Goal: Communication & Community: Participate in discussion

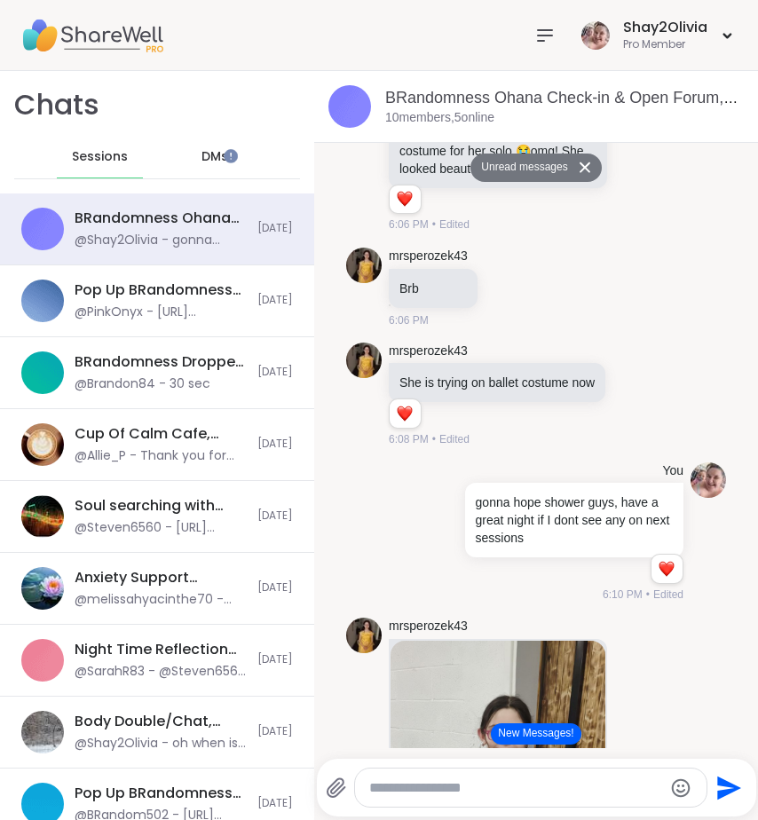
click at [534, 42] on icon at bounding box center [544, 35] width 21 height 21
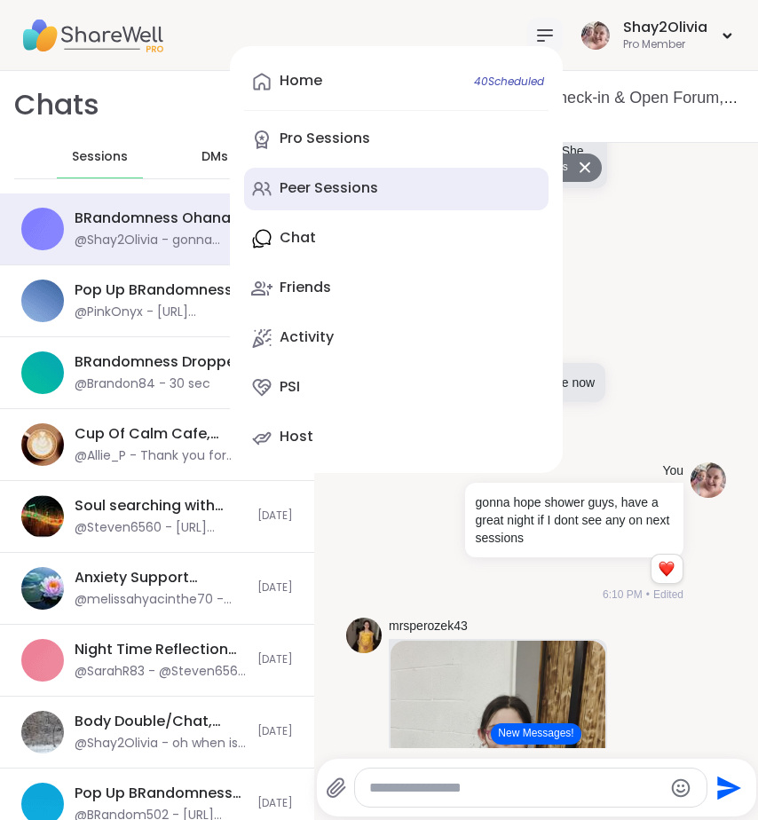
click at [355, 190] on div "Peer Sessions" at bounding box center [329, 188] width 99 height 20
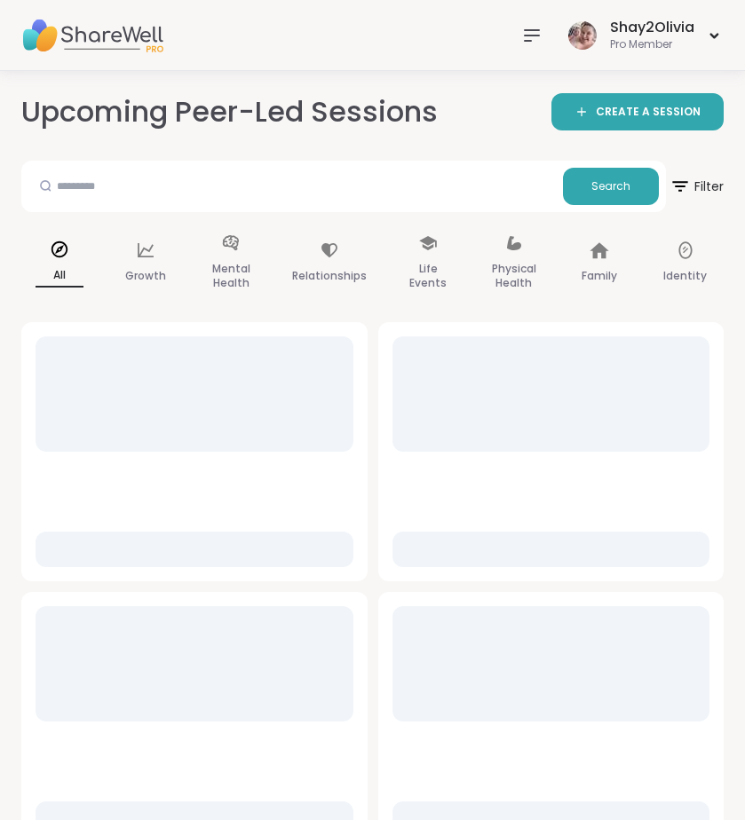
click at [606, 92] on div "Upcoming Peer-Led Sessions CREATE A SESSION" at bounding box center [372, 112] width 702 height 40
click at [611, 118] on span "CREATE A SESSION" at bounding box center [648, 112] width 105 height 15
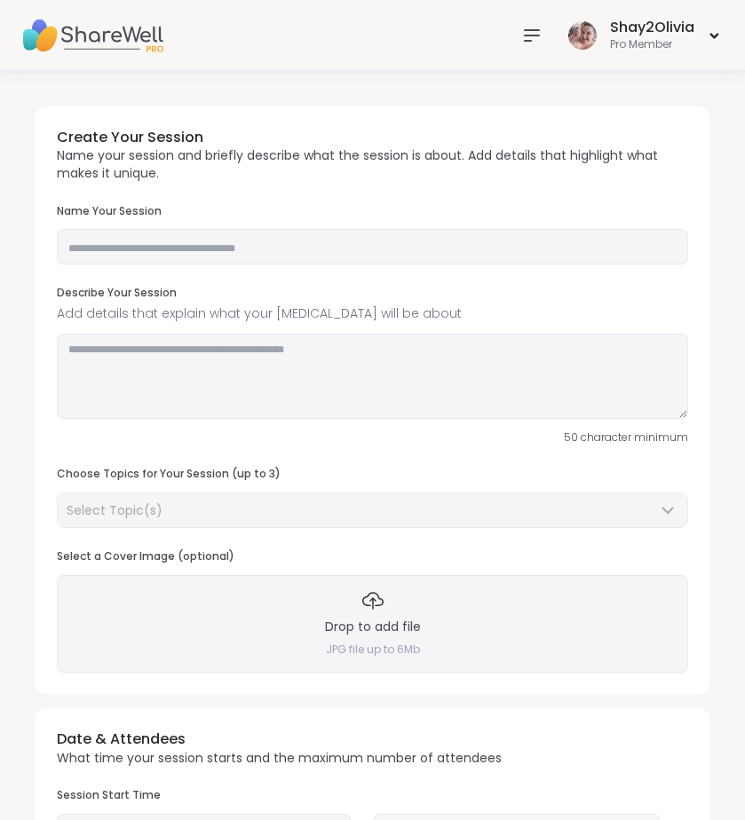
click at [426, 623] on div "Drop to add file JPG file up to 6Mb" at bounding box center [372, 624] width 631 height 98
click at [372, 615] on div "Drop to add file JPG file up to 6Mb" at bounding box center [372, 624] width 631 height 98
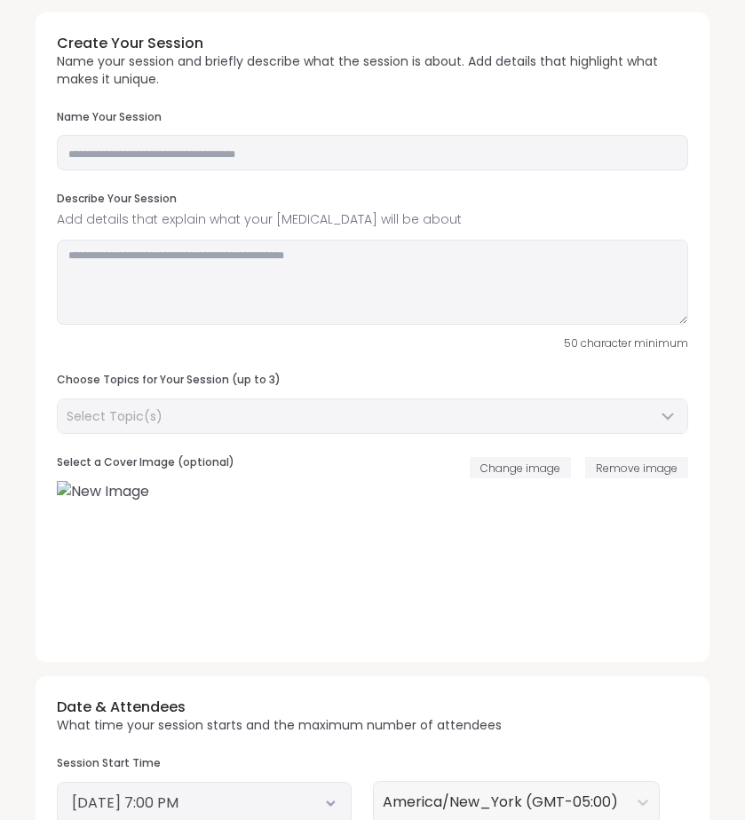
scroll to position [106, 0]
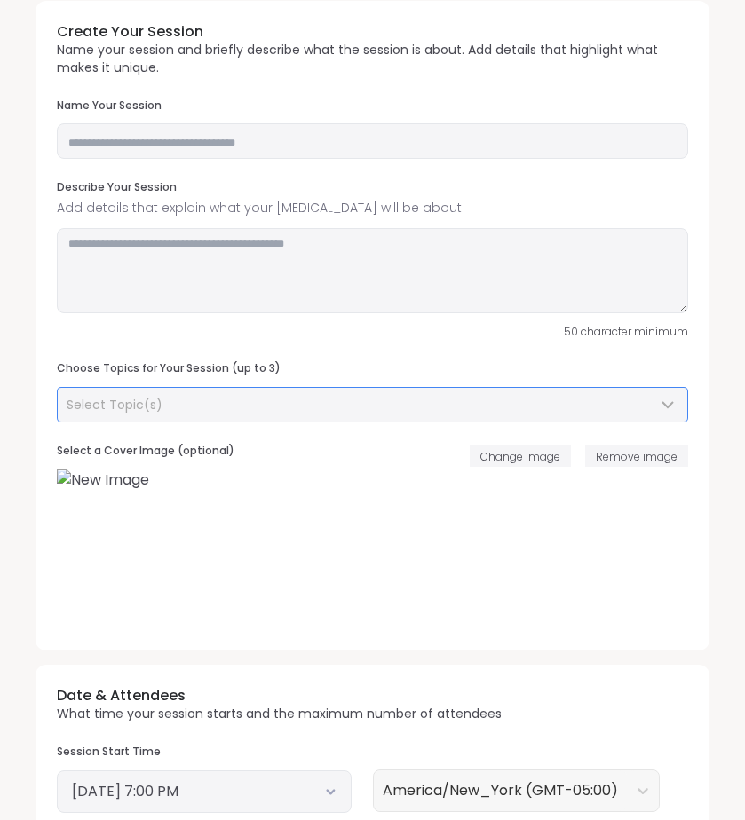
click at [236, 394] on div "Select Topic(s)" at bounding box center [372, 405] width 629 height 34
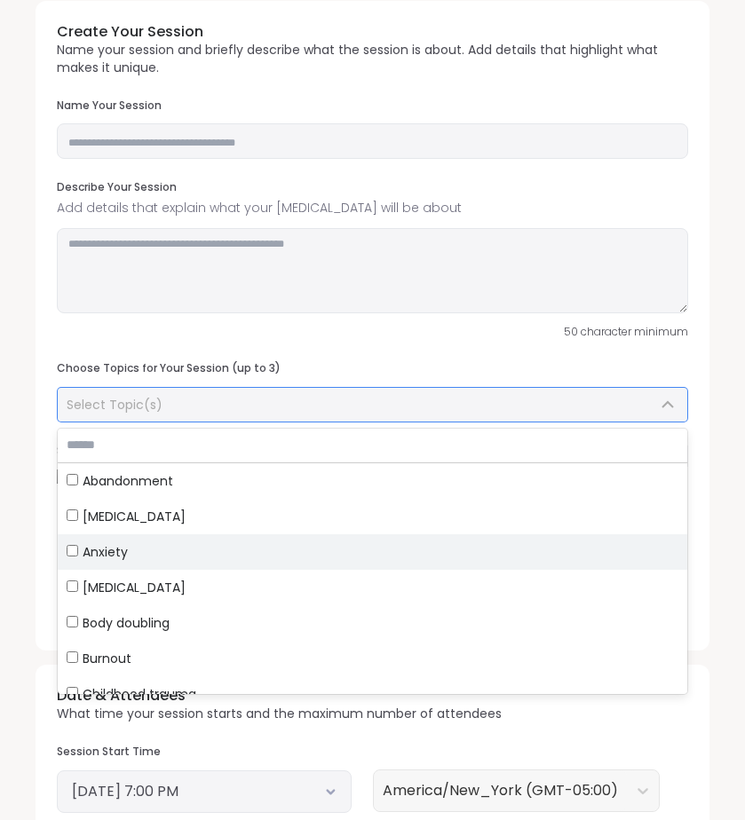
click at [142, 556] on div "Anxiety" at bounding box center [373, 552] width 612 height 18
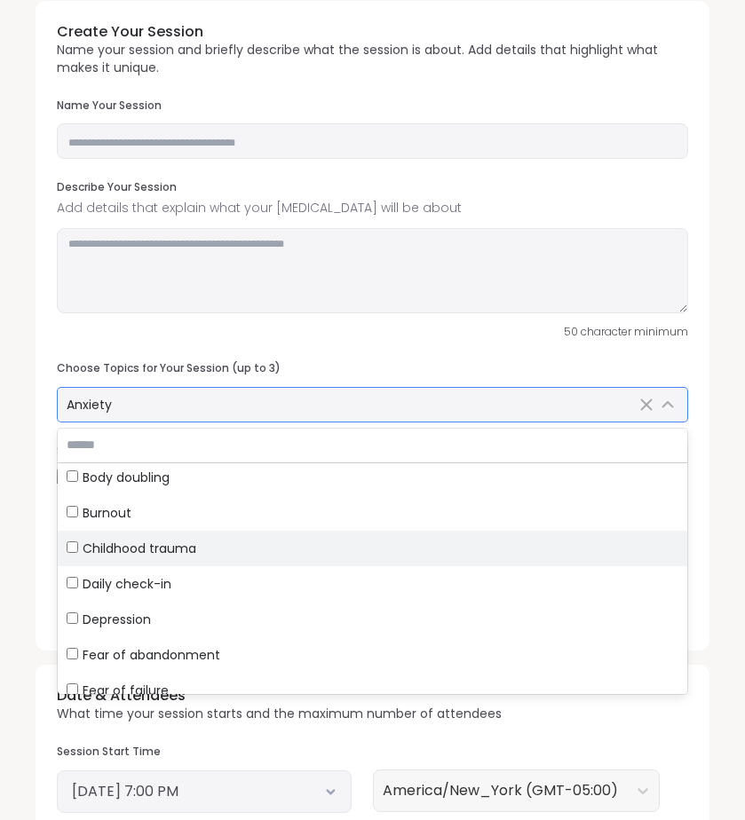
click at [153, 620] on div "Depression" at bounding box center [373, 620] width 612 height 18
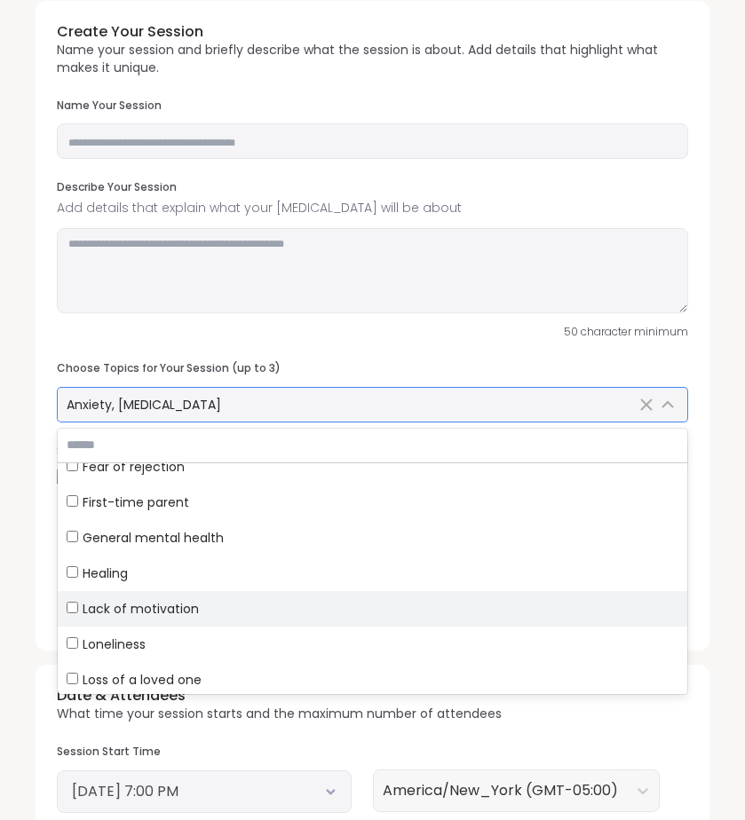
scroll to position [404, 0]
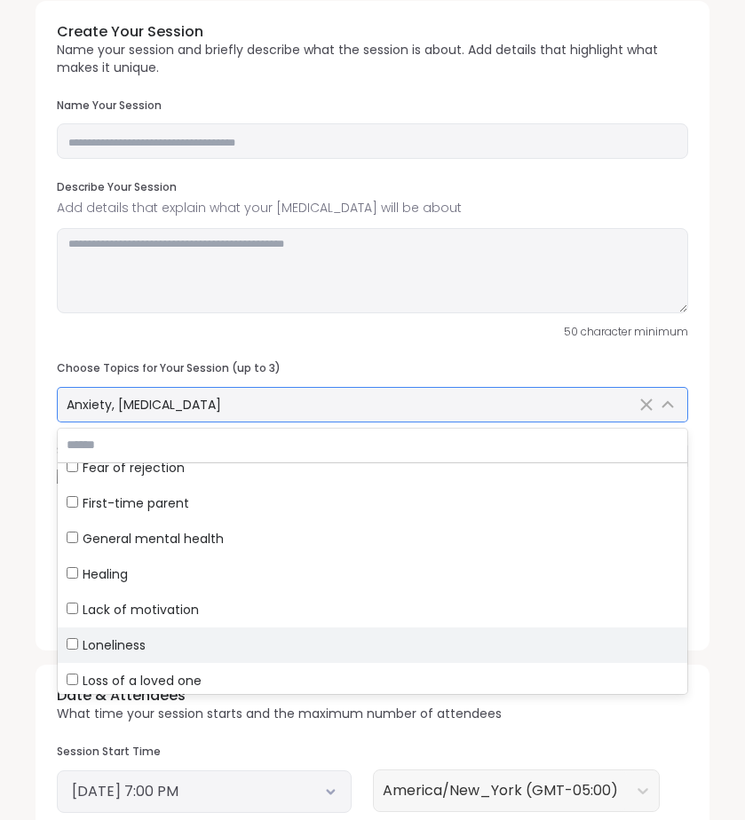
click at [153, 652] on div "Loneliness" at bounding box center [373, 646] width 612 height 18
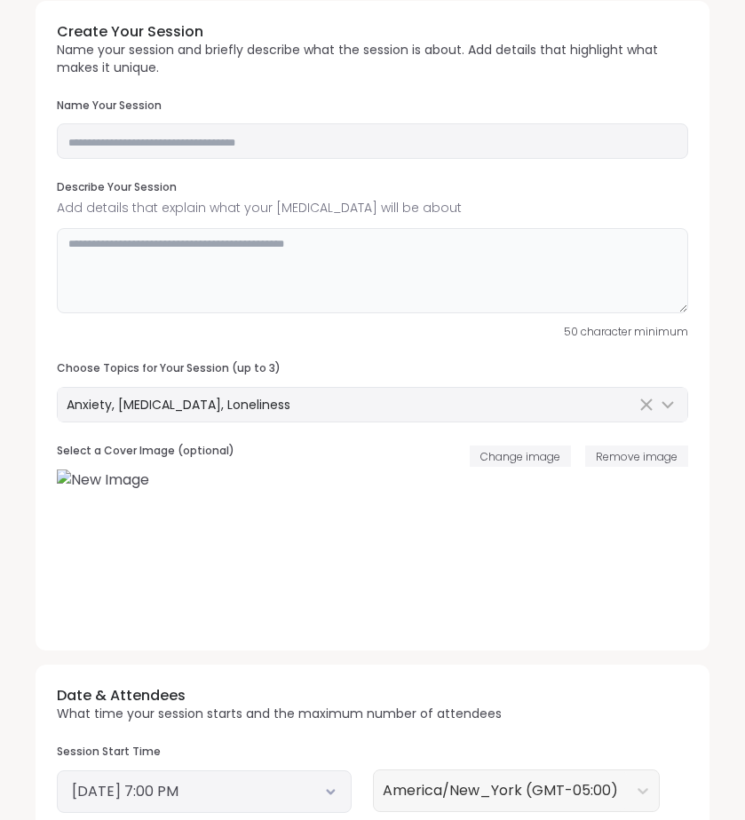
click at [182, 265] on textarea at bounding box center [372, 270] width 631 height 85
paste textarea "**********"
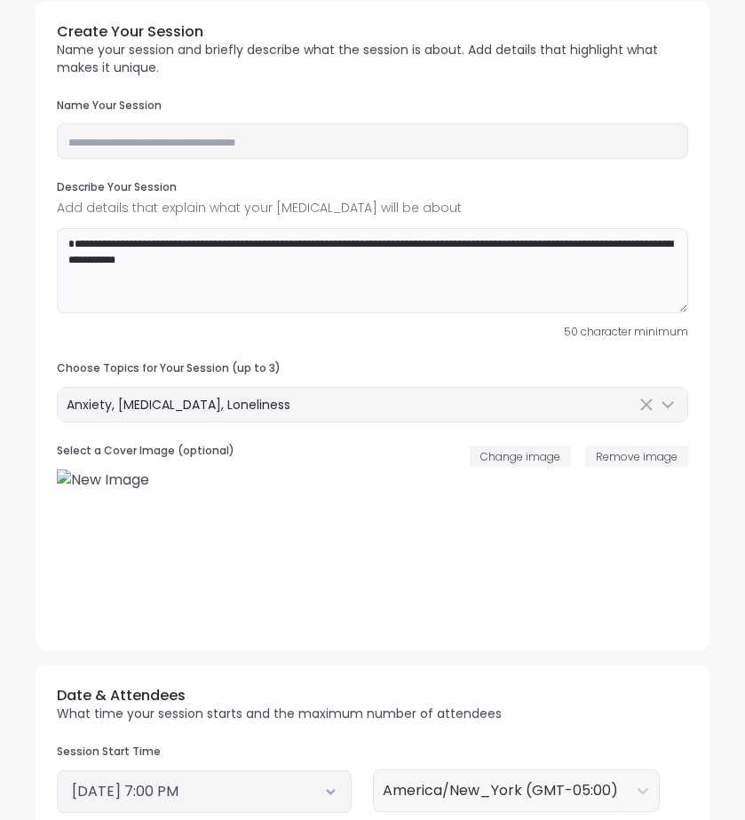
type textarea "**********"
click at [170, 146] on input "text" at bounding box center [372, 141] width 631 height 36
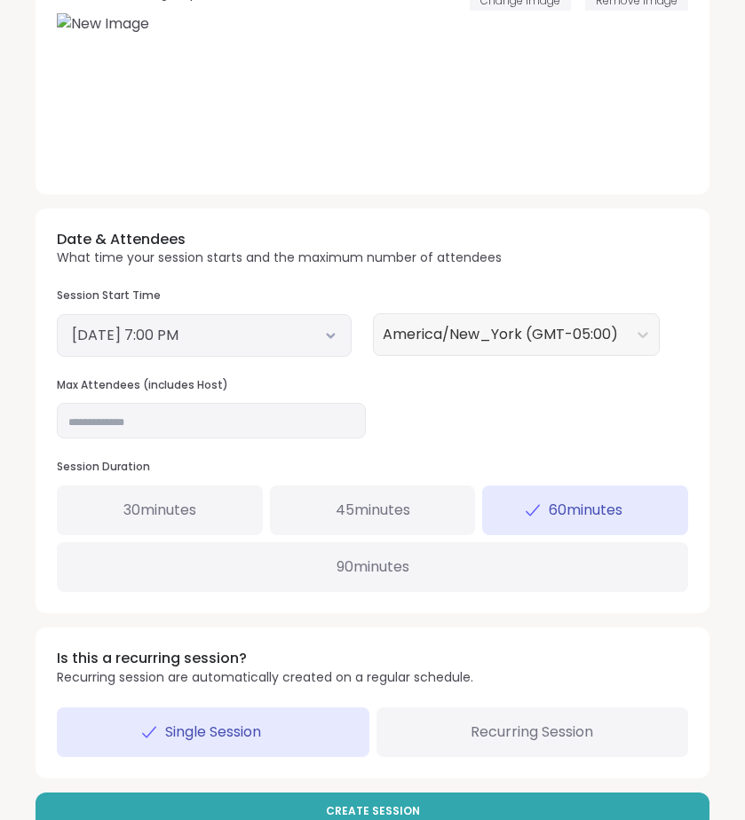
scroll to position [604, 0]
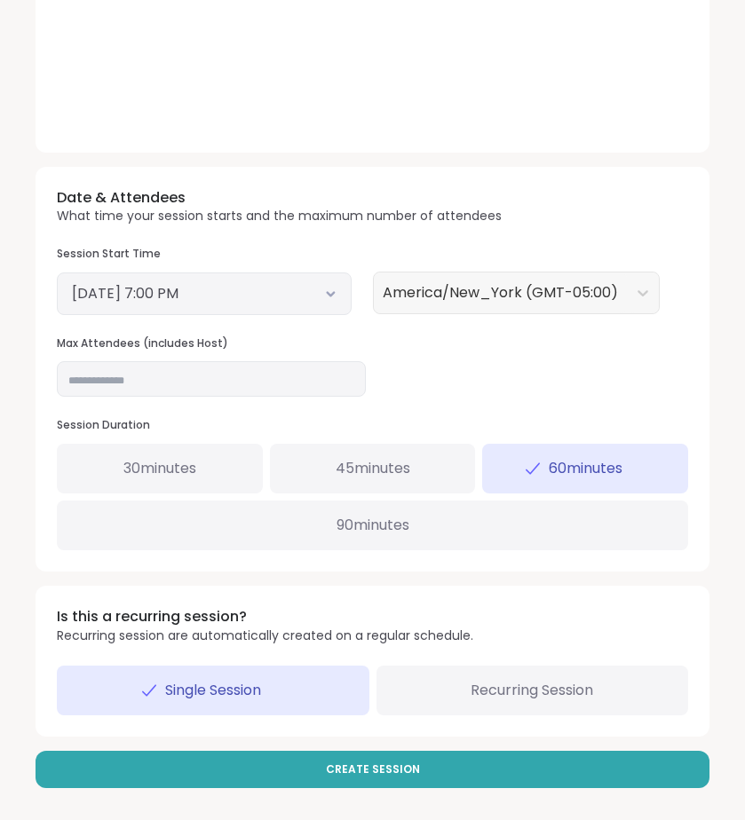
type input "**********"
drag, startPoint x: 335, startPoint y: 479, endPoint x: 335, endPoint y: 644, distance: 164.2
click at [339, 652] on div "**********" at bounding box center [372, 146] width 702 height 1314
drag, startPoint x: 261, startPoint y: 384, endPoint x: 251, endPoint y: 384, distance: 9.8
click at [254, 384] on input "**" at bounding box center [211, 379] width 309 height 36
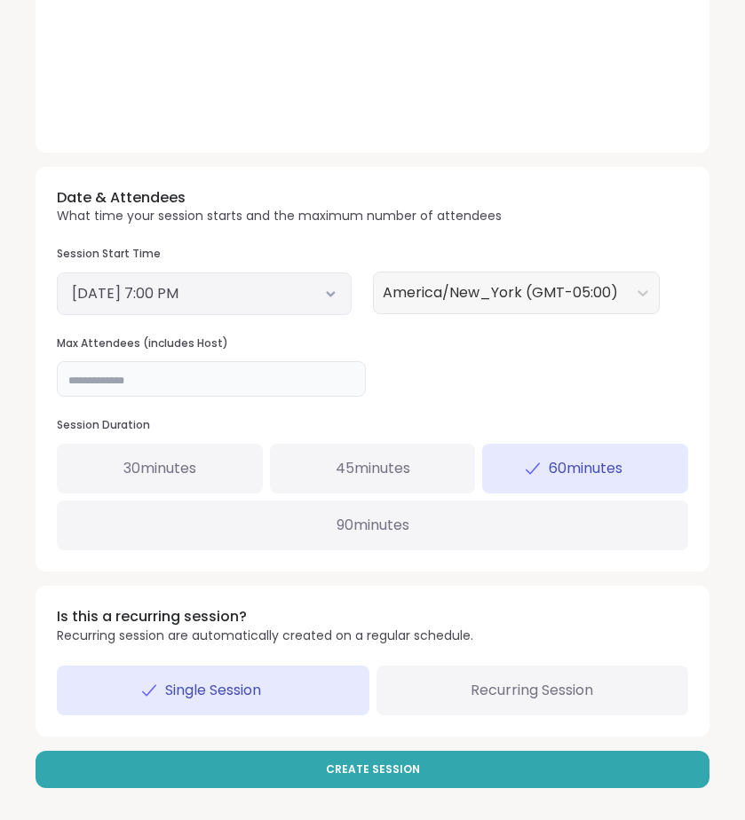
type input "*"
type input "**"
click at [496, 675] on div "Recurring Session" at bounding box center [532, 691] width 313 height 50
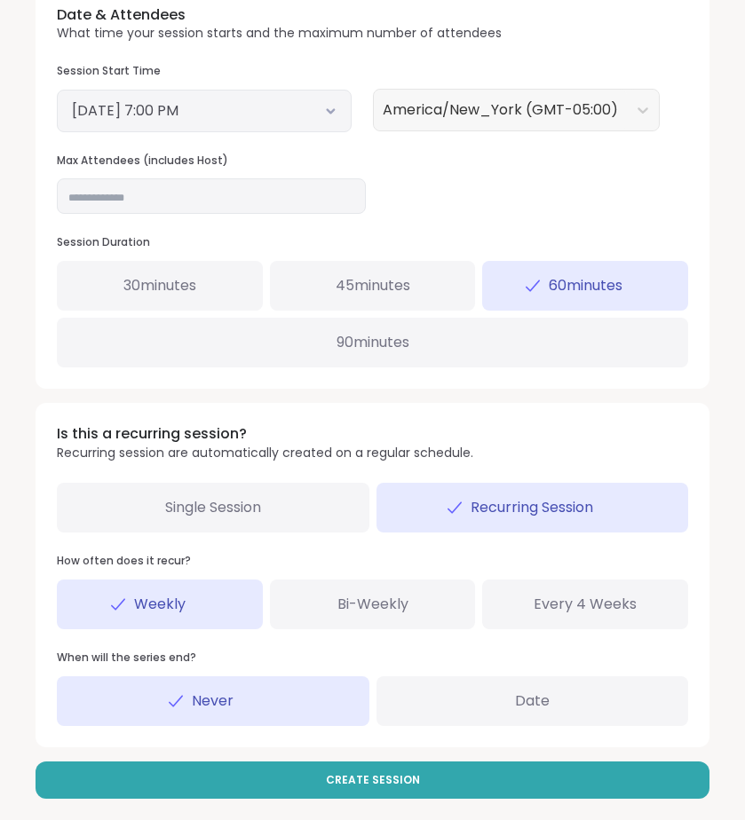
scroll to position [797, 0]
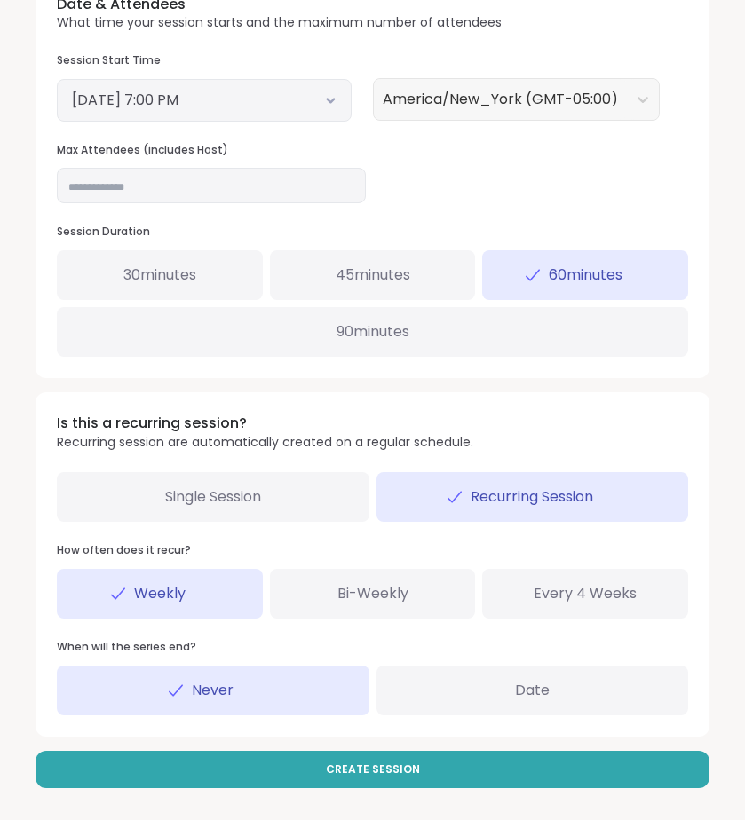
click at [326, 94] on button "September 8, 2025 7:00 PM" at bounding box center [204, 100] width 265 height 21
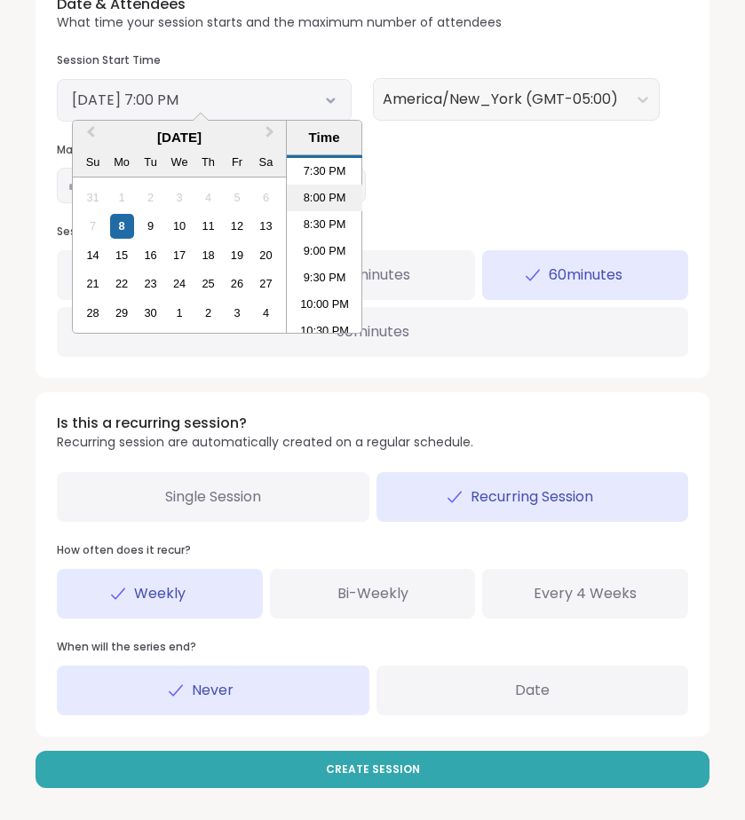
scroll to position [1066, 0]
click at [150, 224] on div "9" at bounding box center [151, 226] width 24 height 24
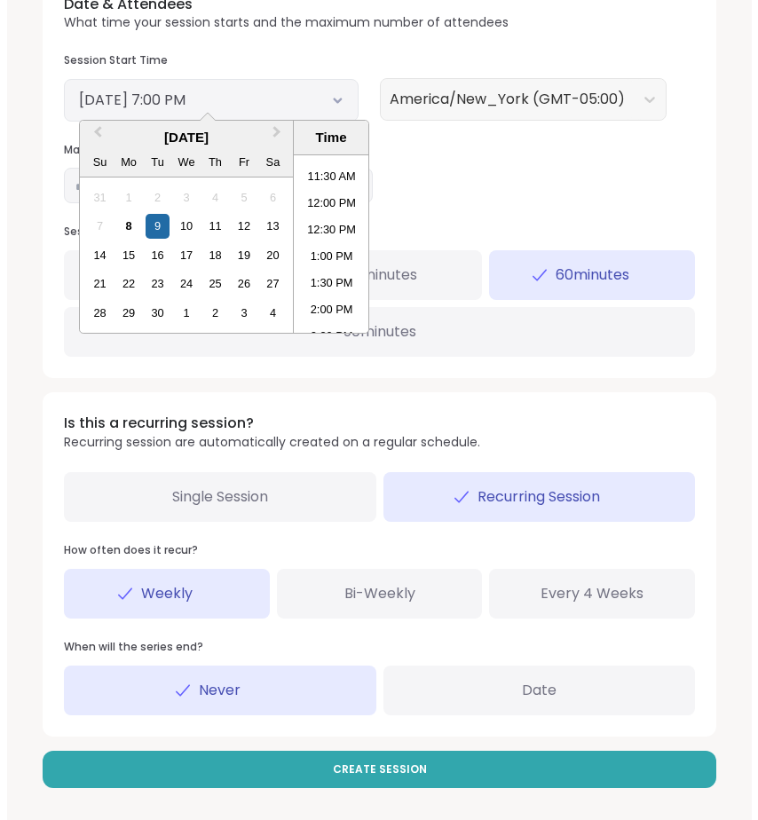
scroll to position [606, 0]
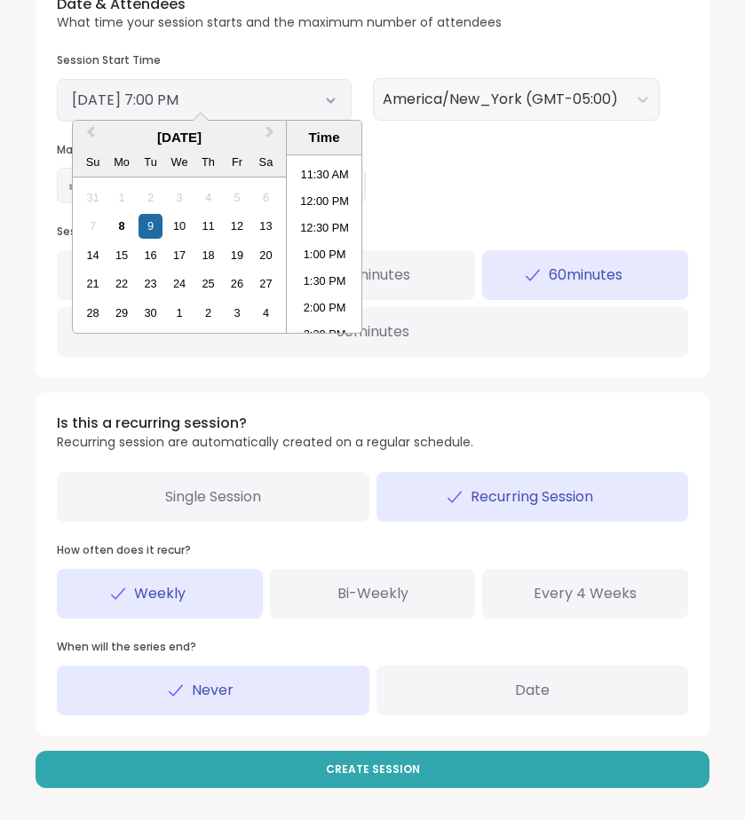
click at [320, 246] on li "1:00 PM" at bounding box center [324, 254] width 75 height 27
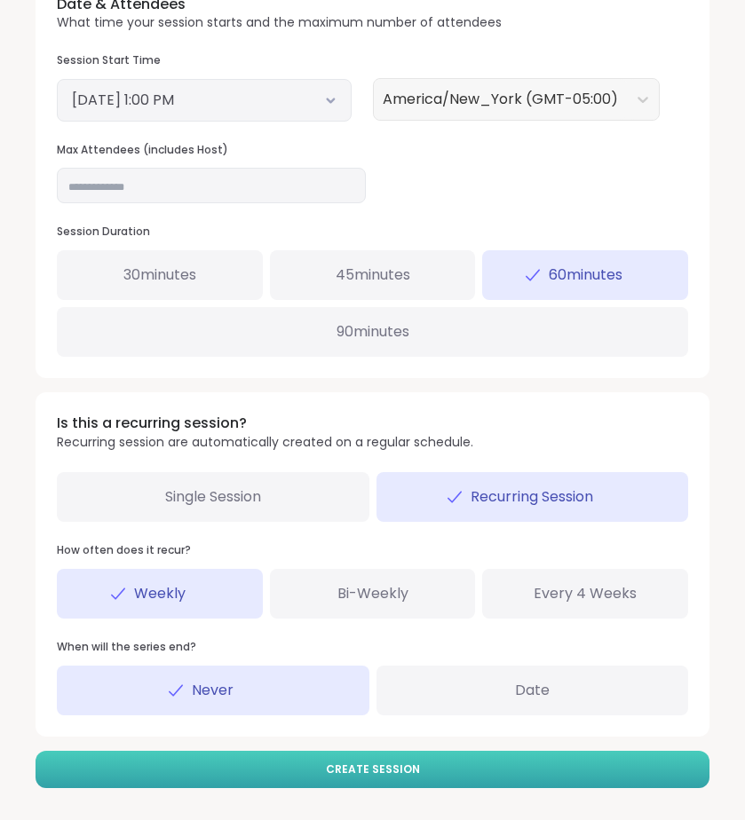
click at [374, 780] on button "Create Session" at bounding box center [373, 769] width 674 height 37
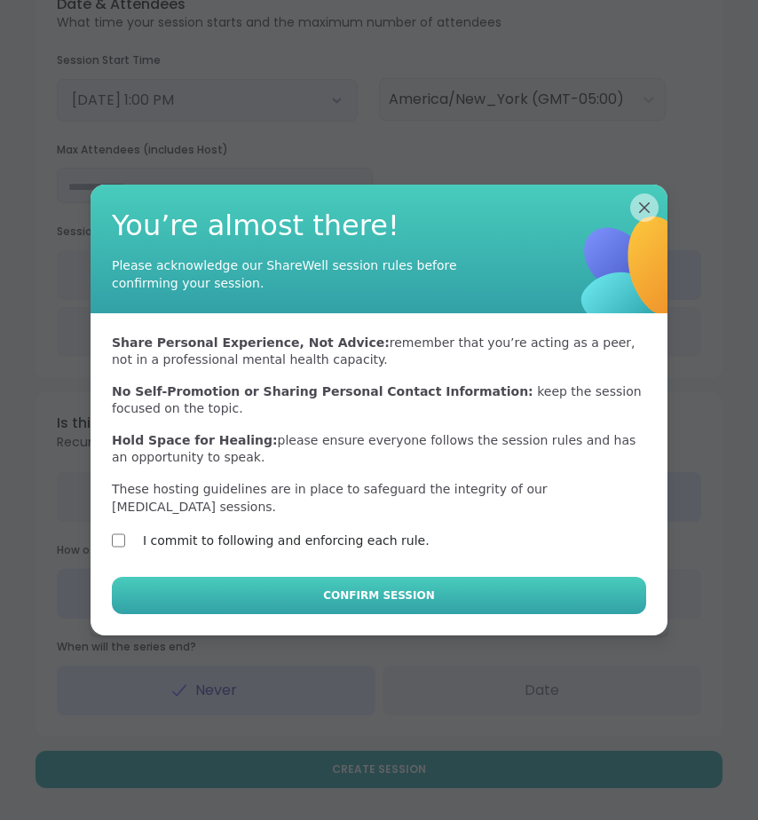
click at [235, 594] on button "Confirm Session" at bounding box center [379, 595] width 534 height 37
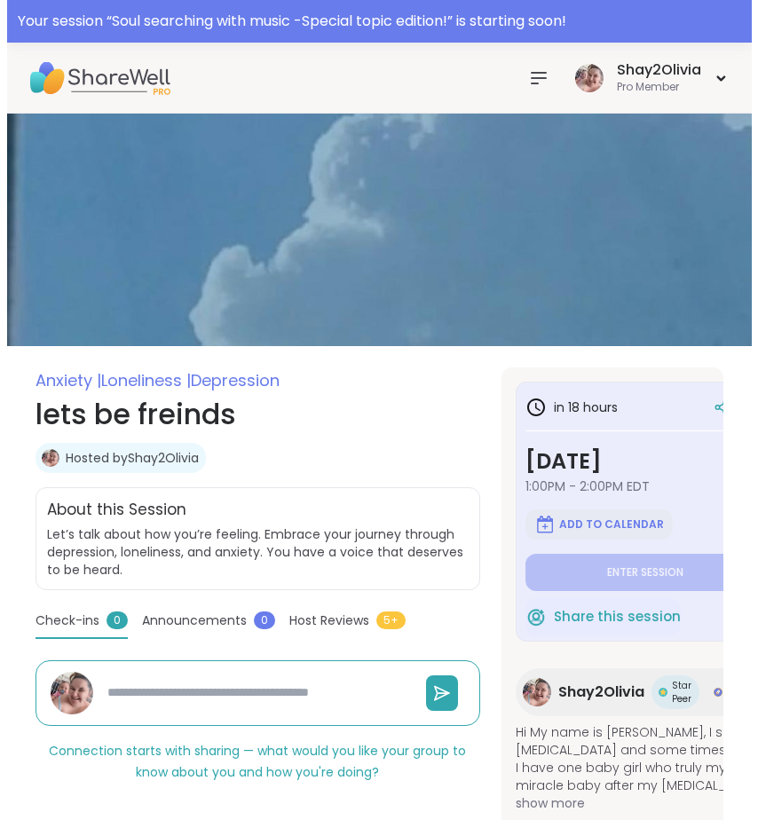
scroll to position [0, 66]
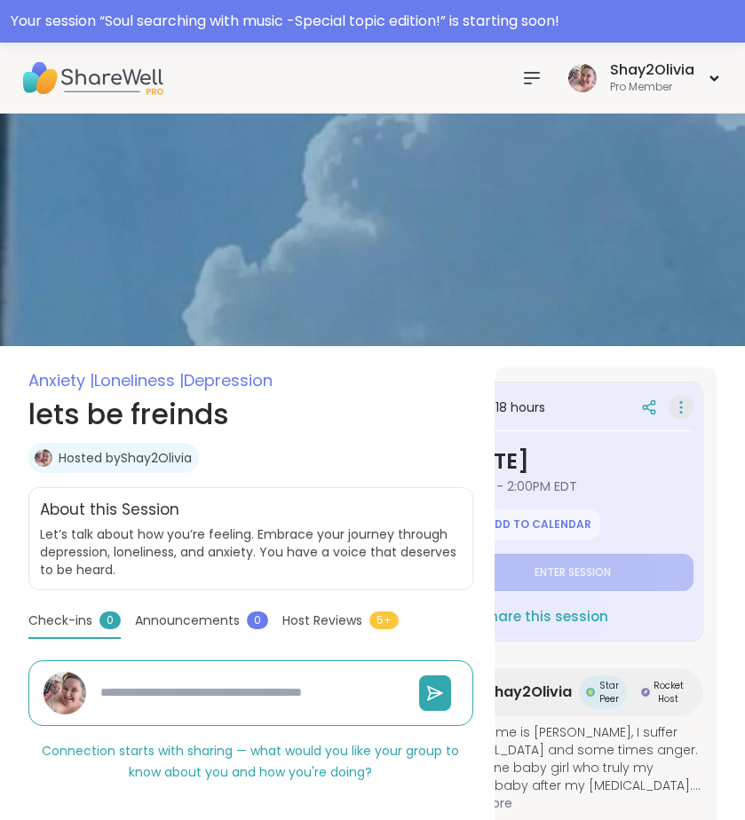
click at [684, 400] on icon at bounding box center [681, 407] width 18 height 25
click at [644, 406] on icon at bounding box center [645, 408] width 4 height 4
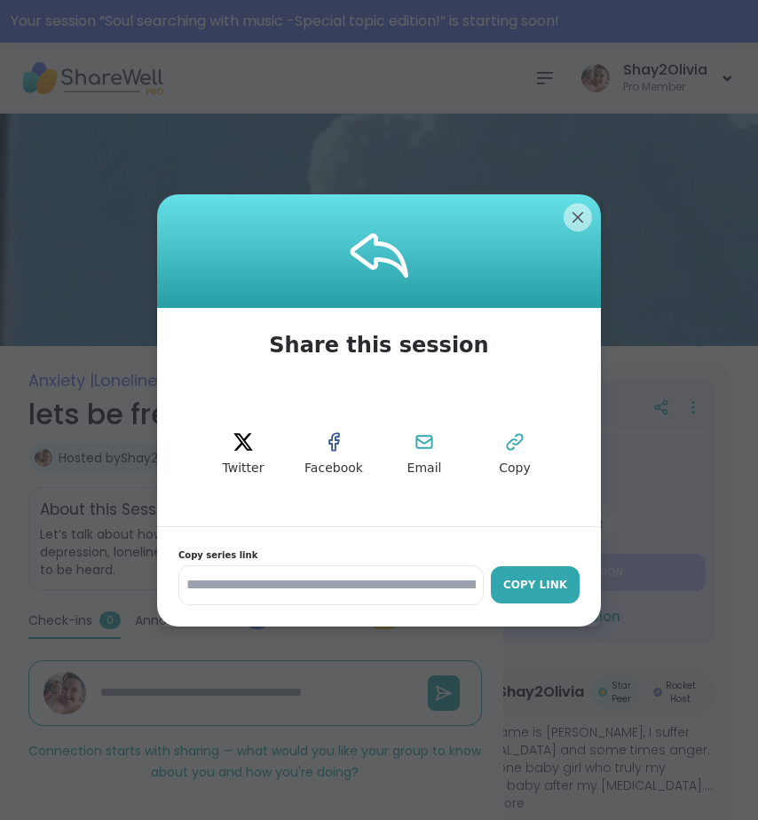
click at [511, 583] on div "Copy Link" at bounding box center [535, 585] width 71 height 16
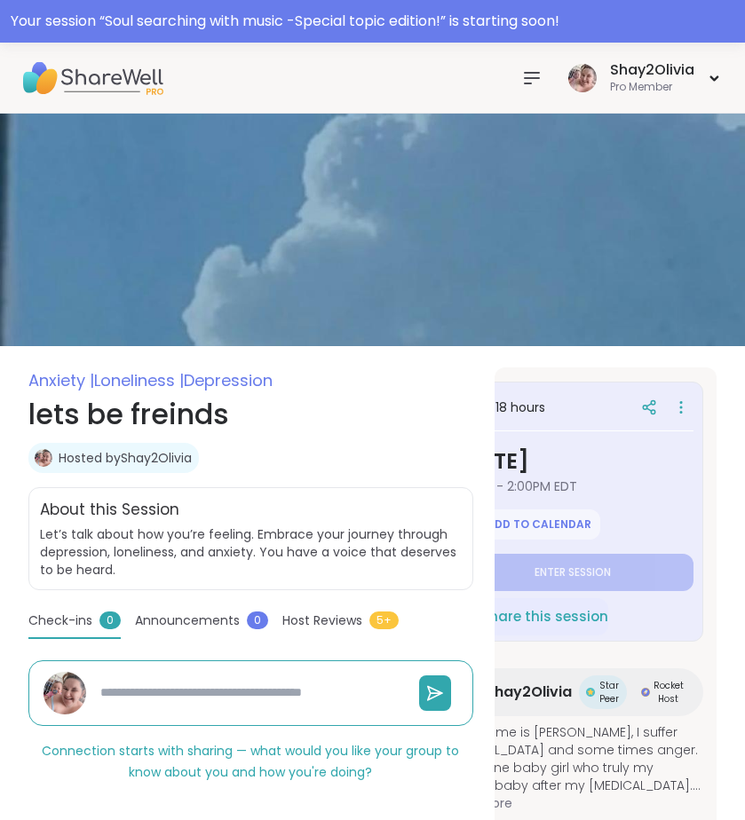
click at [522, 87] on icon at bounding box center [531, 77] width 21 height 21
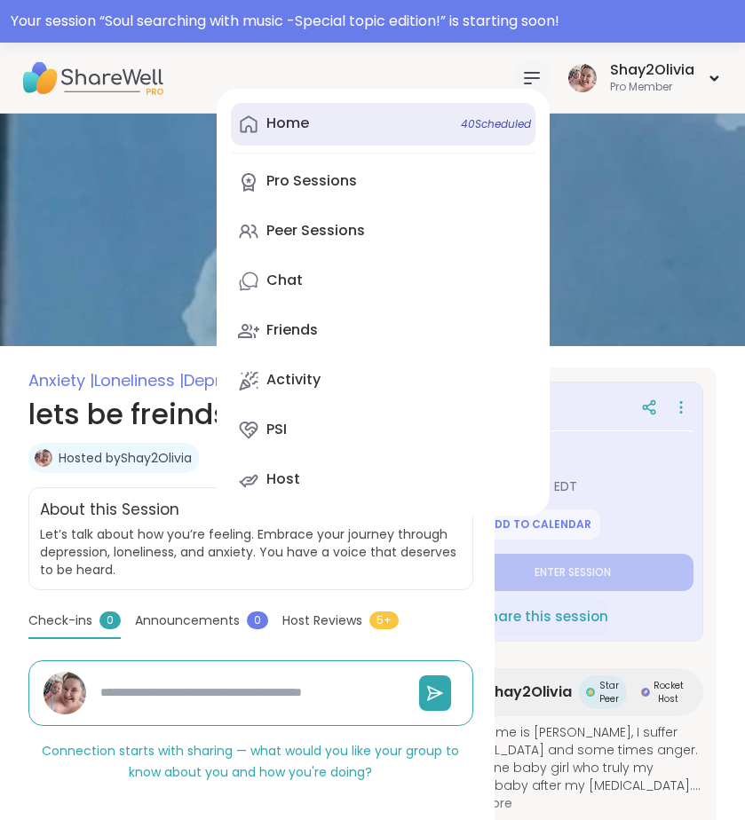
click at [404, 132] on link "Home 40 Scheduled" at bounding box center [383, 124] width 305 height 43
type textarea "*"
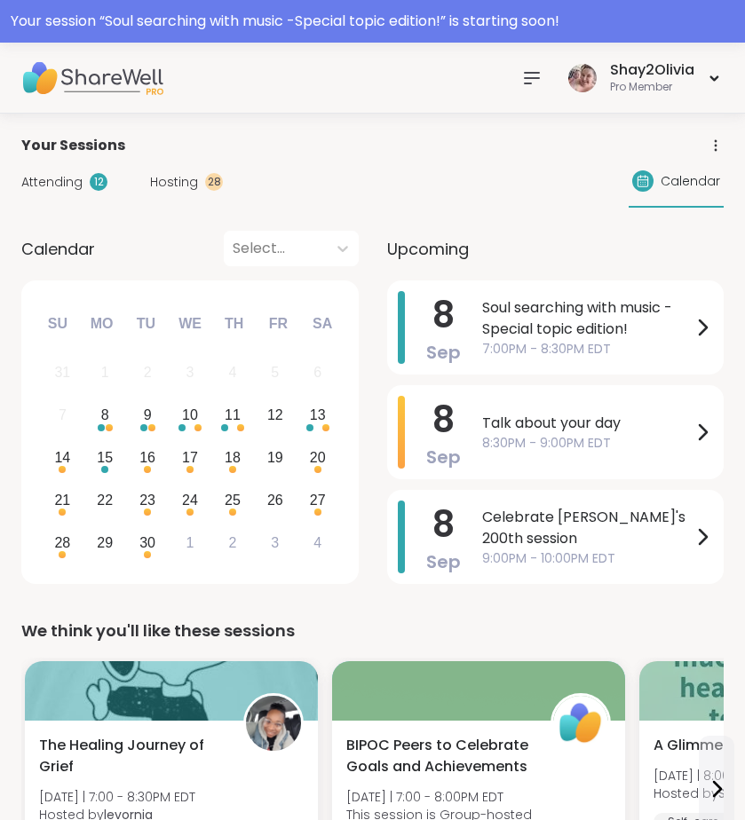
click at [532, 87] on icon at bounding box center [531, 77] width 21 height 21
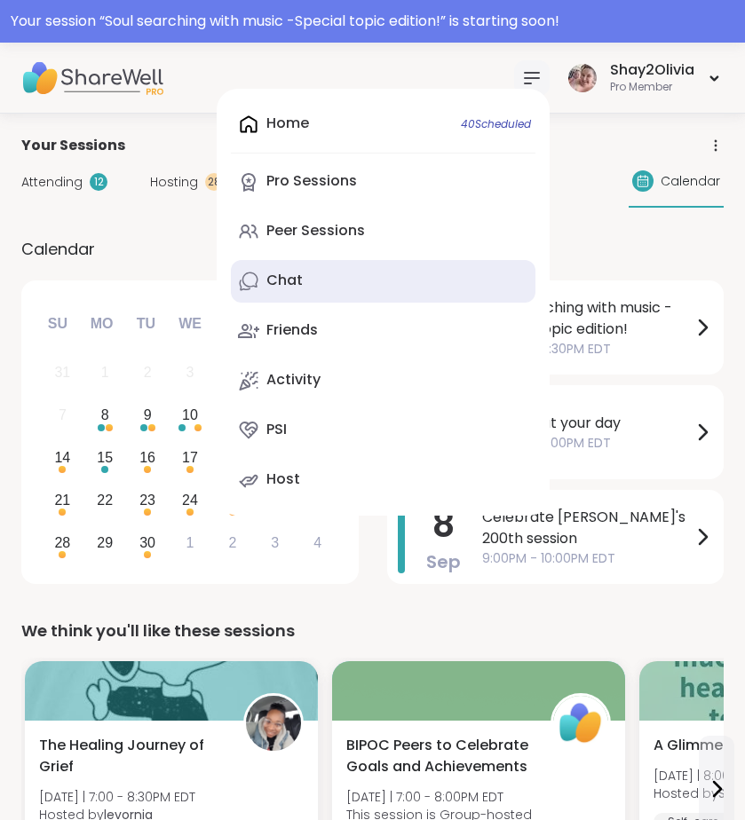
click at [334, 272] on link "Chat" at bounding box center [383, 281] width 305 height 43
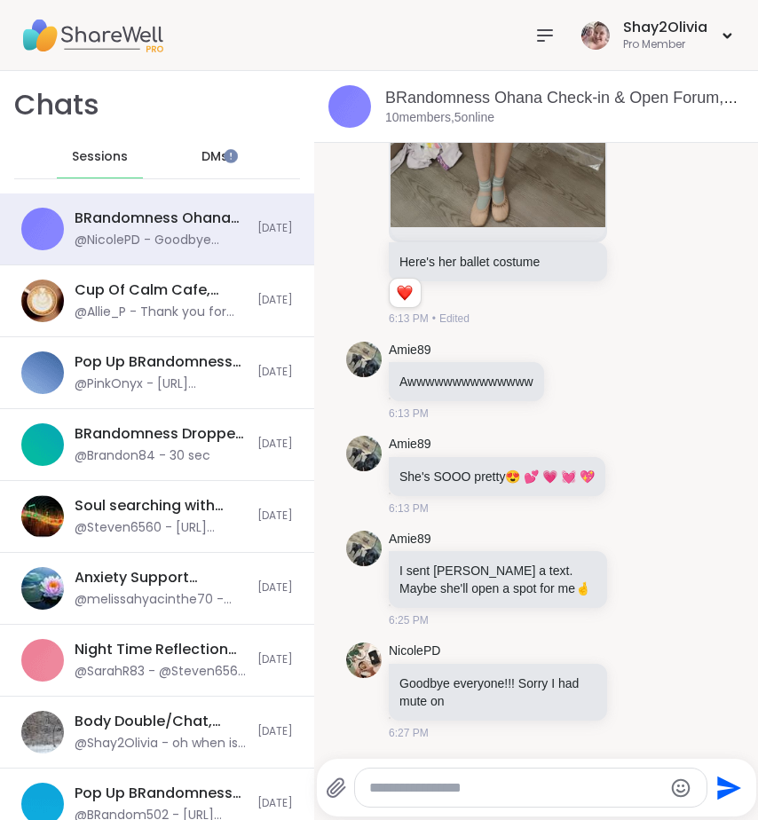
click at [217, 176] on div "DMs" at bounding box center [214, 157] width 87 height 43
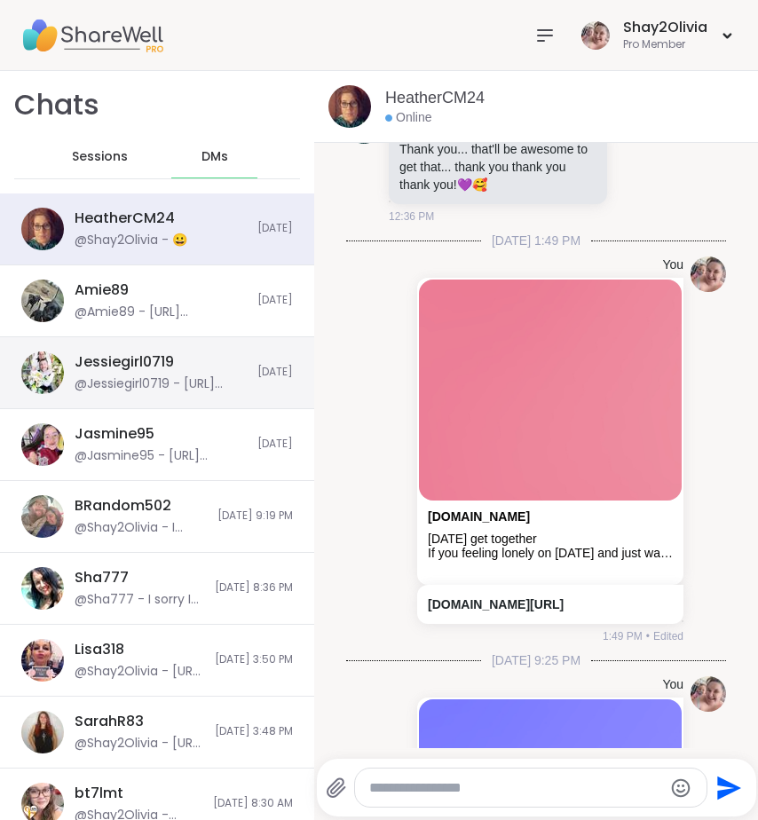
scroll to position [8319, 0]
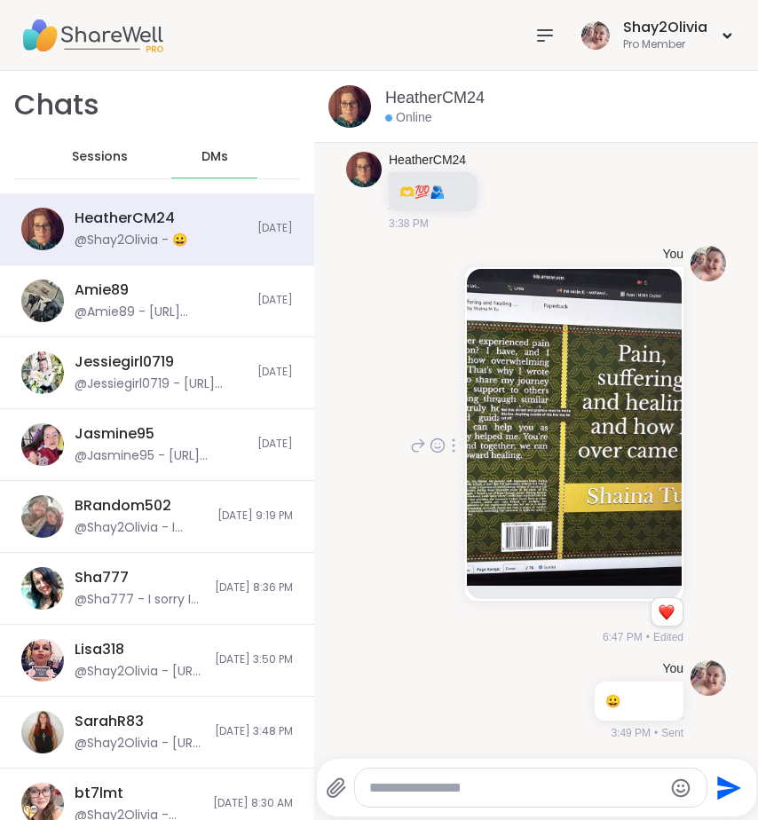
click at [558, 569] on img at bounding box center [574, 427] width 215 height 317
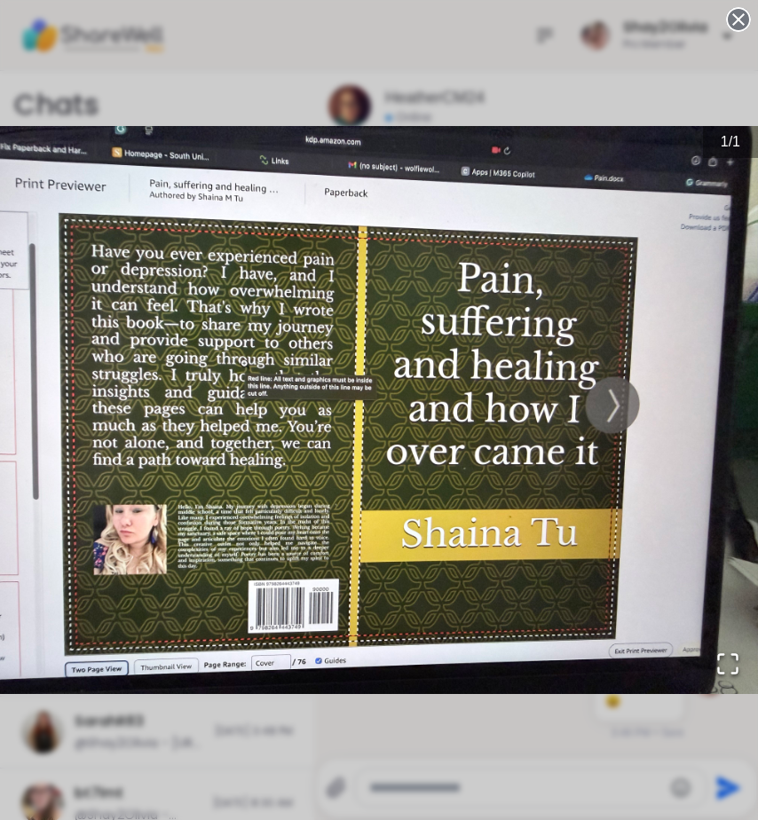
click at [429, 725] on div "1 / 1" at bounding box center [379, 410] width 758 height 820
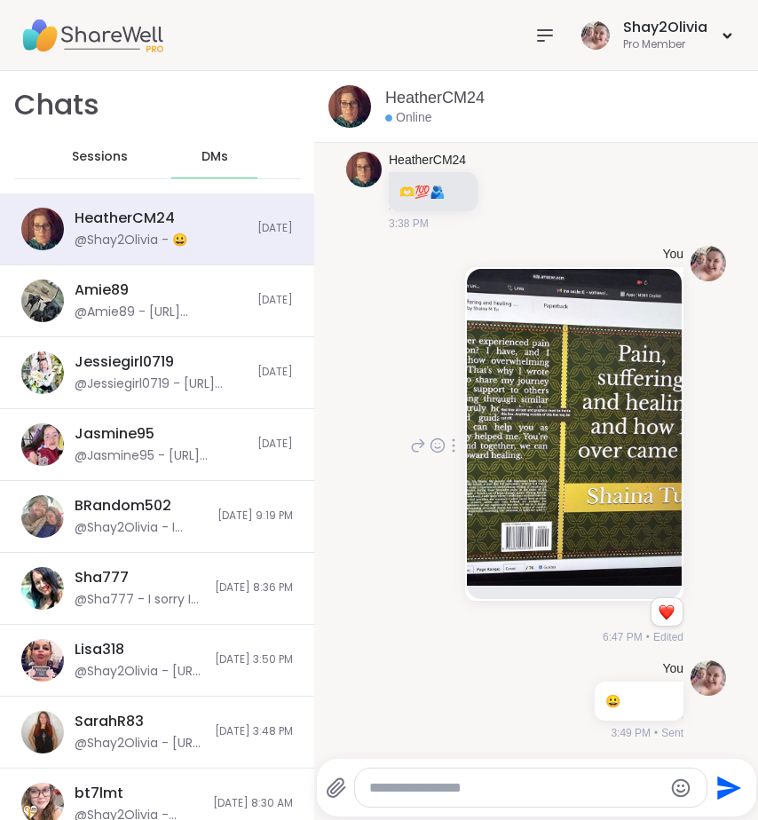
click at [490, 788] on textarea "Type your message" at bounding box center [516, 789] width 294 height 18
paste textarea "**********"
type textarea "**********"
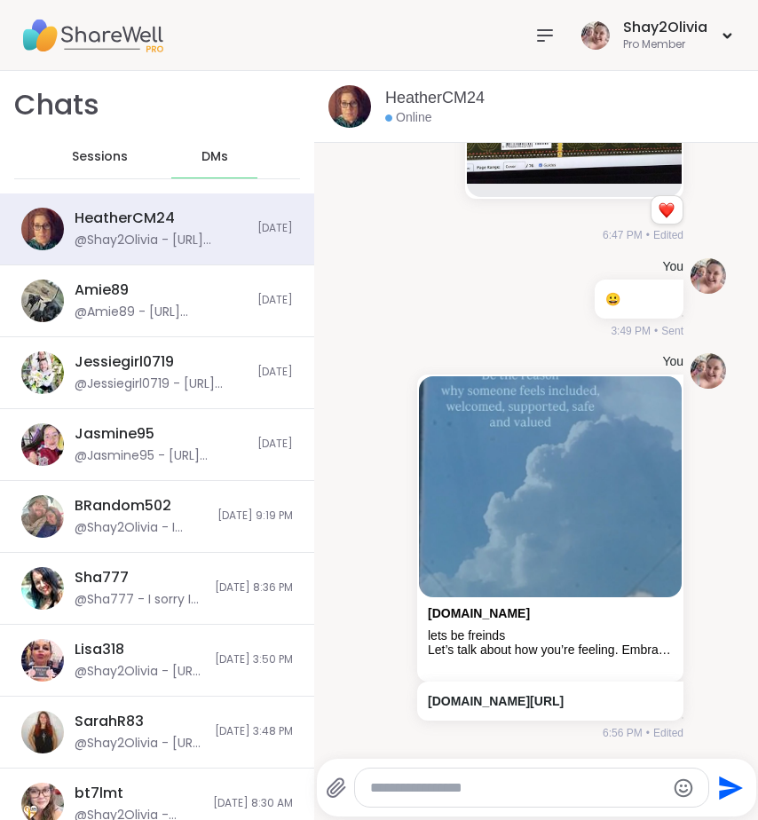
scroll to position [8739, 0]
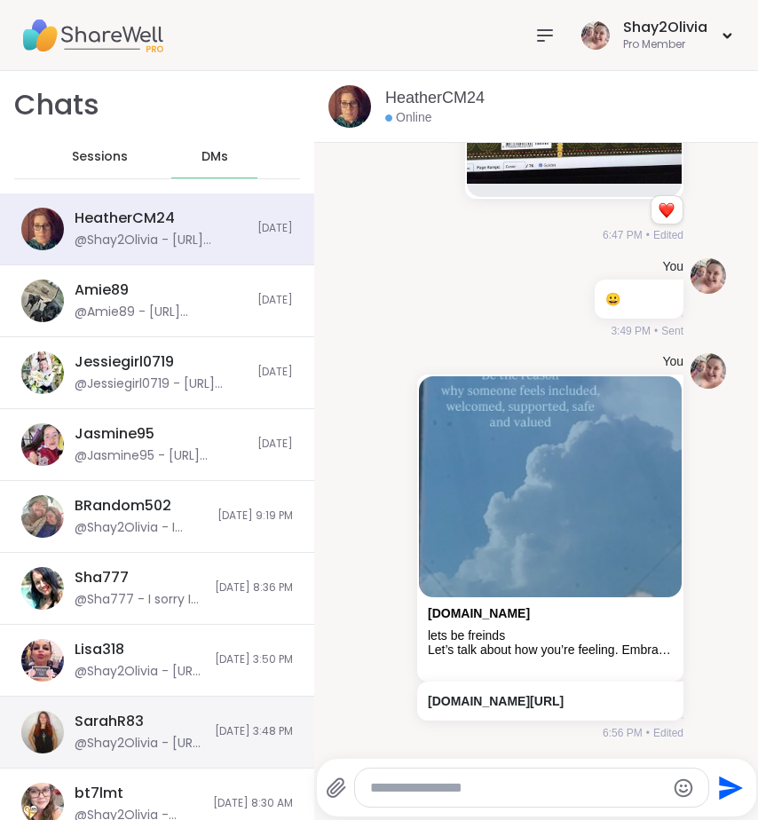
click at [111, 742] on div "@Shay2Olivia - [URL][DOMAIN_NAME]" at bounding box center [140, 744] width 130 height 18
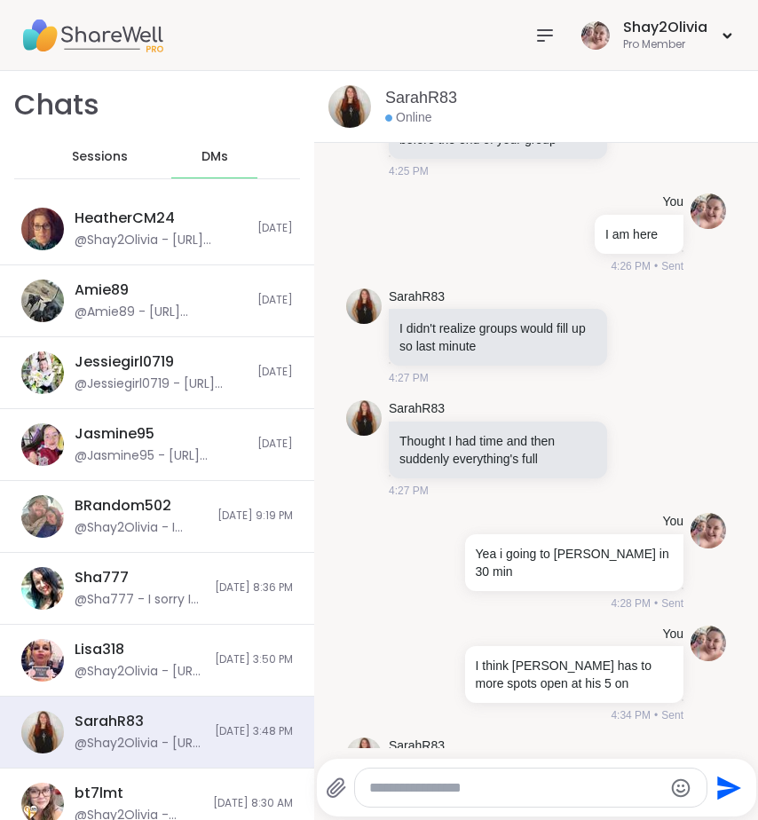
scroll to position [9520, 0]
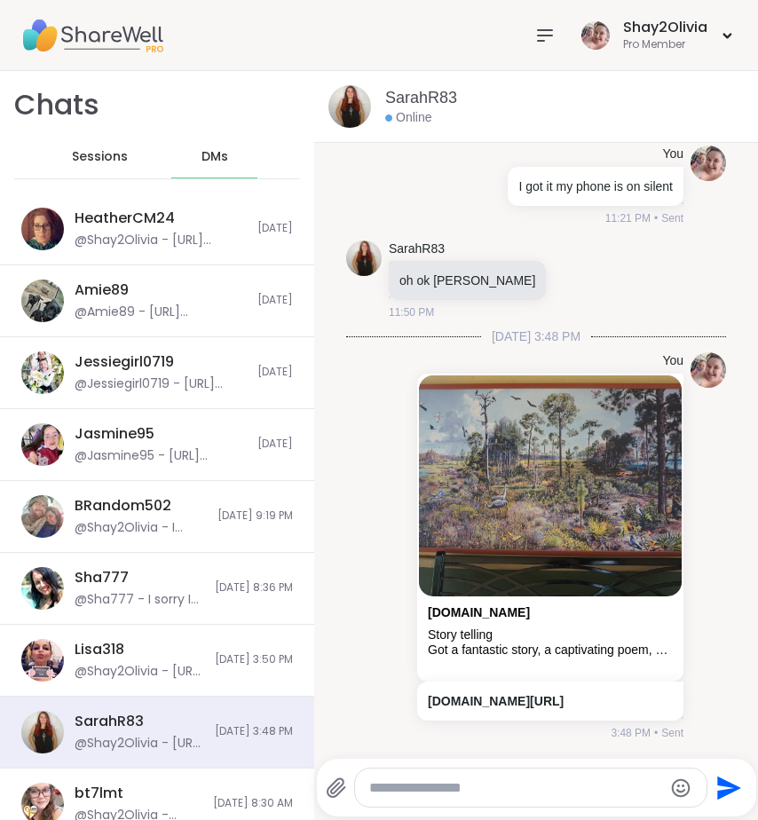
click at [375, 781] on textarea "Type your message" at bounding box center [516, 789] width 294 height 18
paste textarea "**********"
type textarea "**********"
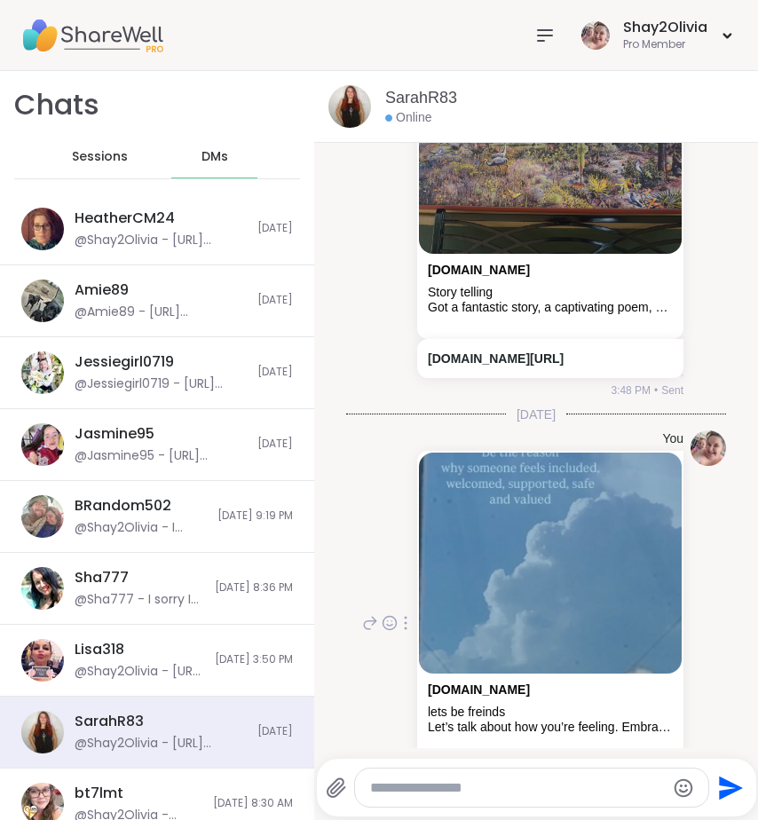
scroll to position [9959, 0]
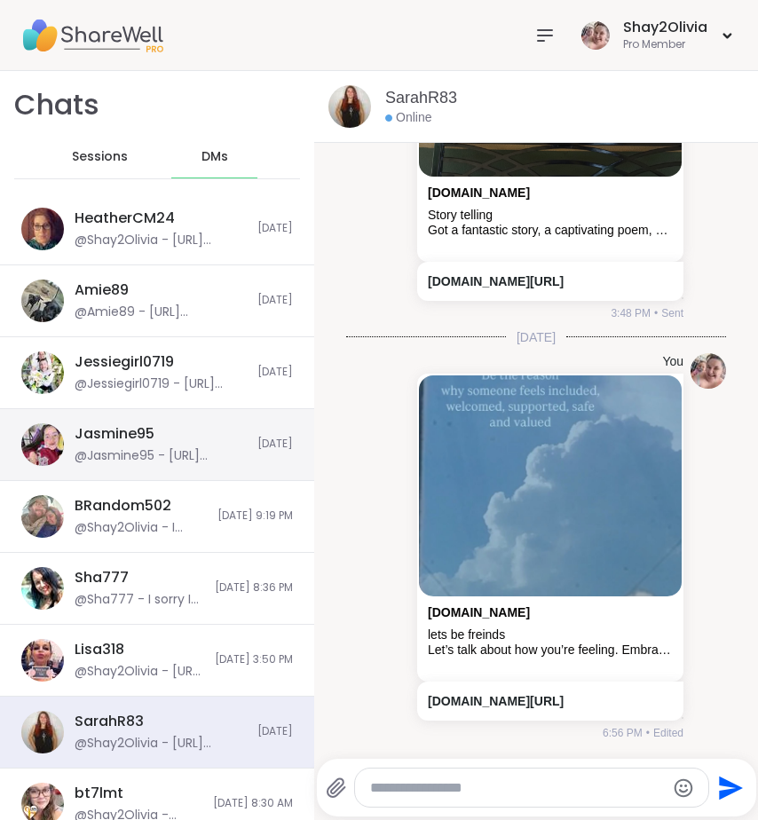
click at [147, 451] on div "@Jasmine95 - https://sharewellnow.com/session/62a1b7f5-64cc-40fd-98ba-5cc5985f0…" at bounding box center [161, 456] width 172 height 18
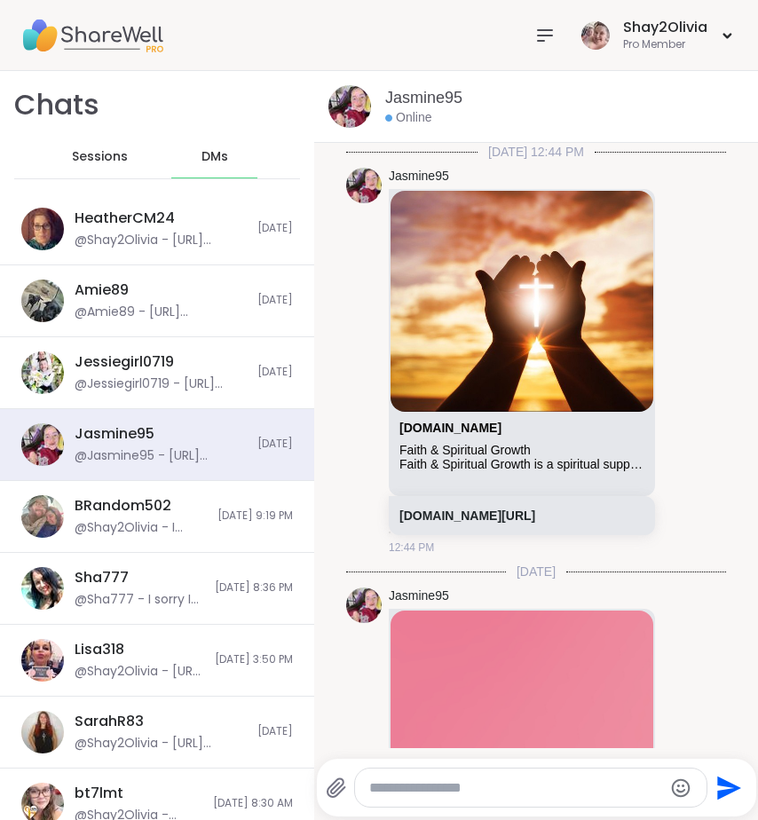
scroll to position [270, 0]
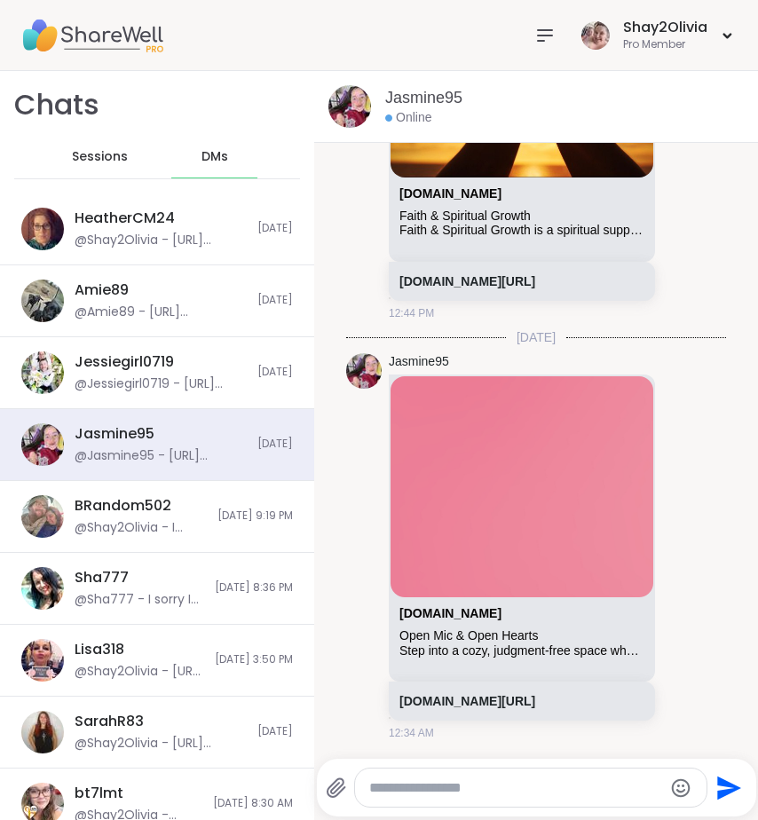
click at [439, 784] on textarea "Type your message" at bounding box center [516, 789] width 294 height 18
paste textarea "**********"
type textarea "**********"
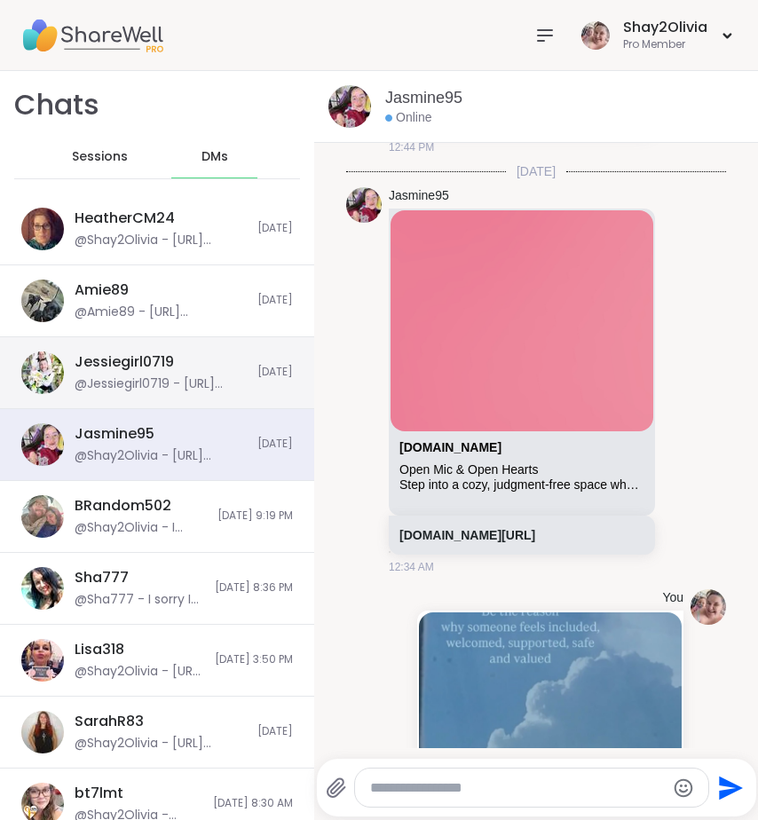
click at [115, 379] on div "@Jessiegirl0719 - https://sharewellnow.com/series/d9d0bd0f-5863-44ba-8338-2aa24…" at bounding box center [161, 385] width 172 height 18
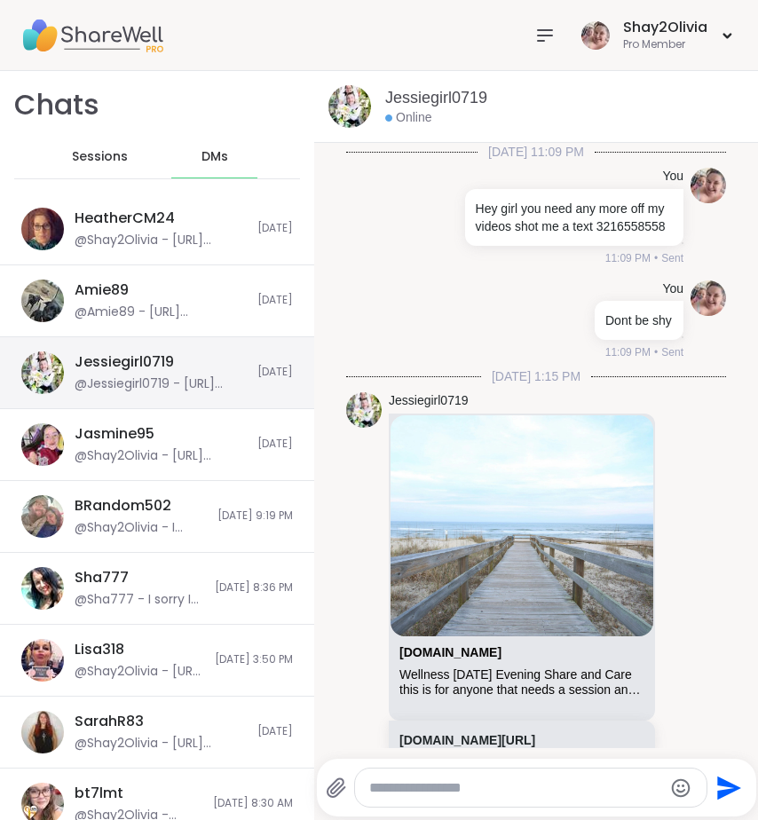
scroll to position [5861, 0]
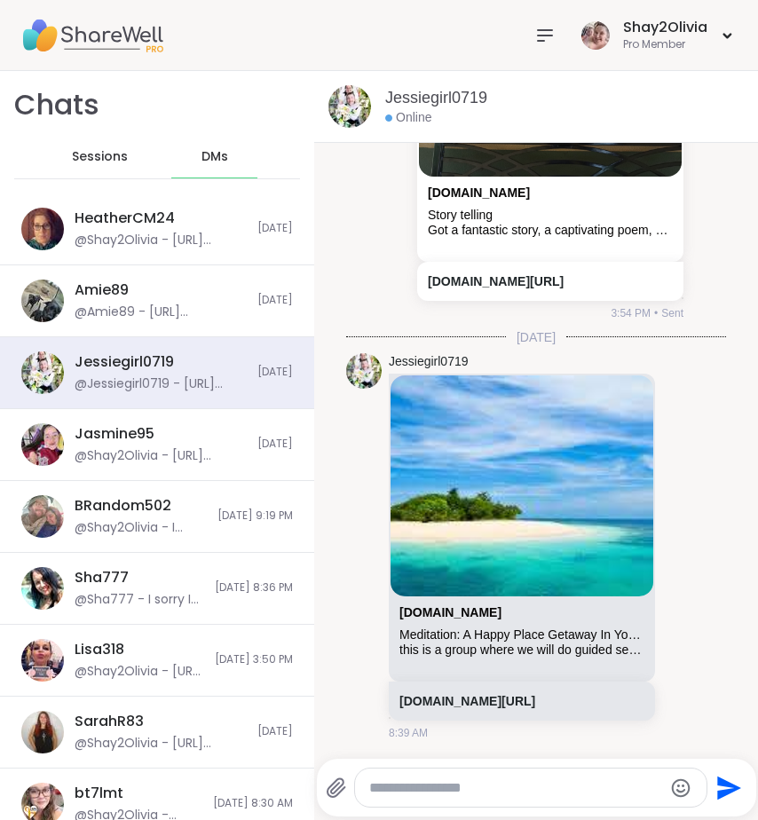
click at [444, 780] on textarea "Type your message" at bounding box center [516, 789] width 294 height 18
paste textarea "**********"
type textarea "**********"
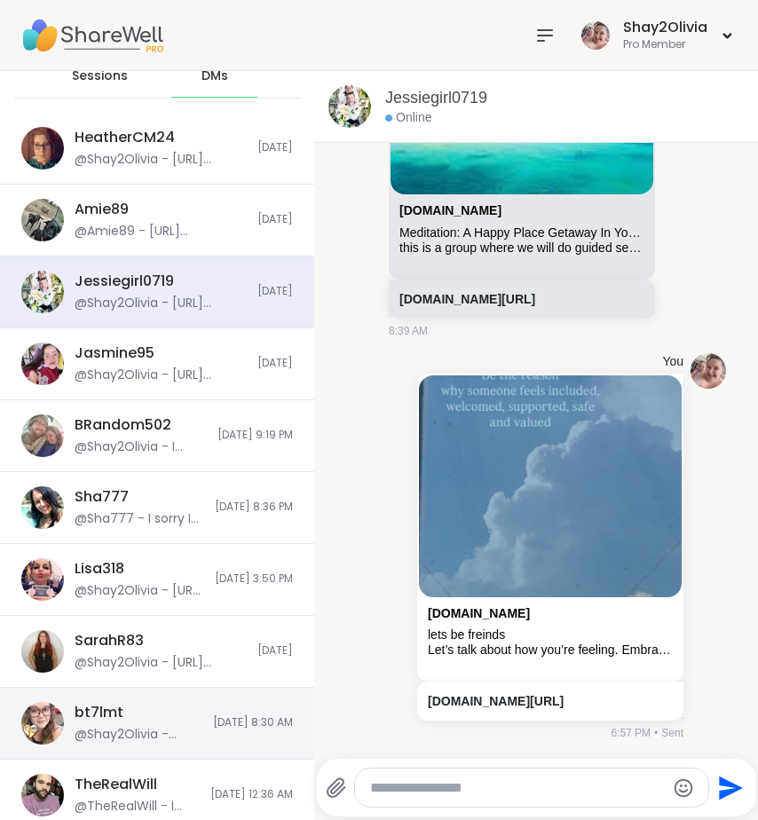
scroll to position [85, 0]
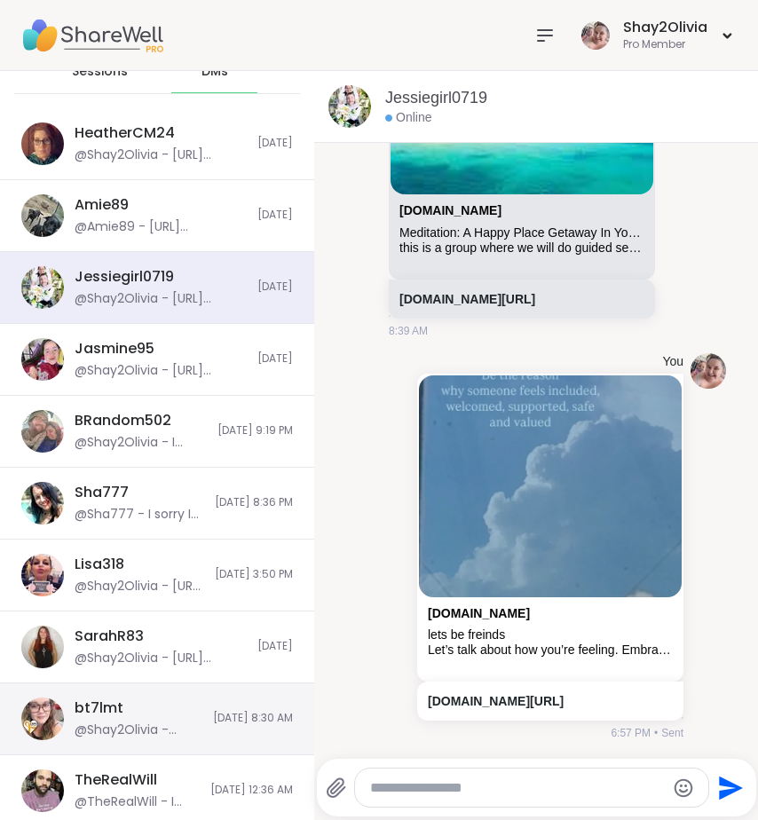
click at [125, 734] on div "@Shay2Olivia - thank you so much" at bounding box center [139, 731] width 128 height 18
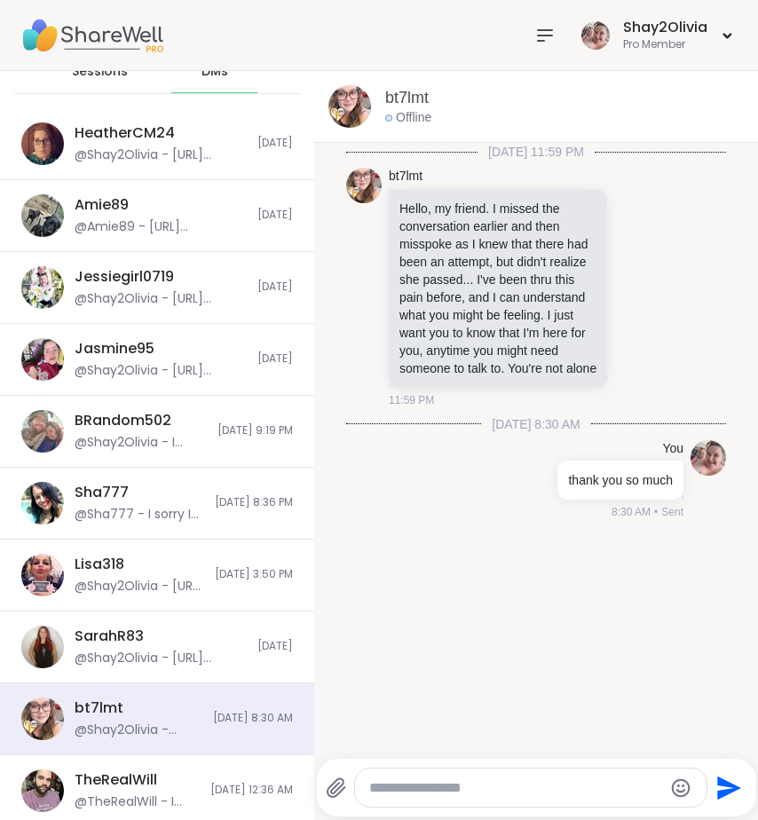
click at [418, 788] on textarea "Type your message" at bounding box center [516, 789] width 294 height 18
paste textarea "**********"
type textarea "**********"
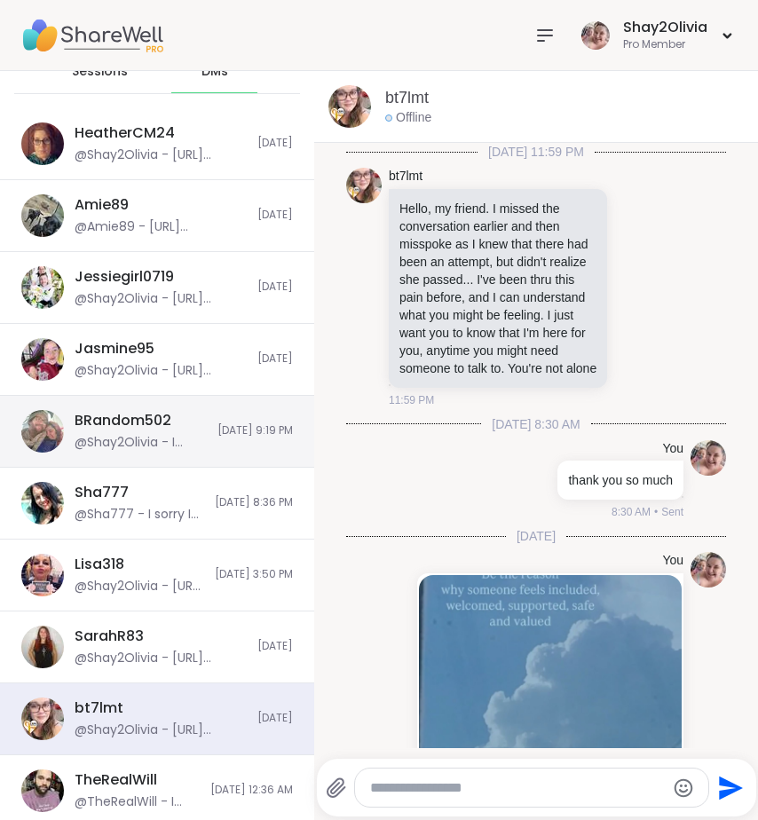
click at [87, 423] on div "BRandom502" at bounding box center [123, 421] width 97 height 20
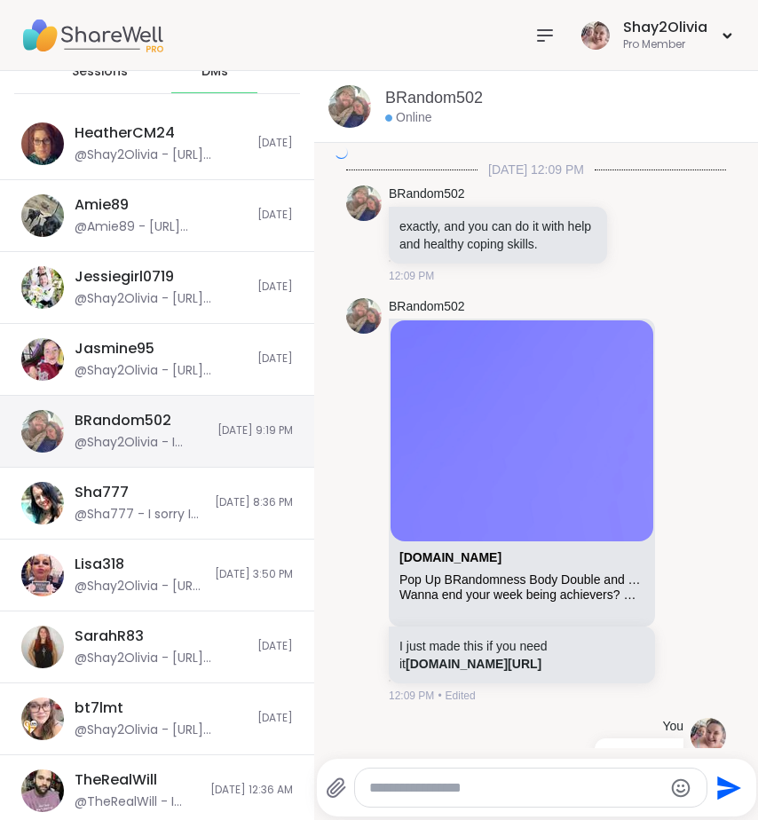
scroll to position [8648, 0]
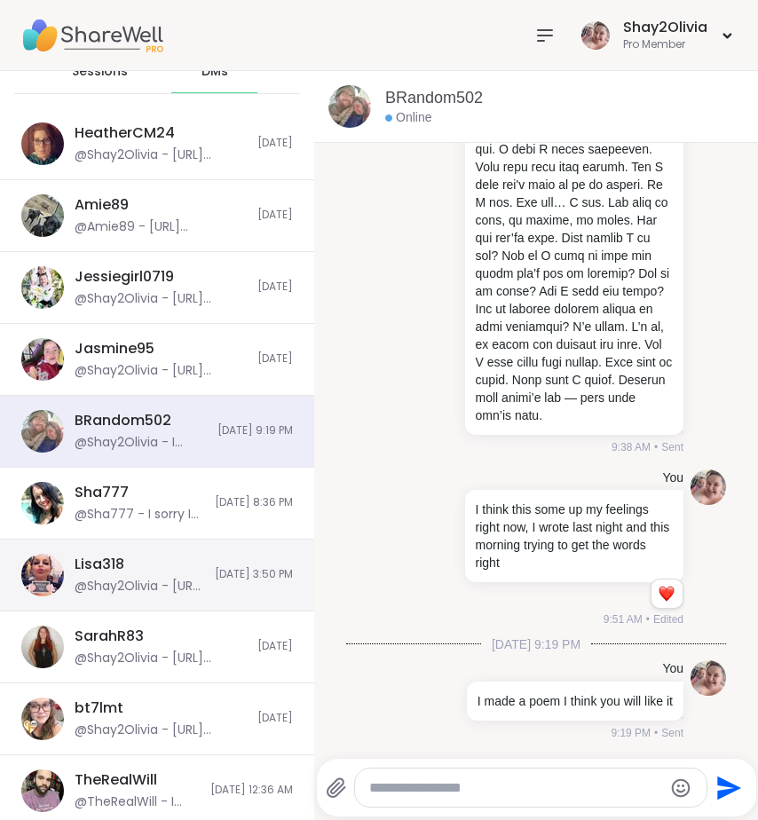
click at [107, 590] on div "@Shay2Olivia - [URL][DOMAIN_NAME]" at bounding box center [140, 587] width 130 height 18
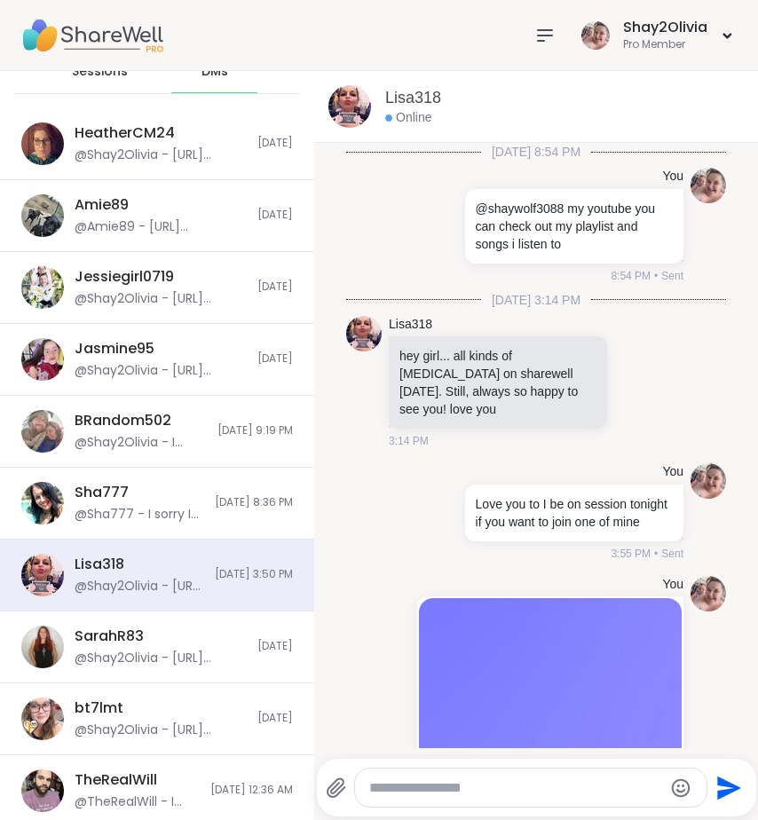
scroll to position [1142, 0]
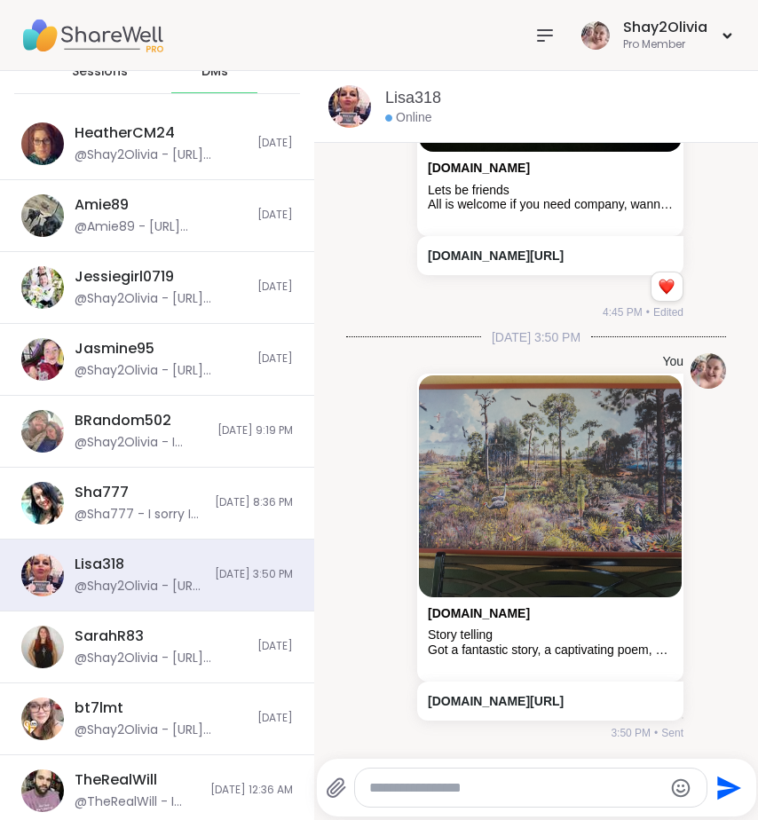
click at [423, 788] on textarea "Type your message" at bounding box center [516, 789] width 294 height 18
paste textarea "**********"
type textarea "**********"
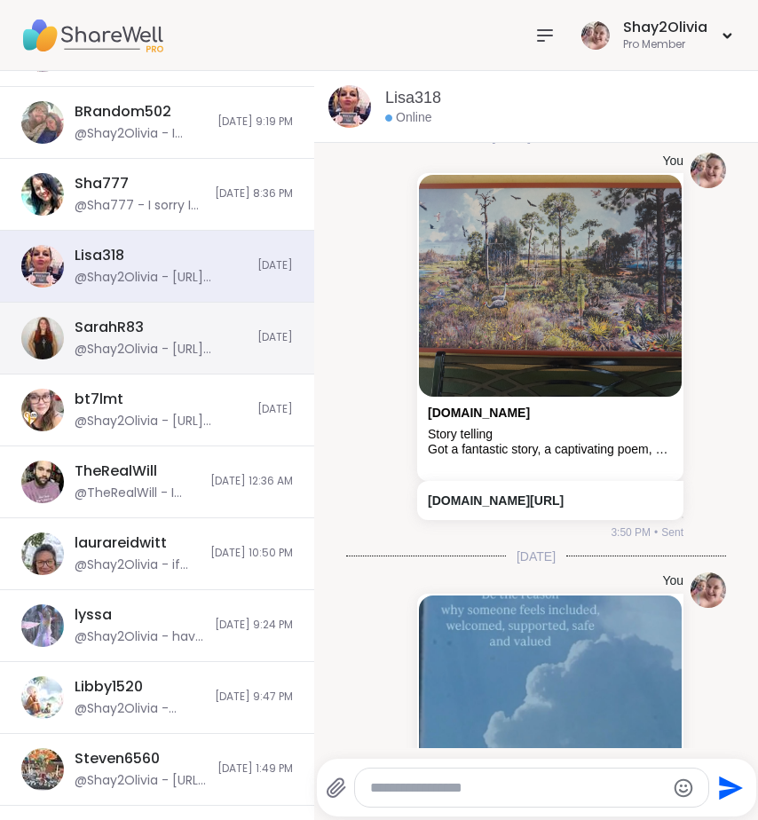
scroll to position [425, 0]
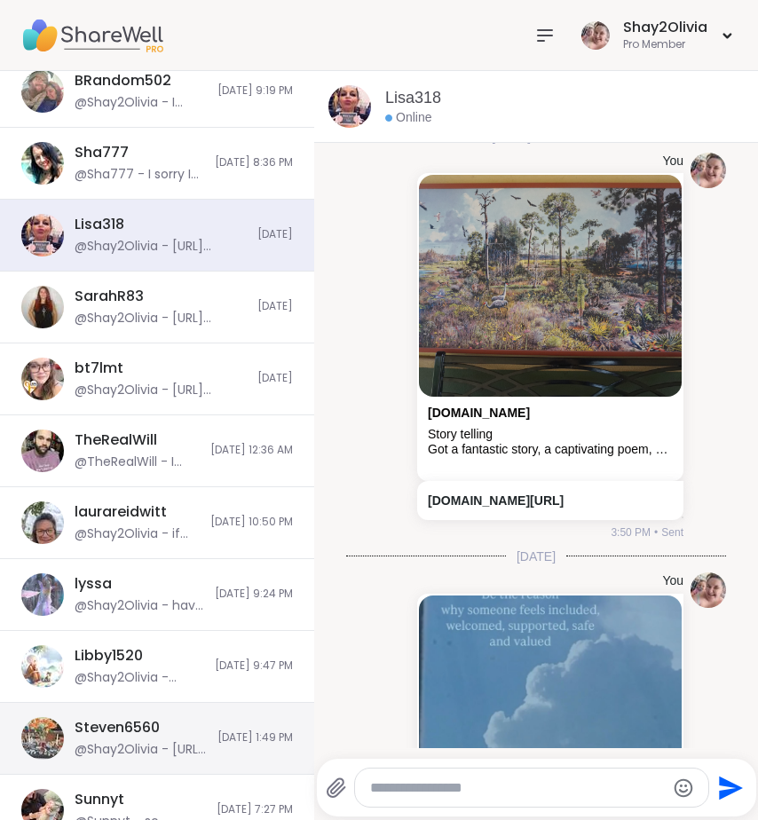
click at [147, 735] on div "Steven6560" at bounding box center [117, 728] width 85 height 20
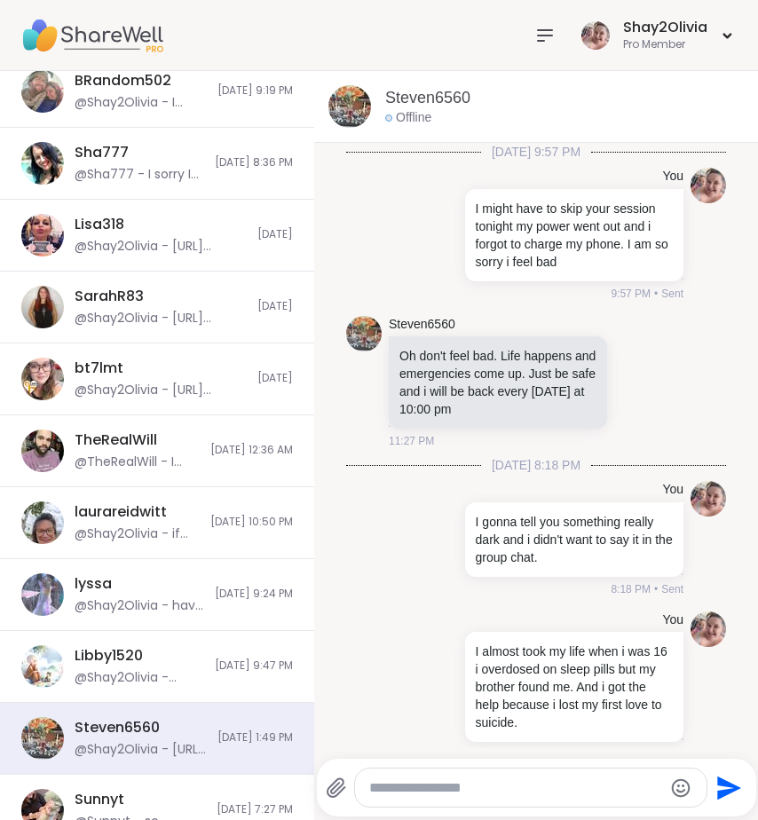
scroll to position [5368, 0]
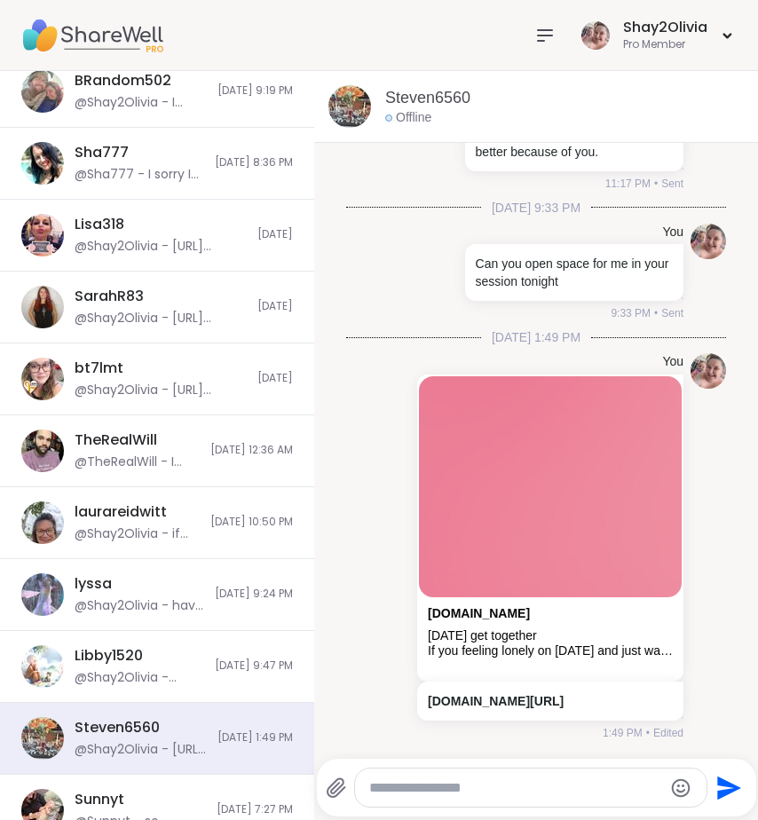
click at [428, 783] on textarea "Type your message" at bounding box center [516, 789] width 294 height 18
paste textarea "**********"
type textarea "**********"
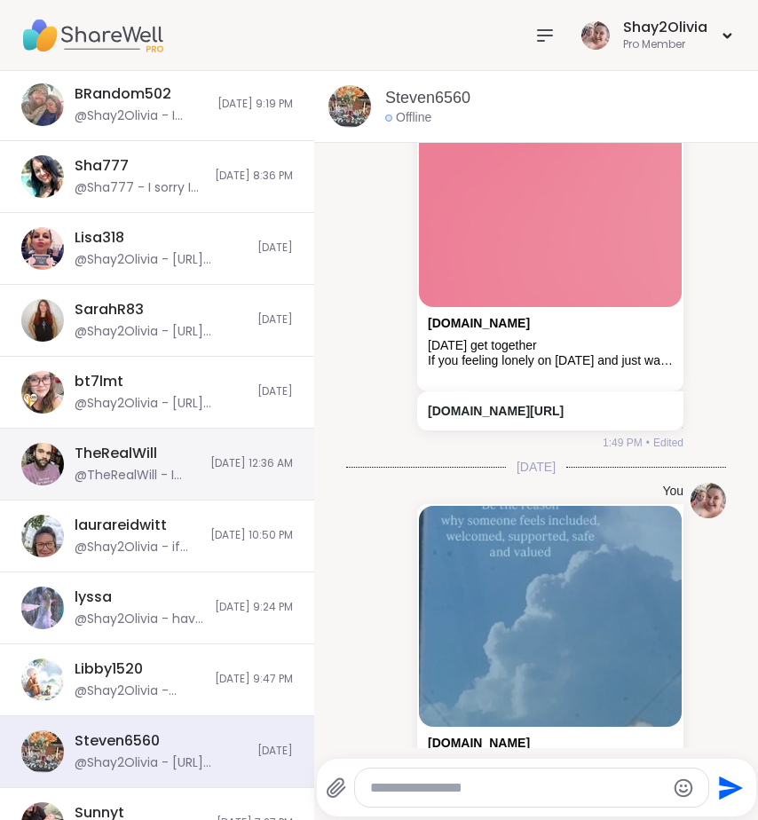
scroll to position [392, 0]
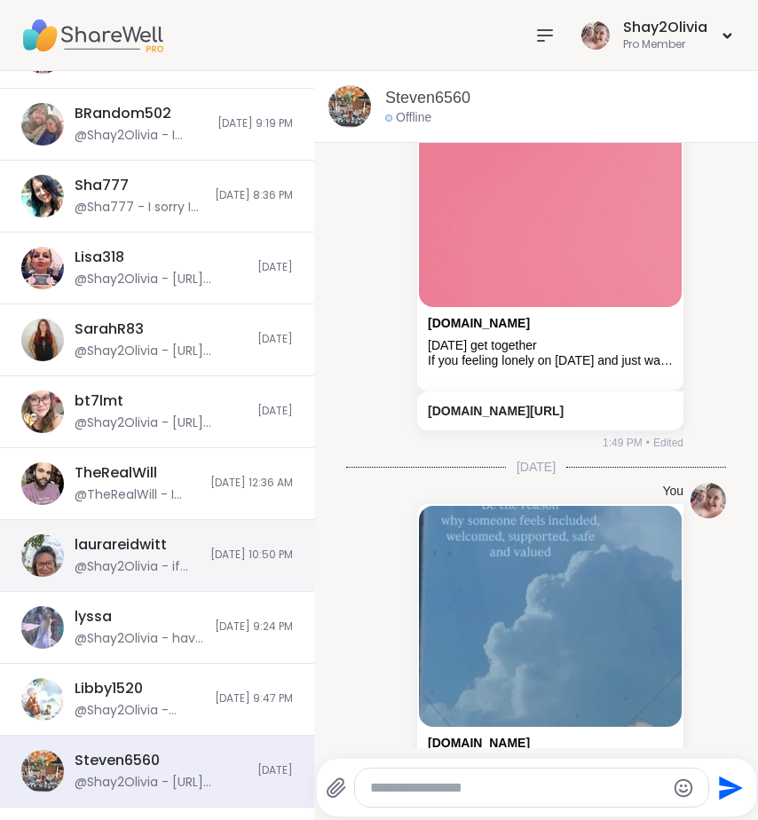
click at [155, 556] on div "laurareidwitt @Shay2Olivia - if you need to talk or want any baby pic text me 3…" at bounding box center [137, 555] width 125 height 41
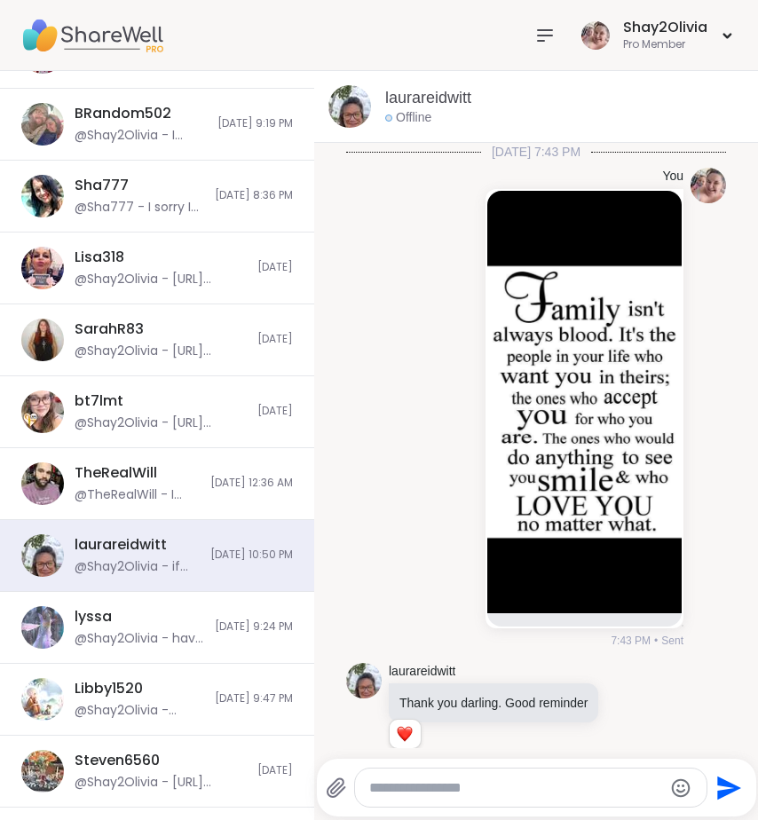
scroll to position [708, 0]
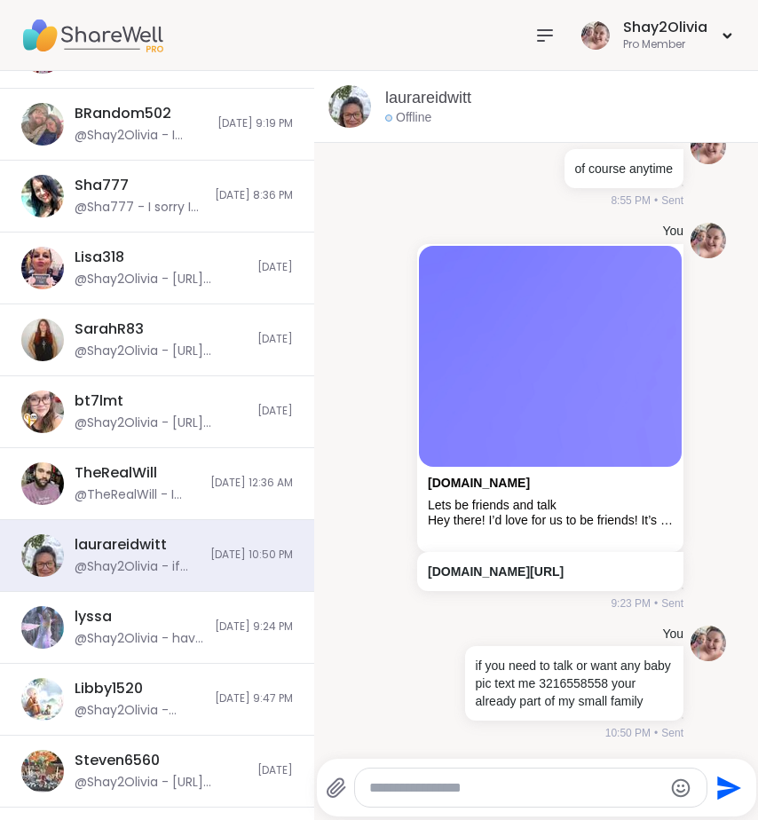
click at [502, 778] on div at bounding box center [531, 788] width 352 height 38
click at [506, 789] on textarea "Type your message" at bounding box center [516, 789] width 294 height 18
paste textarea "**********"
type textarea "**********"
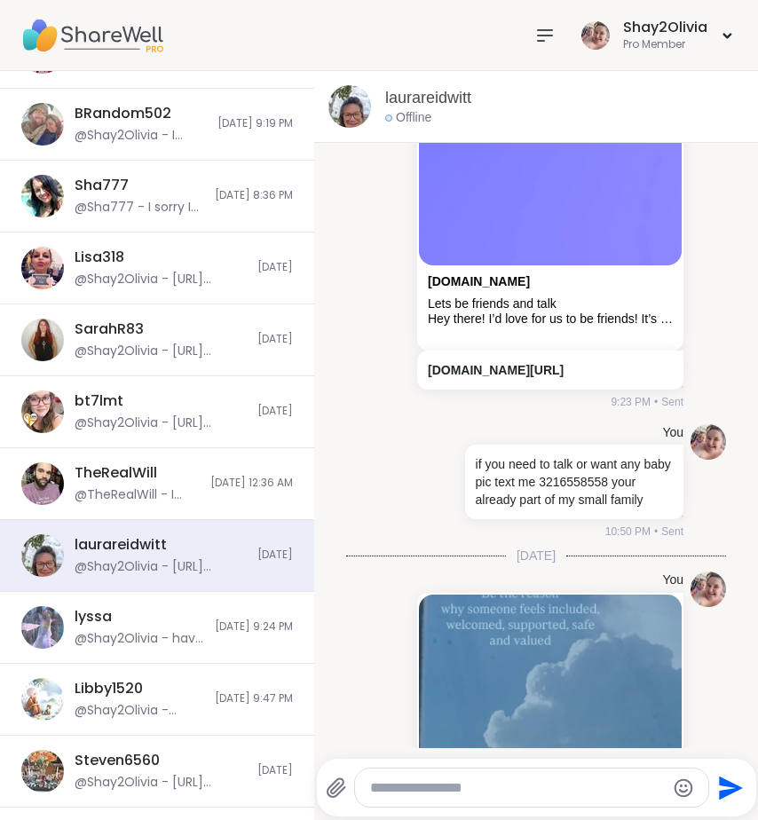
click at [538, 34] on icon at bounding box center [545, 35] width 14 height 11
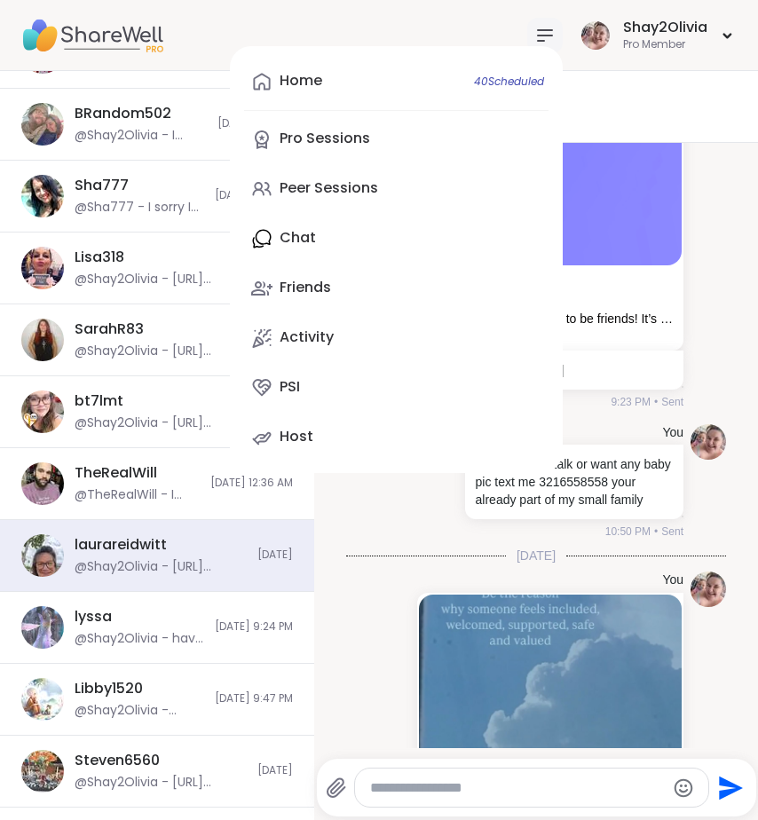
click at [322, 311] on div "Home 40 Scheduled Pro Sessions Peer Sessions Chat Friends Activity PSI Host" at bounding box center [396, 259] width 333 height 427
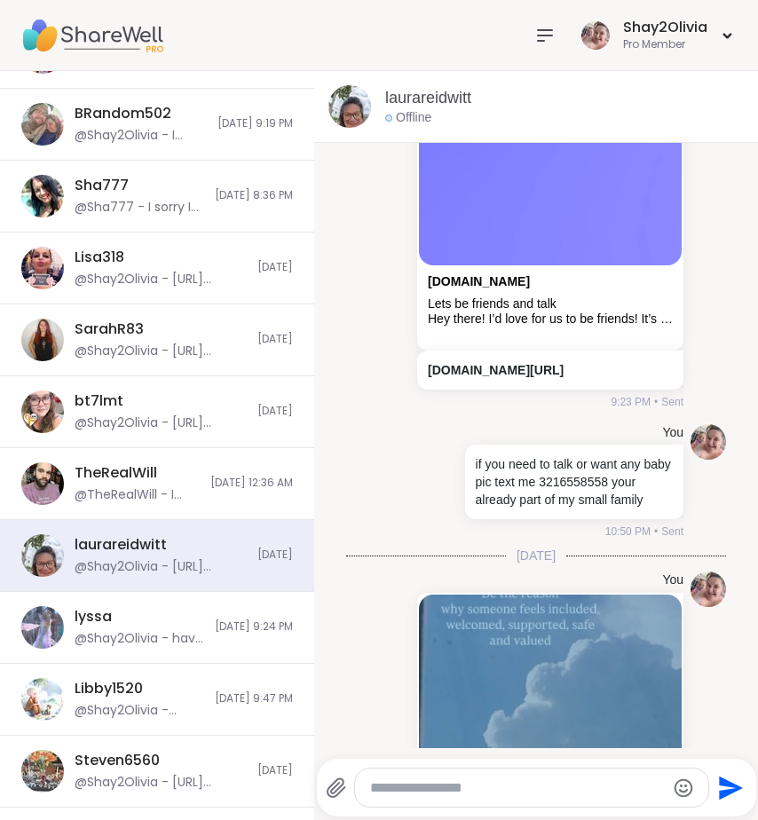
click at [538, 36] on icon at bounding box center [545, 35] width 14 height 11
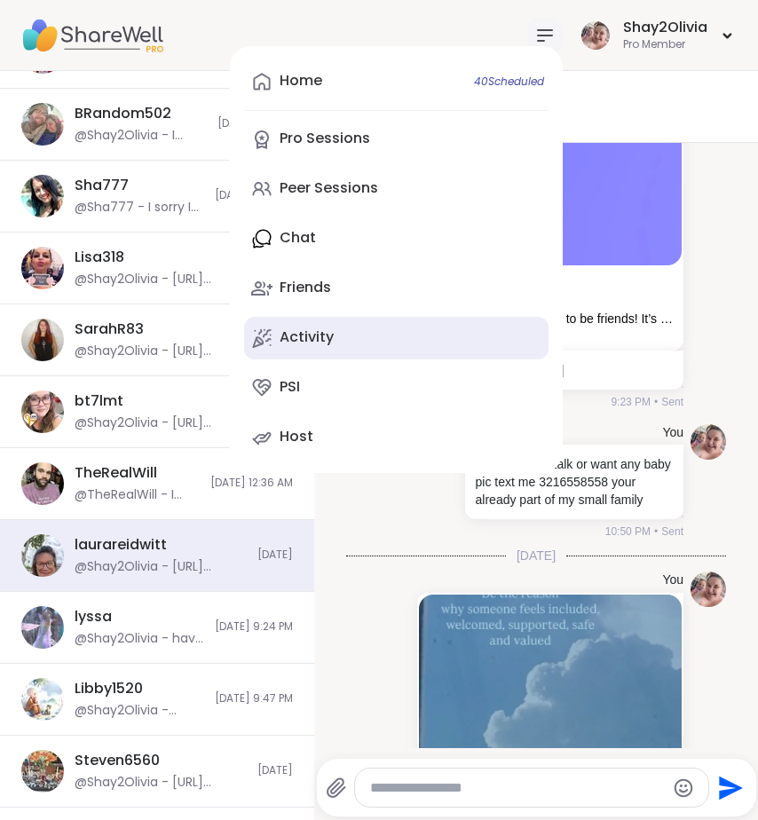
click at [321, 338] on link "Activity" at bounding box center [396, 338] width 305 height 43
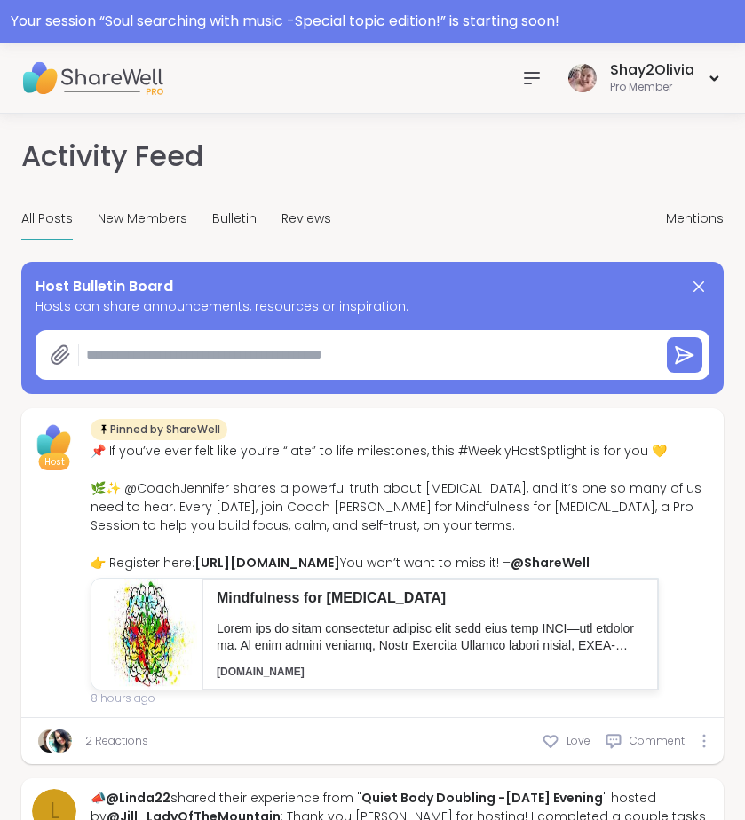
click at [221, 351] on textarea at bounding box center [366, 355] width 574 height 36
paste textarea "**********"
type textarea "*"
type textarea "**********"
type textarea "*"
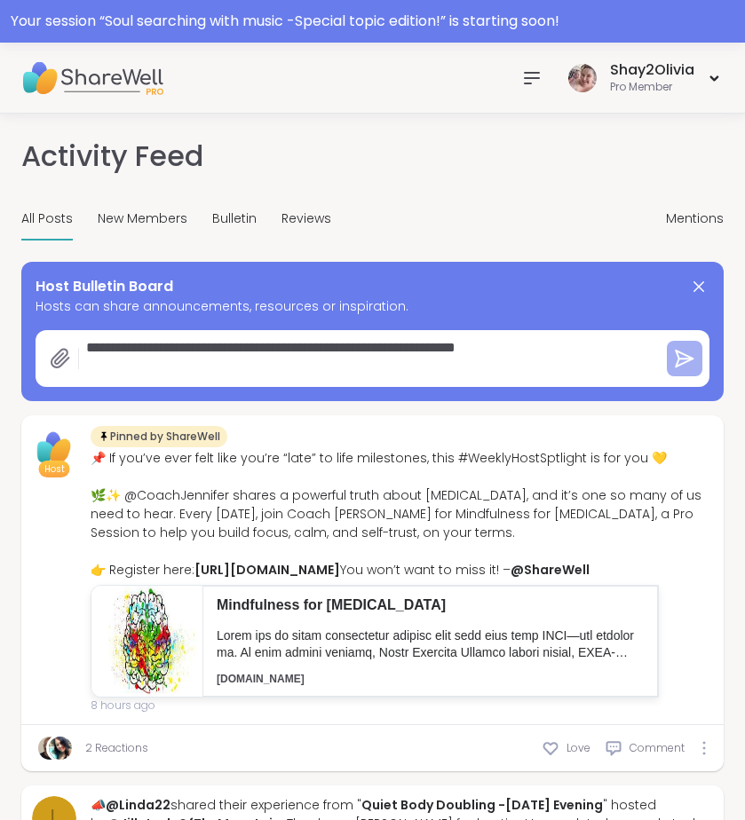
type textarea "**********"
click at [683, 369] on button at bounding box center [685, 359] width 36 height 36
type textarea "*"
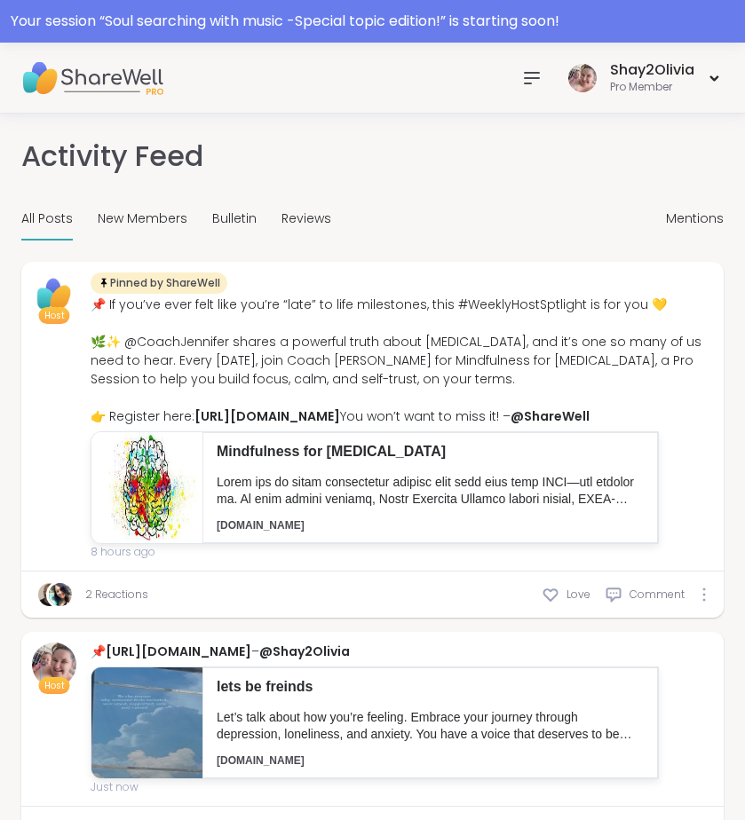
click at [529, 82] on icon at bounding box center [531, 77] width 21 height 21
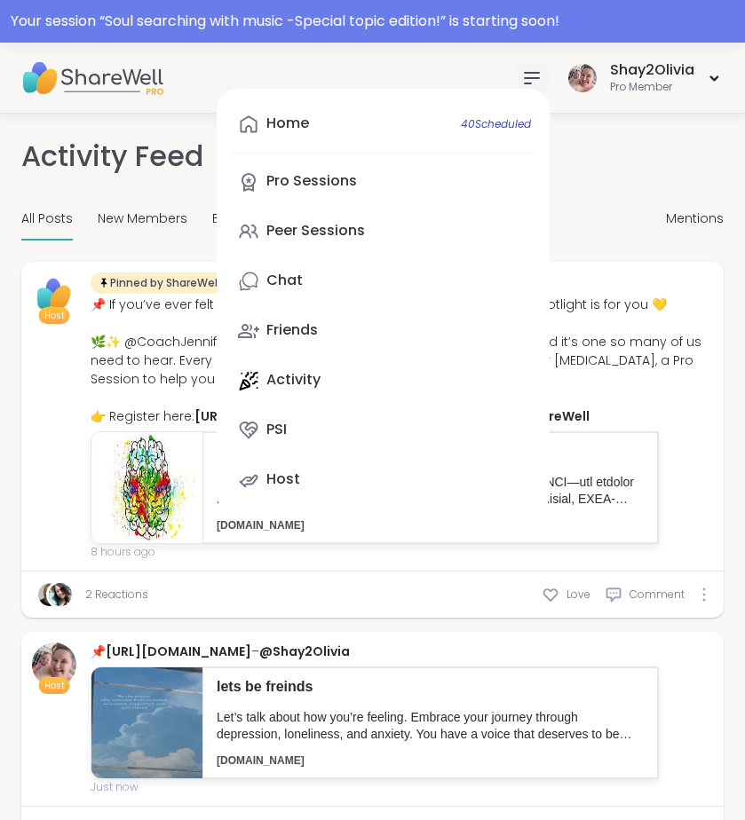
click at [529, 82] on icon at bounding box center [531, 77] width 21 height 21
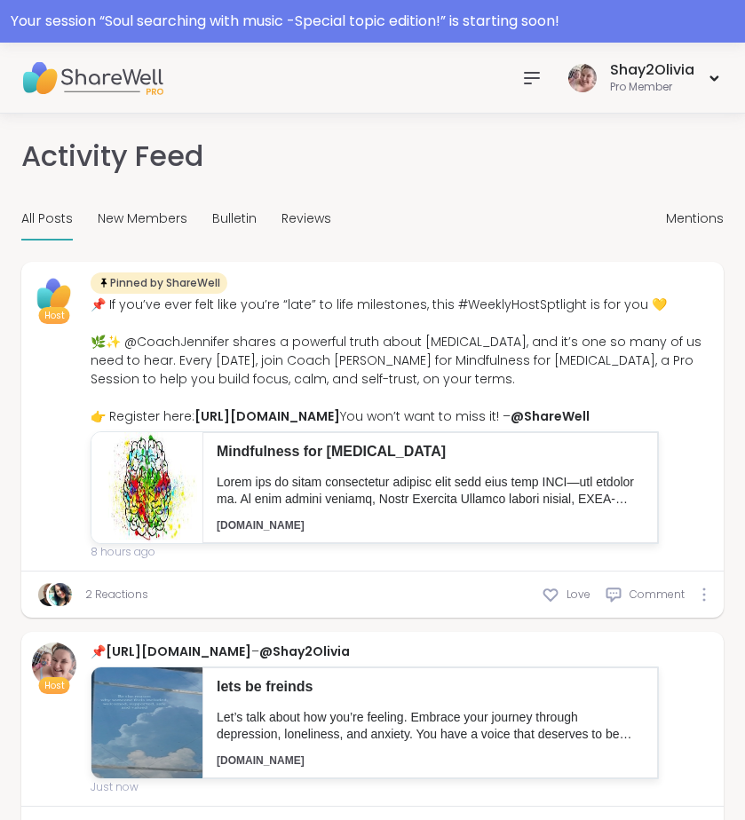
click at [529, 82] on icon at bounding box center [531, 77] width 21 height 21
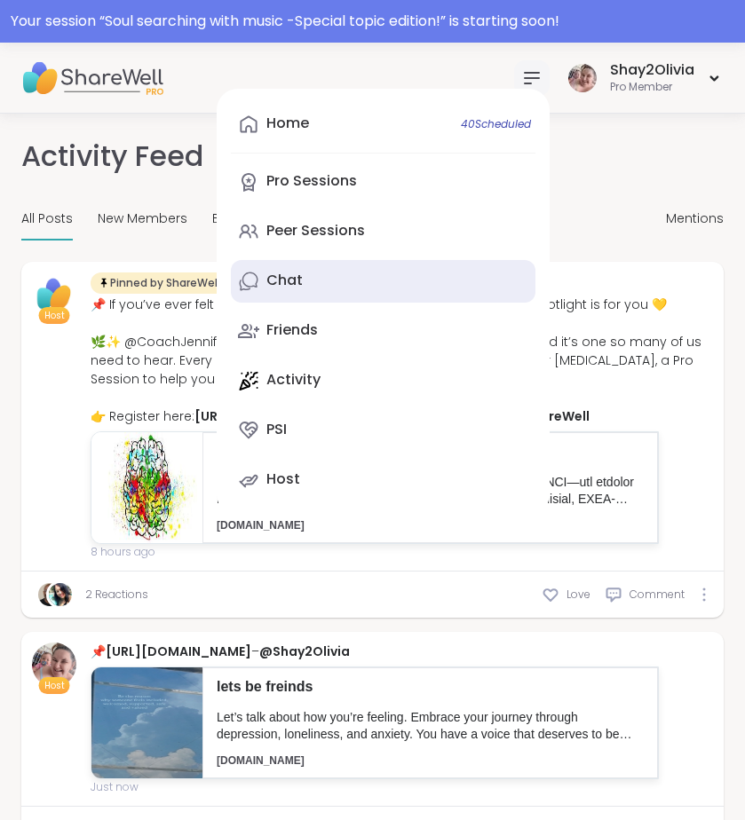
click at [307, 282] on link "Chat" at bounding box center [383, 281] width 305 height 43
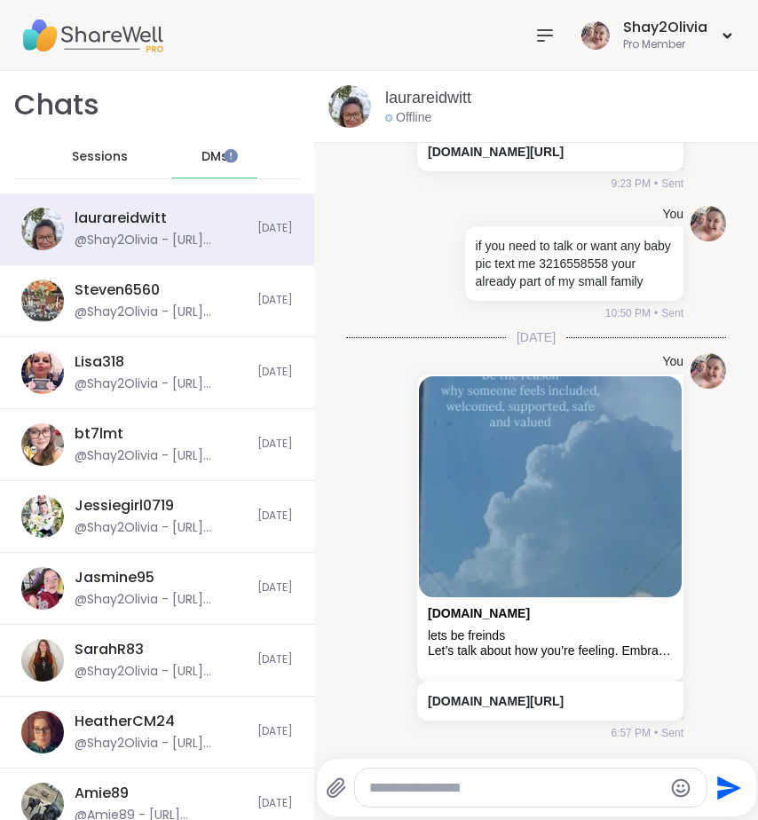
click at [99, 147] on div "Sessions" at bounding box center [100, 157] width 87 height 43
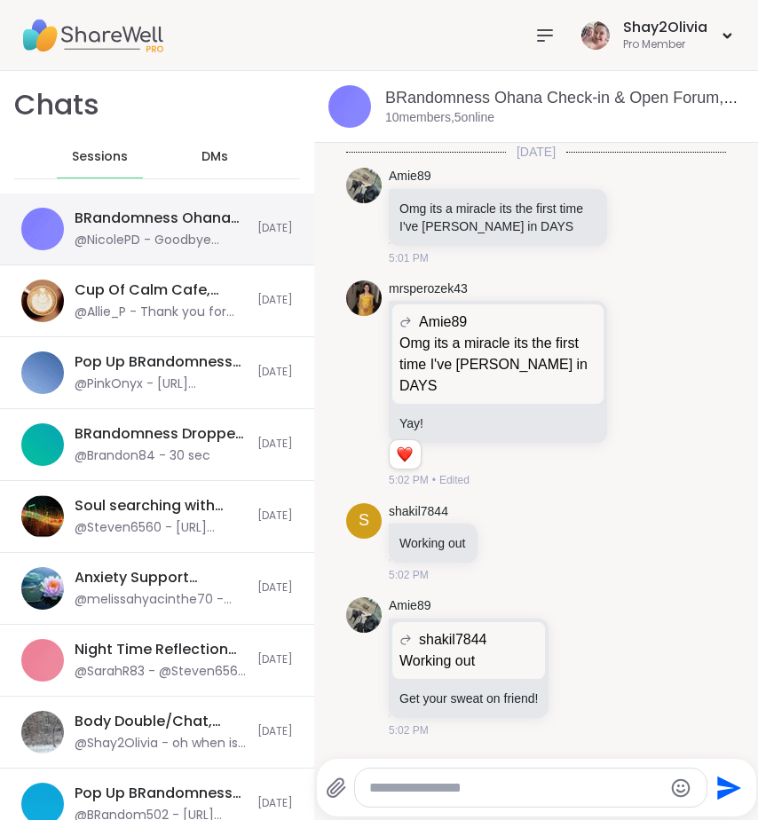
scroll to position [6958, 0]
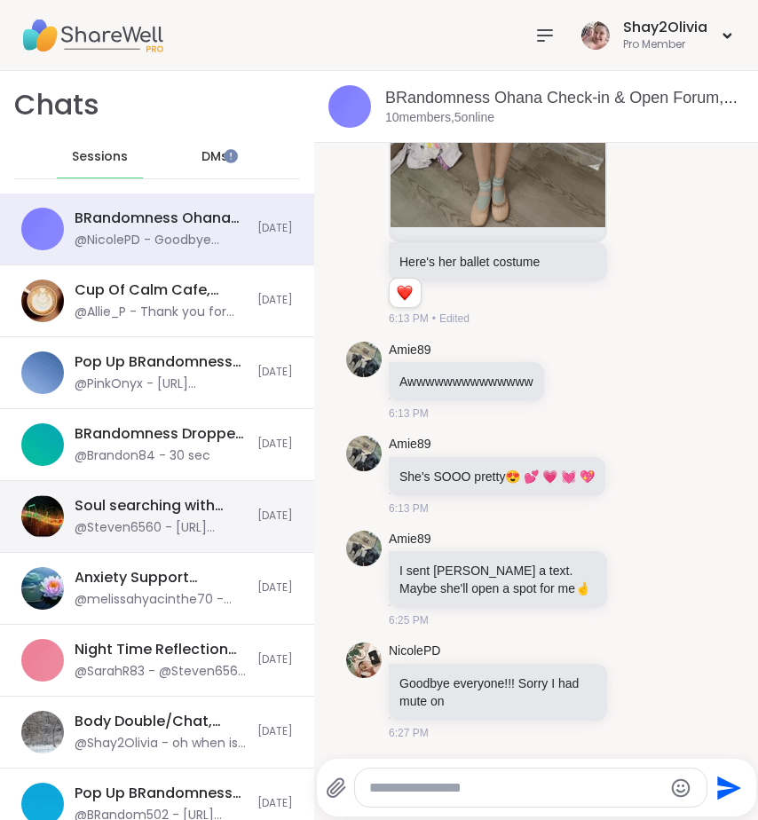
click at [169, 501] on div "Soul searching with music -Special topic edition! , [DATE]" at bounding box center [161, 506] width 172 height 20
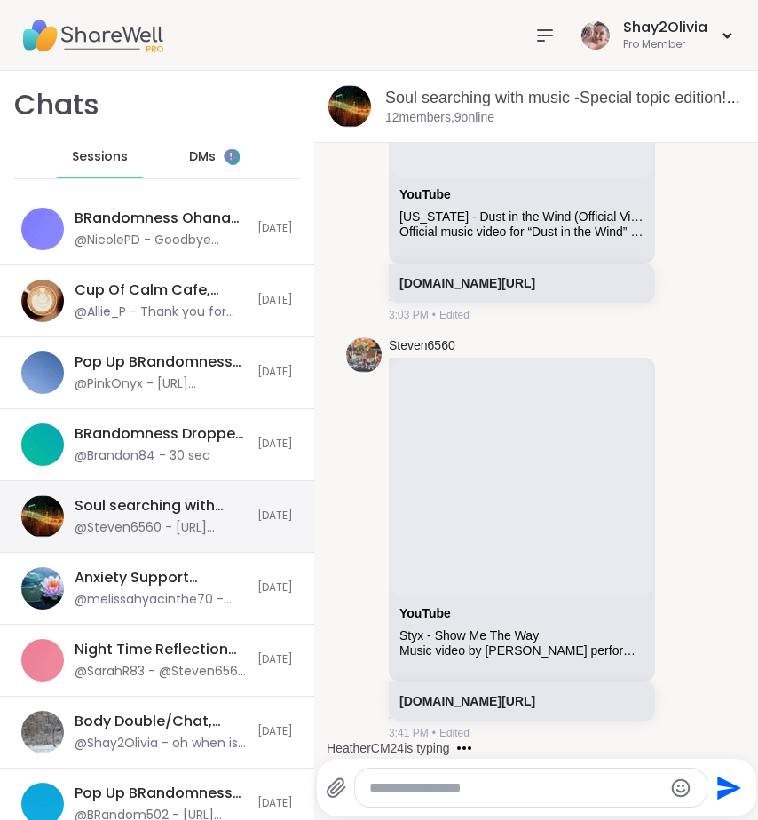
scroll to position [4535, 0]
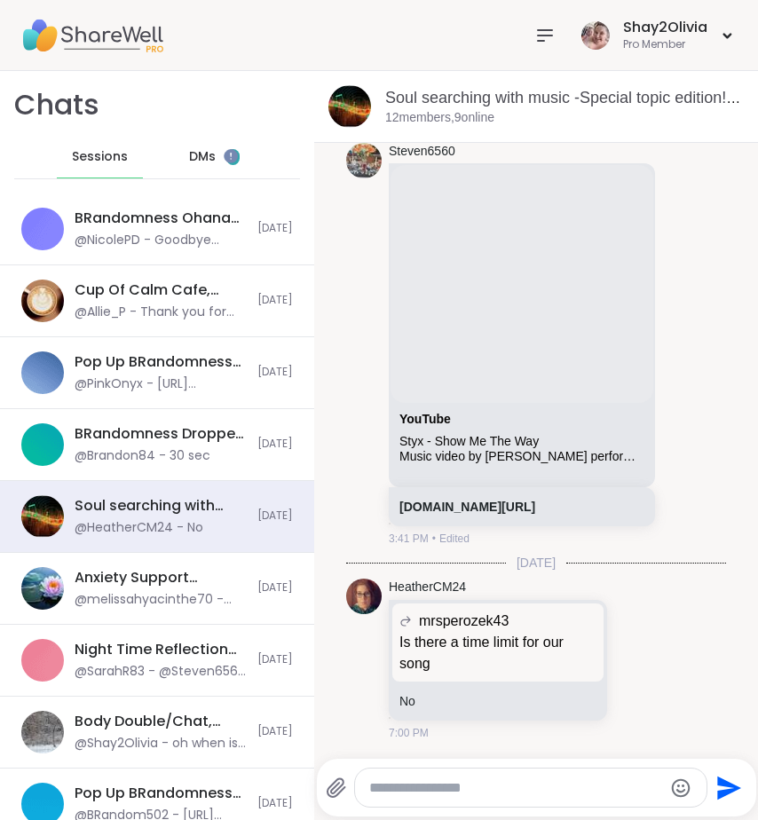
click at [541, 40] on icon at bounding box center [544, 35] width 21 height 21
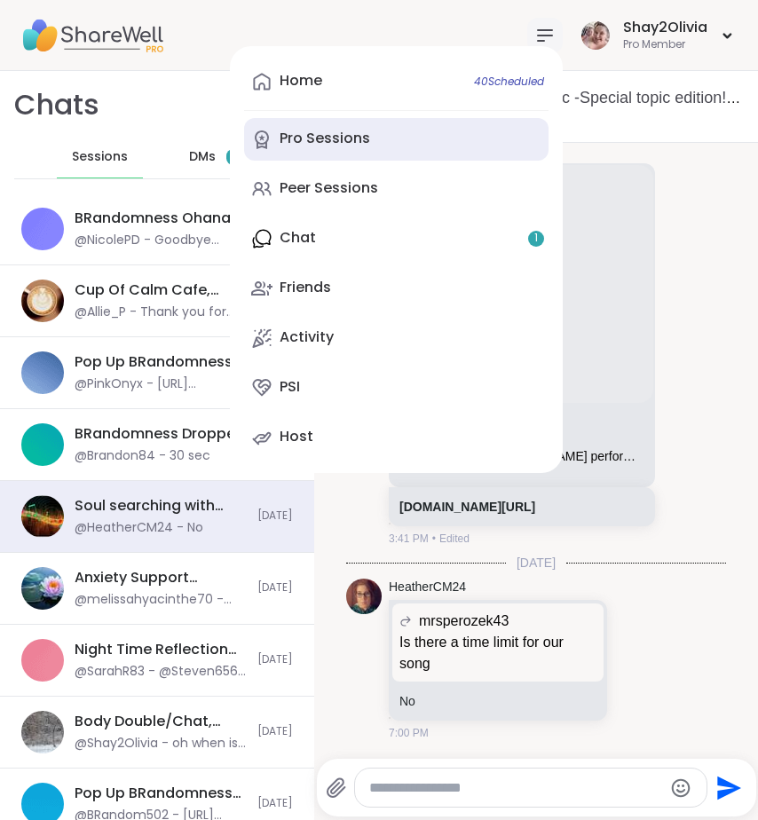
click at [390, 151] on link "Pro Sessions" at bounding box center [396, 139] width 305 height 43
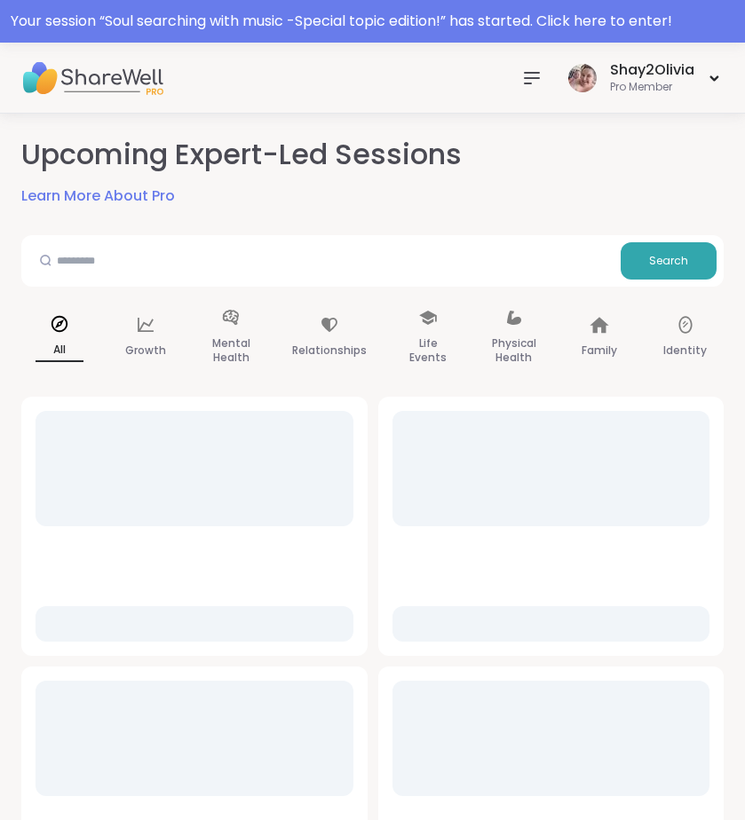
click at [519, 73] on div at bounding box center [532, 78] width 36 height 36
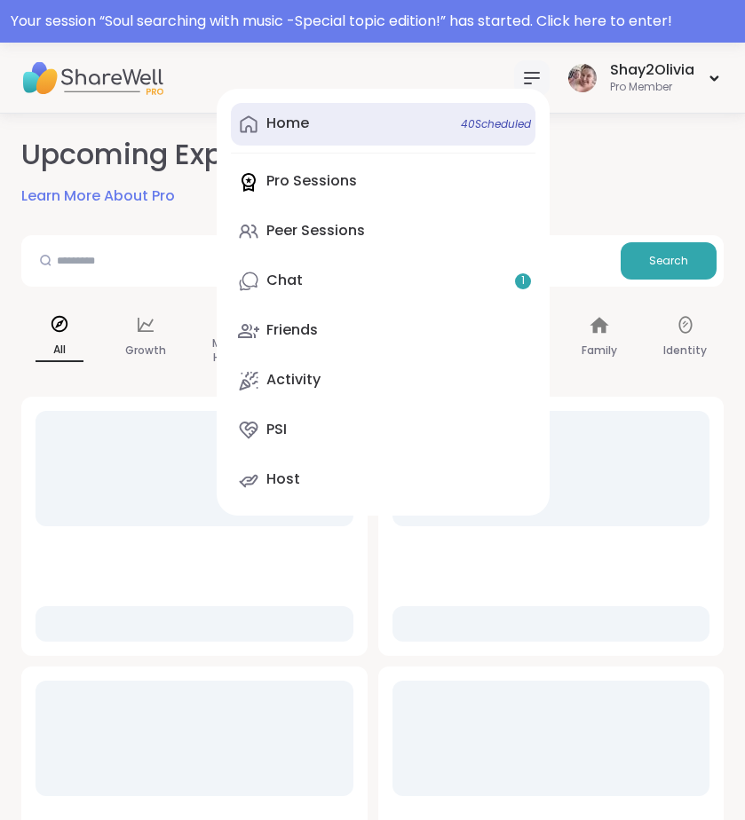
click at [355, 124] on link "Home 40 Scheduled" at bounding box center [383, 124] width 305 height 43
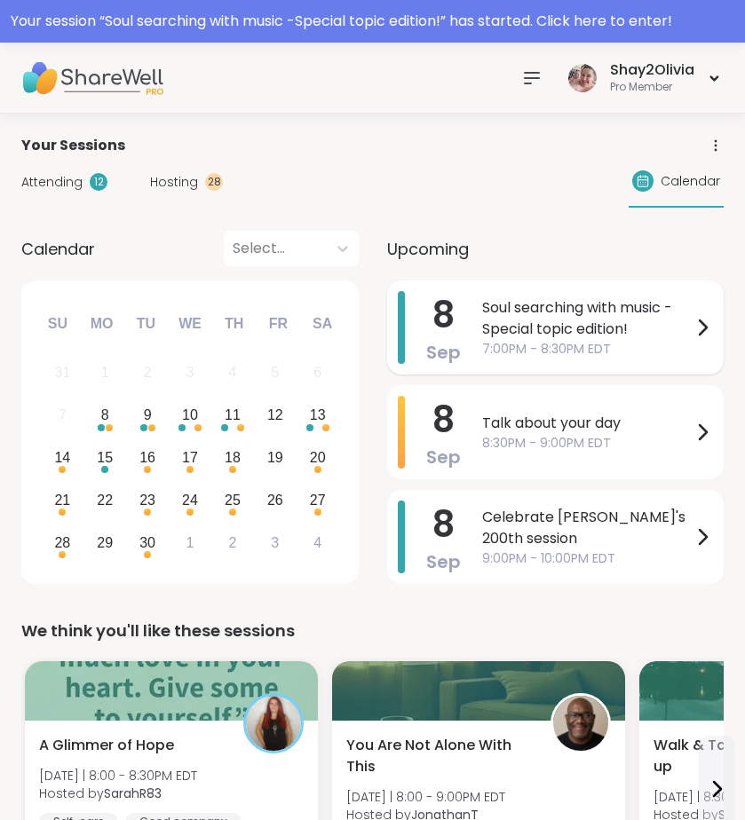
click at [654, 342] on span "7:00PM - 8:30PM EDT" at bounding box center [587, 349] width 210 height 19
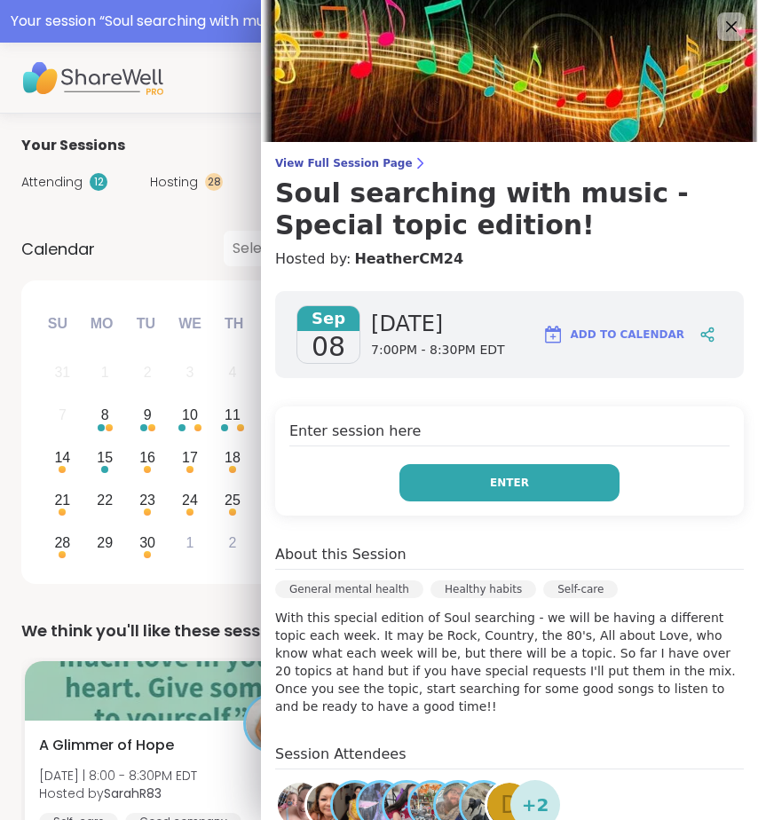
click at [525, 487] on button "Enter" at bounding box center [510, 482] width 220 height 37
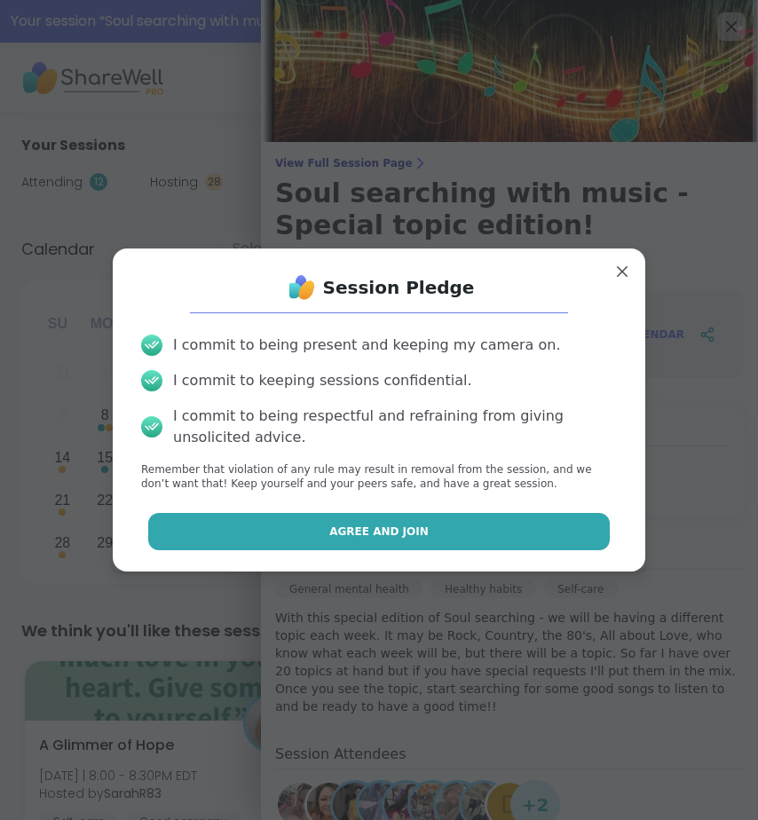
click at [510, 529] on button "Agree and Join" at bounding box center [379, 531] width 463 height 37
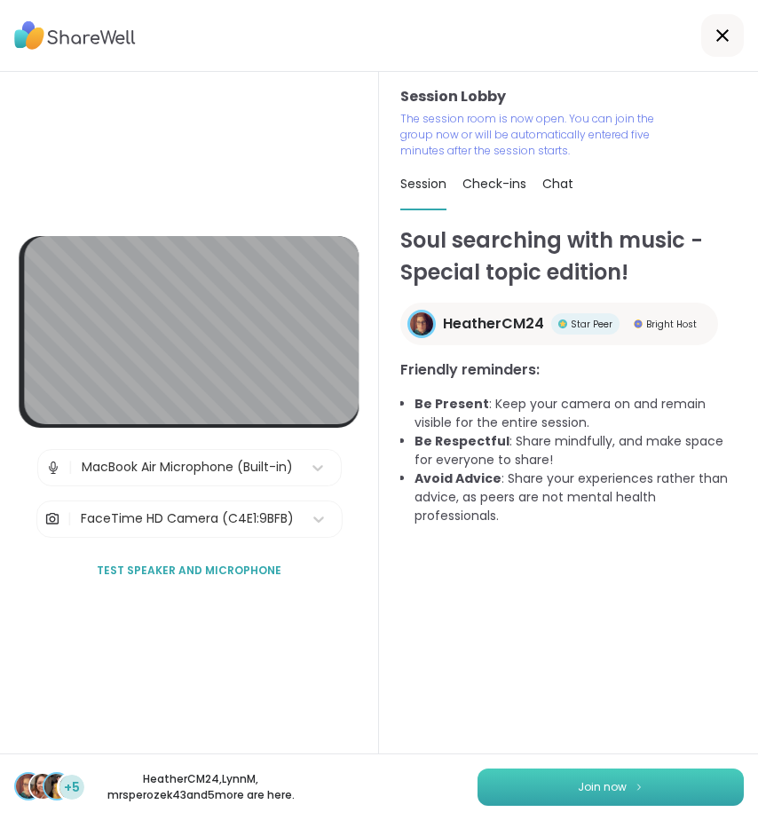
click at [620, 793] on button "Join now" at bounding box center [611, 787] width 266 height 37
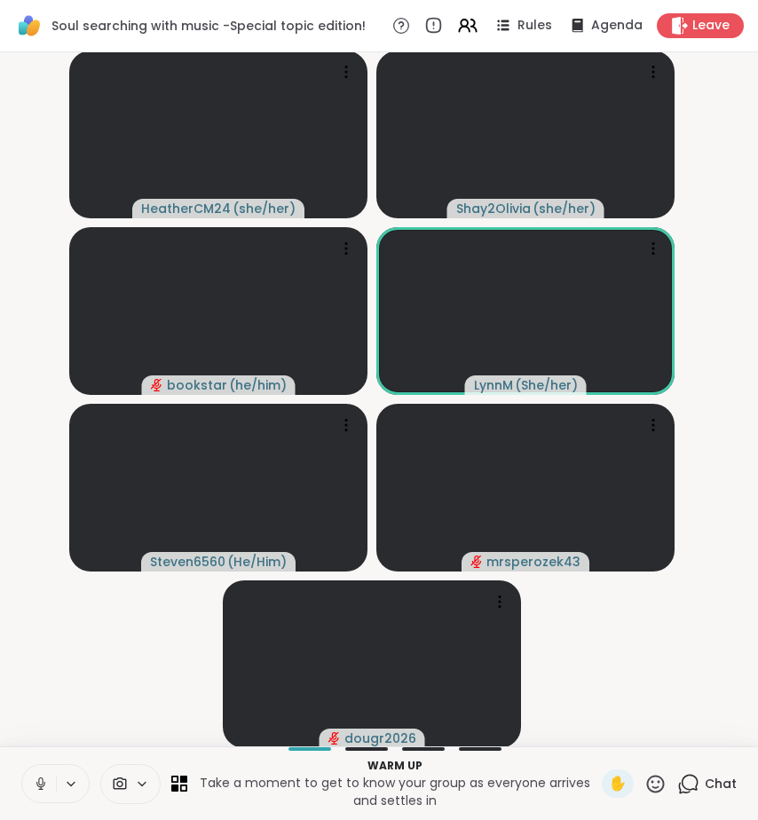
click at [40, 783] on icon at bounding box center [41, 784] width 16 height 16
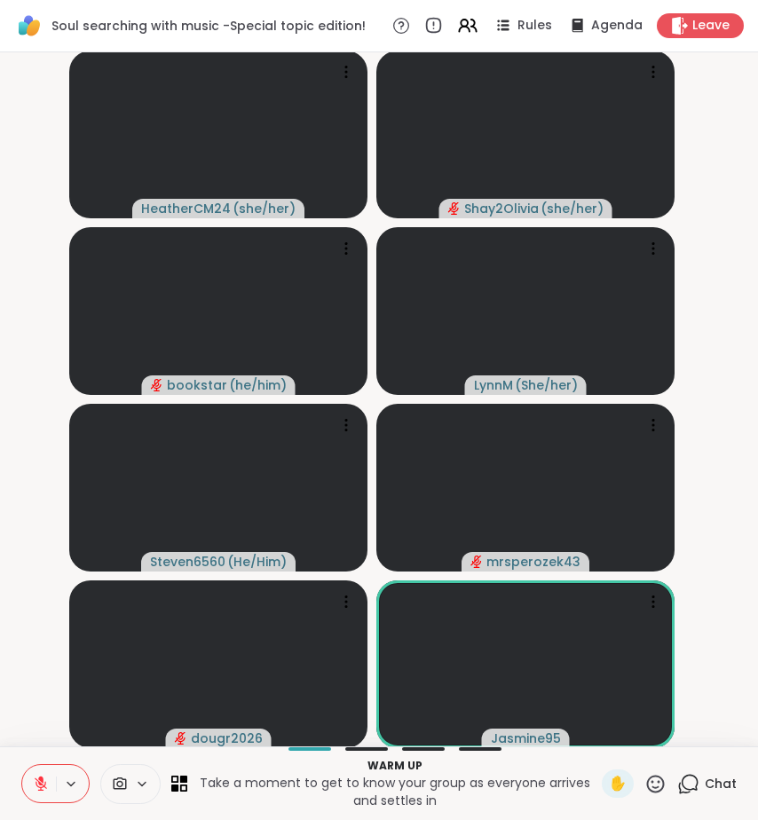
click at [39, 783] on icon at bounding box center [41, 785] width 12 height 12
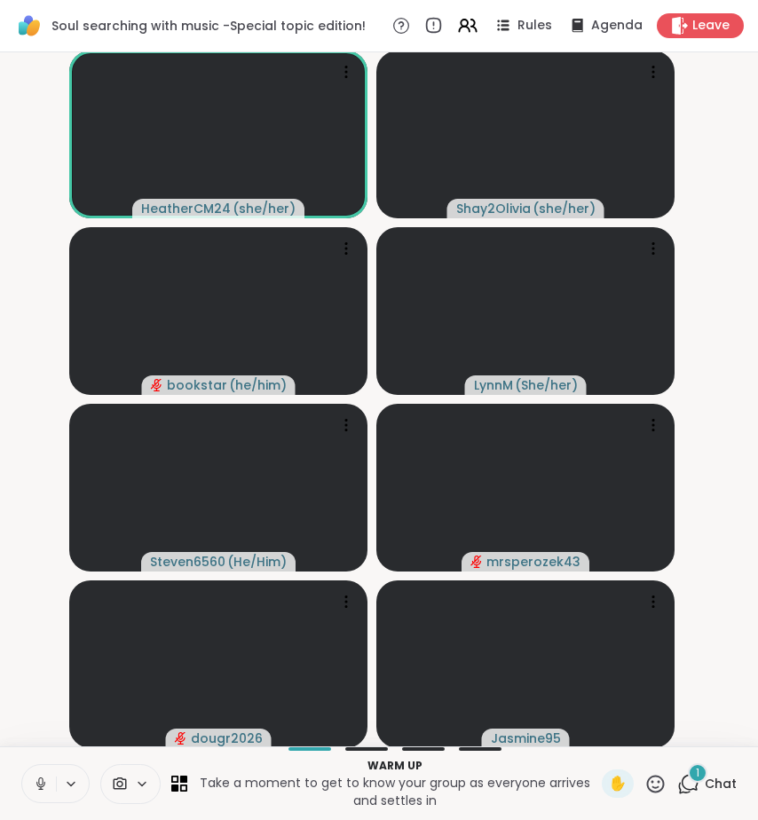
click at [39, 771] on button at bounding box center [39, 783] width 34 height 37
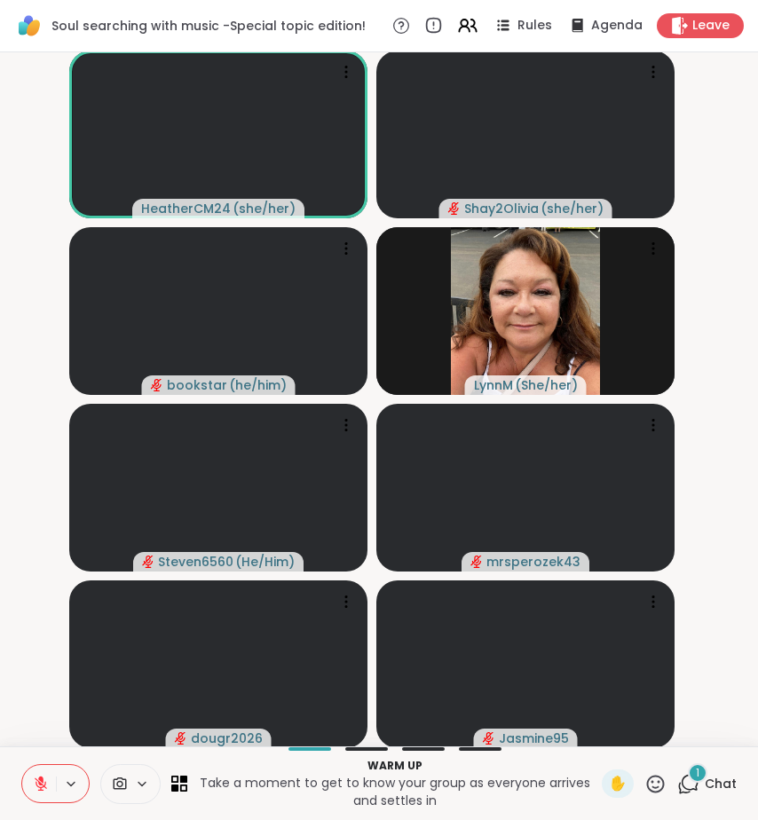
click at [677, 784] on icon at bounding box center [688, 784] width 22 height 22
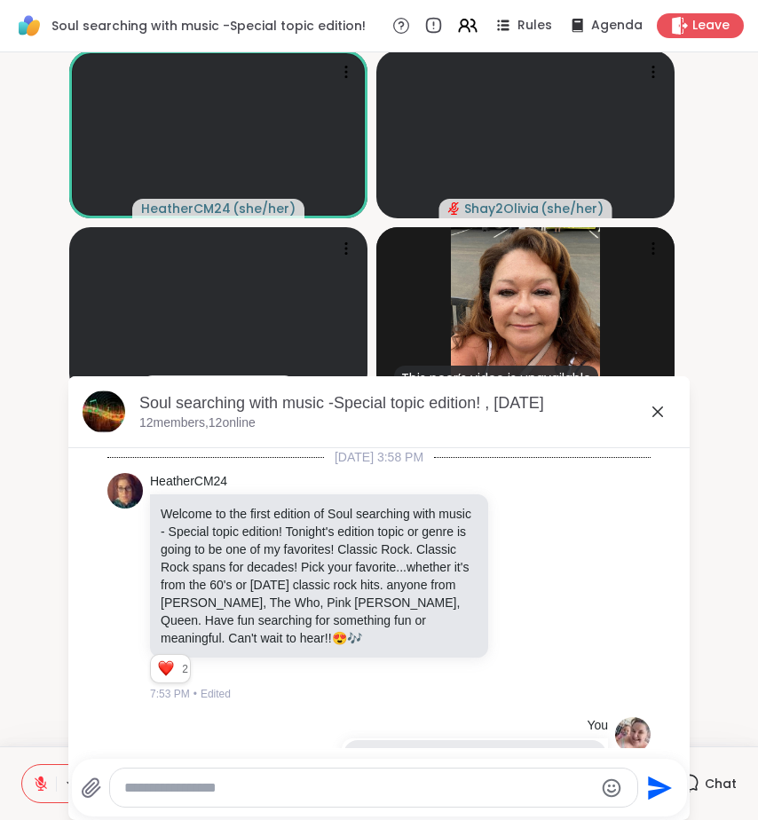
scroll to position [4722, 0]
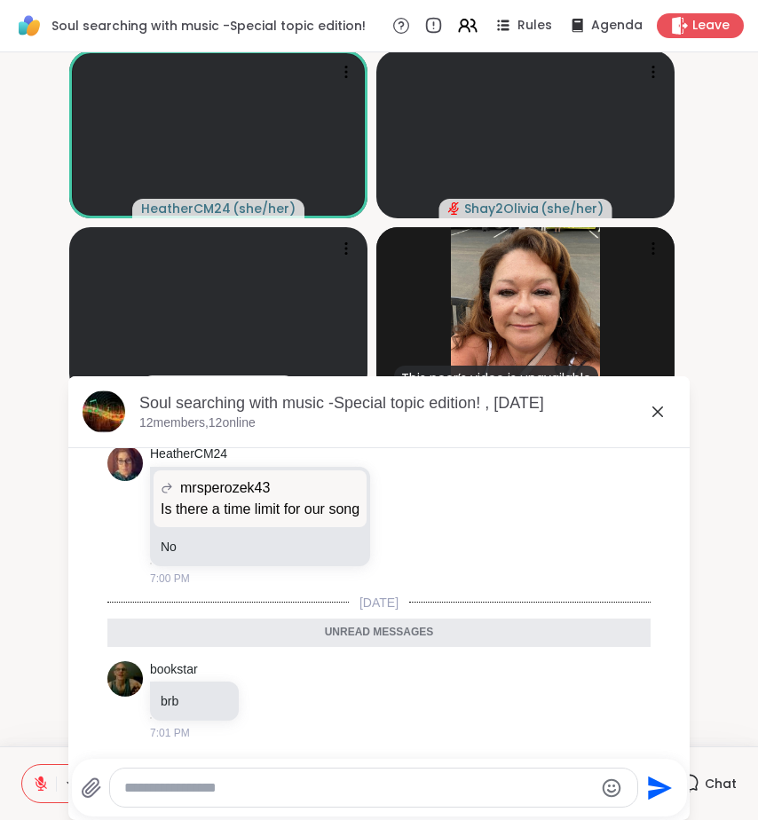
click at [647, 412] on icon at bounding box center [657, 411] width 21 height 21
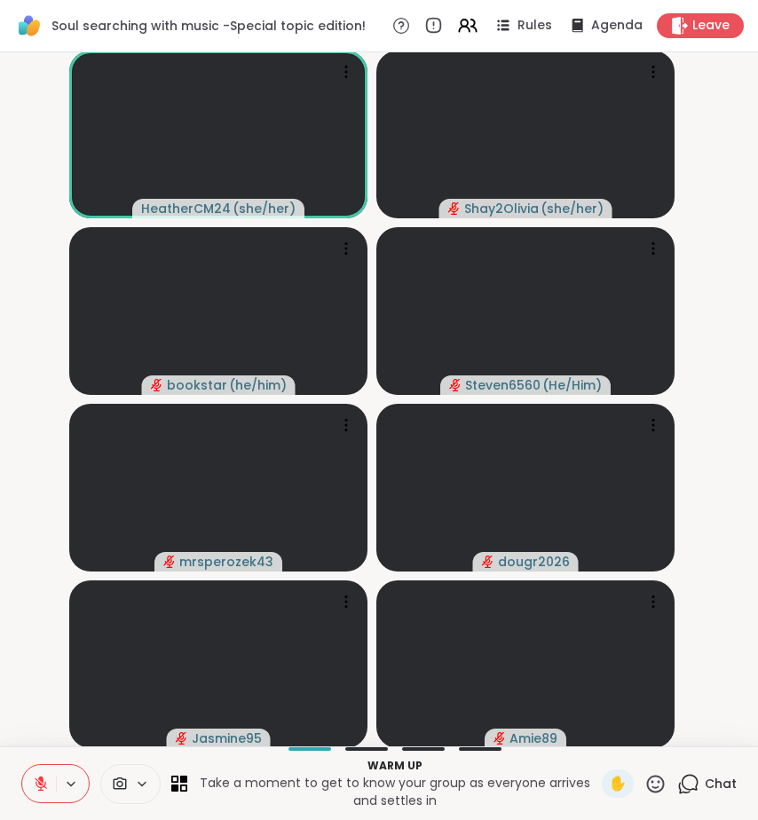
click at [680, 782] on icon at bounding box center [688, 784] width 22 height 22
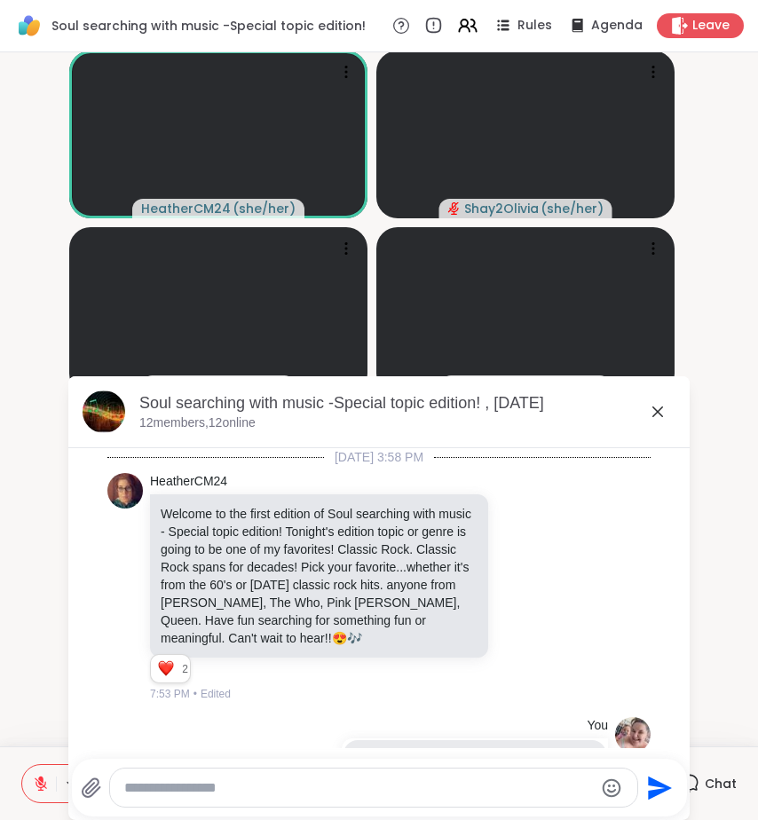
scroll to position [4687, 0]
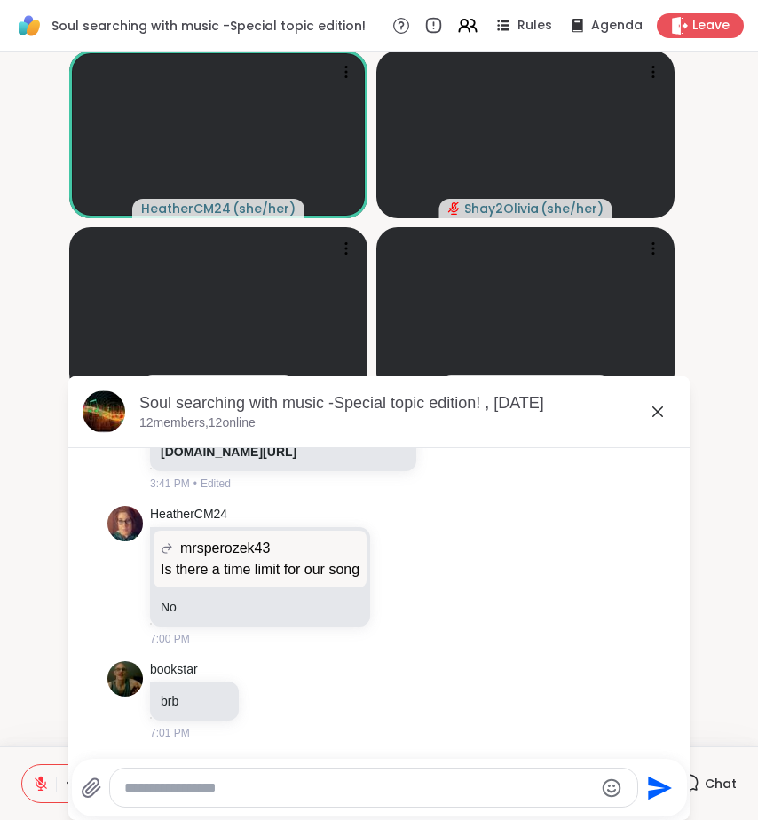
click at [652, 416] on icon at bounding box center [657, 411] width 21 height 21
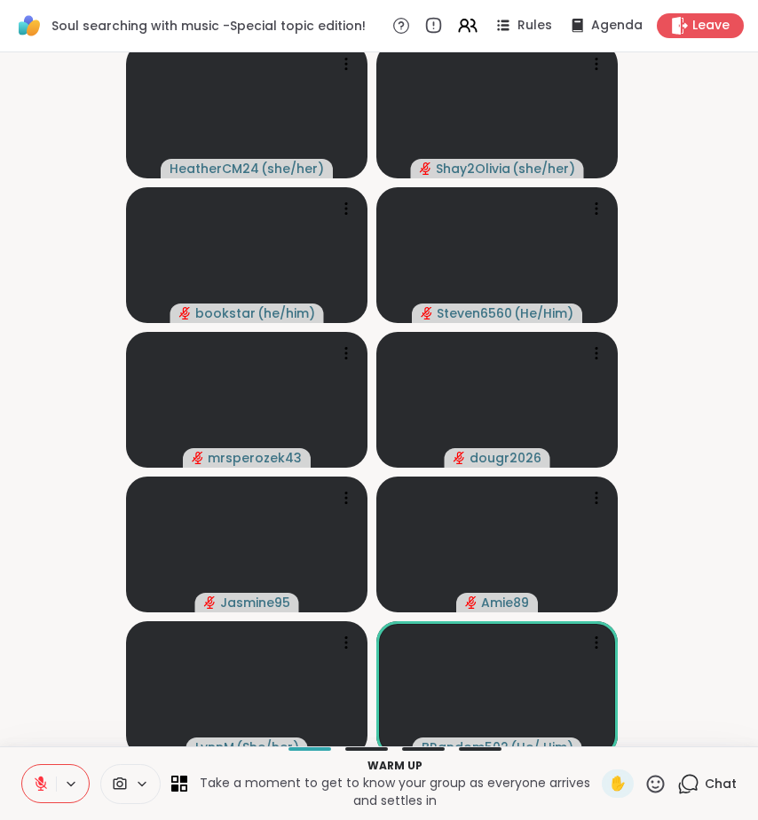
click at [677, 778] on icon at bounding box center [688, 784] width 22 height 22
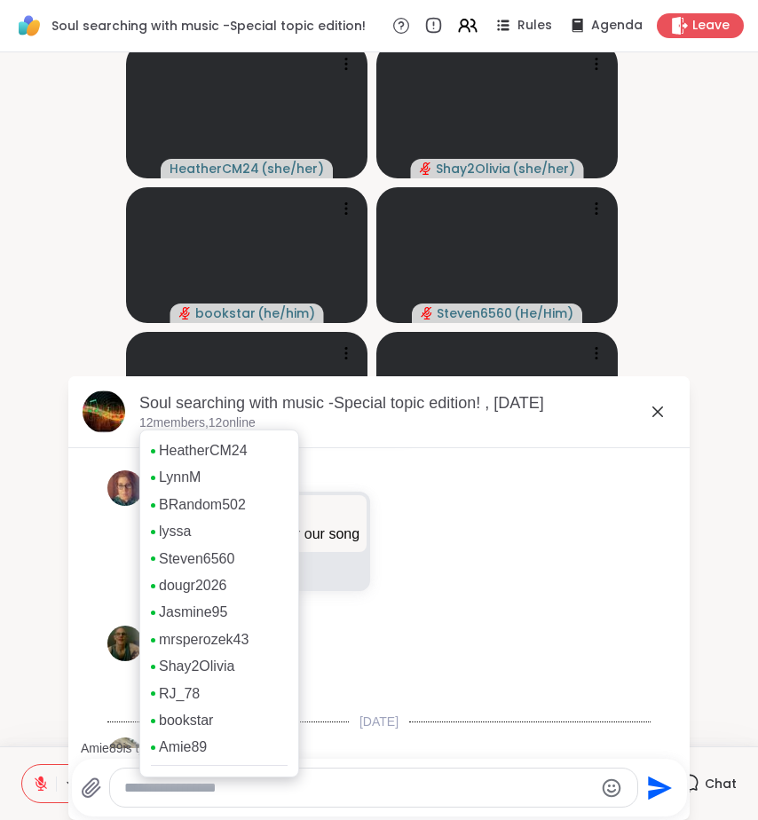
scroll to position [4800, 0]
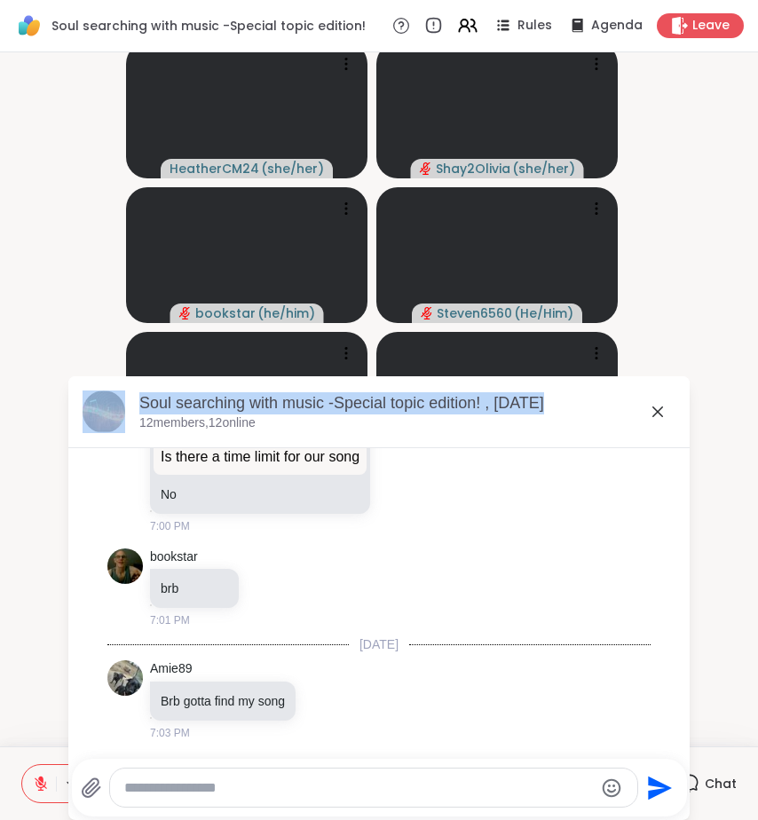
click at [640, 409] on div "Soul searching with music -Special topic edition! , Sep 08 12 members, 12 onlin…" at bounding box center [378, 598] width 621 height 444
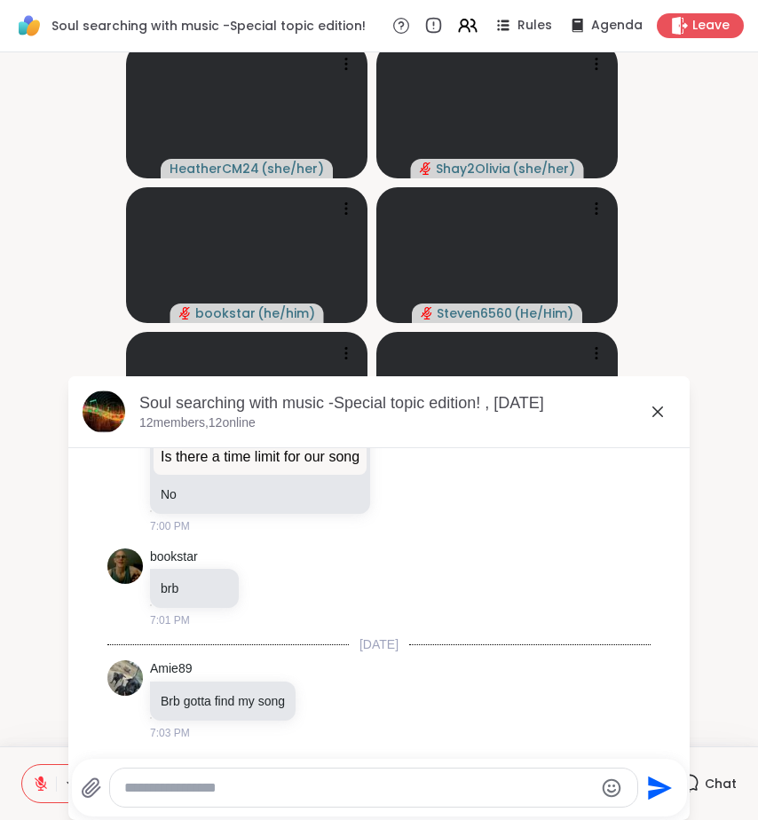
click at [653, 409] on icon at bounding box center [658, 412] width 11 height 11
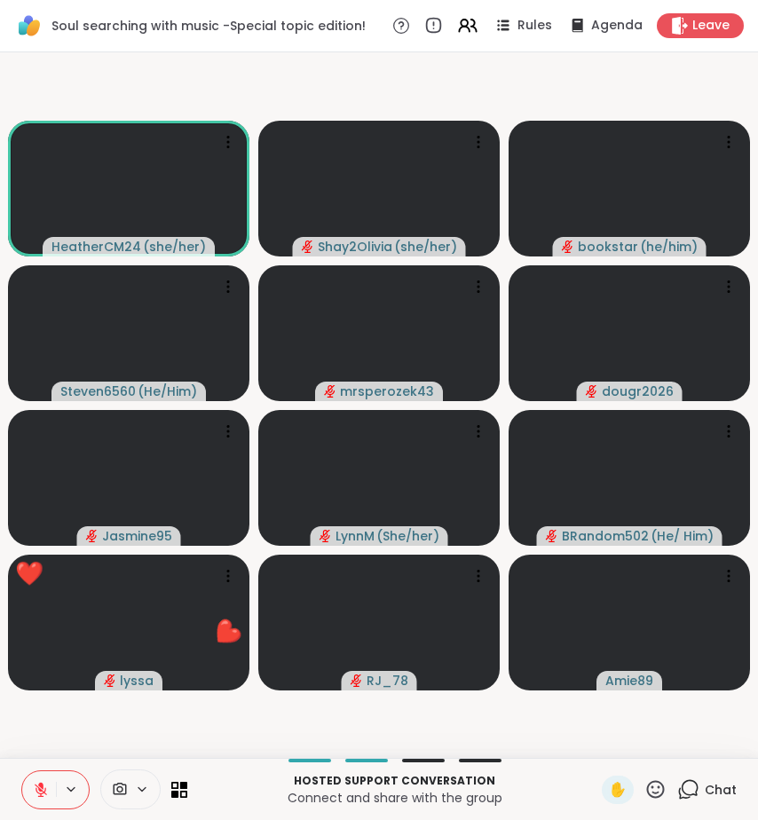
click at [677, 789] on icon at bounding box center [688, 790] width 22 height 22
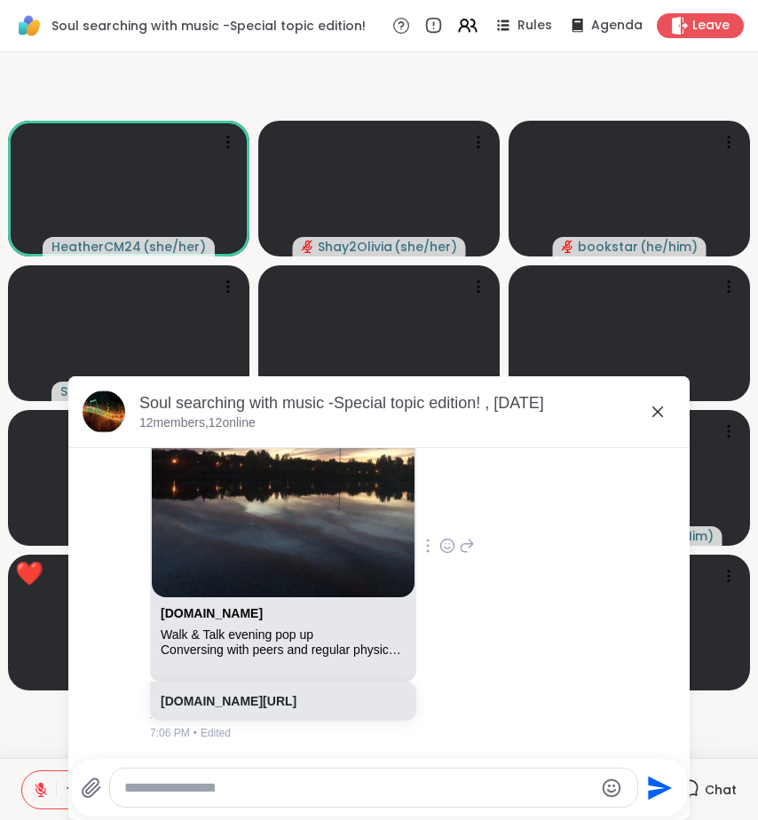
scroll to position [7393, 0]
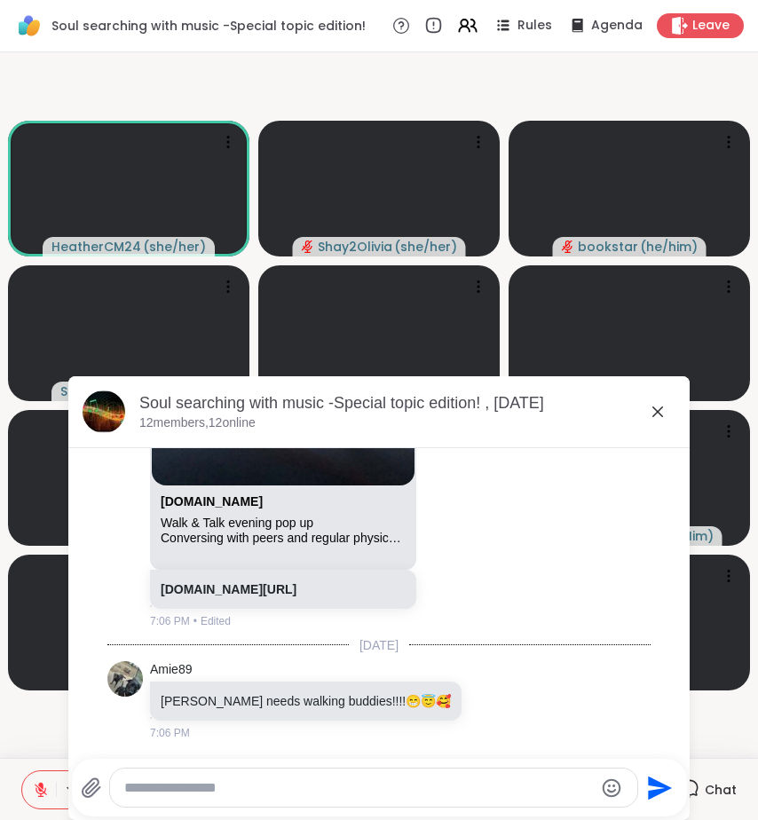
click at [650, 418] on icon at bounding box center [657, 411] width 21 height 21
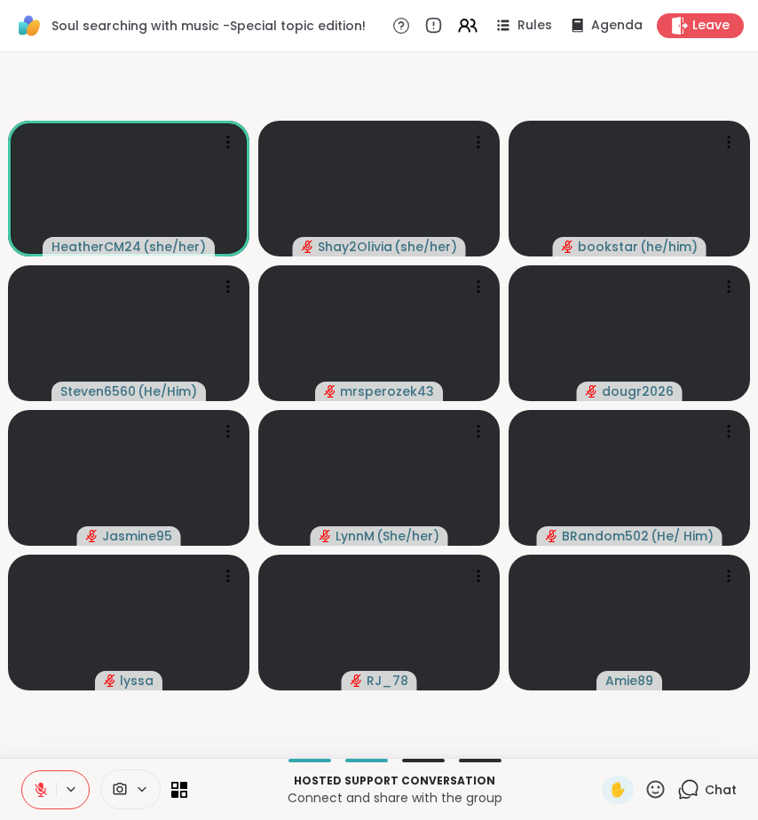
click at [651, 783] on icon at bounding box center [656, 790] width 22 height 22
click at [602, 756] on div "❤️" at bounding box center [604, 743] width 32 height 28
click at [647, 789] on icon at bounding box center [656, 790] width 22 height 22
click at [609, 744] on span "❤️" at bounding box center [604, 742] width 18 height 21
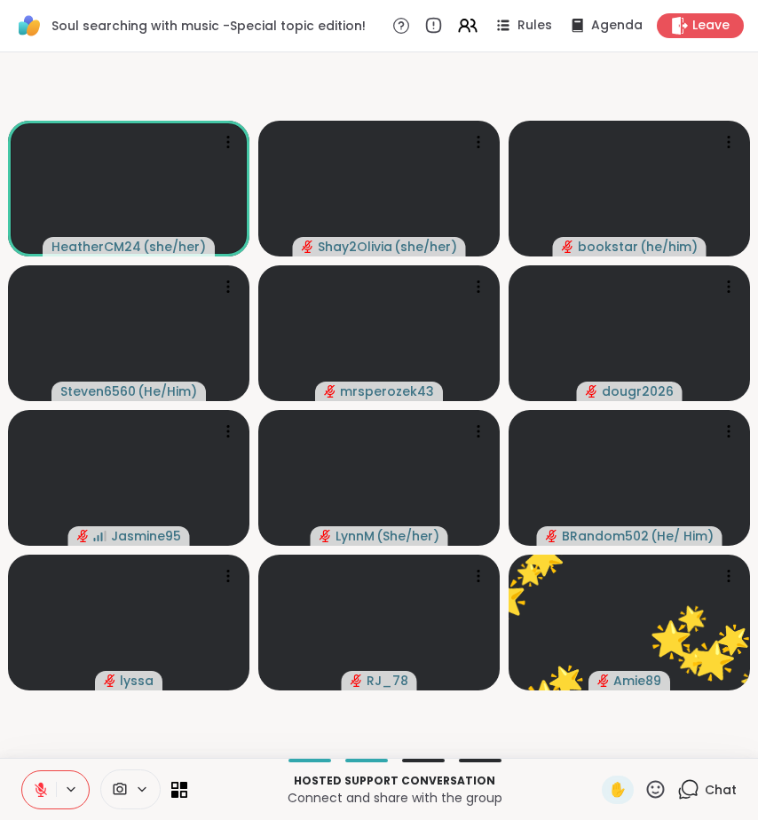
click at [654, 793] on icon at bounding box center [656, 790] width 22 height 22
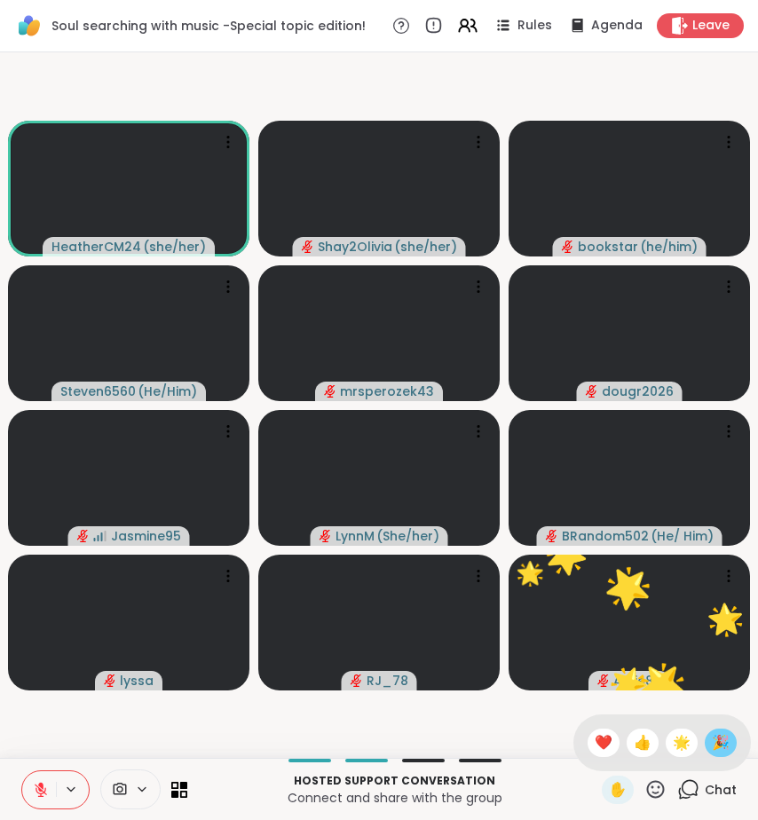
click at [712, 751] on span "🎉" at bounding box center [721, 742] width 18 height 21
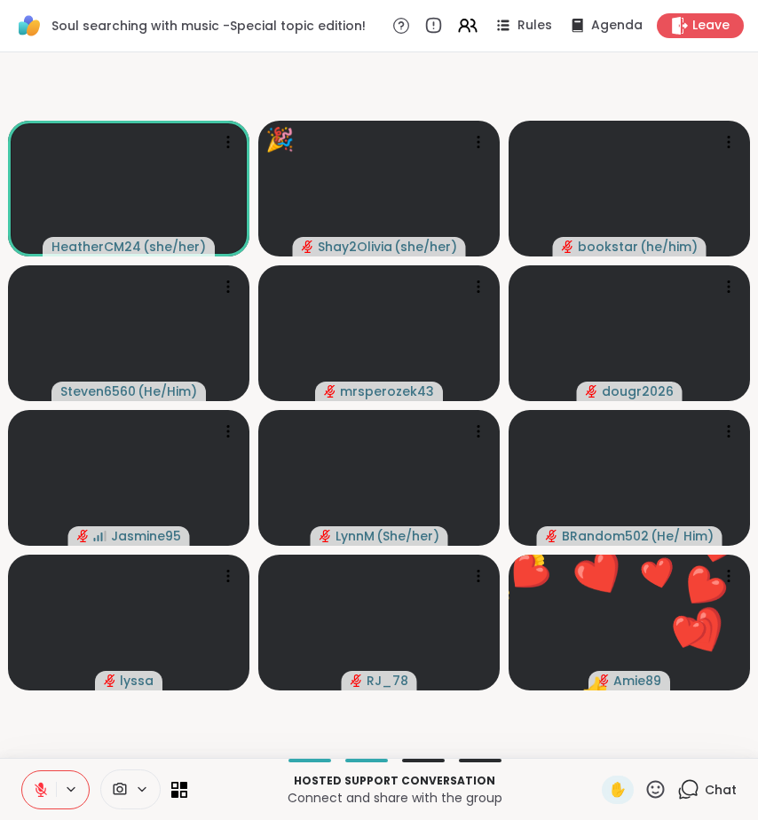
click at [652, 789] on icon at bounding box center [656, 789] width 18 height 18
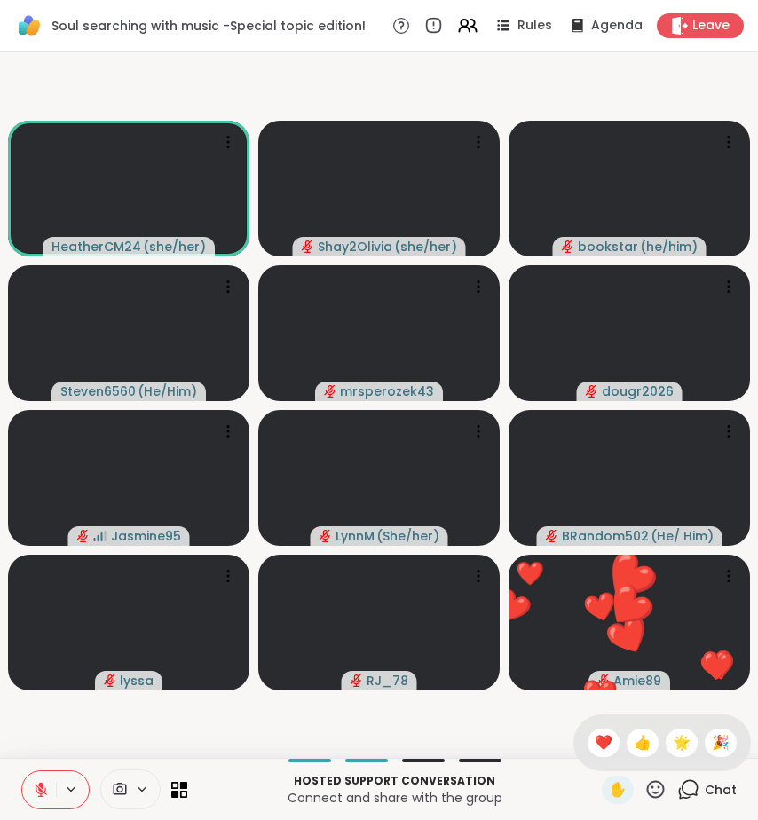
click at [701, 757] on div "✋ ❤️ 👍 🌟 🎉" at bounding box center [663, 743] width 178 height 57
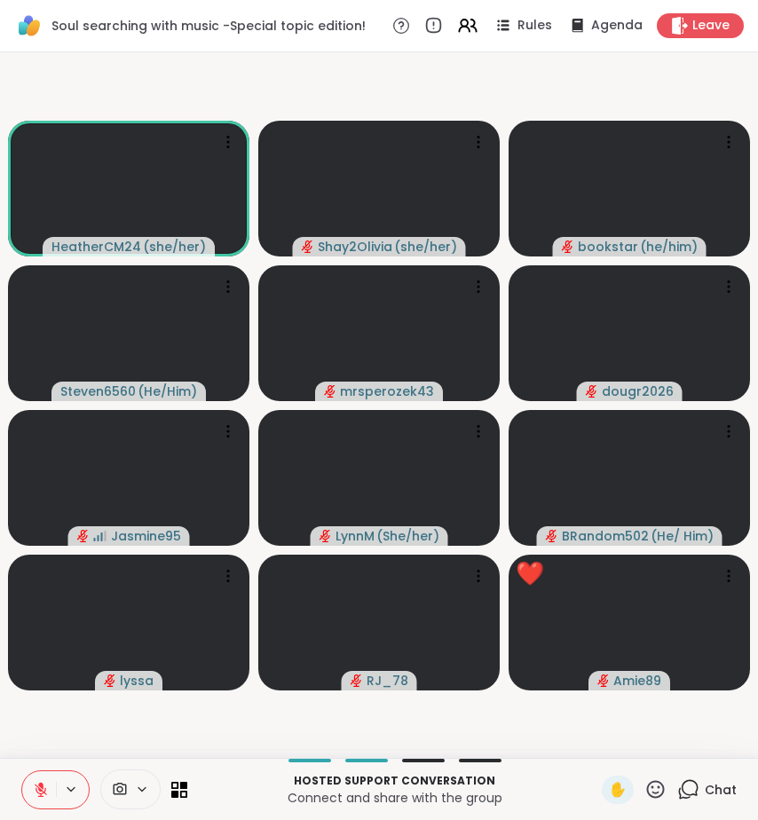
click at [702, 754] on div "HeatherCM24 ( she/her ) Shay2Olivia ( she/her ) 🎉 🎉 🎉 🎉 bookstar ( he/him ) Ste…" at bounding box center [379, 405] width 758 height 706
click at [648, 783] on icon at bounding box center [656, 789] width 18 height 18
click at [705, 741] on div "🎉" at bounding box center [721, 743] width 32 height 28
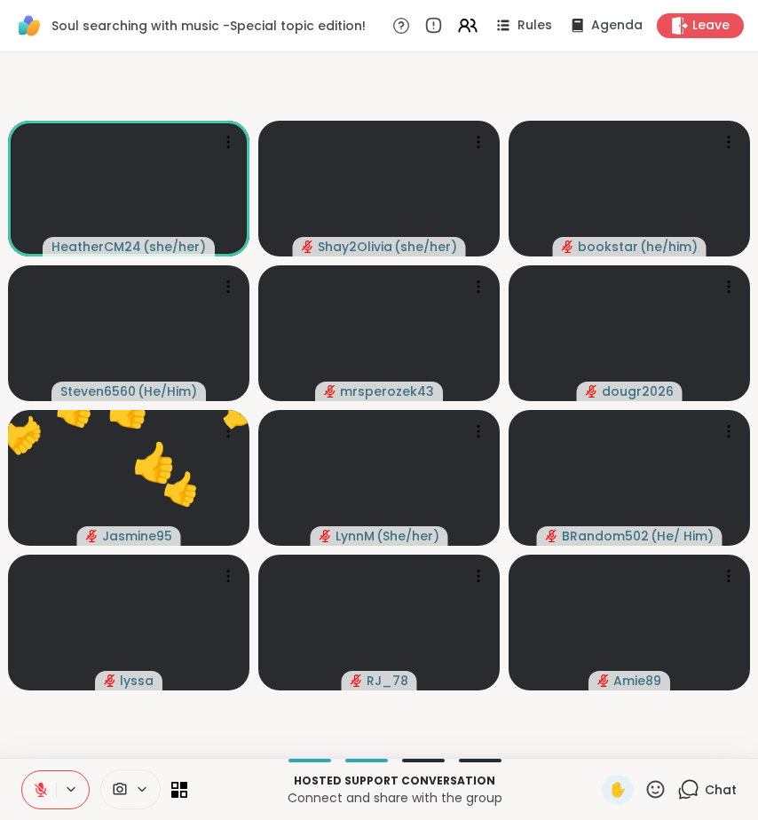
click at [647, 797] on icon at bounding box center [656, 790] width 22 height 22
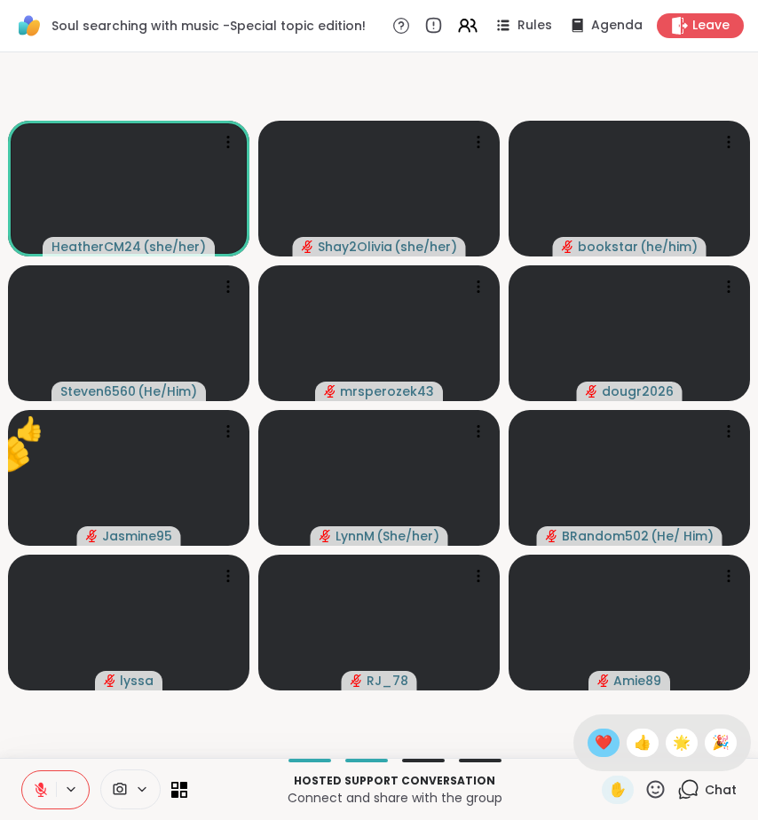
click at [604, 746] on span "❤️" at bounding box center [604, 742] width 18 height 21
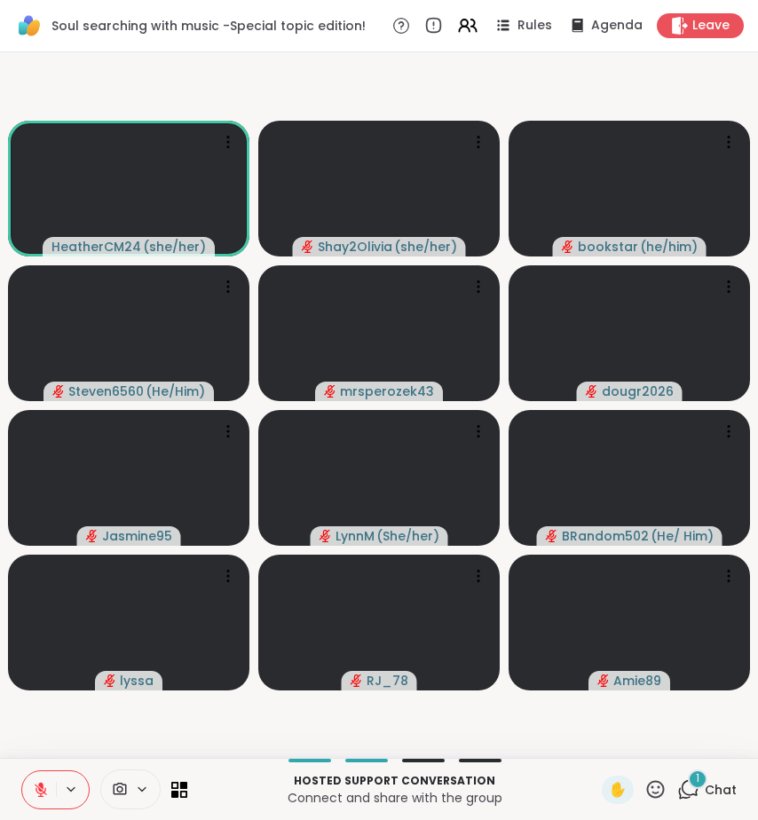
click at [682, 792] on icon at bounding box center [688, 790] width 22 height 22
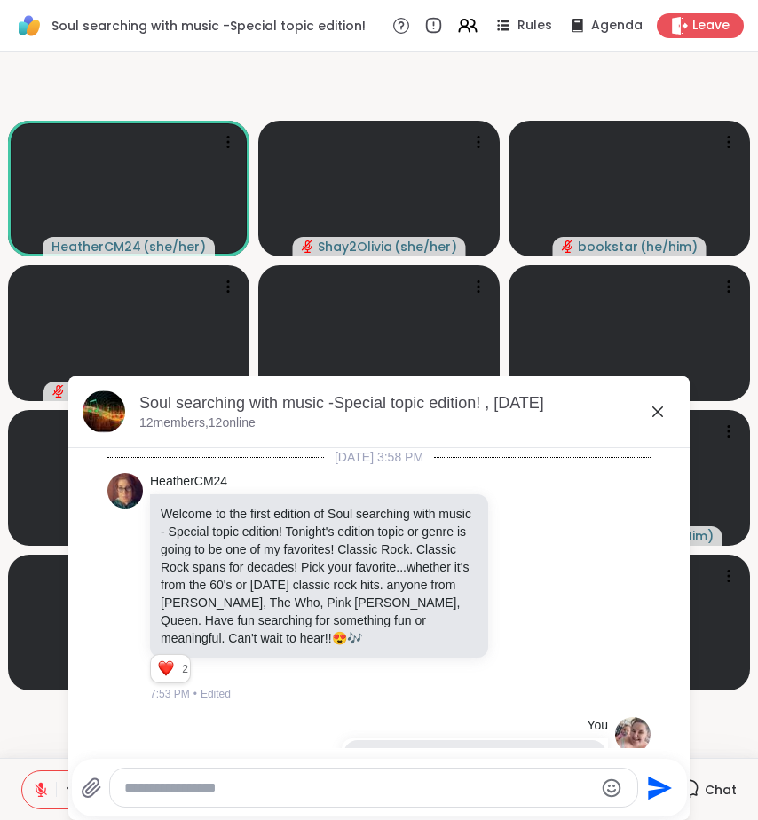
scroll to position [8513, 0]
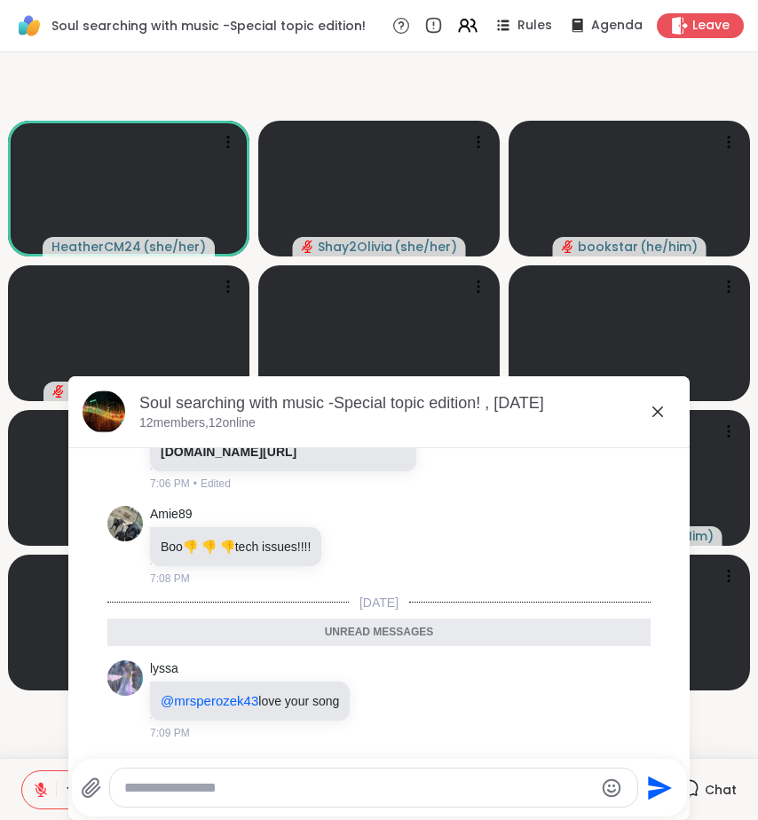
click at [653, 411] on icon at bounding box center [658, 412] width 11 height 11
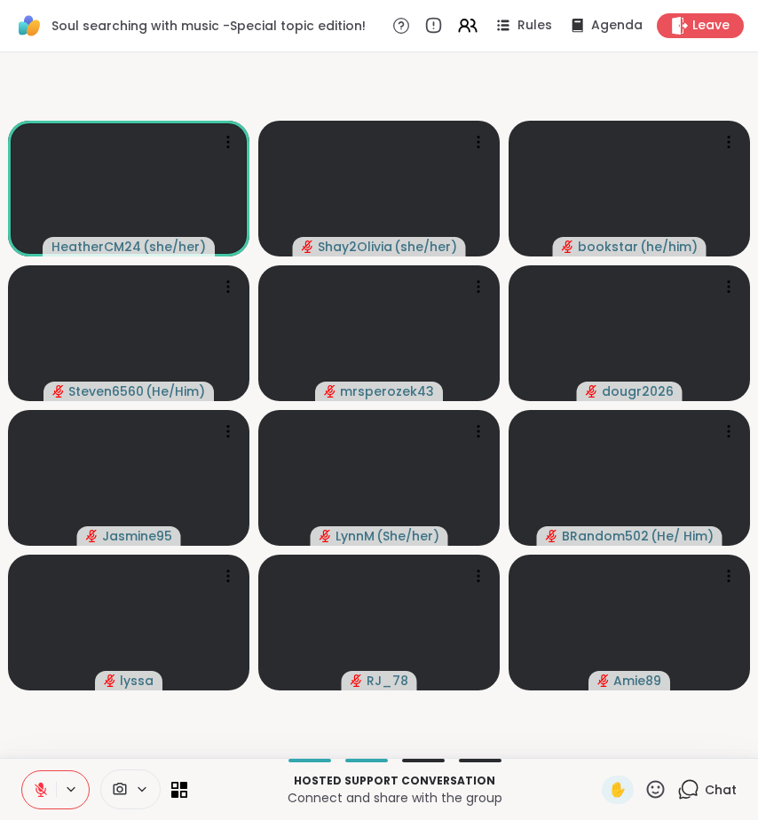
click at [647, 787] on icon at bounding box center [656, 789] width 18 height 18
click at [610, 751] on div "❤️" at bounding box center [604, 743] width 32 height 28
click at [647, 788] on icon at bounding box center [656, 789] width 18 height 18
click at [712, 738] on span "🎉" at bounding box center [721, 742] width 18 height 21
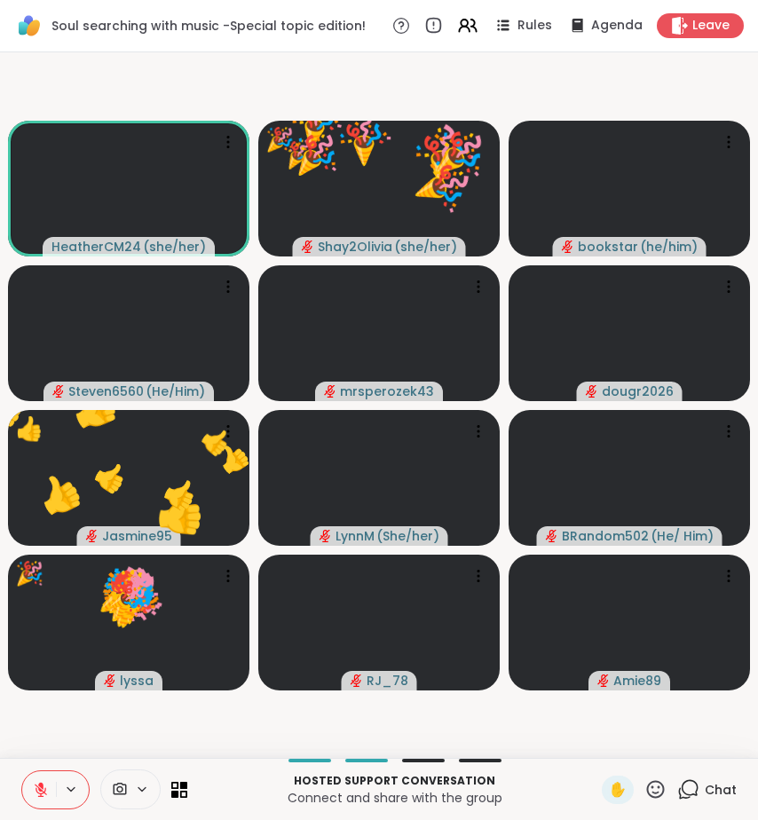
click at [645, 788] on icon at bounding box center [656, 790] width 22 height 22
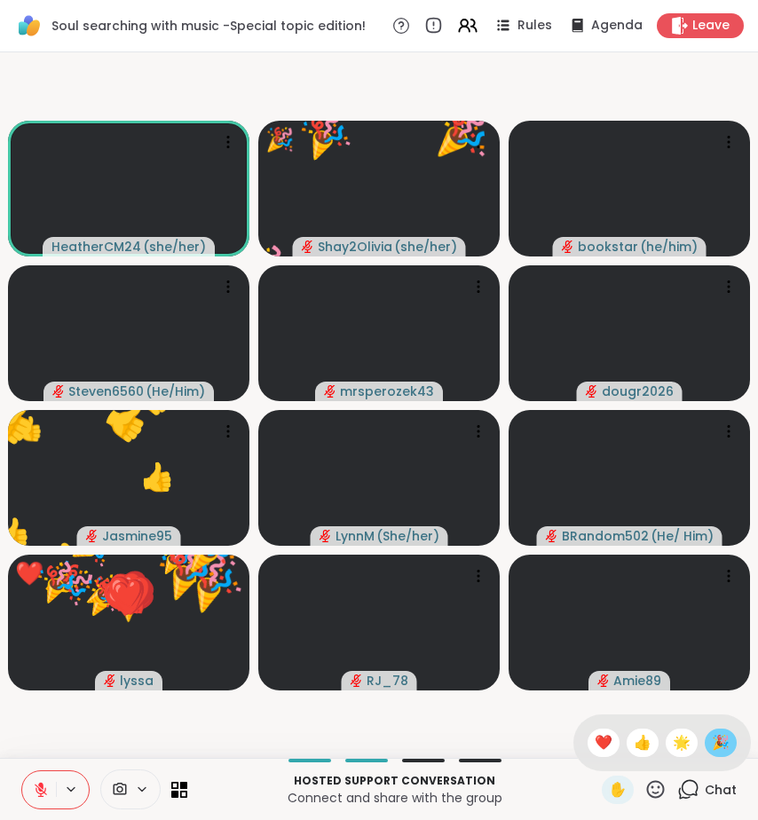
click at [712, 745] on span "🎉" at bounding box center [721, 742] width 18 height 21
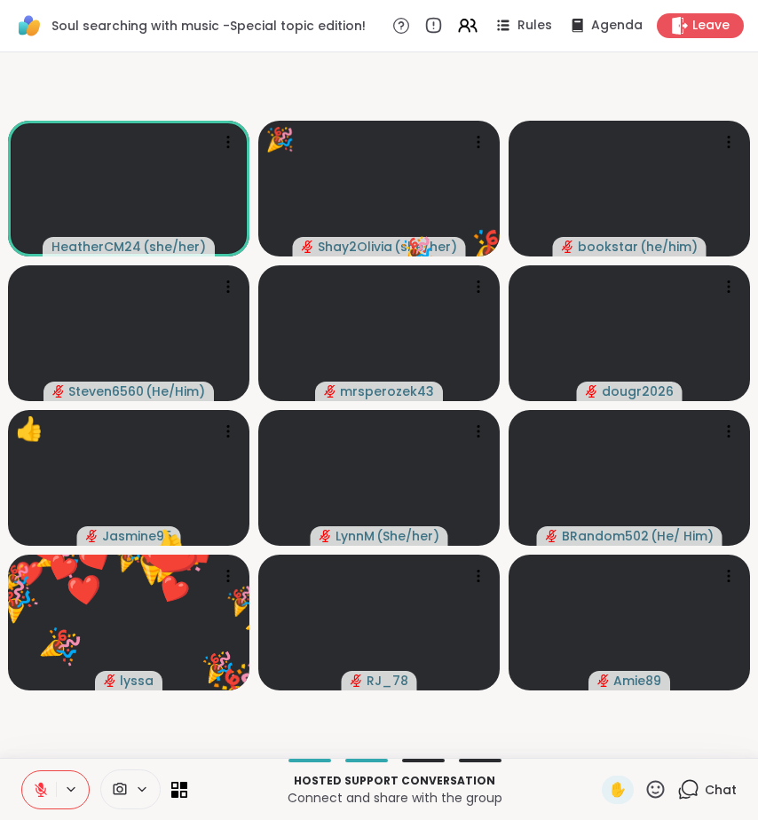
click at [647, 796] on icon at bounding box center [656, 789] width 18 height 18
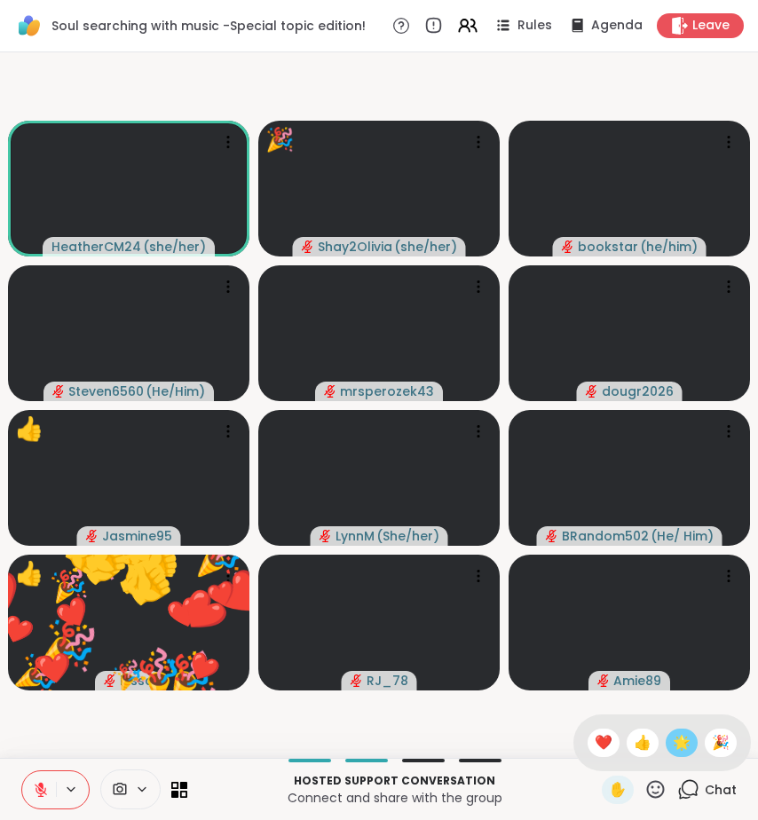
click at [673, 743] on span "🌟" at bounding box center [682, 742] width 18 height 21
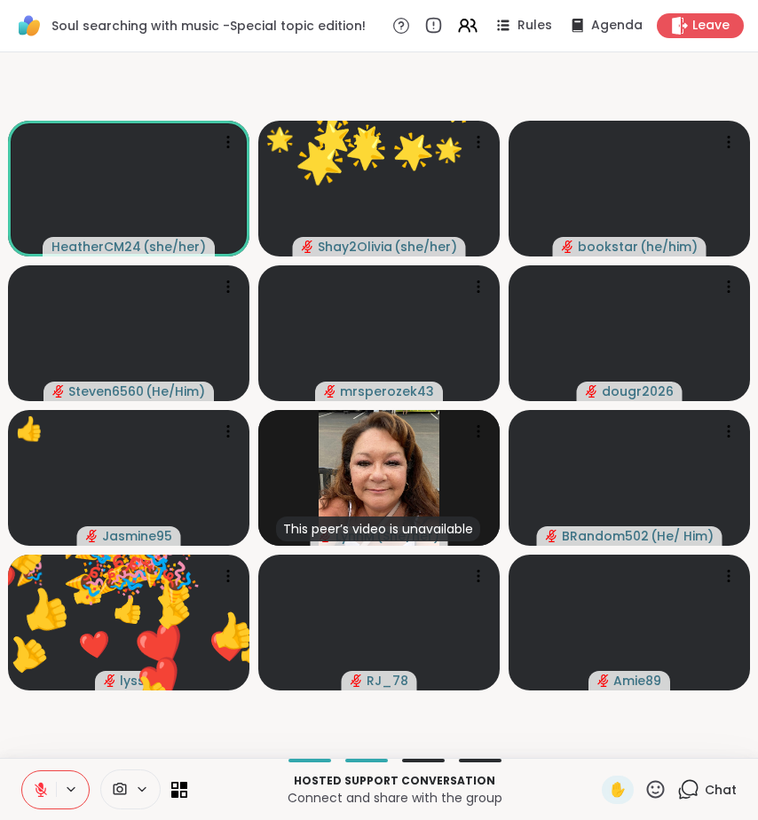
click at [647, 793] on icon at bounding box center [656, 789] width 18 height 18
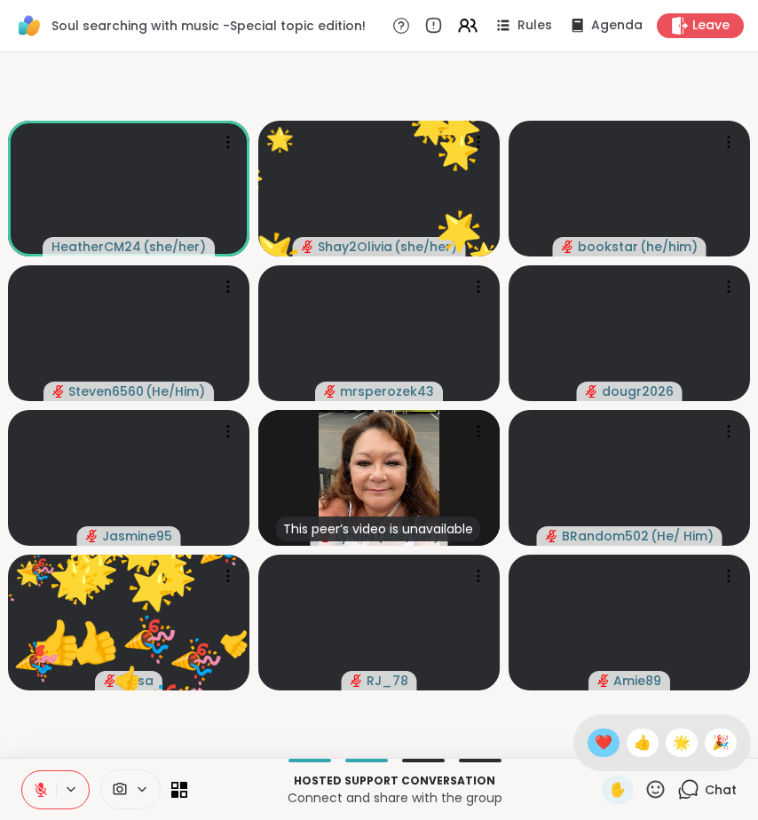
click at [604, 744] on span "❤️" at bounding box center [604, 742] width 18 height 21
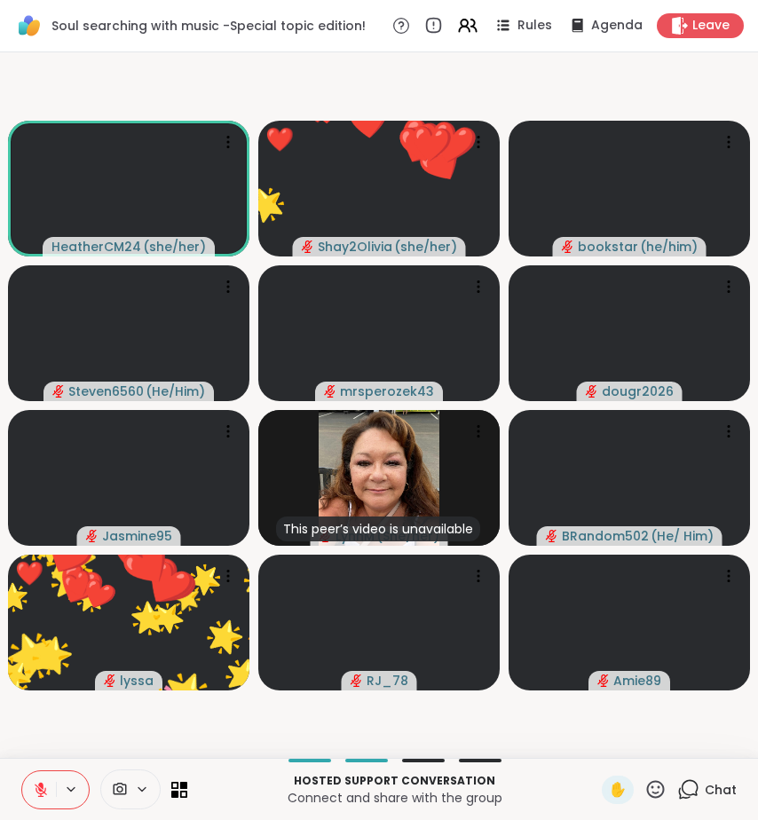
click at [645, 786] on icon at bounding box center [656, 790] width 22 height 22
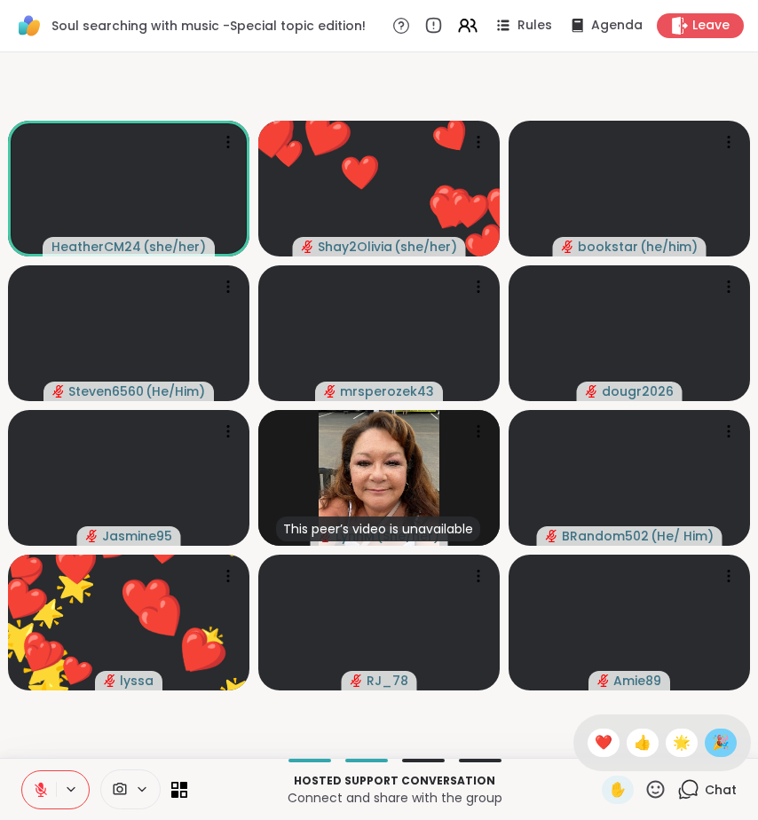
click at [712, 746] on span "🎉" at bounding box center [721, 742] width 18 height 21
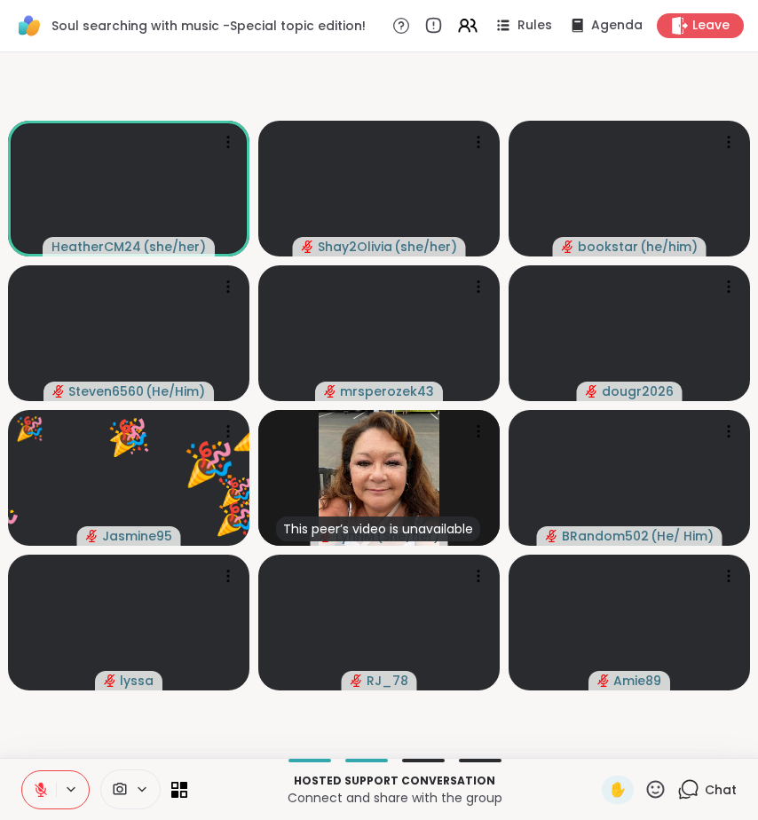
click at [44, 788] on icon at bounding box center [41, 790] width 12 height 12
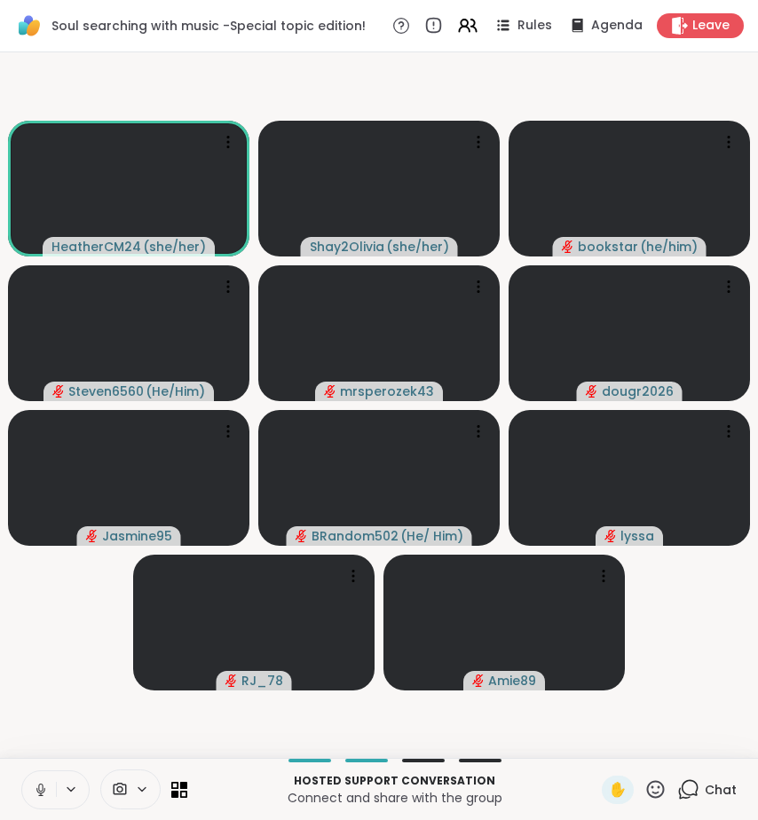
click at [35, 799] on button at bounding box center [39, 790] width 34 height 37
click at [688, 786] on div "1" at bounding box center [698, 780] width 20 height 20
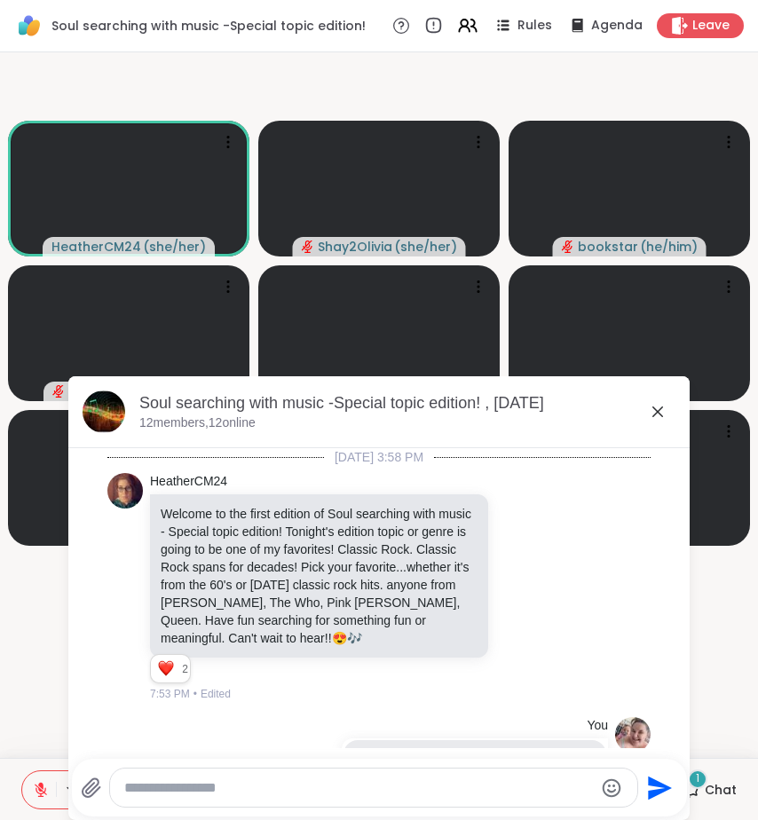
scroll to position [8608, 0]
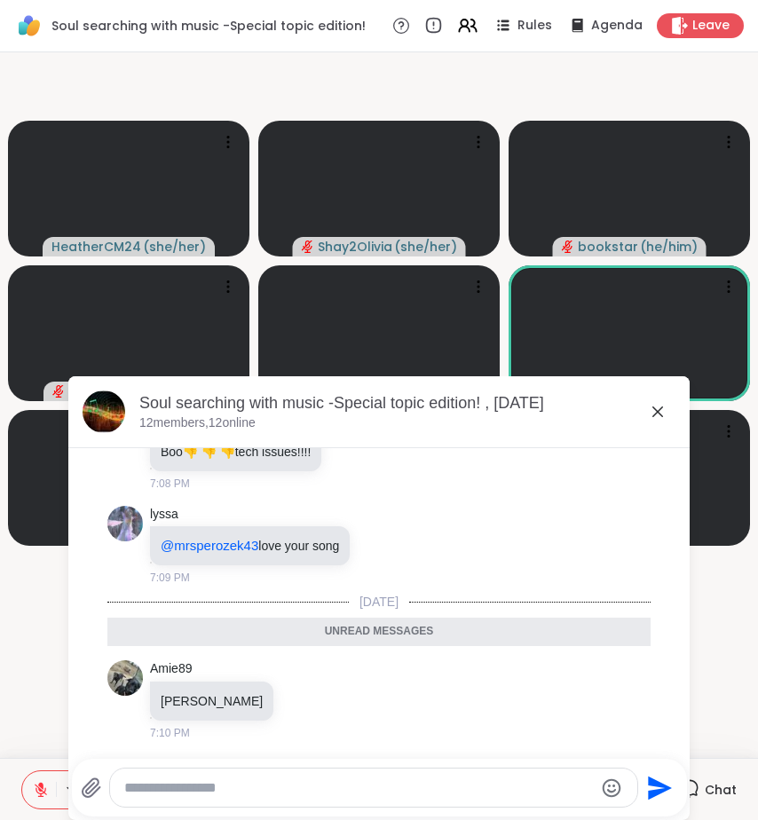
click at [654, 416] on icon at bounding box center [658, 412] width 11 height 11
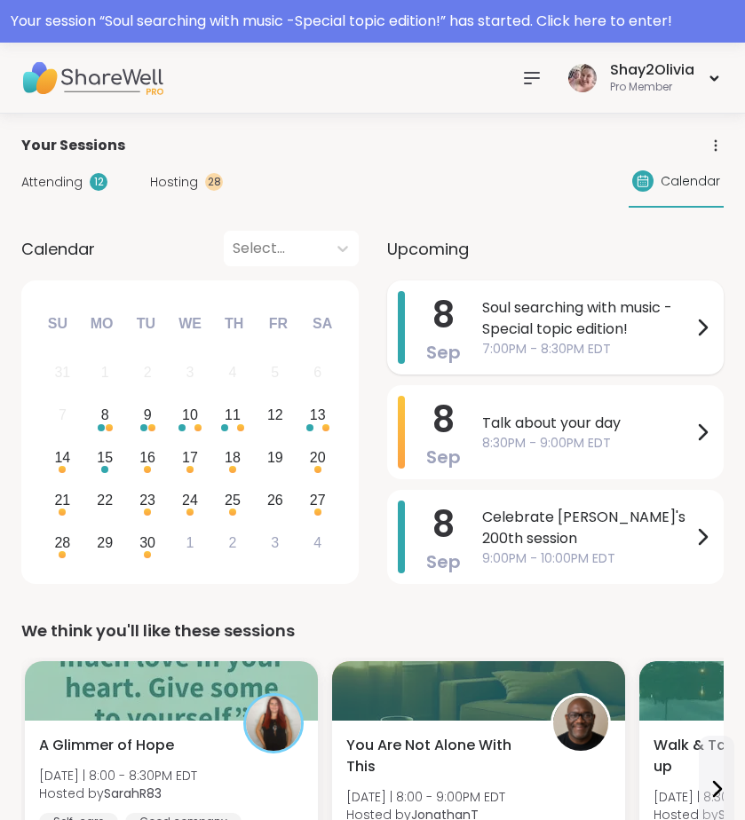
click at [503, 328] on span "Soul searching with music -Special topic edition!" at bounding box center [587, 318] width 210 height 43
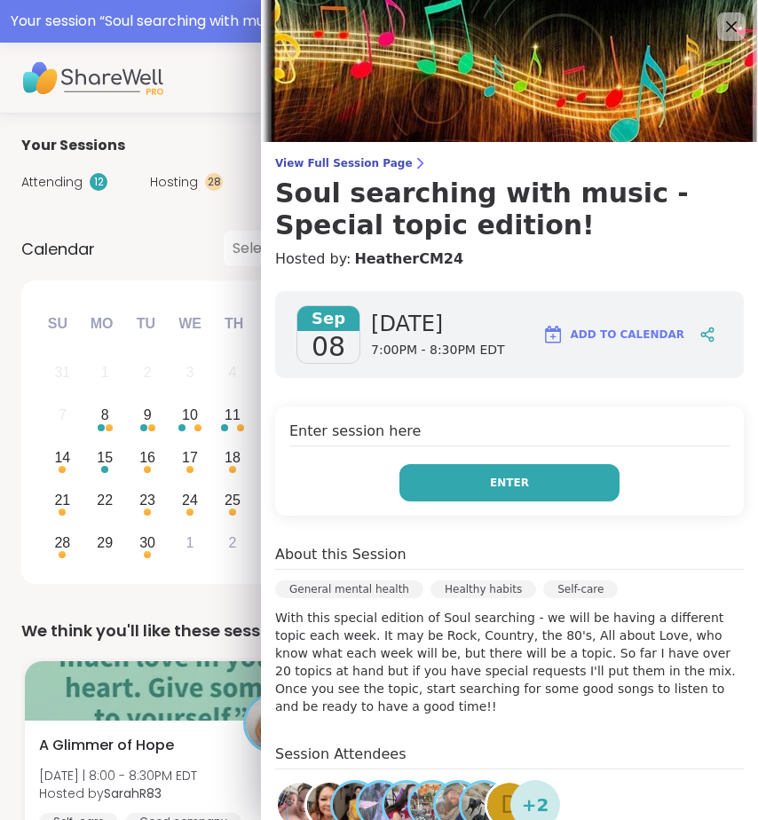
click at [490, 479] on span "Enter" at bounding box center [509, 483] width 39 height 16
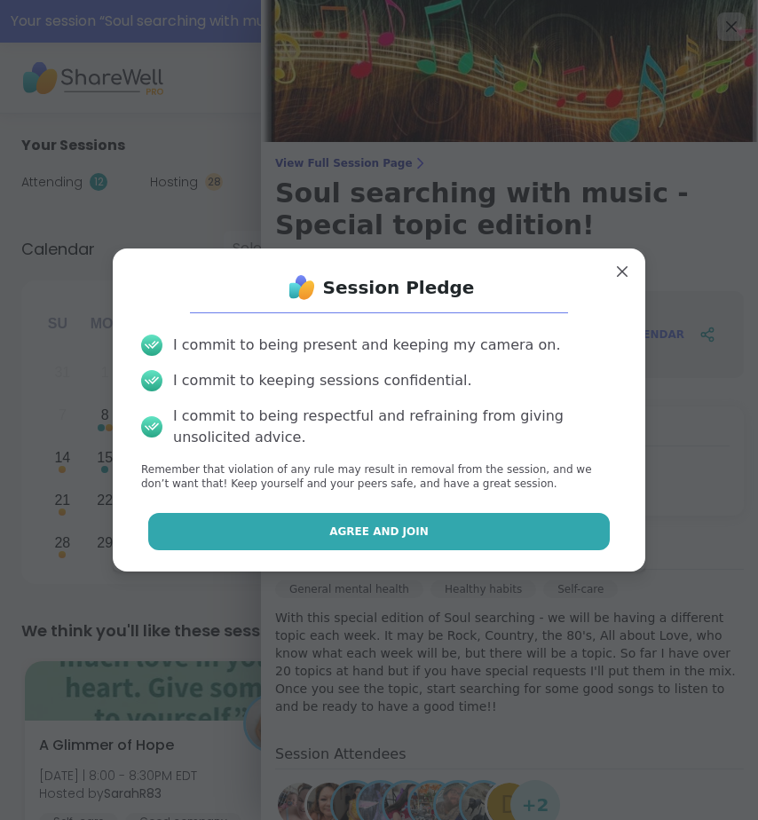
click at [446, 537] on button "Agree and Join" at bounding box center [379, 531] width 463 height 37
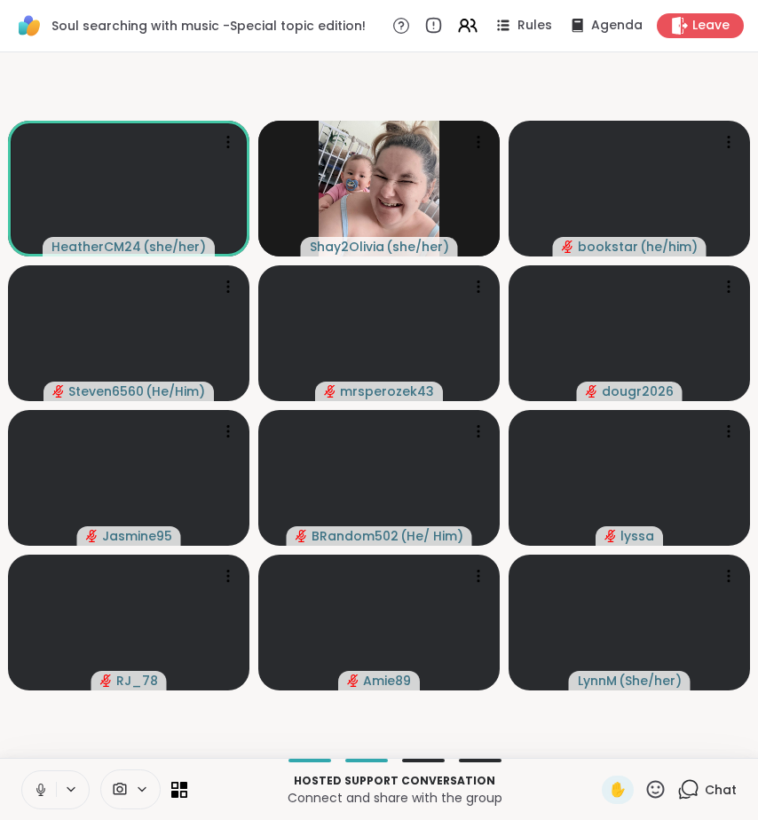
click at [40, 789] on icon at bounding box center [41, 790] width 16 height 16
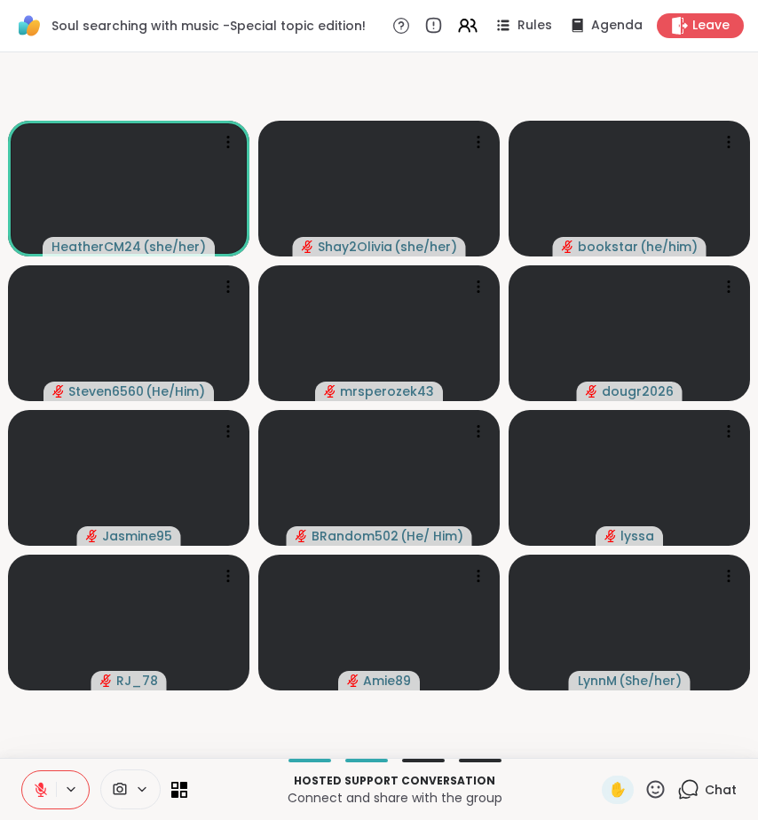
click at [647, 784] on icon at bounding box center [656, 789] width 18 height 18
click at [634, 739] on span "👍" at bounding box center [643, 742] width 18 height 21
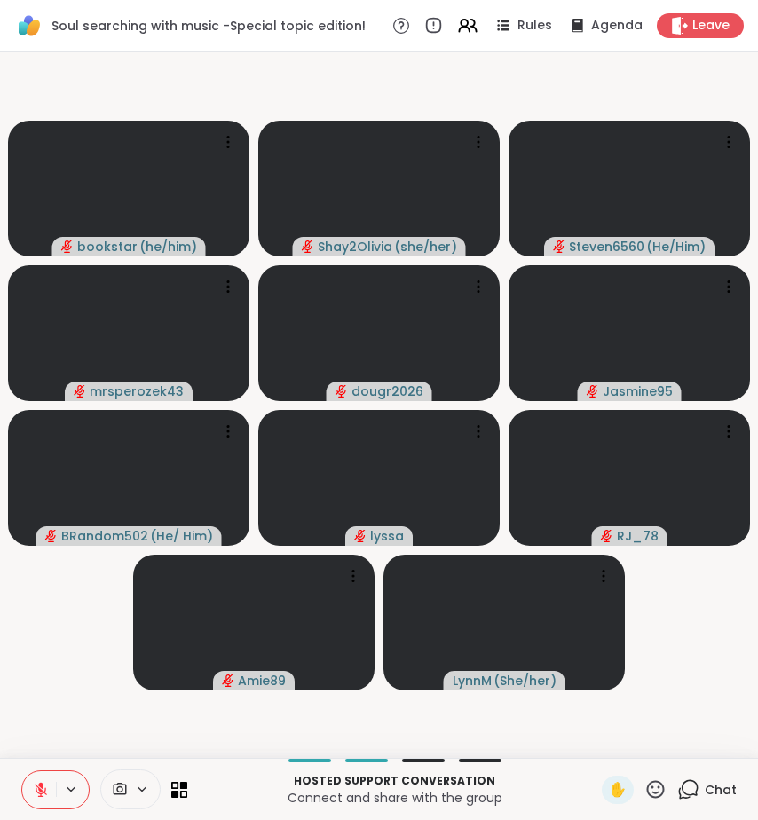
click at [677, 786] on icon at bounding box center [688, 790] width 22 height 22
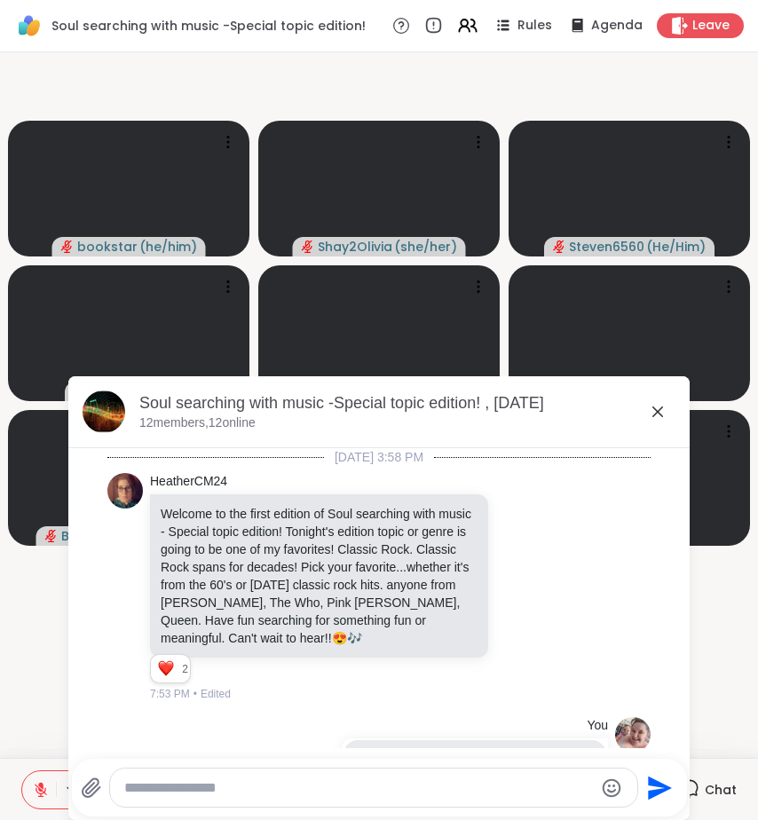
scroll to position [8643, 0]
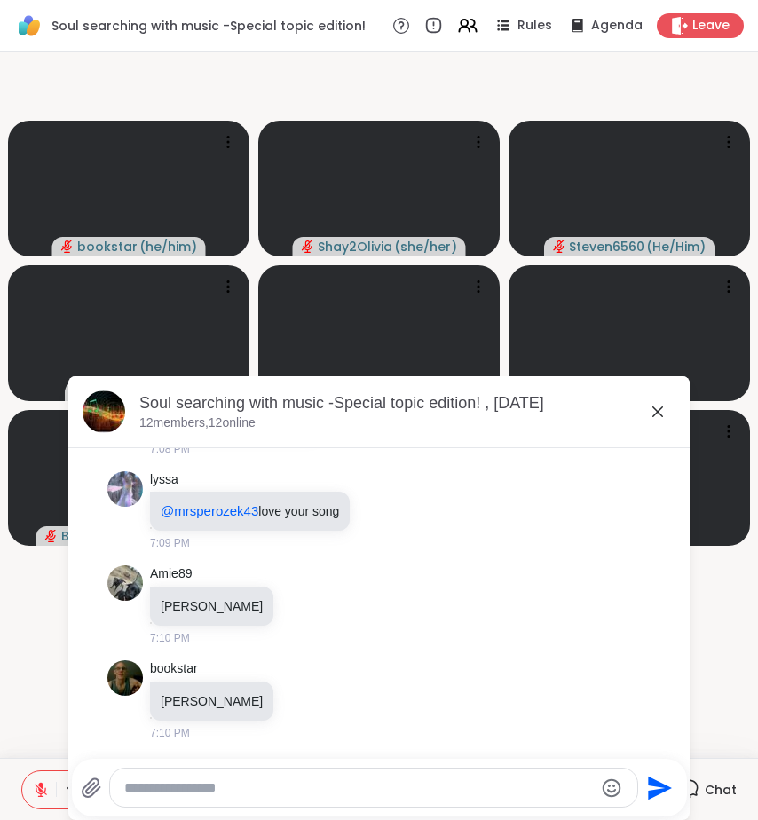
click at [574, 782] on textarea "Type your message" at bounding box center [359, 789] width 470 height 18
click at [257, 792] on textarea "**********" at bounding box center [359, 789] width 470 height 18
type textarea "**********"
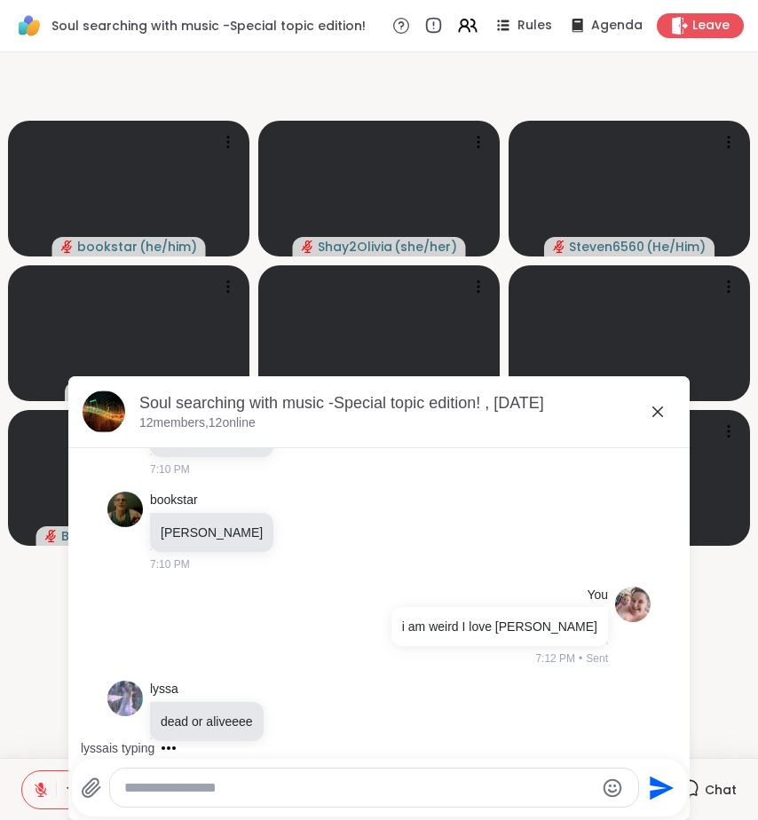
scroll to position [8832, 0]
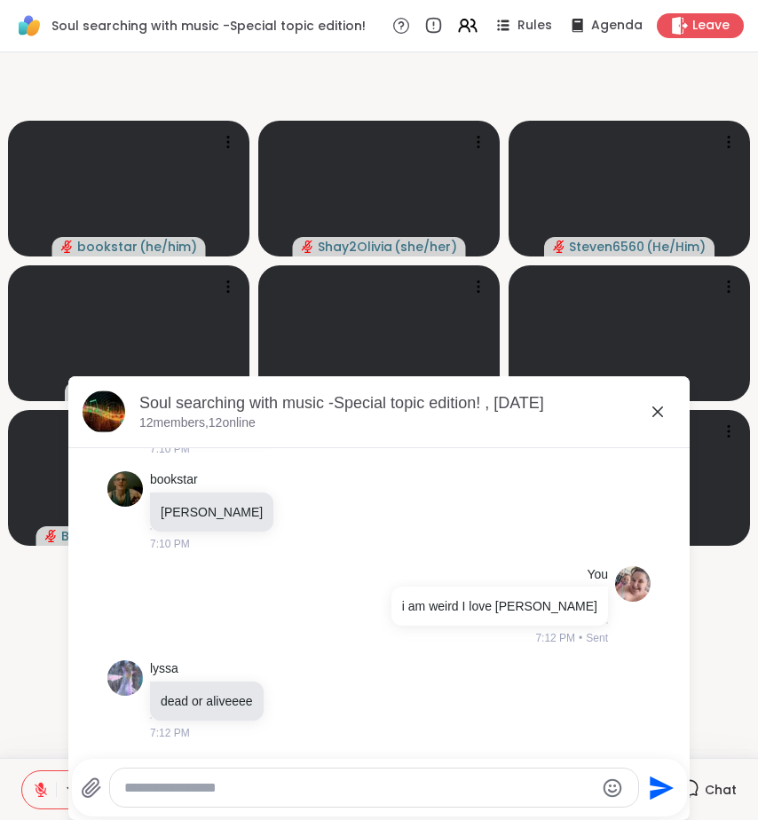
click at [647, 410] on icon at bounding box center [657, 411] width 21 height 21
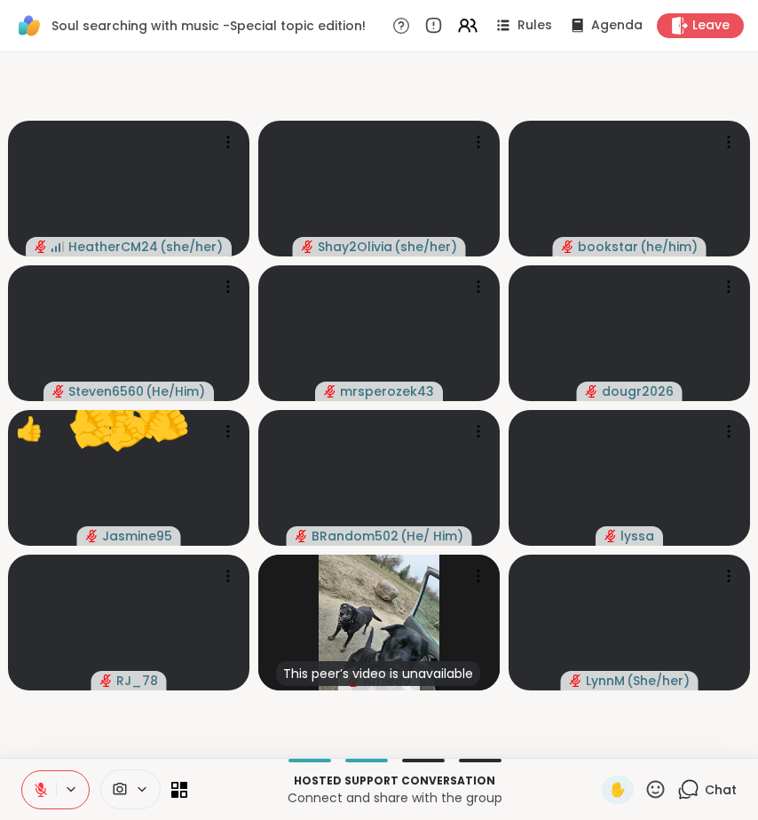
click at [647, 796] on icon at bounding box center [656, 789] width 18 height 18
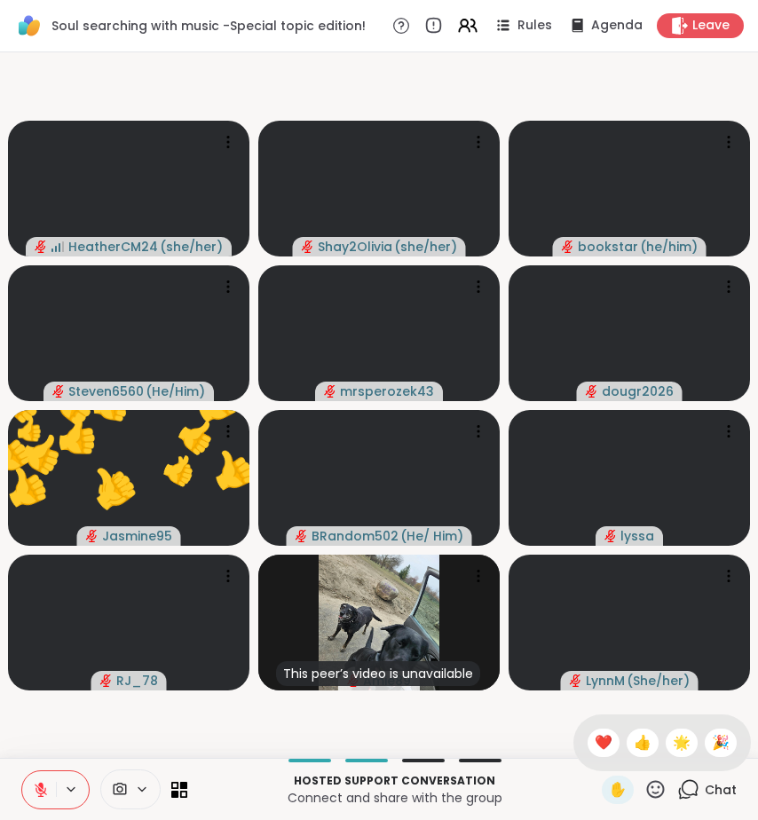
click at [647, 781] on icon at bounding box center [656, 789] width 18 height 18
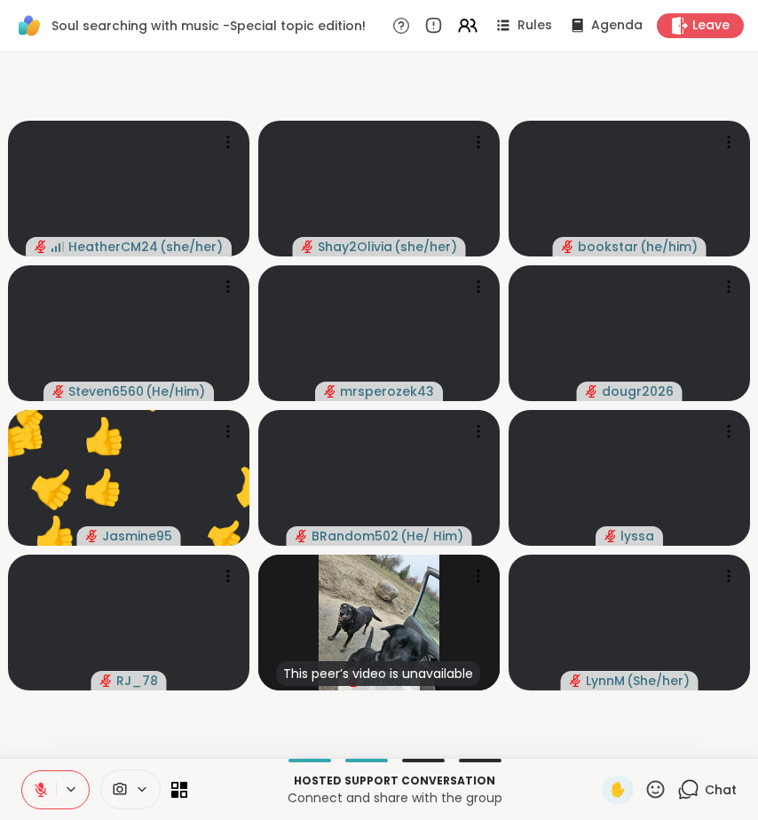
click at [647, 781] on icon at bounding box center [656, 789] width 18 height 18
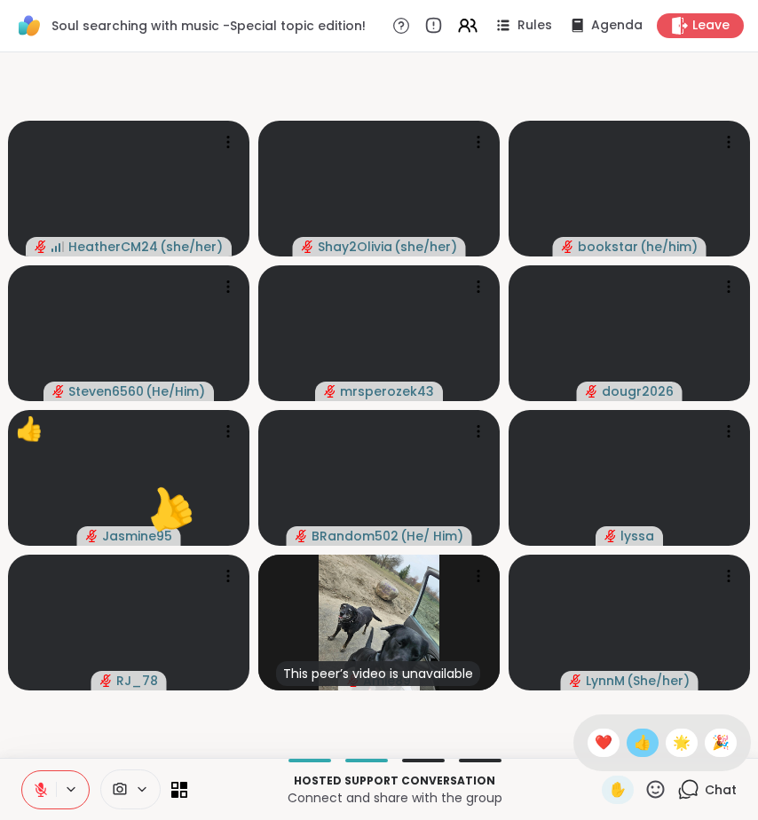
click at [634, 737] on span "👍" at bounding box center [643, 742] width 18 height 21
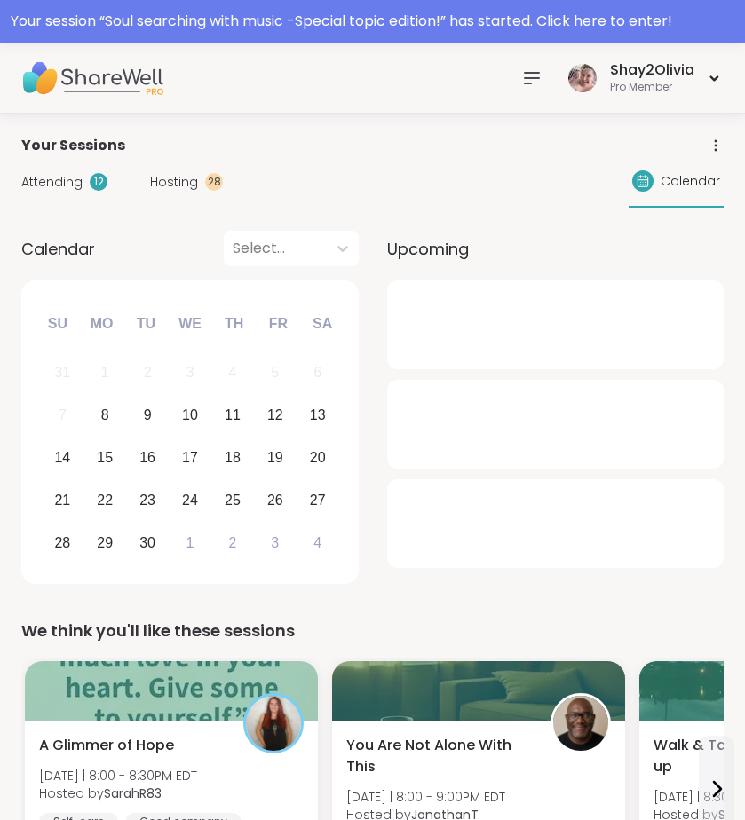
click at [563, 344] on div at bounding box center [555, 325] width 336 height 89
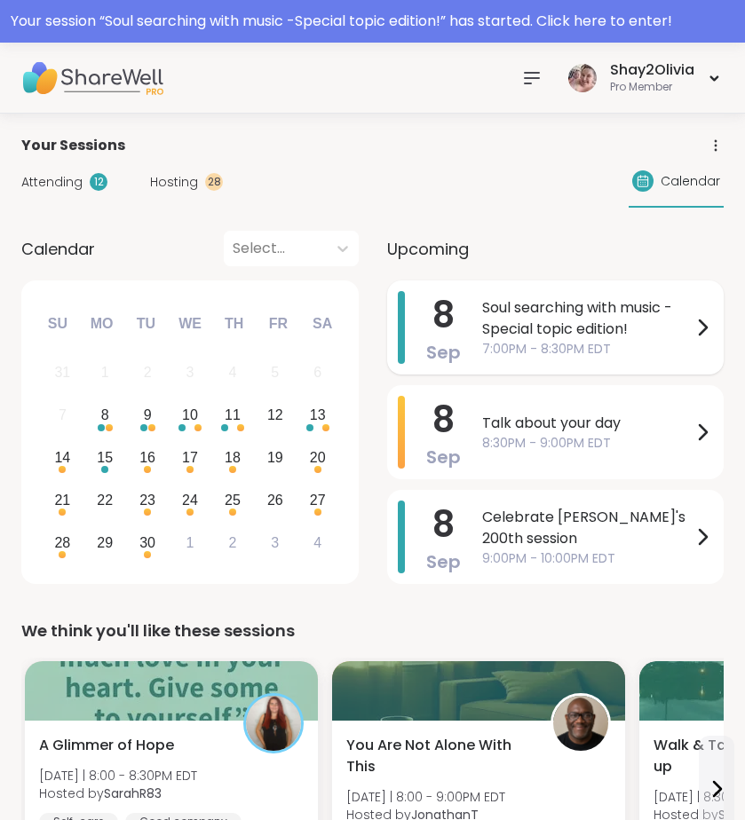
click at [607, 360] on div "Soul searching with music -Special topic edition! 7:00PM - 8:30PM EDT" at bounding box center [597, 327] width 231 height 73
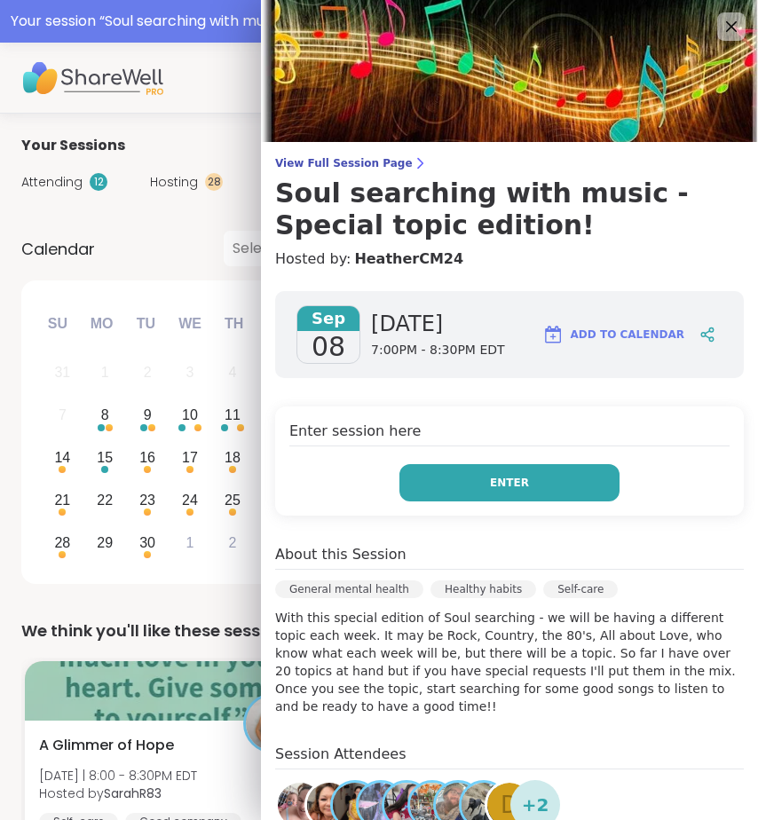
click at [463, 483] on button "Enter" at bounding box center [510, 482] width 220 height 37
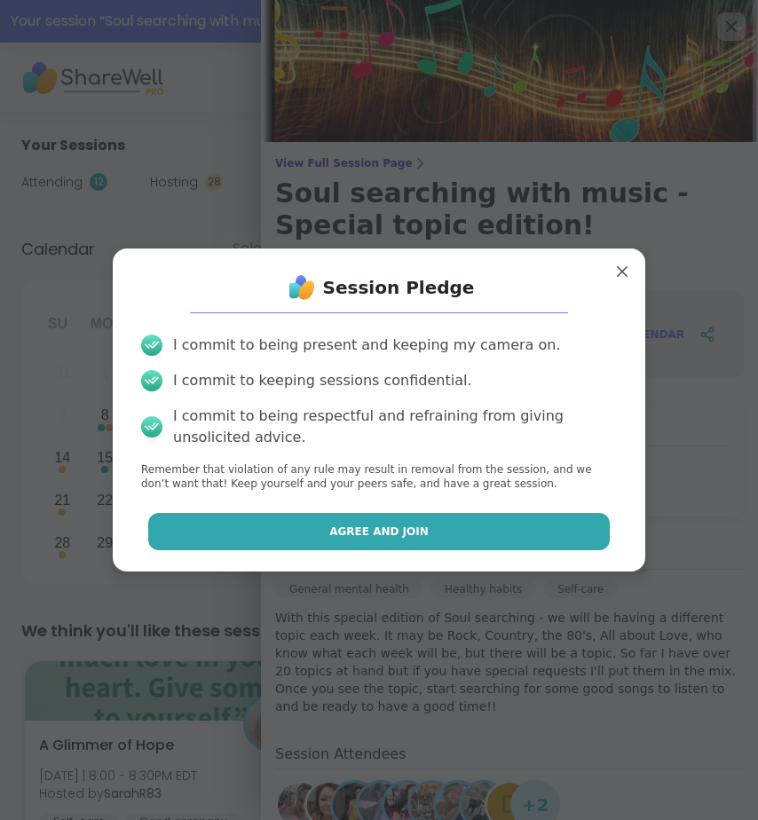
click at [449, 546] on button "Agree and Join" at bounding box center [379, 531] width 463 height 37
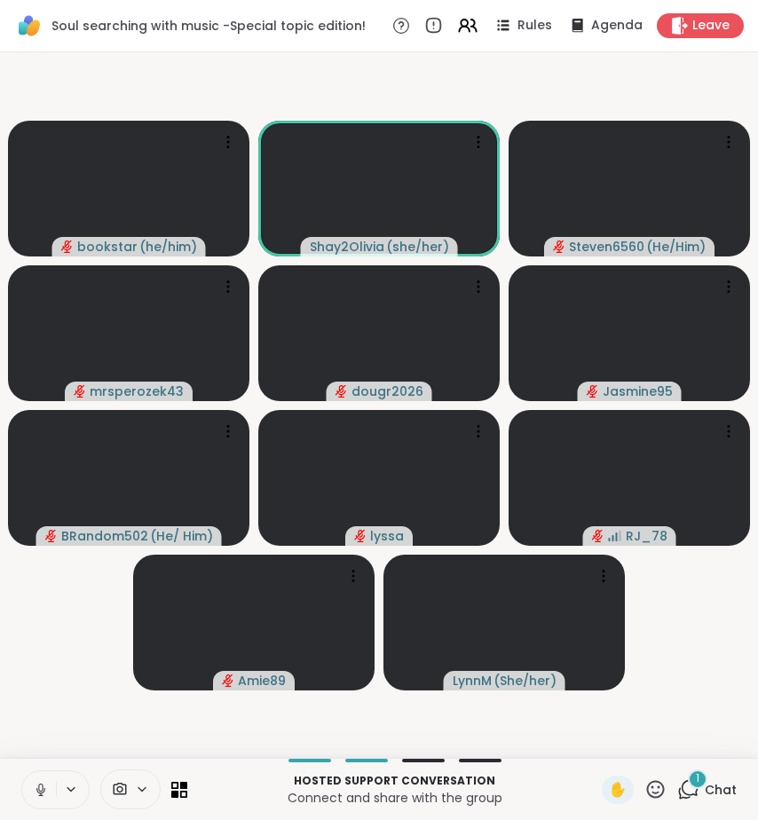
click at [45, 780] on button at bounding box center [39, 790] width 34 height 37
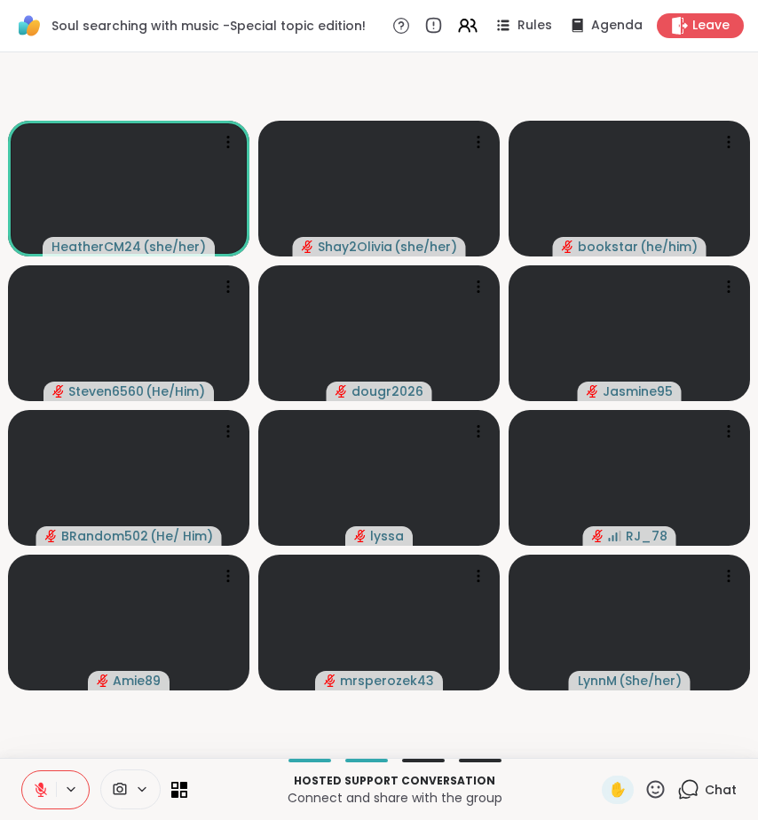
click at [39, 782] on icon at bounding box center [41, 790] width 16 height 16
click at [33, 794] on icon at bounding box center [41, 790] width 16 height 16
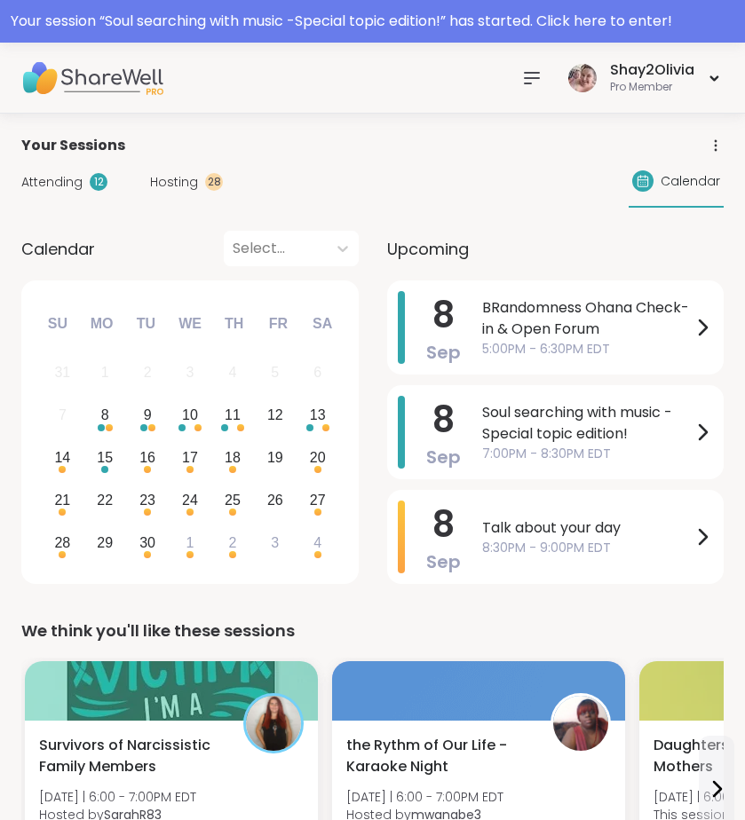
click at [527, 79] on icon at bounding box center [531, 77] width 21 height 21
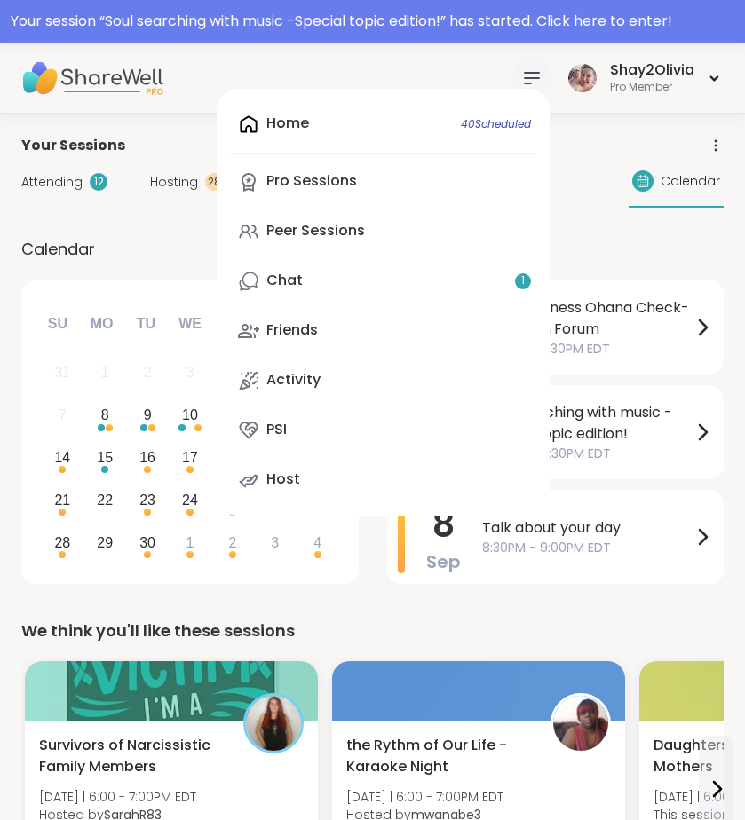
click at [527, 79] on icon at bounding box center [531, 77] width 21 height 21
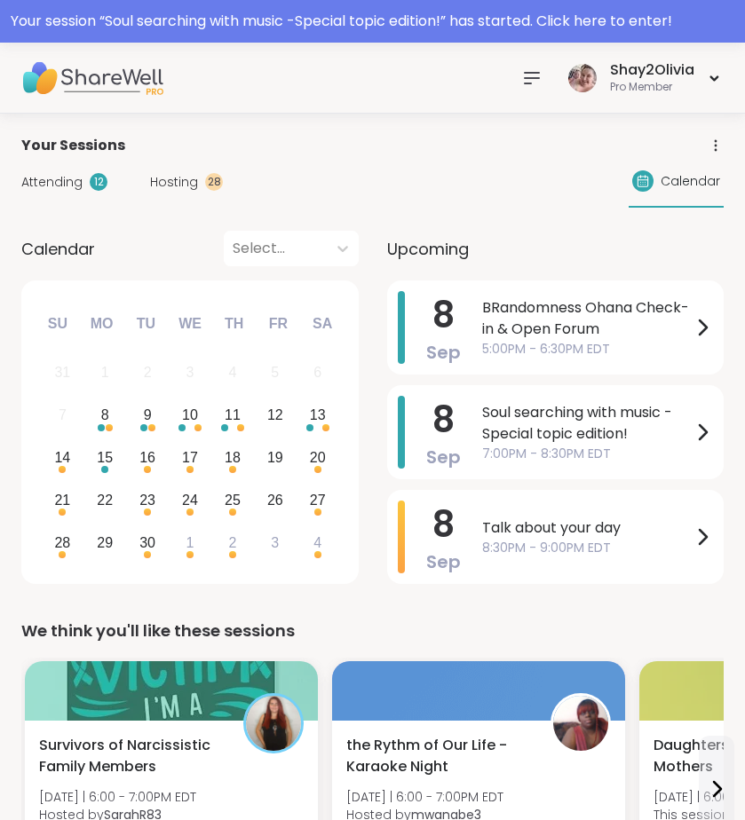
click at [519, 79] on div at bounding box center [532, 78] width 36 height 36
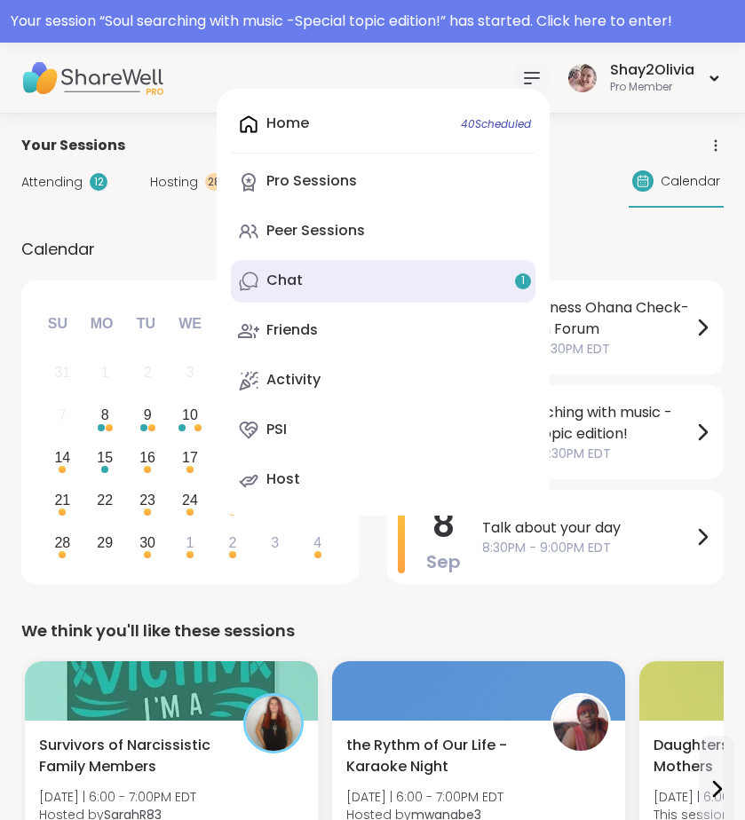
click at [402, 274] on link "Chat 1" at bounding box center [383, 281] width 305 height 43
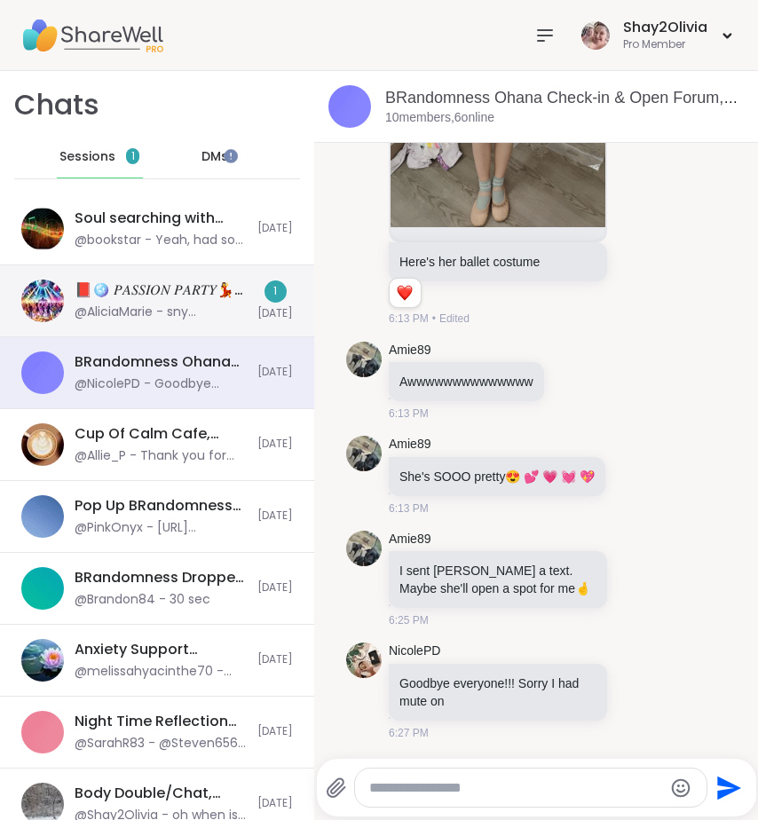
click at [151, 305] on div "@AliciaMarie - sny openings for allysa 200" at bounding box center [161, 313] width 172 height 18
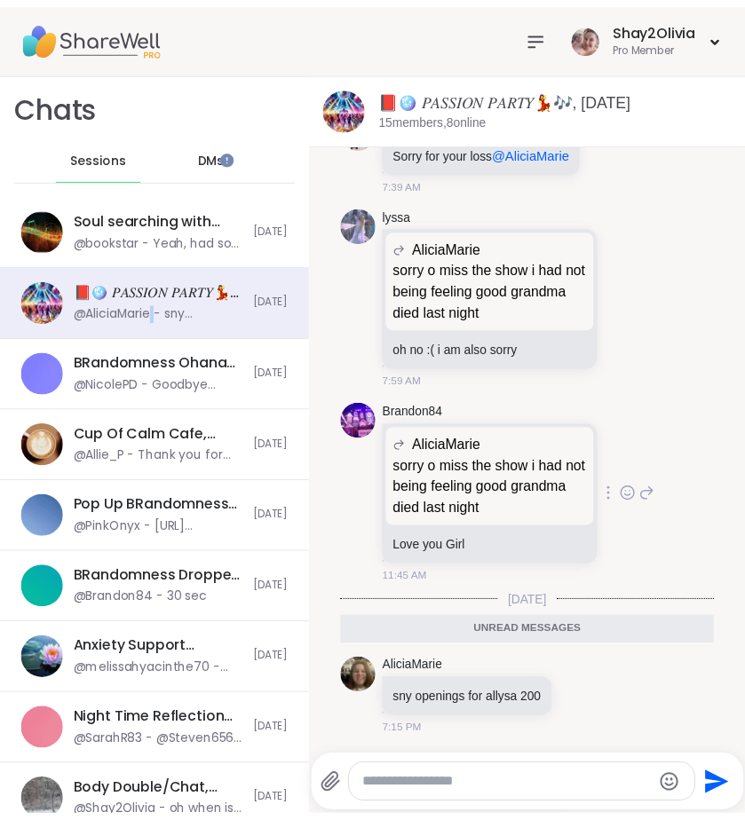
scroll to position [14714, 0]
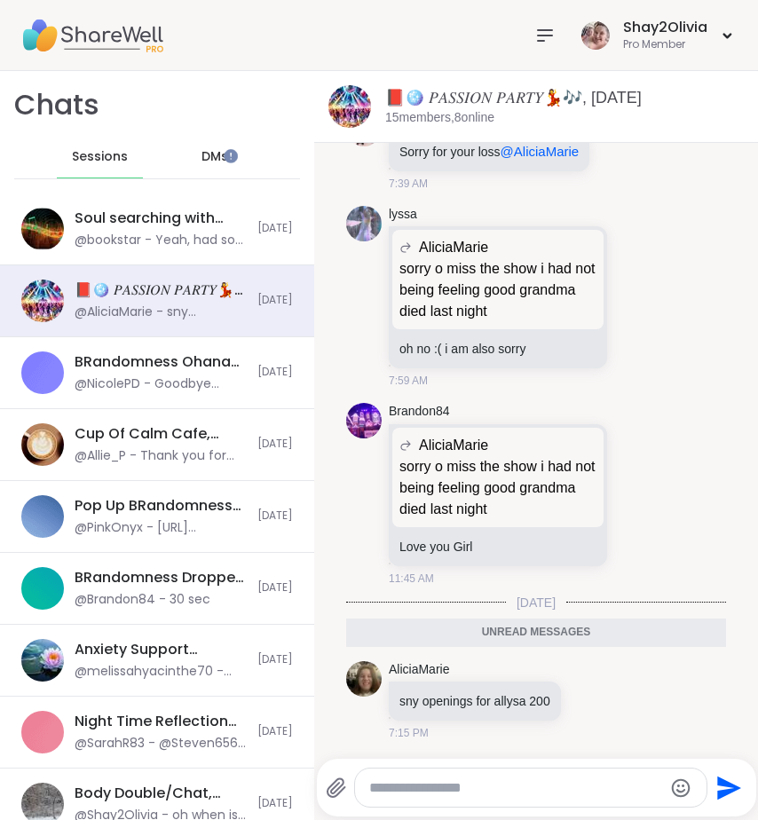
click at [534, 32] on icon at bounding box center [544, 35] width 21 height 21
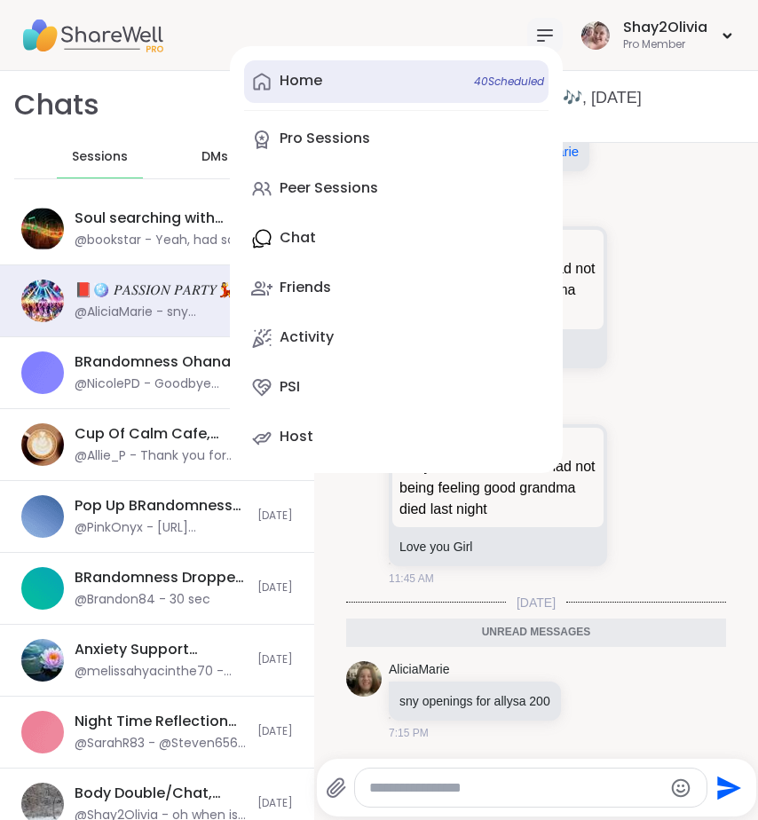
click at [301, 97] on link "Home 40 Scheduled" at bounding box center [396, 81] width 305 height 43
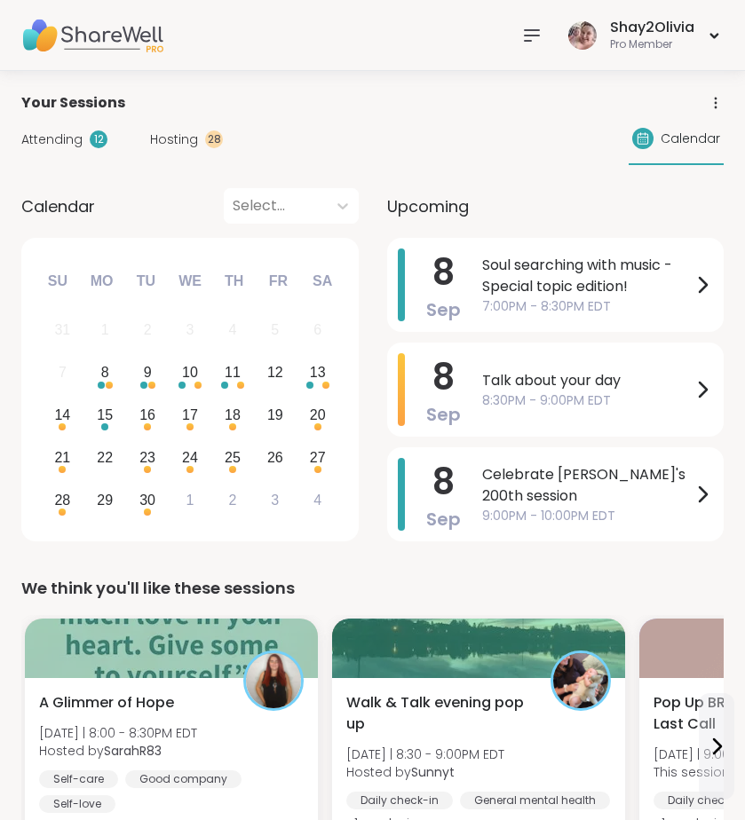
click at [522, 34] on icon at bounding box center [531, 35] width 21 height 21
click at [637, 143] on icon at bounding box center [643, 138] width 14 height 14
click at [635, 397] on span "8:30PM - 9:00PM EDT" at bounding box center [587, 401] width 210 height 19
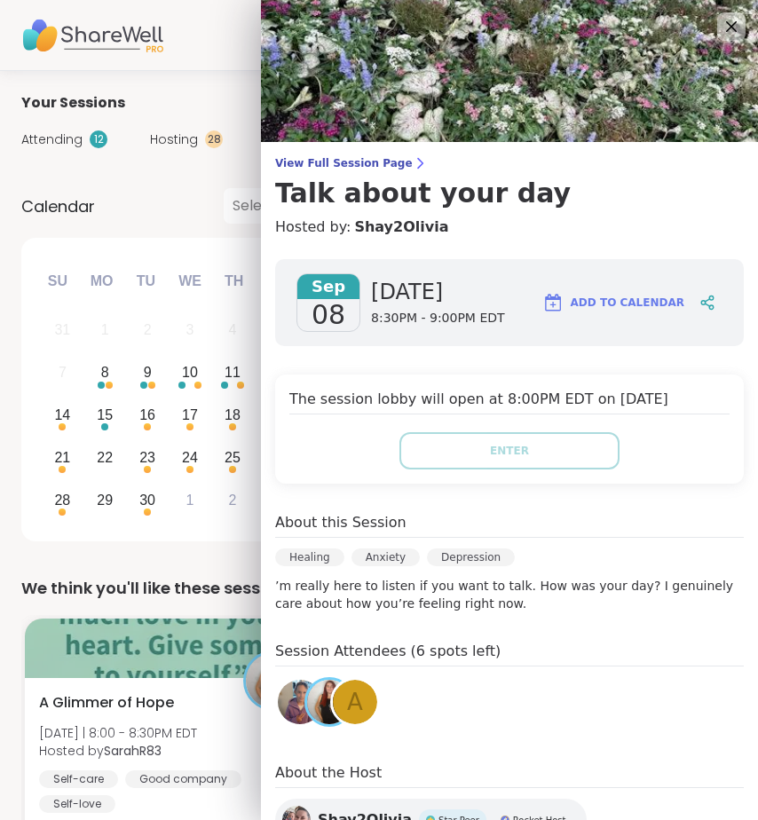
click at [182, 212] on div "Calendar Select..." at bounding box center [189, 206] width 337 height 36
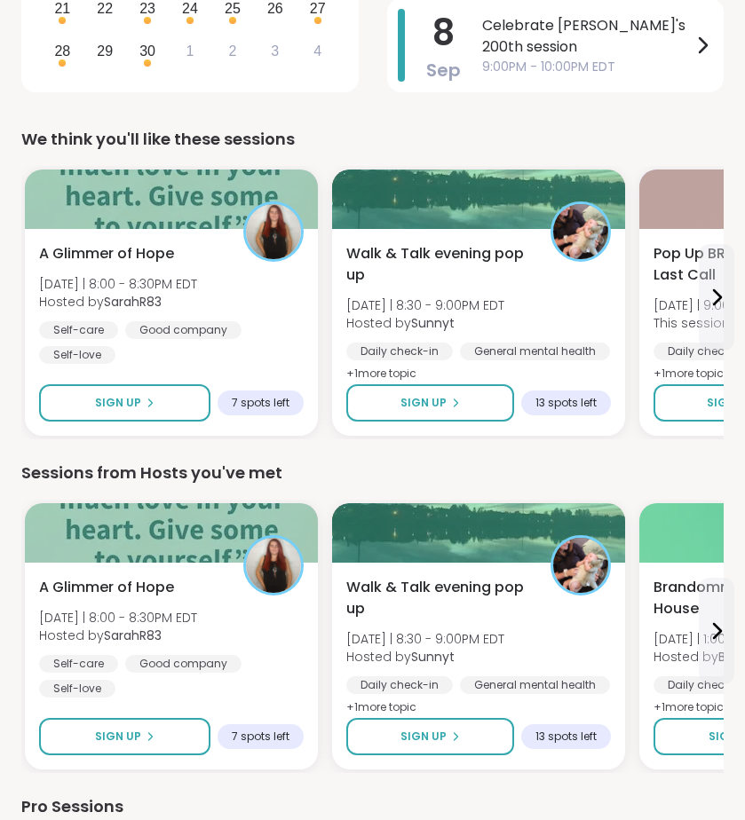
scroll to position [603, 0]
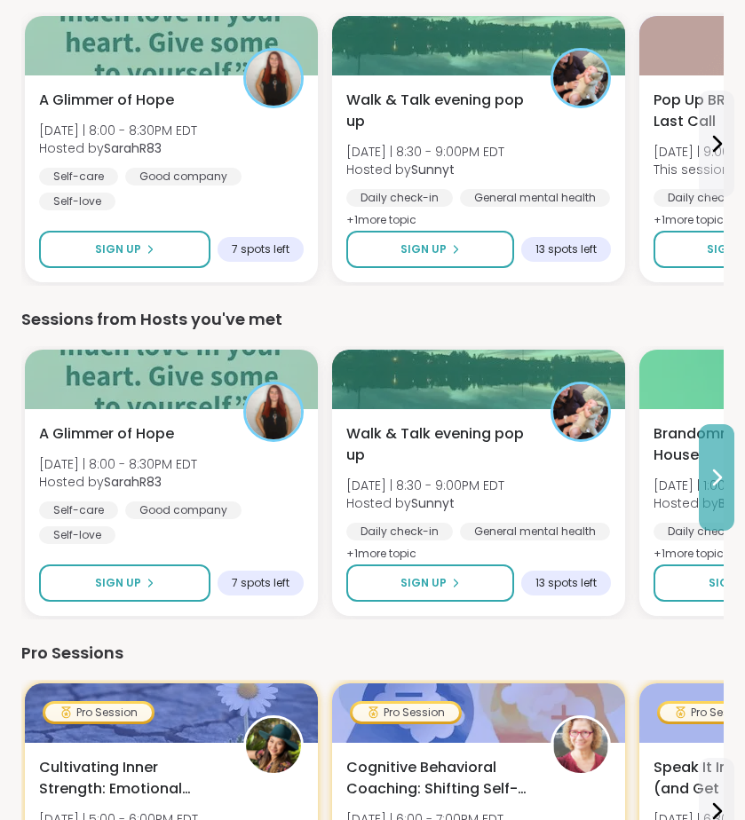
click at [710, 498] on button at bounding box center [717, 477] width 36 height 107
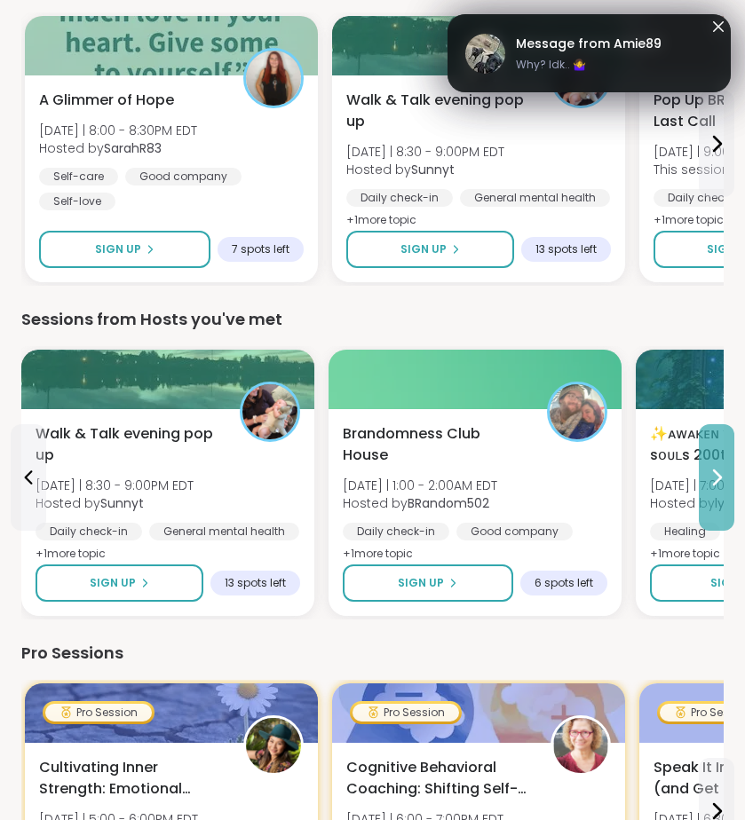
click at [702, 449] on button at bounding box center [717, 477] width 36 height 107
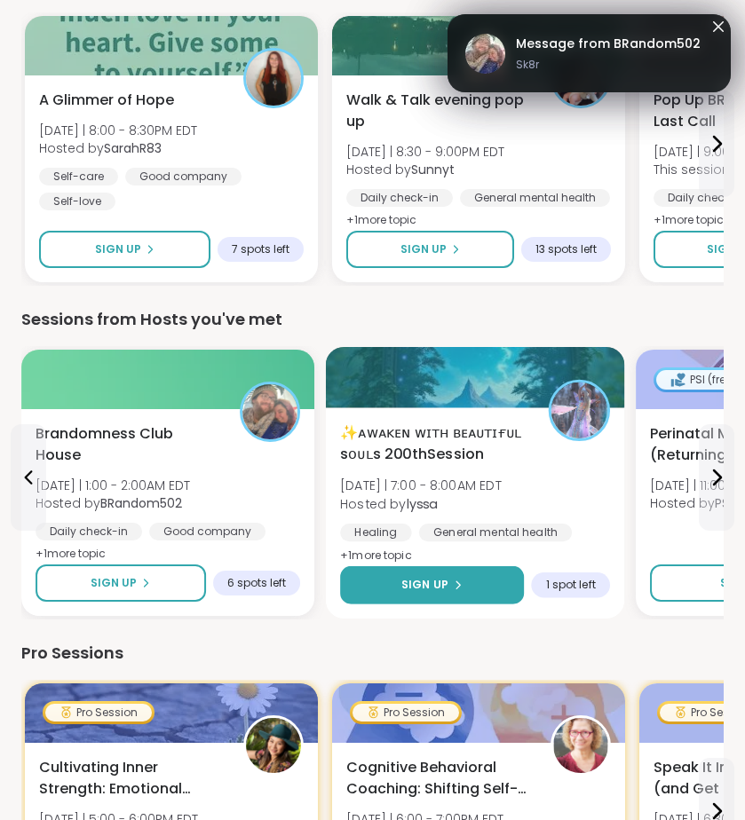
click at [440, 590] on span "Sign Up" at bounding box center [424, 585] width 47 height 16
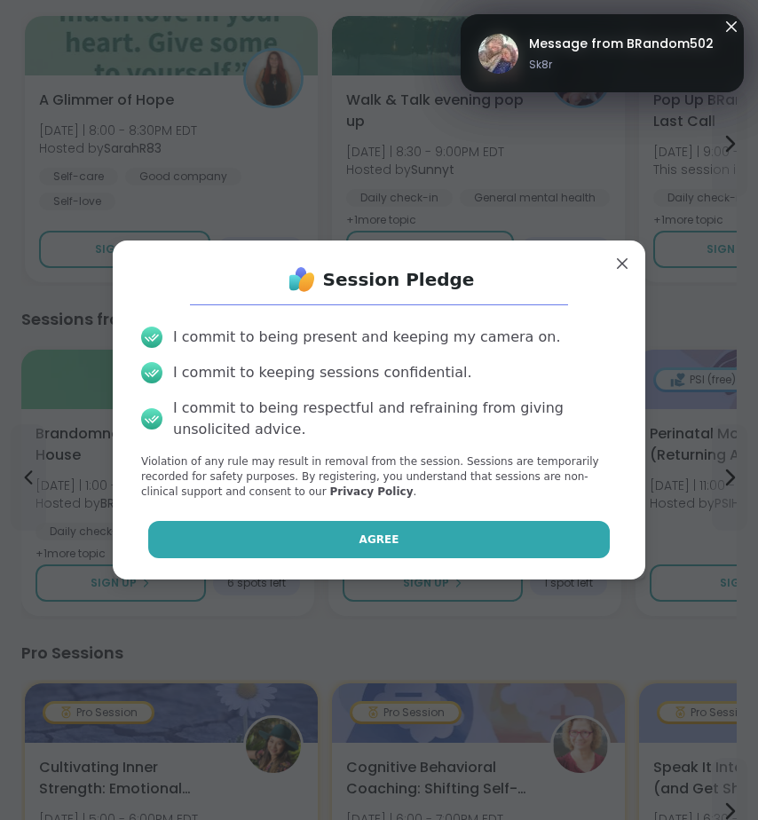
click at [472, 534] on button "Agree" at bounding box center [379, 539] width 463 height 37
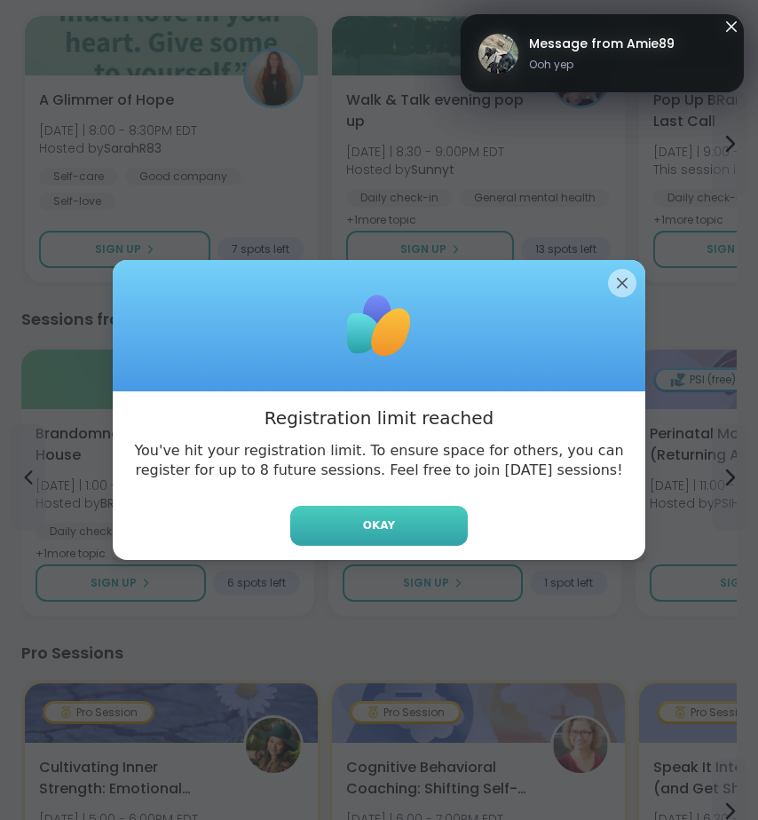
click at [432, 540] on button "Okay" at bounding box center [379, 526] width 178 height 40
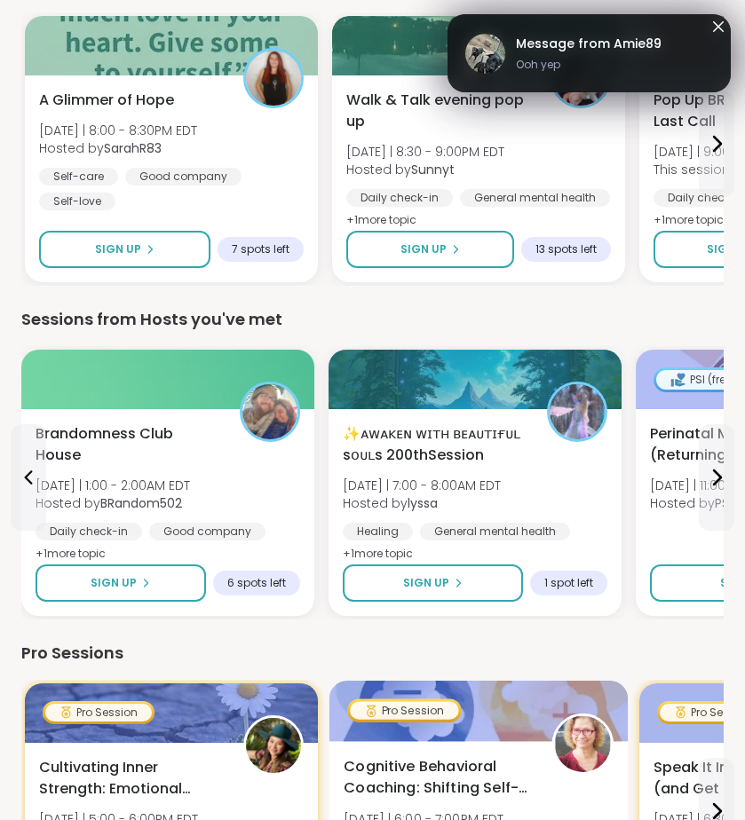
scroll to position [0, 0]
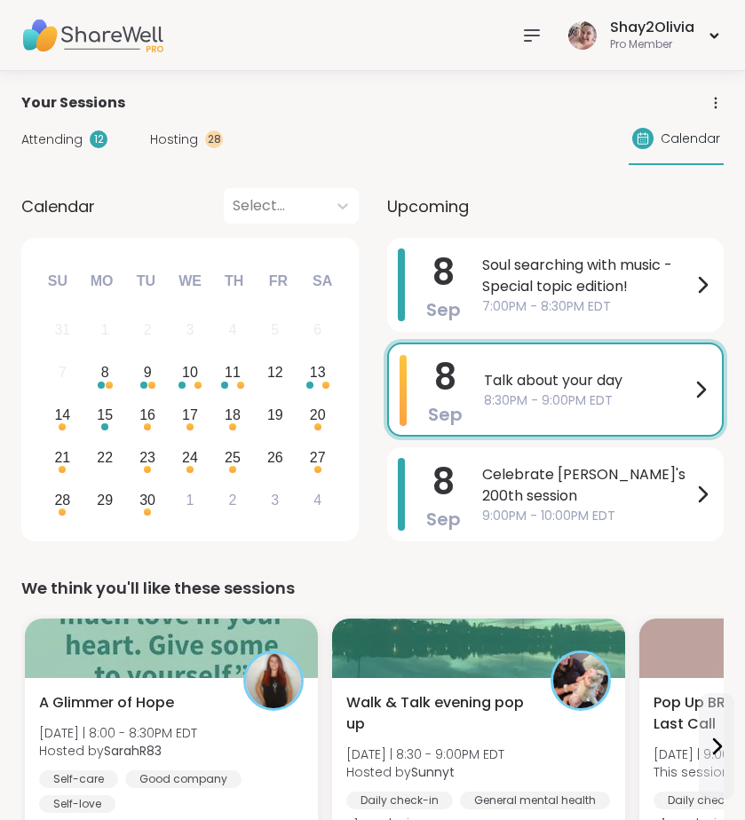
click at [86, 137] on div "Attending 12" at bounding box center [64, 140] width 86 height 19
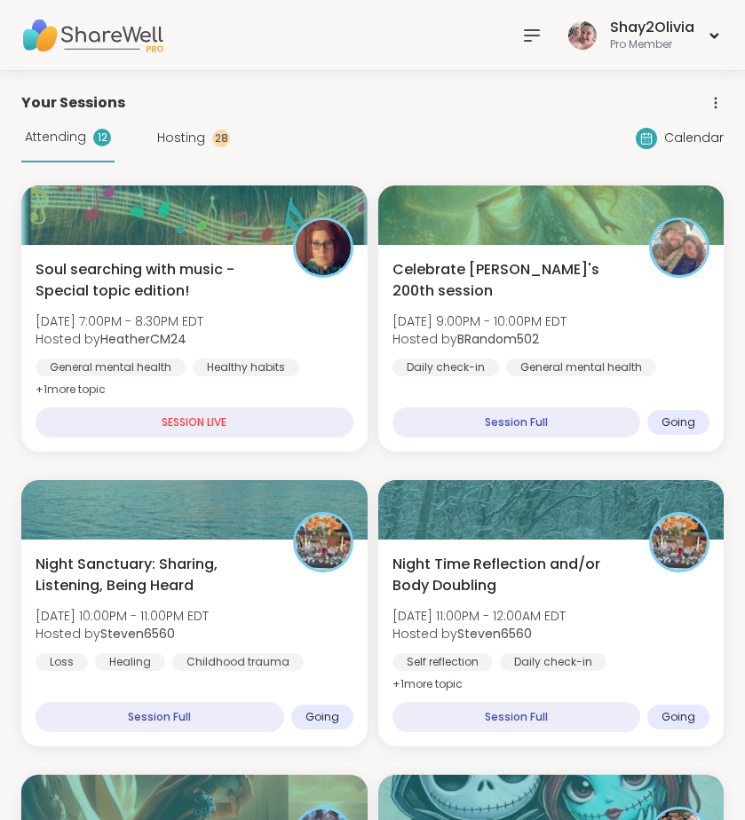
click at [86, 137] on div "Attending 12" at bounding box center [67, 138] width 93 height 49
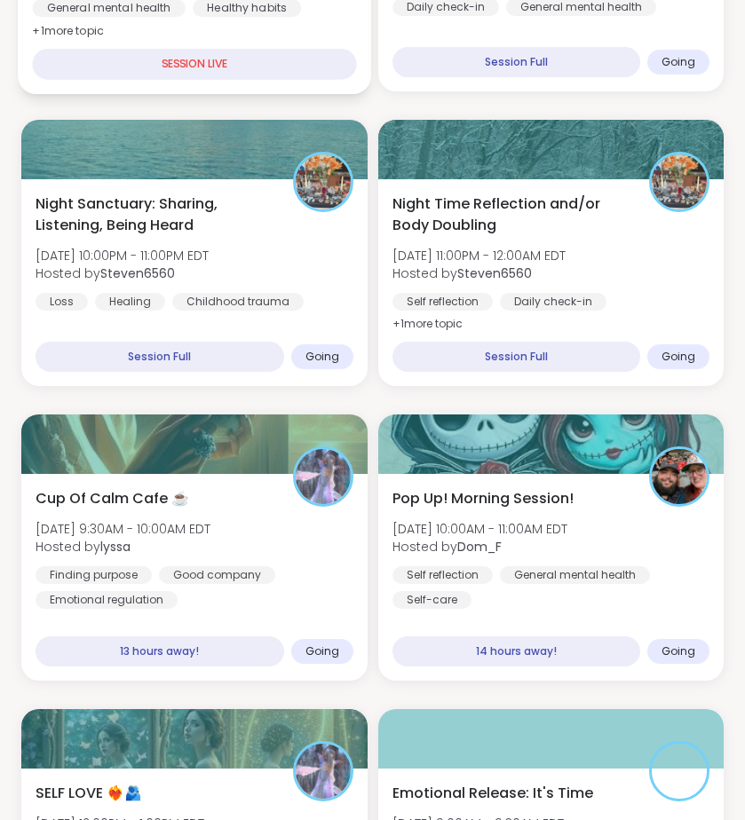
scroll to position [395, 0]
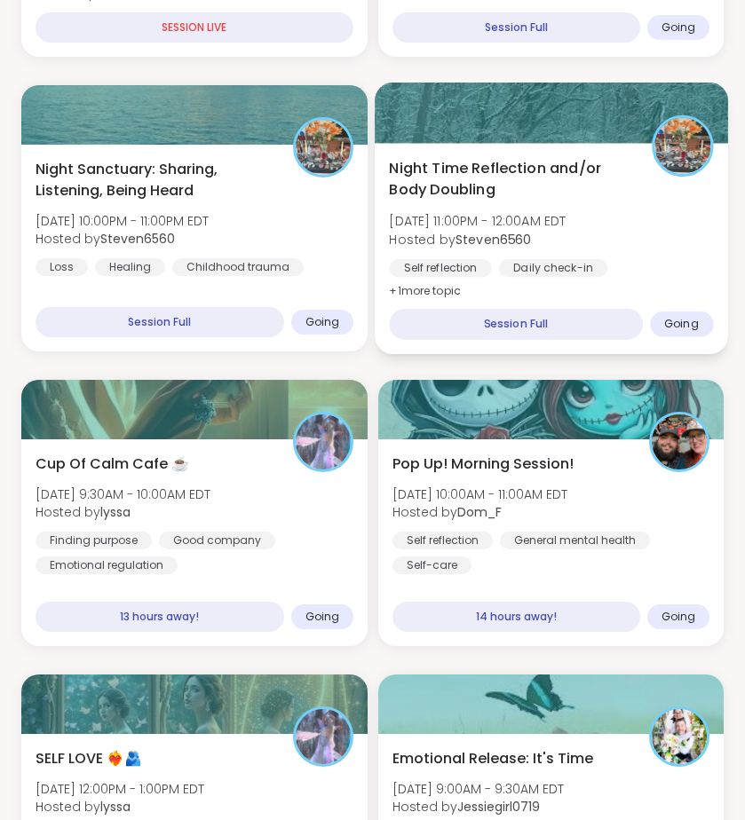
click at [541, 139] on div at bounding box center [551, 113] width 352 height 60
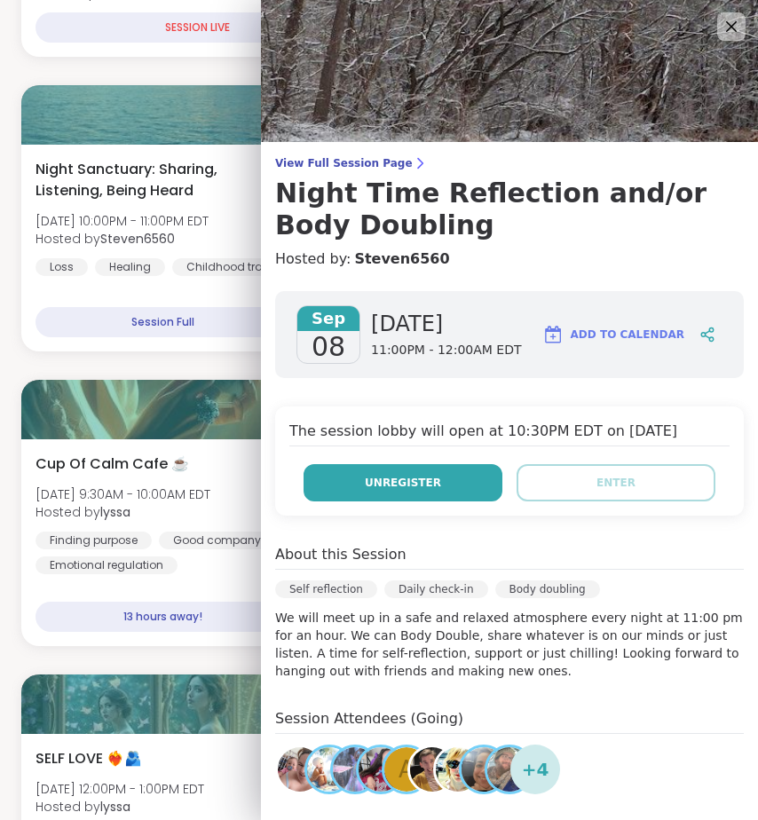
click at [430, 496] on button "Unregister" at bounding box center [403, 482] width 199 height 37
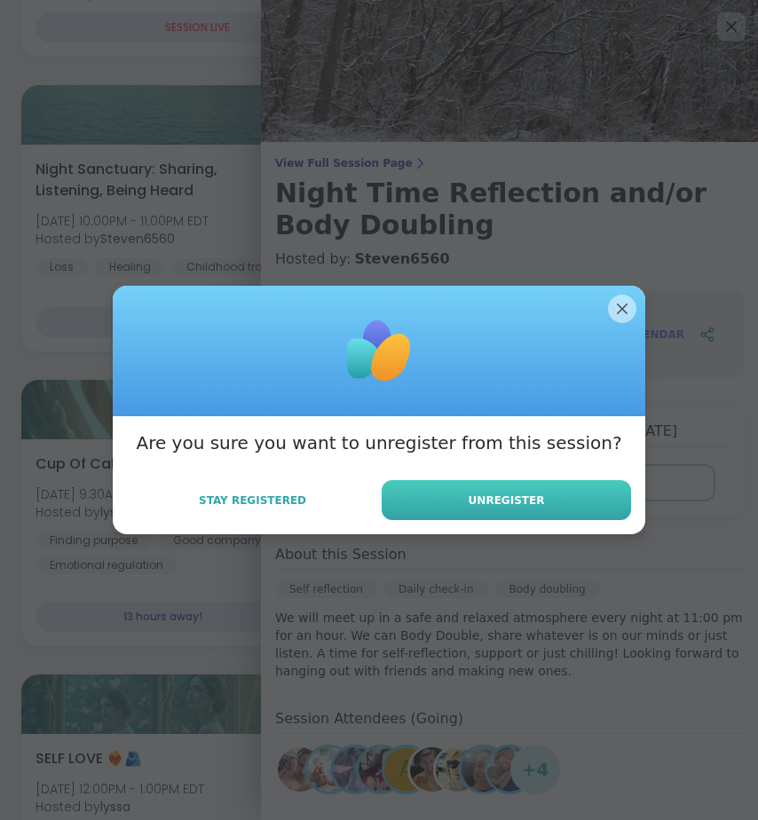
click at [545, 515] on button "Unregister" at bounding box center [506, 500] width 249 height 40
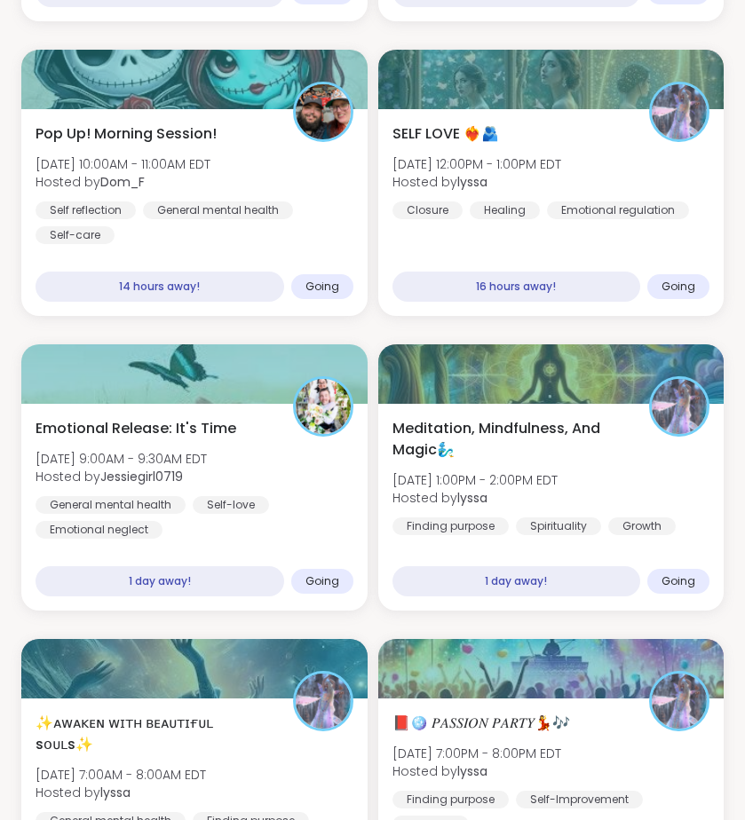
scroll to position [730, 0]
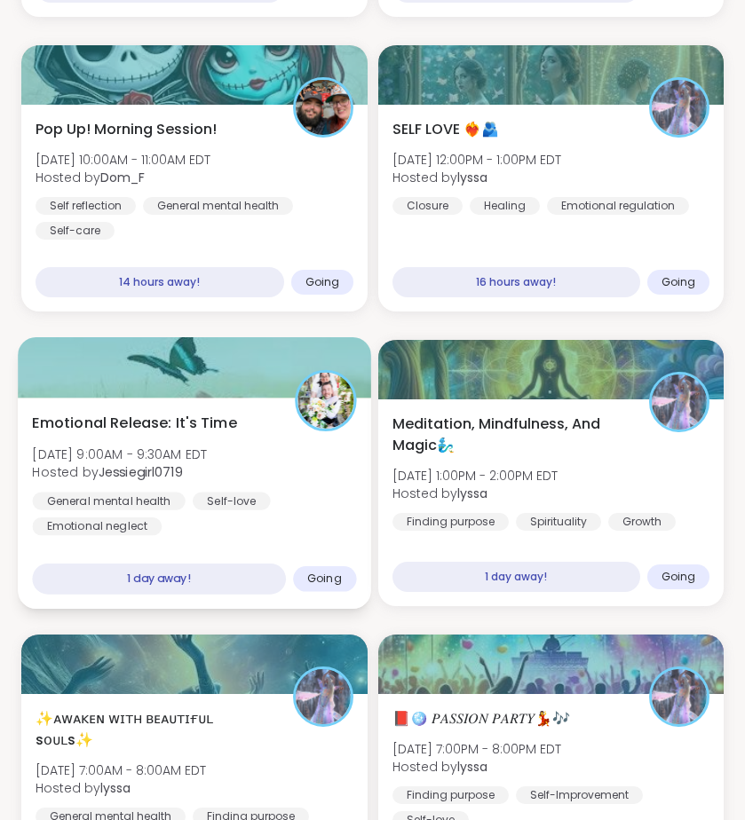
click at [288, 525] on div "General mental health Self-love Emotional neglect" at bounding box center [194, 514] width 324 height 44
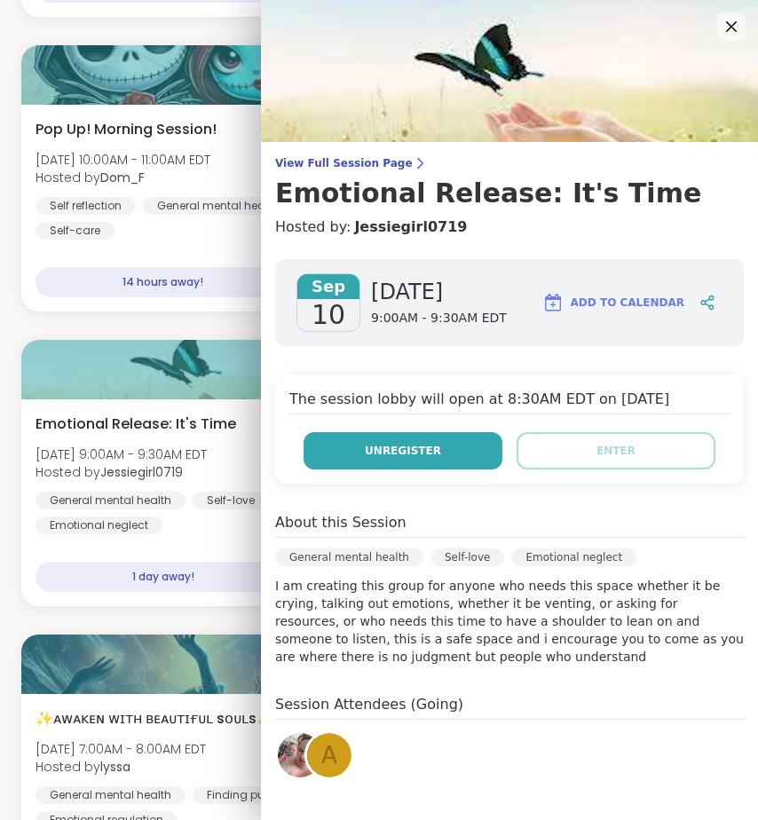
click at [393, 443] on span "Unregister" at bounding box center [403, 451] width 76 height 16
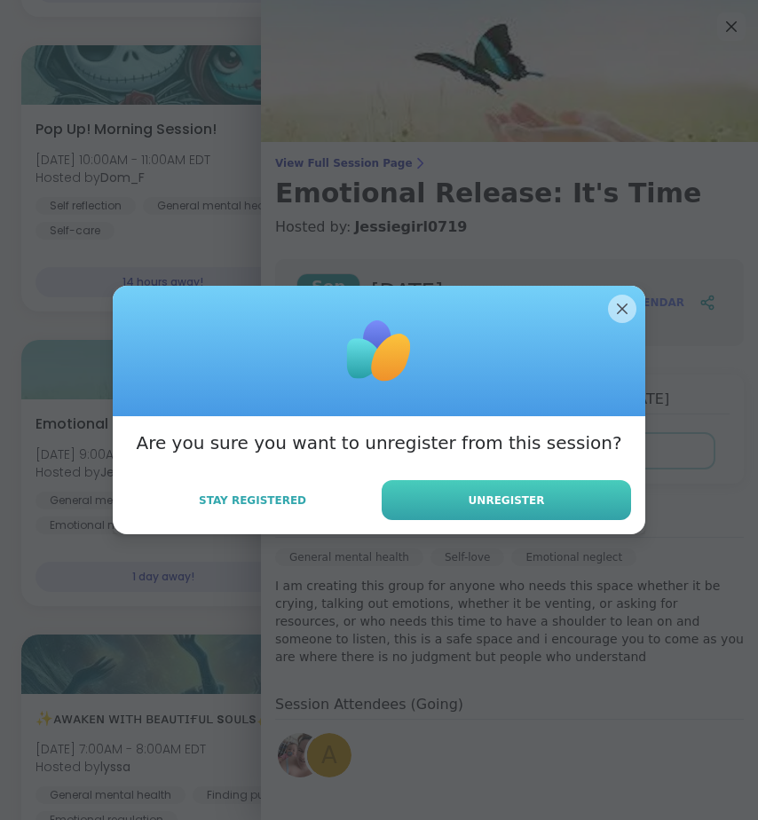
click at [479, 515] on button "Unregister" at bounding box center [506, 500] width 249 height 40
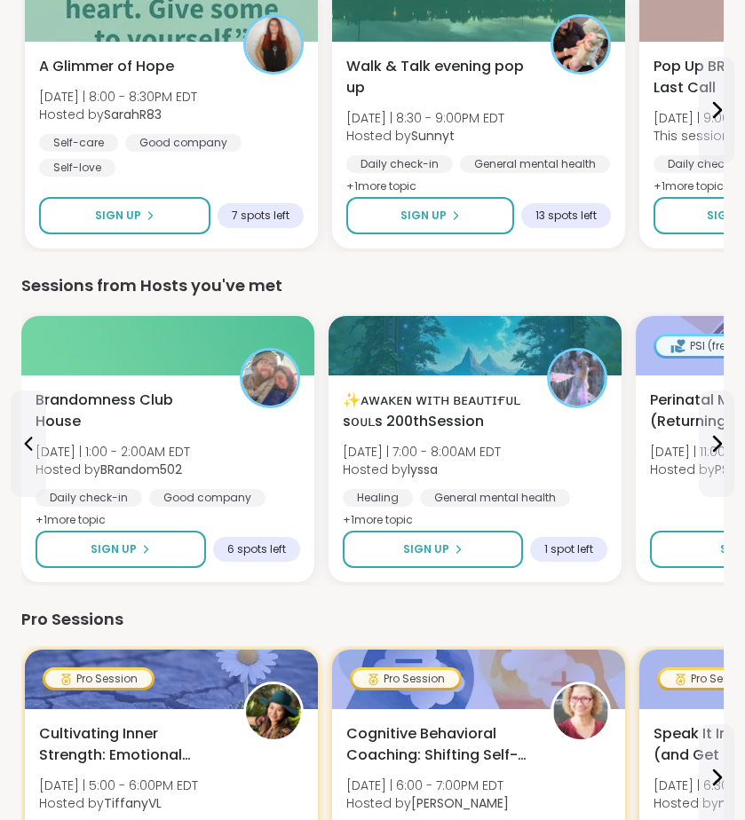
scroll to position [1722, 0]
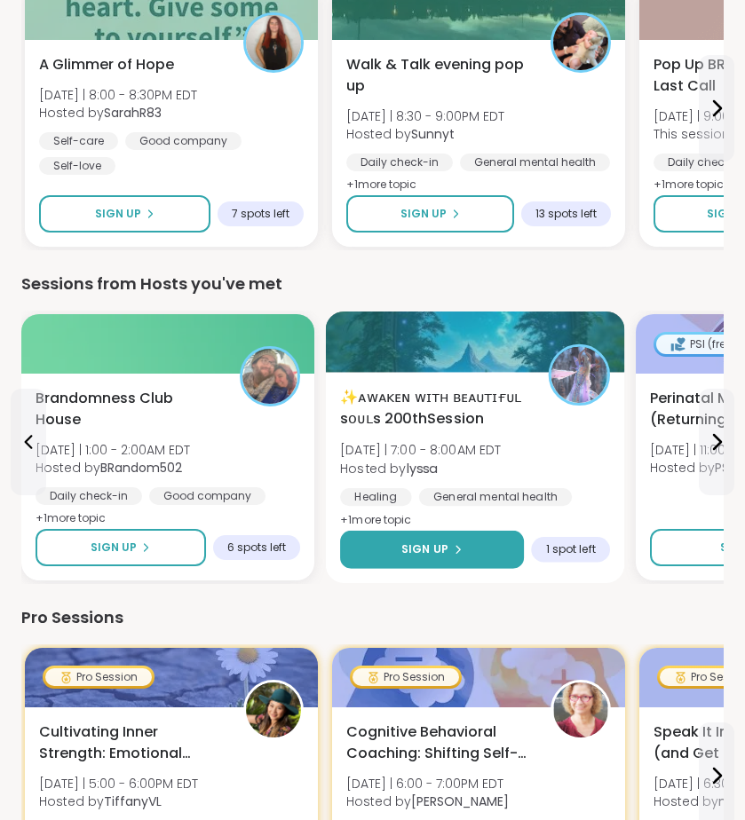
click at [416, 550] on span "Sign Up" at bounding box center [424, 550] width 47 height 16
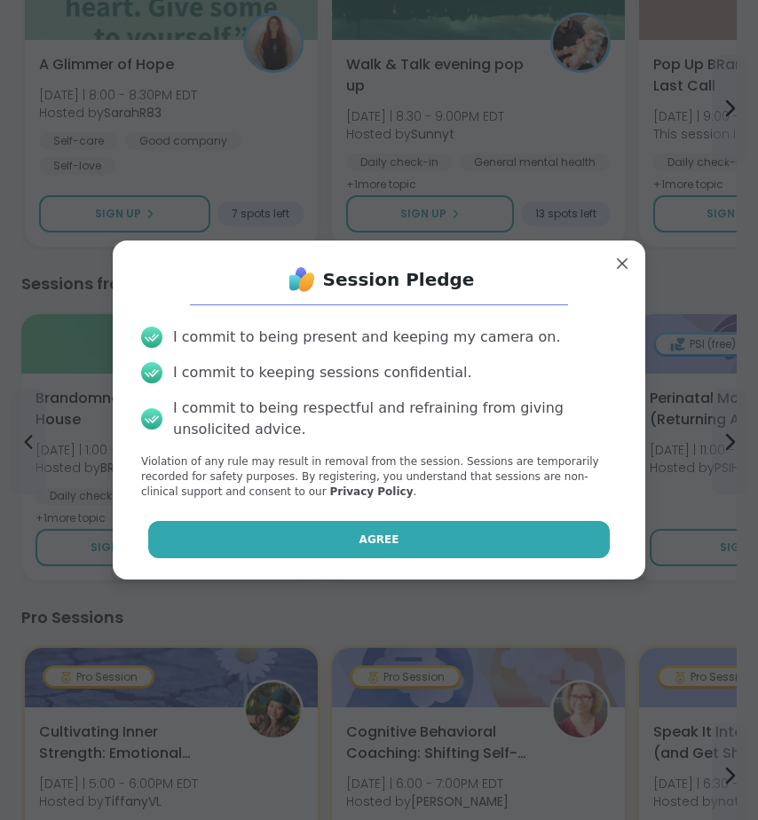
click at [487, 526] on button "Agree" at bounding box center [379, 539] width 463 height 37
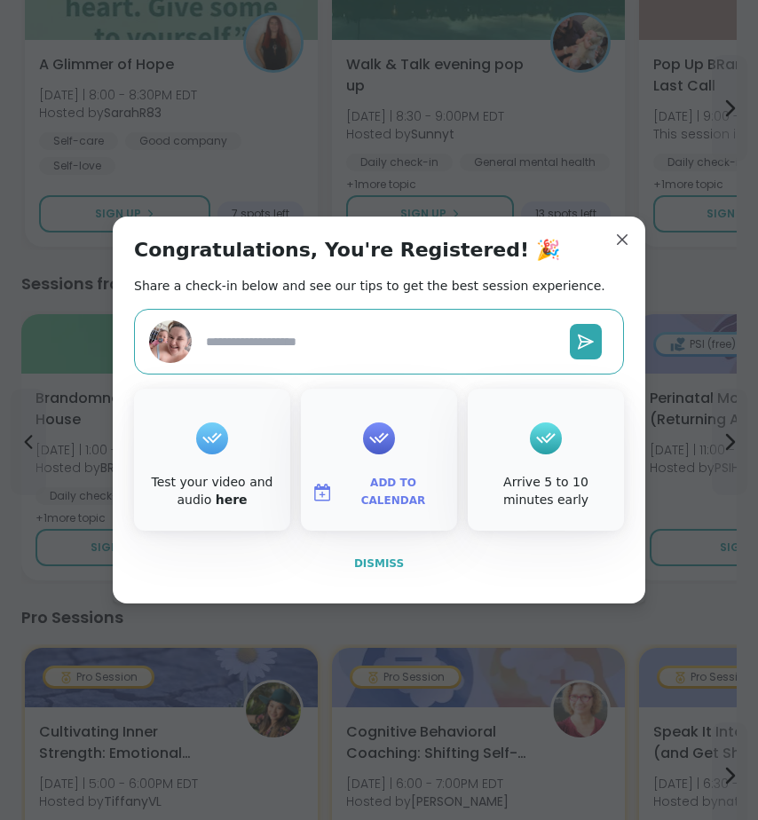
click at [387, 555] on button "Dismiss" at bounding box center [379, 563] width 490 height 37
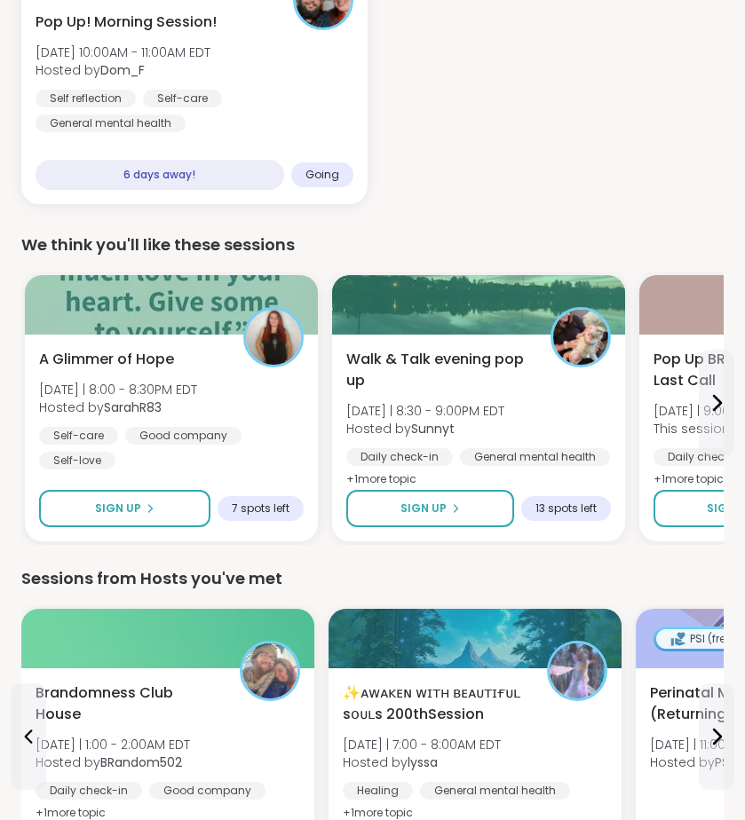
scroll to position [2016, 0]
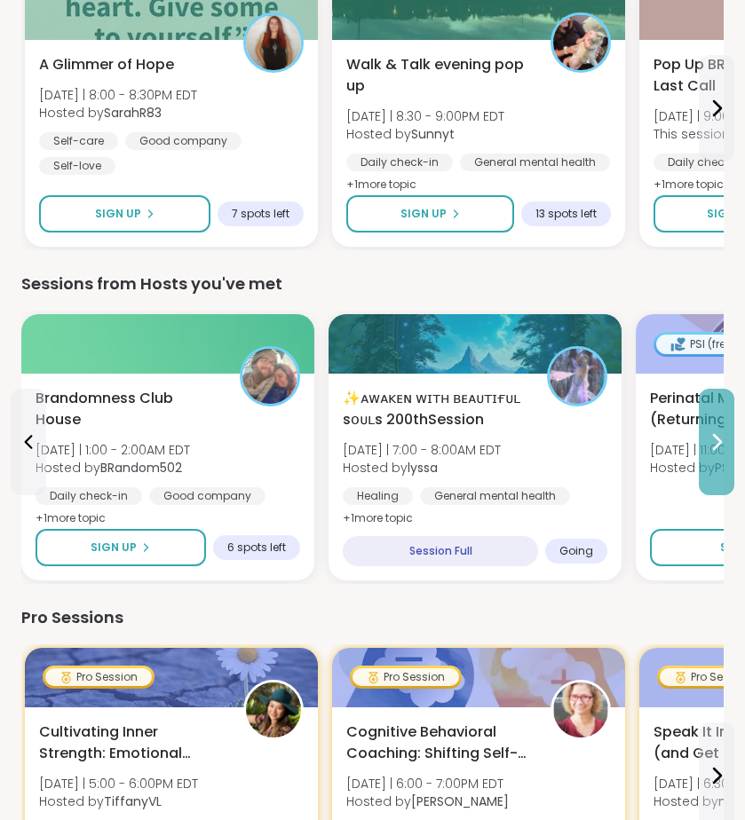
click at [715, 461] on button at bounding box center [717, 442] width 36 height 107
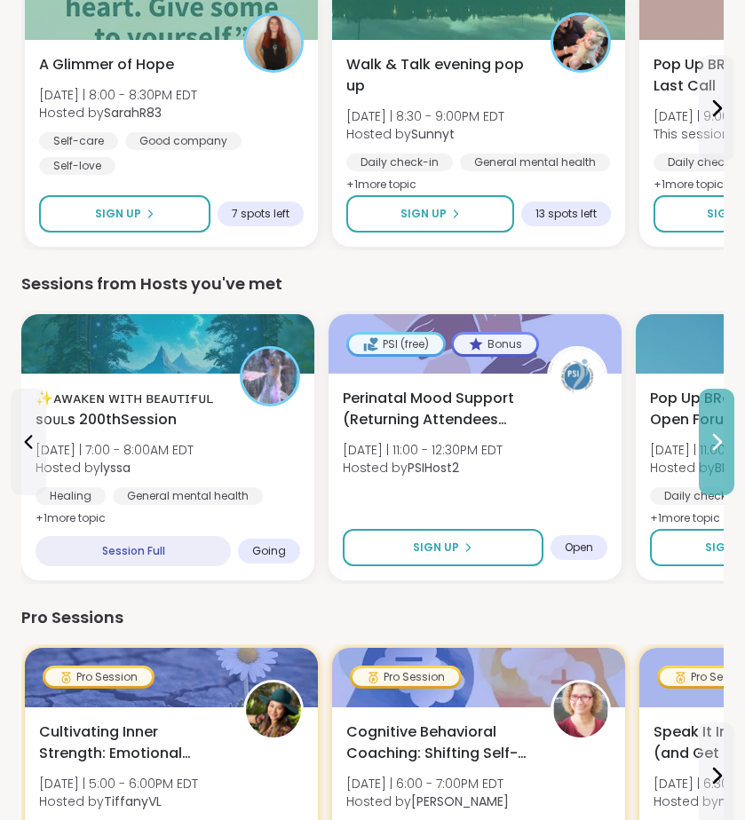
click at [715, 461] on button at bounding box center [717, 442] width 36 height 107
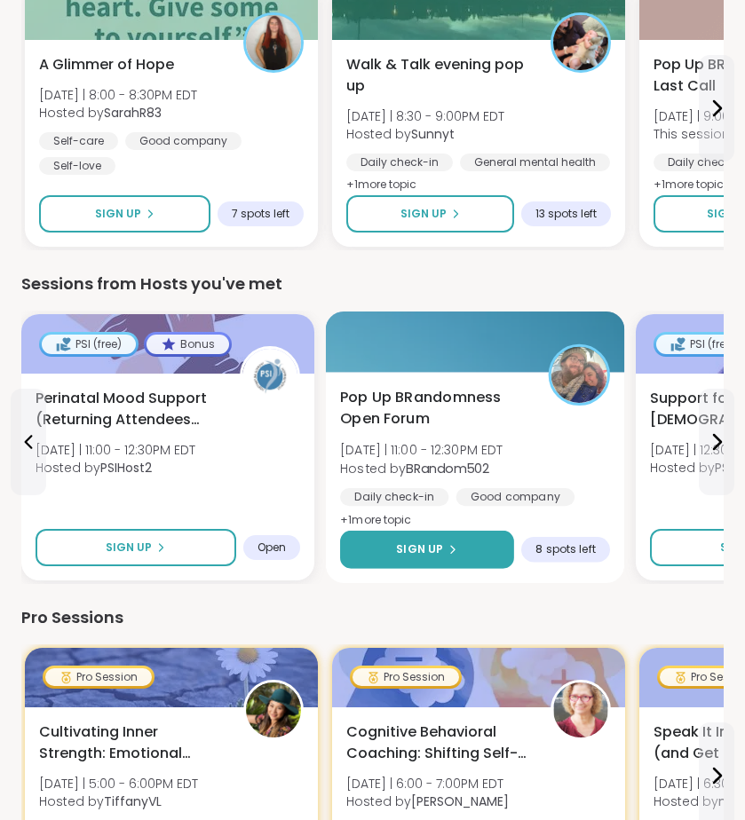
click at [450, 561] on button "Sign Up" at bounding box center [427, 550] width 174 height 38
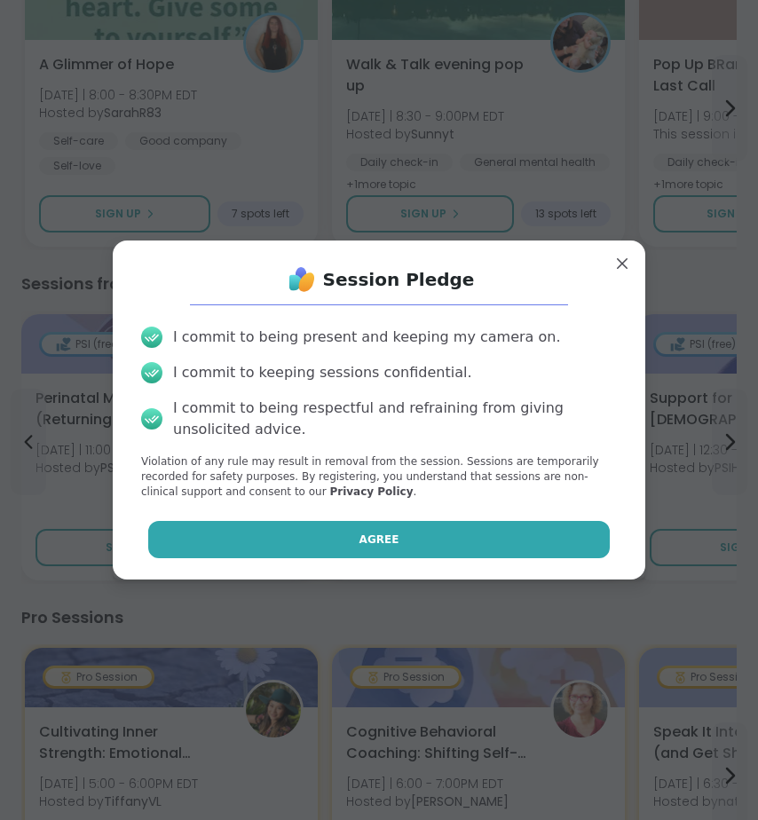
click at [445, 538] on button "Agree" at bounding box center [379, 539] width 463 height 37
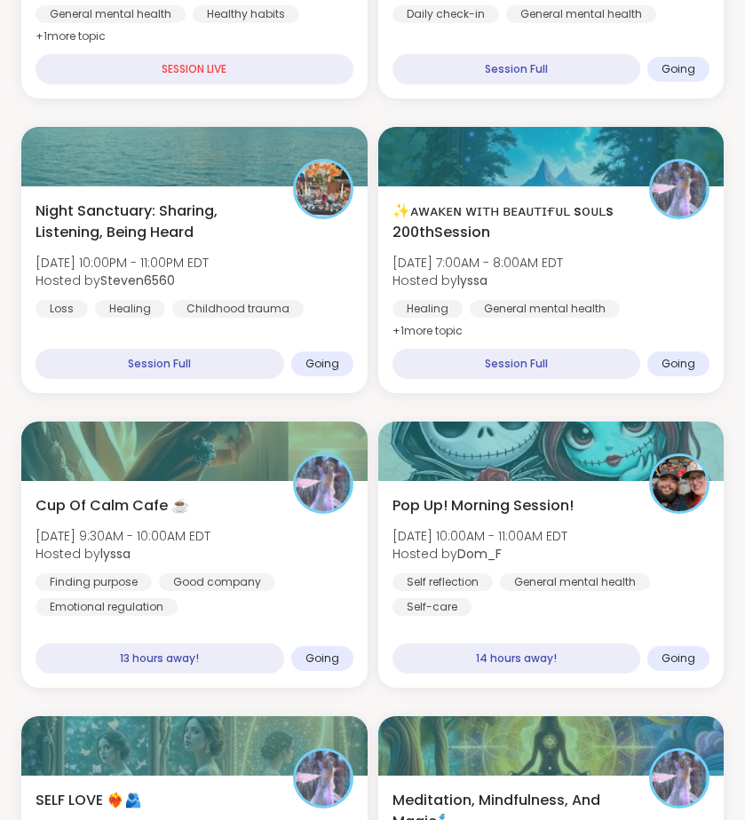
scroll to position [0, 0]
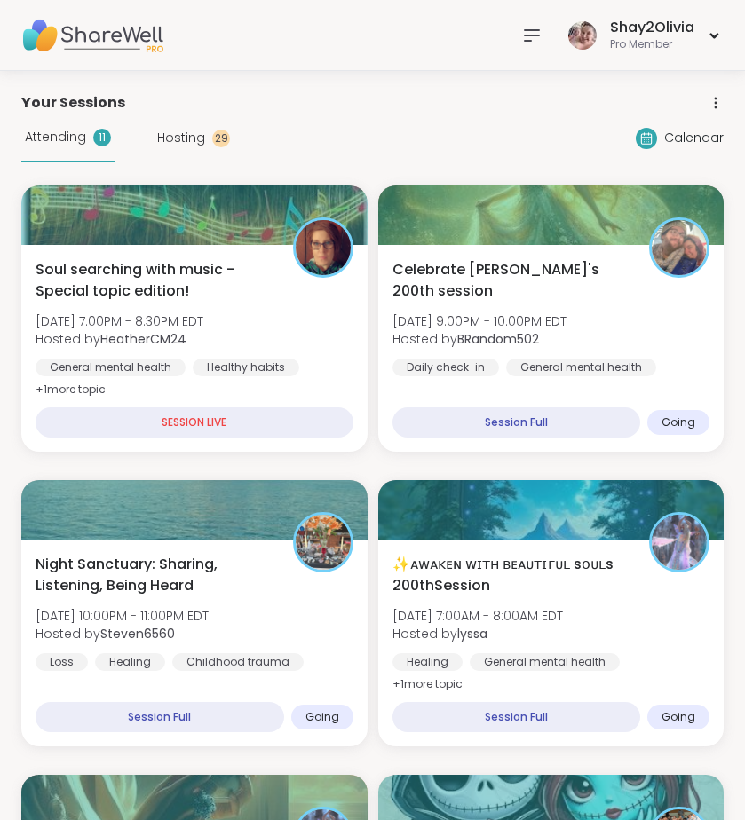
click at [219, 138] on div "29" at bounding box center [221, 139] width 18 height 18
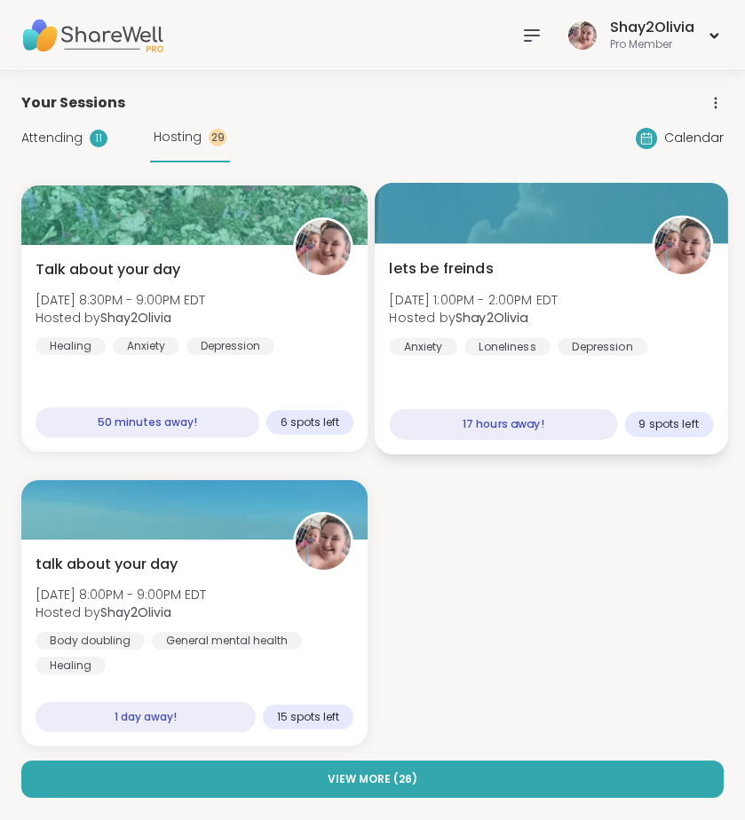
click at [532, 348] on div "Loneliness" at bounding box center [507, 346] width 86 height 18
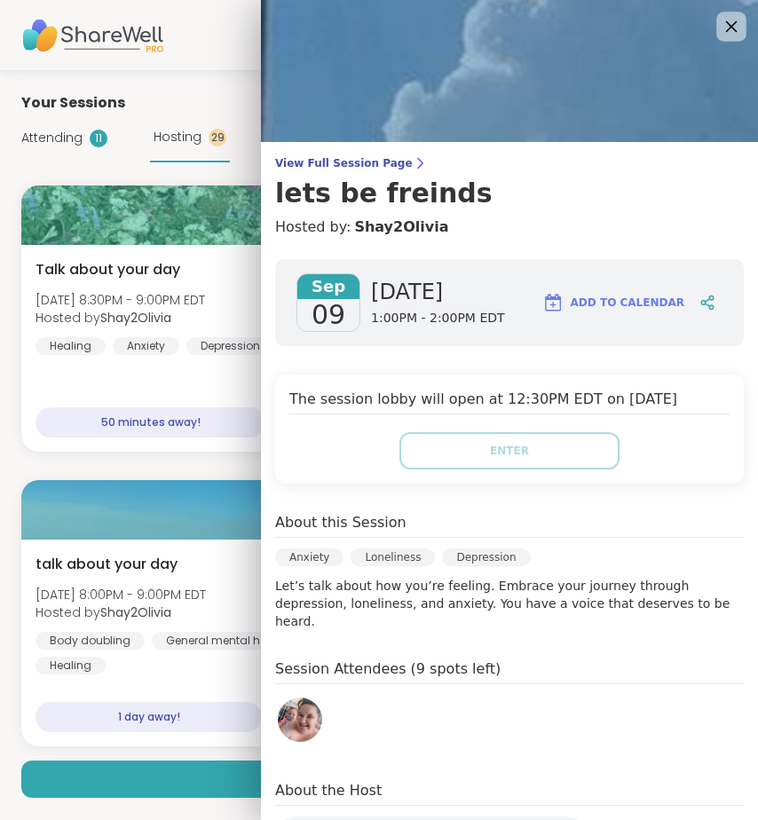
click at [720, 34] on icon at bounding box center [731, 26] width 22 height 22
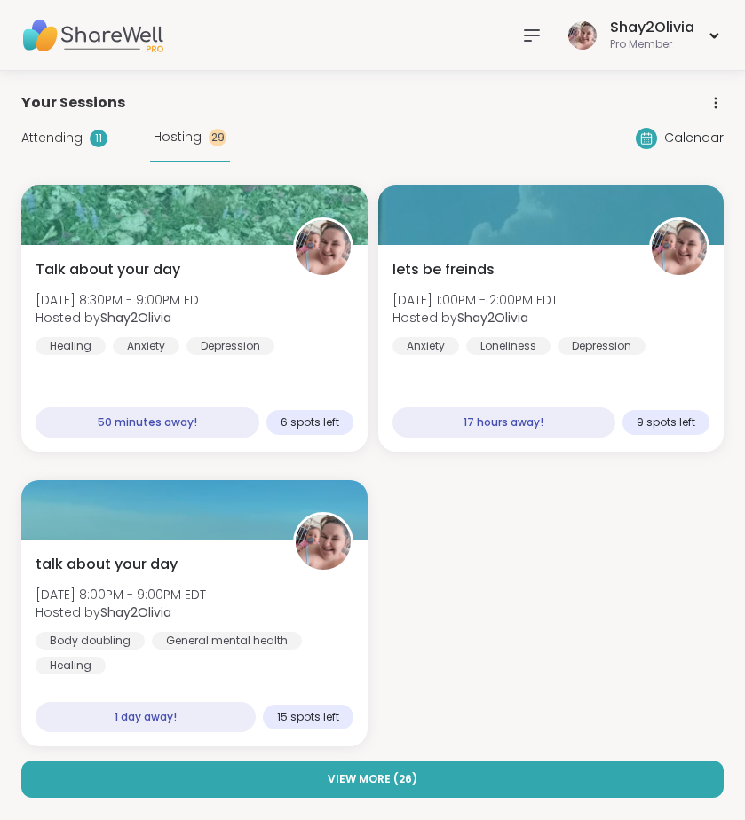
click at [56, 147] on div "Attending 11 Hosting 29" at bounding box center [125, 138] width 209 height 49
click at [65, 131] on span "Attending" at bounding box center [51, 138] width 61 height 19
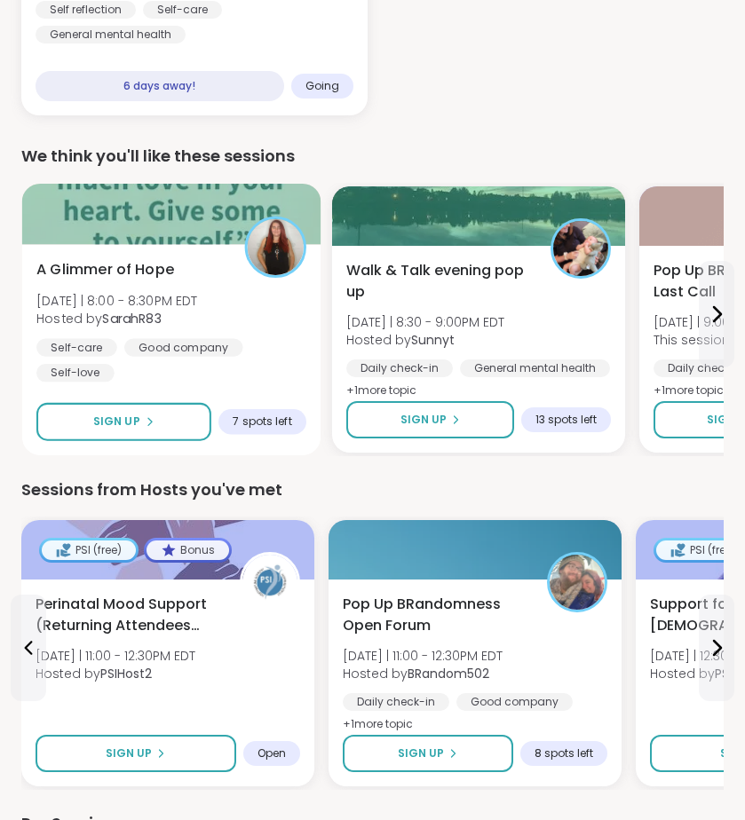
scroll to position [1850, 0]
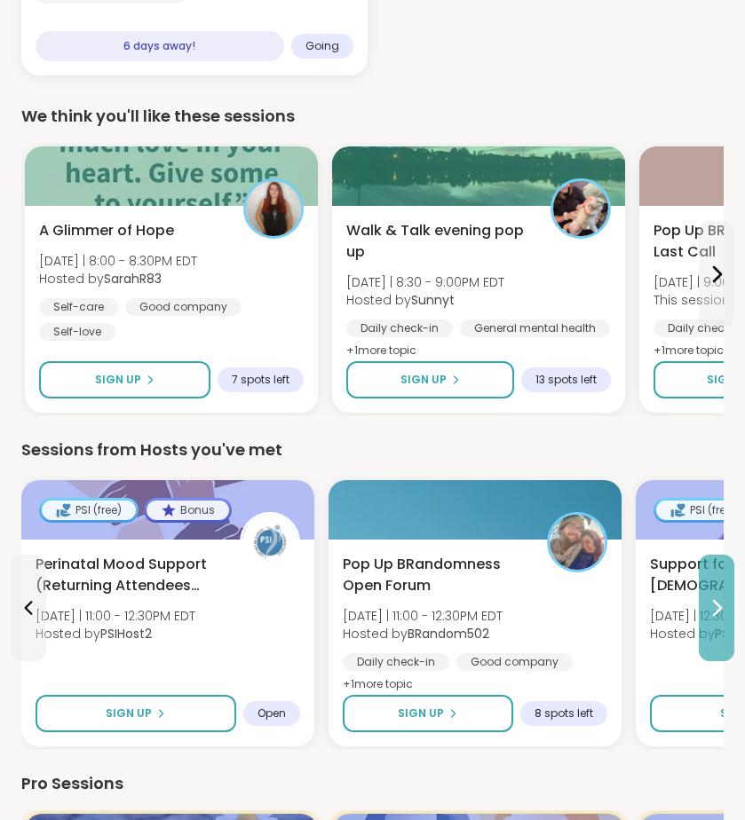
click at [712, 610] on icon at bounding box center [716, 608] width 21 height 21
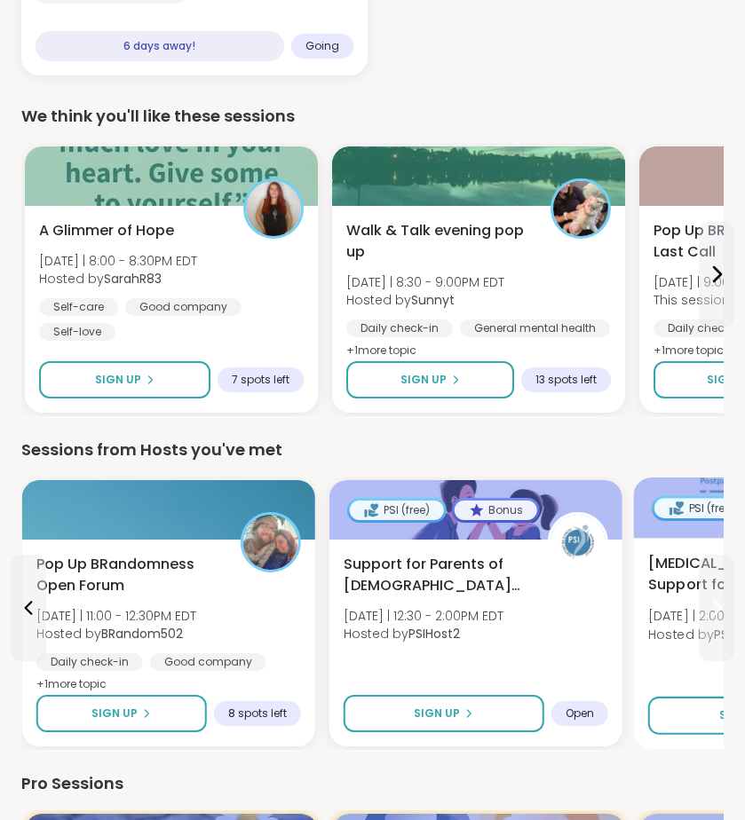
click at [711, 607] on icon at bounding box center [716, 608] width 21 height 21
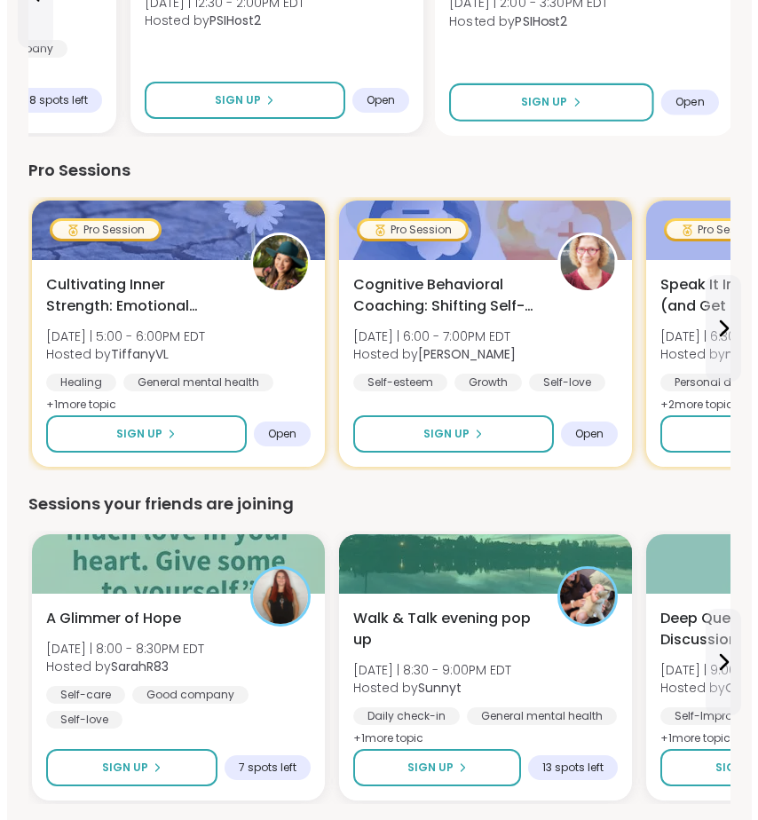
scroll to position [2529, 0]
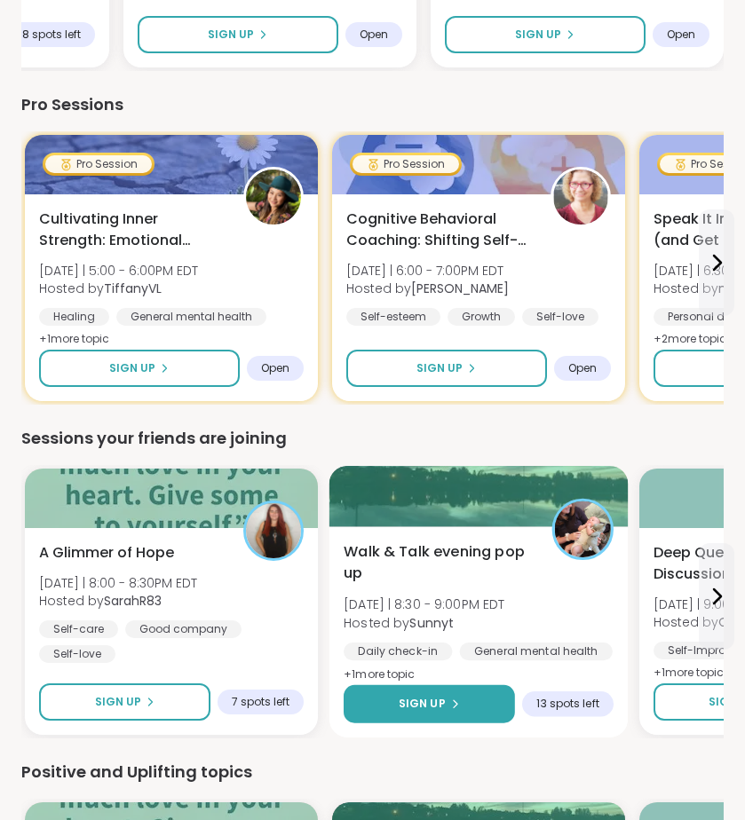
click at [445, 707] on div "Sign Up" at bounding box center [429, 704] width 61 height 16
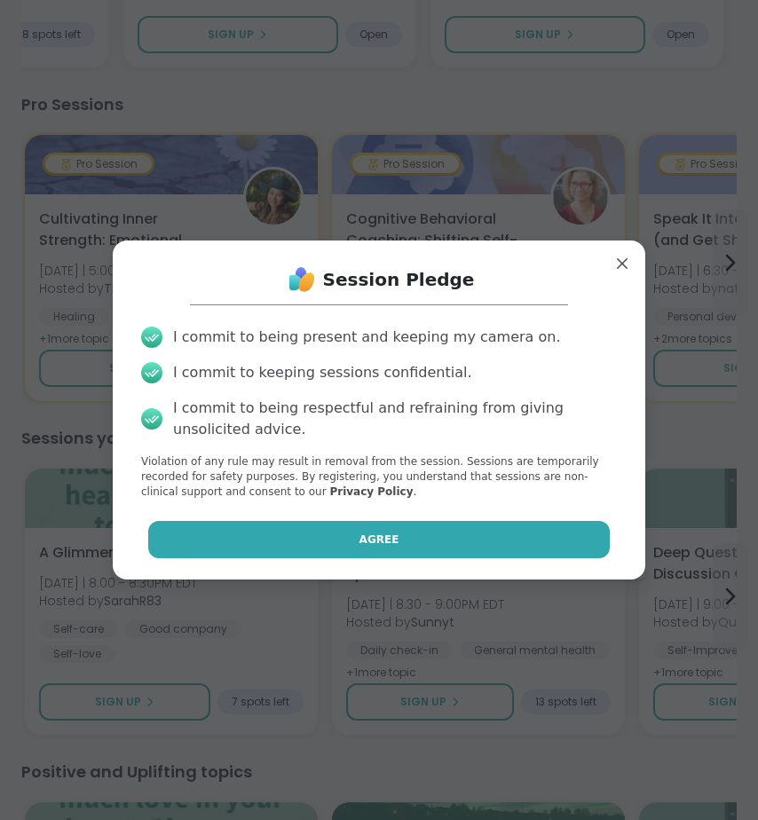
click at [443, 552] on button "Agree" at bounding box center [379, 539] width 463 height 37
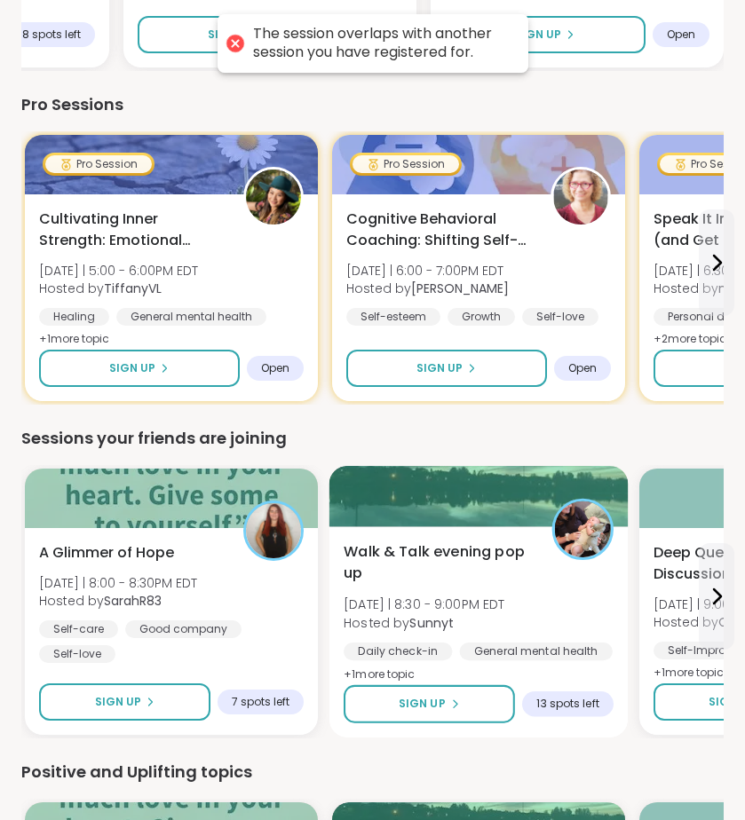
click at [568, 613] on div "Walk & Talk evening pop up Mon 9/8 | 8:30 - 9:00PM EDT Hosted by Sunnyt Daily c…" at bounding box center [479, 614] width 270 height 145
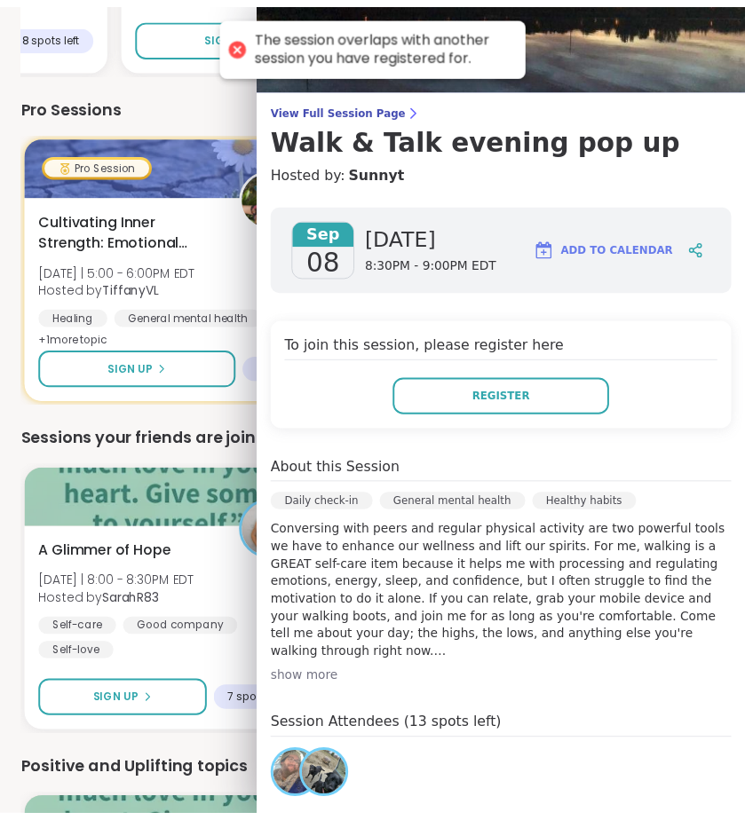
scroll to position [0, 0]
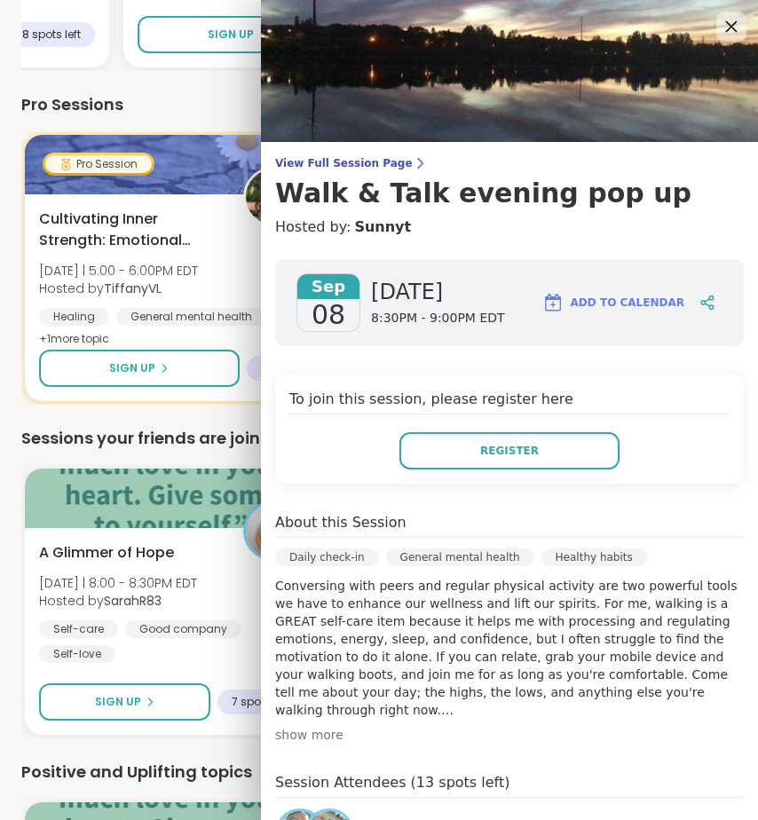
click at [726, 23] on icon at bounding box center [732, 27] width 12 height 12
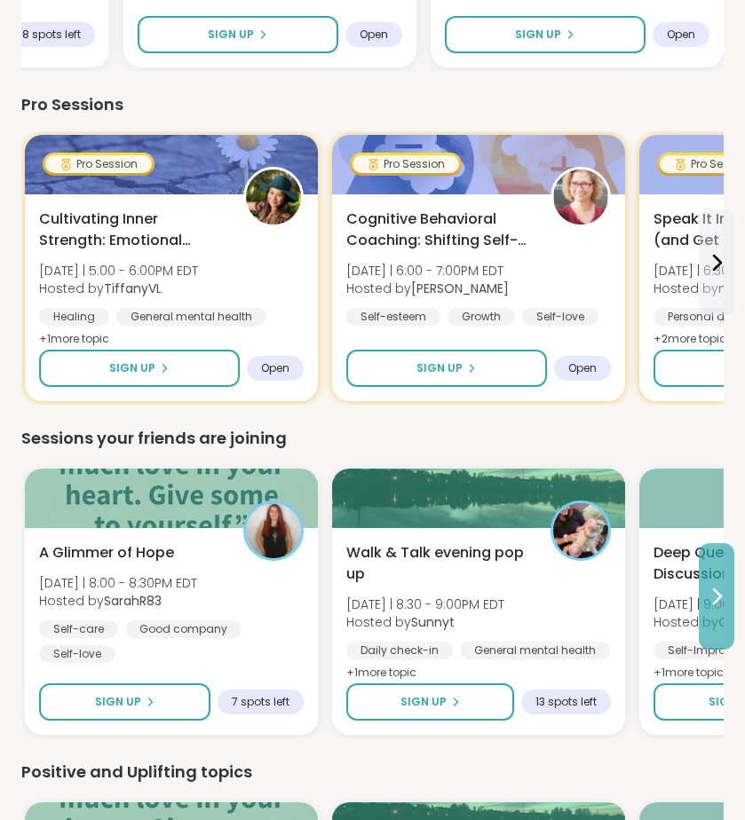
click at [717, 572] on button at bounding box center [717, 596] width 36 height 107
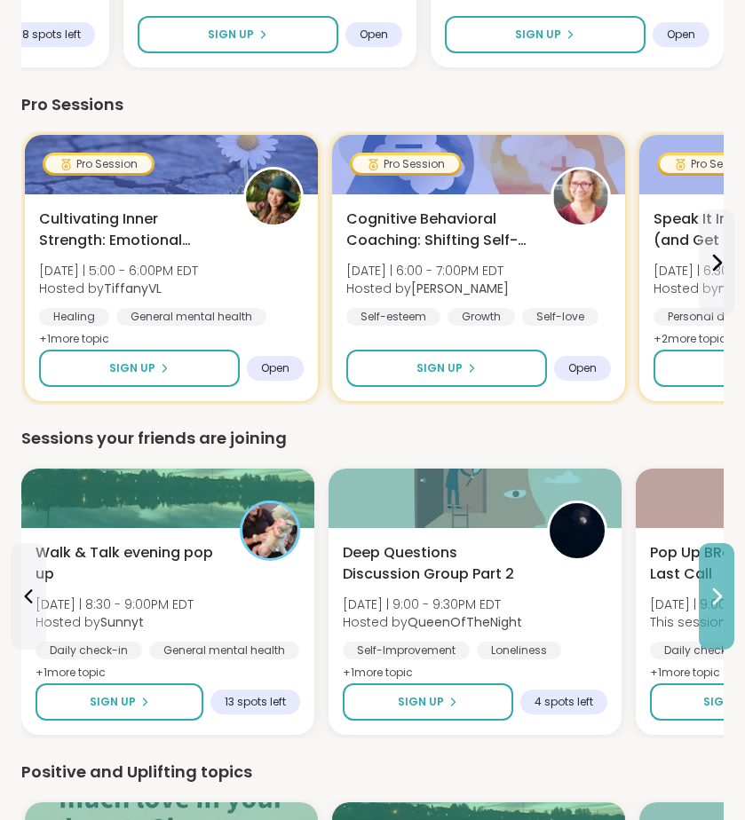
click at [717, 573] on button at bounding box center [717, 596] width 36 height 107
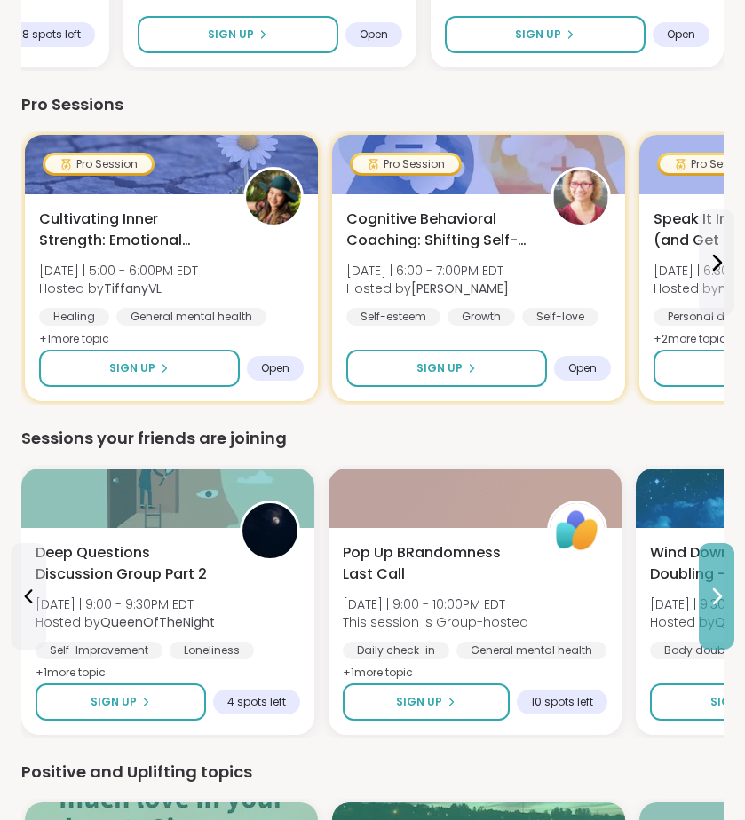
click at [704, 597] on button at bounding box center [717, 596] width 36 height 107
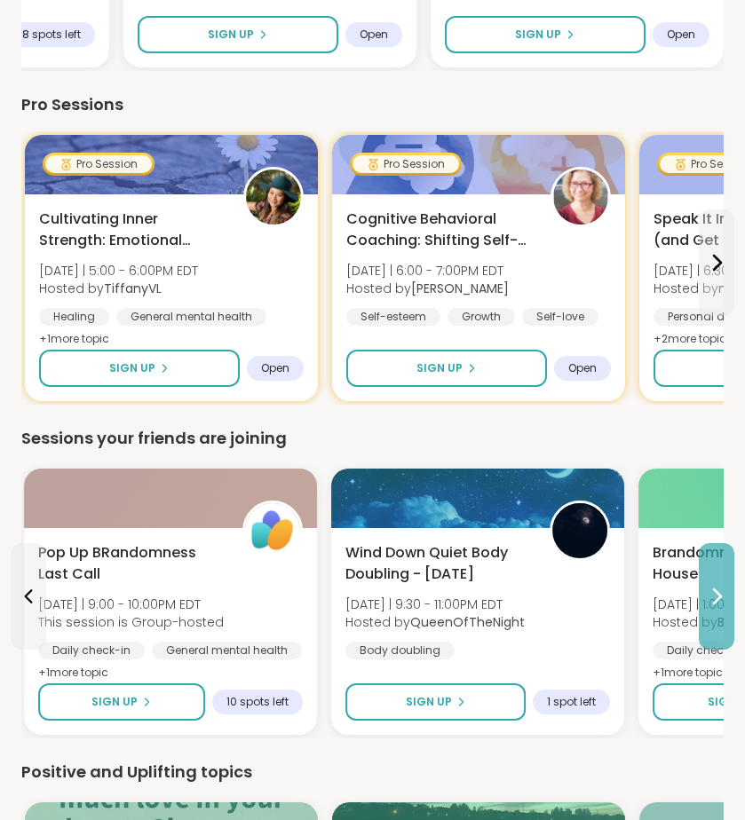
click at [704, 597] on button at bounding box center [717, 596] width 36 height 107
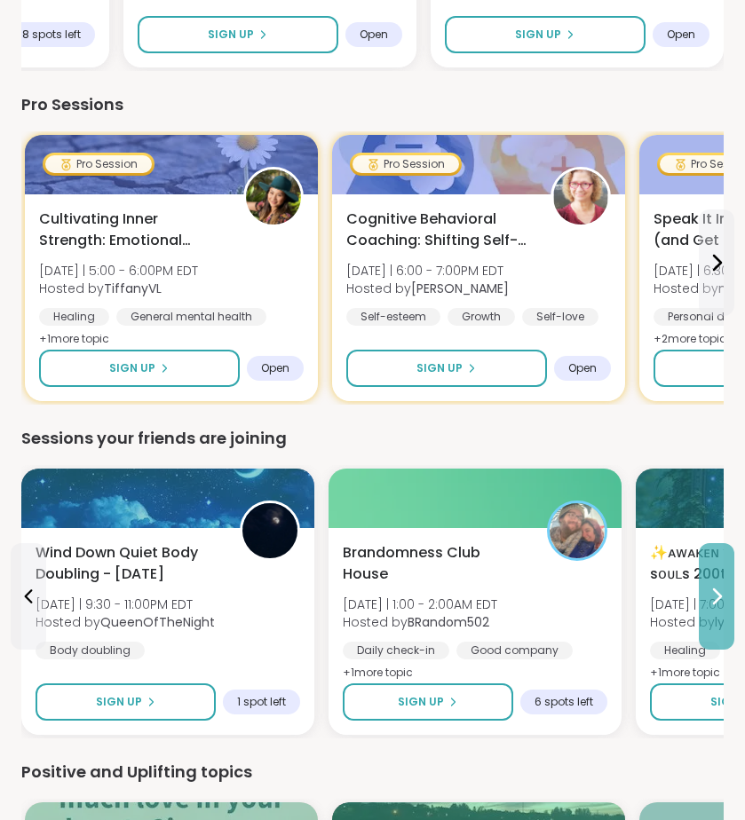
click at [704, 597] on button at bounding box center [717, 596] width 36 height 107
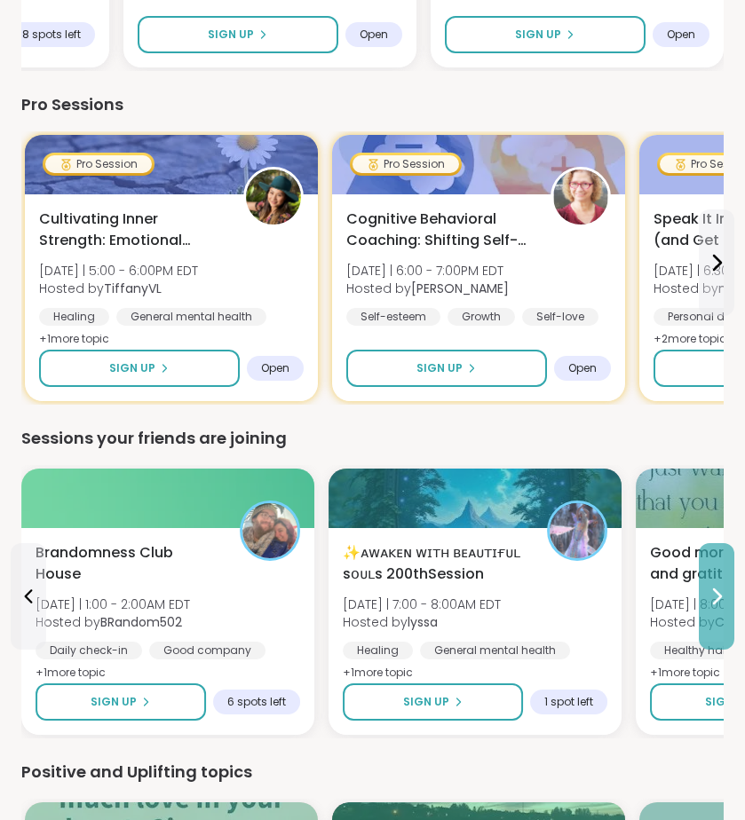
click at [704, 597] on button at bounding box center [717, 596] width 36 height 107
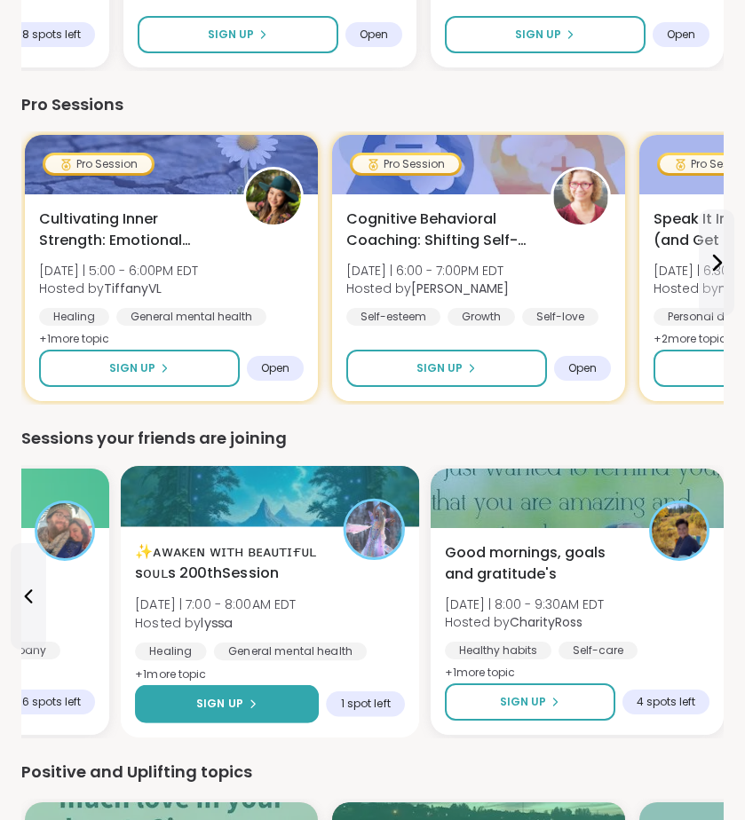
click at [276, 690] on button "Sign Up" at bounding box center [227, 704] width 184 height 38
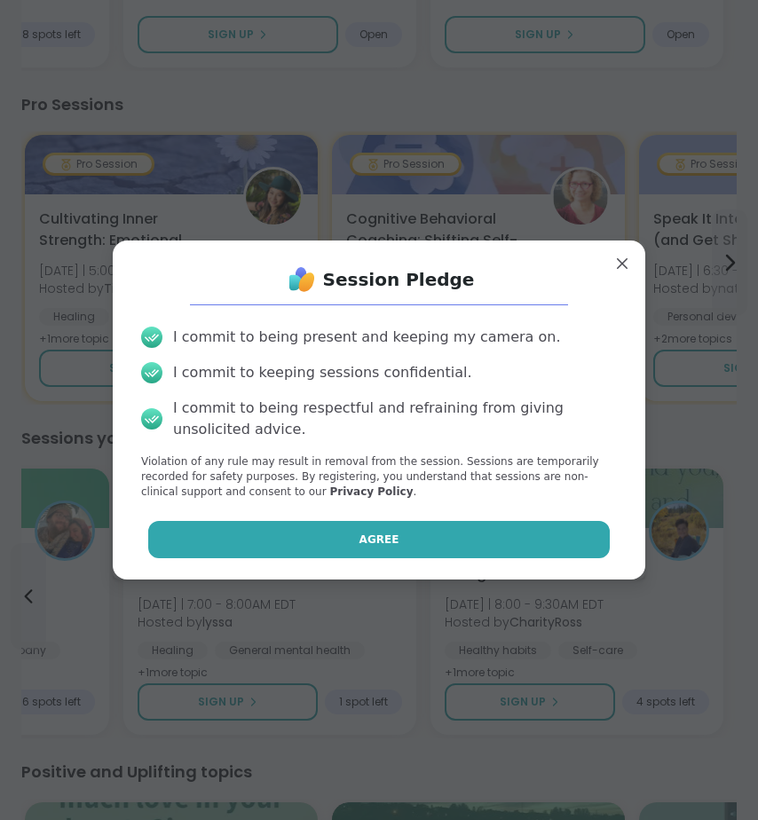
click at [327, 551] on button "Agree" at bounding box center [379, 539] width 463 height 37
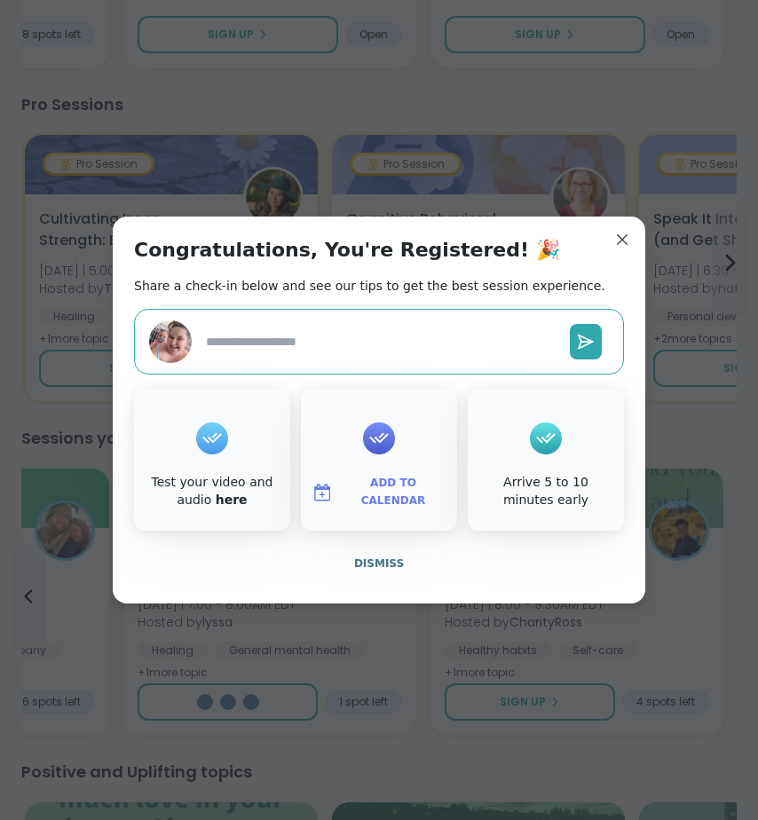
type textarea "*"
click at [371, 563] on span "Dismiss" at bounding box center [379, 564] width 50 height 12
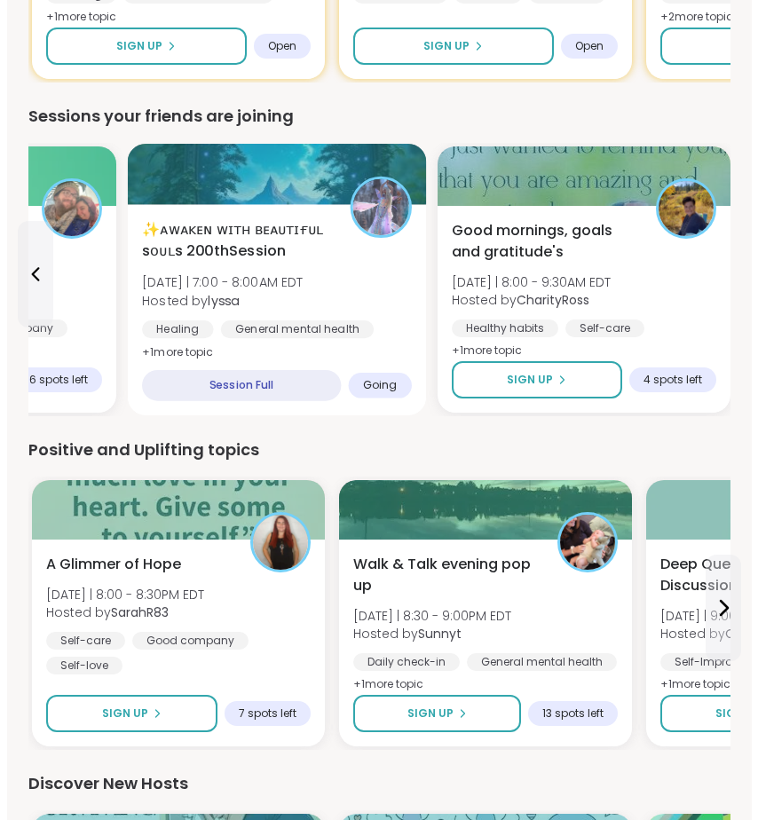
scroll to position [2894, 0]
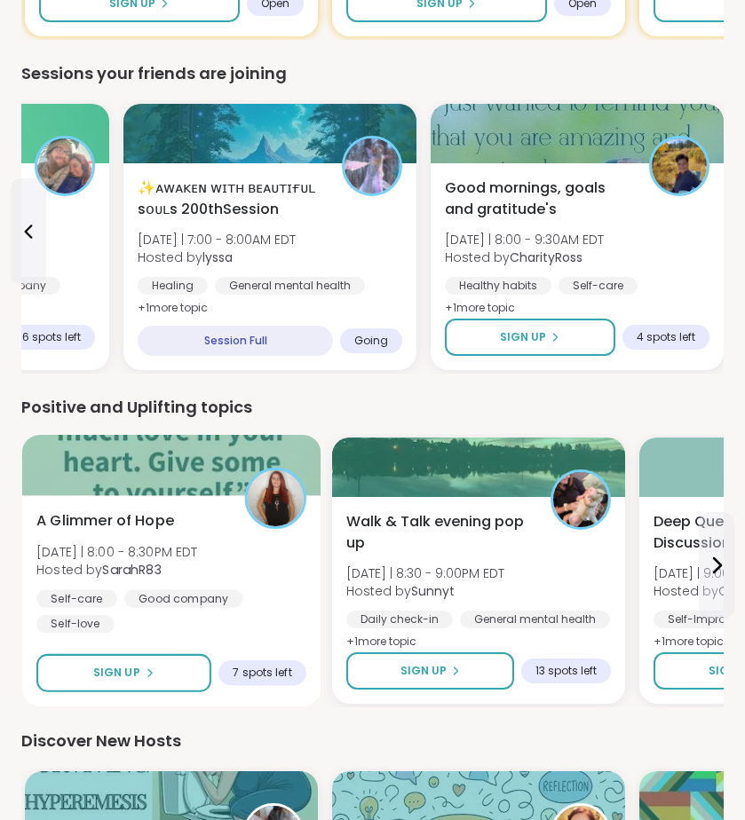
click at [199, 590] on div "Good company" at bounding box center [183, 599] width 119 height 18
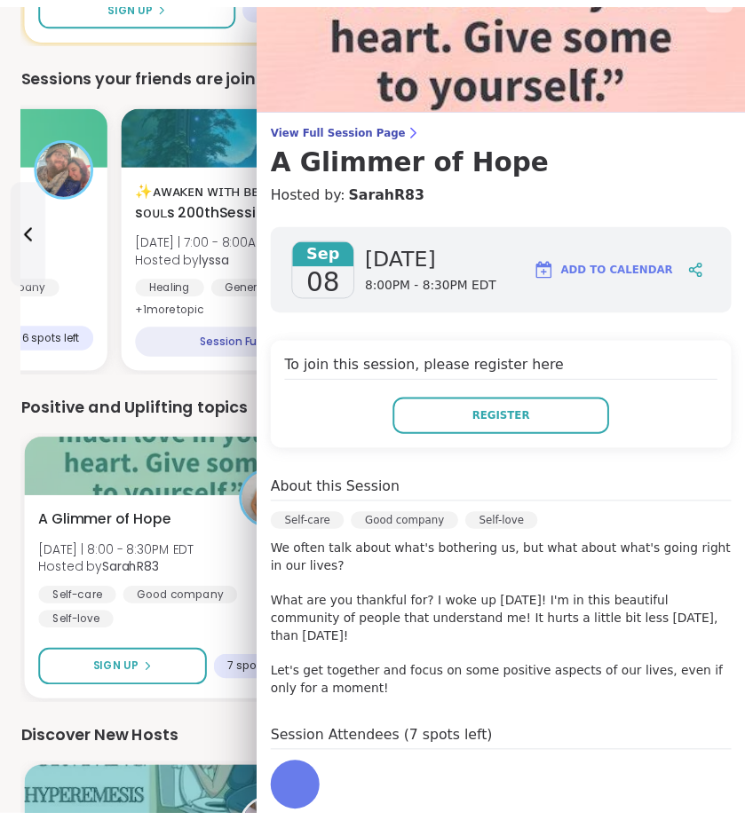
scroll to position [0, 0]
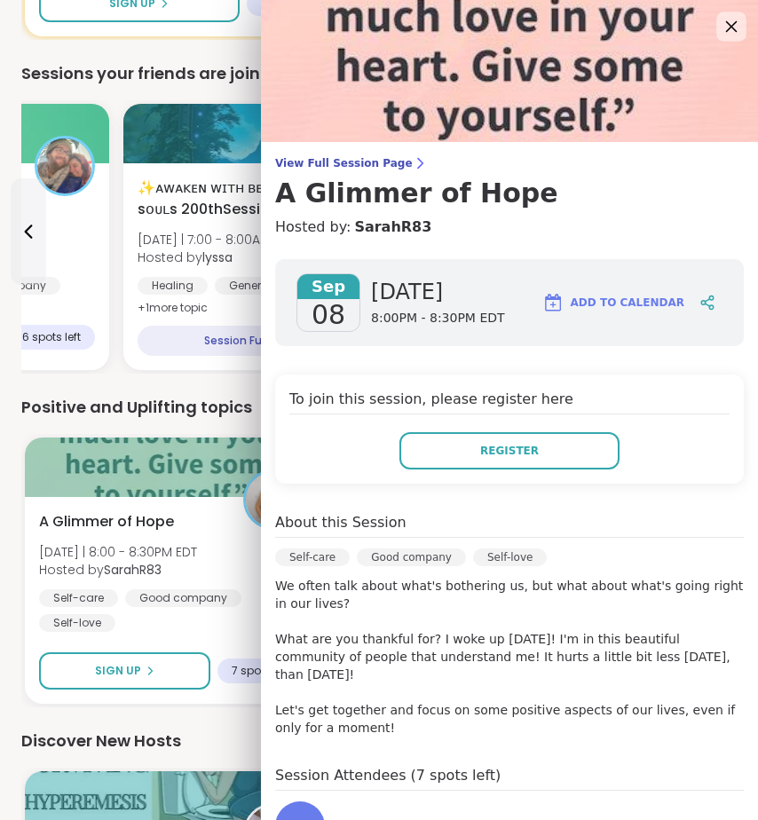
click at [720, 28] on icon at bounding box center [731, 26] width 22 height 22
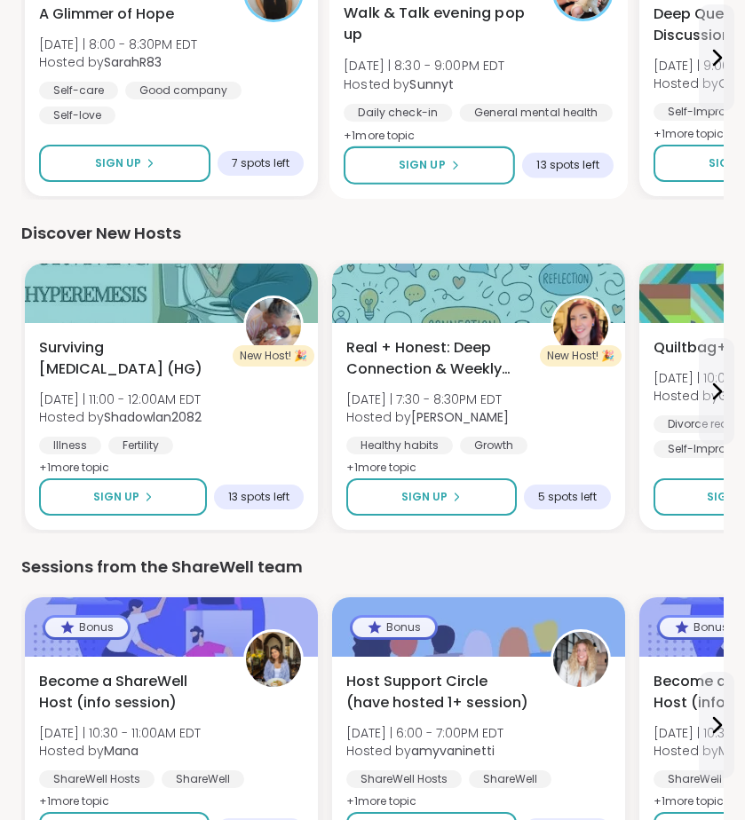
scroll to position [3526, 0]
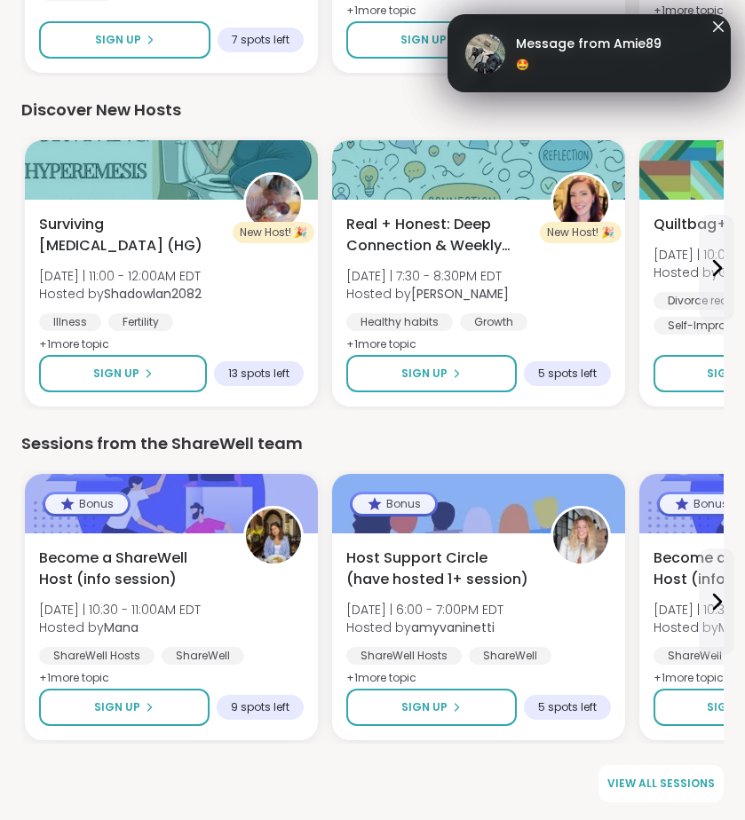
click at [587, 61] on span "🤩" at bounding box center [589, 65] width 146 height 16
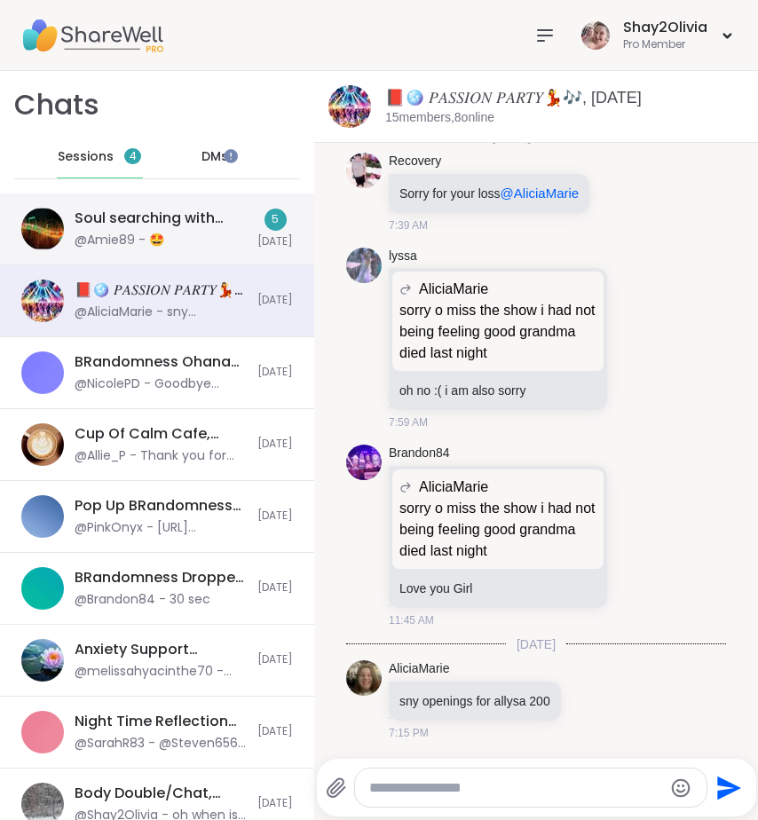
click at [260, 241] on span "[DATE]" at bounding box center [275, 241] width 36 height 15
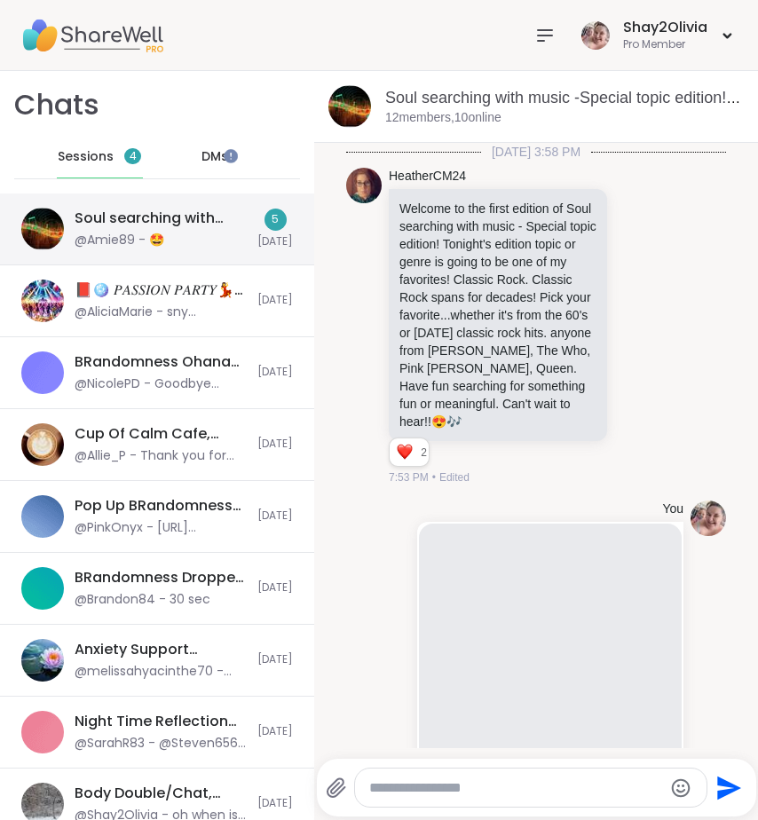
scroll to position [14418, 0]
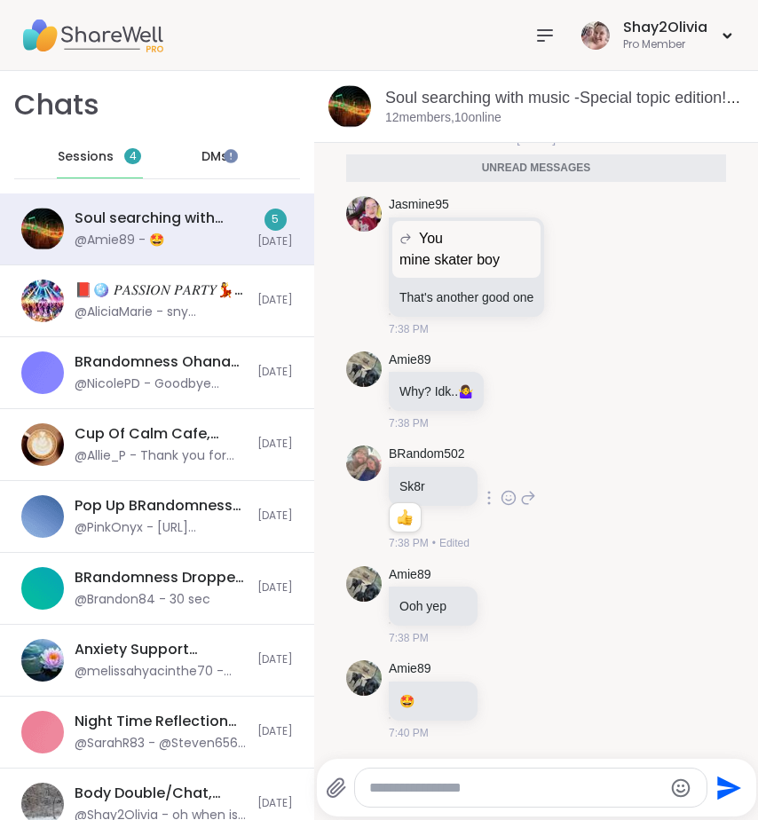
click at [501, 499] on icon at bounding box center [509, 498] width 16 height 18
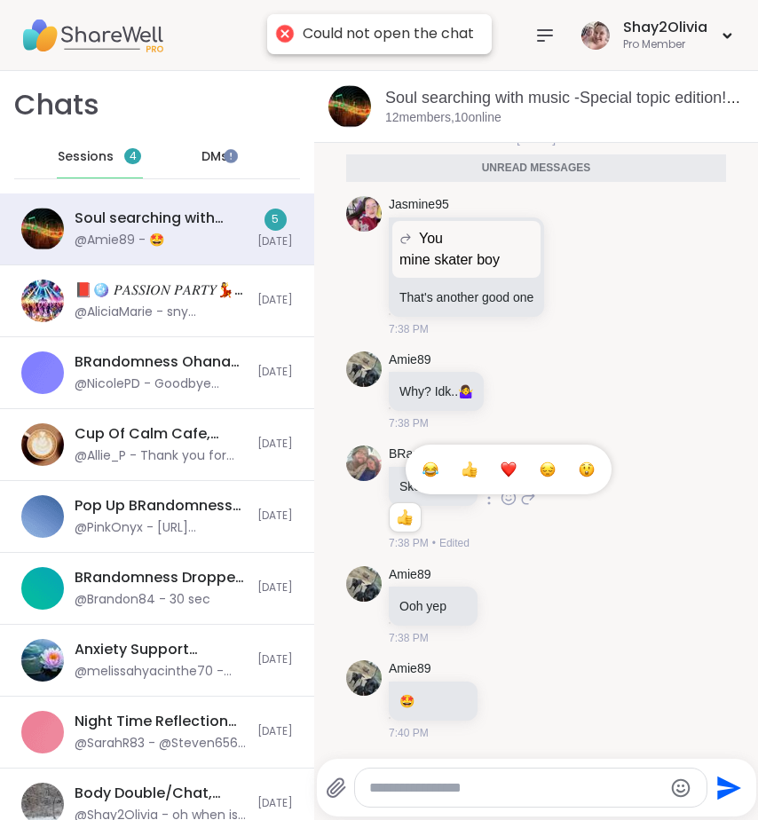
click at [491, 476] on button "Select Reaction: Heart" at bounding box center [509, 470] width 36 height 36
click at [503, 495] on icon at bounding box center [509, 498] width 13 height 13
click at [501, 464] on div "Select Reaction: Heart" at bounding box center [509, 470] width 16 height 16
click at [390, 511] on li "1" at bounding box center [404, 517] width 29 height 25
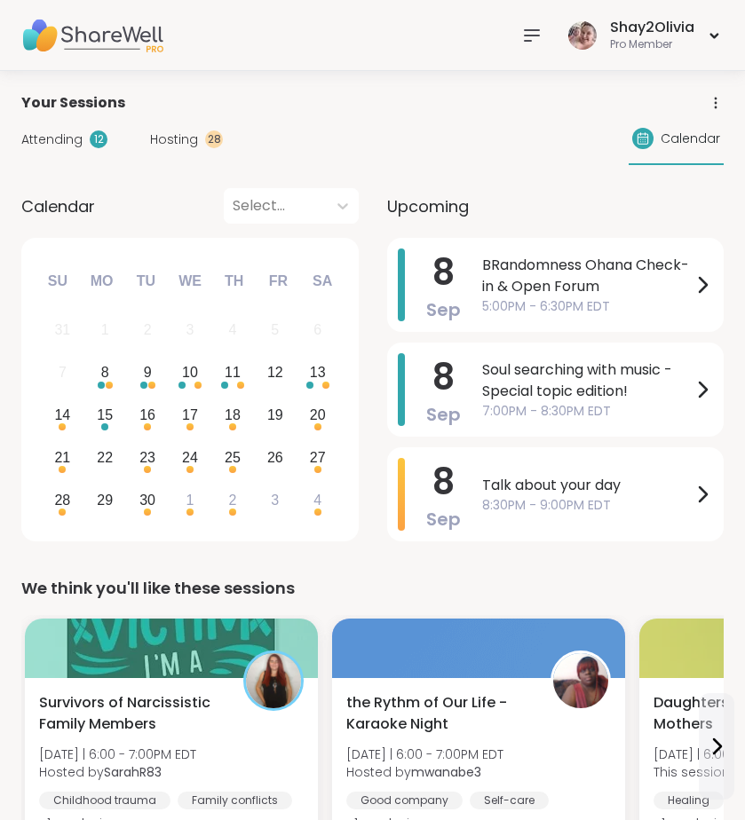
click at [531, 30] on icon at bounding box center [532, 35] width 14 height 11
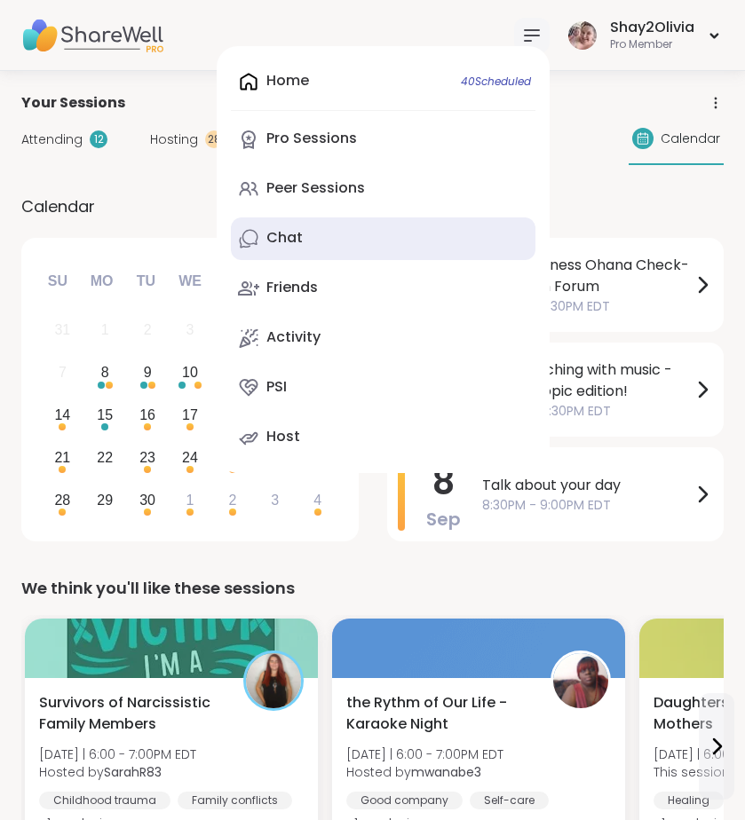
click at [330, 241] on link "Chat" at bounding box center [383, 239] width 305 height 43
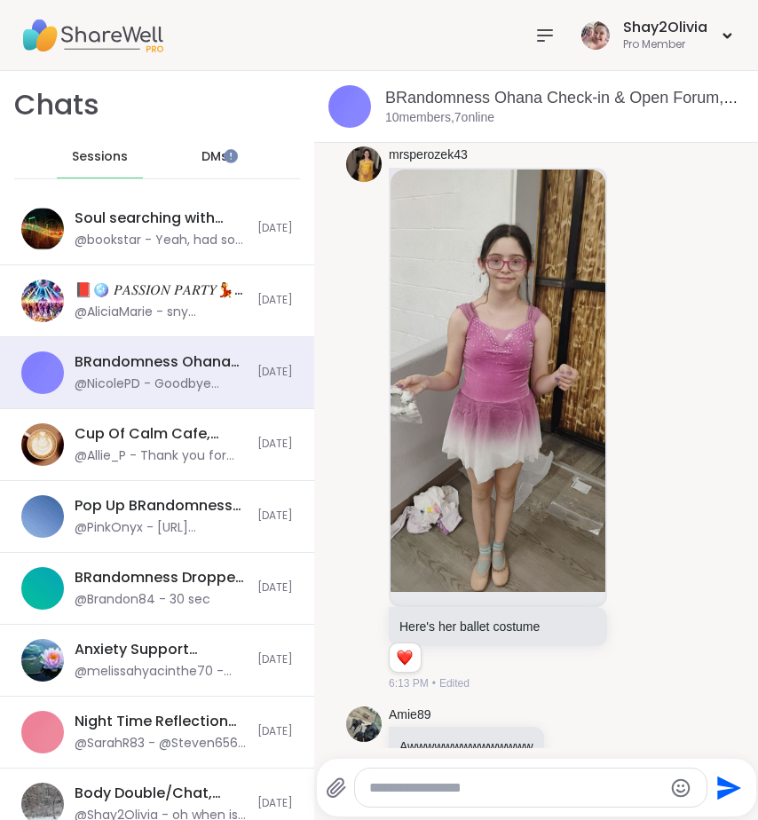
scroll to position [6458, 0]
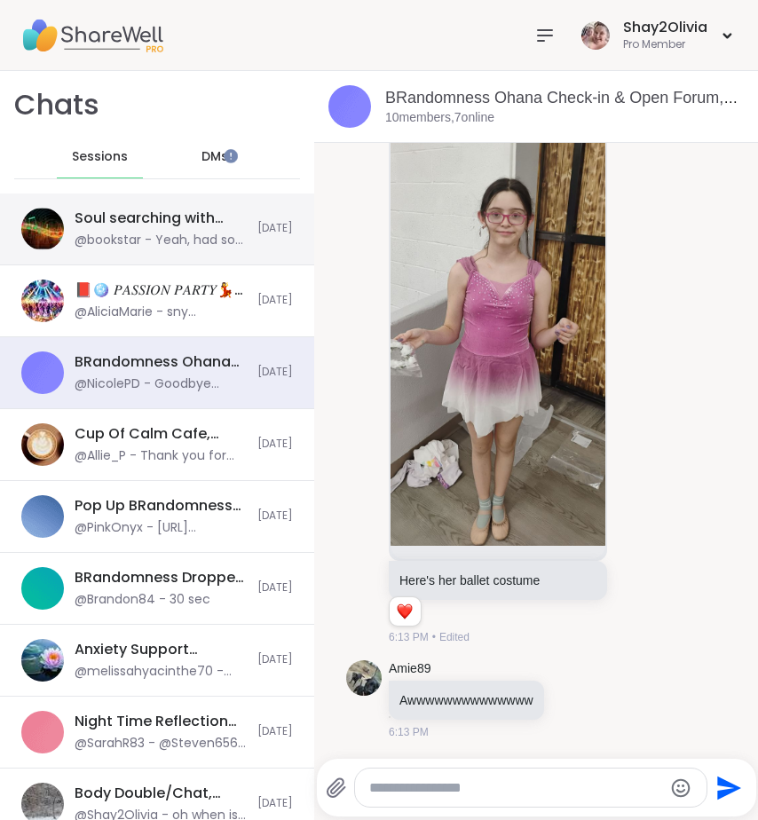
click at [131, 245] on div "@bookstar - Yeah, had so many groups like this lately. Been reporting it to tec…" at bounding box center [161, 241] width 172 height 18
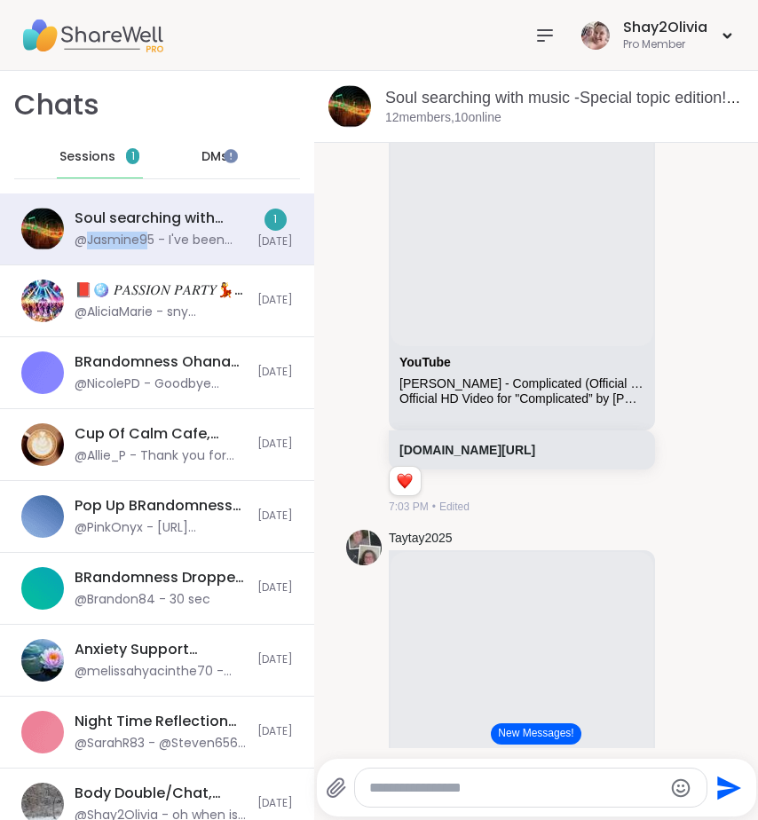
scroll to position [3897, 0]
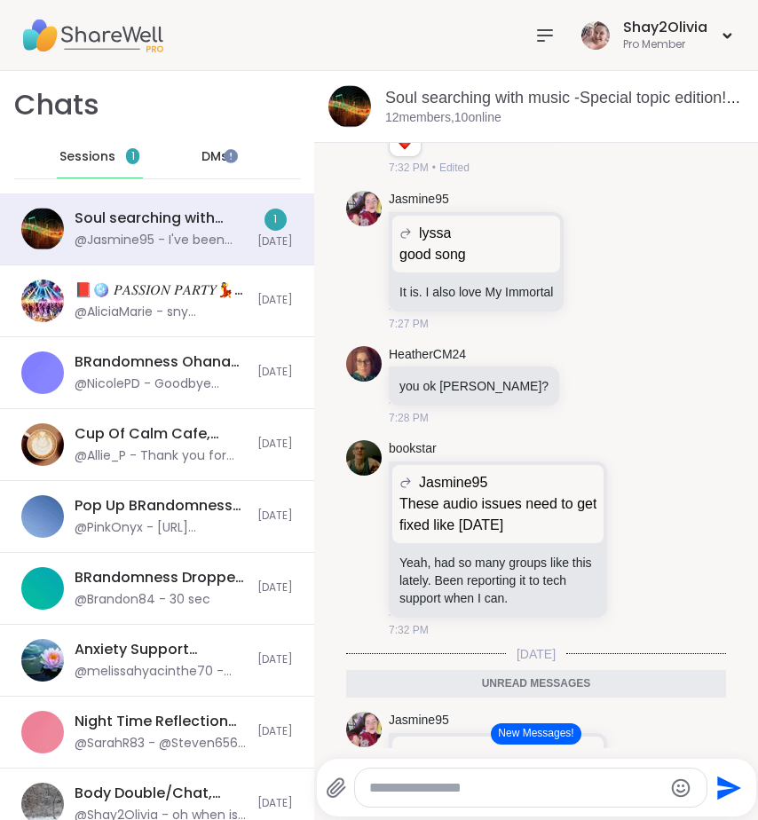
click at [495, 725] on button "New Messages!" at bounding box center [536, 734] width 90 height 21
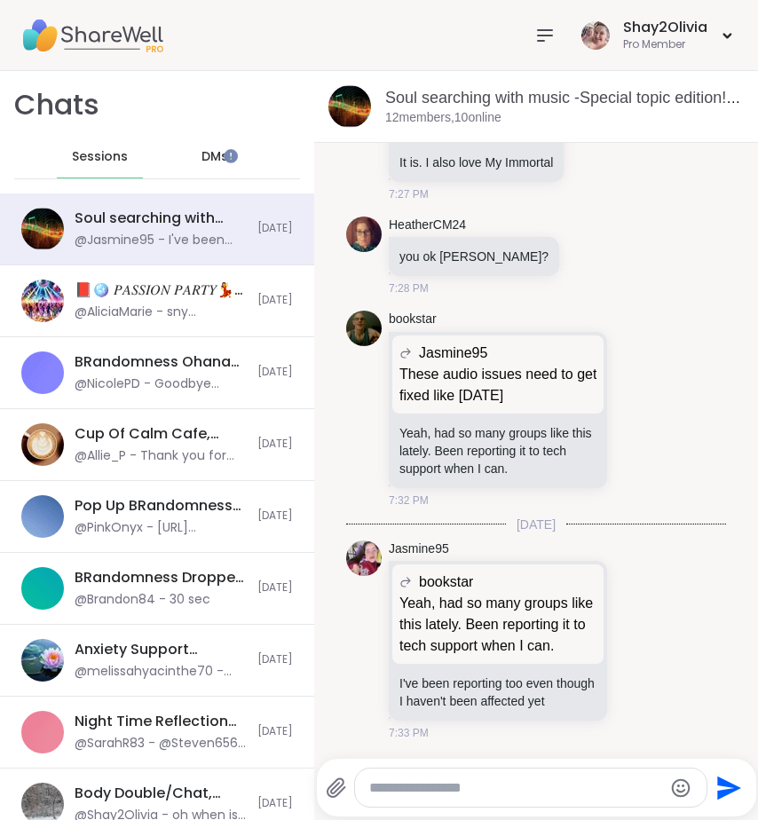
scroll to position [12541, 0]
click at [448, 769] on div at bounding box center [531, 788] width 352 height 38
click at [448, 776] on div at bounding box center [531, 788] width 352 height 38
click at [451, 791] on textarea "Type your message" at bounding box center [516, 789] width 294 height 18
type textarea "**********"
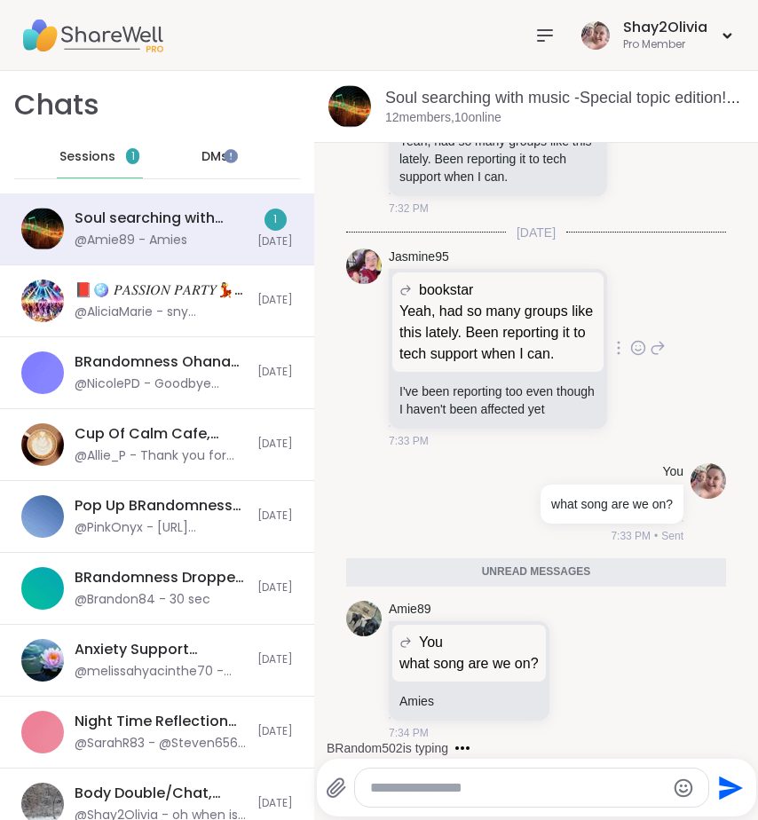
scroll to position [12790, 0]
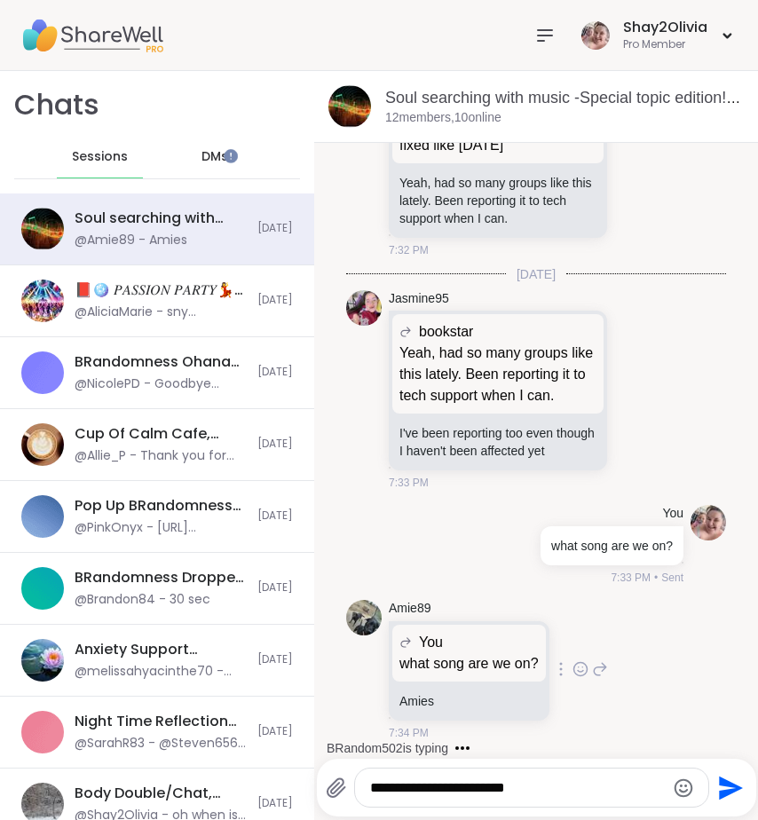
type textarea "**********"
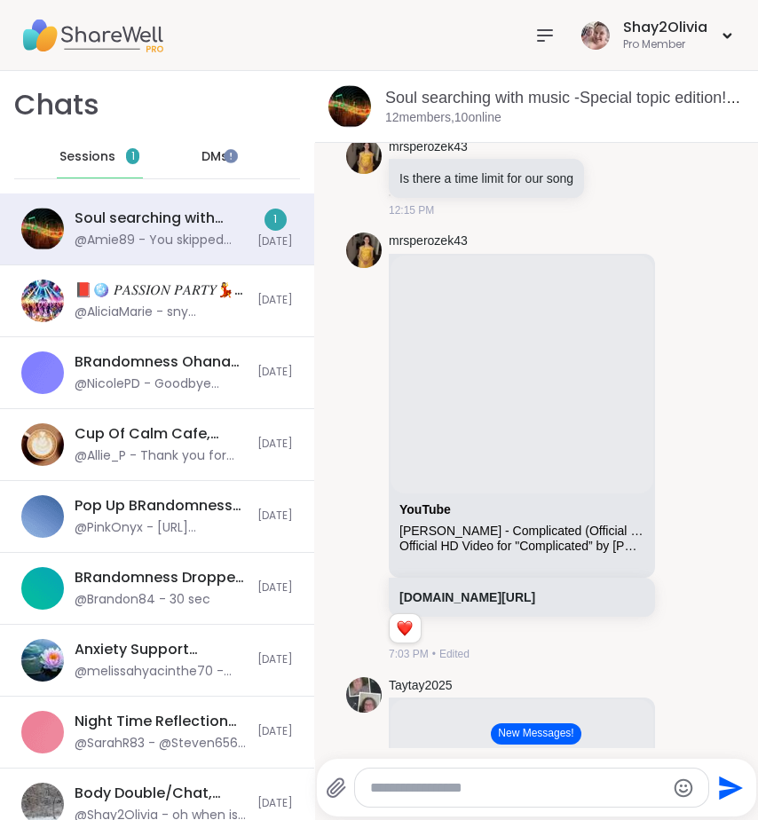
scroll to position [3714, 0]
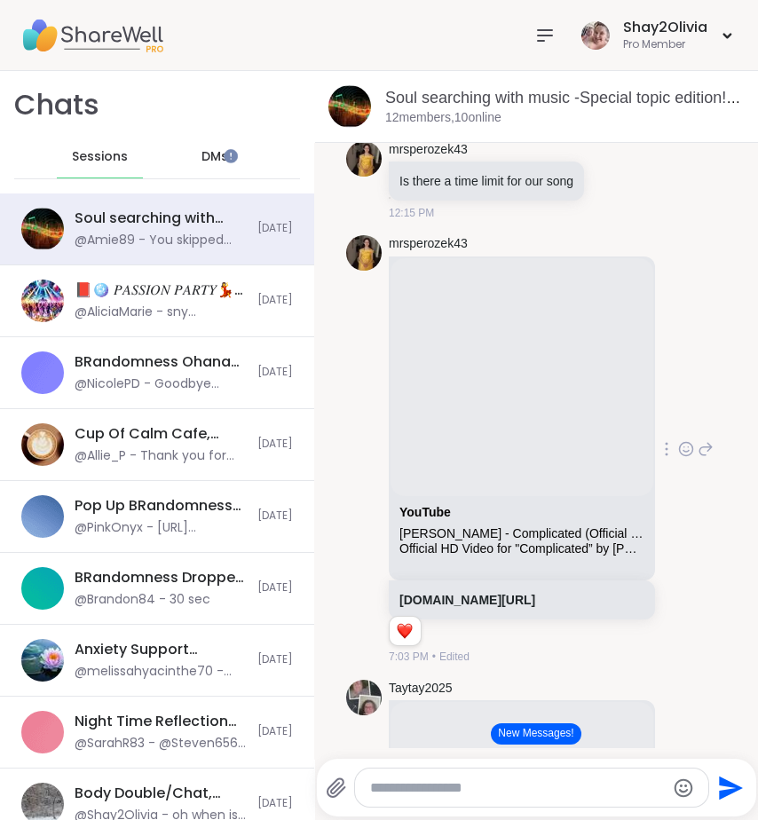
click at [698, 460] on icon at bounding box center [706, 449] width 16 height 21
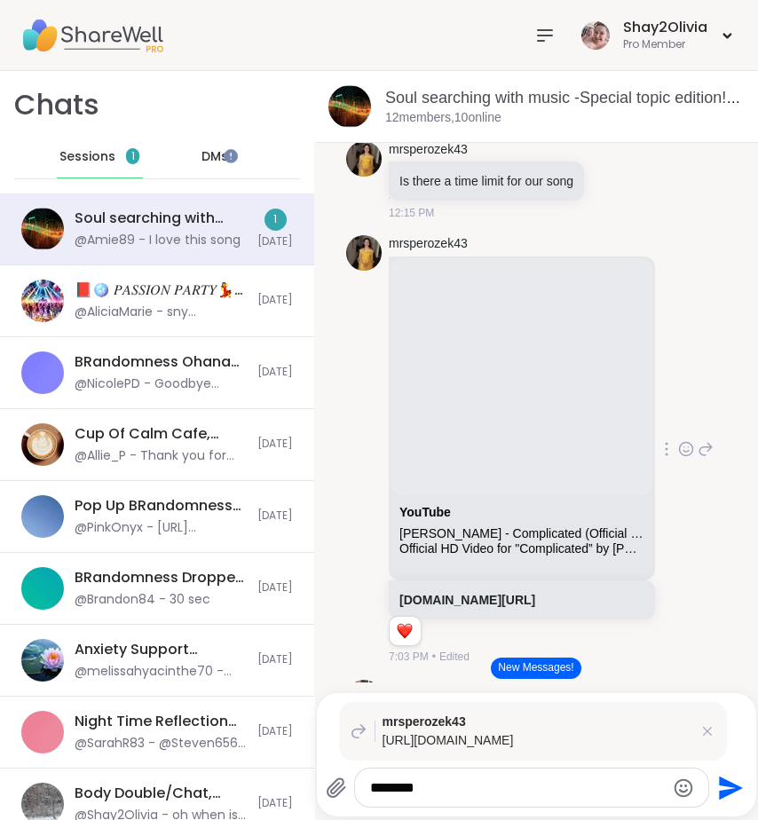
click at [698, 460] on icon at bounding box center [706, 449] width 16 height 21
click at [503, 780] on textarea "*******" at bounding box center [517, 789] width 294 height 18
type textarea "**********"
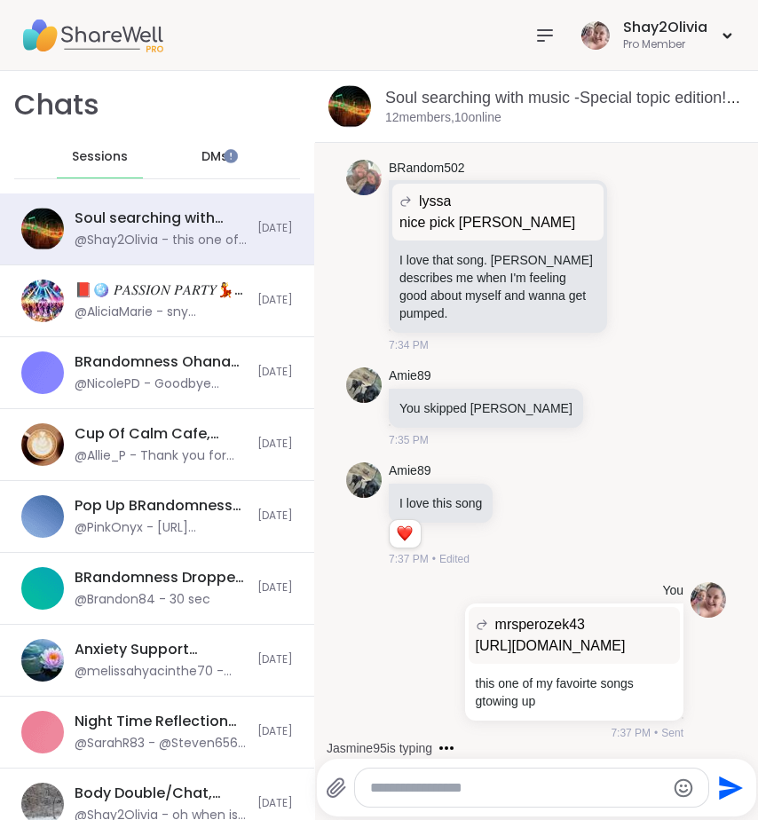
scroll to position [13657, 0]
click at [431, 785] on textarea "Type your message" at bounding box center [517, 789] width 294 height 18
type textarea "*"
type textarea "*******"
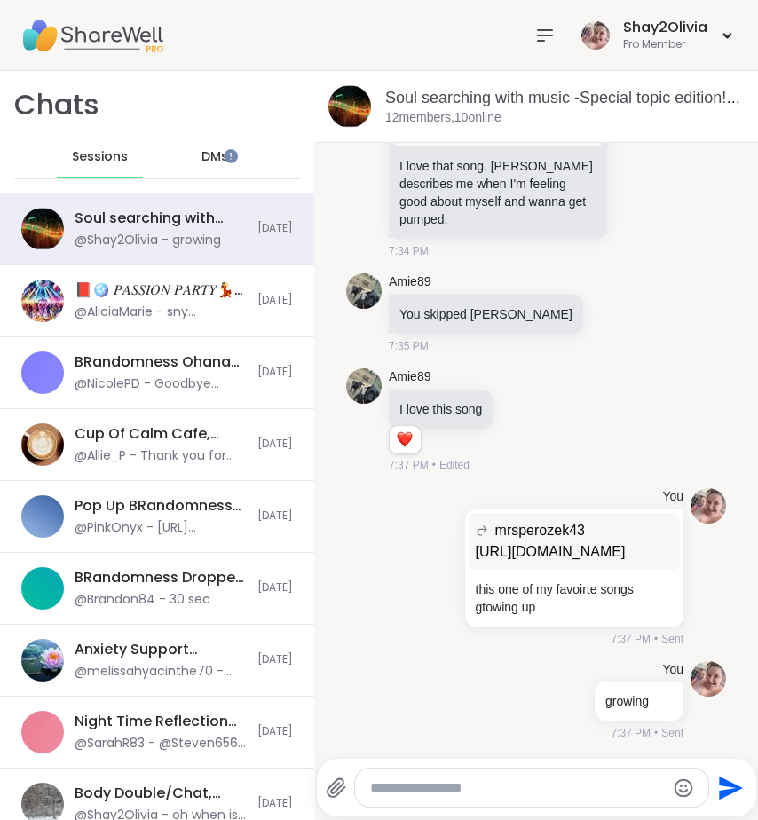
scroll to position [13864, 0]
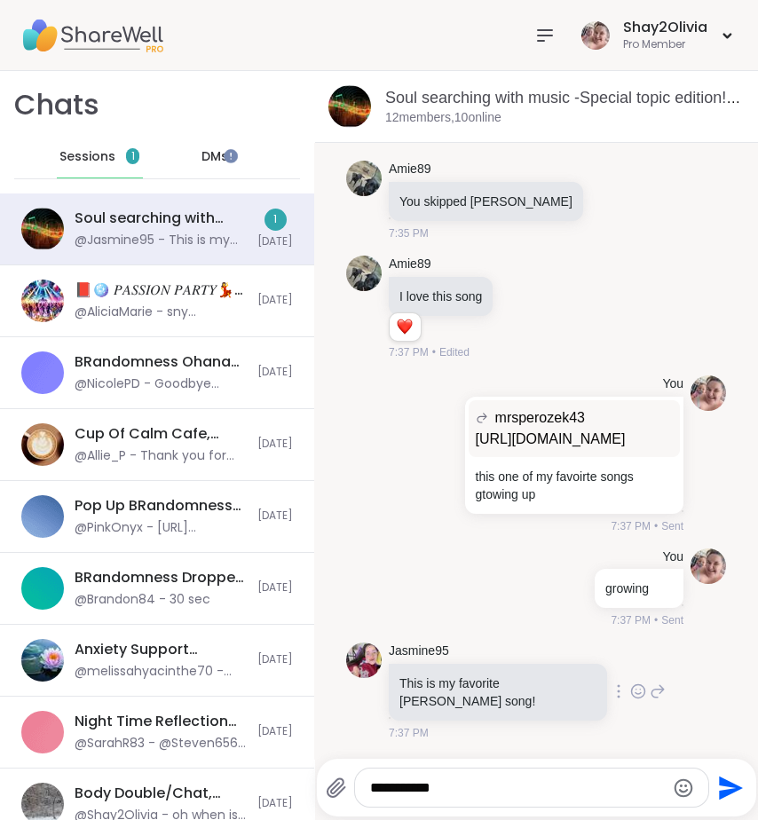
click at [653, 693] on icon at bounding box center [659, 691] width 12 height 12
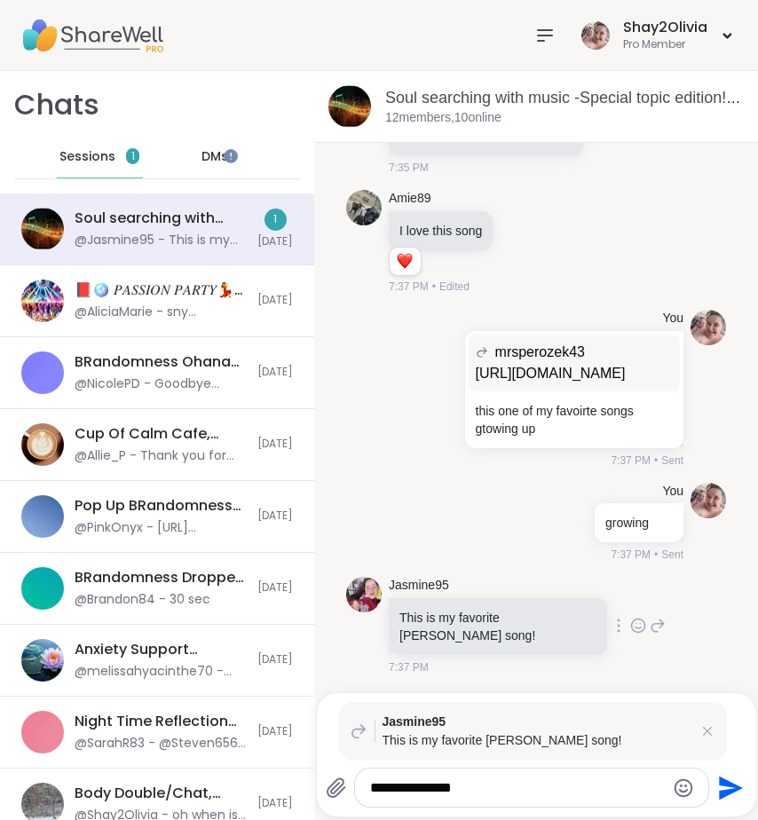
type textarea "**********"
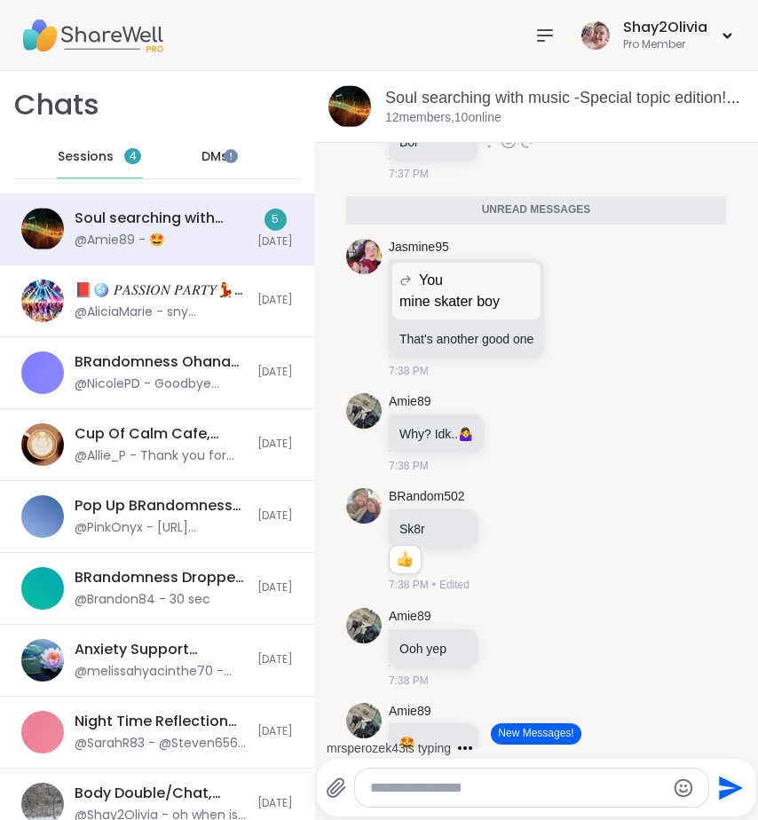
scroll to position [14787, 0]
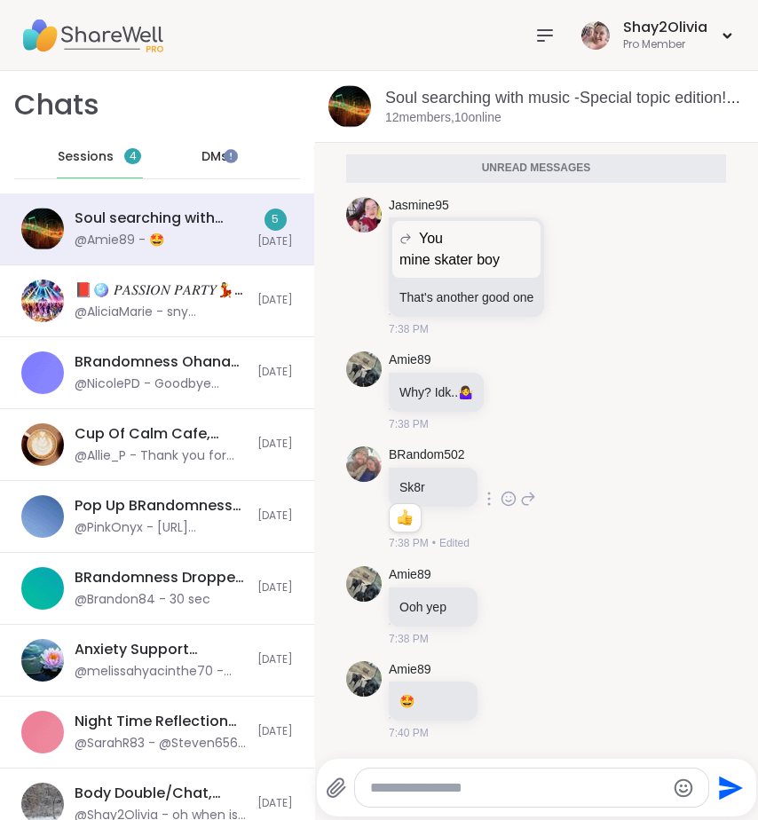
click at [503, 501] on icon at bounding box center [509, 498] width 13 height 13
click at [501, 477] on div "Select Reaction: Heart" at bounding box center [509, 471] width 16 height 16
click at [585, 457] on div "BRandom502 Sk8r 1 1 7:38 PM • Edited" at bounding box center [536, 499] width 380 height 120
click at [501, 498] on icon at bounding box center [509, 499] width 16 height 18
click at [501, 466] on div "Select Reaction: Heart" at bounding box center [509, 471] width 16 height 16
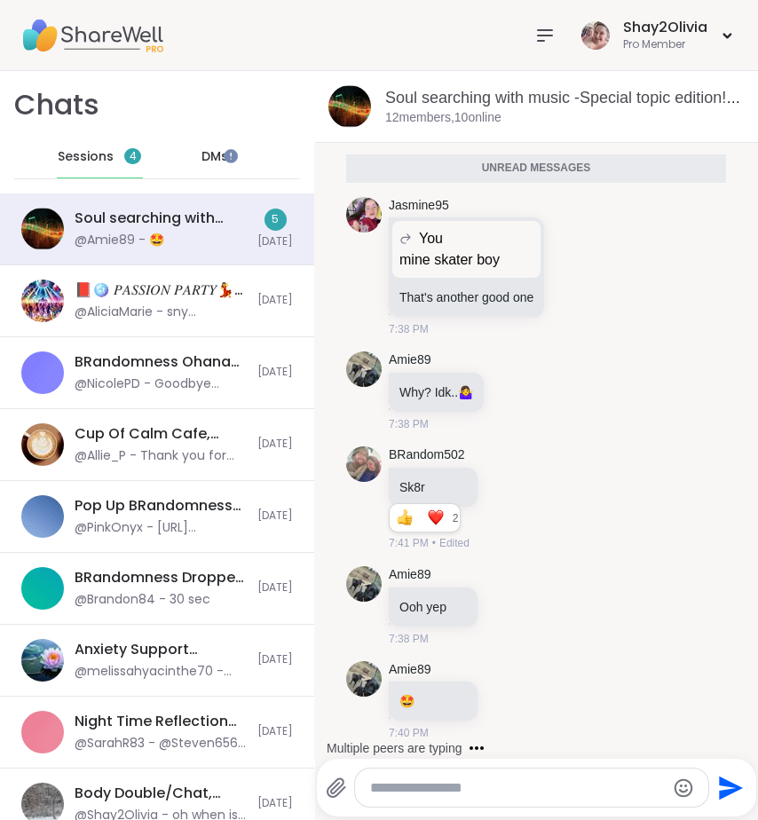
click at [537, 784] on textarea "Type your message" at bounding box center [517, 789] width 294 height 18
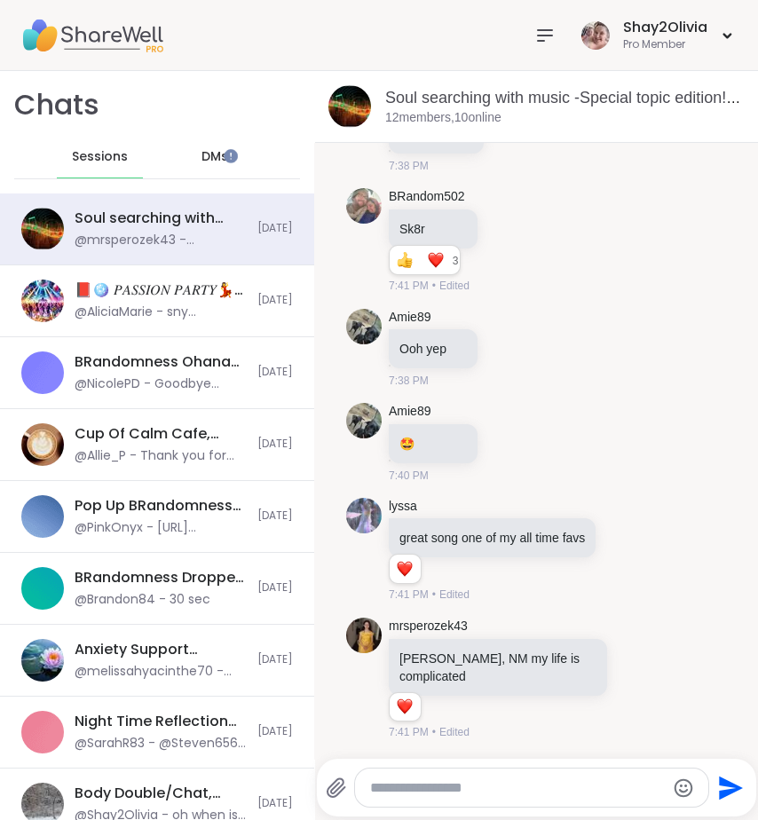
scroll to position [15115, 0]
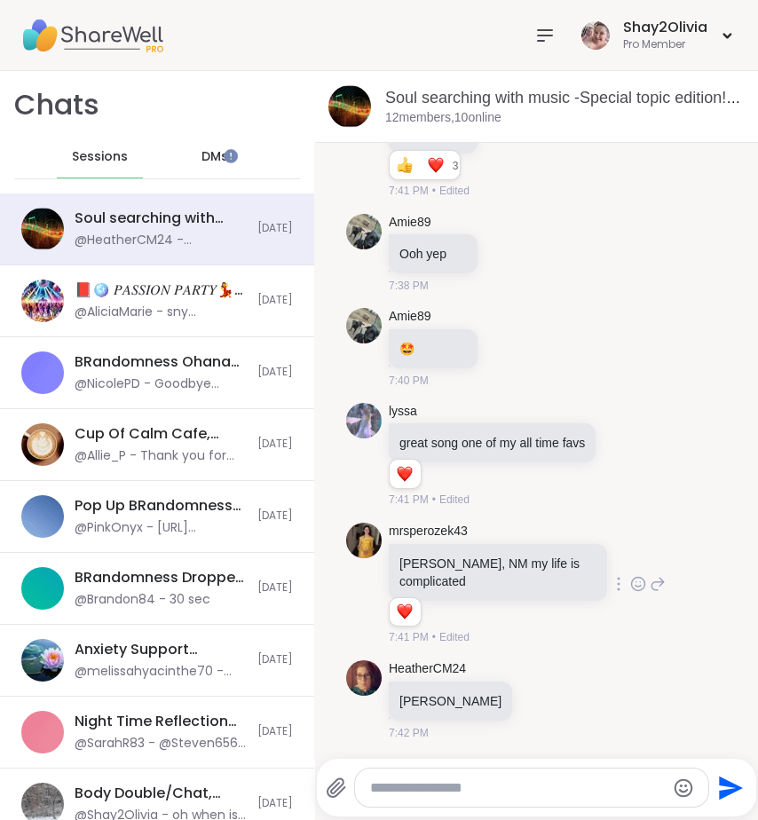
click at [630, 589] on icon at bounding box center [638, 584] width 16 height 18
click at [621, 561] on button "Select Reaction: Heart" at bounding box center [639, 556] width 36 height 36
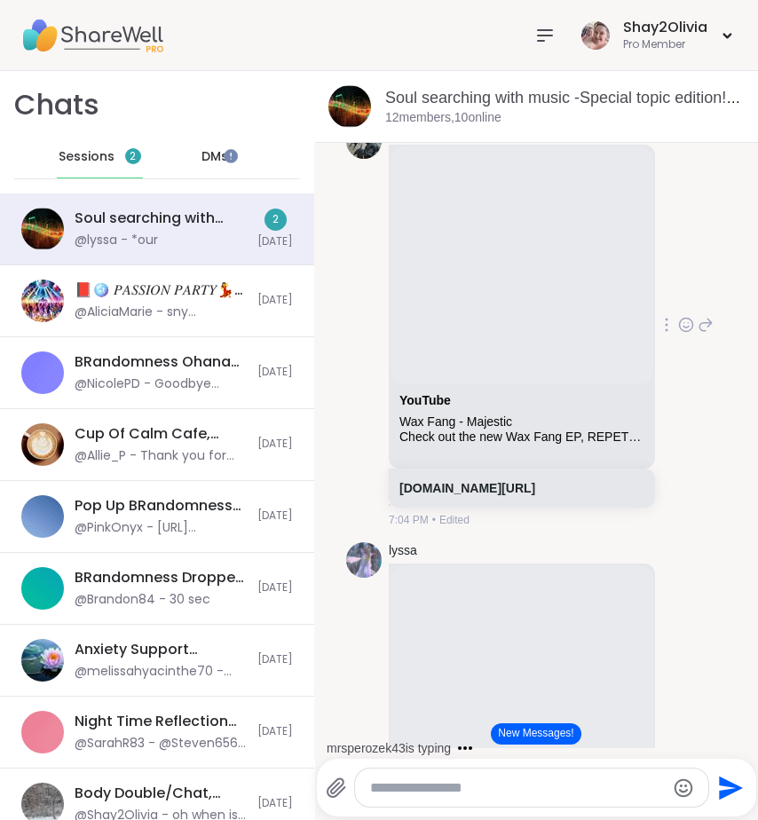
scroll to position [5988, 0]
click at [698, 335] on icon at bounding box center [706, 323] width 16 height 21
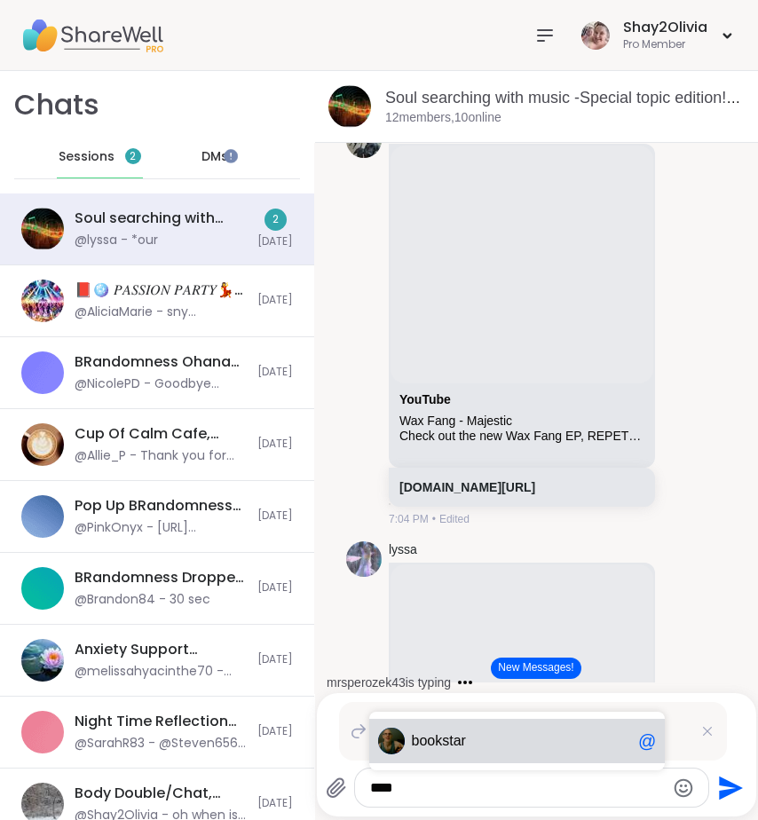
click at [481, 726] on div "boo kstar @" at bounding box center [517, 741] width 297 height 44
type textarea "*********"
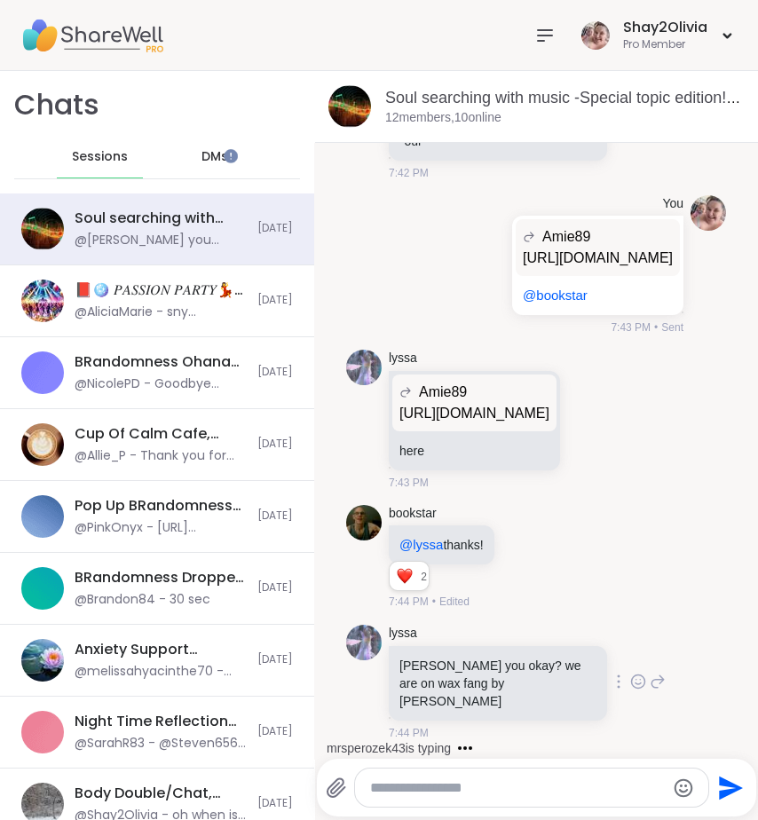
scroll to position [16074, 0]
click at [630, 691] on icon at bounding box center [638, 682] width 16 height 18
click at [630, 661] on div "Select Reaction: Heart" at bounding box center [638, 653] width 16 height 16
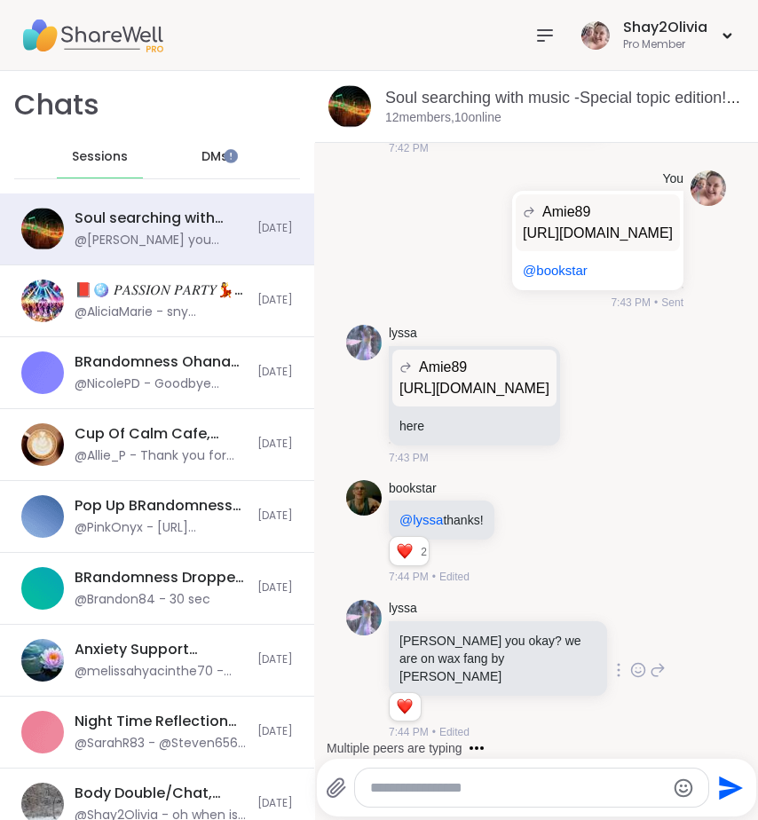
scroll to position [16254, 0]
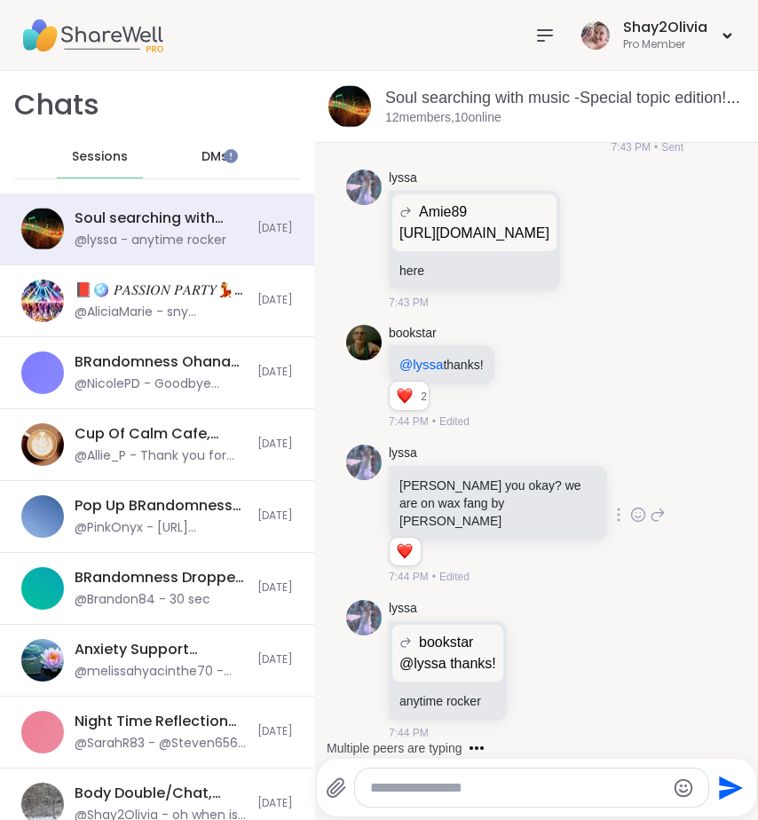
click at [515, 783] on textarea "Type your message" at bounding box center [517, 789] width 294 height 18
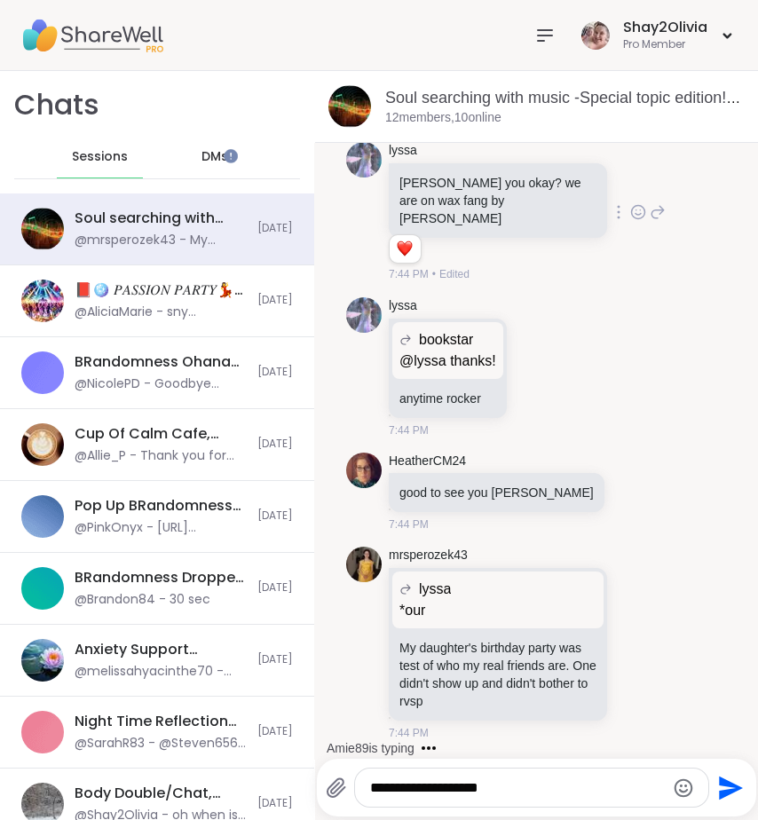
scroll to position [16670, 0]
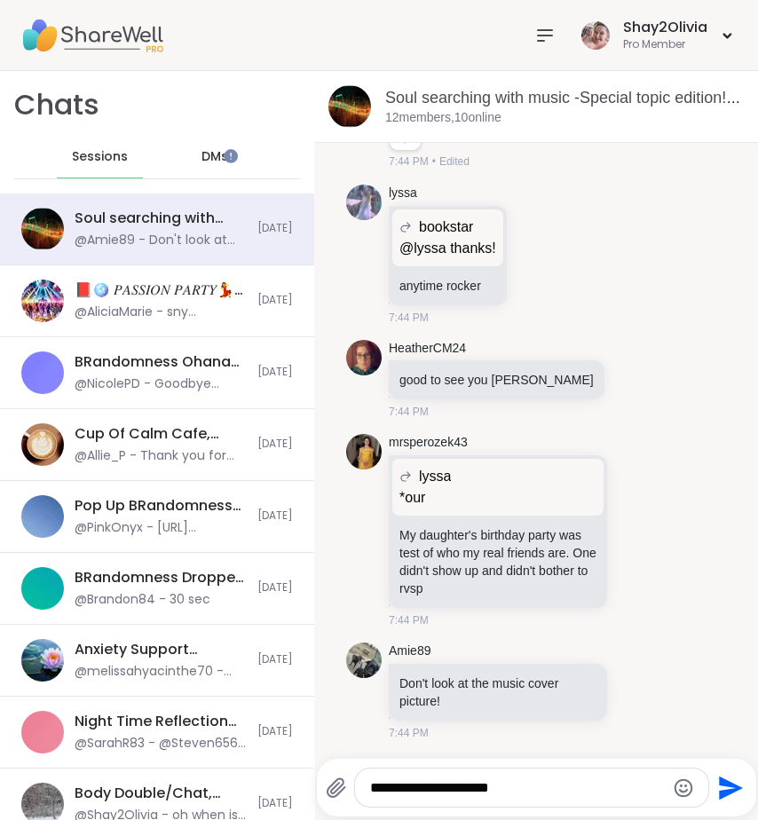
type textarea "**********"
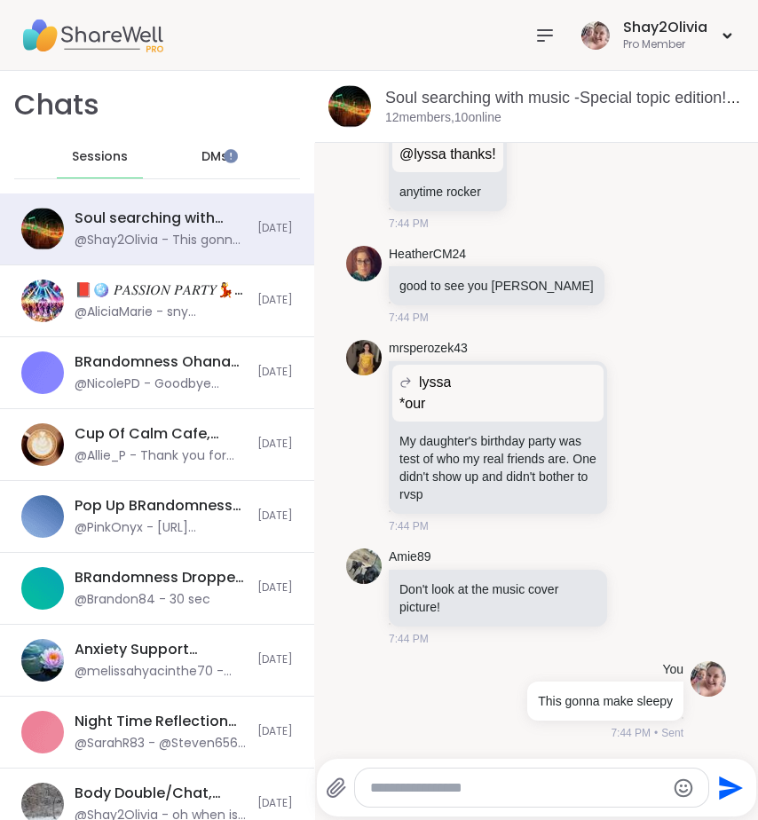
scroll to position [16765, 0]
click at [650, 598] on icon at bounding box center [658, 596] width 16 height 21
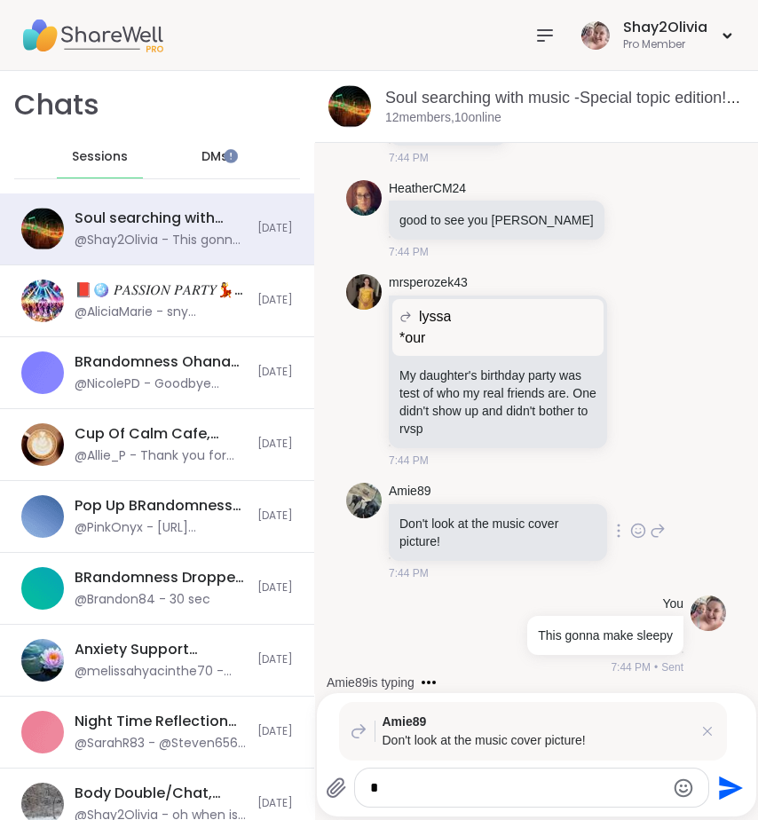
scroll to position [16925, 0]
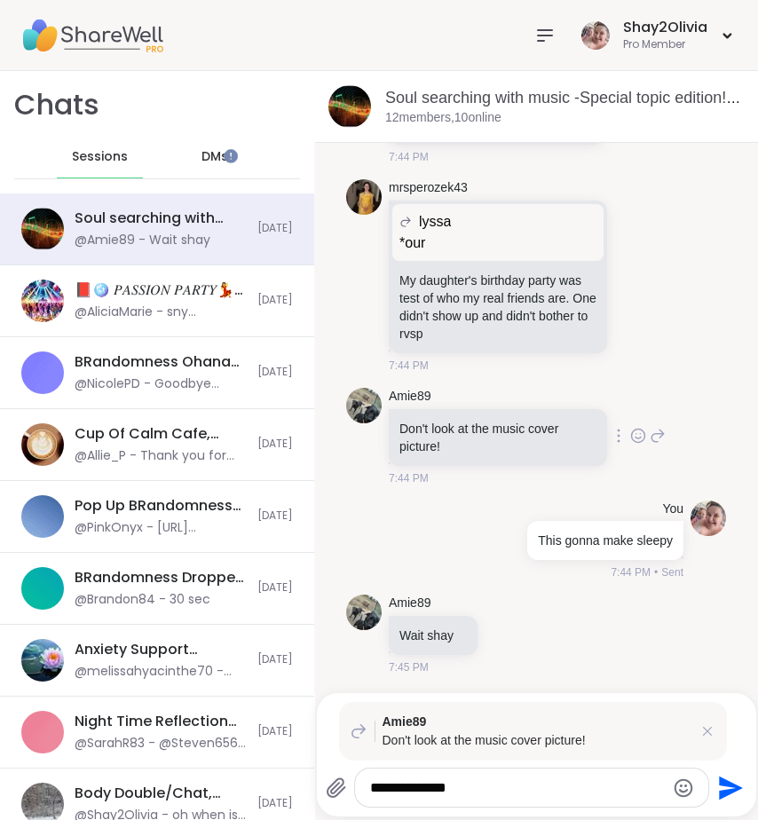
type textarea "**********"
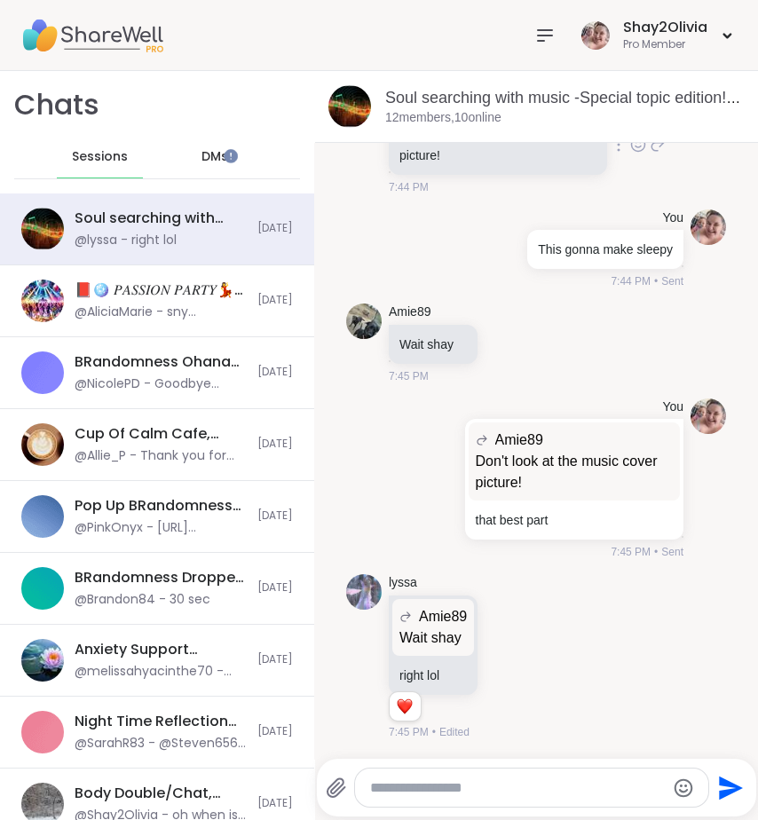
scroll to position [17216, 0]
click at [501, 661] on icon at bounding box center [509, 657] width 16 height 18
click at [423, 631] on div "Select Reaction: Joy" at bounding box center [431, 629] width 16 height 16
click at [501, 343] on icon at bounding box center [509, 343] width 16 height 18
click at [413, 325] on button "Select Reaction: Joy" at bounding box center [431, 315] width 36 height 36
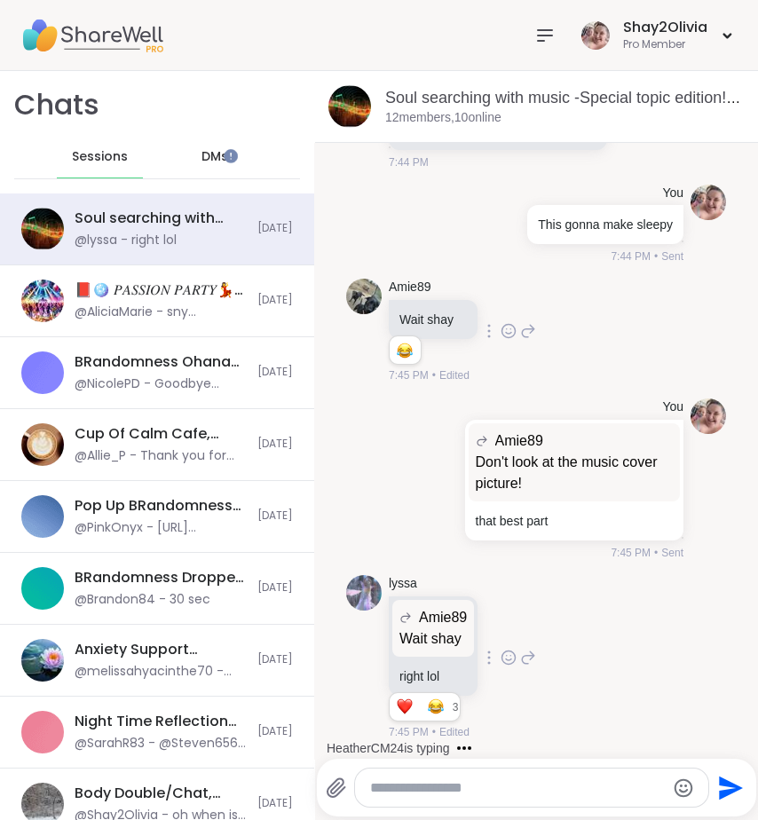
scroll to position [17242, 0]
click at [495, 790] on textarea "Type your message" at bounding box center [517, 789] width 294 height 18
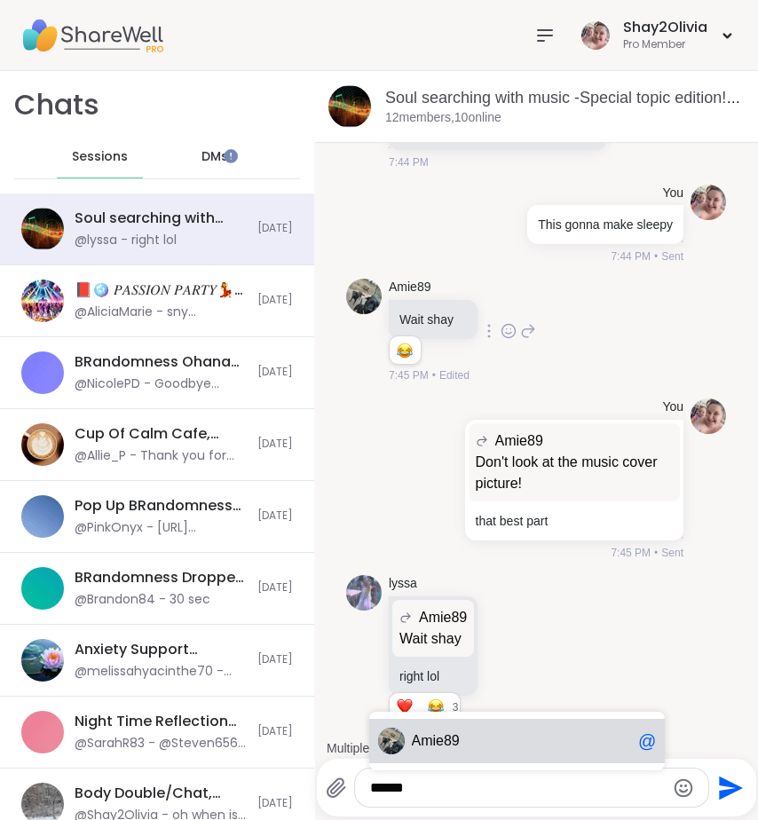
click at [495, 749] on div "Am ie89 @" at bounding box center [517, 741] width 297 height 44
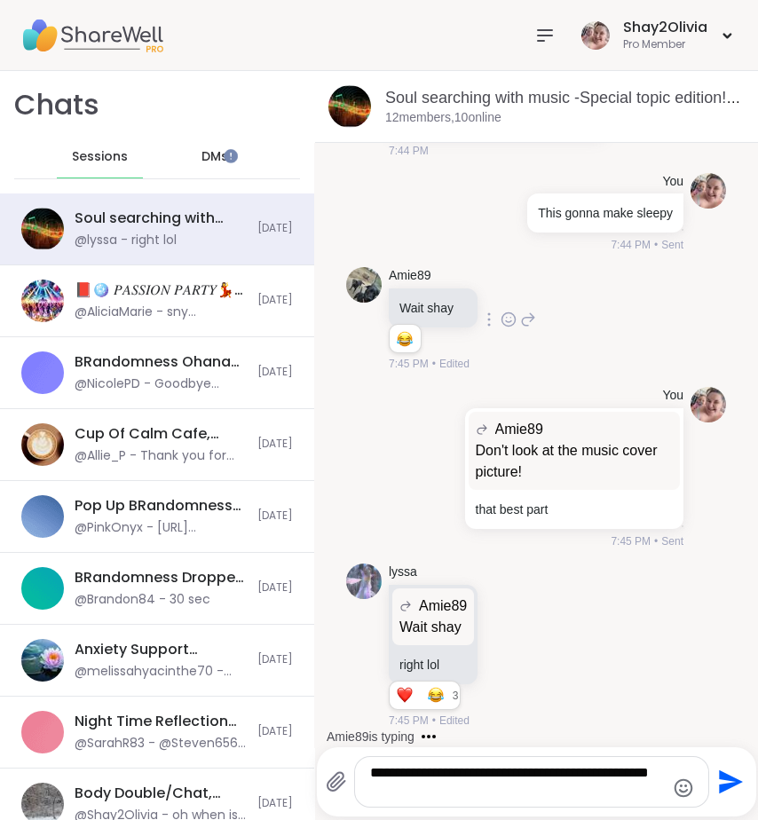
type textarea "**********"
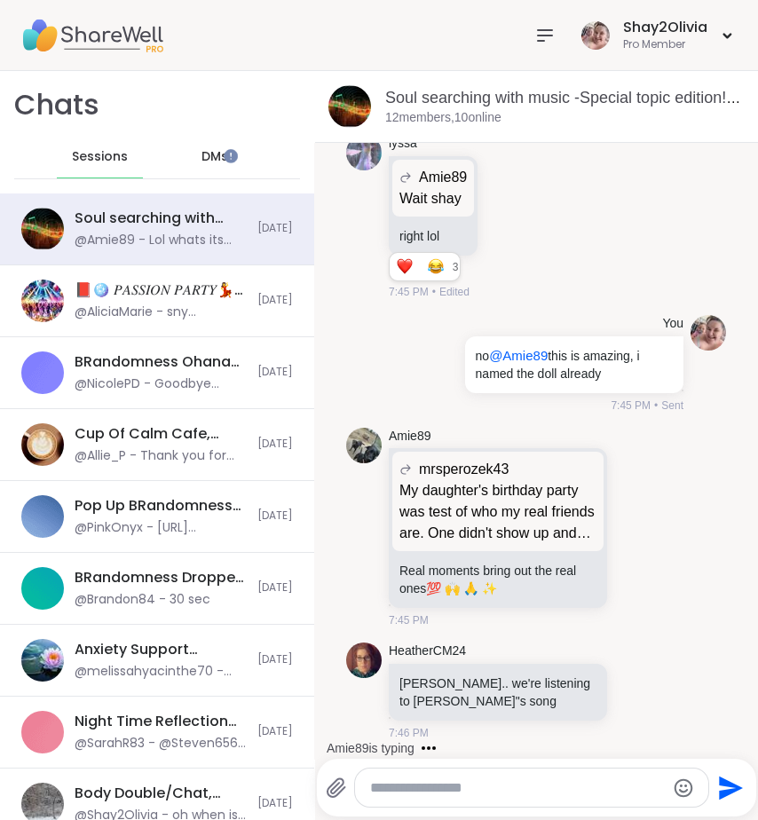
scroll to position [17879, 0]
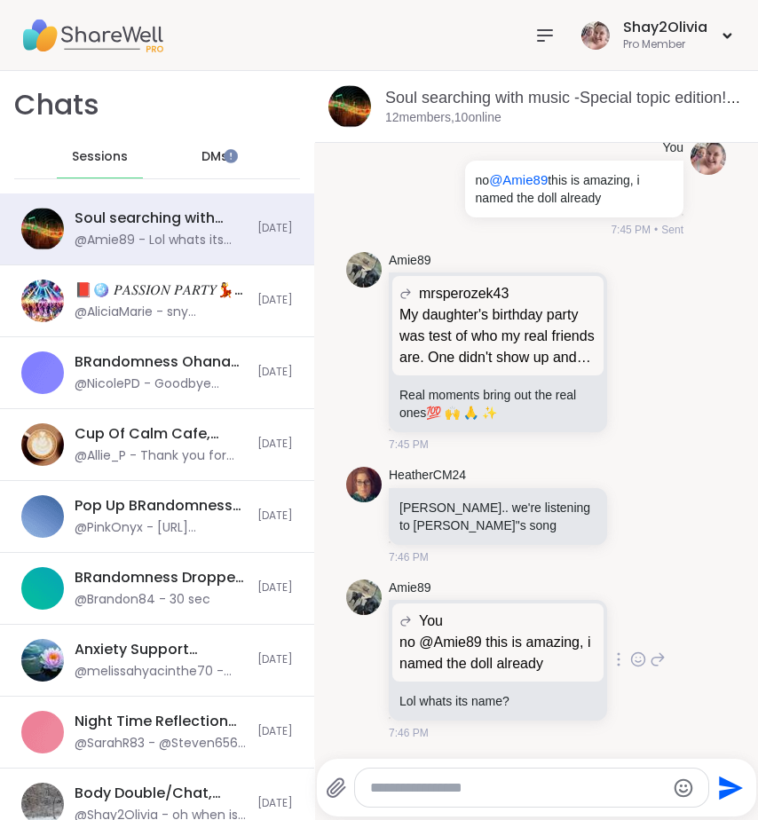
click at [650, 649] on icon at bounding box center [658, 659] width 16 height 21
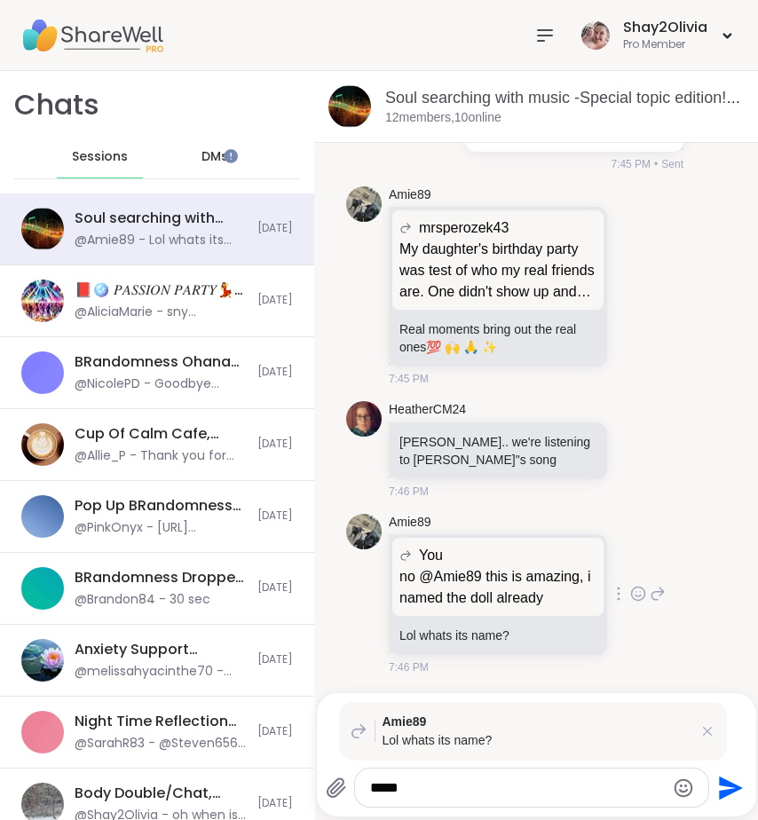
type textarea "*****"
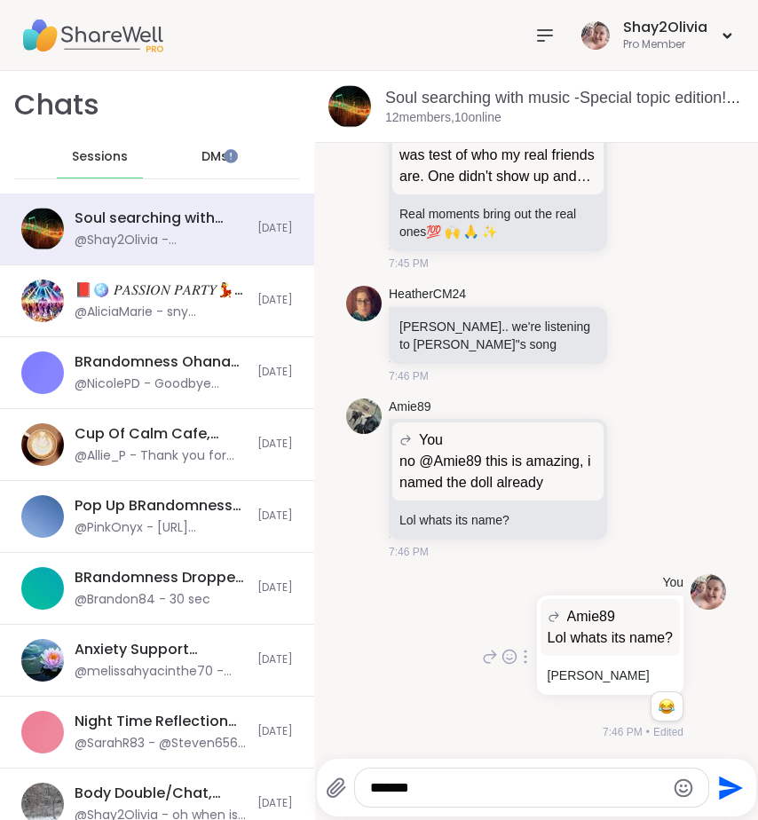
scroll to position [18059, 0]
type textarea "**********"
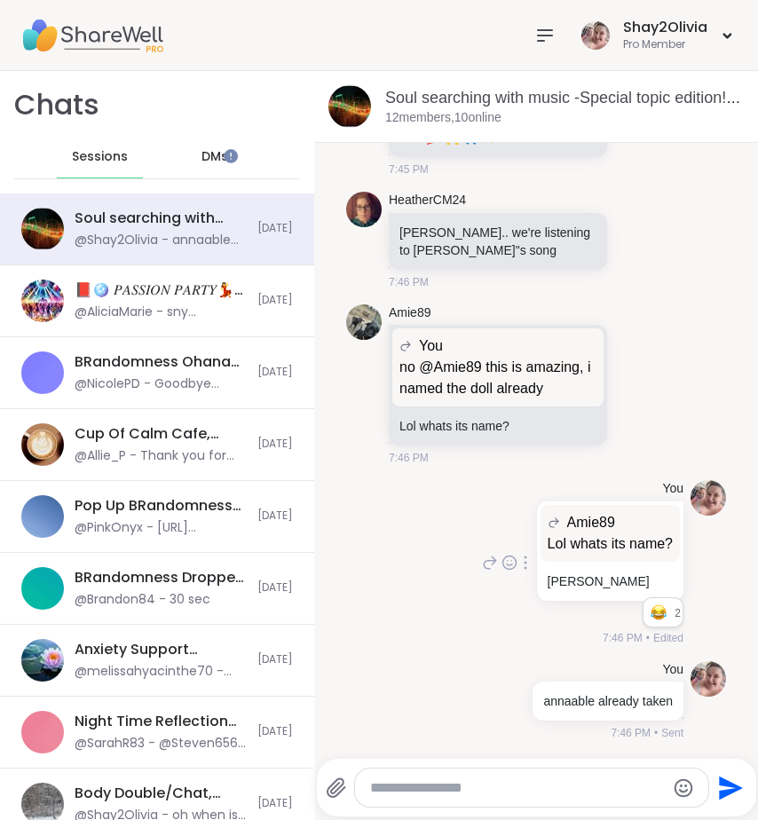
scroll to position [18154, 0]
click at [439, 785] on textarea "Type your message" at bounding box center [517, 789] width 294 height 18
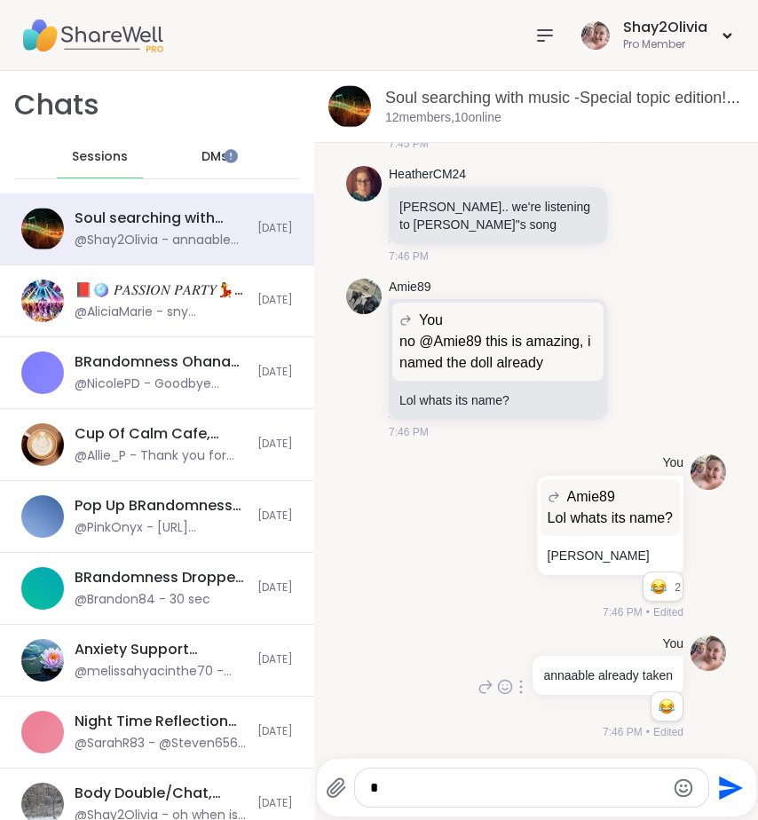
scroll to position [18179, 0]
type textarea "*"
click at [388, 796] on div "*" at bounding box center [531, 788] width 353 height 38
click at [379, 793] on textarea "*" at bounding box center [517, 789] width 294 height 18
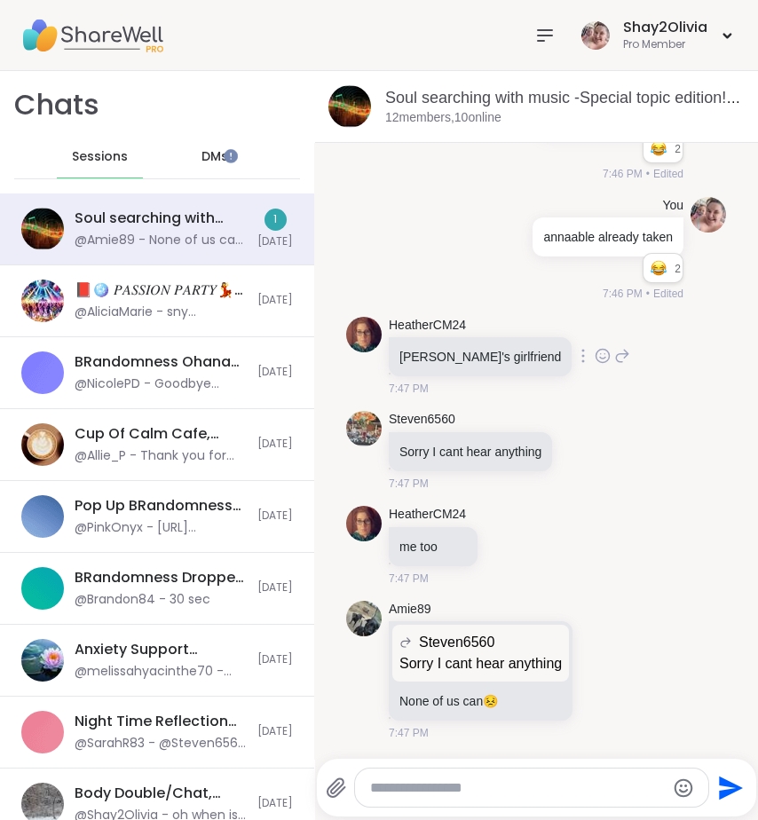
scroll to position [18619, 0]
click at [614, 358] on icon at bounding box center [622, 355] width 16 height 21
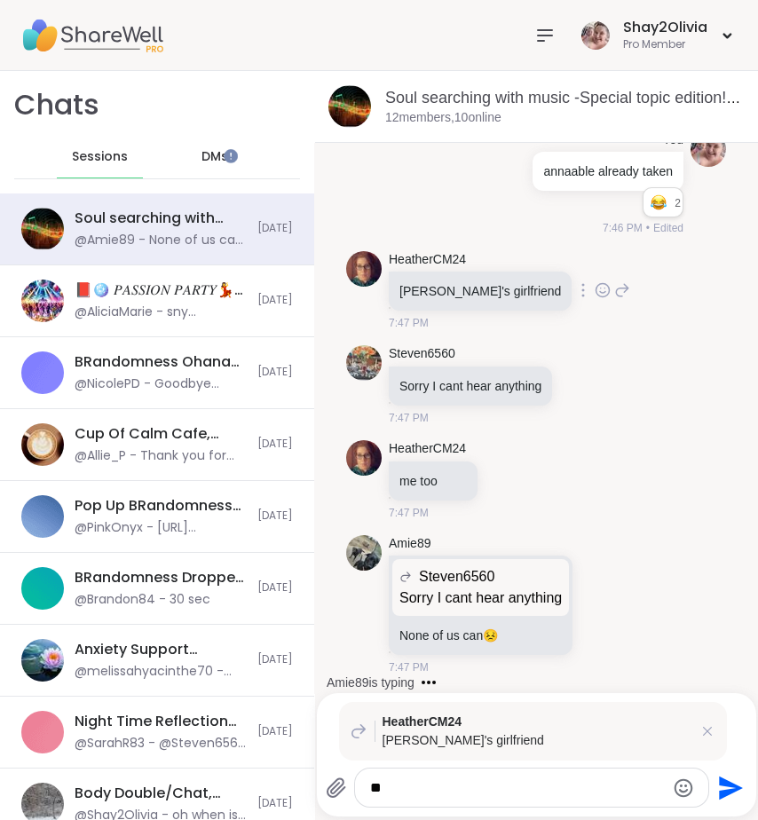
type textarea "*"
type textarea "**********"
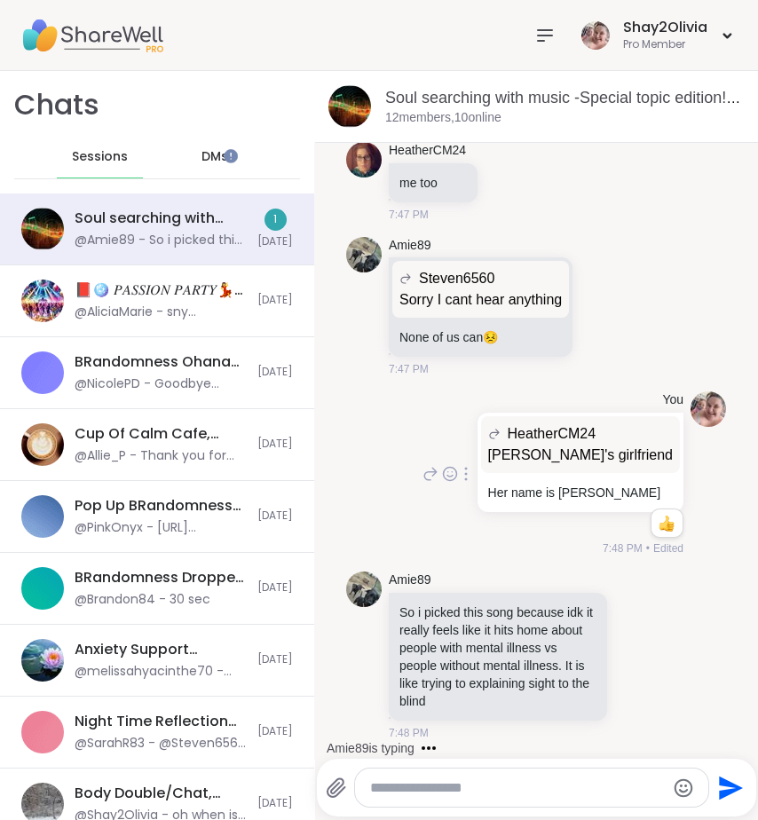
scroll to position [19001, 0]
click at [630, 647] on icon at bounding box center [638, 656] width 16 height 18
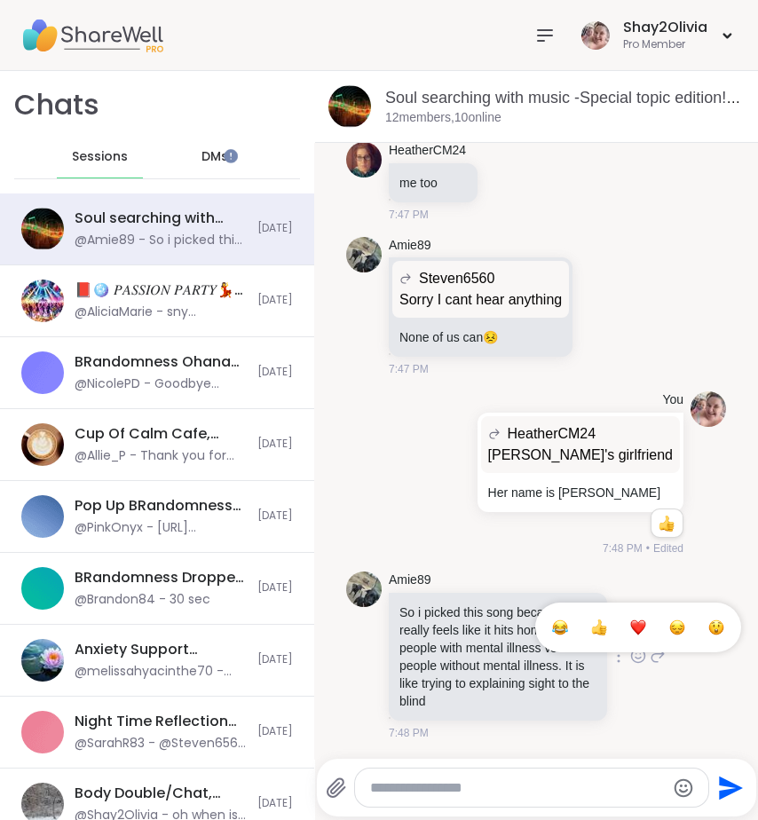
click at [630, 624] on div "Select Reaction: Heart" at bounding box center [638, 628] width 16 height 16
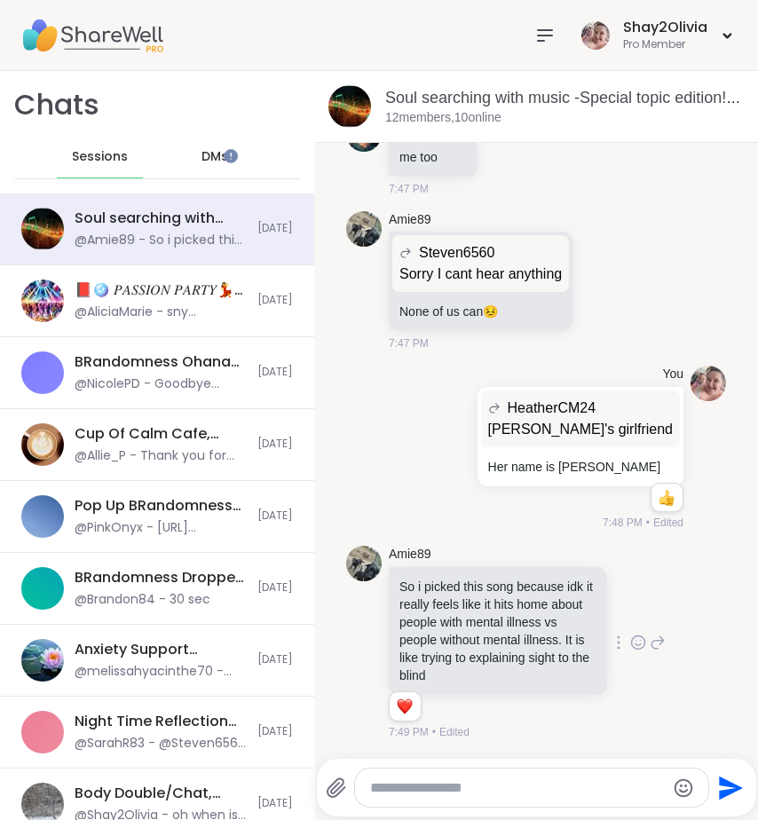
scroll to position [19025, 0]
click at [650, 637] on icon at bounding box center [658, 642] width 16 height 21
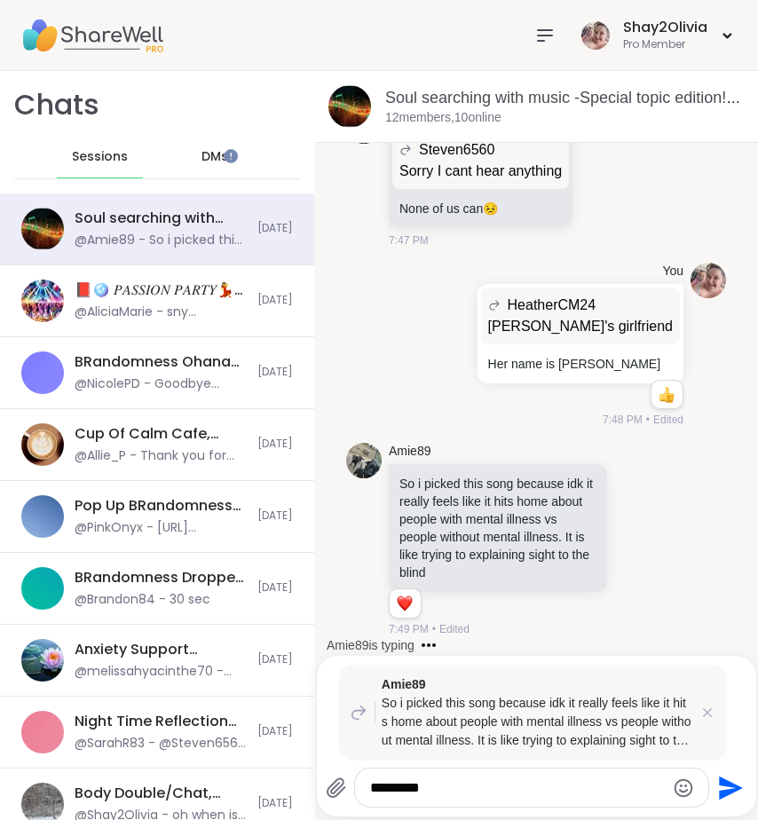
type textarea "*********"
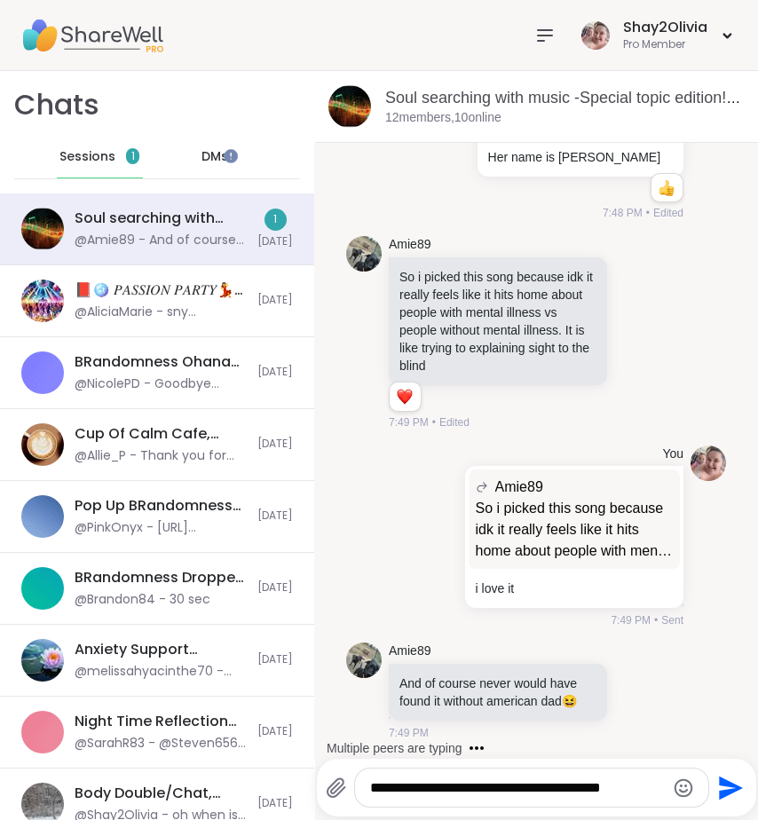
scroll to position [19353, 0]
type textarea "**********"
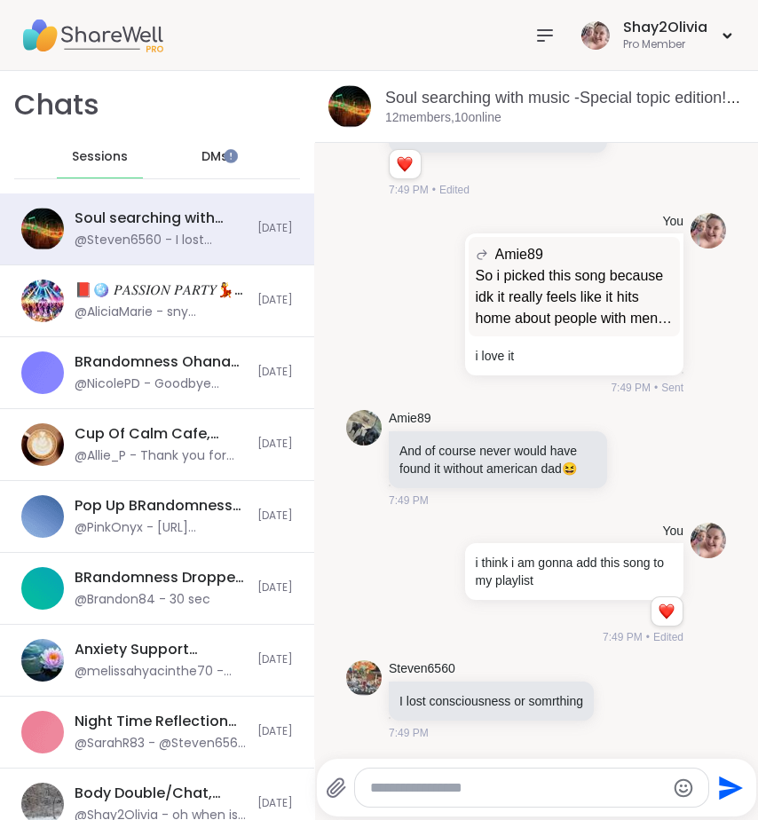
scroll to position [19603, 0]
click at [637, 695] on icon at bounding box center [645, 699] width 16 height 21
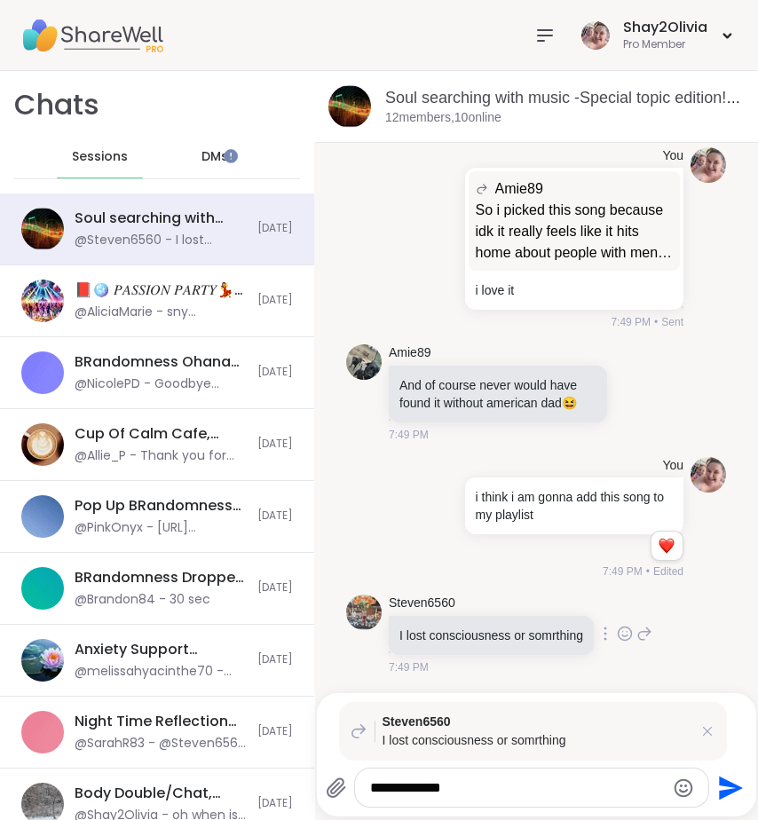
type textarea "**********"
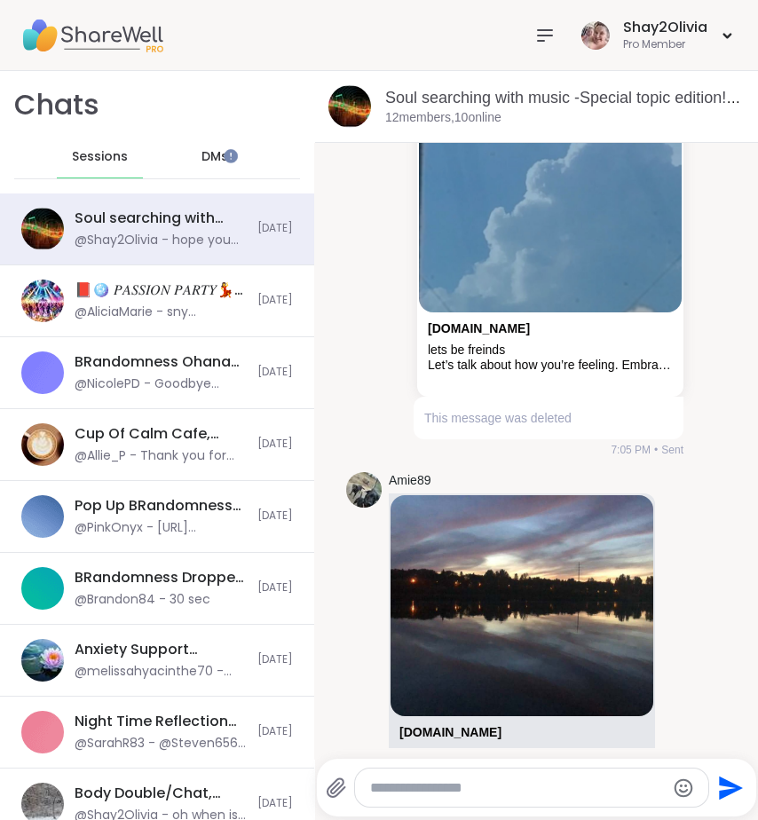
scroll to position [7904, 0]
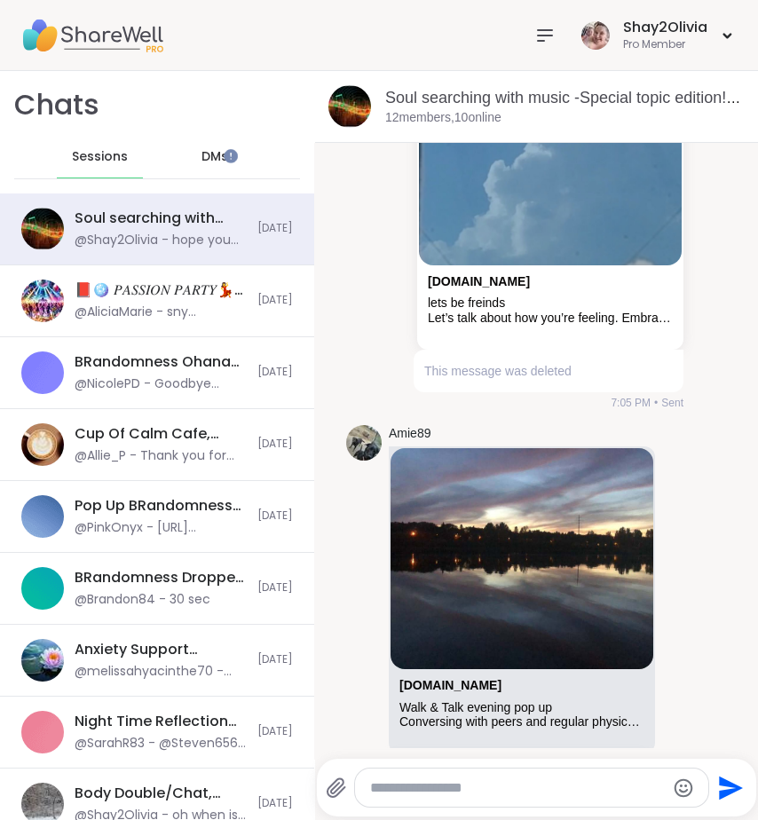
click at [370, 414] on div "You sharewellnow.com lets be freinds Let’s talk about how you’re feeling. Embra…" at bounding box center [536, 216] width 380 height 404
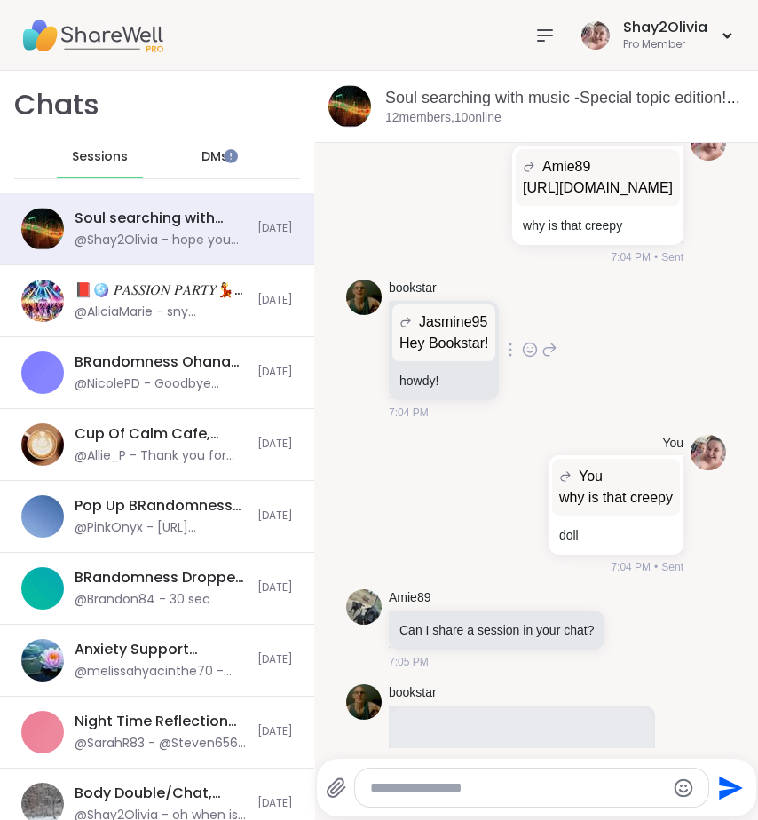
scroll to position [6817, 0]
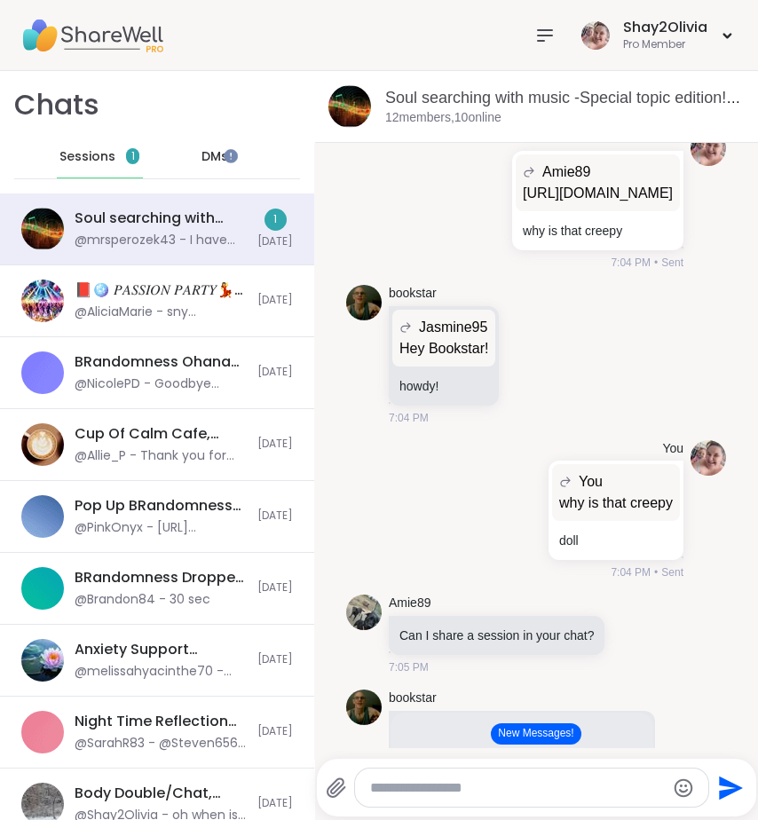
click at [528, 729] on button "New Messages!" at bounding box center [536, 734] width 90 height 21
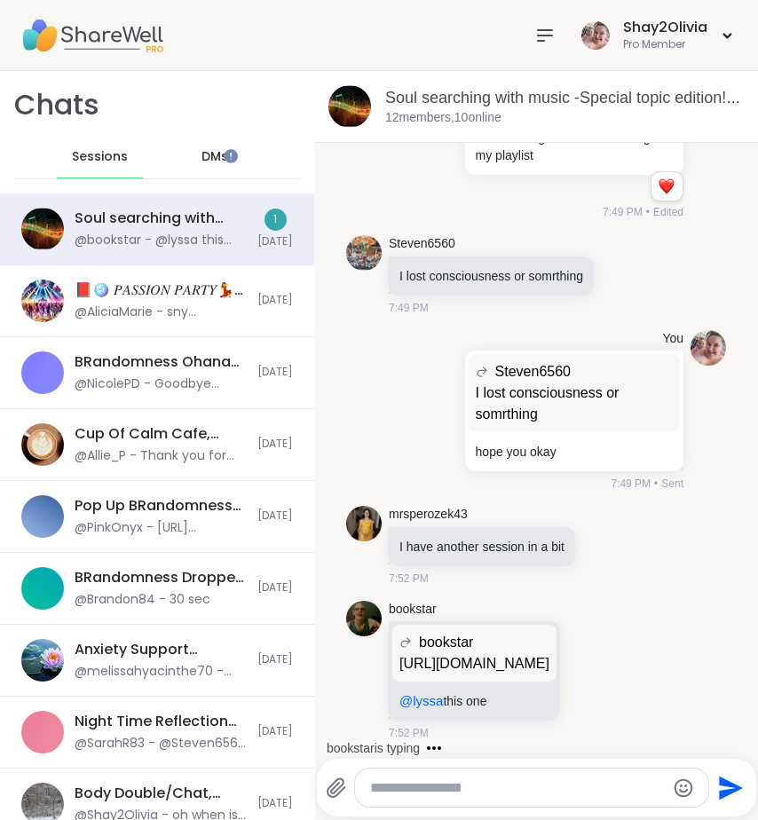
scroll to position [20051, 0]
click at [444, 653] on p "https://www.youtube.com/watch?v=Hgx267jVma0" at bounding box center [475, 663] width 150 height 21
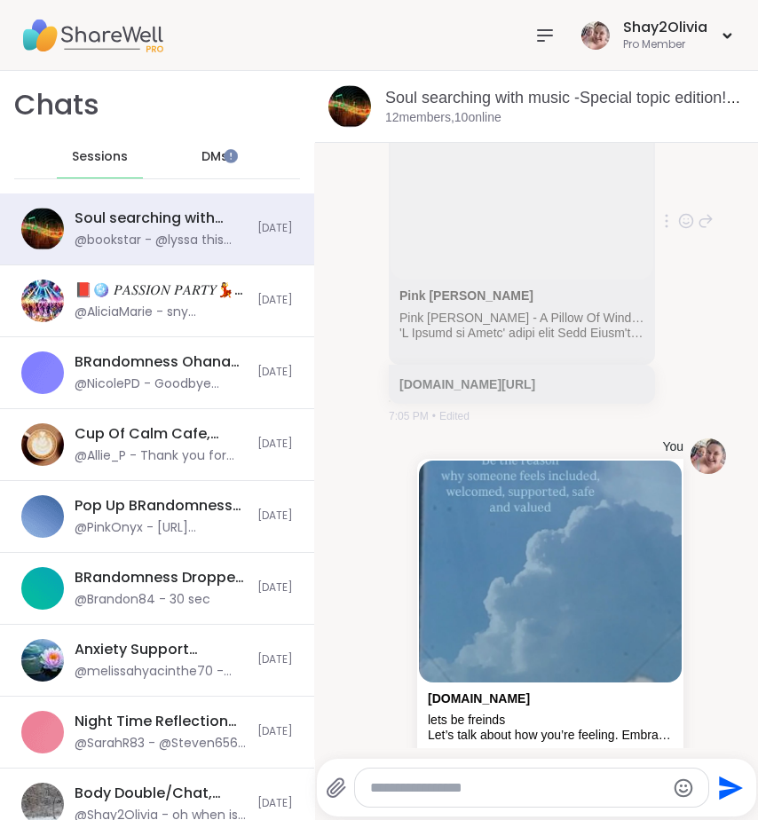
click at [654, 431] on div "bookstar Pink Floyd Pink Floyd - A Pillow Of Winds (Official Audio) youtube.com…" at bounding box center [536, 221] width 380 height 419
click at [360, 431] on div "bookstar Pink Floyd Pink Floyd - A Pillow Of Winds (Official Audio) youtube.com…" at bounding box center [536, 221] width 380 height 419
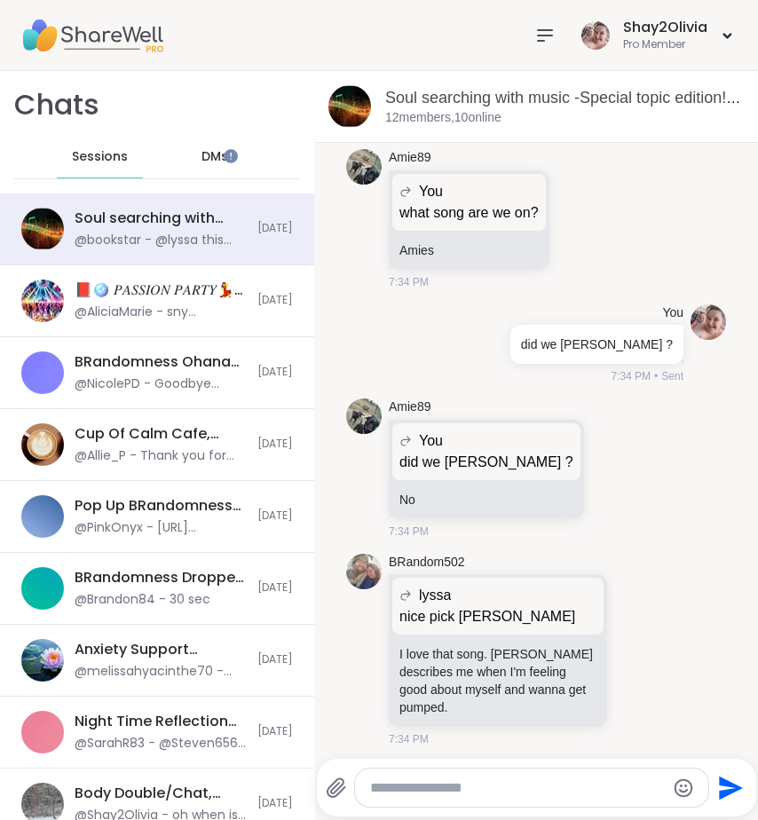
scroll to position [13999, 0]
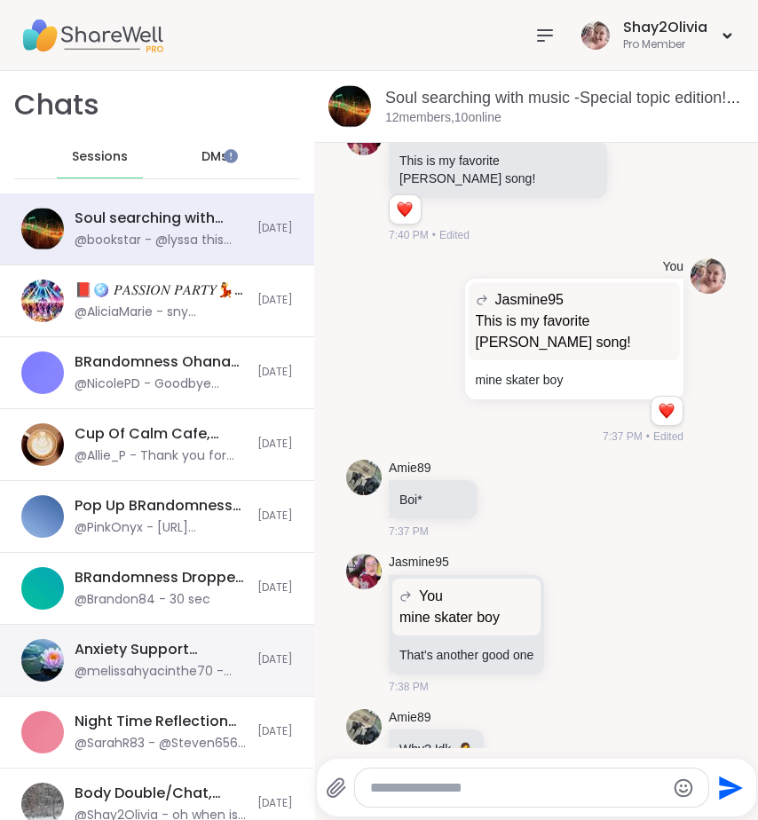
click at [283, 627] on div "Anxiety Support Squad- Living with Health Issues, Sep 08 @melissahyacinthe70 - …" at bounding box center [157, 661] width 314 height 72
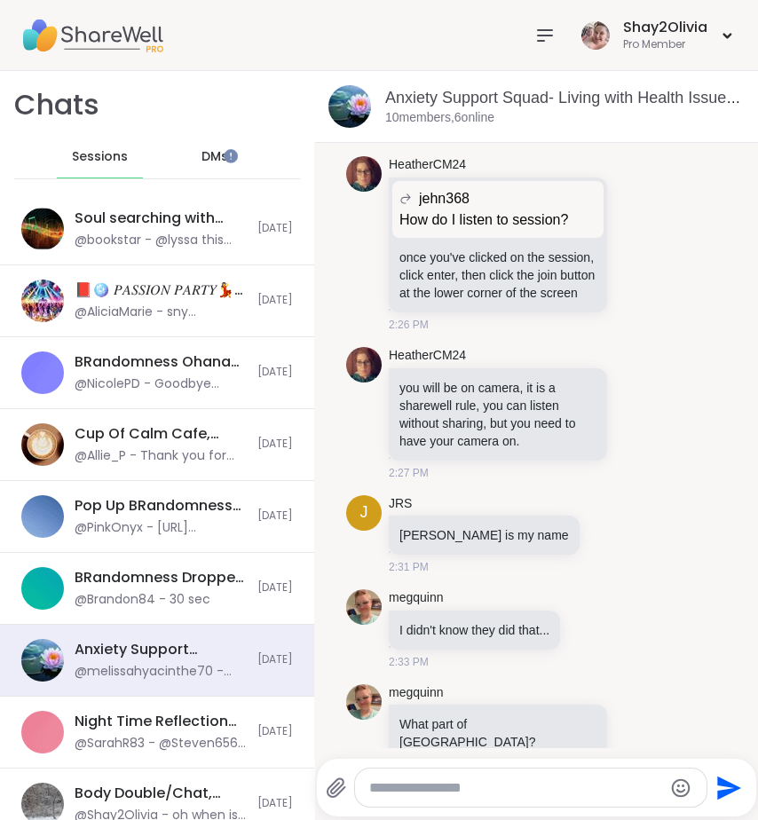
scroll to position [0, 0]
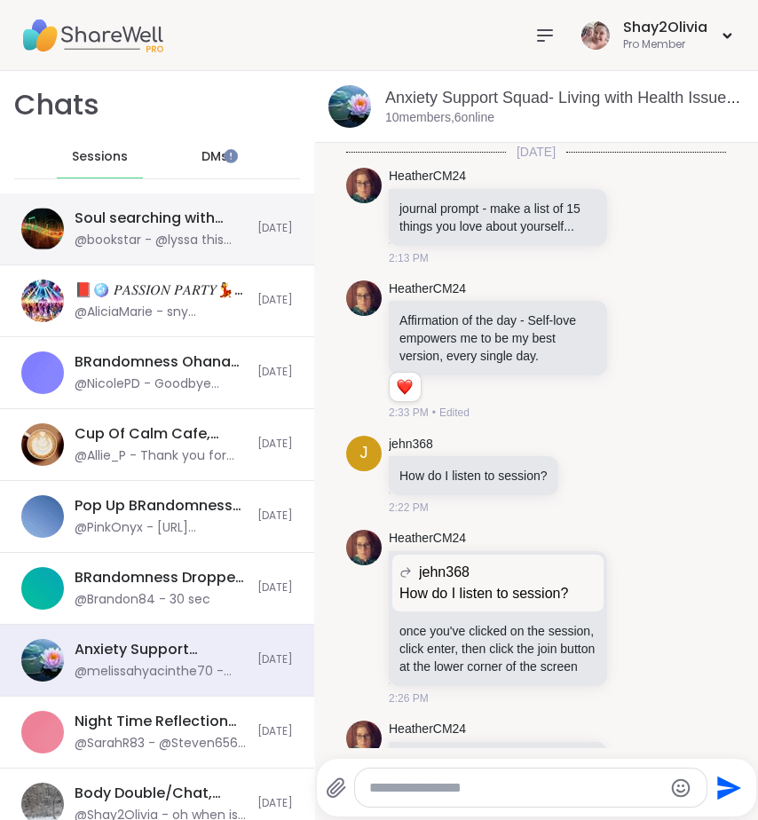
click at [165, 241] on div "@bookstar - @lyssa this one" at bounding box center [161, 241] width 172 height 18
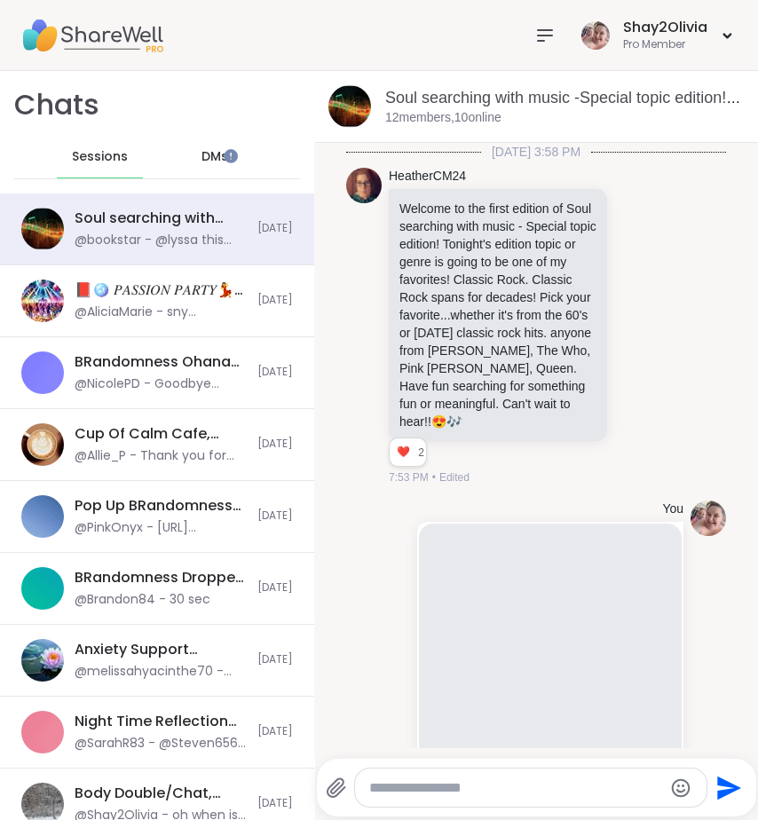
scroll to position [20033, 0]
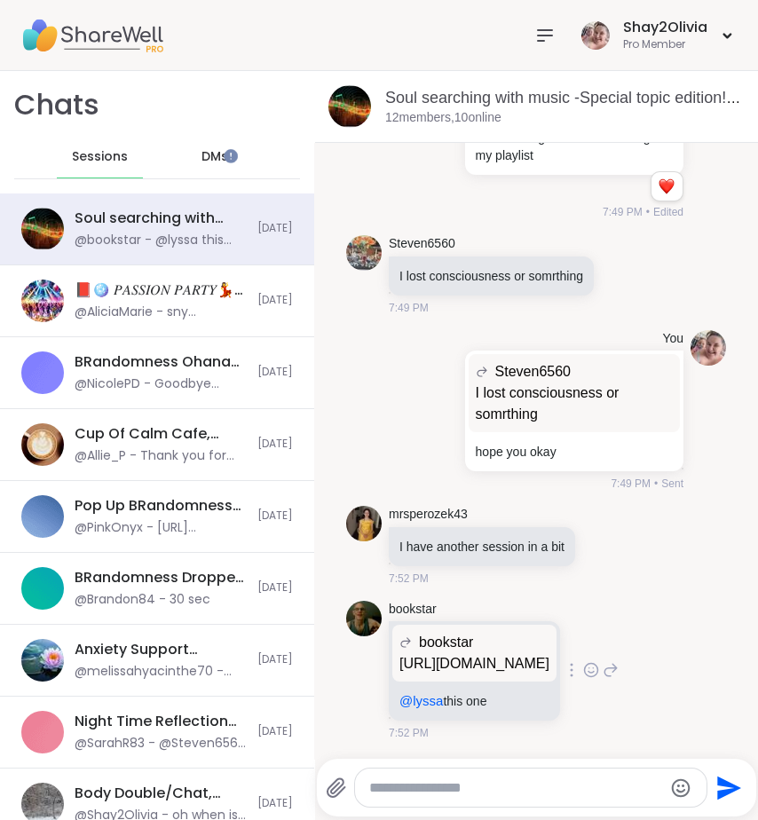
click at [497, 632] on div "bookstar" at bounding box center [475, 642] width 150 height 21
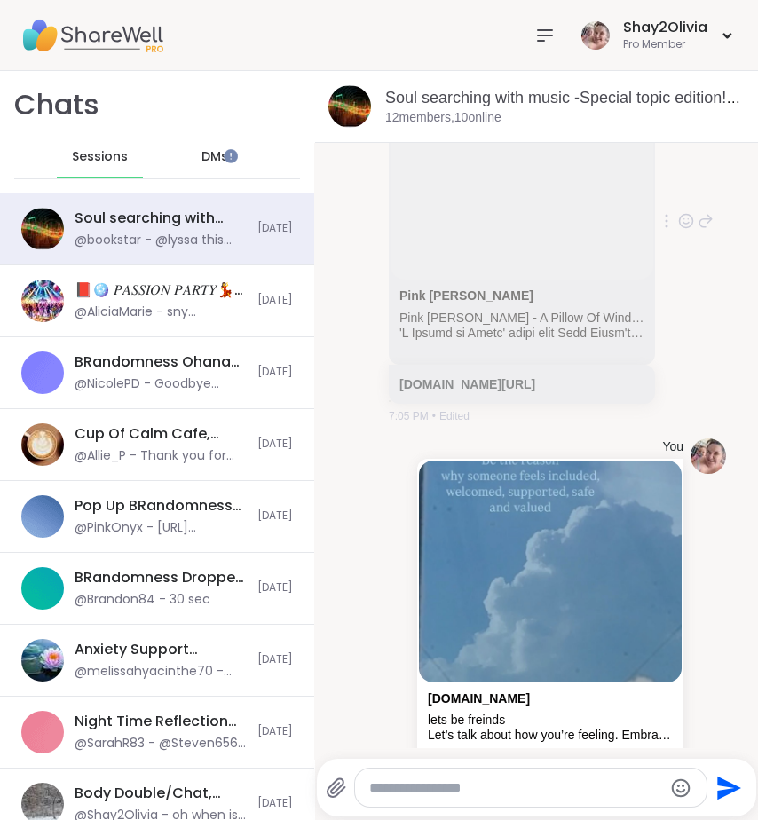
click at [487, 311] on div "Pink Floyd" at bounding box center [522, 300] width 245 height 22
click at [509, 735] on button "New Messages!" at bounding box center [536, 734] width 90 height 21
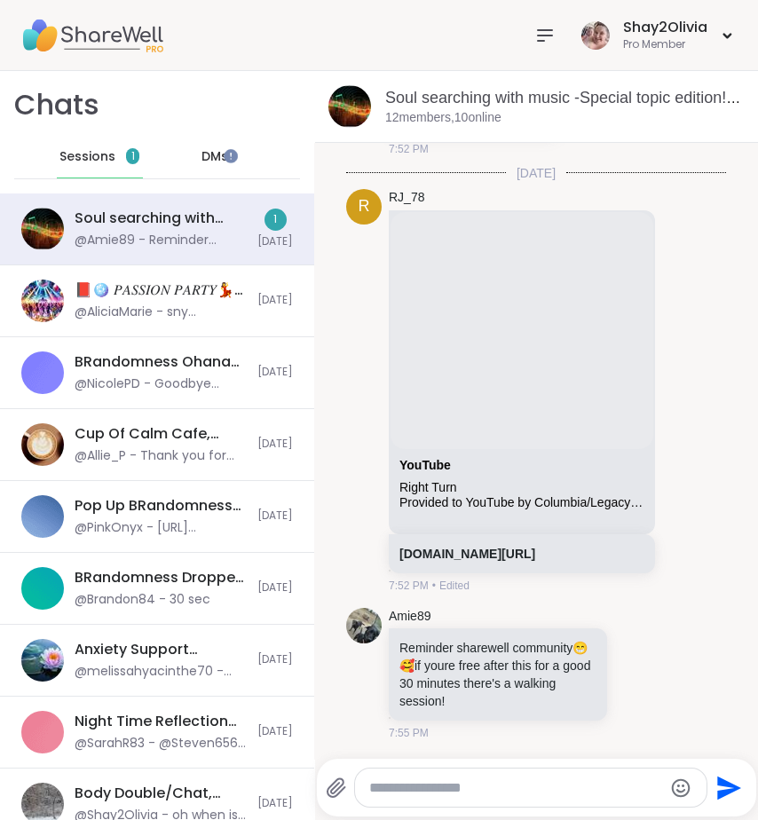
scroll to position [20579, 0]
click at [650, 678] on icon at bounding box center [658, 673] width 16 height 21
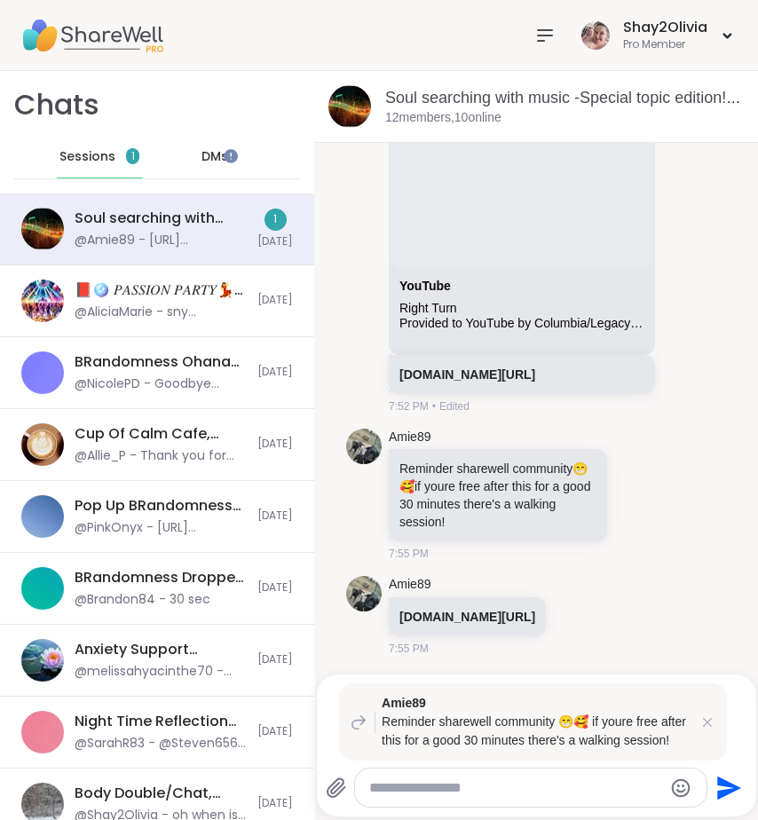
scroll to position [20794, 0]
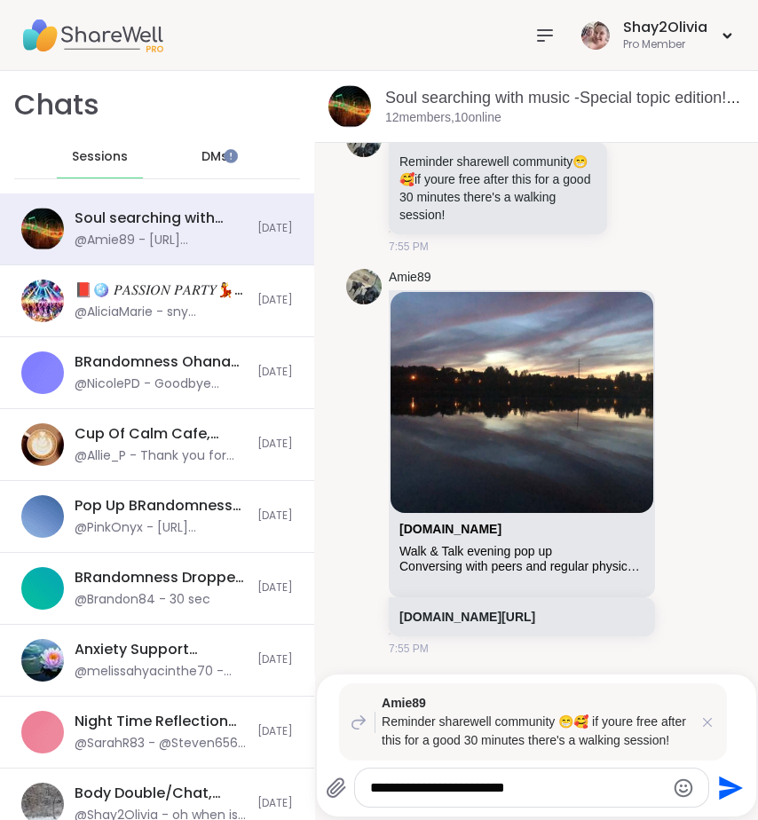
type textarea "**********"
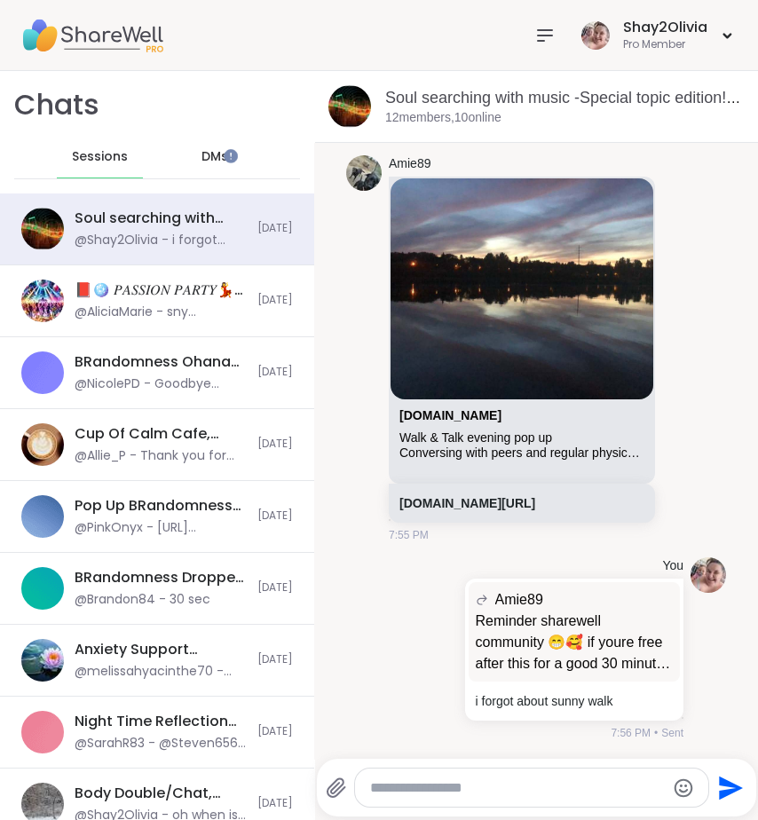
scroll to position [21197, 0]
type textarea "********"
click at [413, 796] on textarea "********" at bounding box center [517, 789] width 294 height 18
drag, startPoint x: 413, startPoint y: 796, endPoint x: 351, endPoint y: 793, distance: 62.2
click at [355, 793] on div "********" at bounding box center [531, 788] width 353 height 38
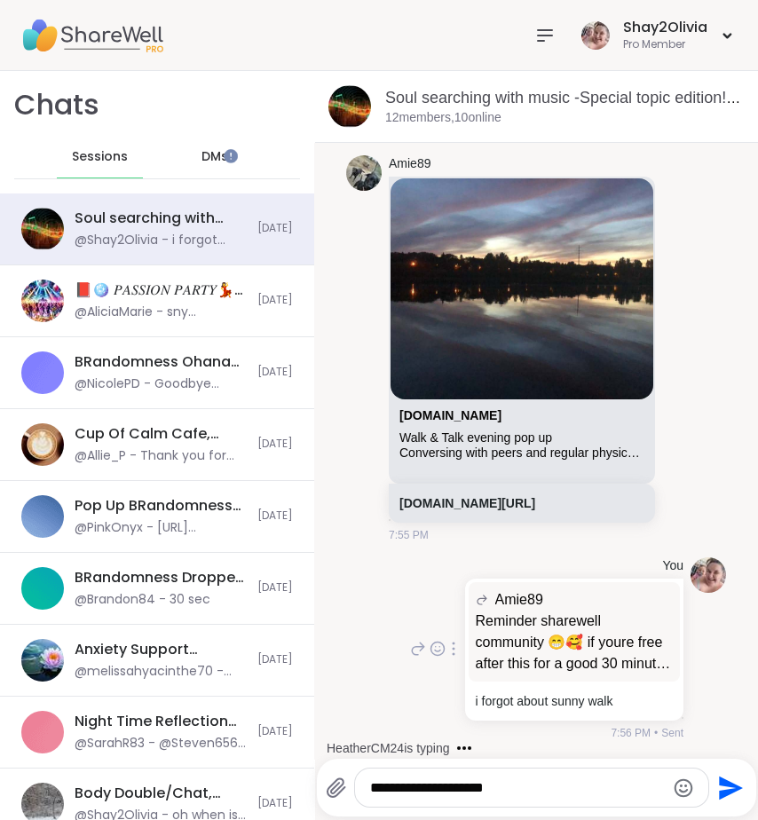
type textarea "**********"
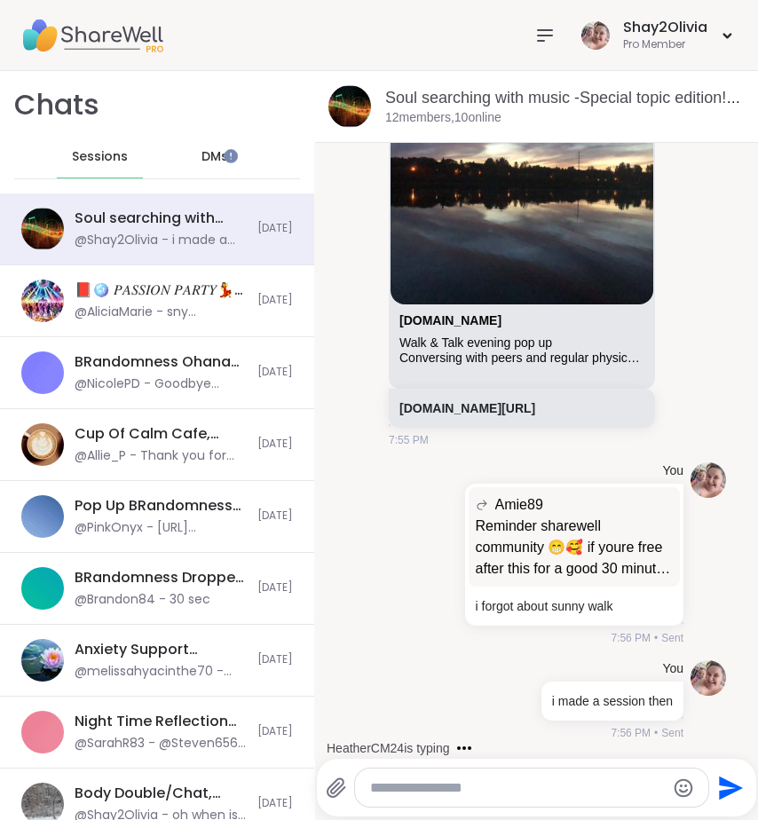
scroll to position [21386, 0]
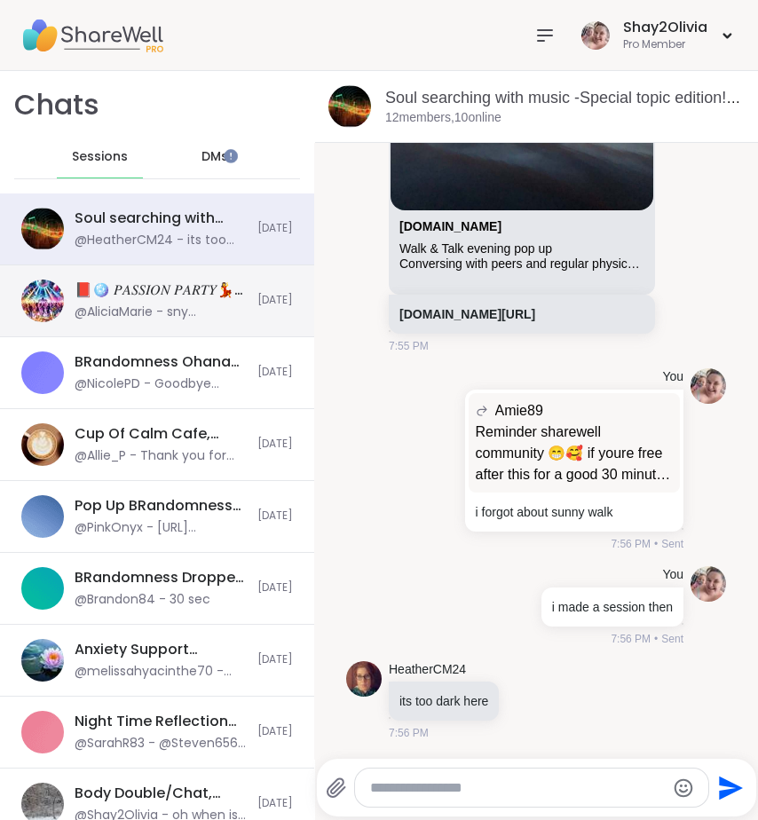
click at [169, 286] on div "📕🪩 𝑃𝐴𝑆𝑆𝐼𝑂𝑁 𝑃𝐴𝑅𝑇𝑌💃🎶, Sep 06" at bounding box center [161, 291] width 172 height 20
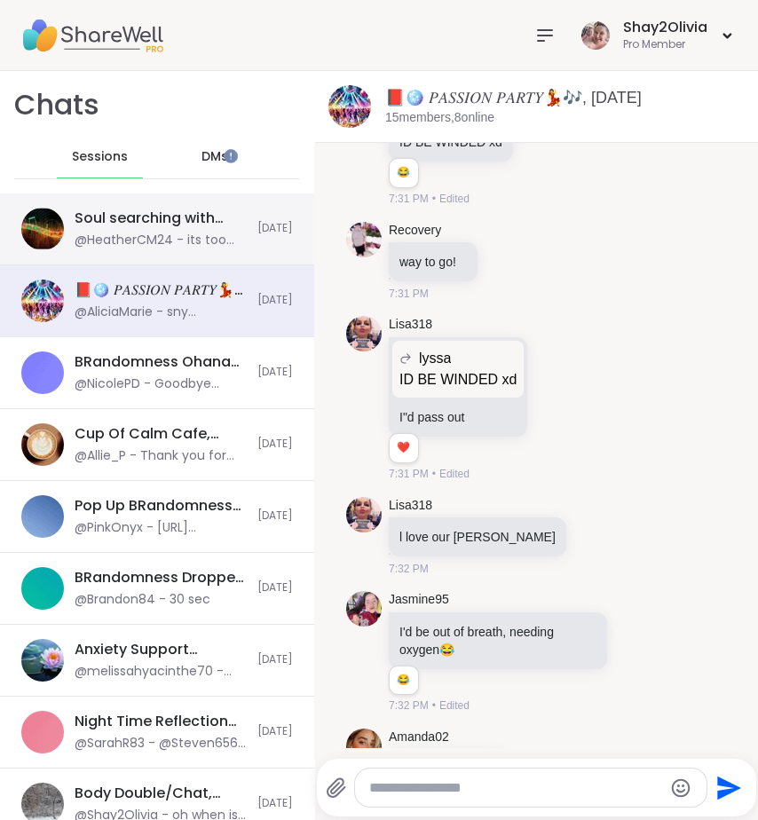
scroll to position [14671, 0]
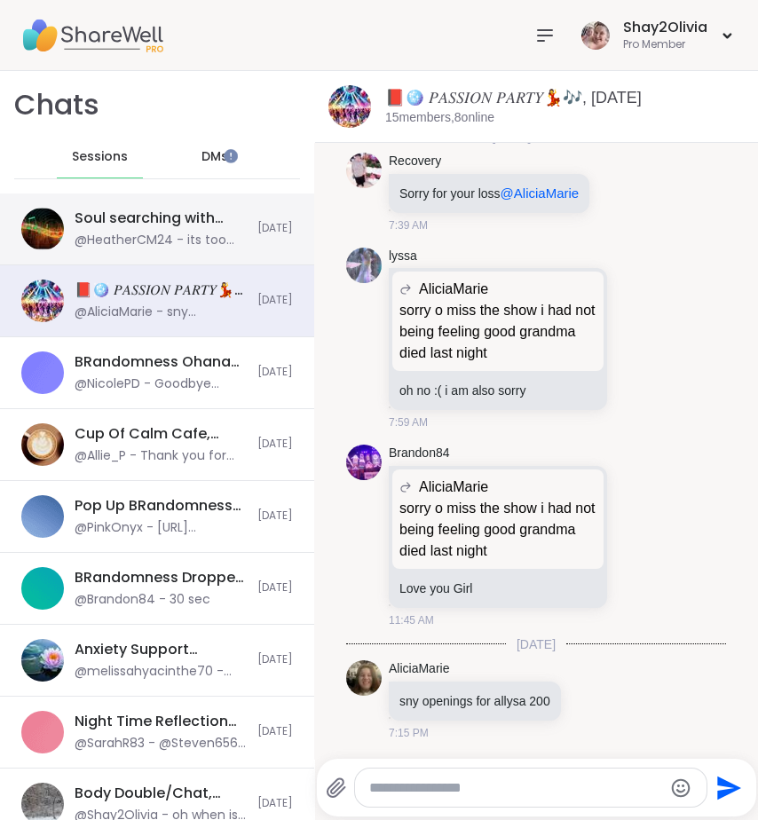
click at [150, 245] on div "@HeatherCM24 - its too dark here" at bounding box center [161, 241] width 172 height 18
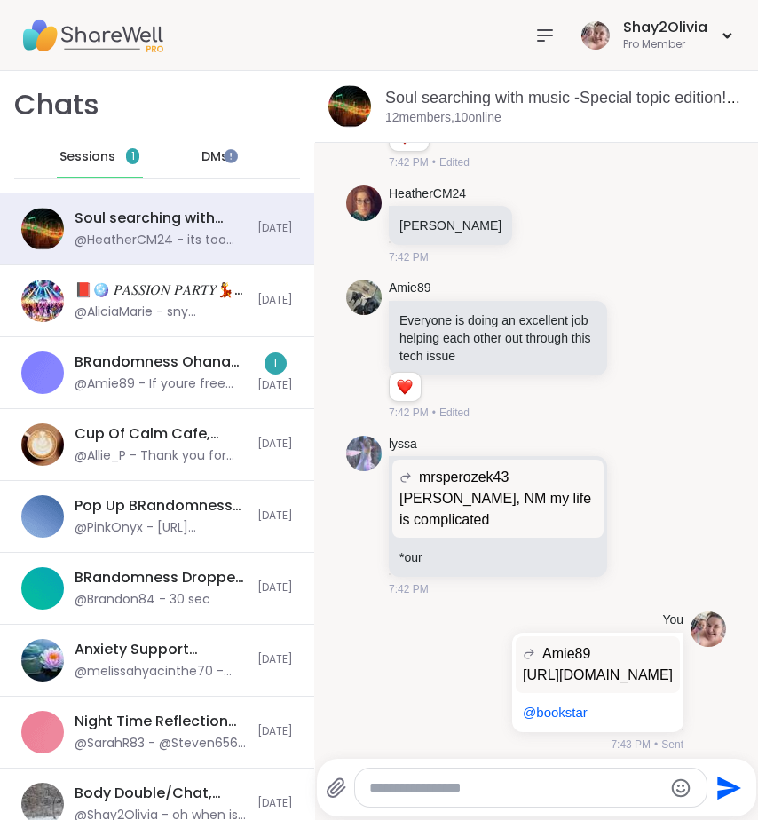
scroll to position [15080, 0]
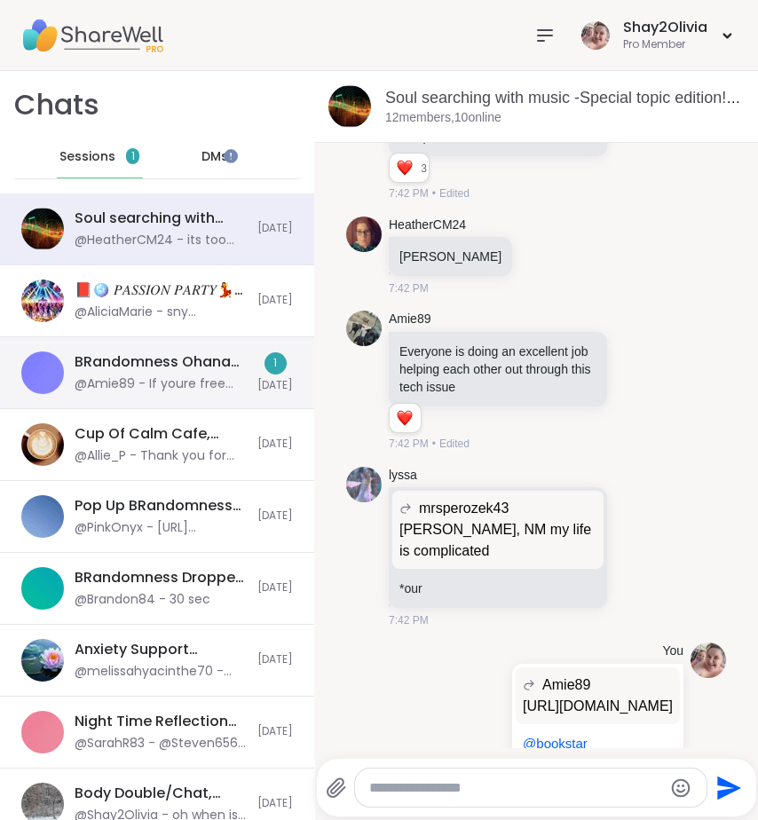
click at [183, 398] on div "BRandomness Ohana Check-in & Open Forum, Sep 08 @Amie89 - If youre free and nee…" at bounding box center [157, 373] width 314 height 72
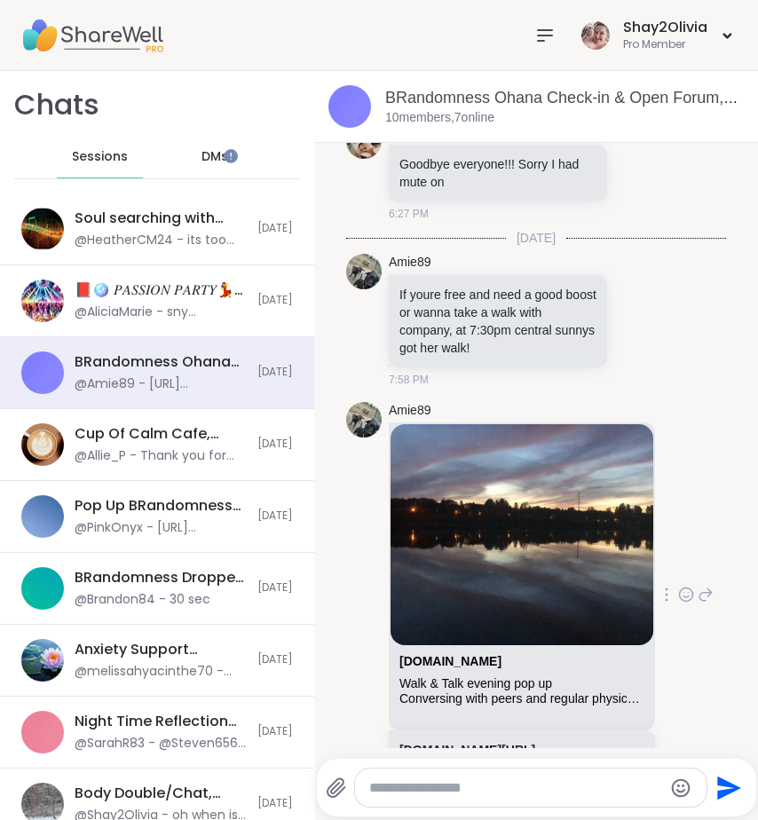
scroll to position [7544, 0]
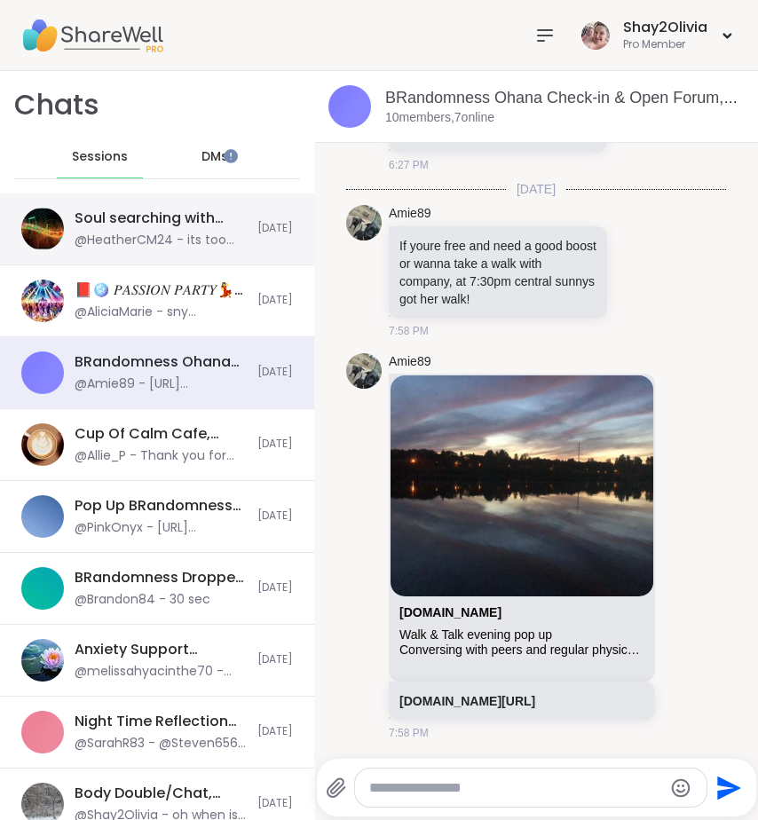
click at [220, 226] on div "Soul searching with music -Special topic edition! , Sep 08" at bounding box center [161, 219] width 172 height 20
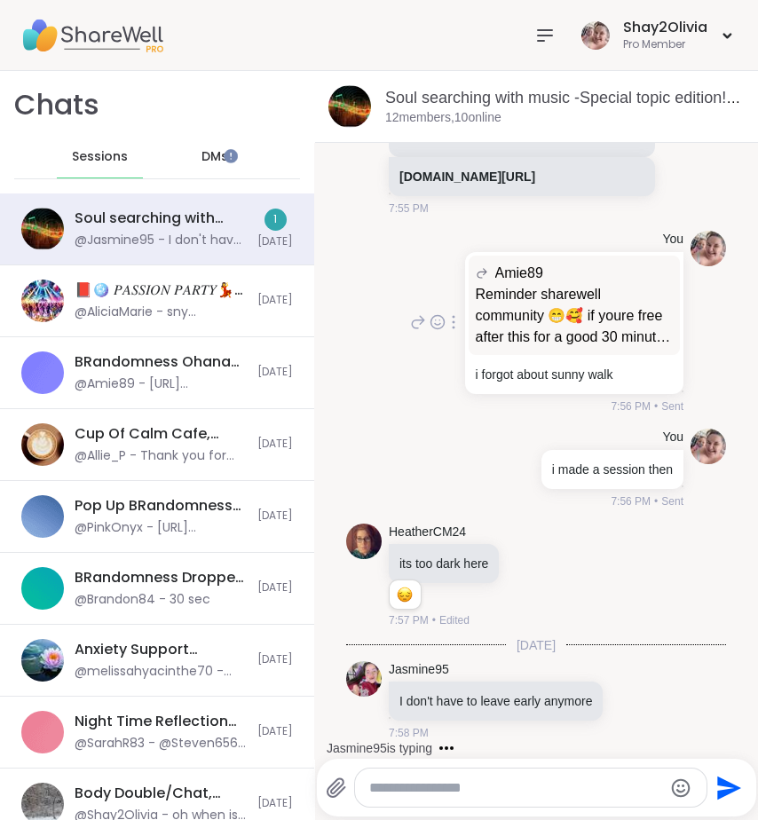
scroll to position [21524, 0]
click at [121, 164] on div "Sessions" at bounding box center [100, 157] width 87 height 43
click at [215, 162] on div "DMs" at bounding box center [214, 157] width 87 height 43
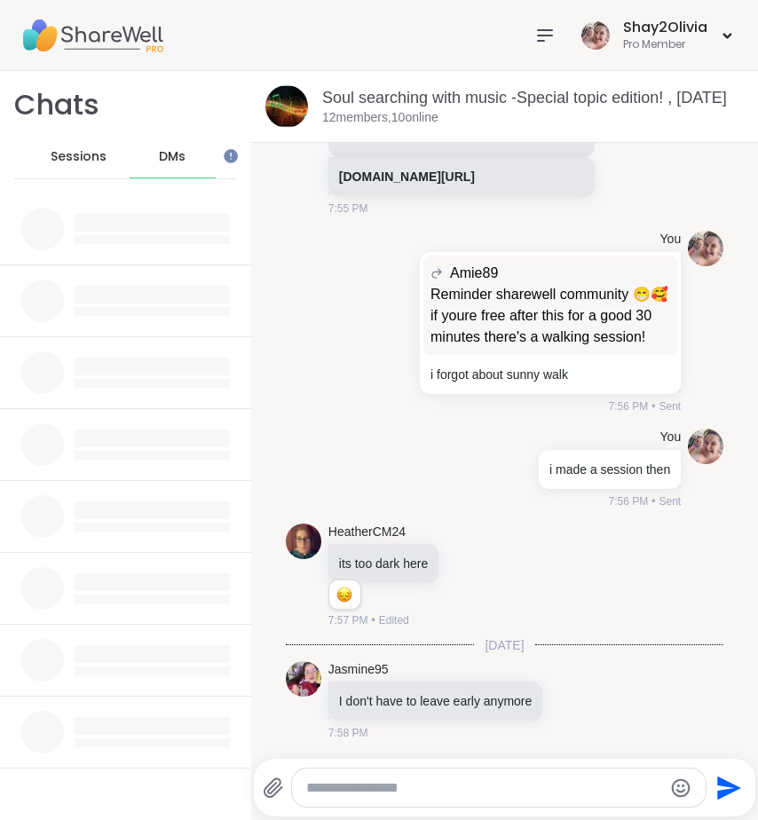
scroll to position [21098, 0]
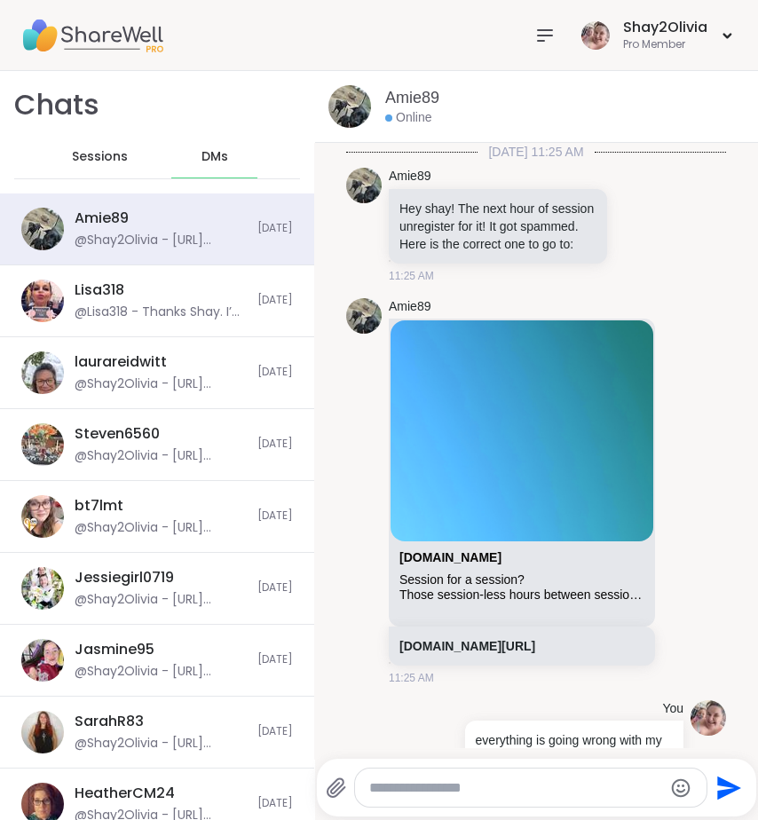
scroll to position [4087, 0]
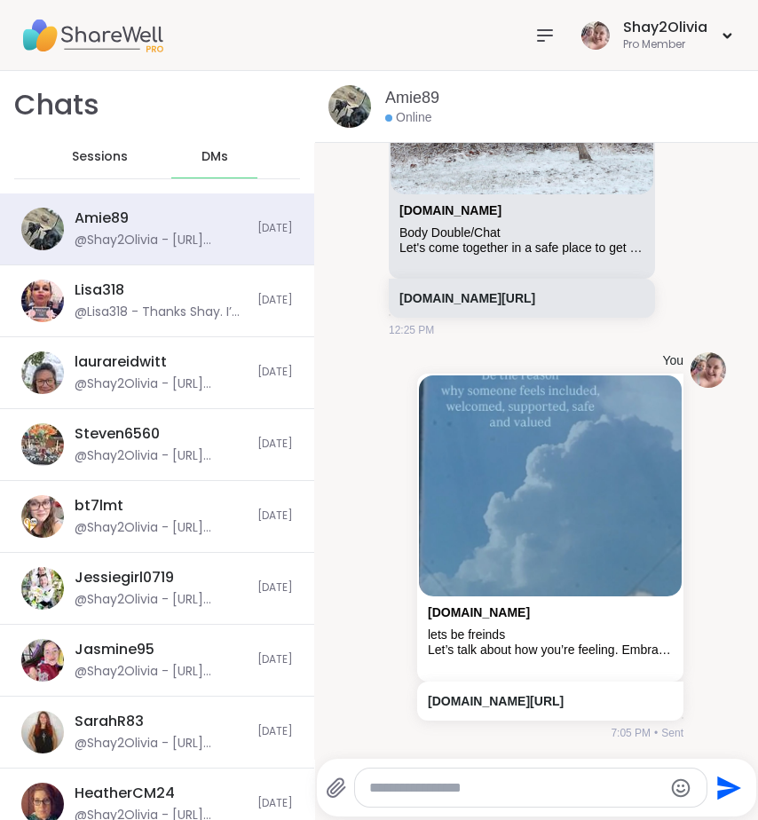
click at [93, 158] on span "Sessions" at bounding box center [100, 157] width 56 height 18
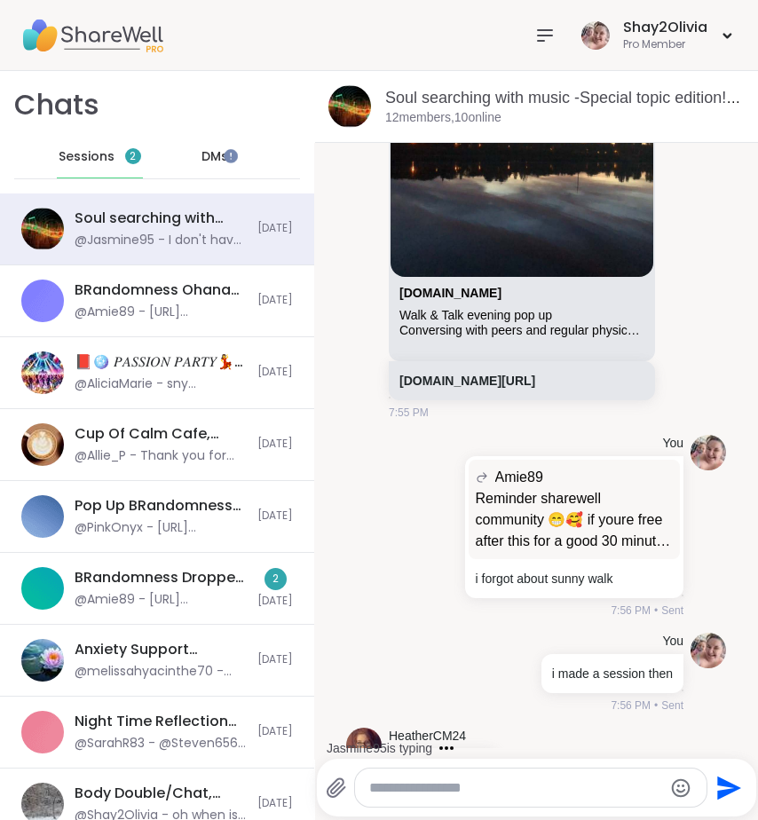
scroll to position [21403, 0]
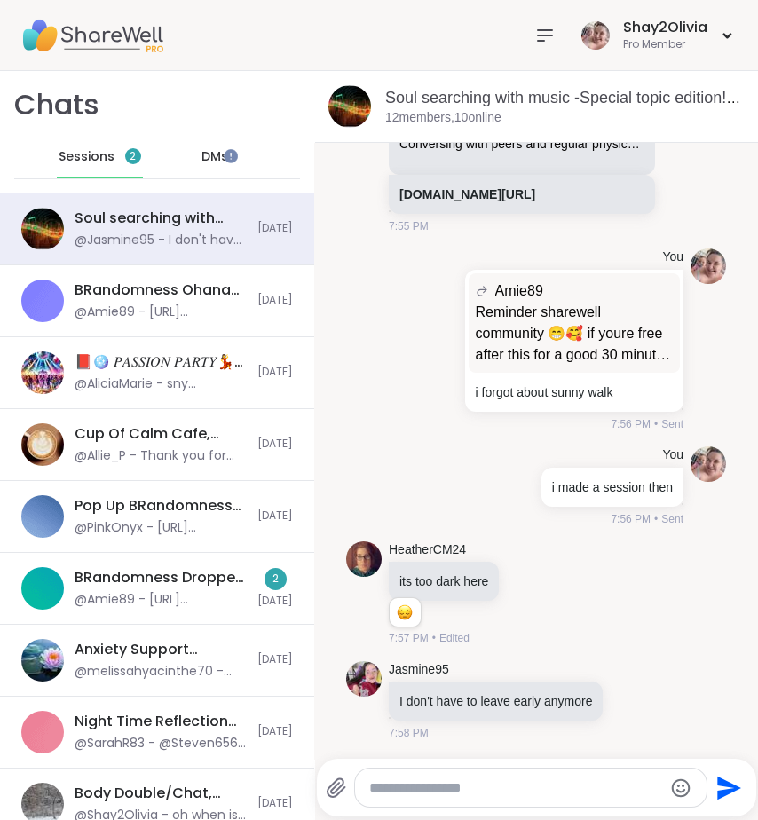
click at [510, 798] on div at bounding box center [531, 788] width 352 height 38
click at [510, 780] on textarea "Type your message" at bounding box center [516, 789] width 294 height 18
type textarea "**********"
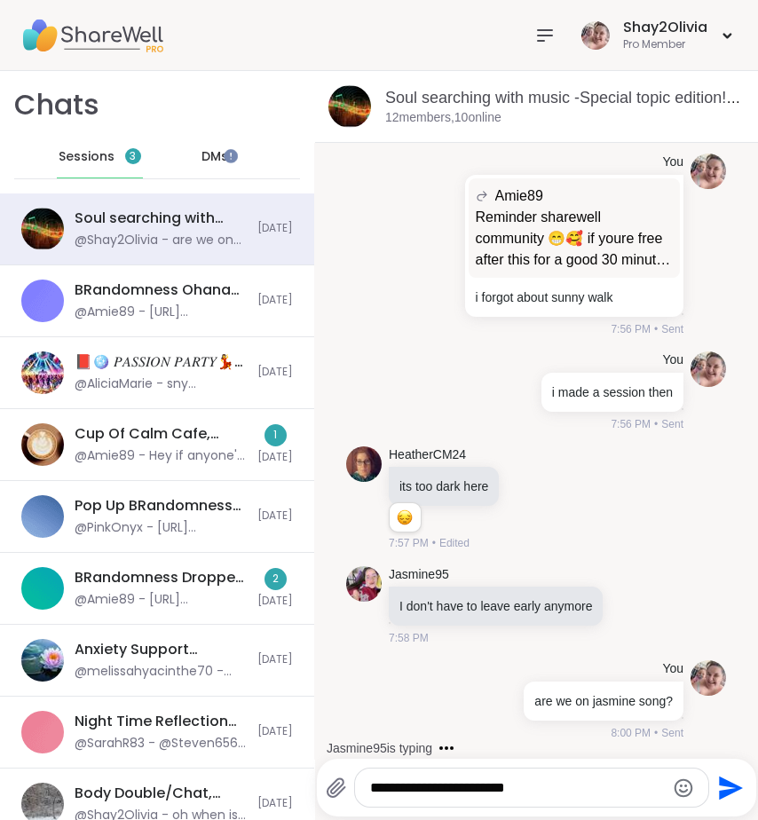
type textarea "**********"
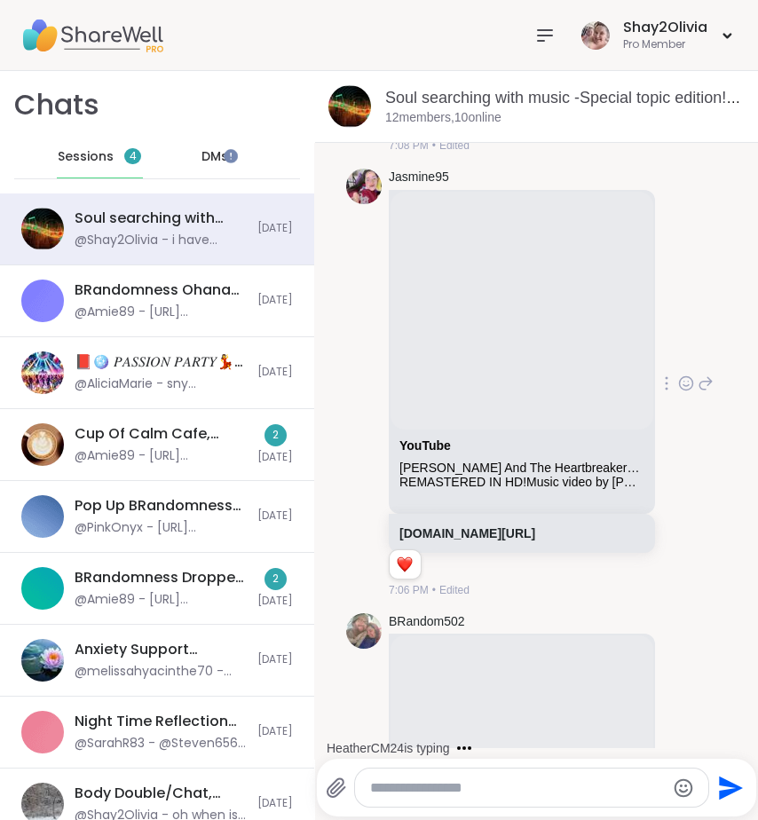
scroll to position [8652, 0]
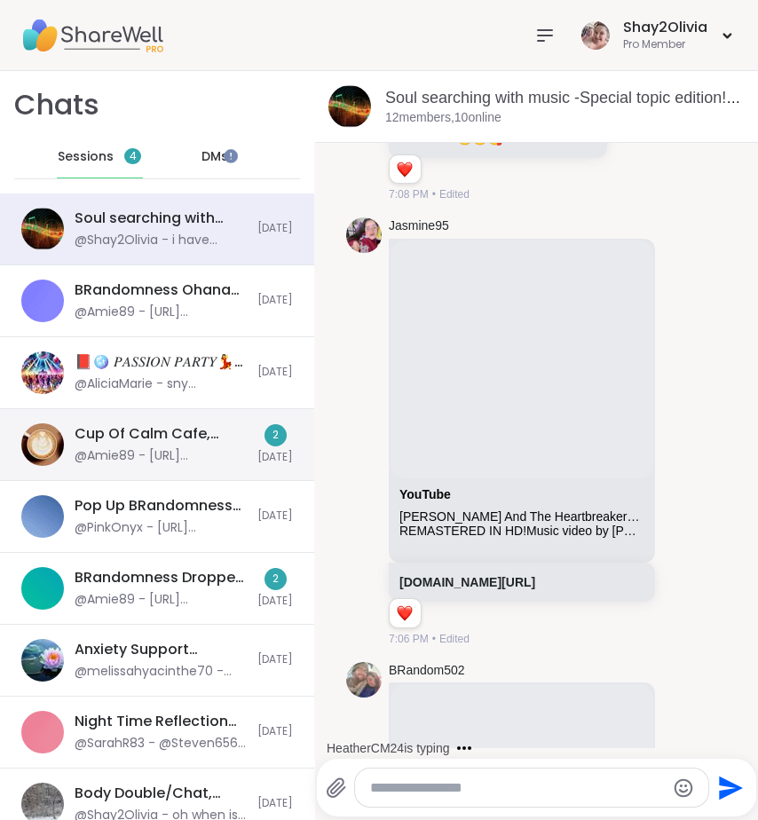
click at [137, 449] on div "@Amie89 - https://sharewellnow.com/session/ec6af393-9612-4352-a5c3-c6dfe7d69a5b" at bounding box center [161, 456] width 172 height 18
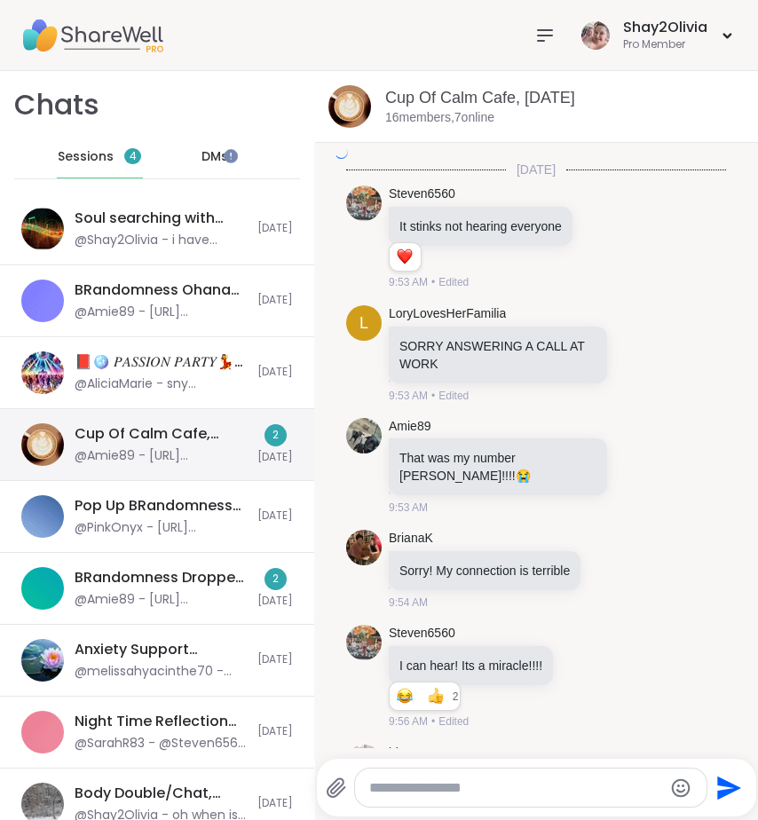
scroll to position [7757, 0]
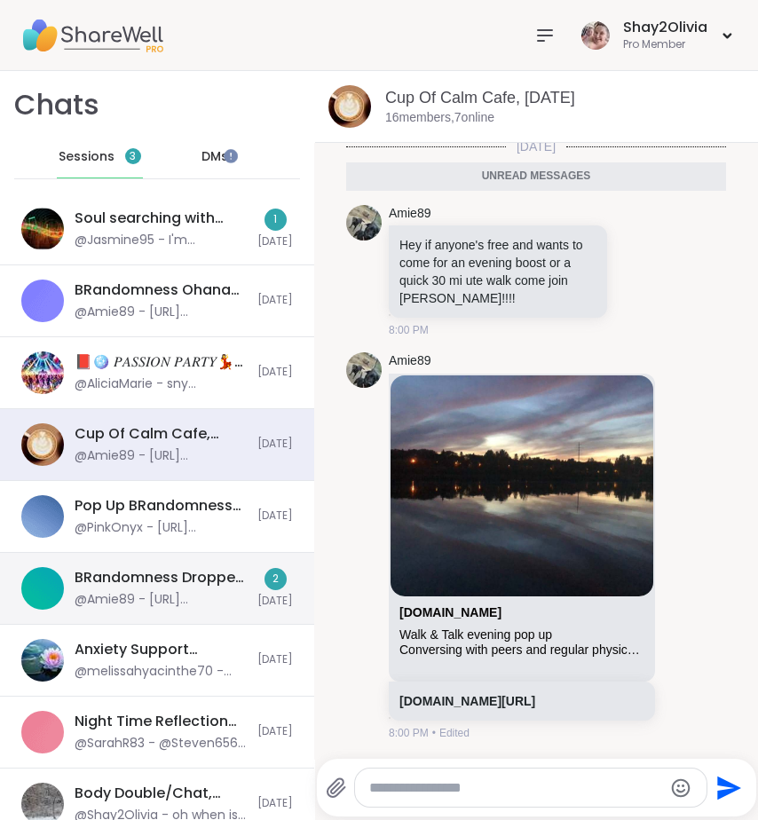
click at [138, 591] on div "@Amie89 - https://sharewellnow.com/session/ec6af393-9612-4352-a5c3-c6dfe7d69a5b" at bounding box center [161, 600] width 172 height 18
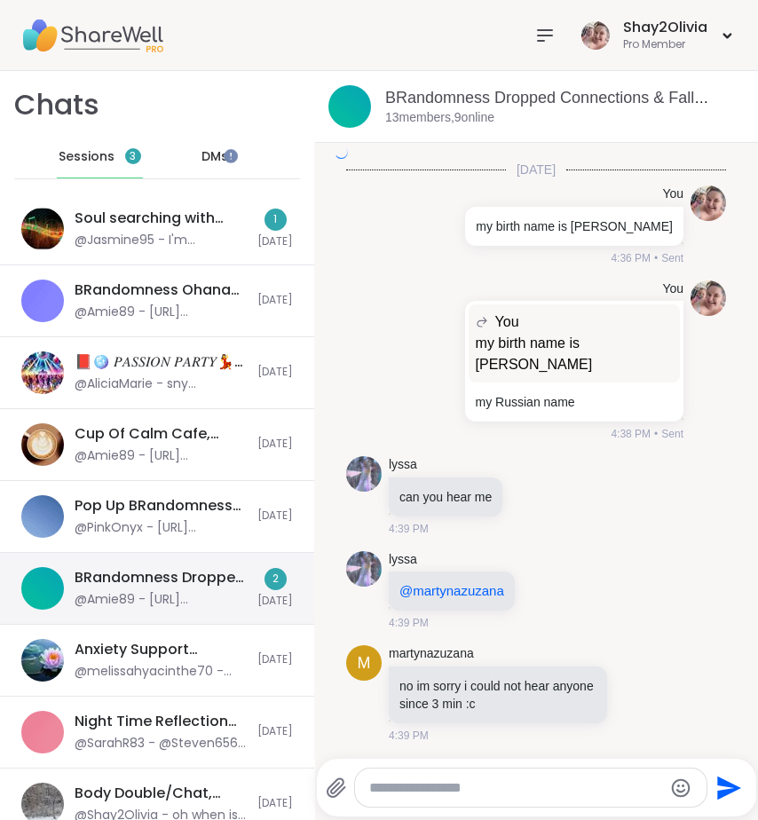
scroll to position [12535, 0]
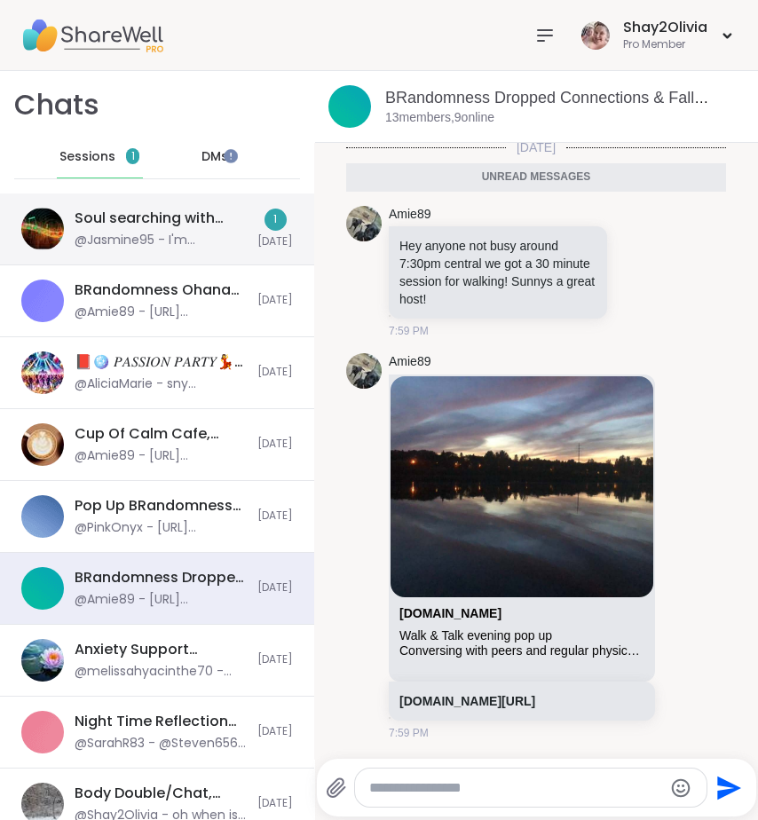
click at [154, 247] on div "@Jasmine95 - I'm Jasmine from Pennsylvania and I chose the sng because I never …" at bounding box center [161, 241] width 172 height 18
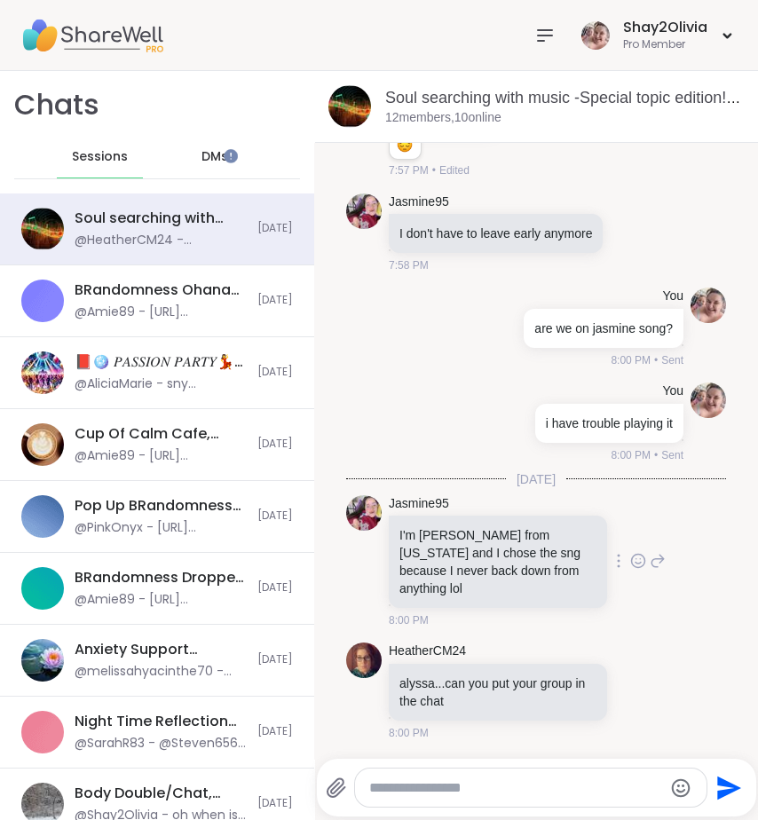
scroll to position [21896, 0]
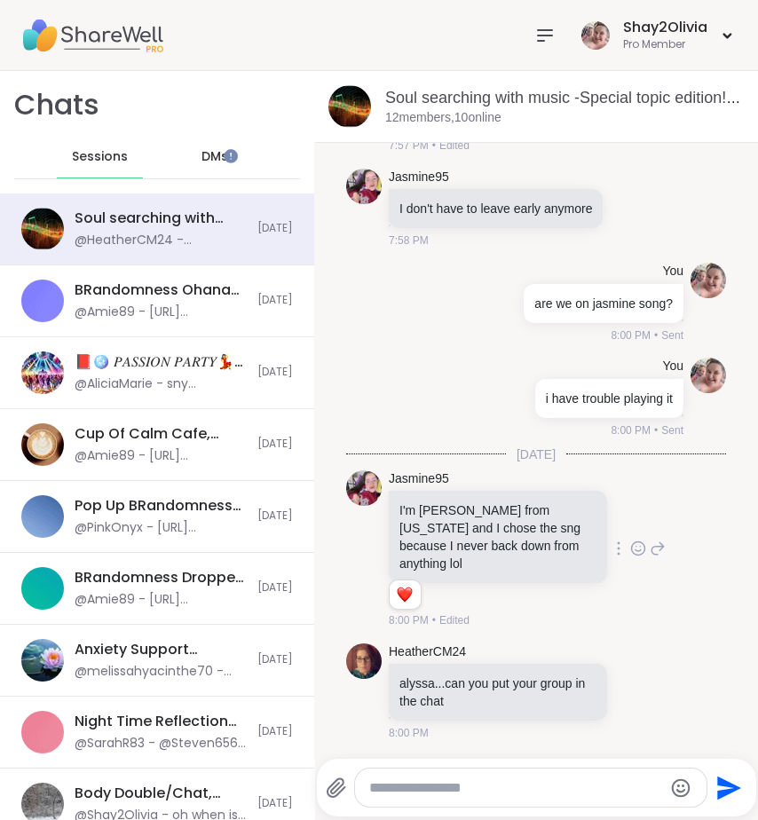
click at [630, 549] on icon at bounding box center [638, 549] width 16 height 18
click at [630, 526] on div "Select Reaction: Heart" at bounding box center [638, 520] width 16 height 16
click at [636, 694] on icon at bounding box center [638, 694] width 5 height 2
click at [630, 670] on div "Select Reaction: Heart" at bounding box center [638, 663] width 16 height 16
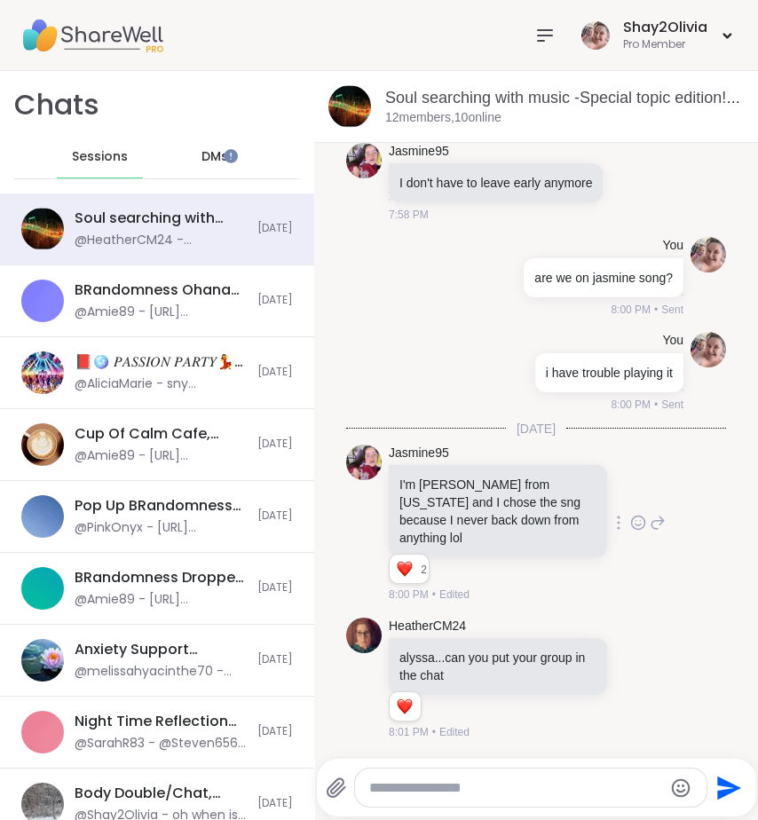
click at [442, 789] on textarea "Type your message" at bounding box center [516, 789] width 294 height 18
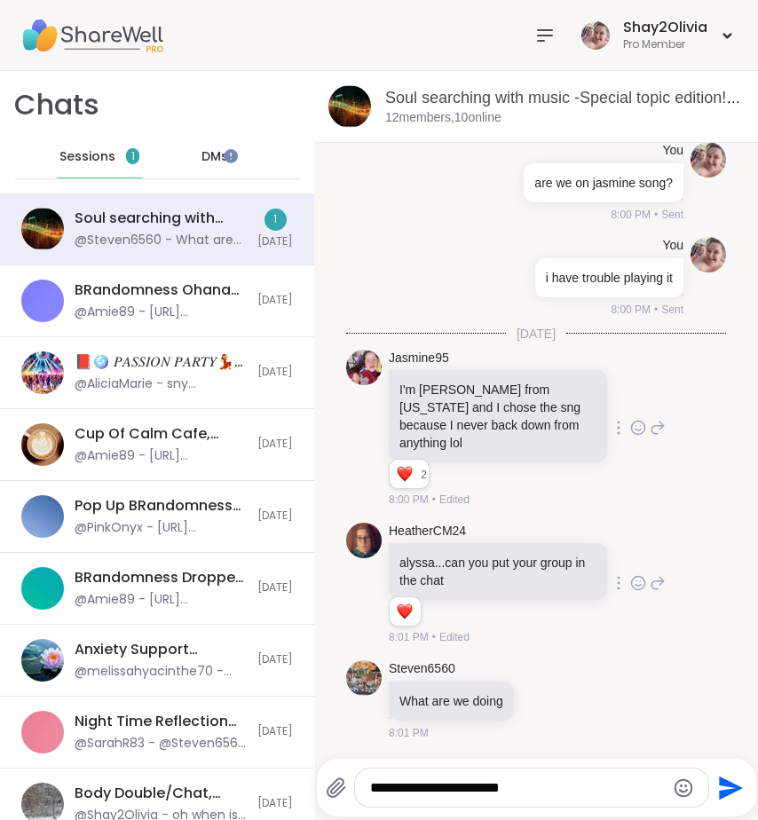
scroll to position [22016, 0]
type textarea "**********"
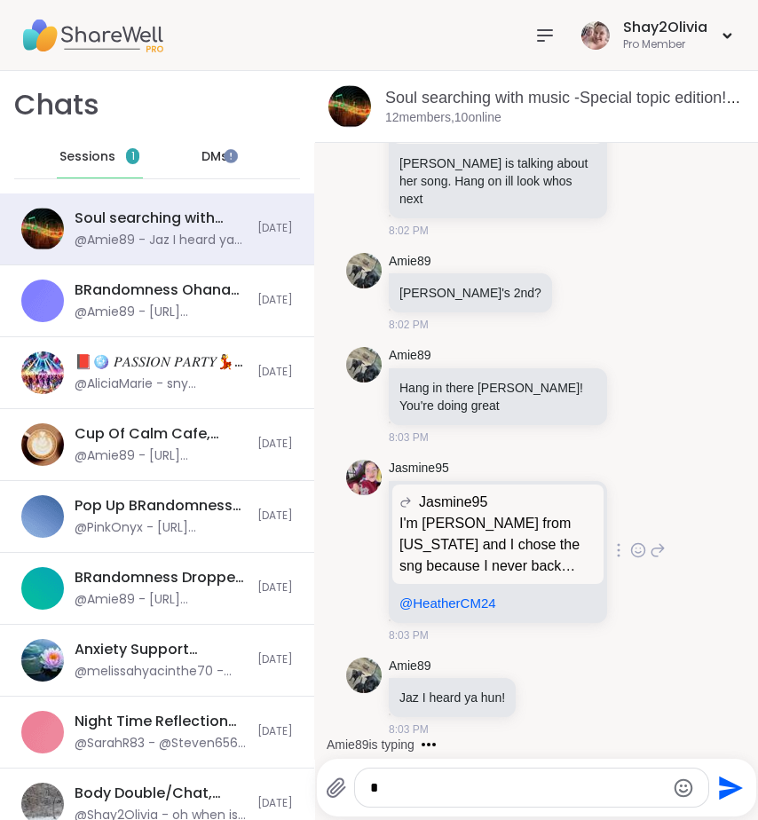
scroll to position [22801, 0]
click at [539, 688] on icon at bounding box center [547, 697] width 16 height 18
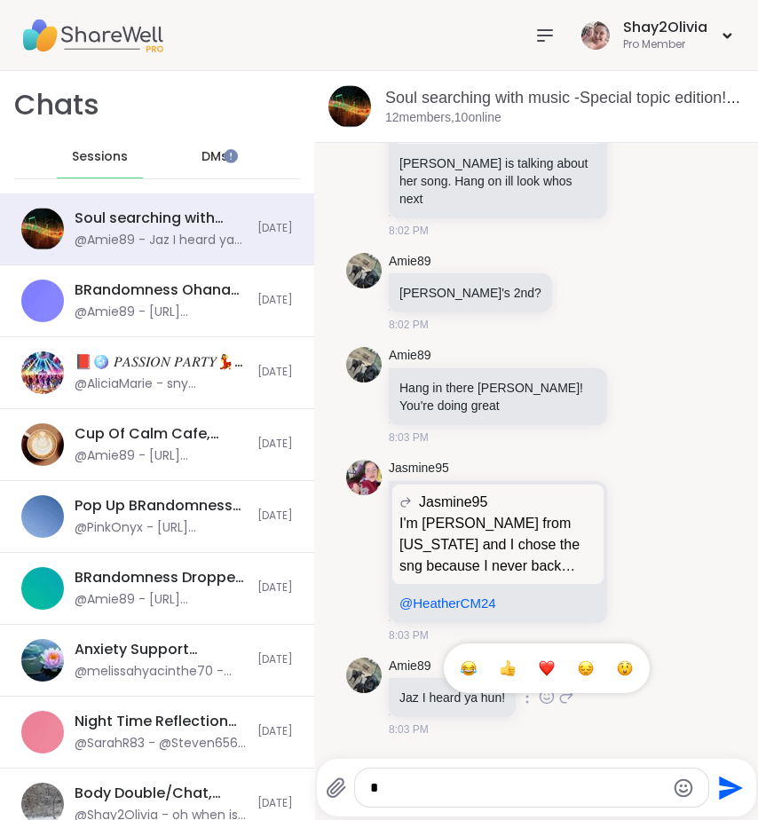
click at [539, 660] on span "Select Reaction: Heart" at bounding box center [547, 669] width 16 height 18
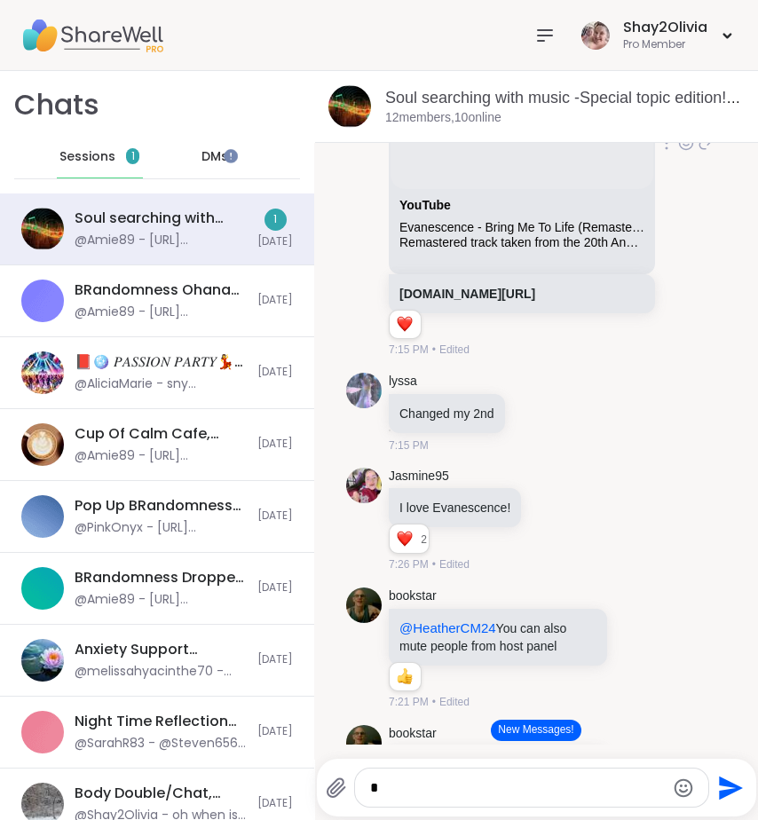
scroll to position [10923, 0]
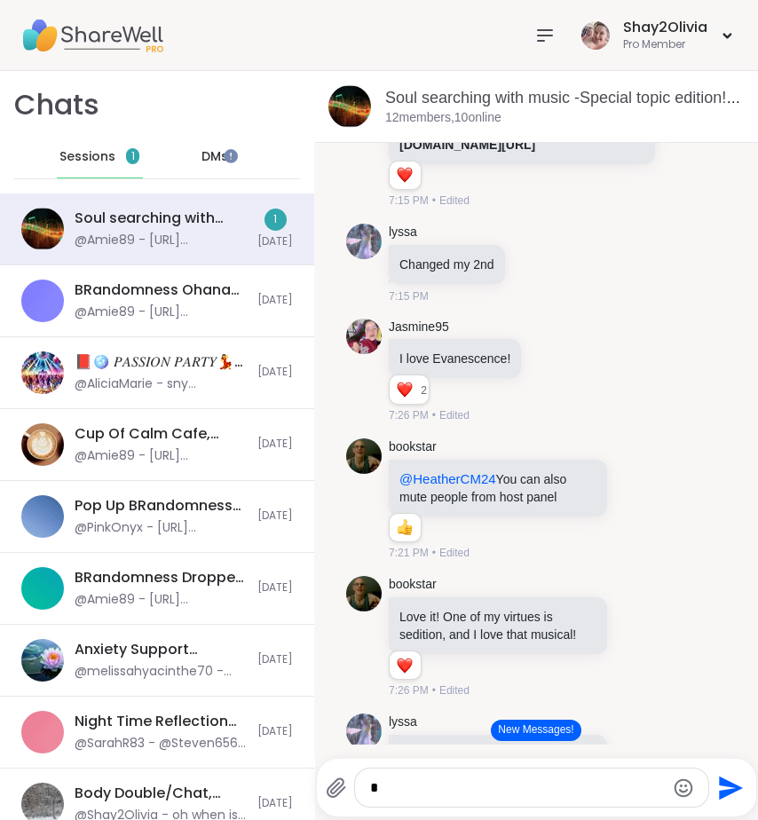
click at [416, 109] on div "YouTube Evanescence - Bring Me To Life (Remastered 2023) - Official Visualizer …" at bounding box center [522, 74] width 263 height 69
click at [533, 727] on button "New Messages!" at bounding box center [536, 730] width 90 height 21
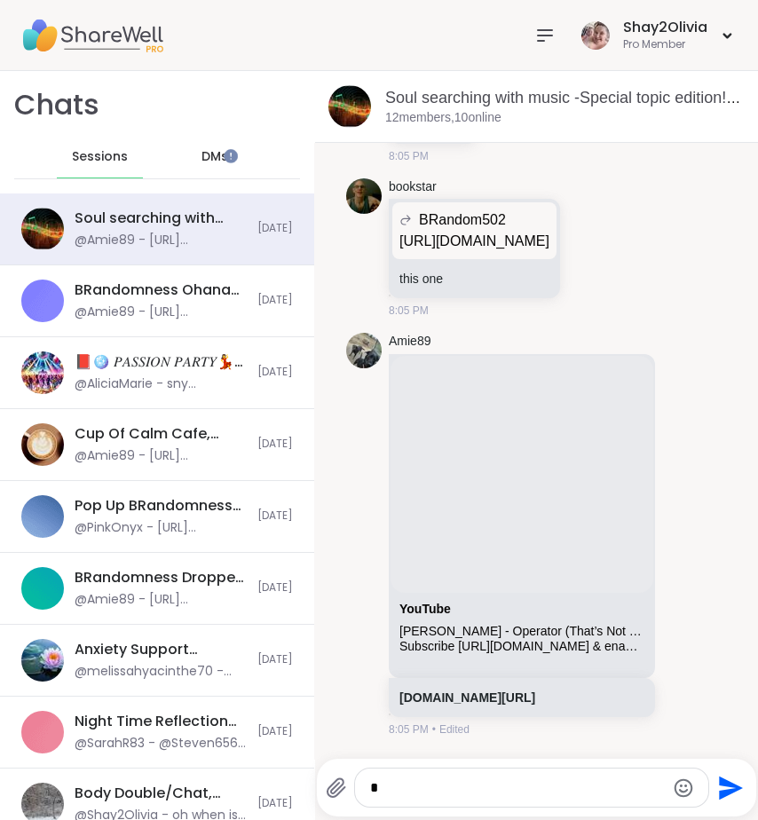
scroll to position [23735, 0]
click at [700, 528] on icon at bounding box center [706, 534] width 12 height 12
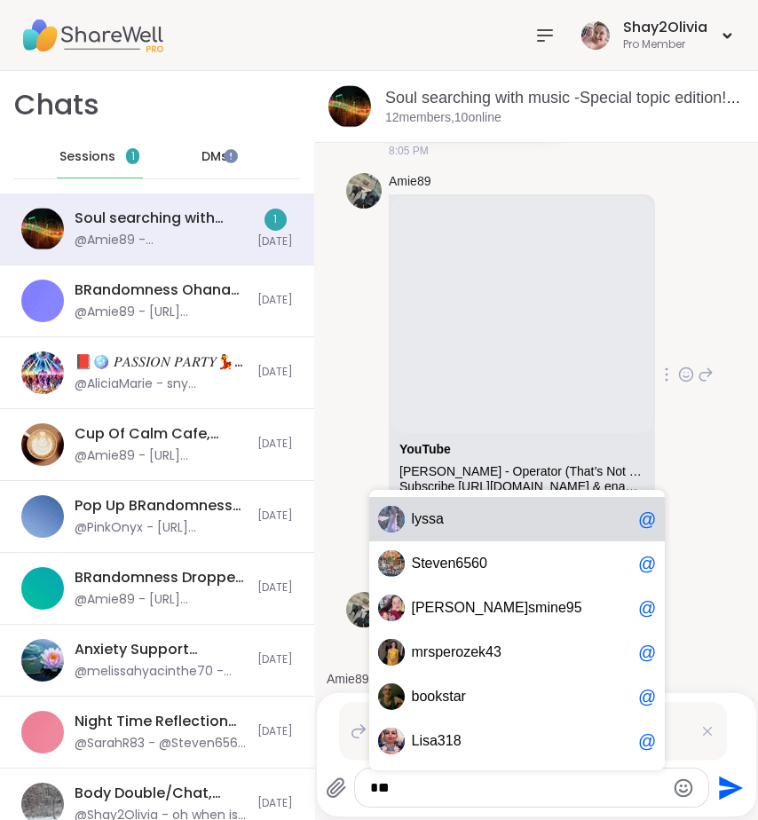
scroll to position [23895, 0]
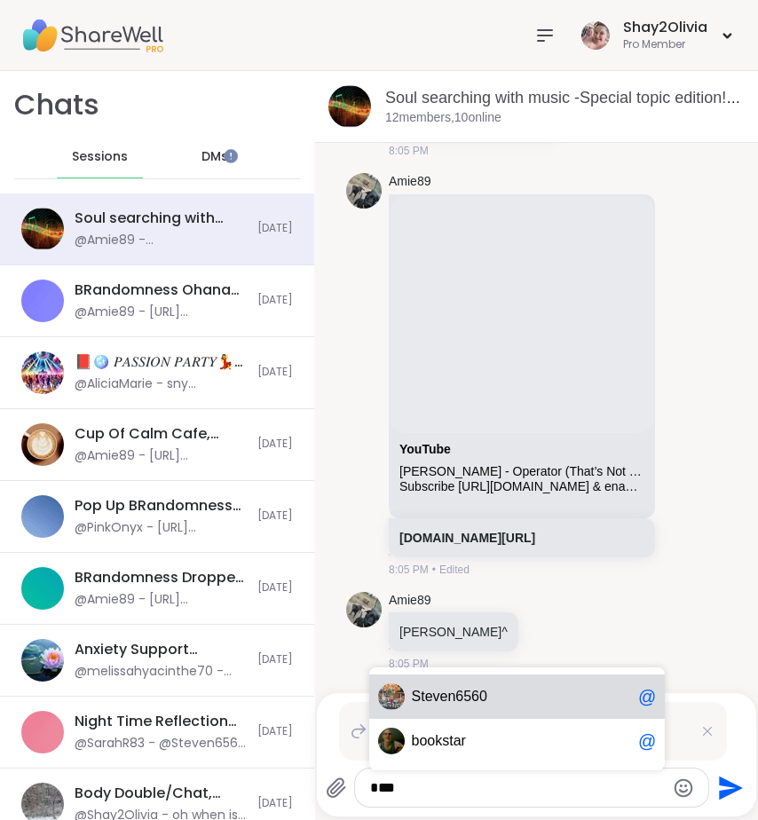
click at [538, 697] on span "St even6560" at bounding box center [521, 697] width 219 height 18
type textarea "**********"
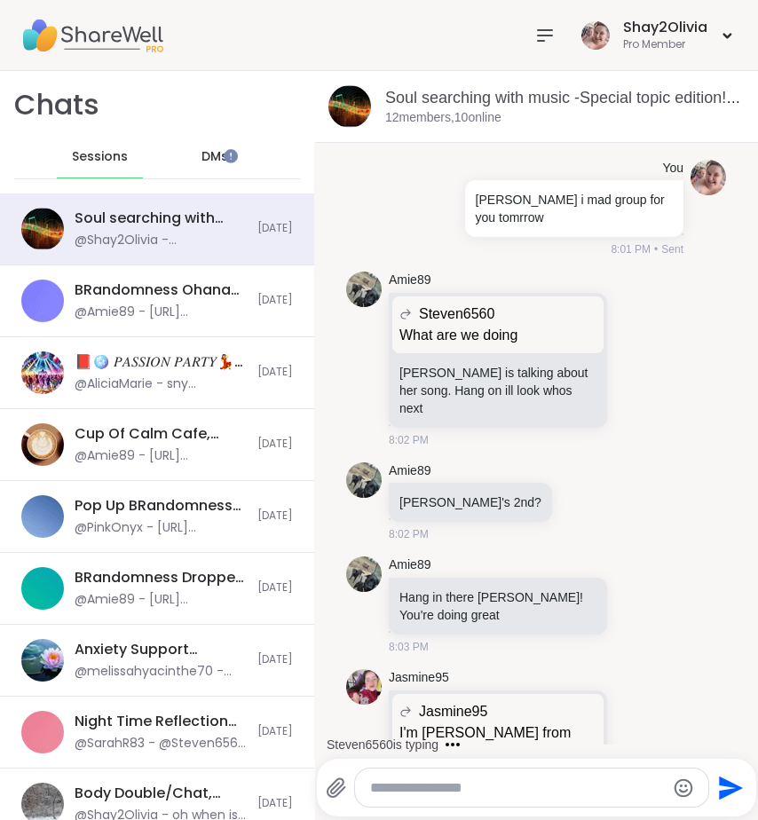
scroll to position [21997, 0]
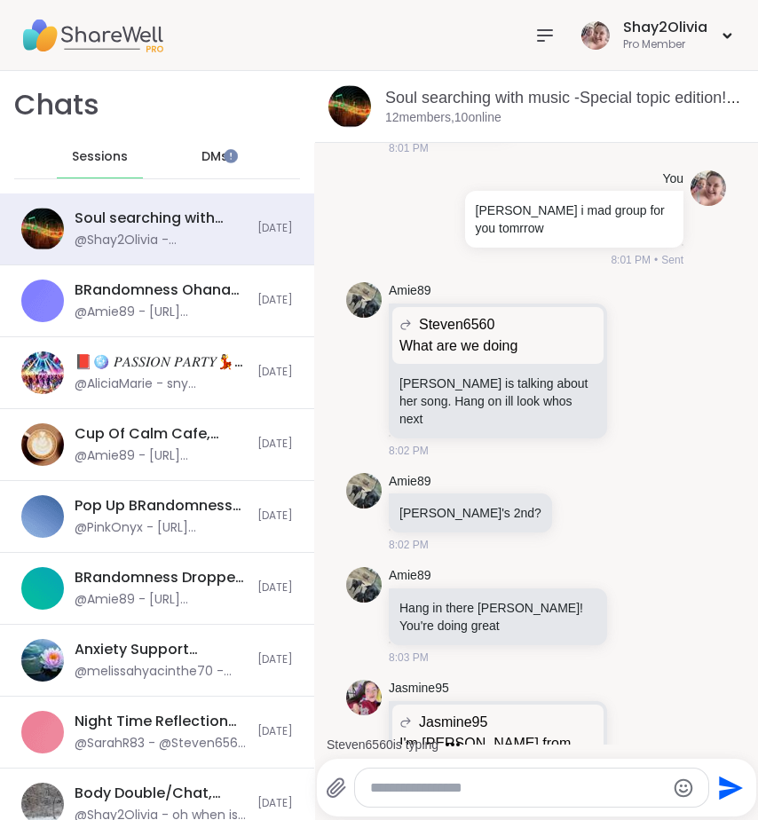
click at [534, 37] on icon at bounding box center [544, 35] width 21 height 21
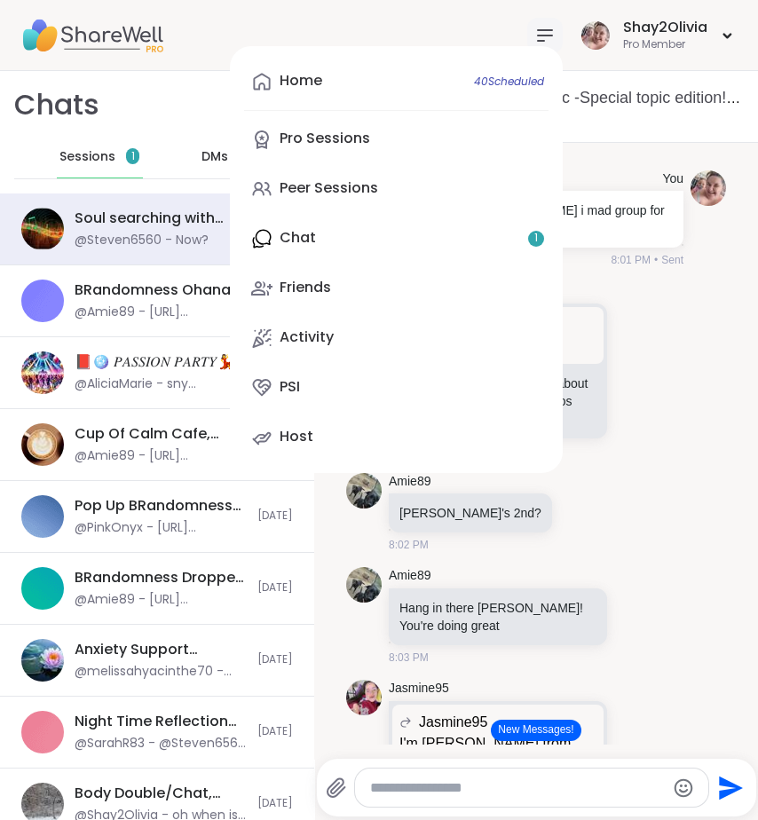
click at [624, 61] on div "HeatherCM24 alyssa...can you put your group in the chat 1 1 8:01 PM • Edited" at bounding box center [527, -1] width 277 height 123
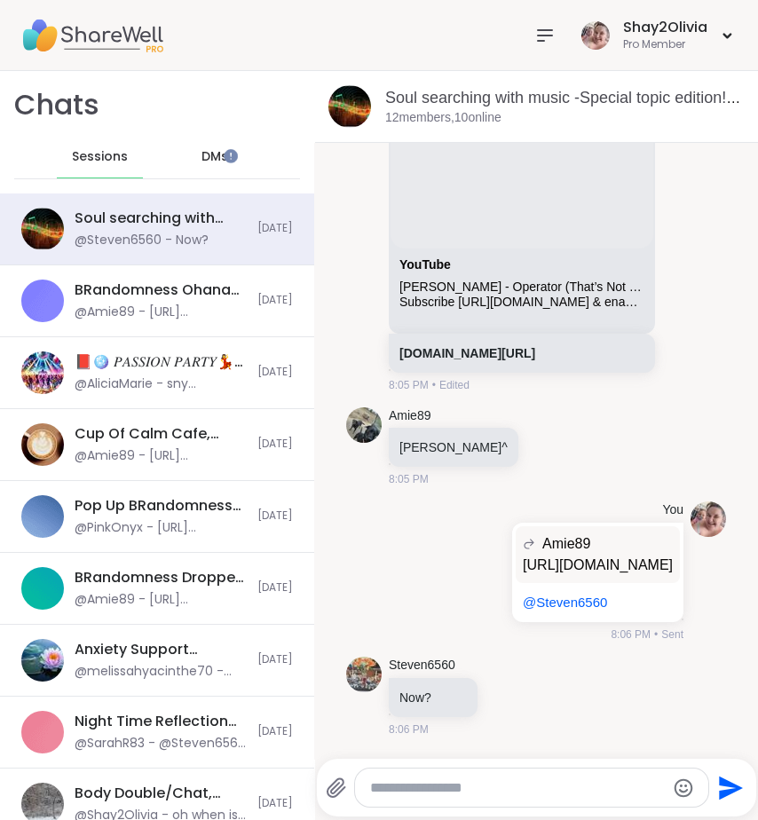
scroll to position [24100, 0]
click at [529, 791] on textarea "Type your message" at bounding box center [517, 789] width 294 height 18
type textarea "****"
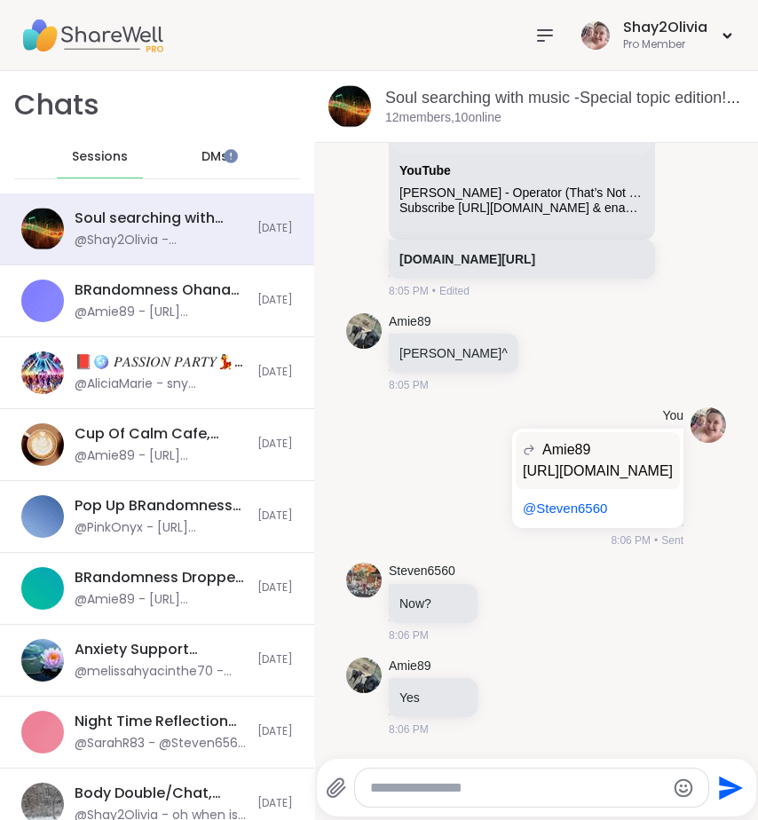
scroll to position [24290, 0]
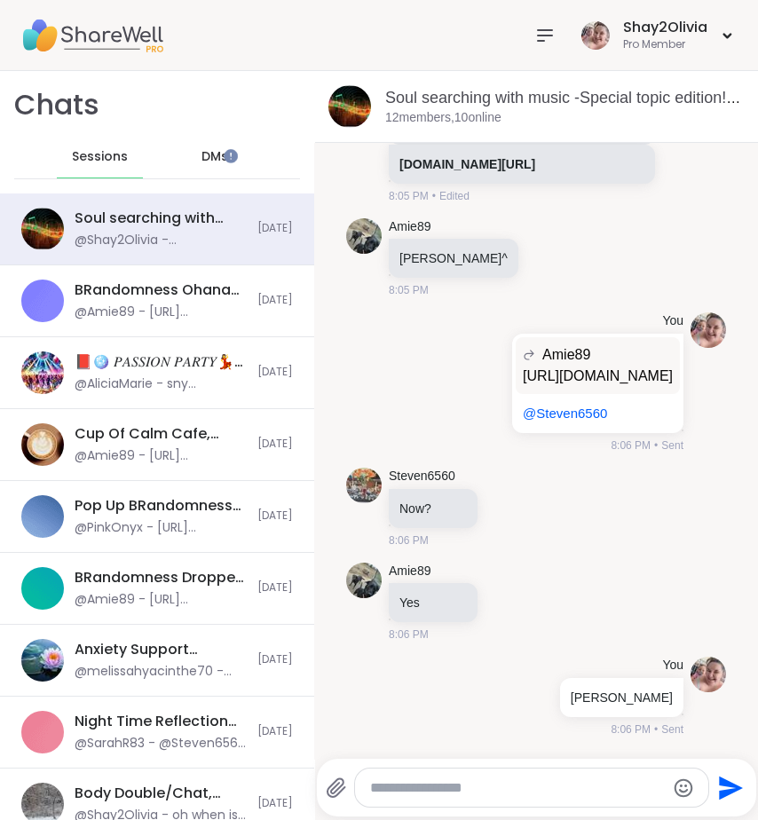
click at [538, 35] on icon at bounding box center [545, 35] width 14 height 11
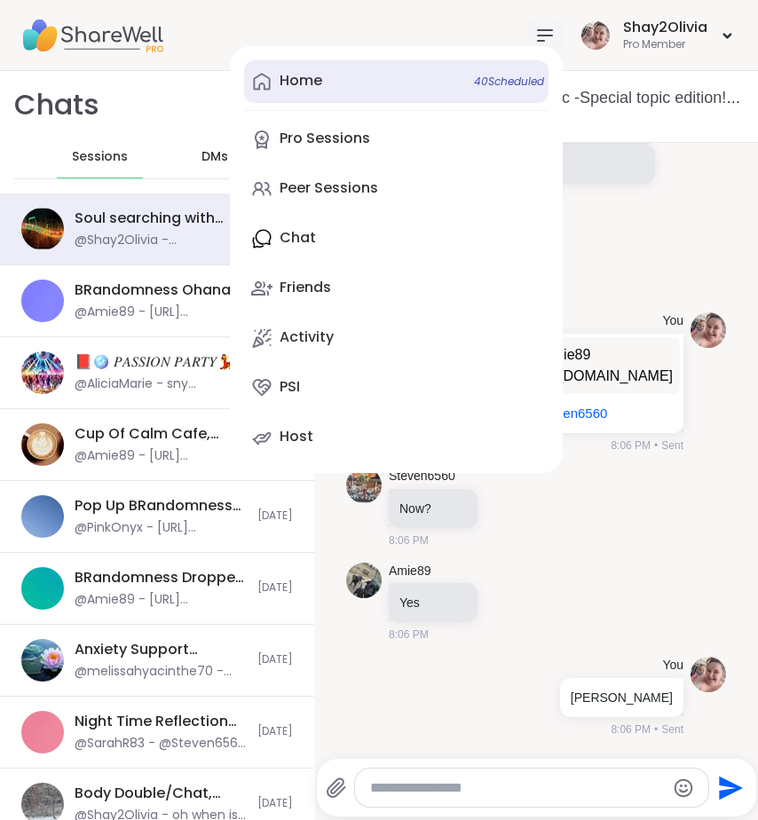
click at [363, 83] on link "Home 40 Scheduled" at bounding box center [396, 81] width 305 height 43
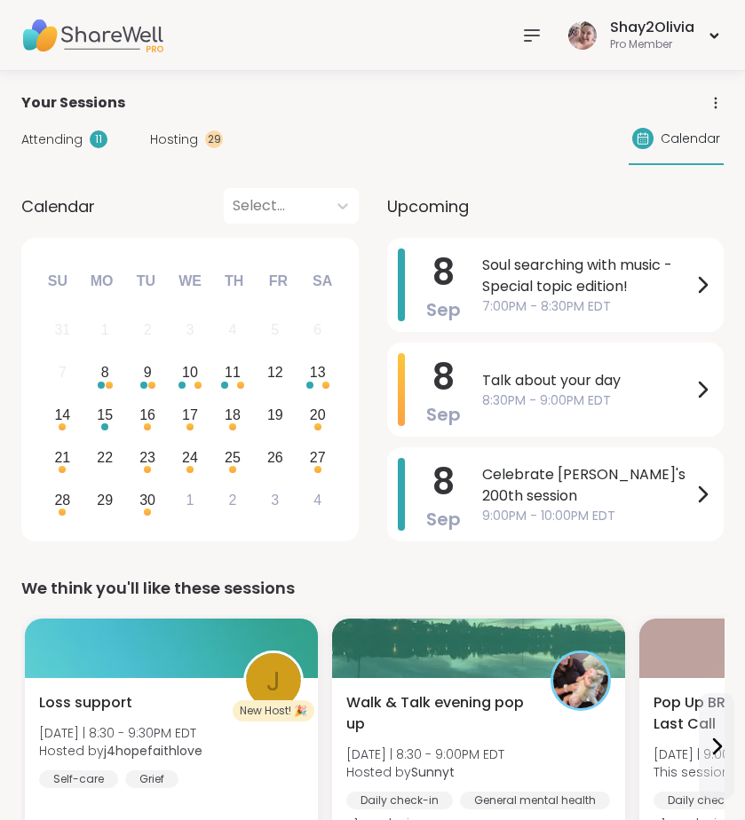
click at [542, 42] on icon at bounding box center [531, 35] width 21 height 21
click at [199, 132] on div "Hosting 29" at bounding box center [186, 140] width 73 height 19
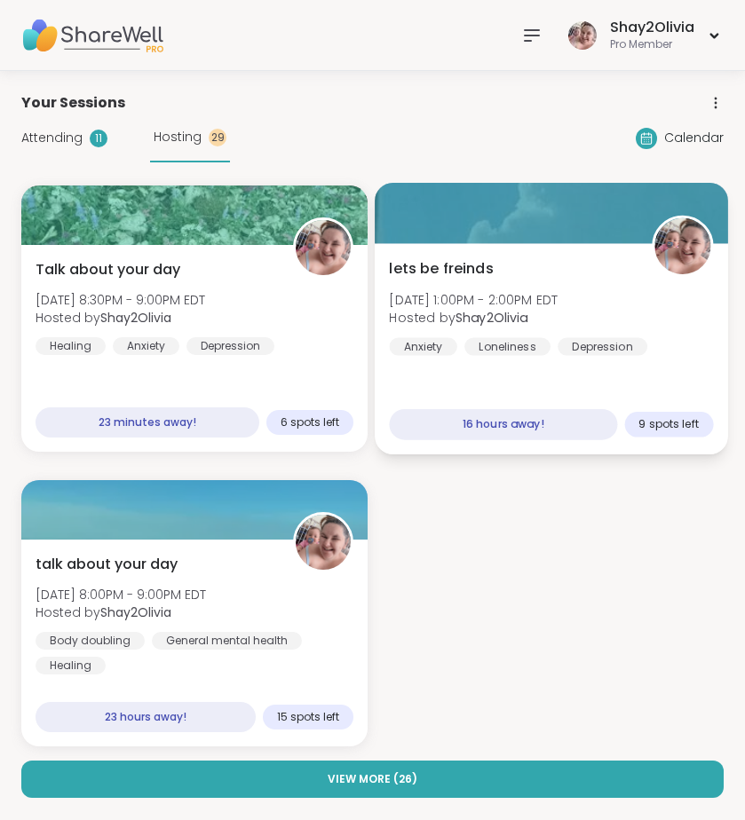
click at [526, 288] on div "lets be freinds Tue, Sep 09 | 1:00PM - 2:00PM EDT Hosted by Shay2Olivia Anxiety…" at bounding box center [551, 307] width 324 height 98
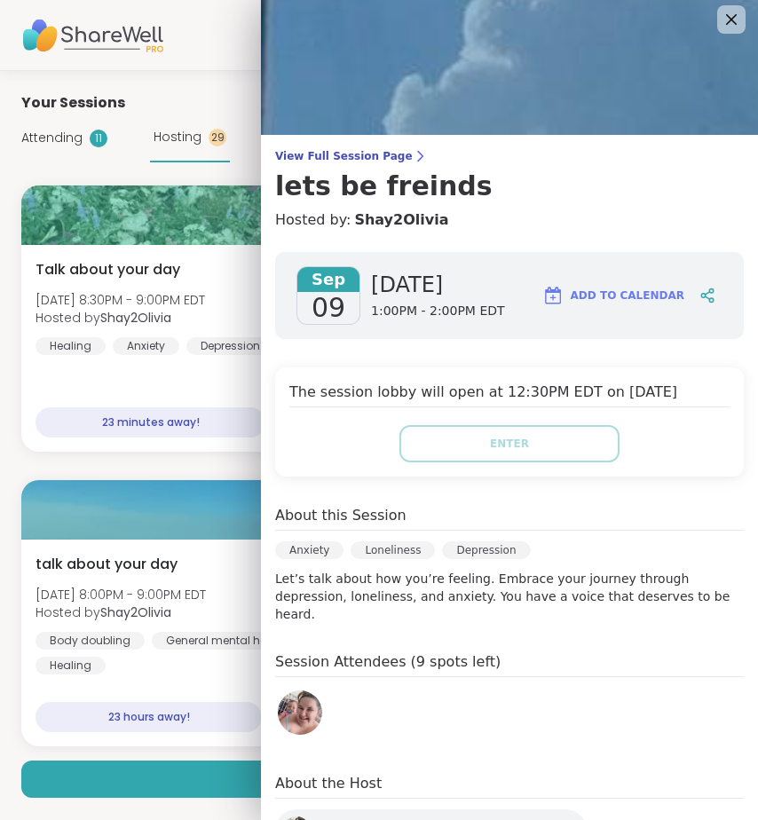
scroll to position [6, 0]
click at [693, 294] on div at bounding box center [708, 297] width 30 height 32
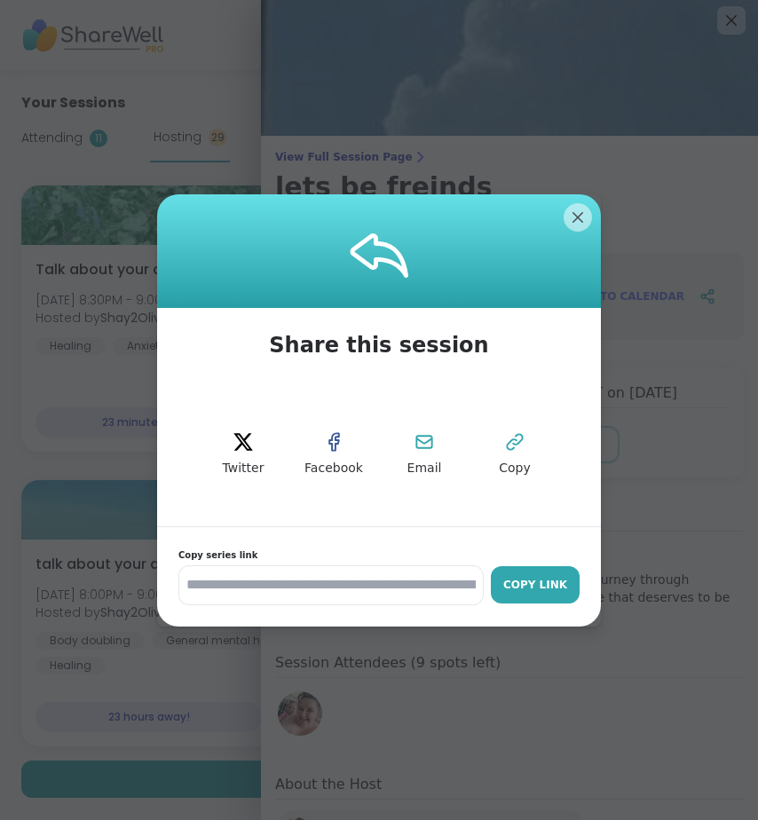
click at [565, 596] on button "Copy Link" at bounding box center [535, 584] width 89 height 37
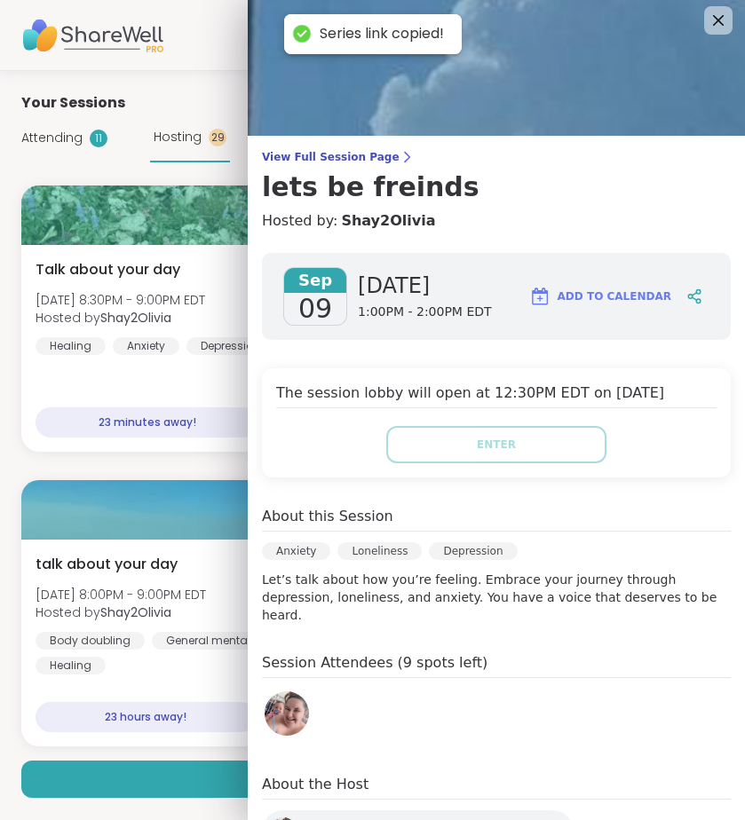
click at [83, 135] on div "Attending 11" at bounding box center [64, 138] width 86 height 19
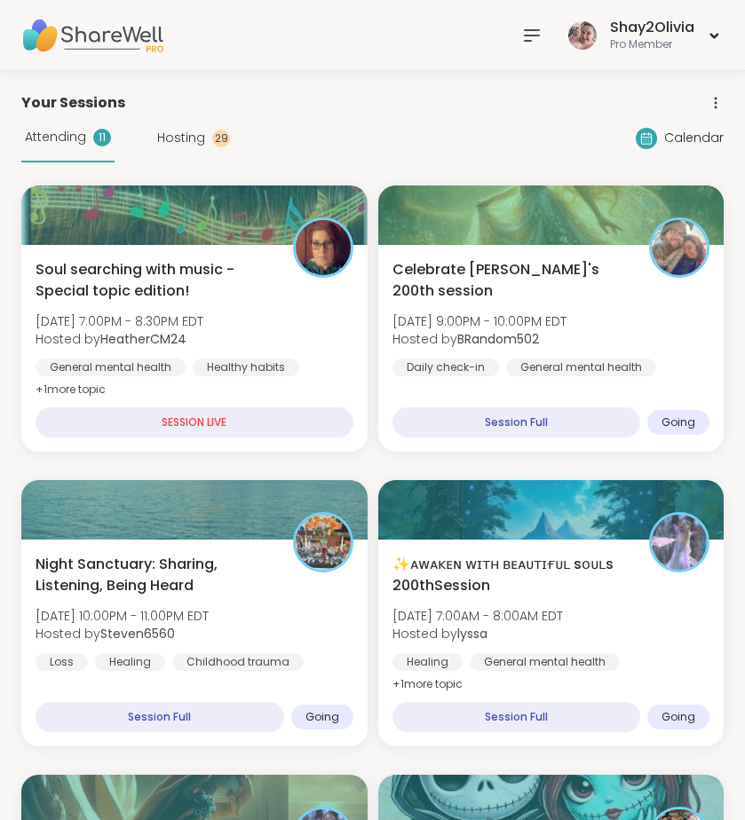
click at [531, 18] on div at bounding box center [532, 36] width 36 height 36
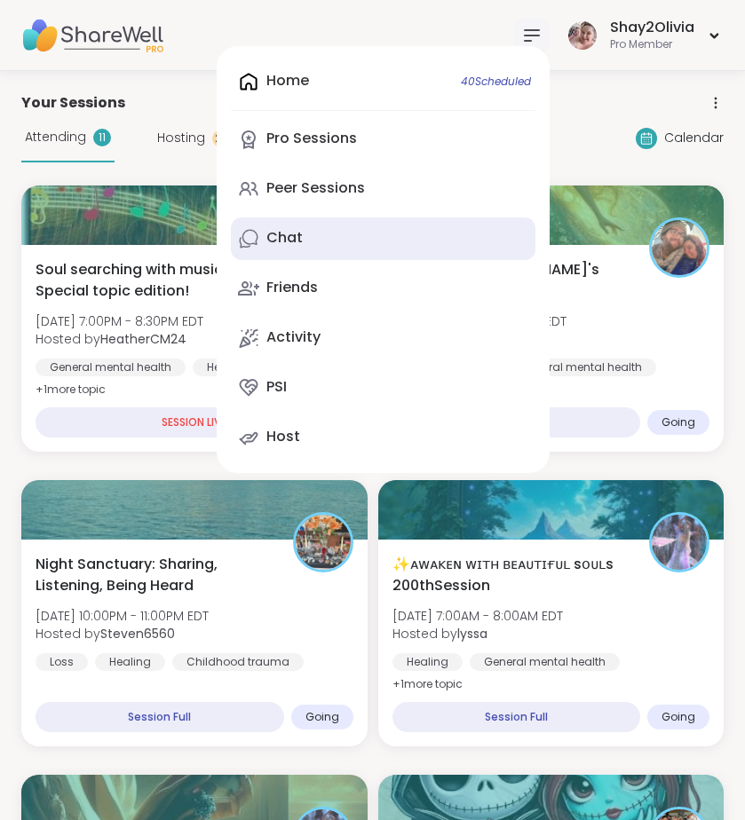
click at [361, 226] on link "Chat" at bounding box center [383, 239] width 305 height 43
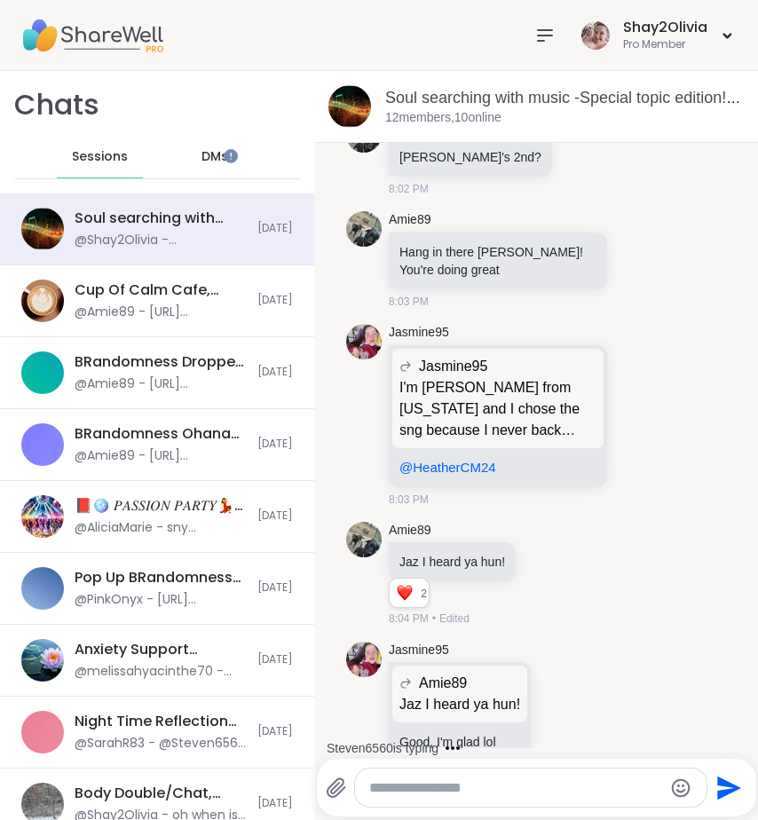
scroll to position [22256, 0]
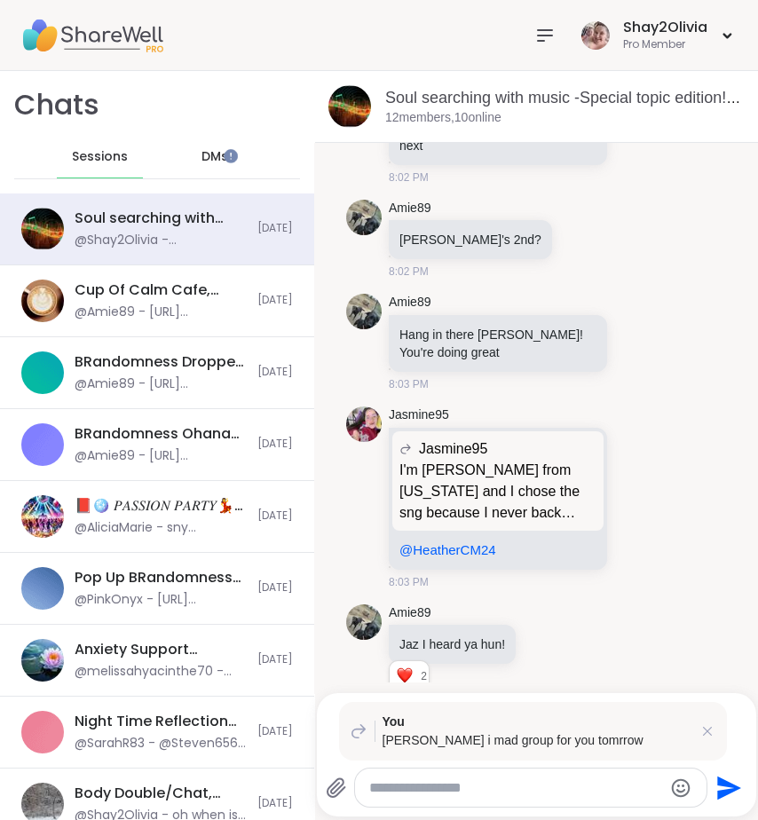
paste textarea "**********"
type textarea "**********"
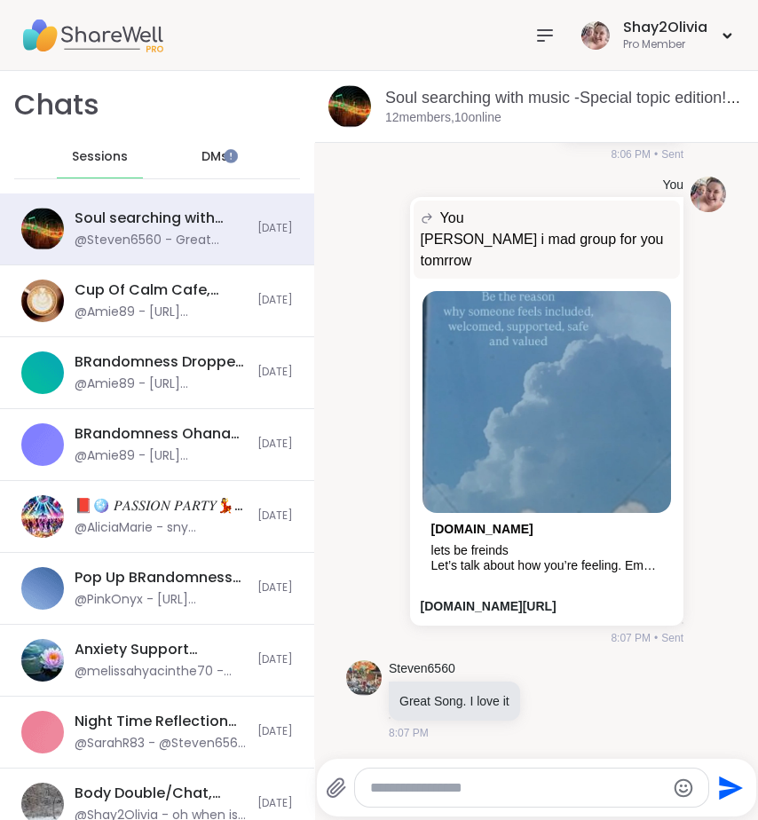
scroll to position [24868, 0]
click at [477, 788] on textarea "Type your message" at bounding box center [517, 789] width 294 height 18
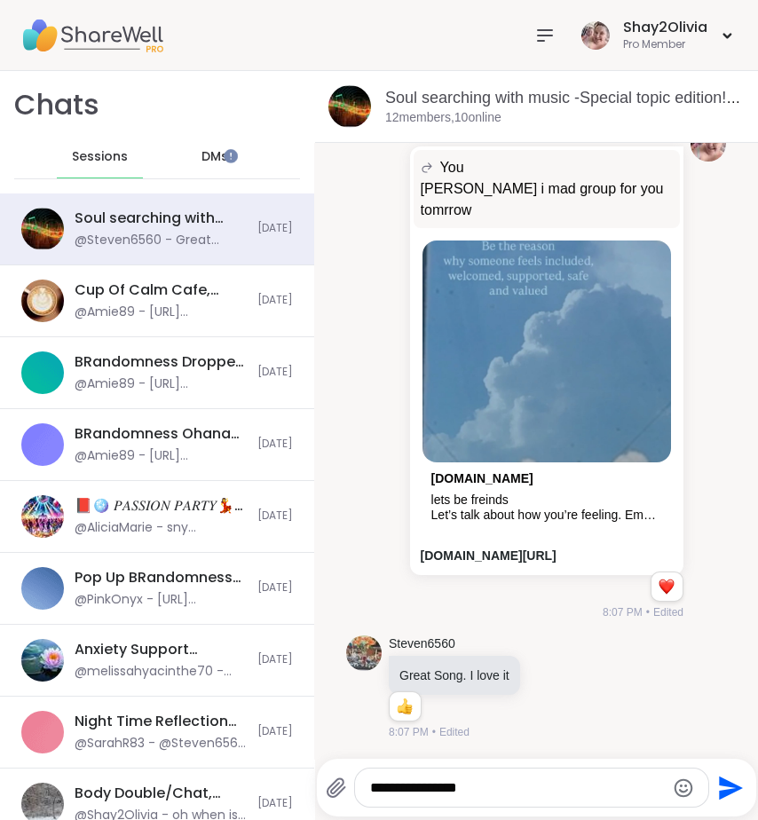
scroll to position [24920, 0]
click at [413, 790] on textarea "**********" at bounding box center [517, 789] width 294 height 18
type textarea "**********"
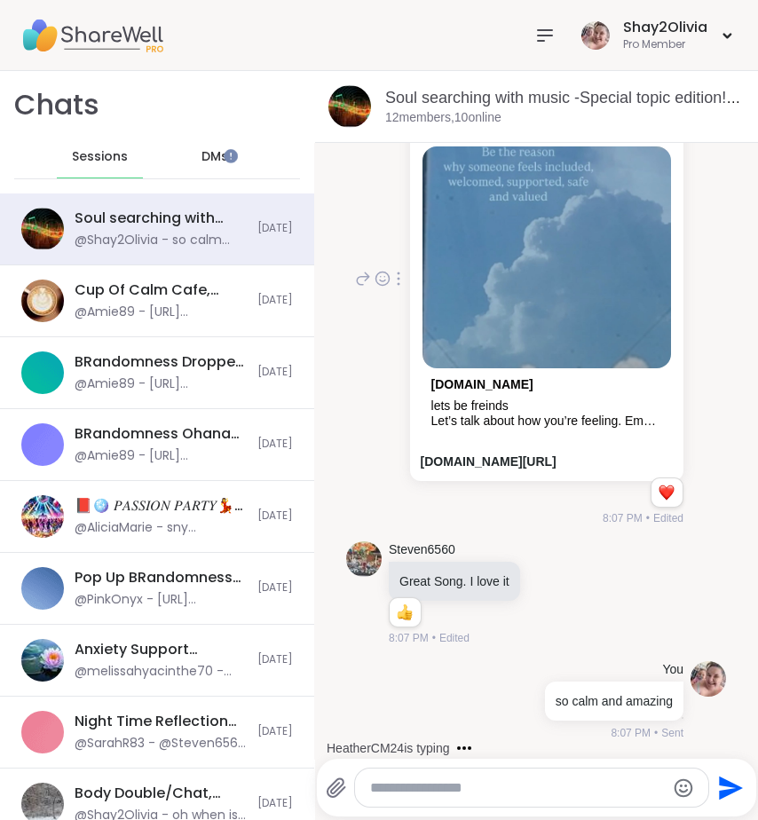
scroll to position [24844, 0]
click at [398, 285] on icon at bounding box center [399, 279] width 2 height 12
click at [346, 422] on div "You You heather i mad group for you tomrrow heather i mad group for you tomrrow…" at bounding box center [536, 280] width 380 height 510
click at [498, 392] on link "sharewellnow.com" at bounding box center [482, 384] width 102 height 14
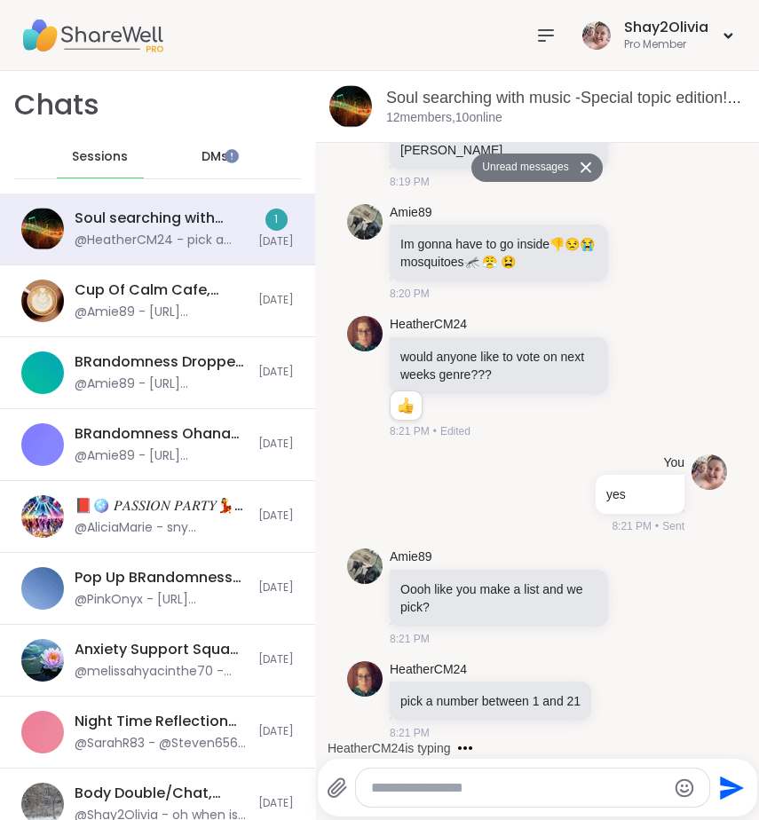
scroll to position [29740, 0]
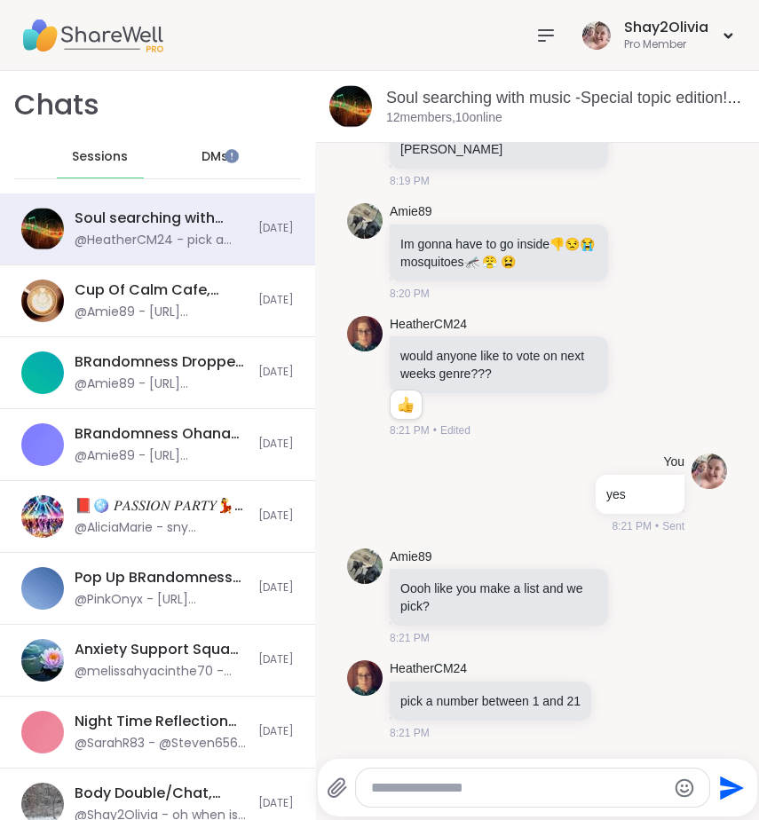
click at [482, 780] on textarea "Type your message" at bounding box center [518, 789] width 294 height 18
type textarea "**"
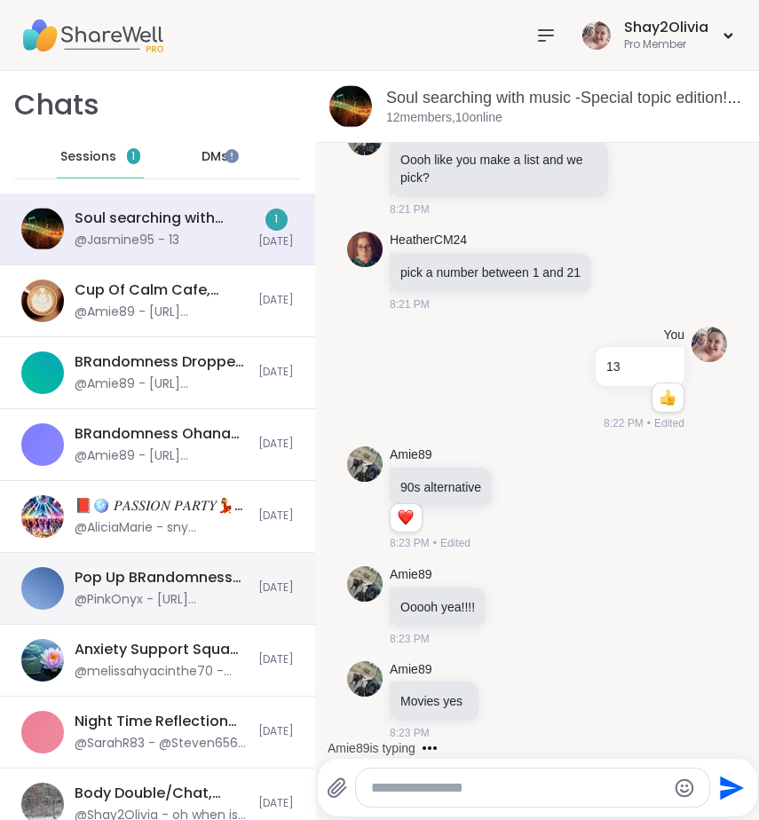
scroll to position [30264, 0]
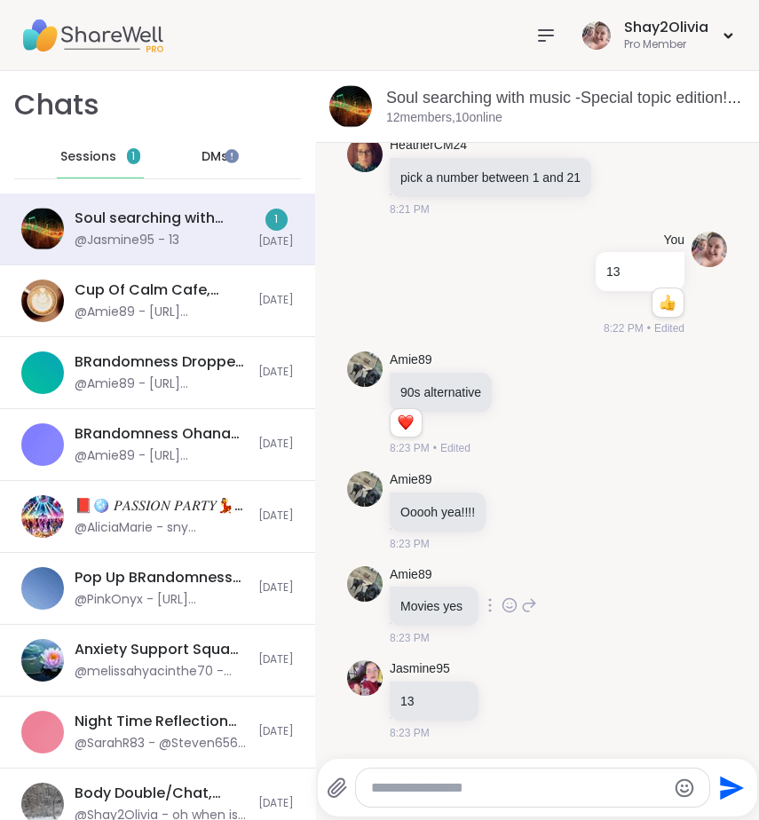
click at [502, 610] on icon at bounding box center [510, 606] width 16 height 18
click at [502, 582] on div "Select Reaction: Heart" at bounding box center [510, 577] width 16 height 16
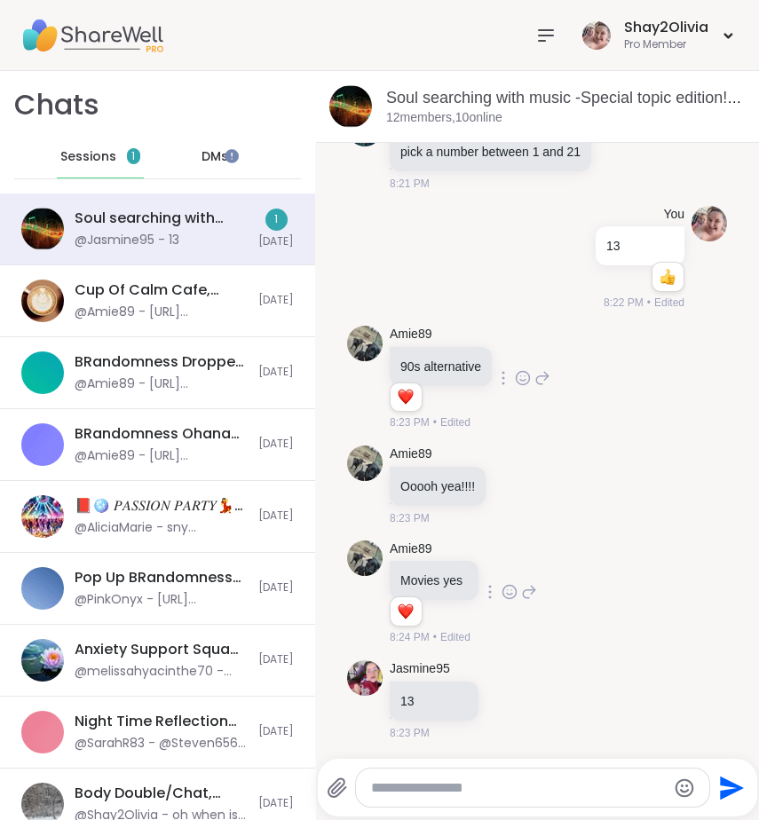
click at [516, 387] on icon at bounding box center [523, 378] width 16 height 18
click at [509, 368] on button "Select Reaction: Heart" at bounding box center [523, 350] width 36 height 36
click at [408, 772] on div at bounding box center [532, 788] width 353 height 38
click at [408, 796] on div at bounding box center [532, 788] width 353 height 38
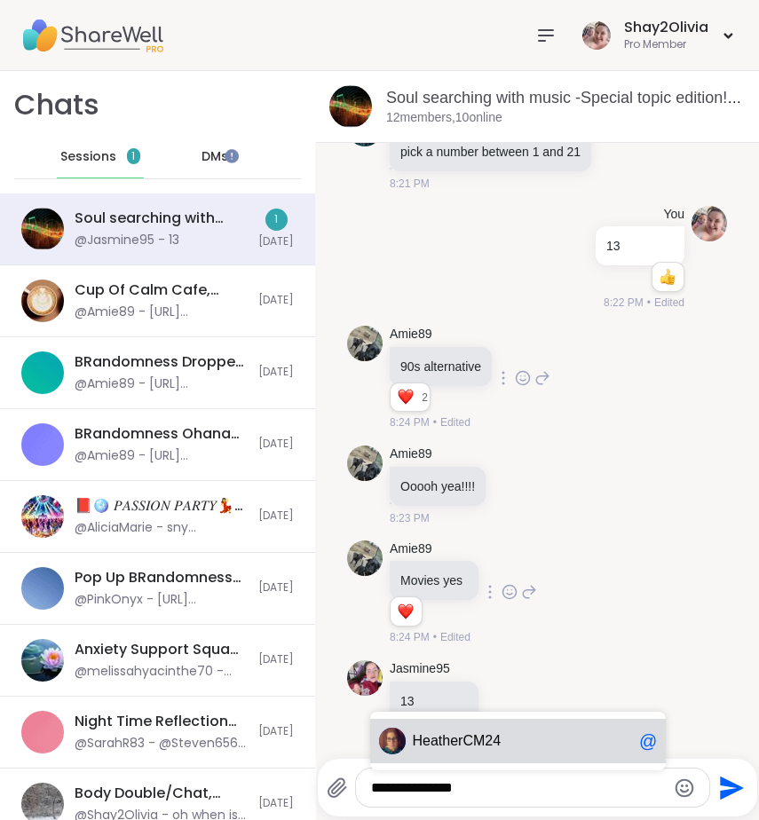
scroll to position [30384, 0]
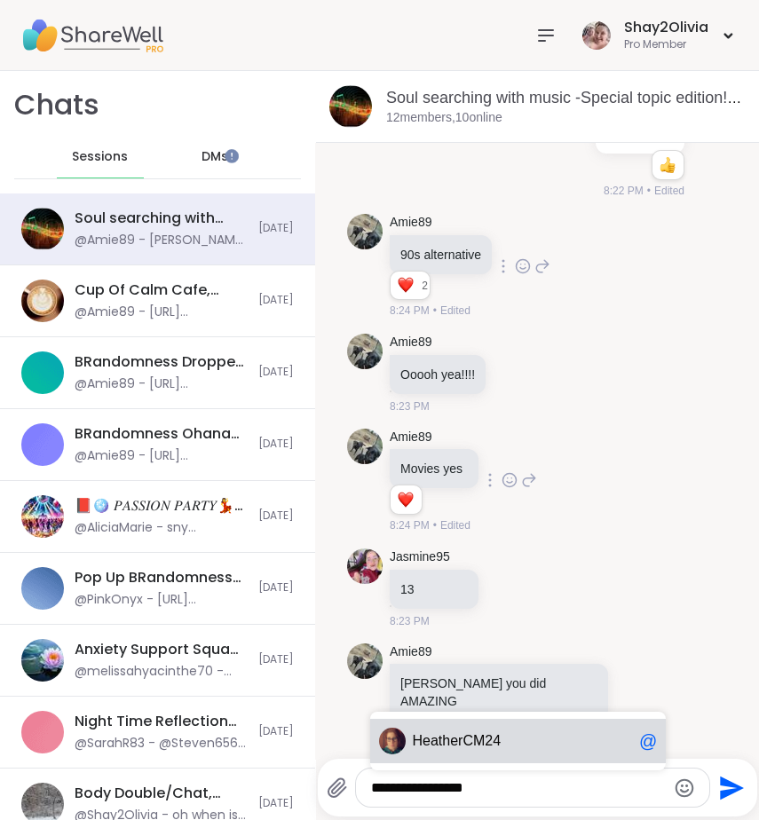
click at [488, 744] on span "herCM24" at bounding box center [471, 741] width 59 height 18
type textarea "**********"
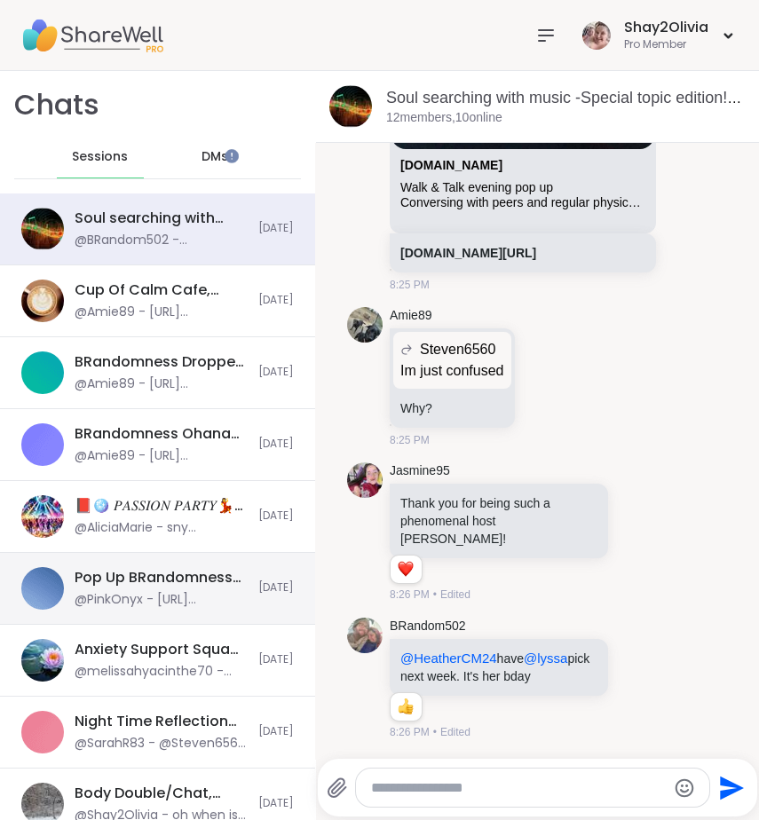
scroll to position [31743, 0]
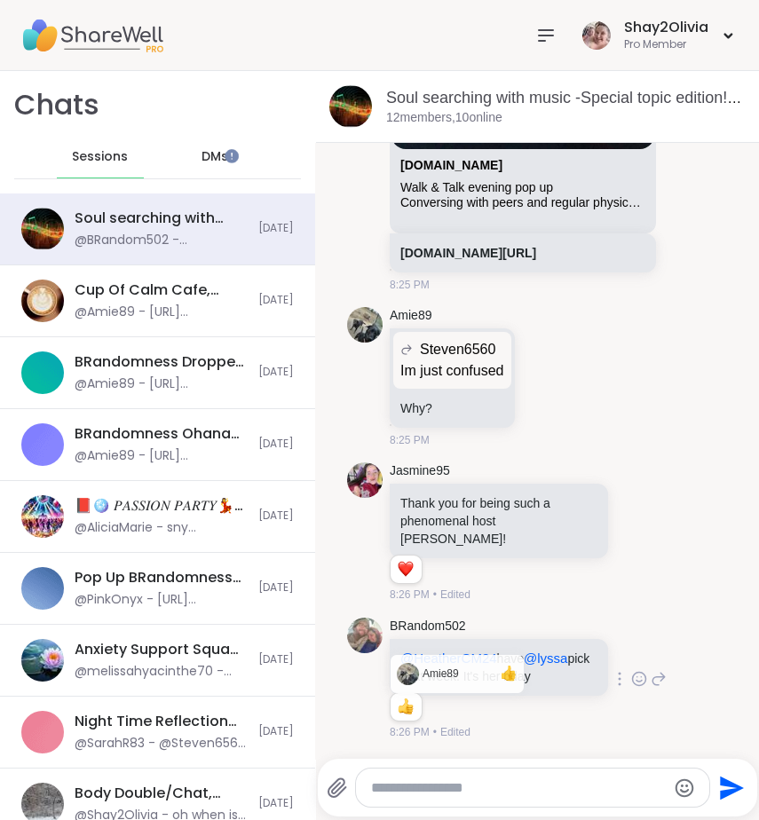
click at [398, 699] on div "Reactions: like" at bounding box center [406, 707] width 16 height 16
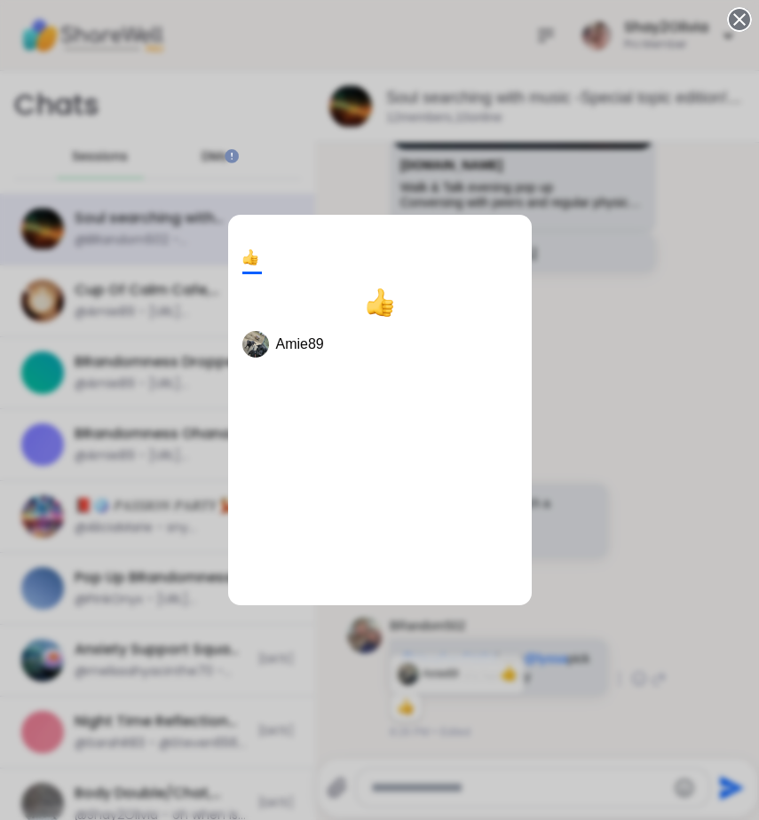
click at [511, 708] on div "1 Amie89" at bounding box center [379, 410] width 759 height 820
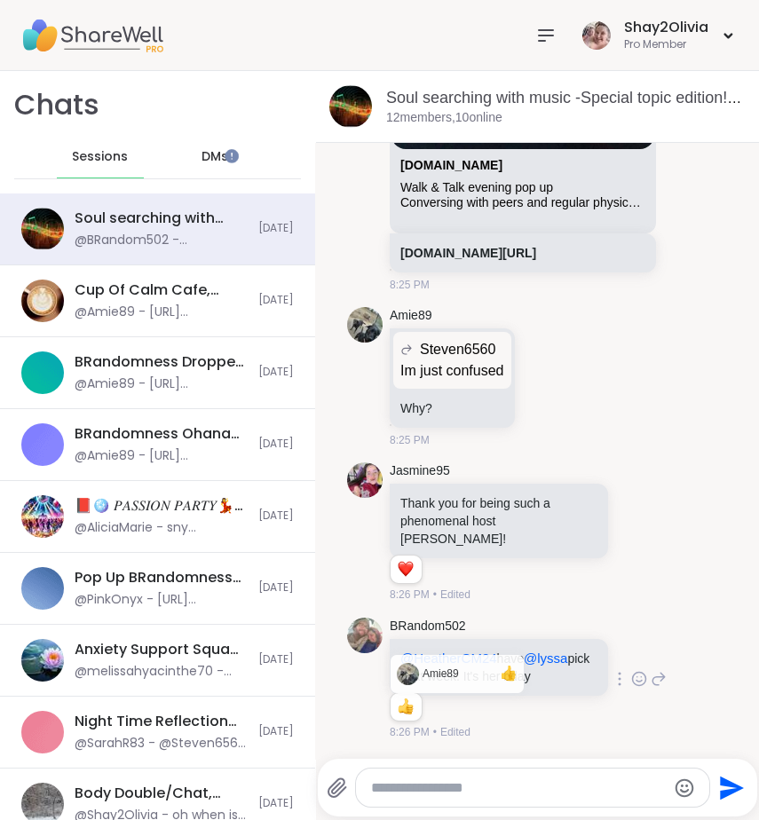
click at [631, 678] on icon at bounding box center [639, 679] width 16 height 18
click at [621, 650] on button "Select Reaction: Heart" at bounding box center [639, 651] width 36 height 36
click at [633, 677] on icon at bounding box center [639, 678] width 13 height 13
click at [565, 730] on div "8:27 PM • Edited" at bounding box center [501, 732] width 222 height 16
click at [532, 799] on div at bounding box center [532, 788] width 353 height 38
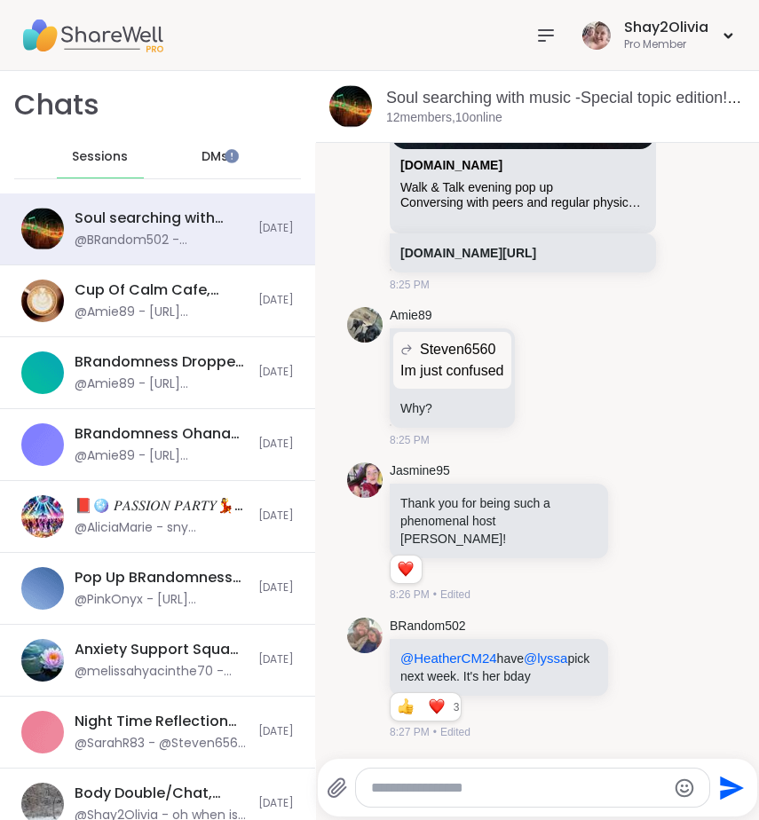
click at [528, 792] on textarea "Type your message" at bounding box center [518, 789] width 294 height 18
type textarea "**********"
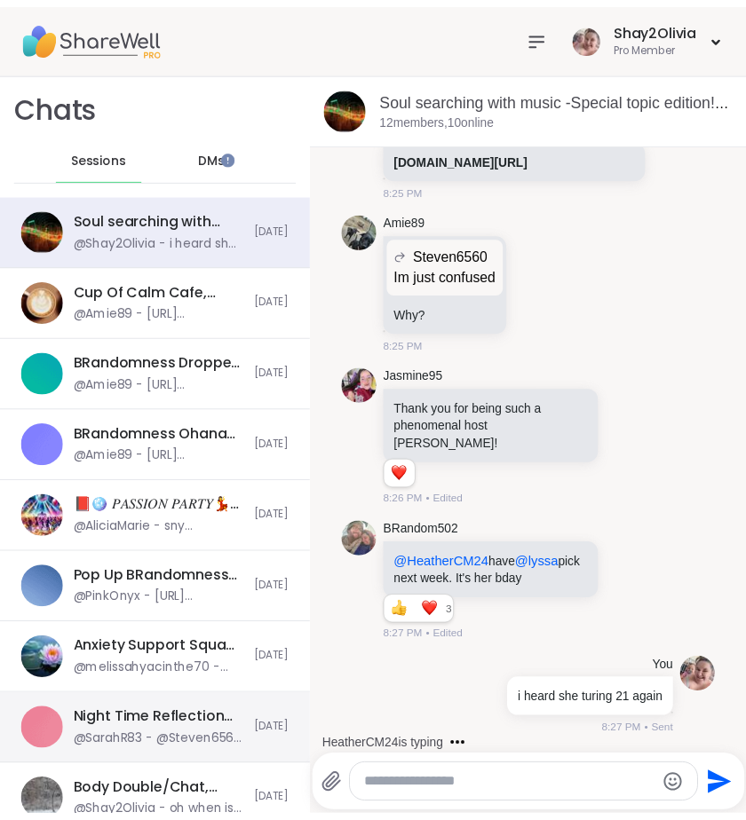
scroll to position [31951, 0]
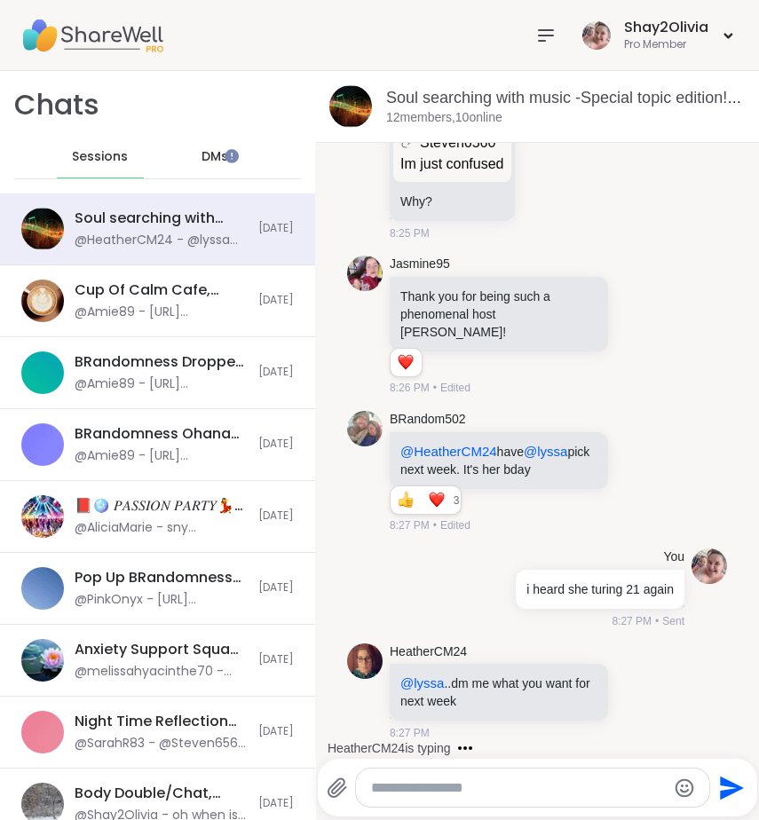
click at [535, 32] on icon at bounding box center [545, 35] width 21 height 21
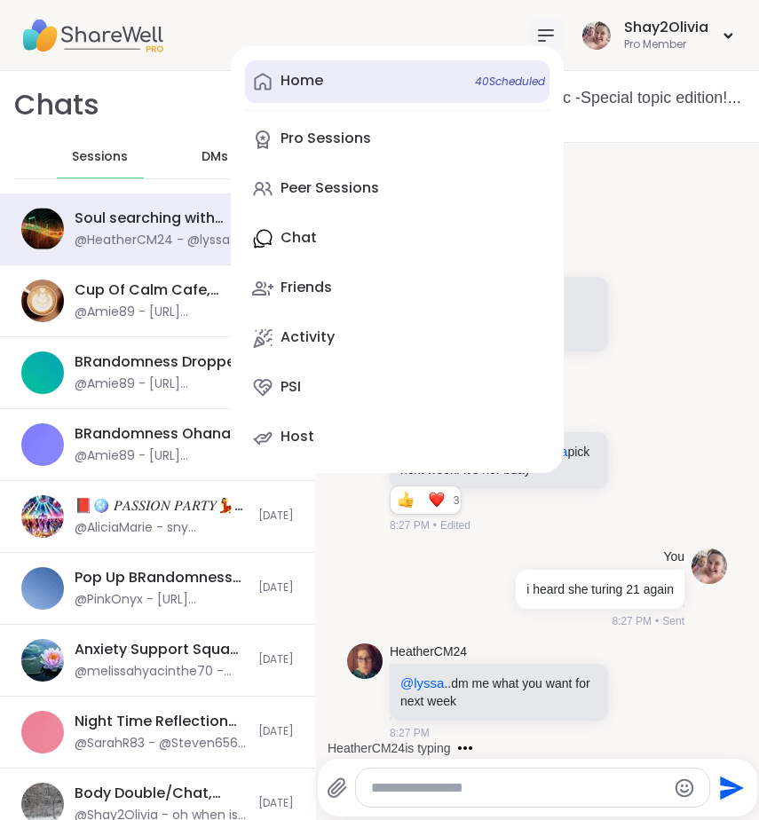
click at [312, 82] on link "Home 40 Scheduled" at bounding box center [397, 81] width 305 height 43
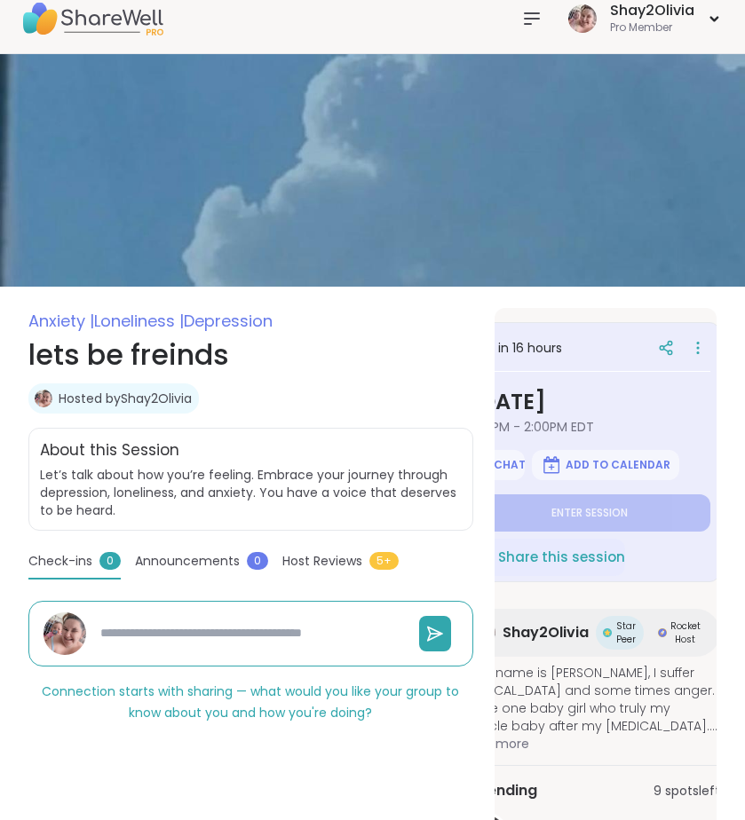
scroll to position [0, 66]
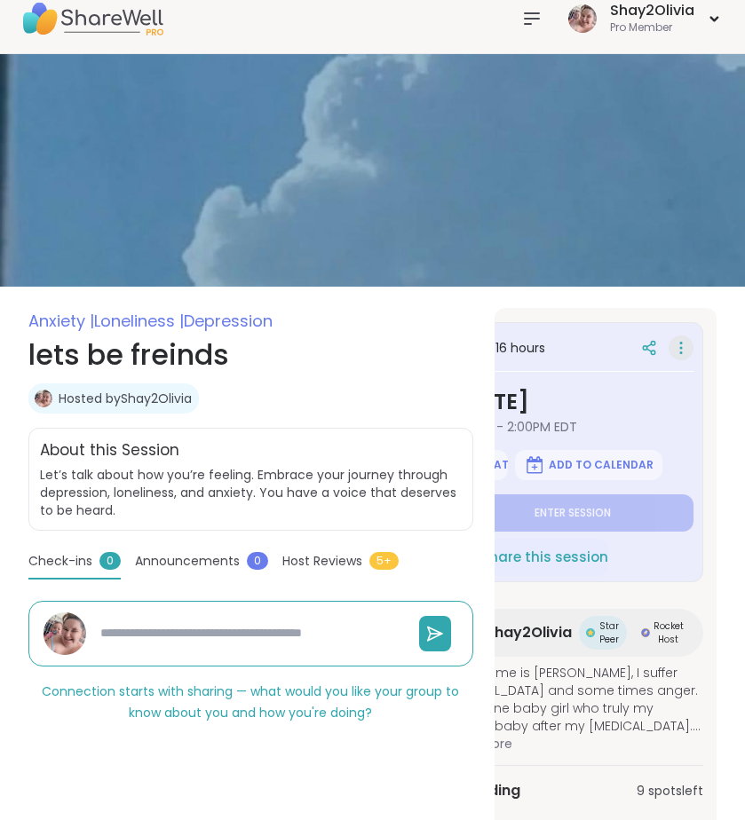
click at [683, 348] on icon at bounding box center [681, 348] width 18 height 25
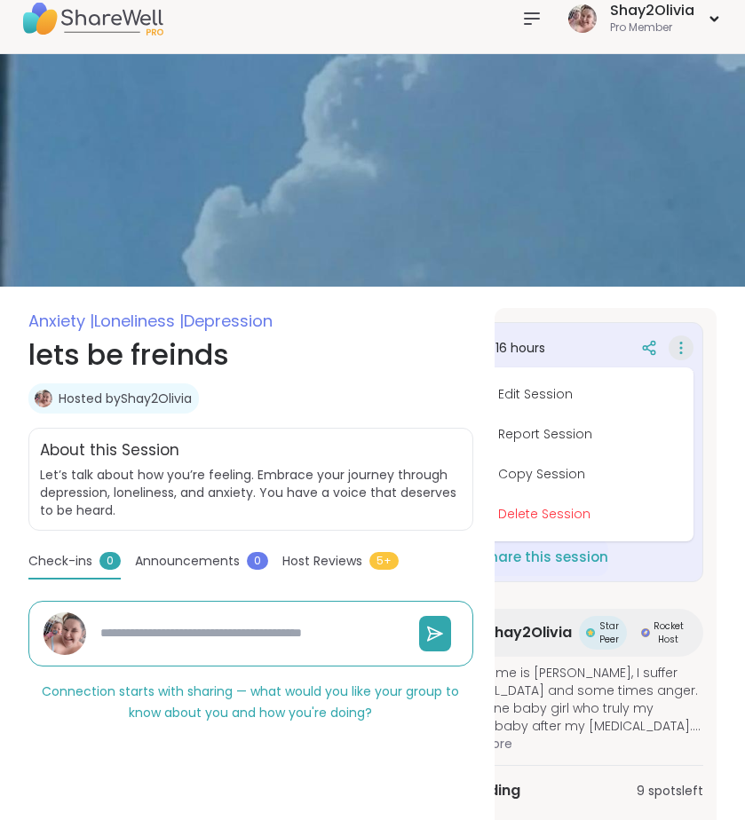
click at [369, 350] on h1 "lets be freinds" at bounding box center [250, 355] width 445 height 43
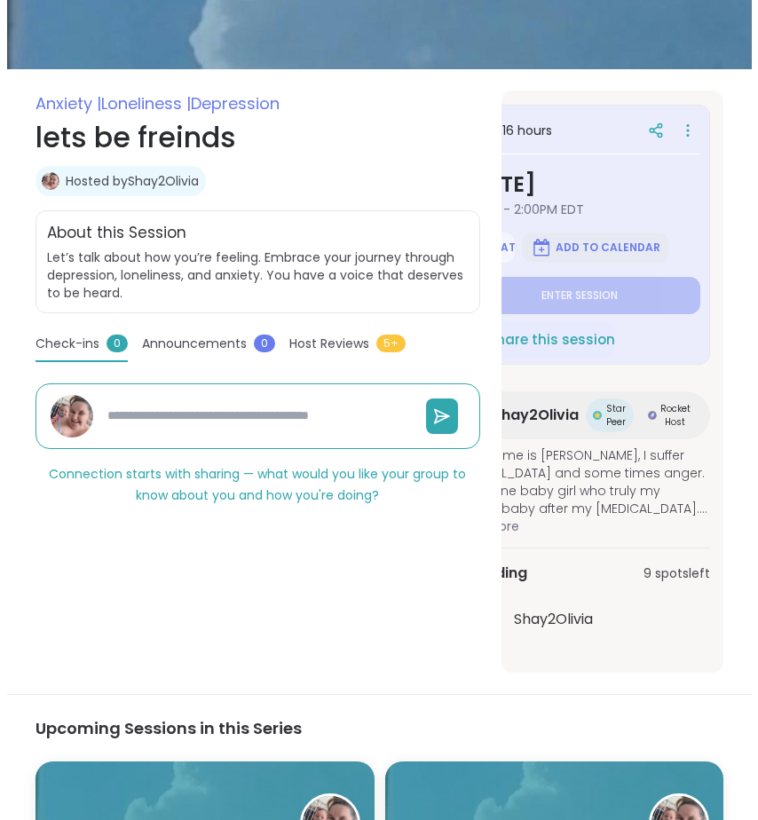
scroll to position [0, 0]
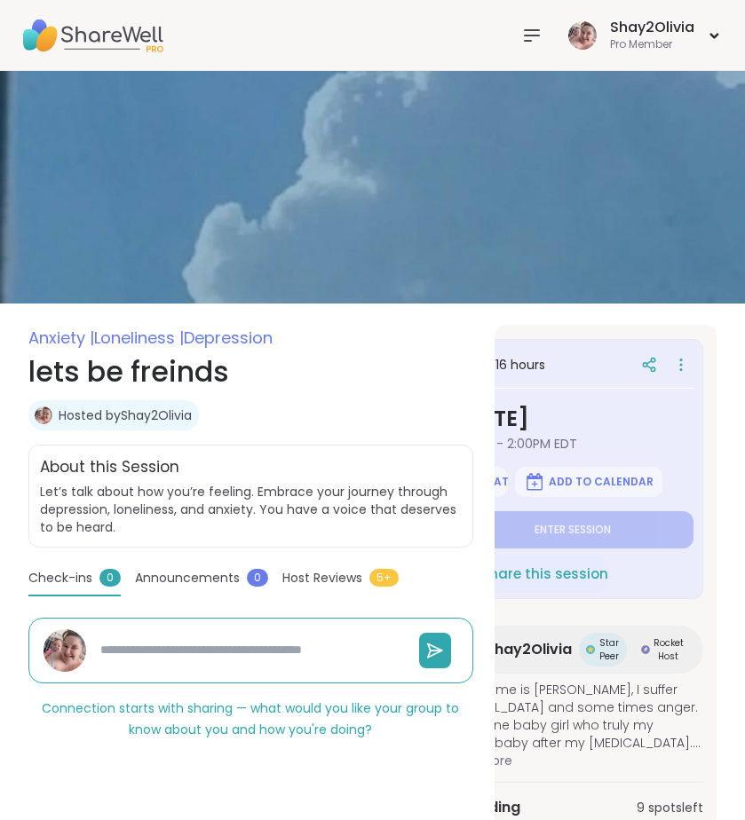
click at [532, 33] on icon at bounding box center [531, 35] width 21 height 21
type textarea "*"
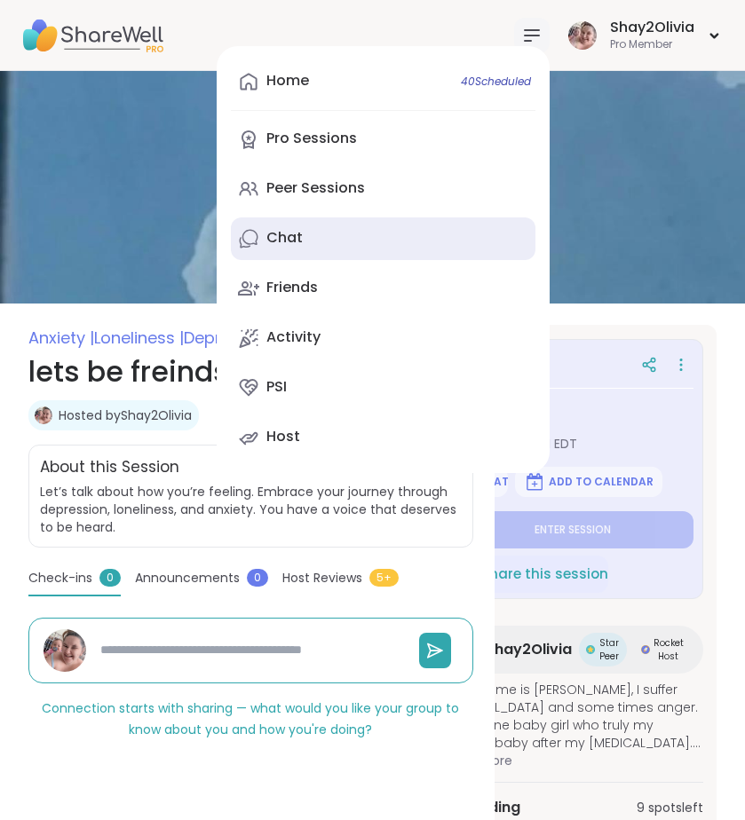
click at [410, 241] on link "Chat" at bounding box center [383, 239] width 305 height 43
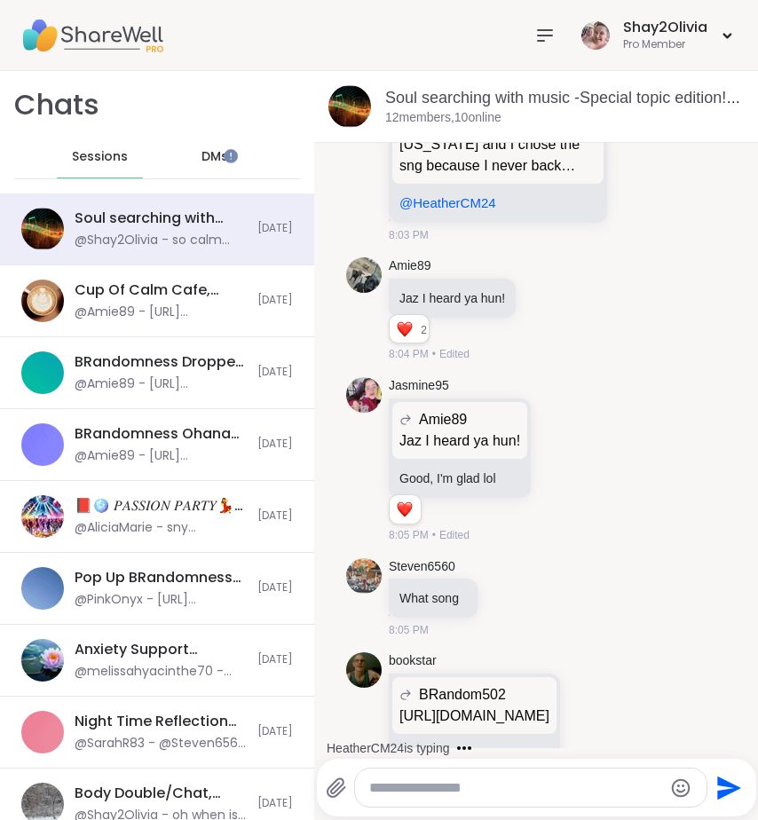
scroll to position [17481, 0]
click at [534, 43] on icon at bounding box center [544, 35] width 21 height 21
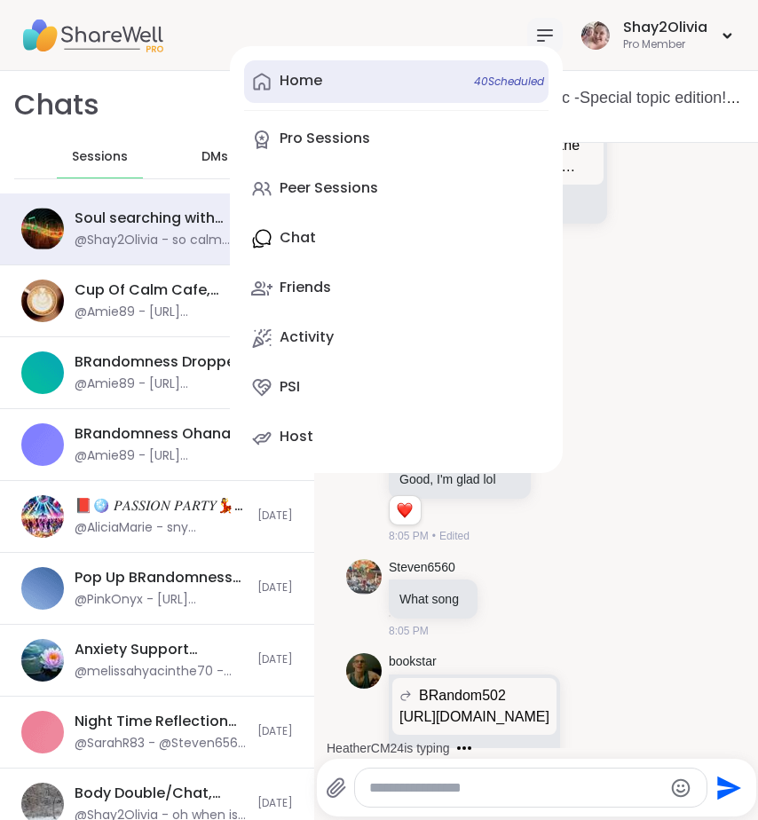
click at [305, 82] on div "Home 40 Scheduled" at bounding box center [301, 81] width 43 height 20
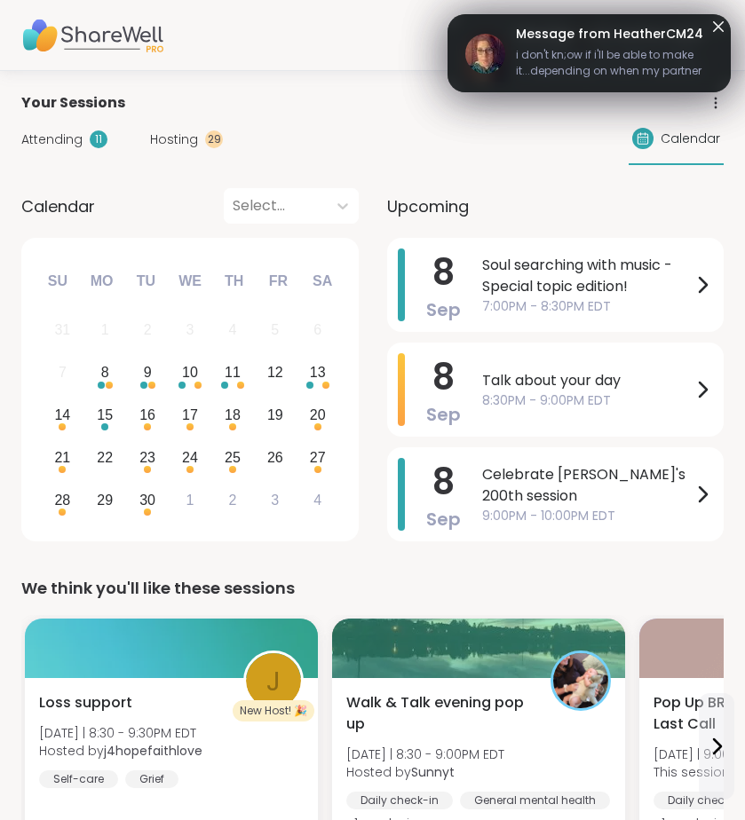
click at [220, 122] on div "Attending 11 Hosting 29 Calendar" at bounding box center [372, 139] width 702 height 51
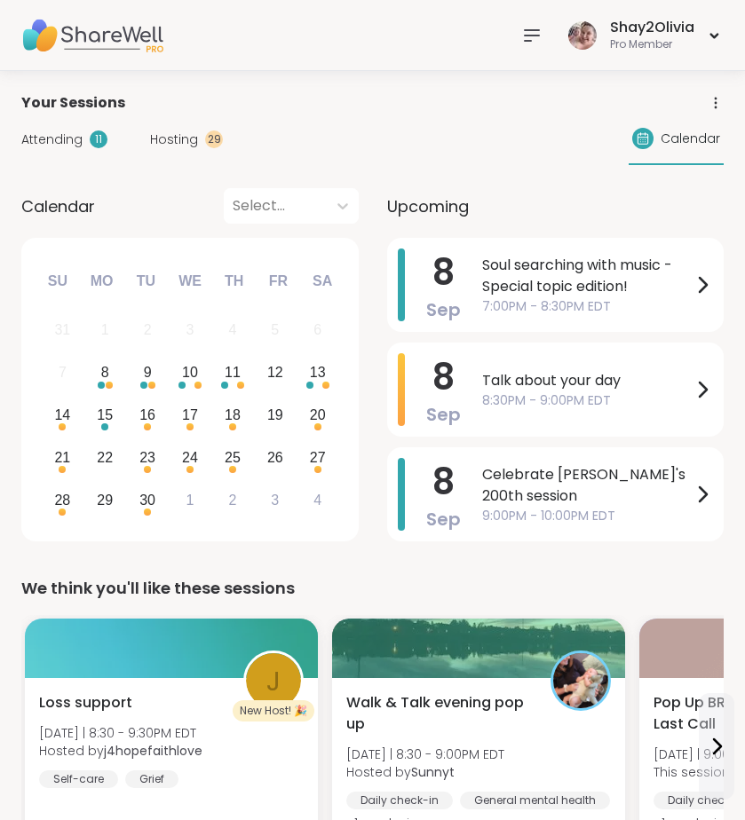
click at [211, 139] on div "29" at bounding box center [214, 140] width 18 height 18
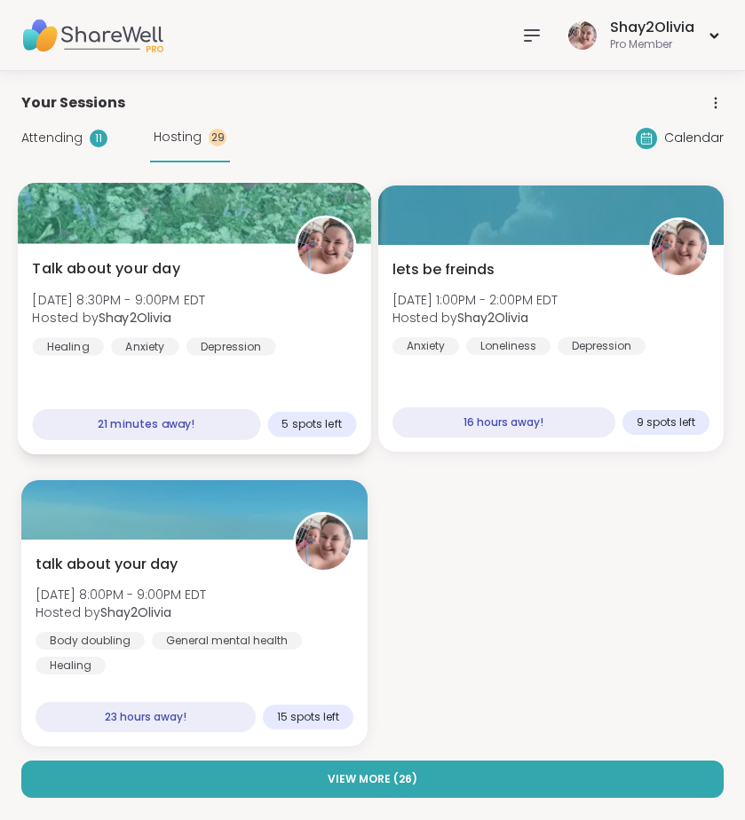
click at [252, 355] on div "Talk about your day [DATE] 8:30PM - 9:00PM EDT Hosted by Shay2Olivia Healing An…" at bounding box center [194, 348] width 352 height 211
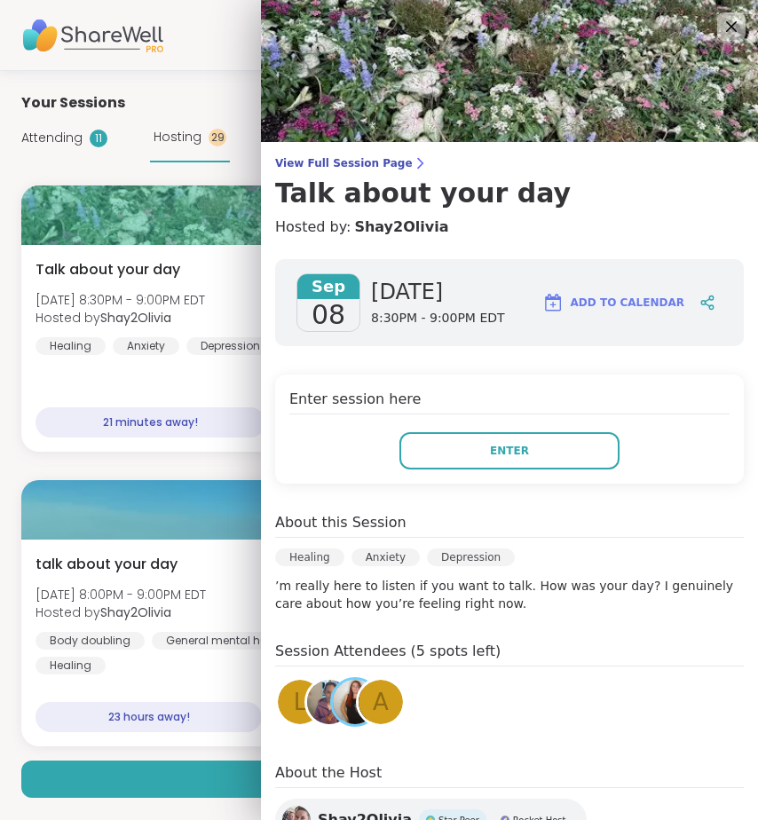
click at [202, 463] on div "Talk about your day [DATE] 8:30PM - 9:00PM EDT Hosted by Shay2Olivia Healing An…" at bounding box center [379, 466] width 716 height 561
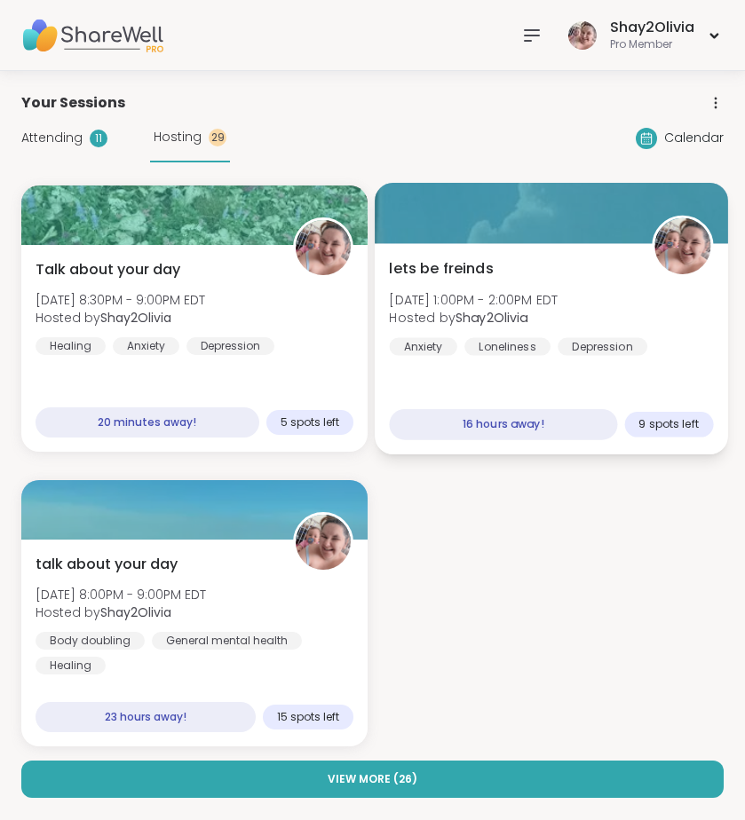
click at [642, 380] on div "lets be freinds Tue, Sep 09 | 1:00PM - 2:00PM EDT Hosted by Shay2Olivia Anxiety…" at bounding box center [551, 348] width 352 height 211
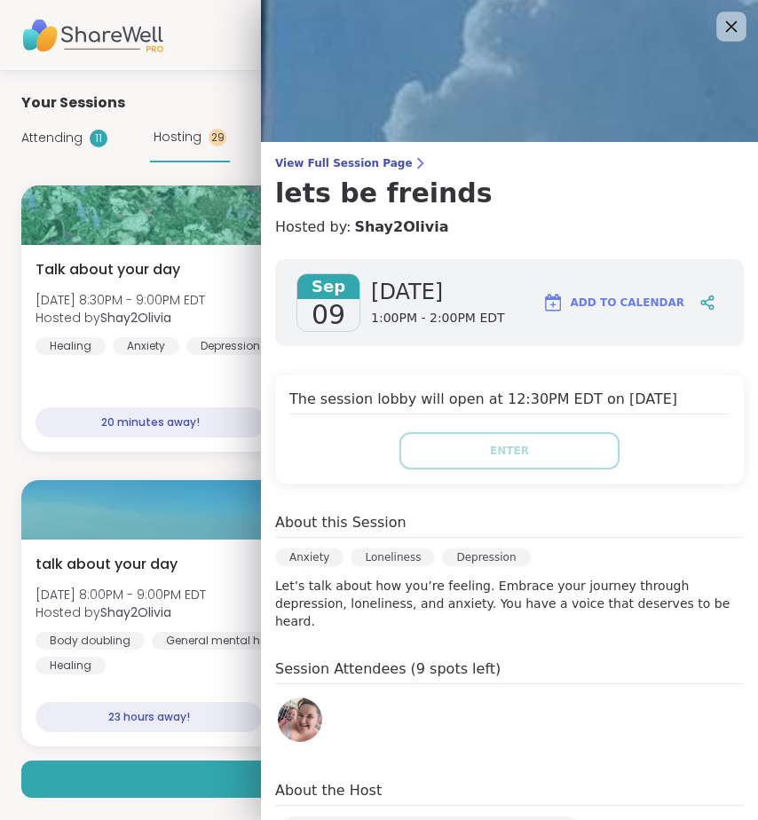
click at [720, 27] on icon at bounding box center [731, 26] width 22 height 22
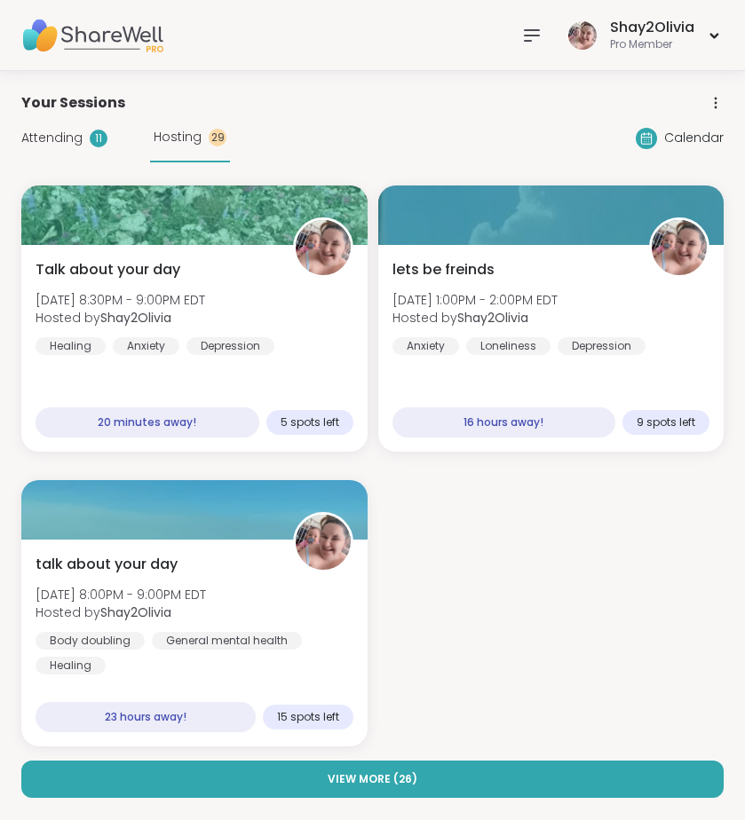
click at [527, 38] on icon at bounding box center [531, 35] width 21 height 21
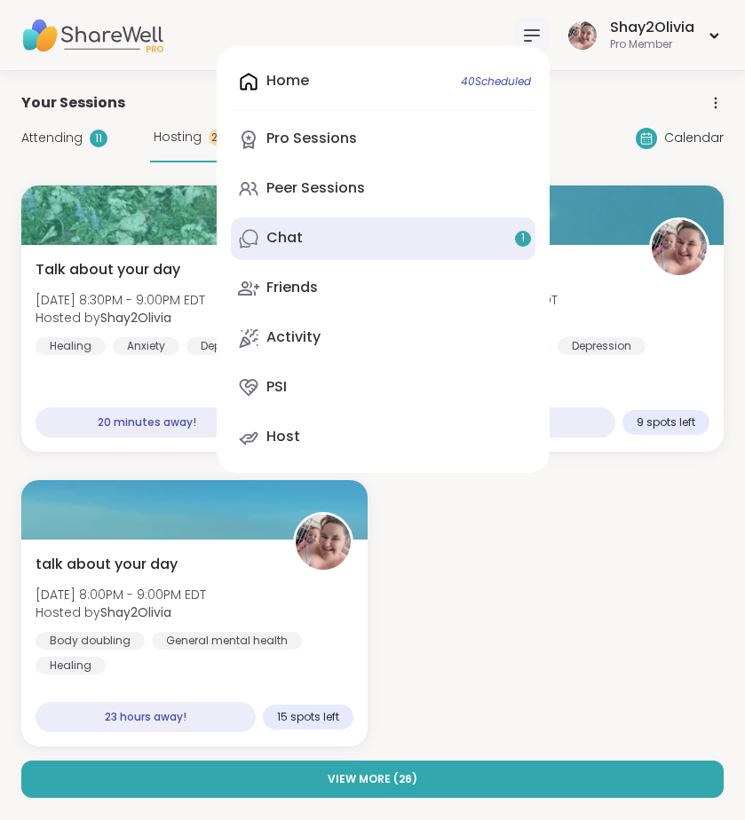
click at [479, 238] on link "Chat 1" at bounding box center [383, 239] width 305 height 43
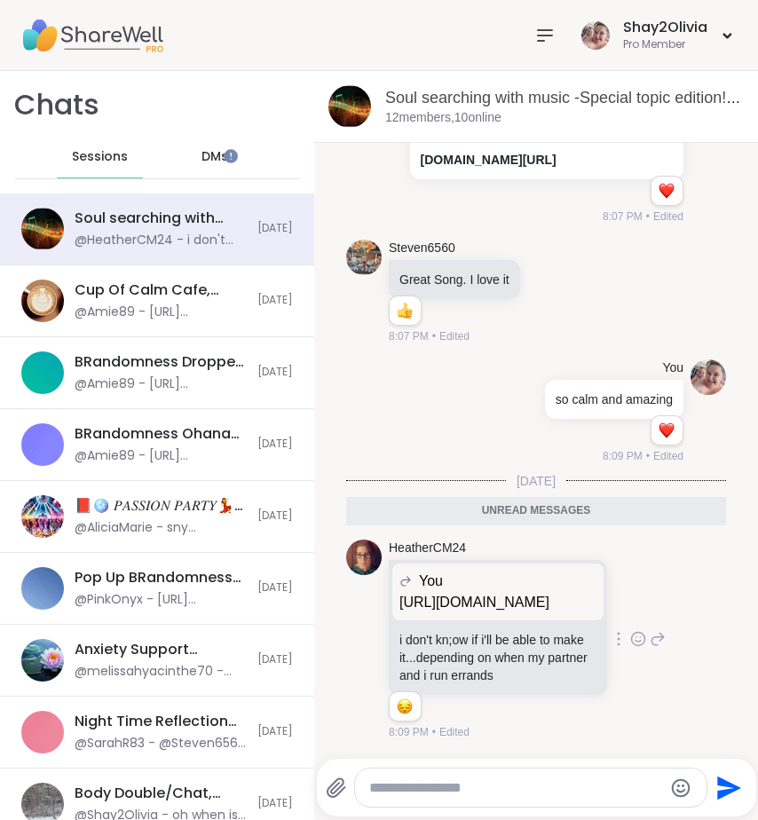
scroll to position [23773, 0]
click at [630, 630] on icon at bounding box center [638, 639] width 16 height 18
click at [630, 603] on div "Select Reaction: Heart" at bounding box center [638, 611] width 16 height 16
click at [650, 629] on icon at bounding box center [658, 639] width 16 height 21
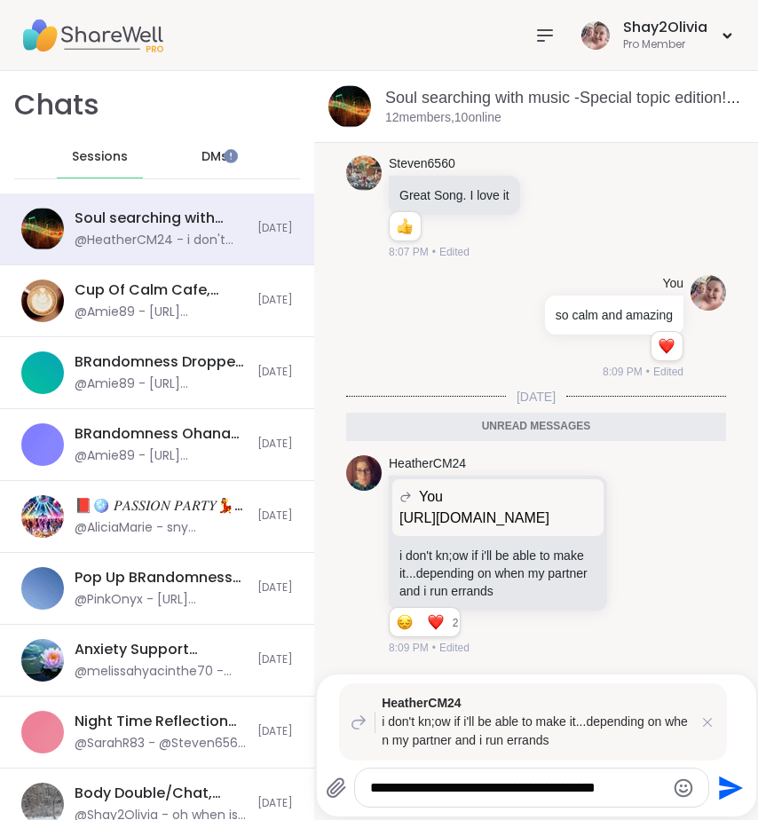
click at [539, 787] on textarea "**********" at bounding box center [517, 789] width 294 height 18
drag, startPoint x: 553, startPoint y: 792, endPoint x: 495, endPoint y: 775, distance: 60.1
click at [495, 782] on textarea "**********" at bounding box center [517, 789] width 294 height 18
click at [523, 787] on textarea "**********" at bounding box center [517, 789] width 294 height 18
click at [589, 801] on div "**********" at bounding box center [531, 788] width 353 height 38
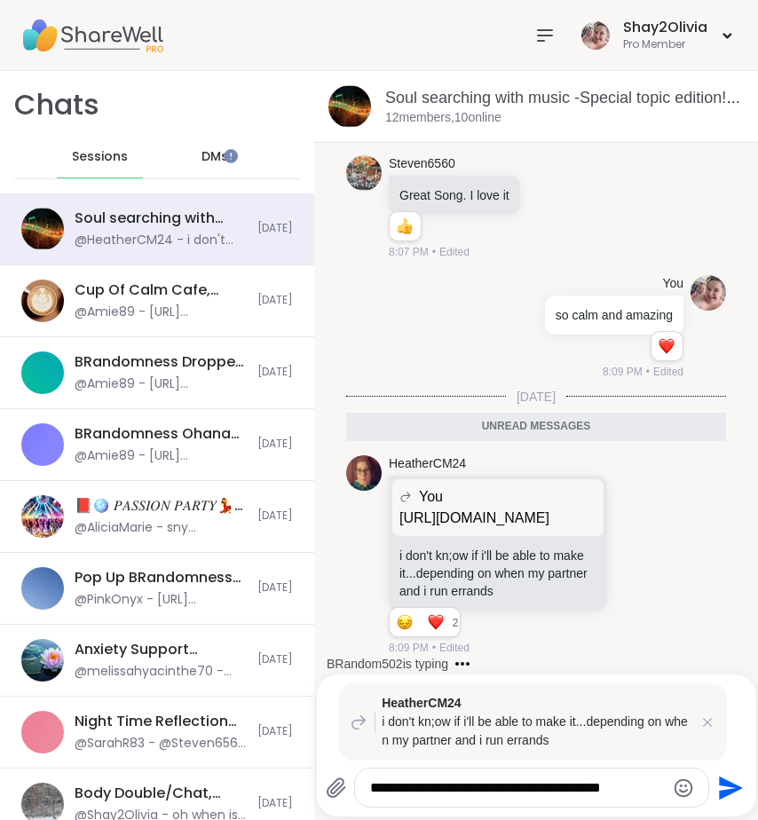
click at [510, 790] on textarea "**********" at bounding box center [517, 789] width 294 height 18
click at [518, 791] on textarea "**********" at bounding box center [517, 789] width 294 height 18
type textarea "**********"
click at [715, 796] on icon "Send" at bounding box center [729, 788] width 28 height 28
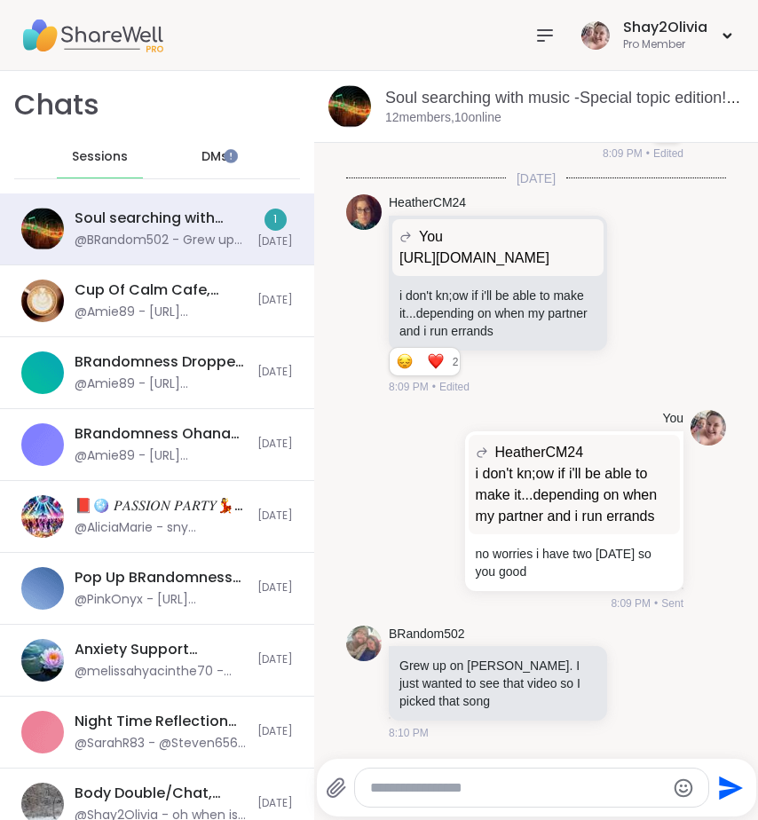
scroll to position [24075, 0]
click at [630, 691] on icon at bounding box center [638, 683] width 16 height 18
click at [630, 651] on div "Select Reaction: Heart" at bounding box center [638, 654] width 16 height 16
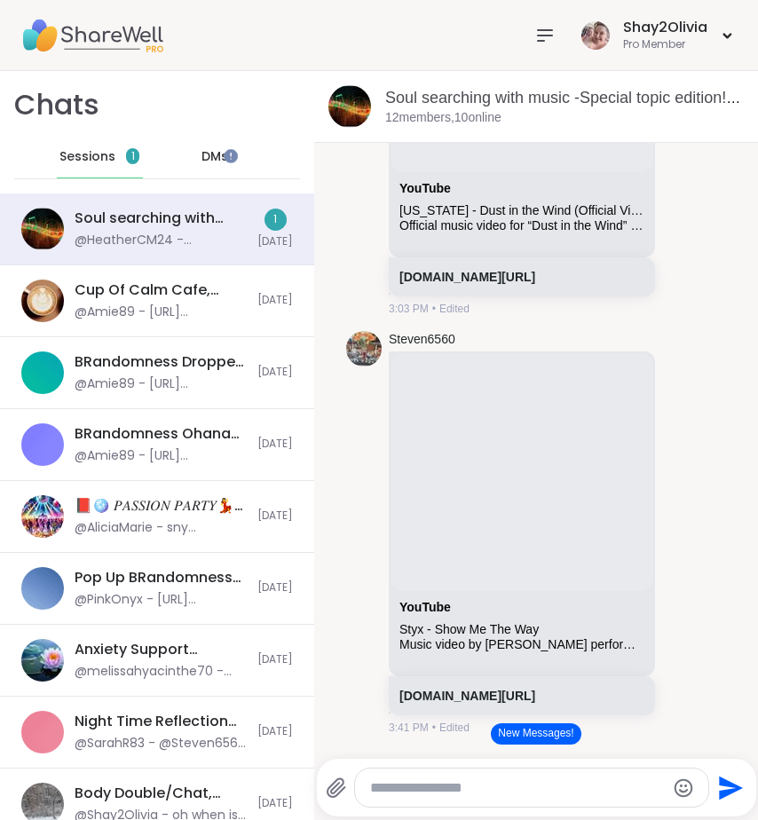
scroll to position [1, 0]
click at [511, 732] on button "New Messages!" at bounding box center [536, 734] width 90 height 21
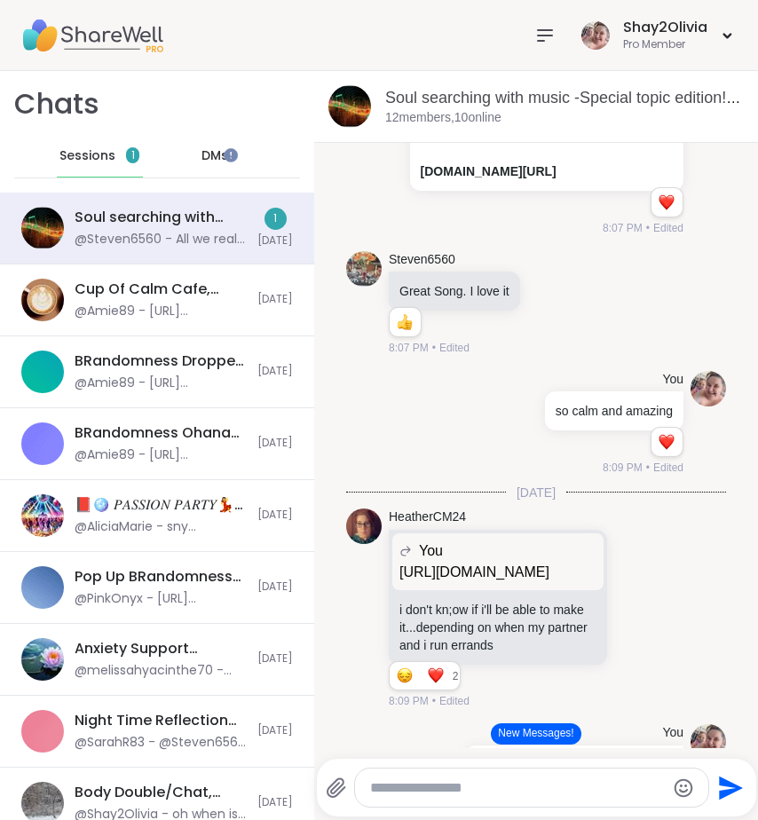
scroll to position [22928, 0]
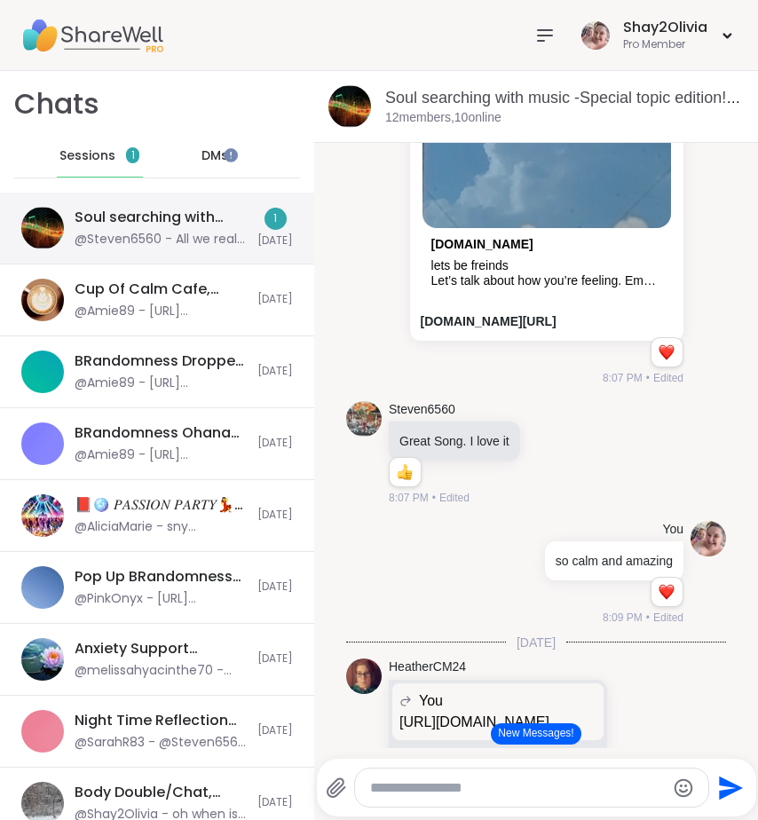
click at [208, 238] on div "@Steven6560 - All we really are is Dust in the Wind" at bounding box center [161, 240] width 172 height 18
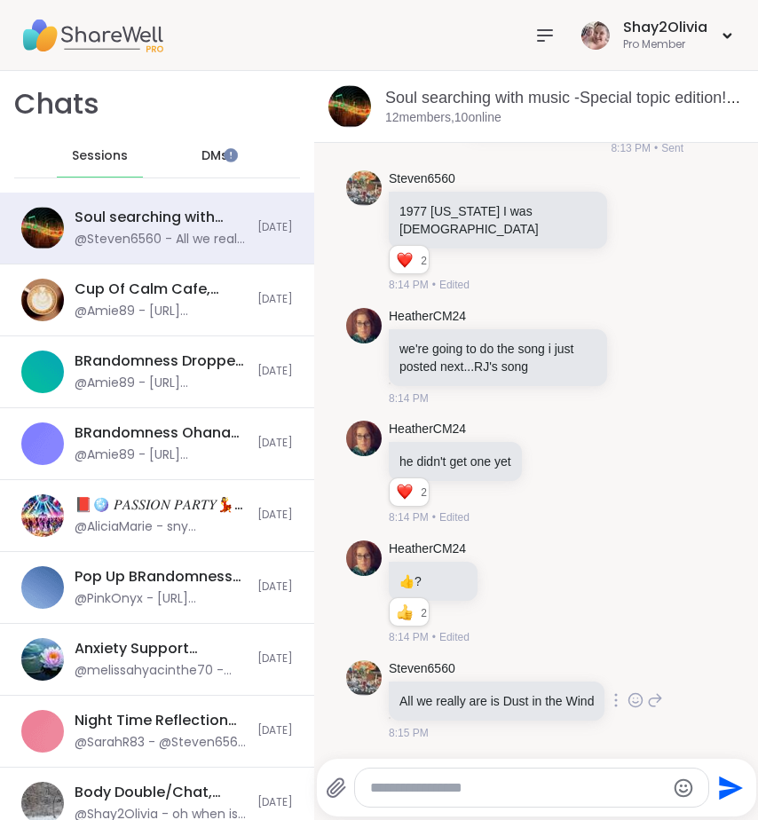
scroll to position [26673, 0]
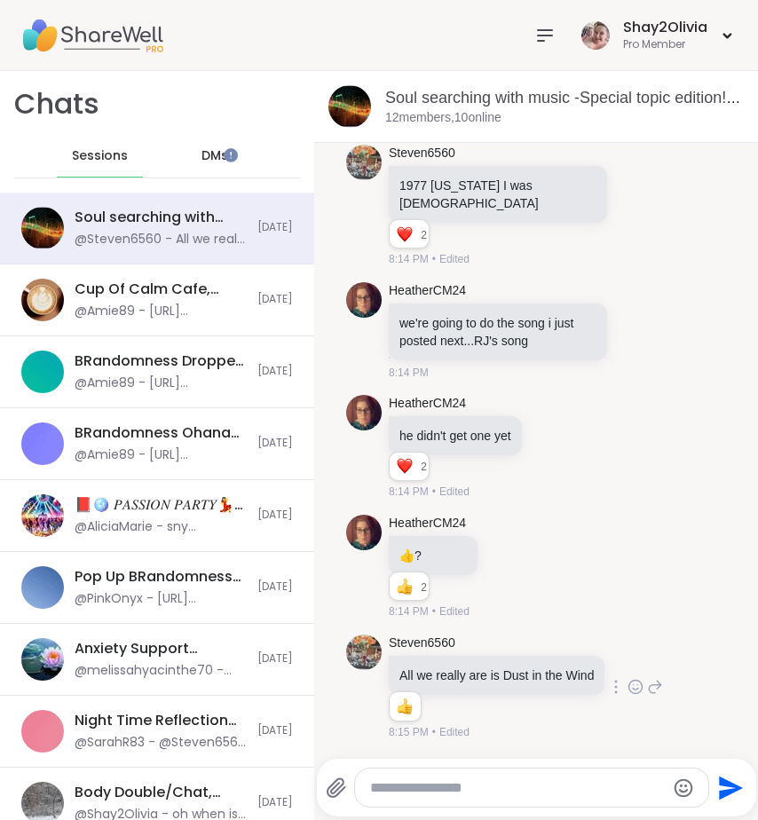
click at [628, 678] on icon at bounding box center [636, 687] width 16 height 18
click at [628, 651] on div "Select Reaction: Heart" at bounding box center [636, 659] width 16 height 16
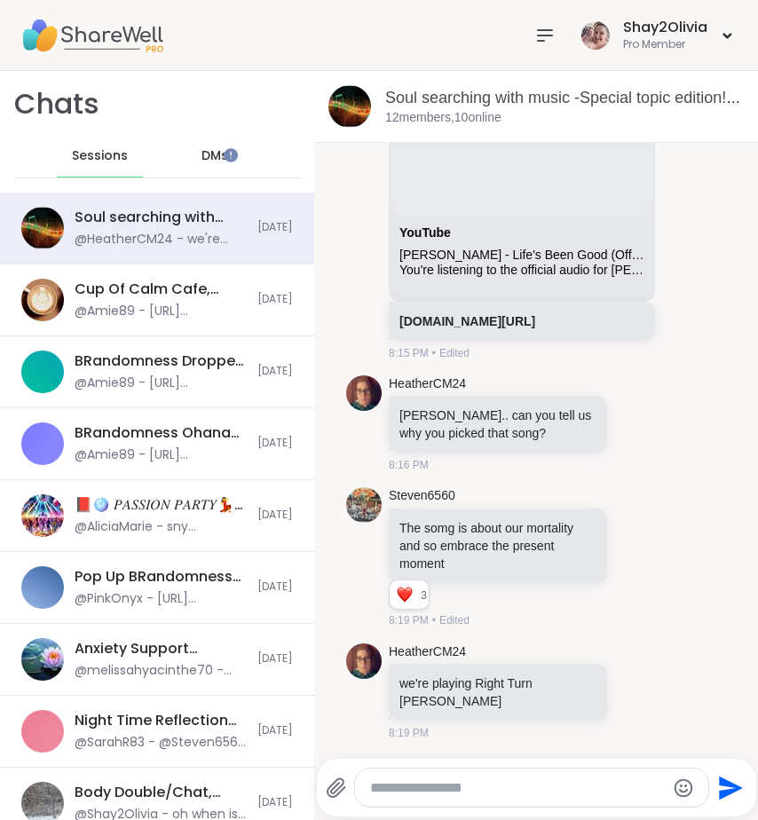
scroll to position [27602, 0]
click at [534, 36] on icon at bounding box center [544, 35] width 21 height 21
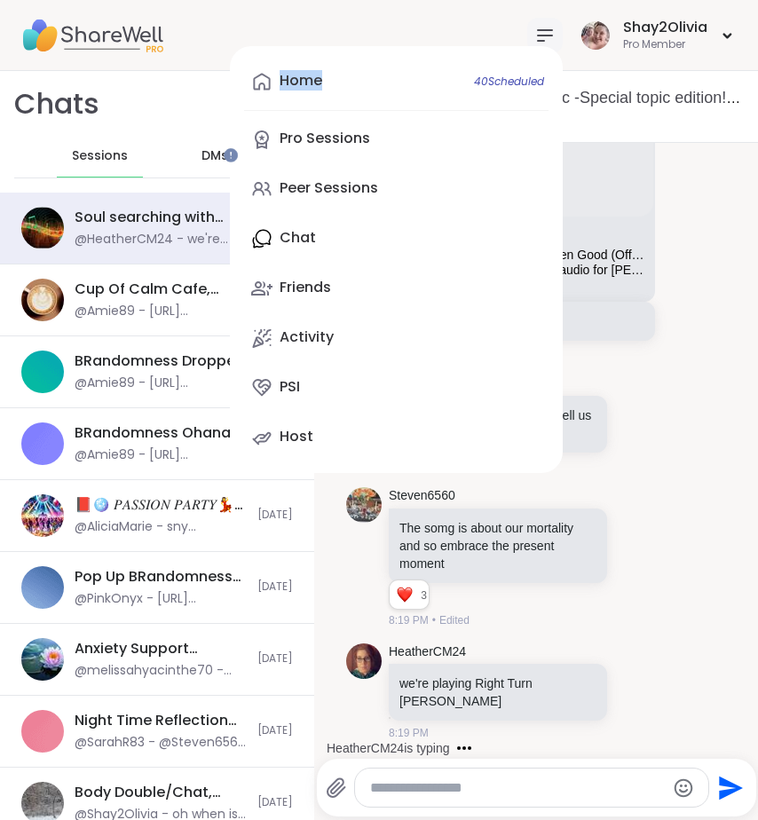
click at [534, 36] on icon at bounding box center [544, 35] width 21 height 21
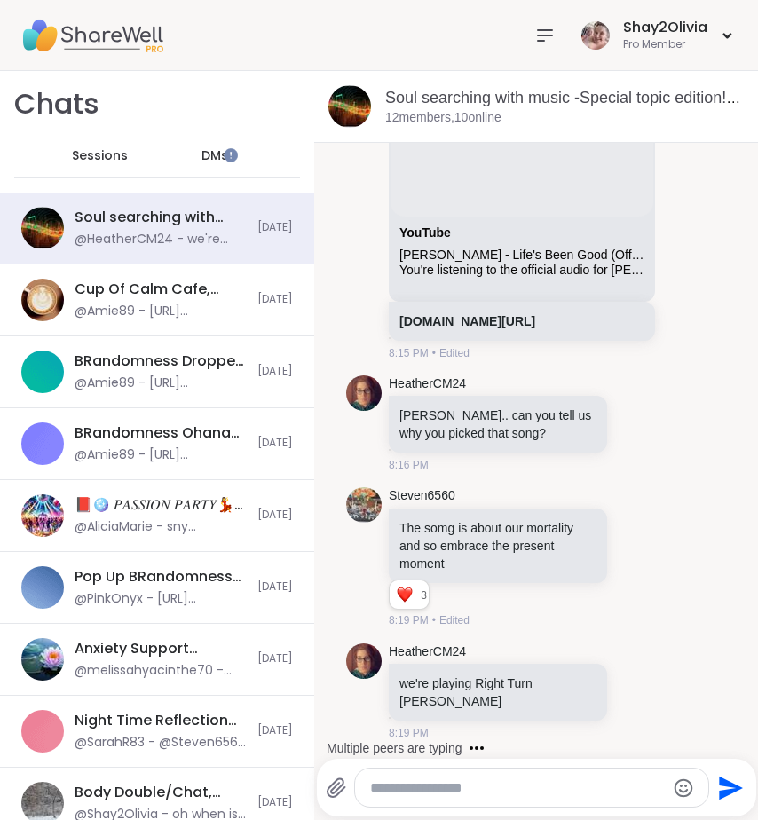
click at [534, 36] on icon at bounding box center [544, 35] width 21 height 21
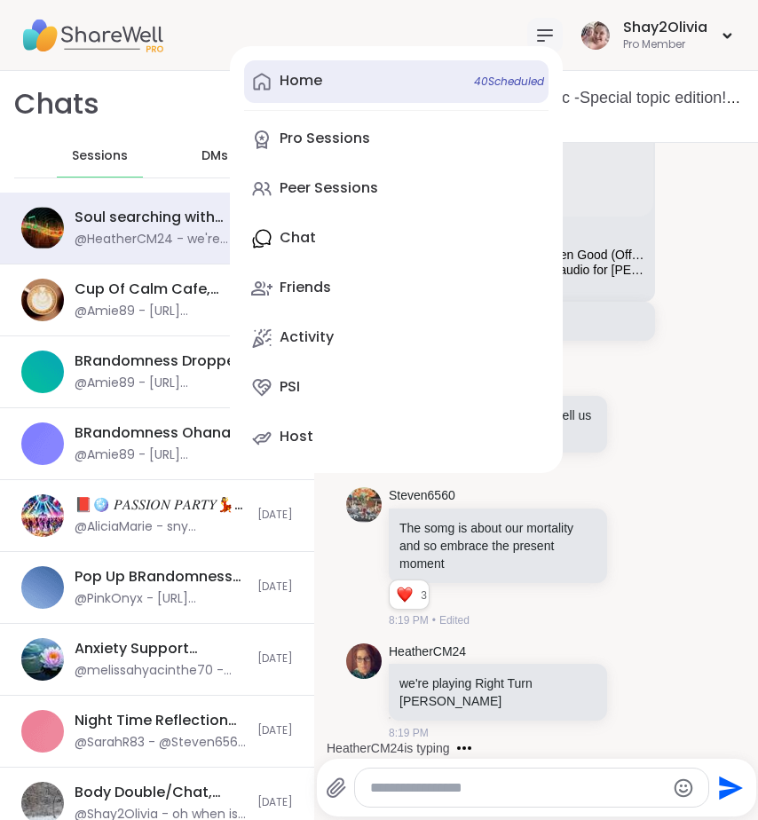
click at [370, 91] on link "Home 40 Scheduled" at bounding box center [396, 81] width 305 height 43
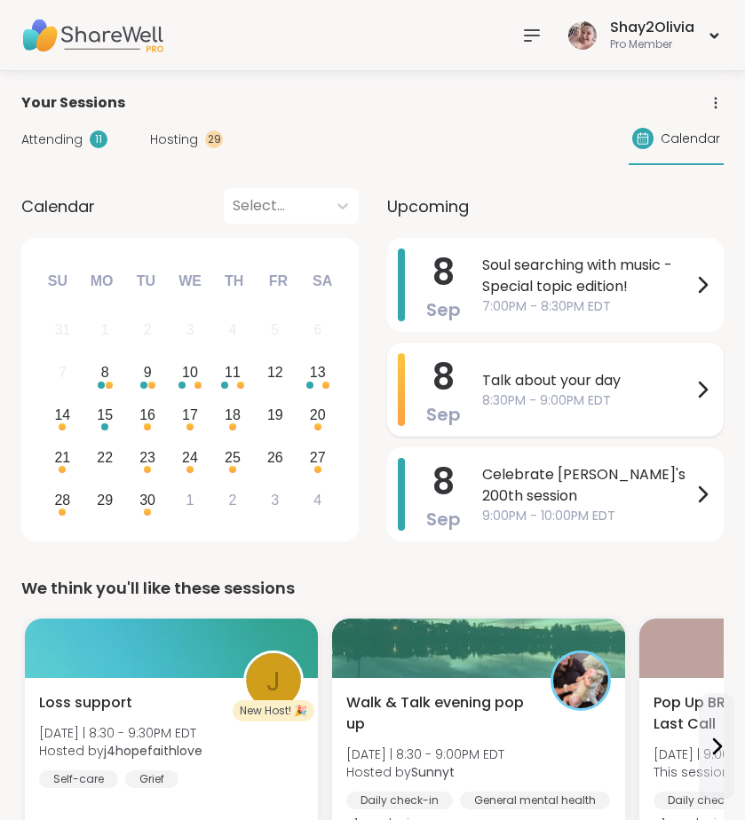
click at [592, 392] on span "8:30PM - 9:00PM EDT" at bounding box center [587, 401] width 210 height 19
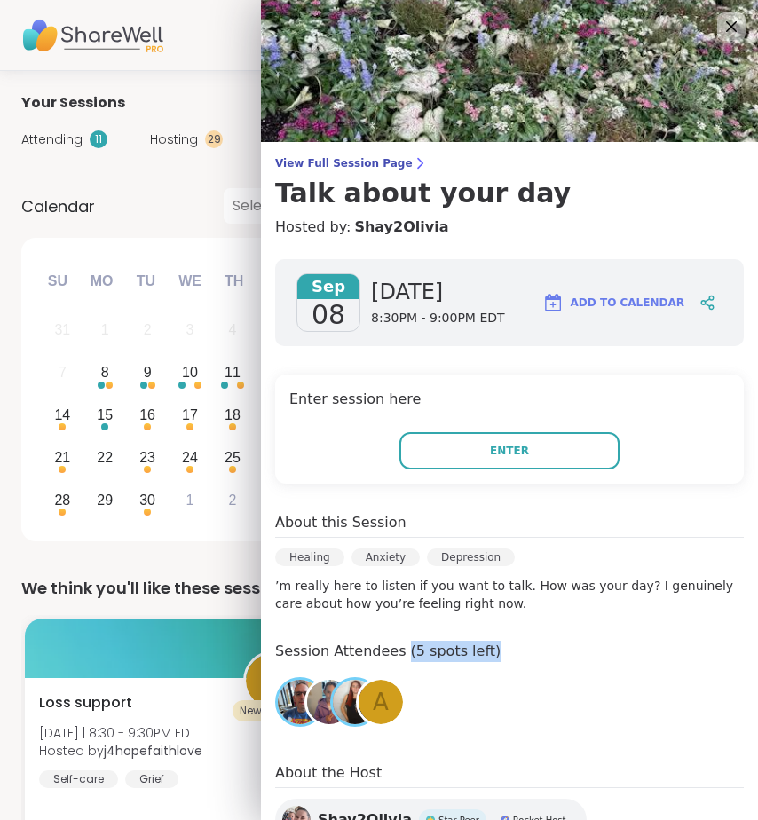
drag, startPoint x: 387, startPoint y: 645, endPoint x: 488, endPoint y: 644, distance: 101.2
click at [488, 645] on h4 "Session Attendees (5 spots left)" at bounding box center [509, 654] width 469 height 26
click at [413, 170] on icon at bounding box center [420, 163] width 14 height 14
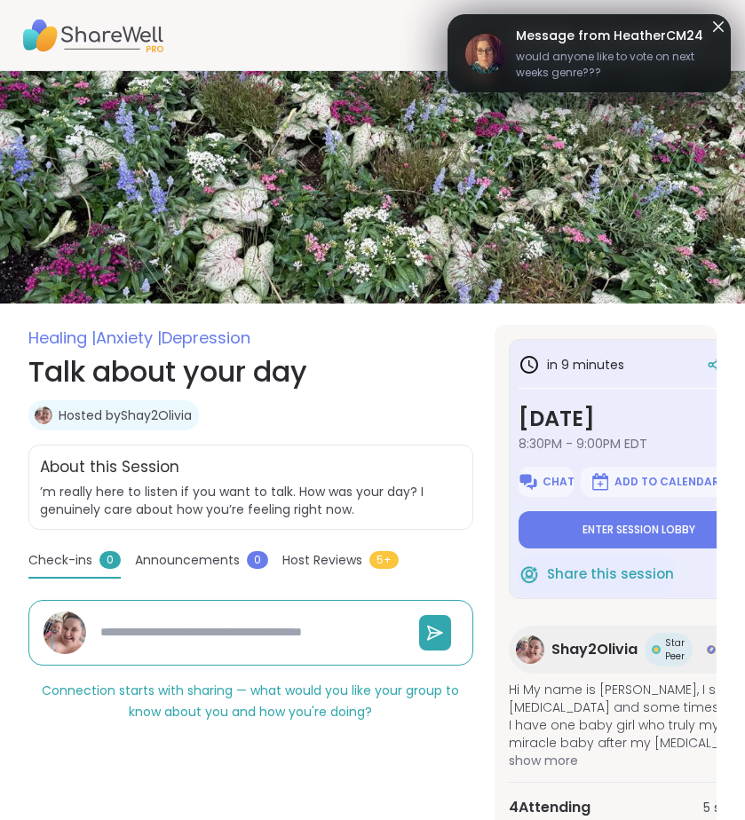
click at [210, 544] on div "Healing | Anxiety | Depression Talk about your day Hosted by Shay2Olivia Share …" at bounding box center [250, 707] width 445 height 764
click at [210, 565] on span "Announcements" at bounding box center [187, 560] width 105 height 19
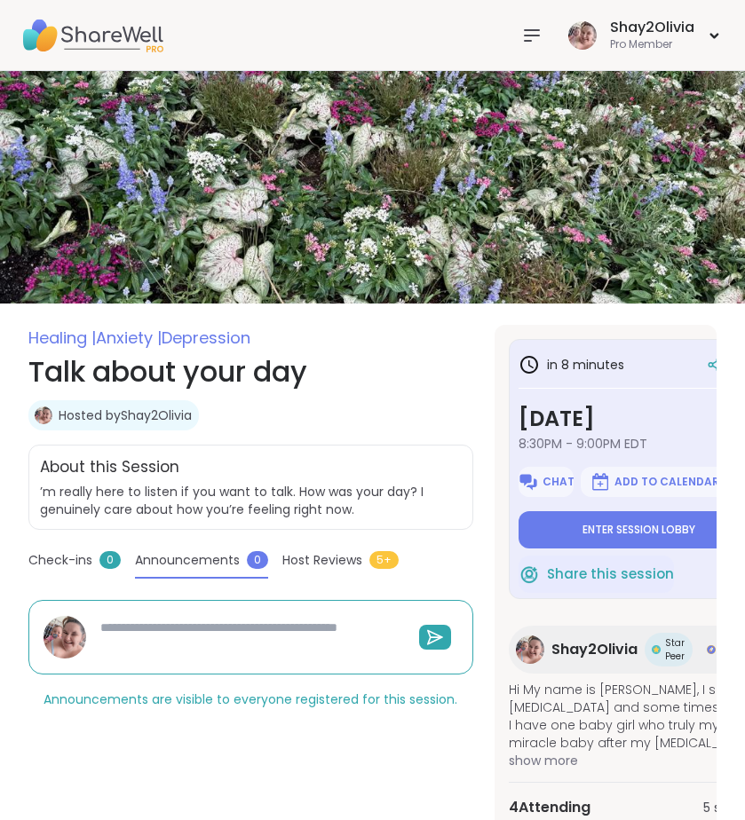
click at [533, 39] on icon at bounding box center [531, 35] width 21 height 21
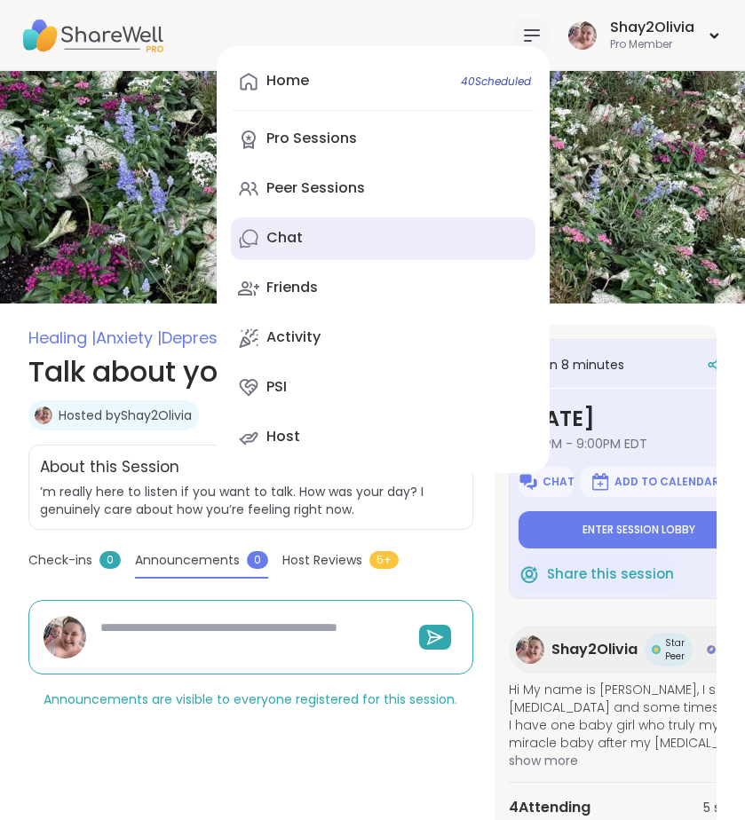
click at [344, 222] on link "Chat" at bounding box center [383, 239] width 305 height 43
type textarea "*"
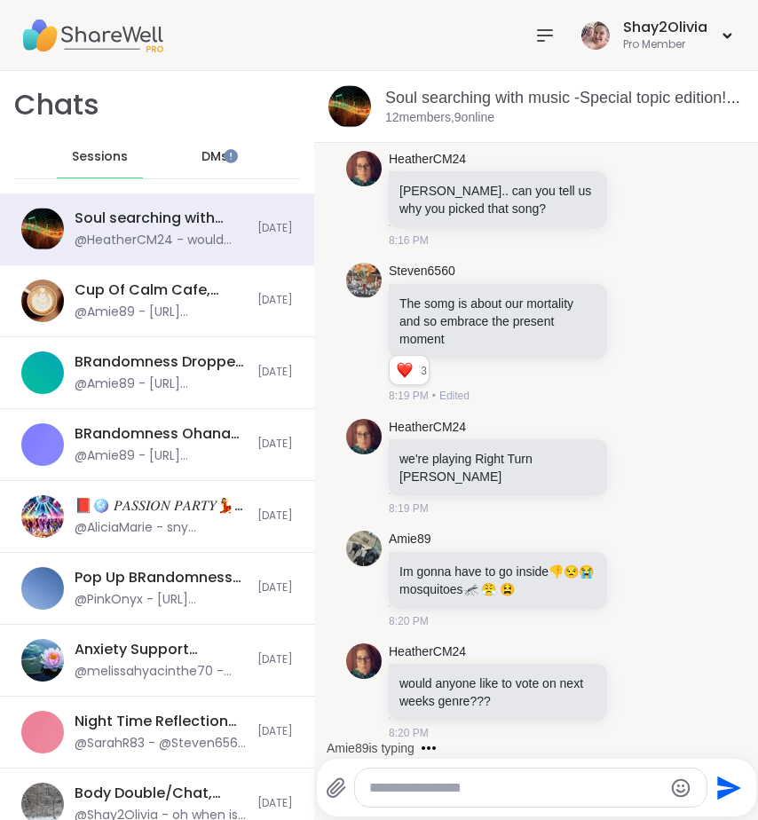
click at [469, 793] on textarea "Type your message" at bounding box center [516, 789] width 294 height 18
type textarea "***"
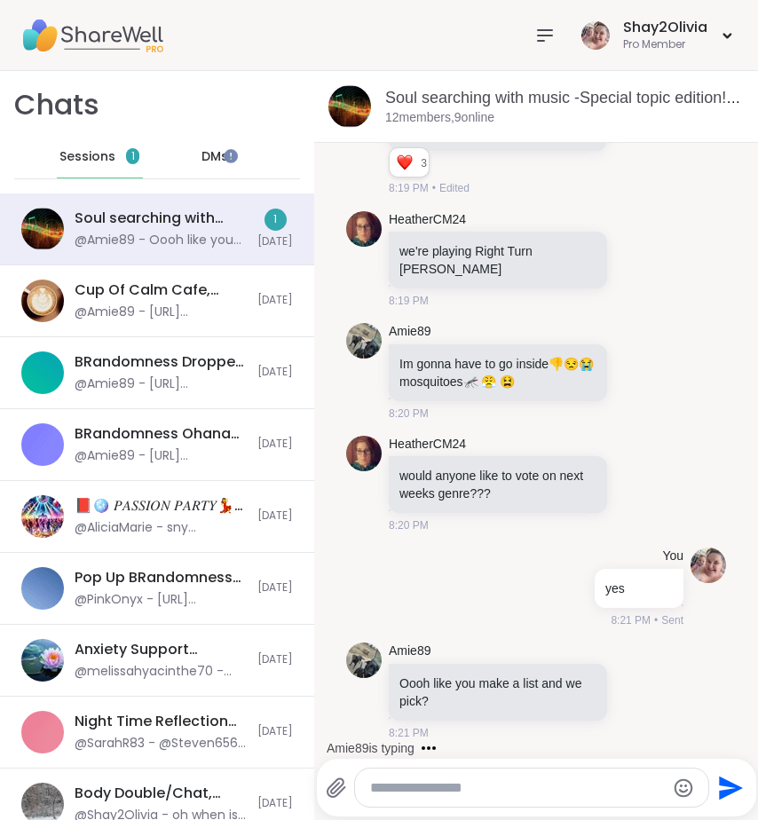
scroll to position [27914, 0]
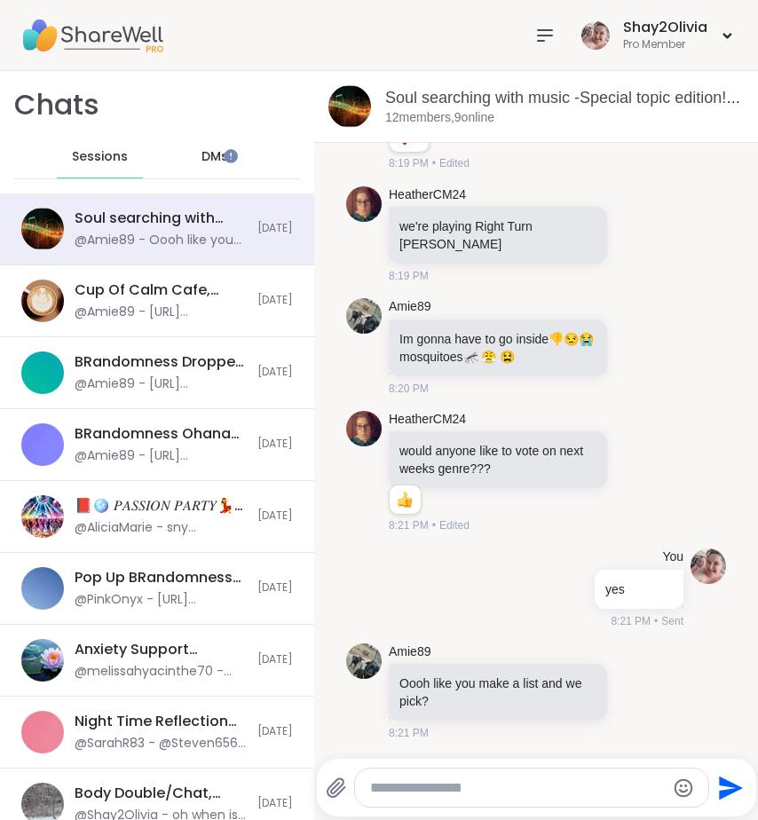
click at [534, 37] on icon at bounding box center [544, 35] width 21 height 21
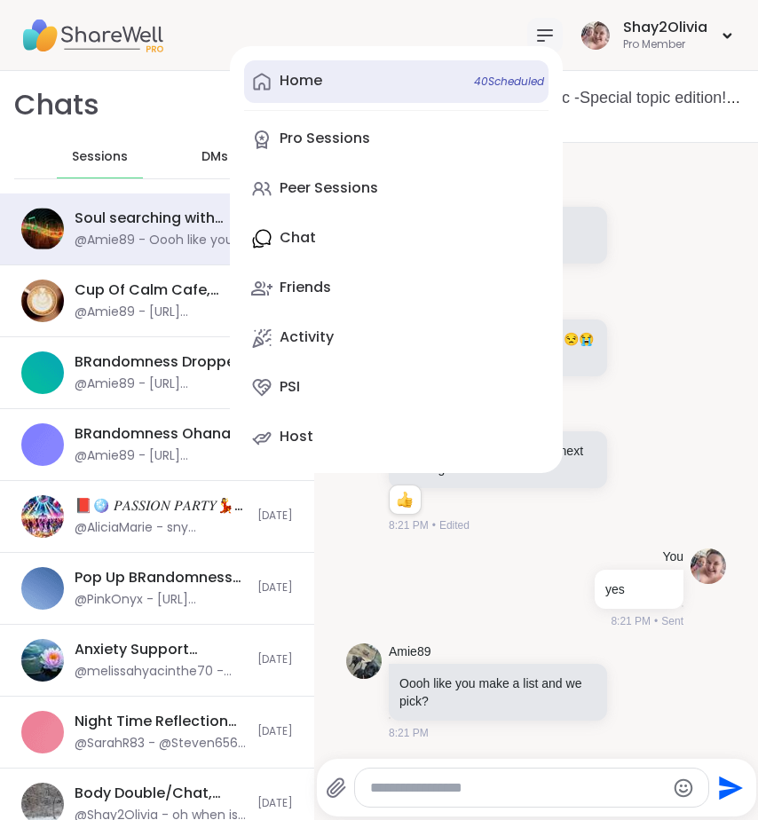
click at [304, 78] on div "Home 40 Scheduled" at bounding box center [301, 81] width 43 height 20
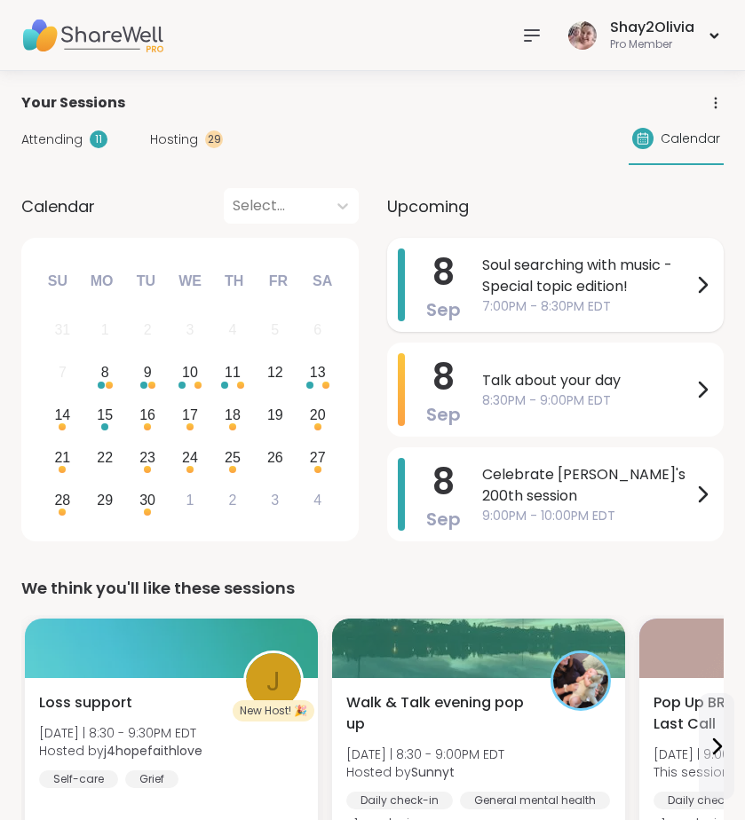
click at [598, 277] on span "Soul searching with music -Special topic edition!" at bounding box center [587, 276] width 210 height 43
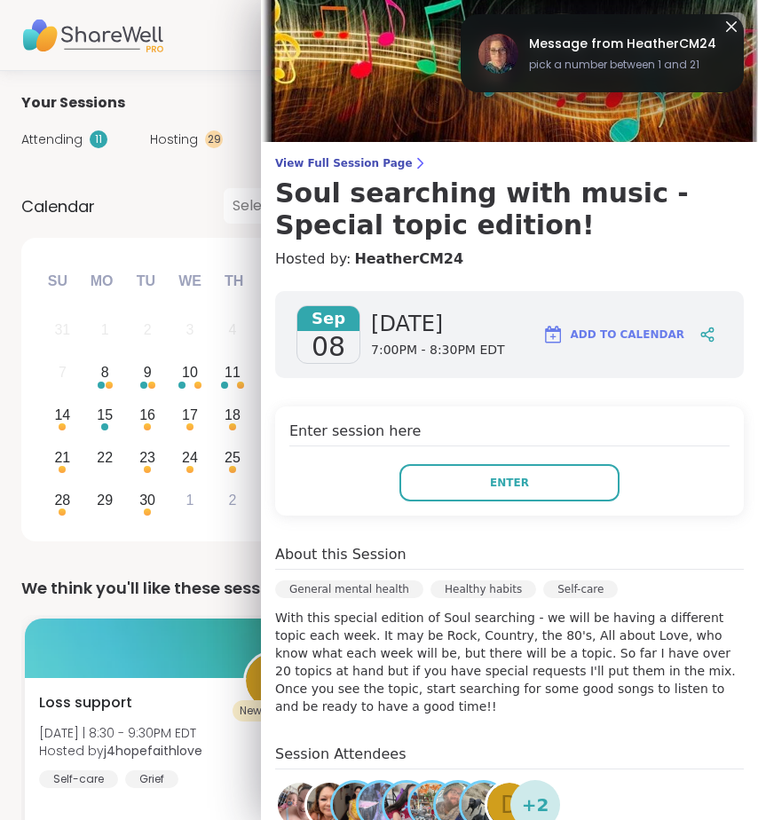
click at [492, 503] on div "Enter session here Enter" at bounding box center [509, 461] width 469 height 109
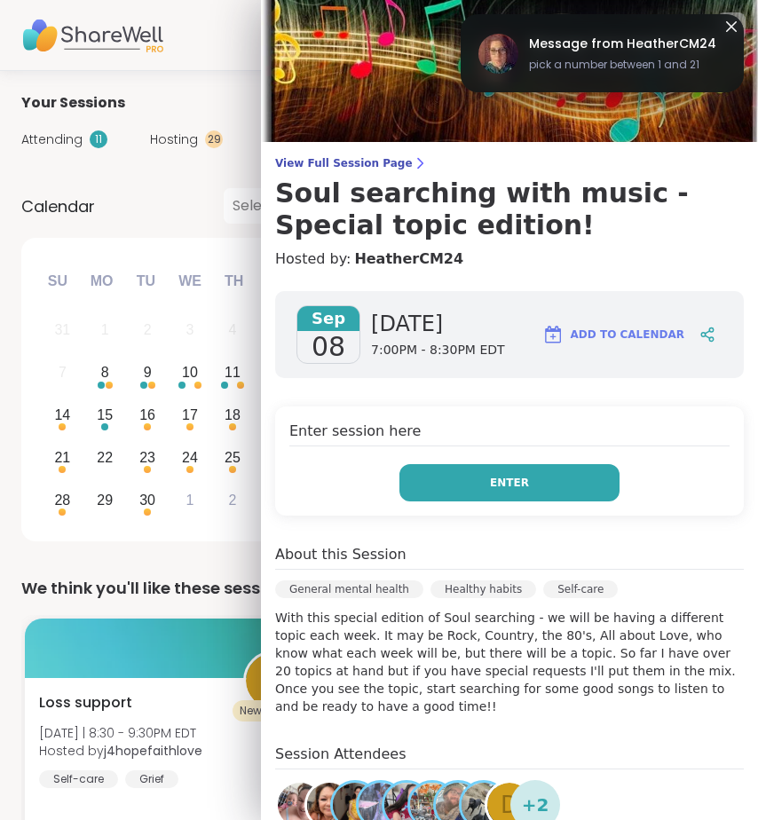
click at [495, 479] on span "Enter" at bounding box center [509, 483] width 39 height 16
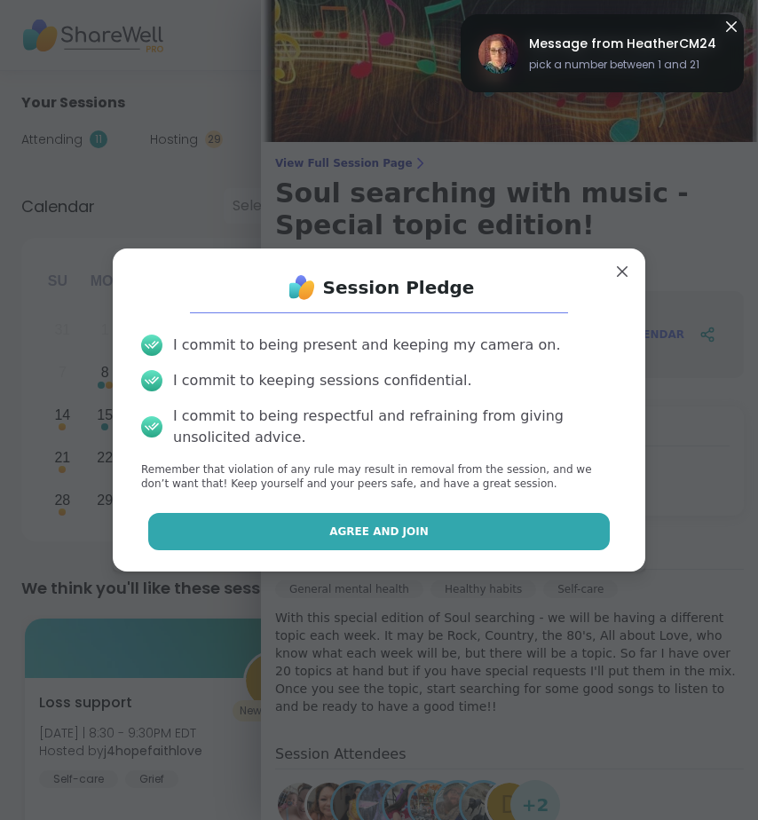
click at [491, 529] on button "Agree and Join" at bounding box center [379, 531] width 463 height 37
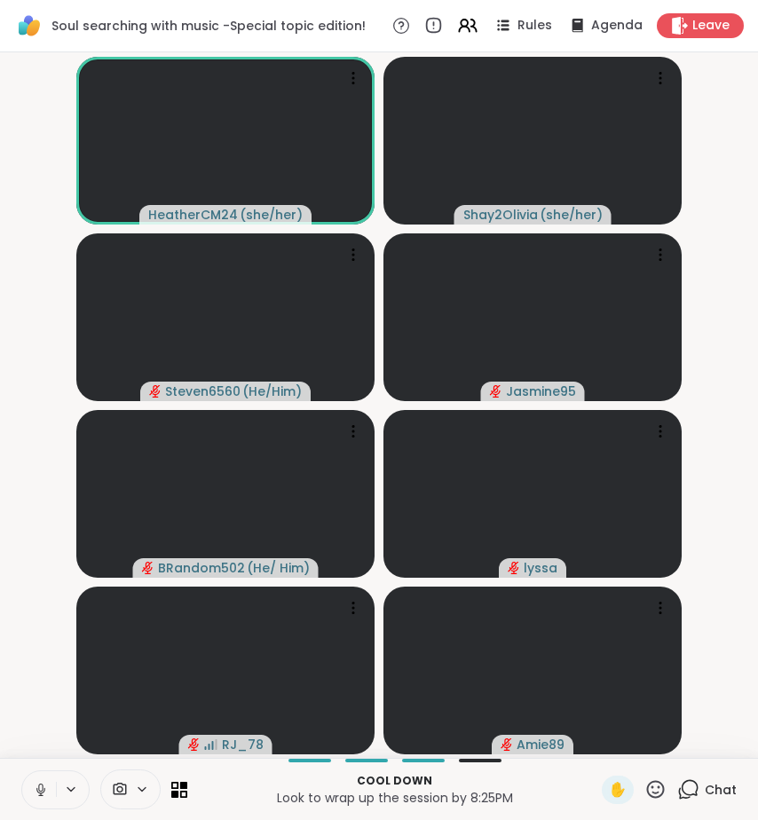
click at [41, 789] on icon at bounding box center [41, 790] width 16 height 16
click at [41, 790] on icon at bounding box center [41, 790] width 12 height 12
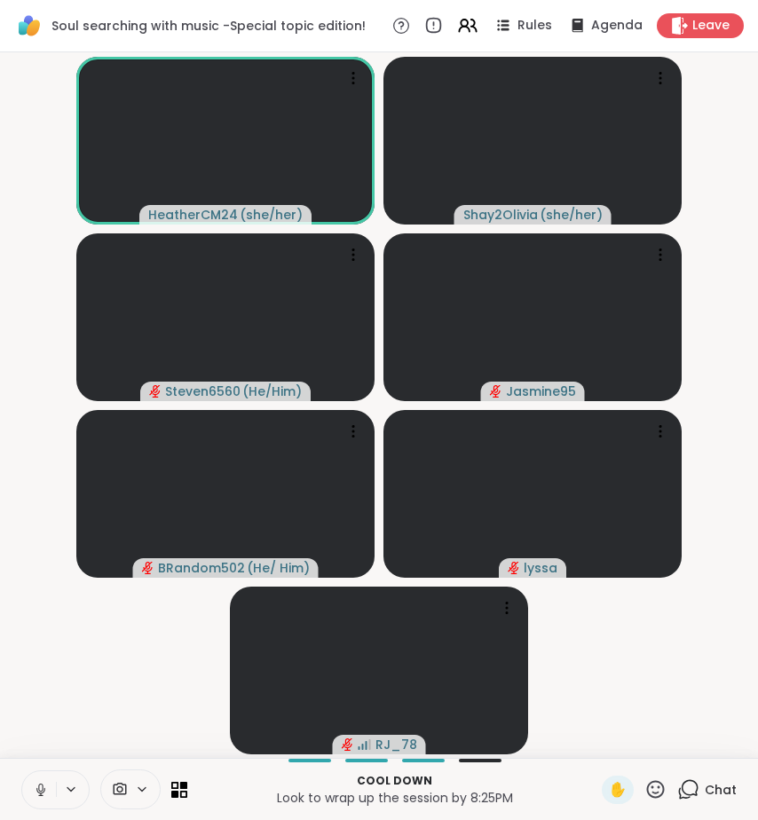
click at [41, 790] on icon at bounding box center [41, 790] width 16 height 16
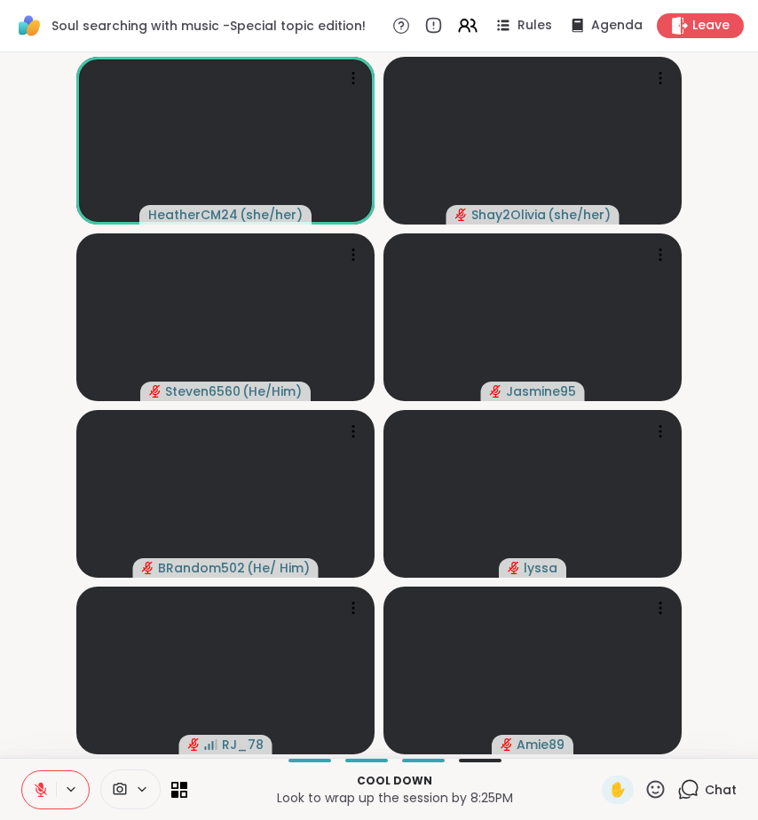
click at [647, 792] on icon at bounding box center [656, 789] width 18 height 18
click at [599, 748] on span "❤️" at bounding box center [604, 742] width 18 height 21
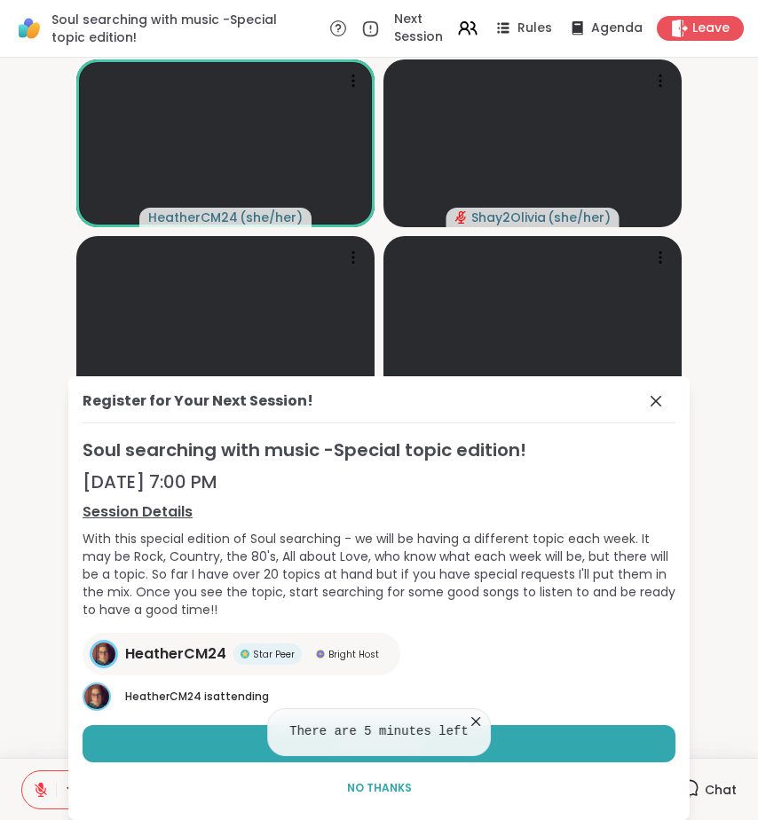
click at [479, 724] on icon at bounding box center [476, 722] width 18 height 18
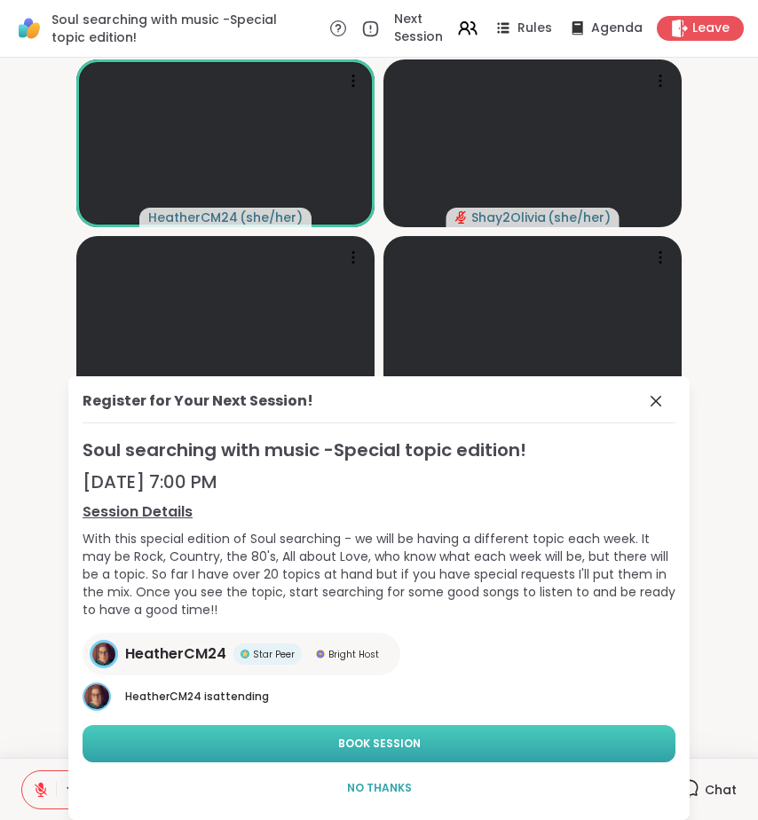
click at [478, 740] on button "Book Session" at bounding box center [379, 743] width 593 height 37
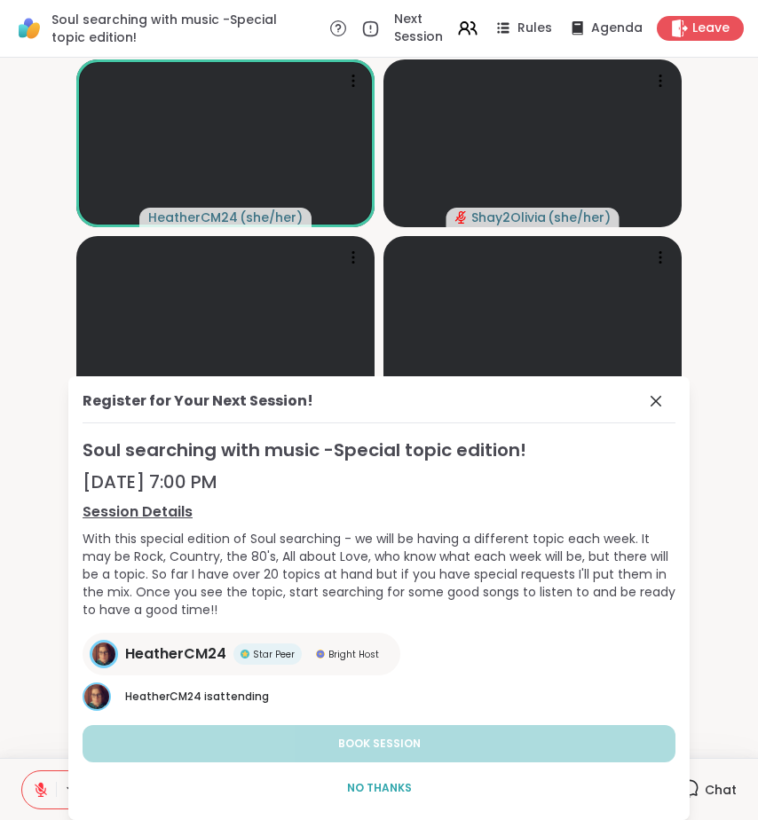
click at [700, 106] on video-player-container "HeatherCM24 ( she/her ) Shay2Olivia ( she/her ) Steven6560 ( He/Him ) Jasmine95…" at bounding box center [379, 408] width 737 height 686
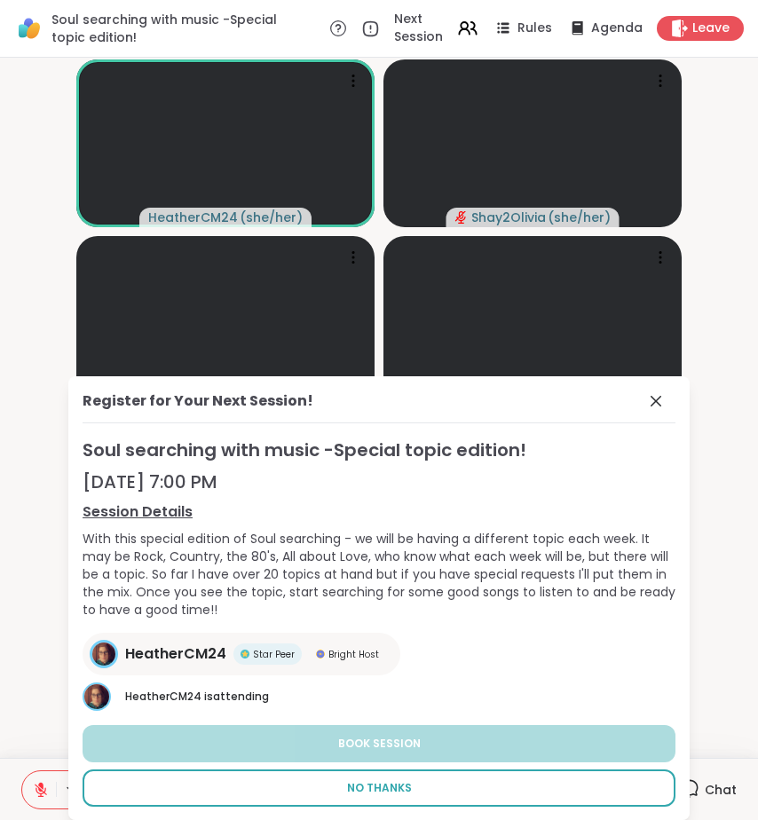
click at [361, 785] on span "No Thanks" at bounding box center [379, 788] width 65 height 16
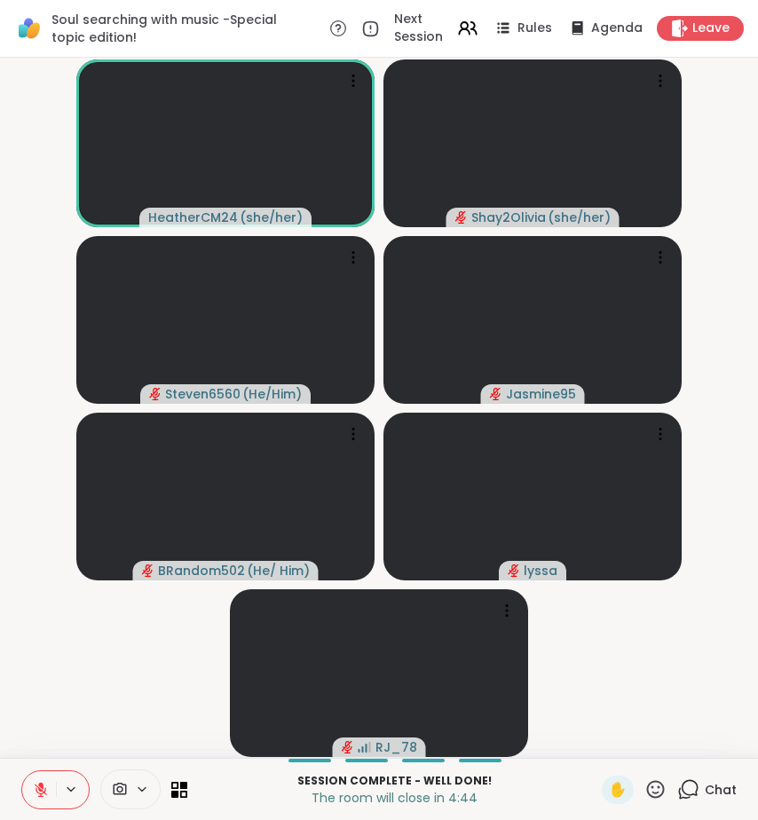
click at [663, 44] on div "Next Session Rules Agenda Leave" at bounding box center [536, 28] width 415 height 35
click at [701, 23] on span "Leave" at bounding box center [712, 29] width 39 height 19
click at [651, 794] on icon at bounding box center [656, 790] width 22 height 22
click at [596, 754] on div "❤️" at bounding box center [604, 743] width 32 height 28
click at [645, 789] on icon at bounding box center [656, 790] width 22 height 22
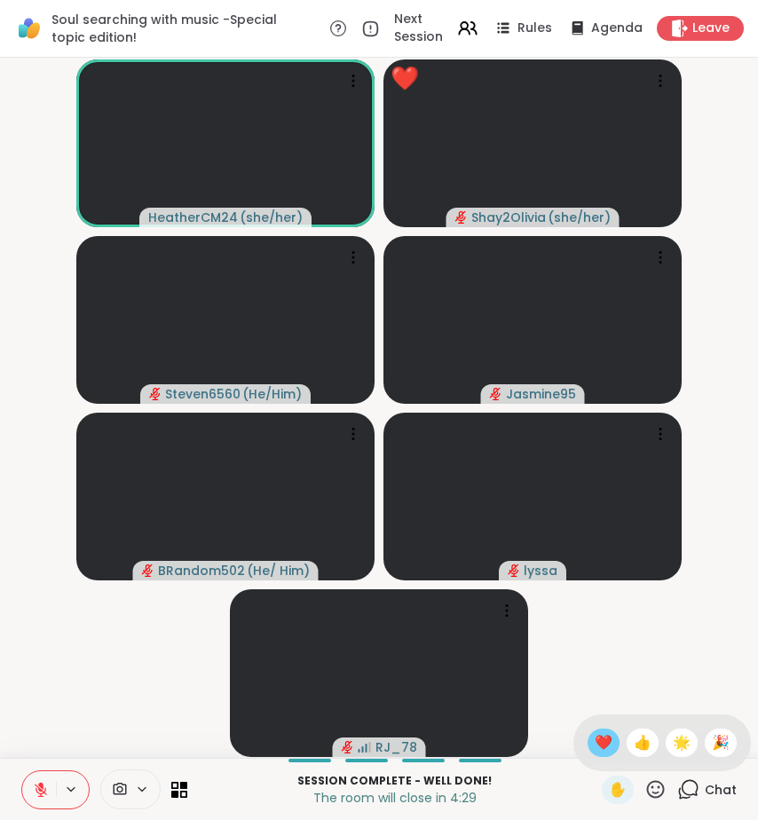
click at [613, 746] on div "❤️" at bounding box center [604, 743] width 32 height 28
click at [646, 790] on icon at bounding box center [656, 790] width 22 height 22
click at [602, 752] on span "❤️" at bounding box center [604, 742] width 18 height 21
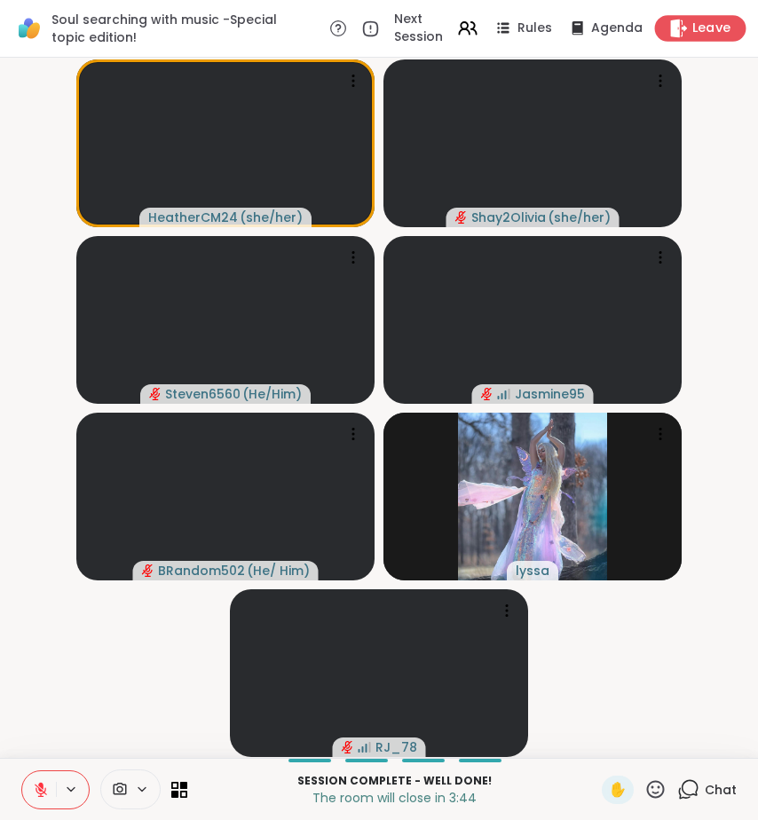
click at [731, 32] on div "Leave" at bounding box center [700, 28] width 91 height 26
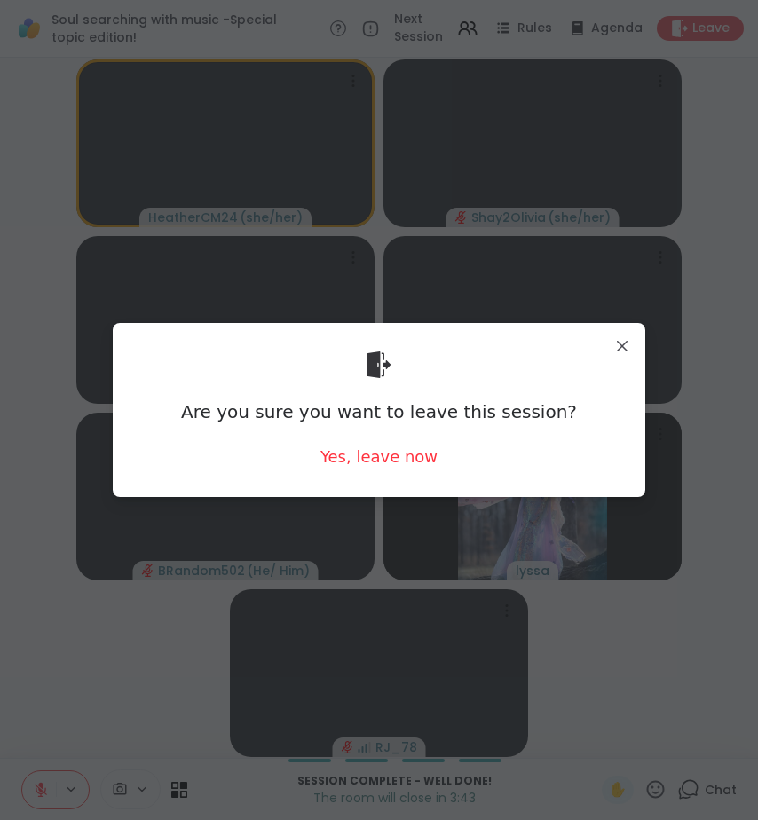
click at [412, 476] on div "Are you sure you want to leave this session? Yes, leave now" at bounding box center [379, 409] width 504 height 145
click at [412, 464] on div "Yes, leave now" at bounding box center [379, 457] width 117 height 22
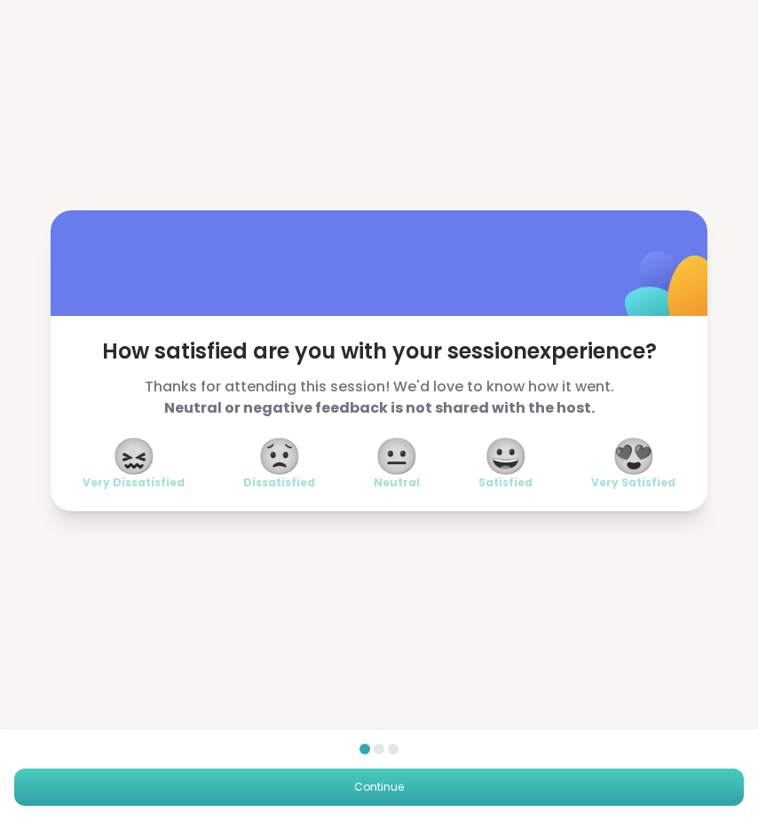
click at [460, 783] on button "Continue" at bounding box center [379, 787] width 730 height 37
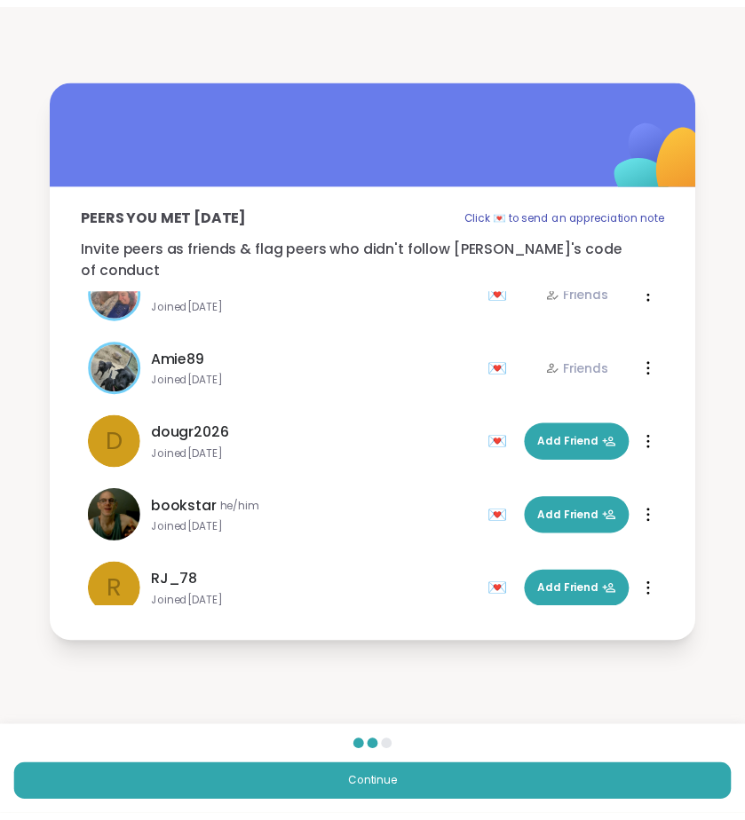
scroll to position [501, 0]
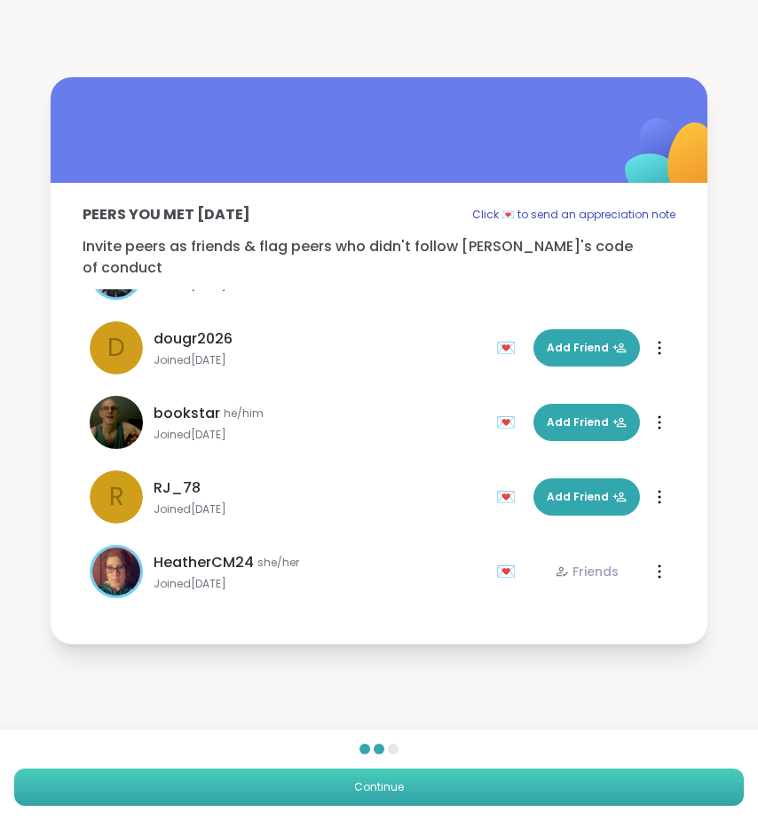
click at [491, 788] on button "Continue" at bounding box center [379, 787] width 730 height 37
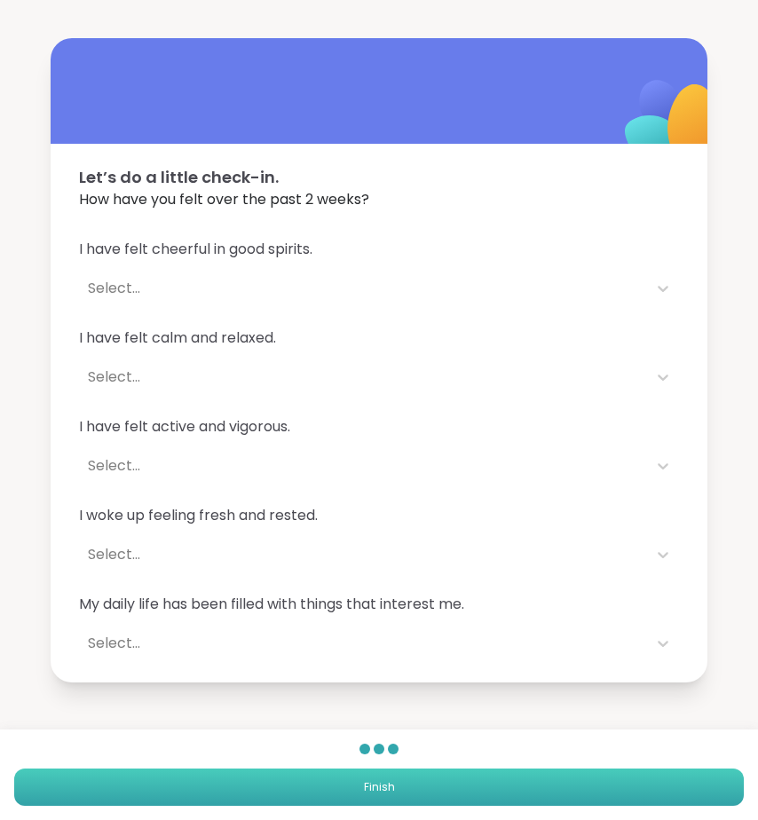
click at [491, 788] on button "Finish" at bounding box center [379, 787] width 730 height 37
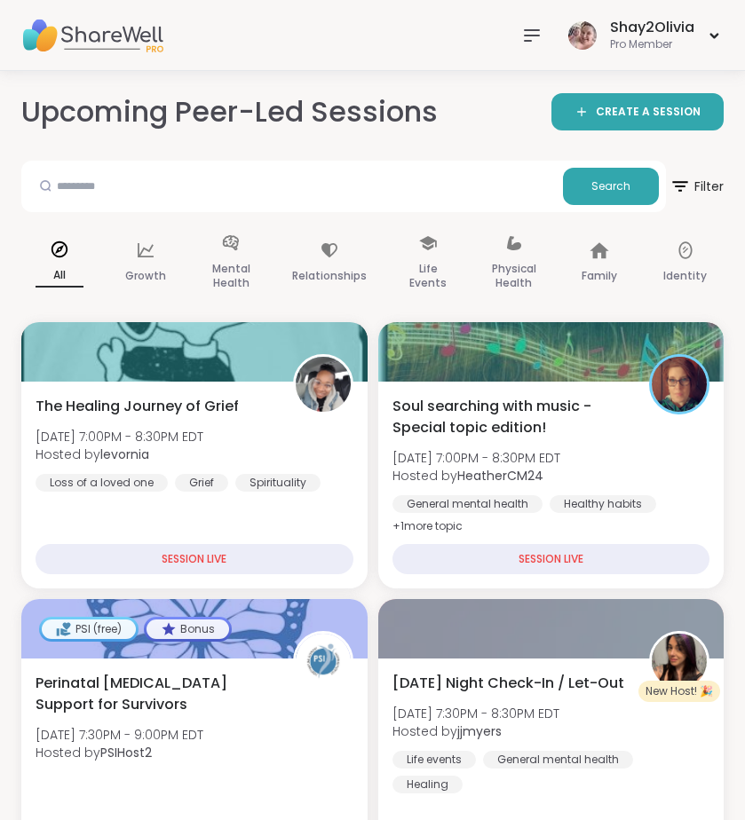
click at [528, 36] on icon at bounding box center [531, 35] width 21 height 21
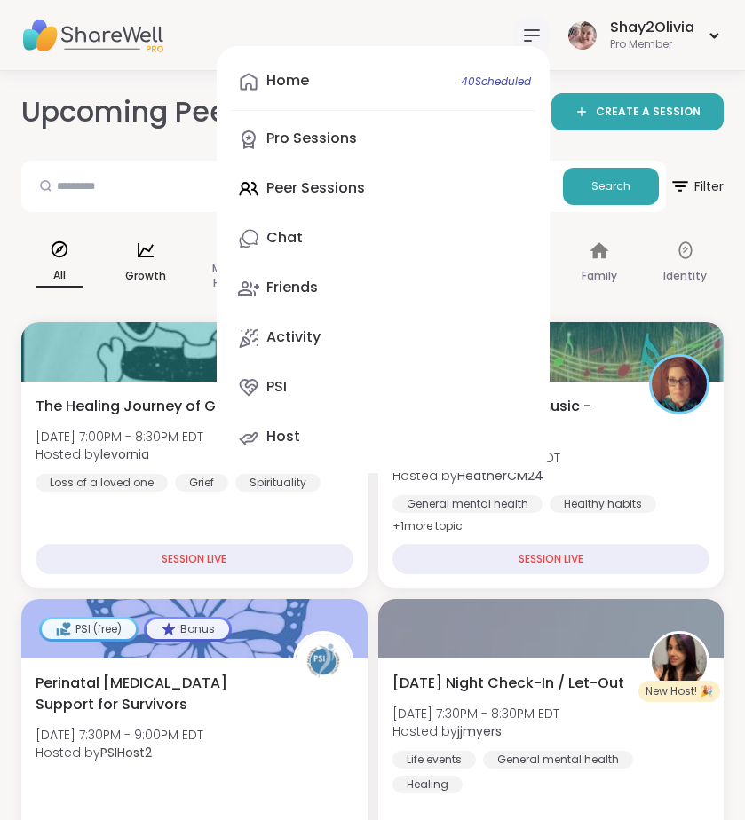
click at [145, 219] on div "Growth" at bounding box center [145, 263] width 76 height 89
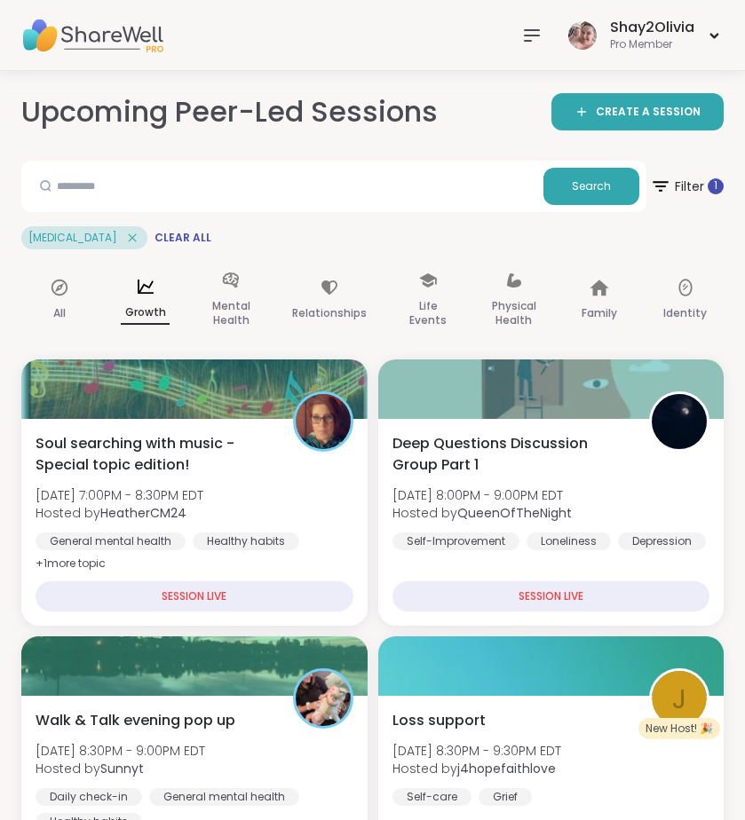
click at [538, 27] on icon at bounding box center [531, 35] width 21 height 21
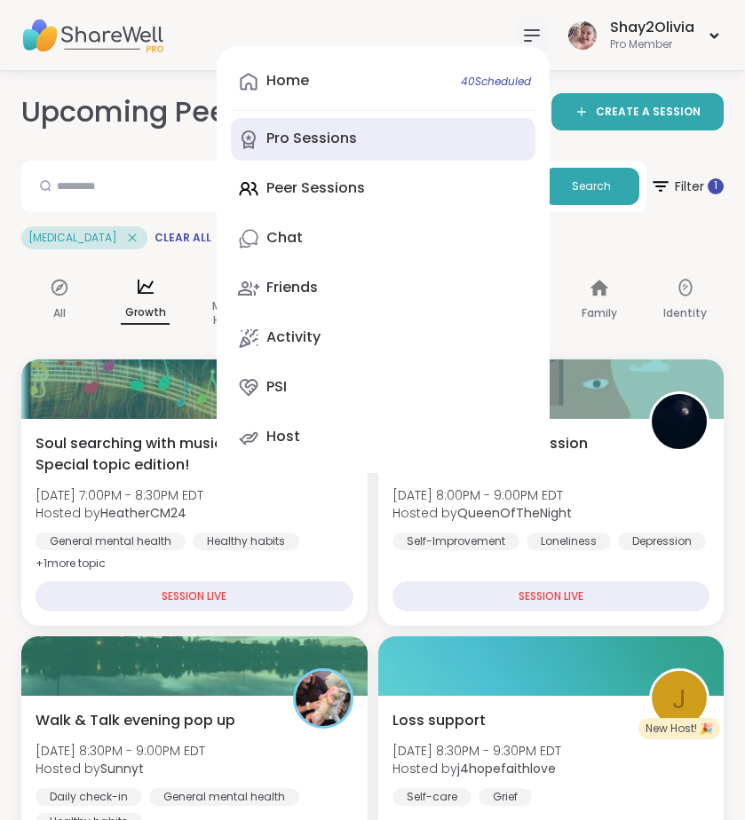
drag, startPoint x: 315, startPoint y: 84, endPoint x: 323, endPoint y: 158, distance: 74.1
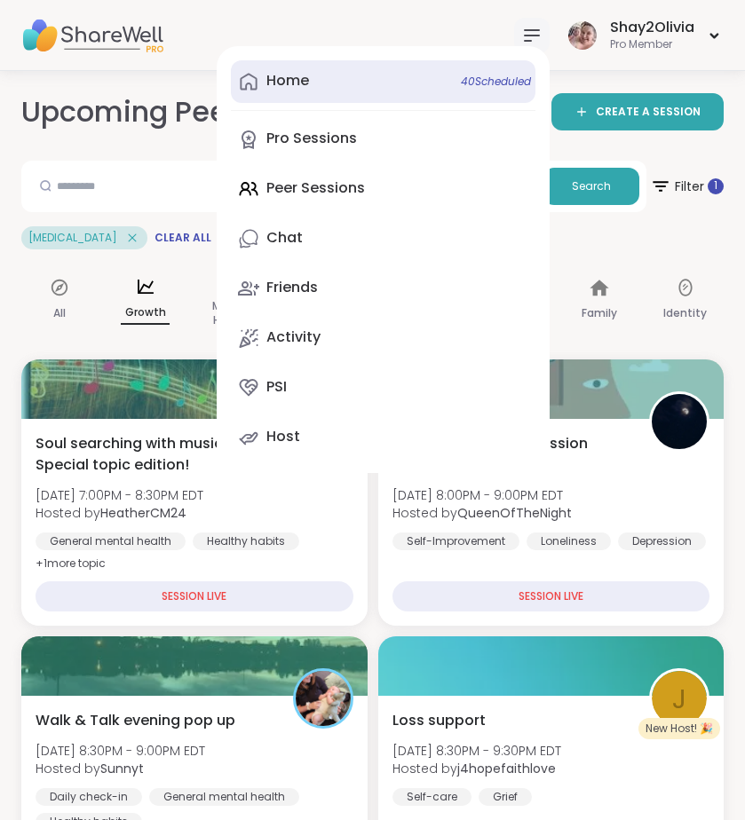
click at [298, 84] on div "Home 40 Scheduled" at bounding box center [287, 81] width 43 height 20
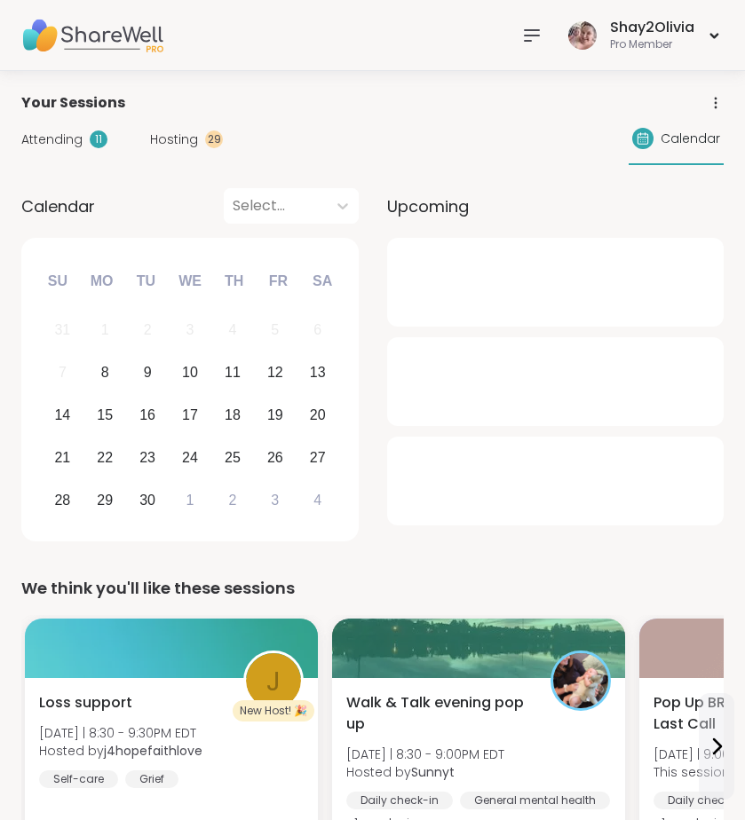
click at [90, 138] on div "11" at bounding box center [99, 140] width 18 height 18
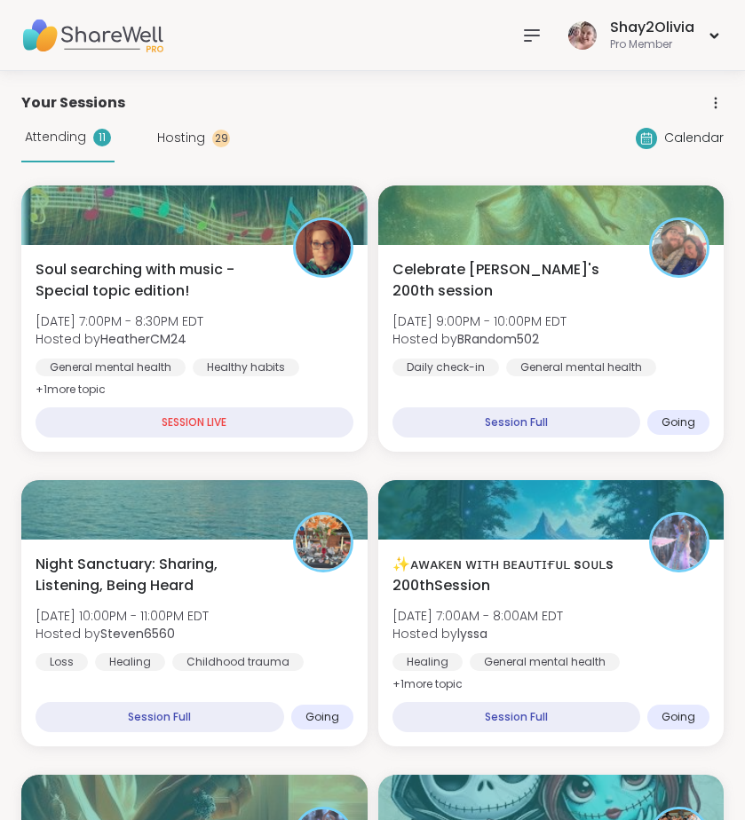
click at [177, 137] on span "Hosting" at bounding box center [181, 138] width 48 height 19
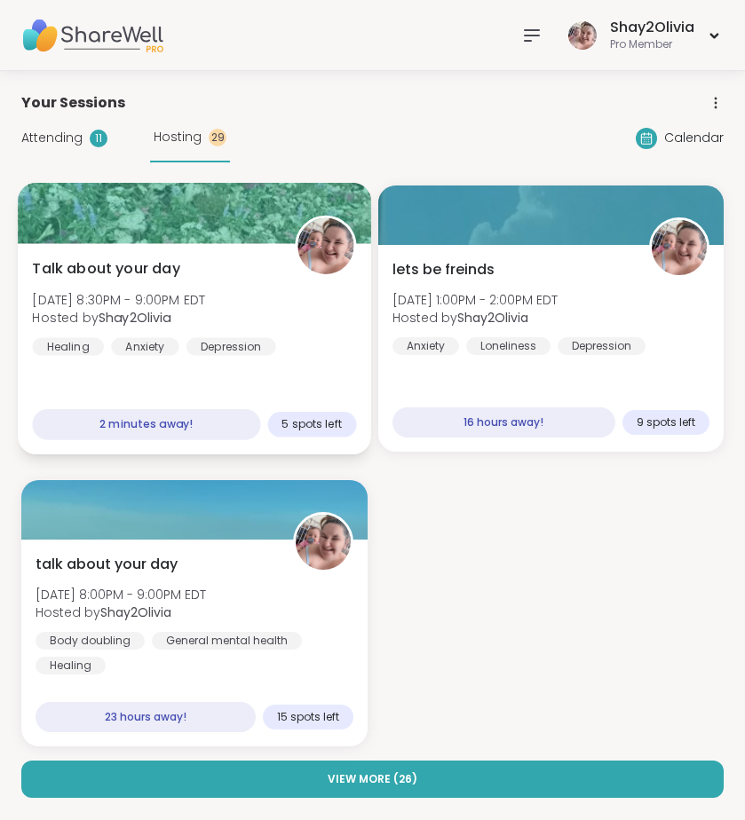
click at [230, 337] on div "Depression" at bounding box center [231, 346] width 90 height 18
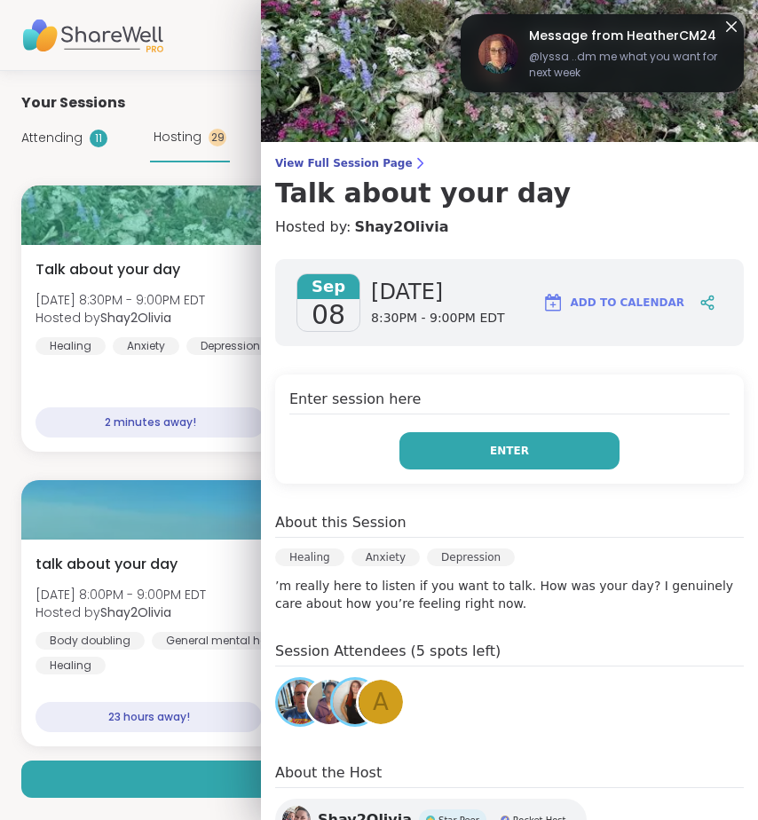
click at [512, 439] on button "Enter" at bounding box center [510, 450] width 220 height 37
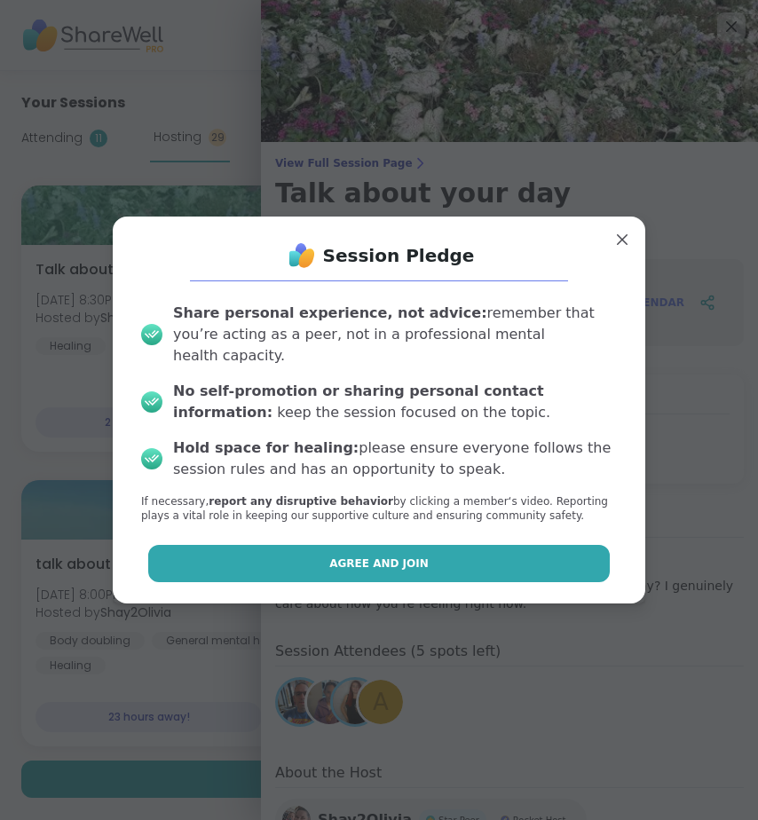
click at [470, 566] on button "Agree and Join" at bounding box center [379, 563] width 463 height 37
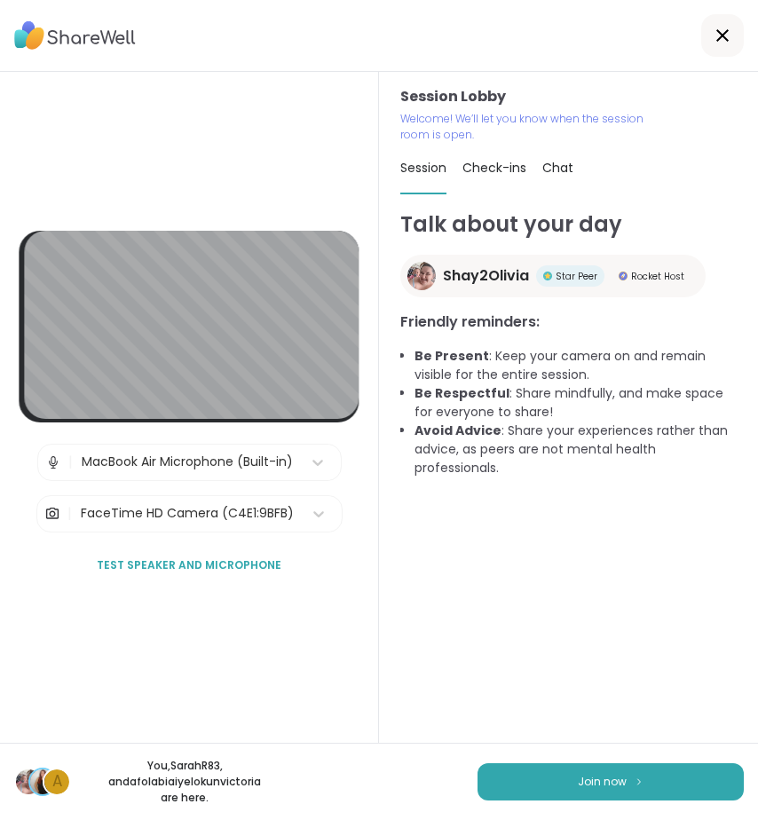
click at [704, 20] on div at bounding box center [722, 35] width 43 height 43
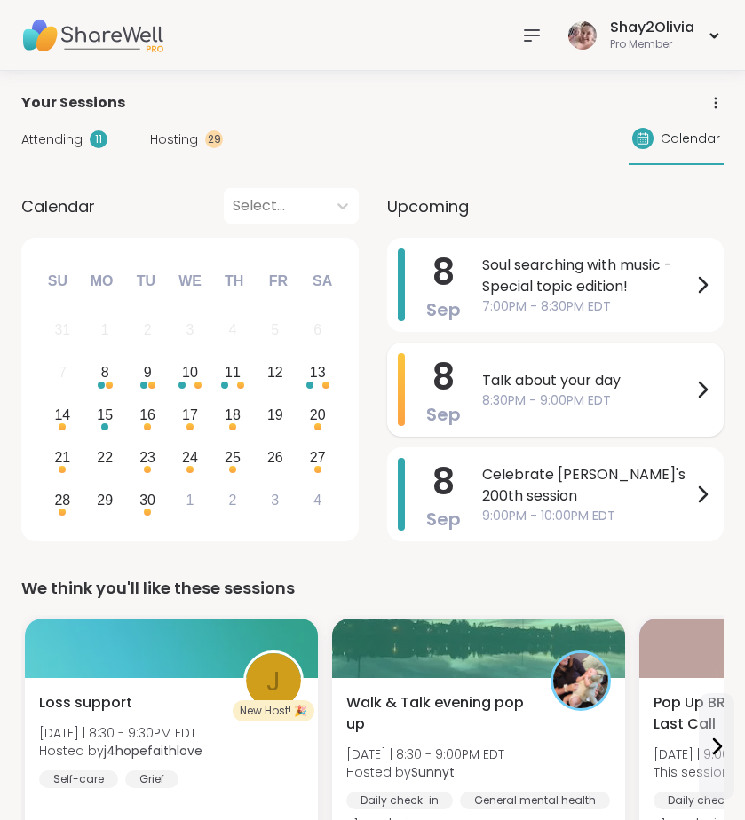
click at [597, 397] on span "8:30PM - 9:00PM EDT" at bounding box center [587, 401] width 210 height 19
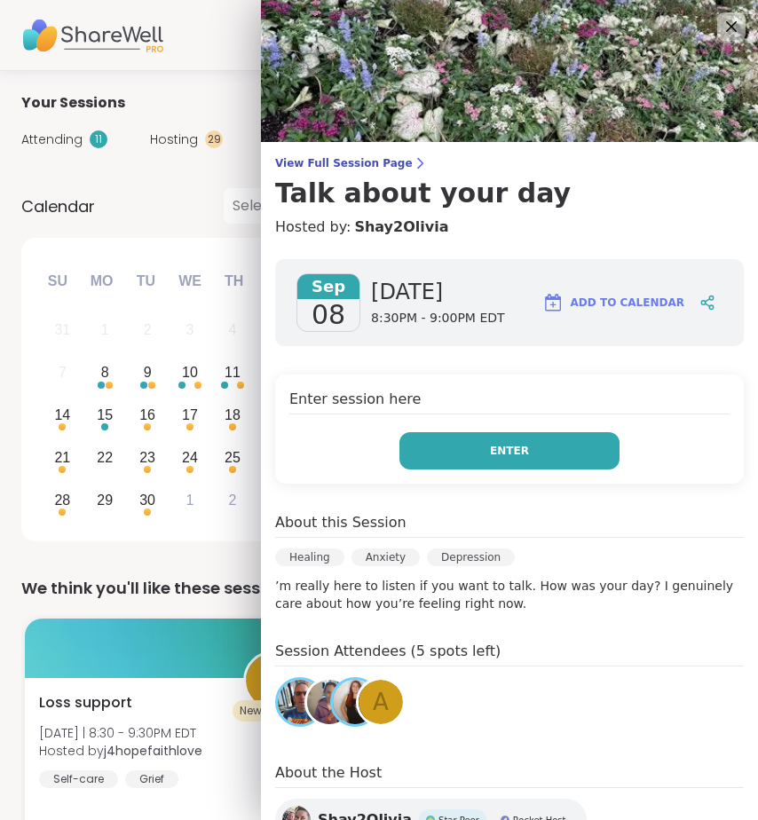
click at [554, 452] on button "Enter" at bounding box center [510, 450] width 220 height 37
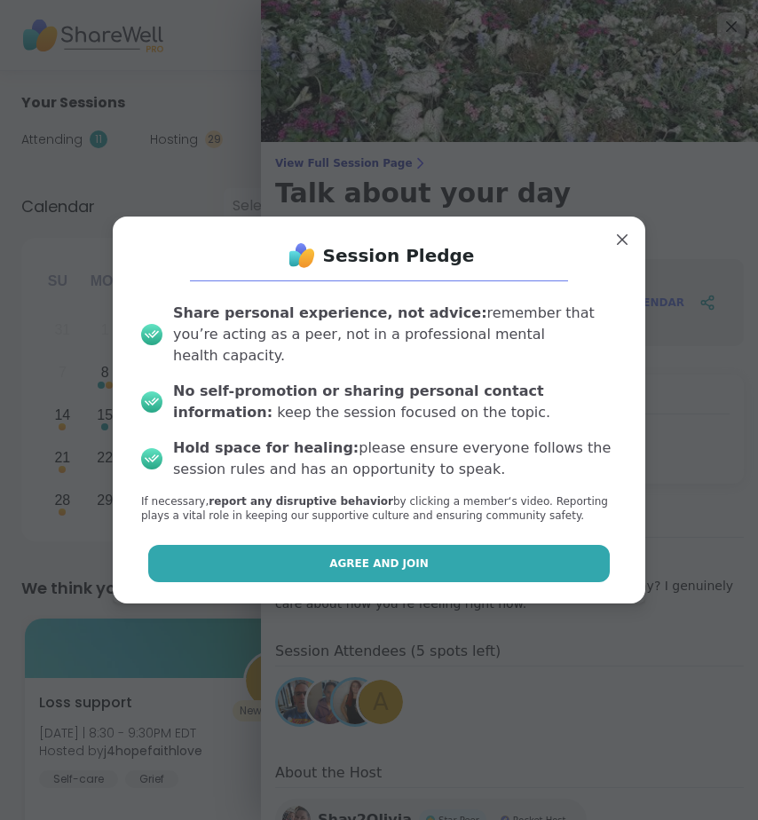
click at [519, 559] on button "Agree and Join" at bounding box center [379, 563] width 463 height 37
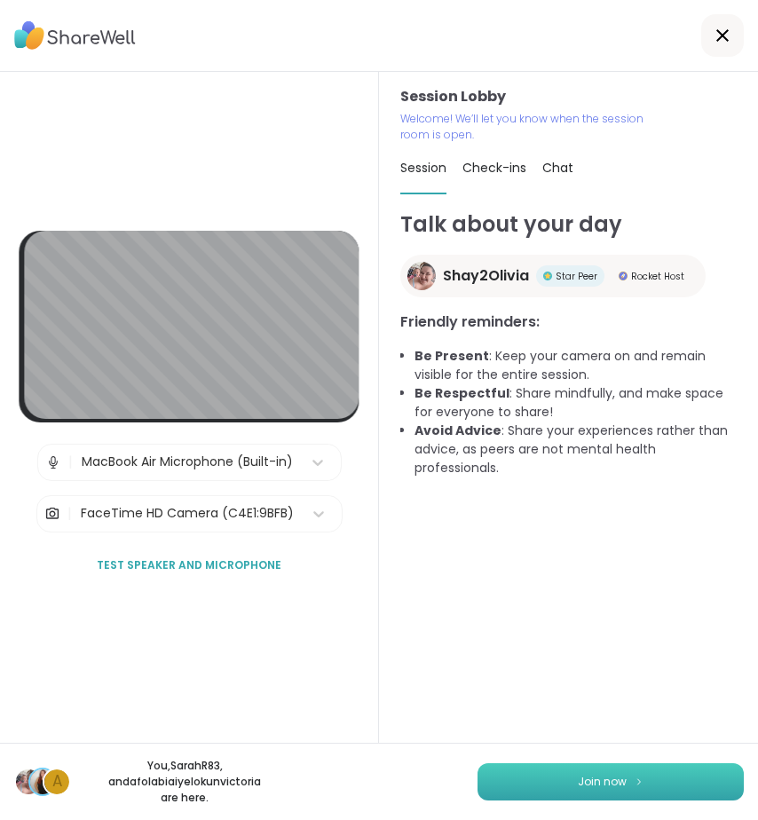
click at [617, 798] on button "Join now" at bounding box center [611, 782] width 266 height 37
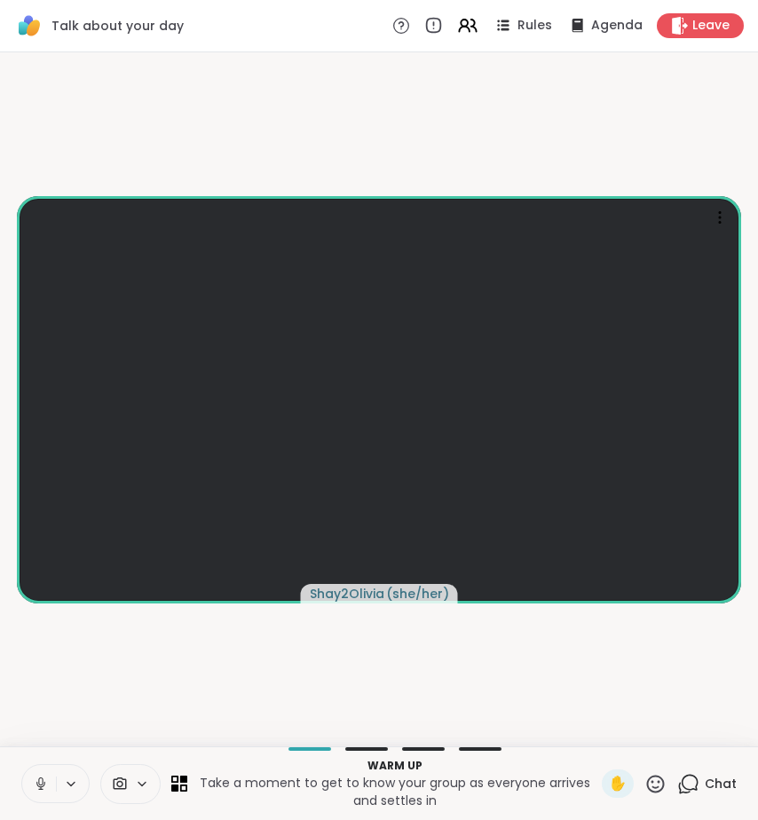
click at [28, 788] on button at bounding box center [39, 783] width 34 height 37
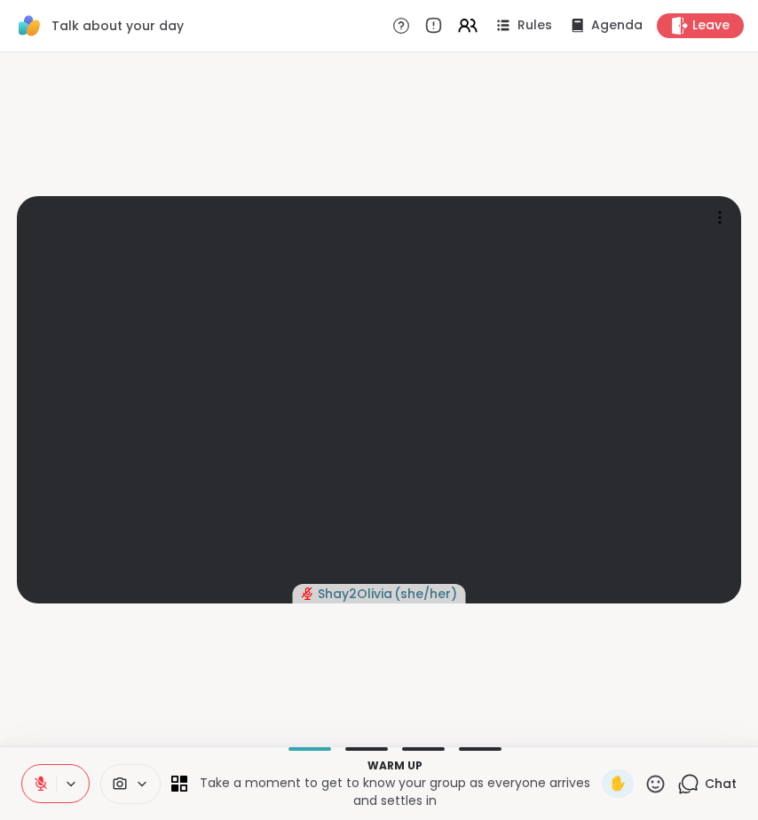
click at [28, 788] on button at bounding box center [39, 783] width 34 height 37
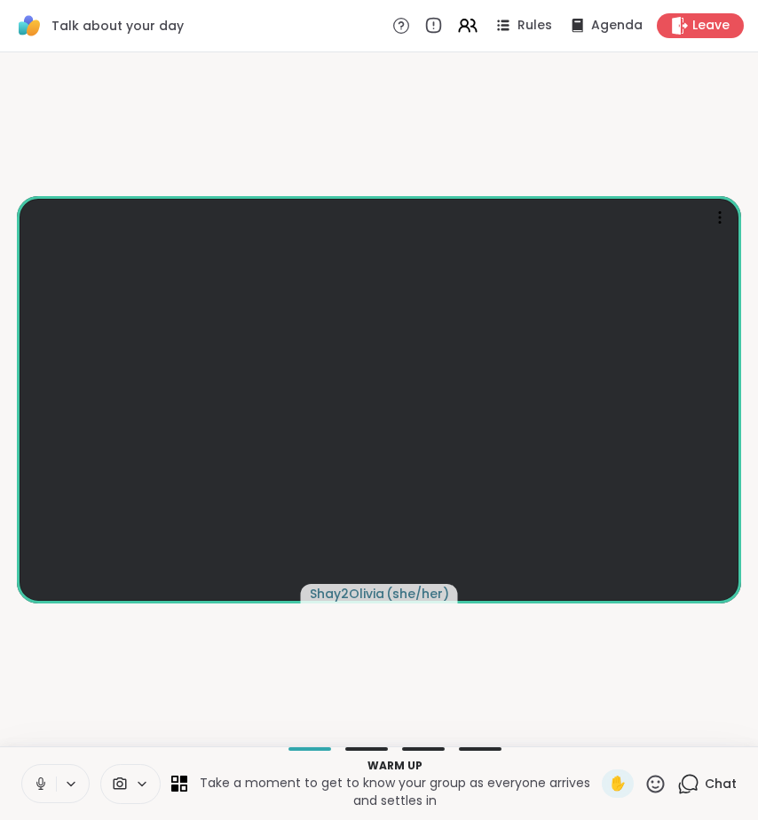
click at [28, 788] on button at bounding box center [39, 783] width 34 height 37
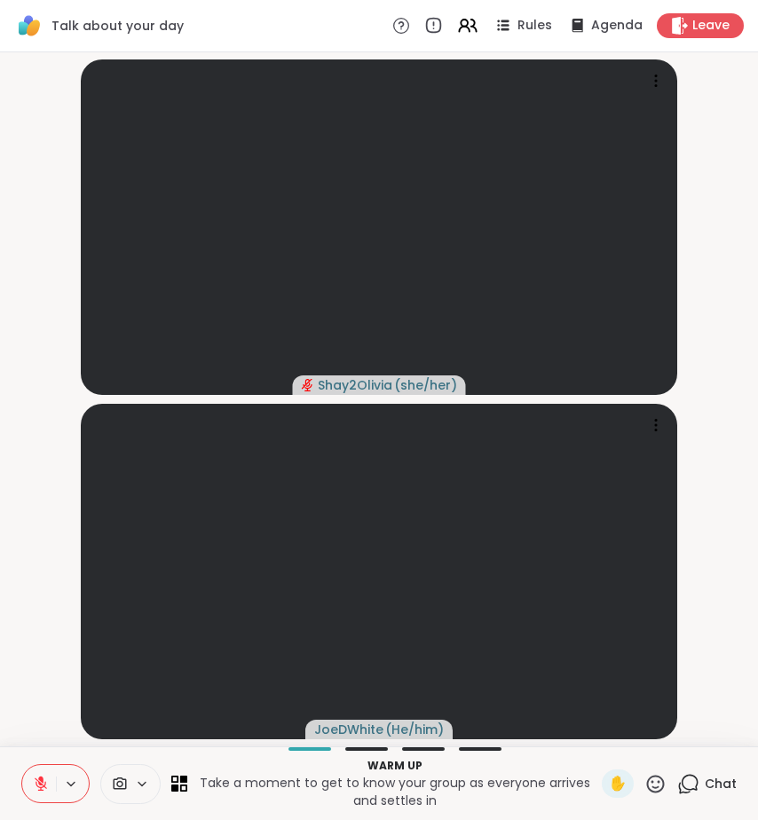
click at [47, 785] on icon at bounding box center [41, 784] width 16 height 16
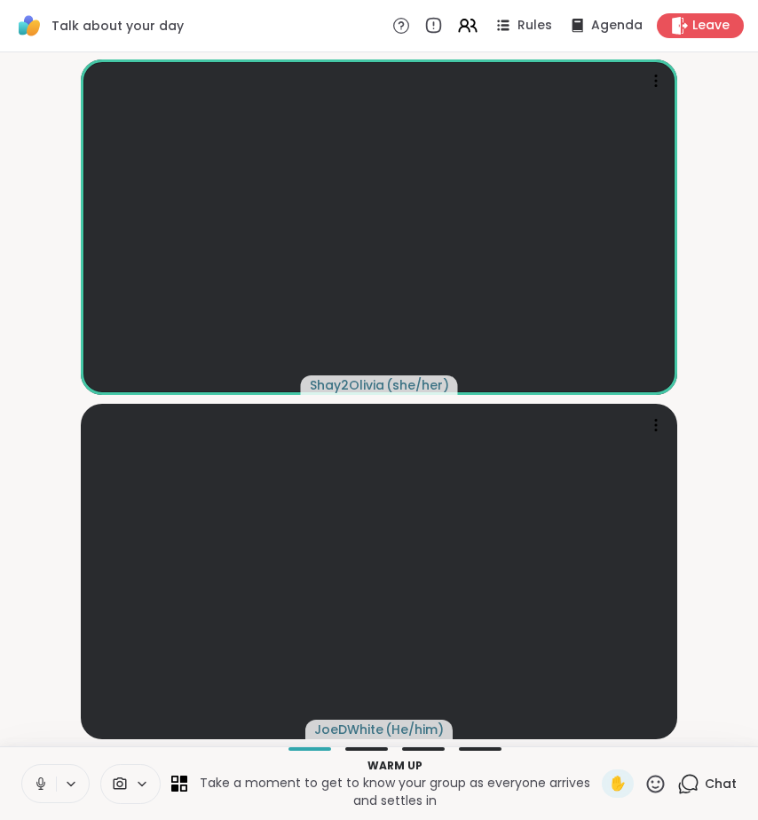
click at [41, 783] on icon at bounding box center [41, 784] width 16 height 16
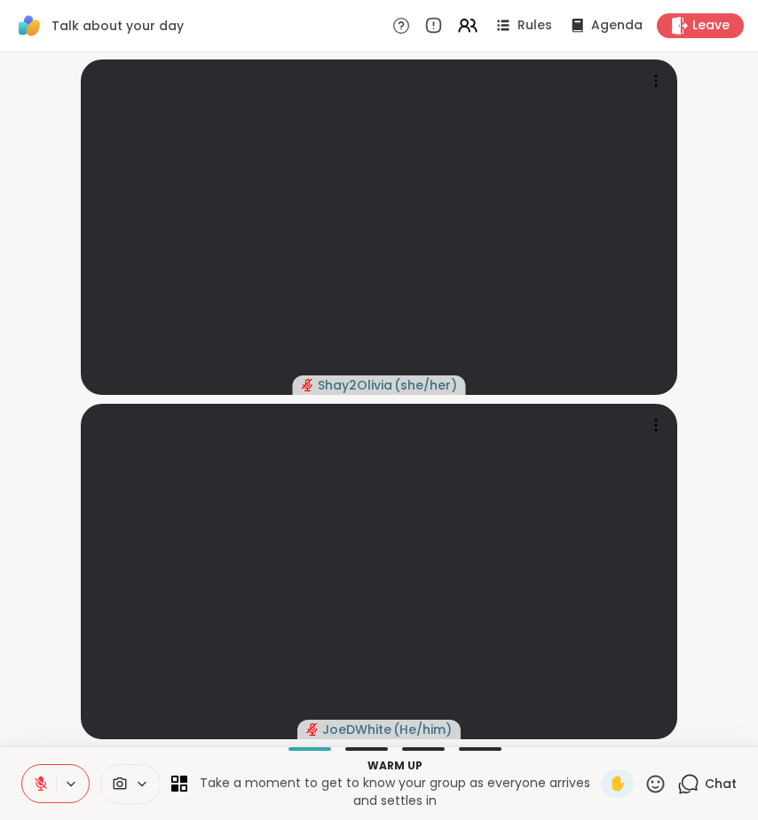
click at [677, 777] on icon at bounding box center [688, 784] width 22 height 22
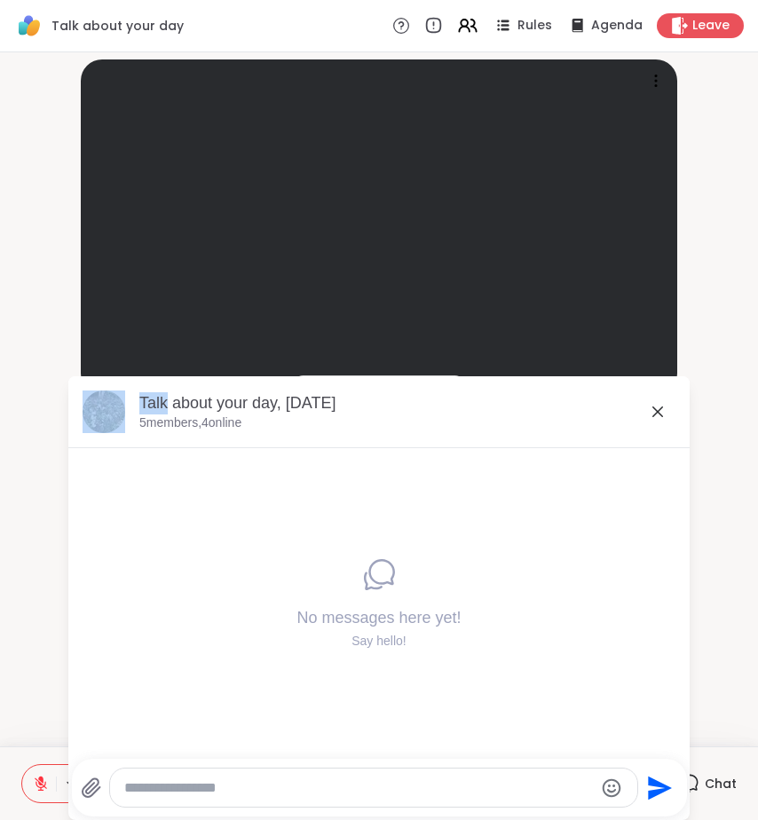
click at [653, 414] on icon at bounding box center [658, 412] width 11 height 11
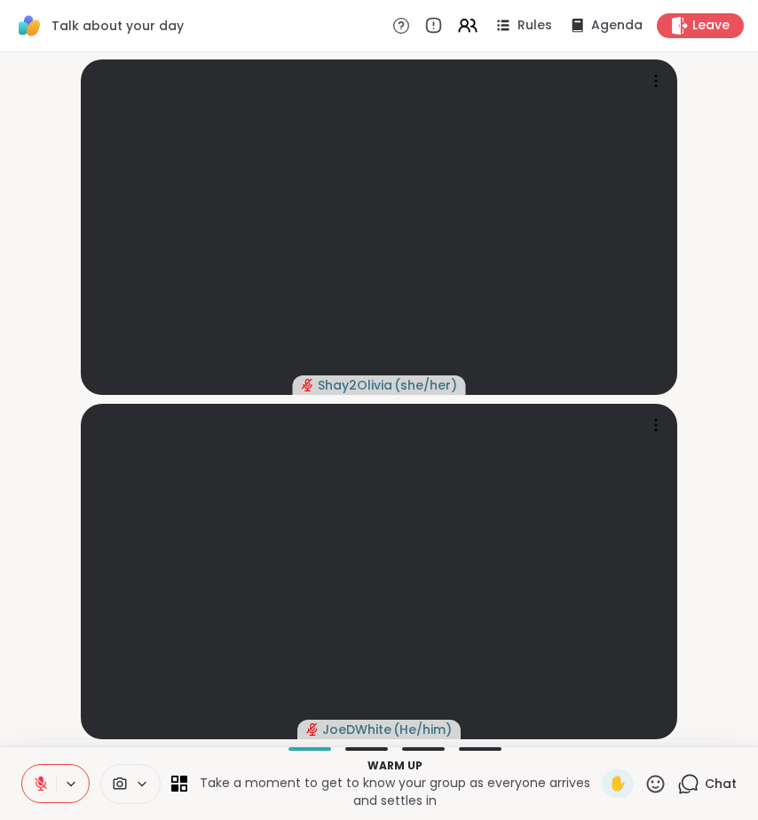
click at [696, 10] on div "Talk about your day Rules Agenda Leave" at bounding box center [379, 26] width 758 height 52
click at [696, 15] on div "Leave" at bounding box center [700, 25] width 91 height 26
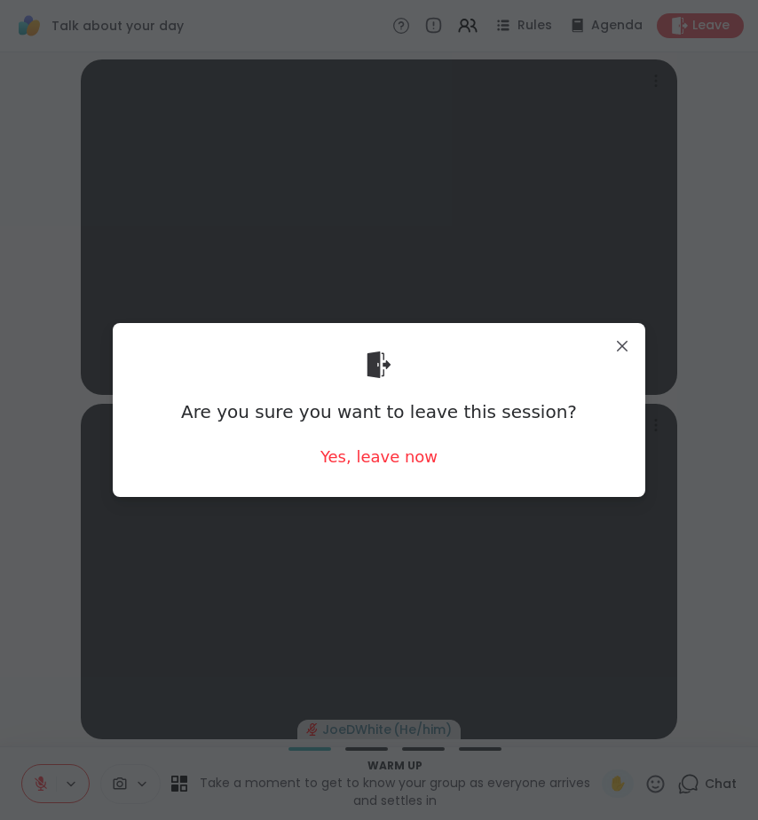
click at [387, 434] on div "Are you sure you want to leave this session? Yes, leave now" at bounding box center [379, 409] width 504 height 145
click at [387, 444] on div "Are you sure you want to leave this session? Yes, leave now" at bounding box center [379, 409] width 504 height 145
click at [389, 463] on div "Yes, leave now" at bounding box center [379, 457] width 117 height 22
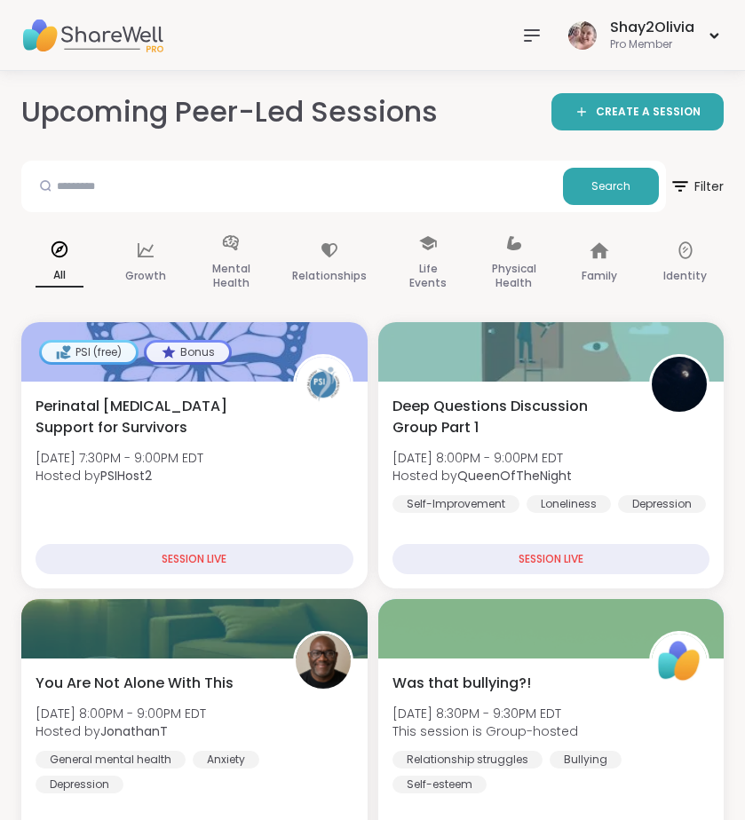
click at [533, 37] on icon at bounding box center [531, 35] width 21 height 21
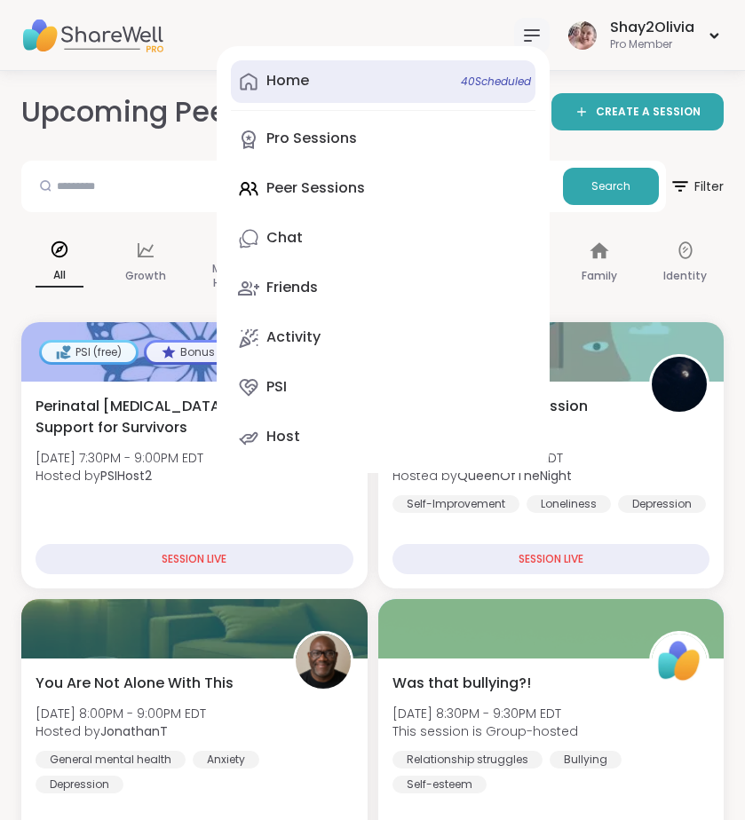
click at [314, 98] on link "Home 40 Scheduled" at bounding box center [383, 81] width 305 height 43
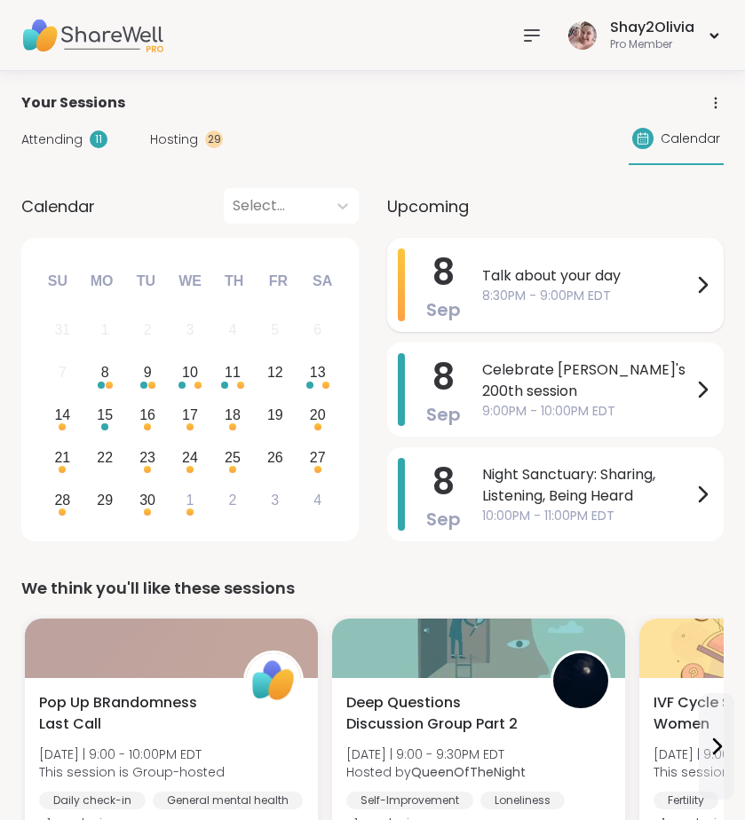
click at [587, 303] on span "8:30PM - 9:00PM EDT" at bounding box center [587, 296] width 210 height 19
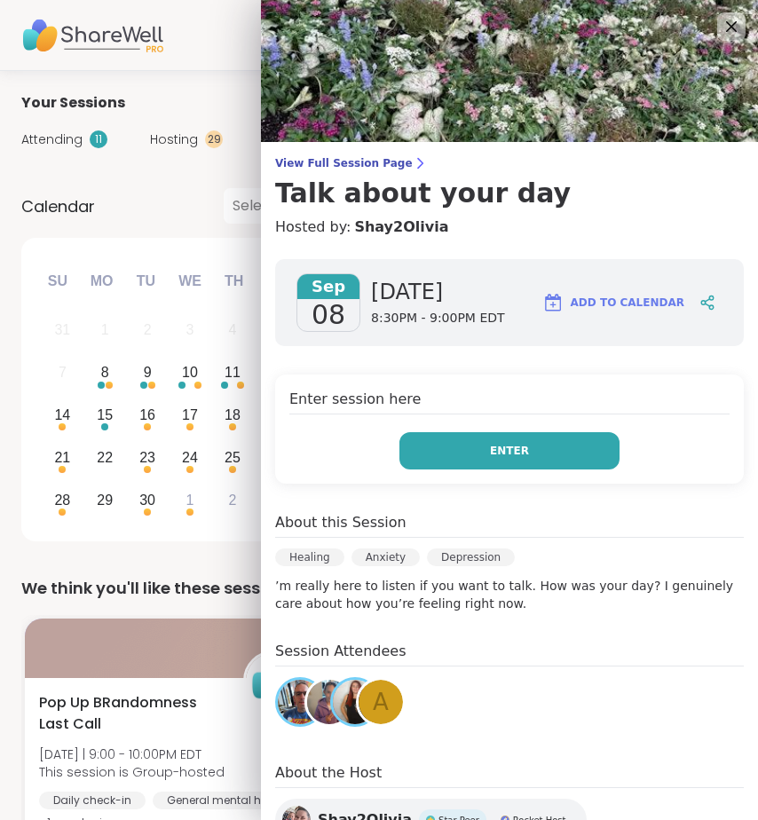
click at [550, 447] on button "Enter" at bounding box center [510, 450] width 220 height 37
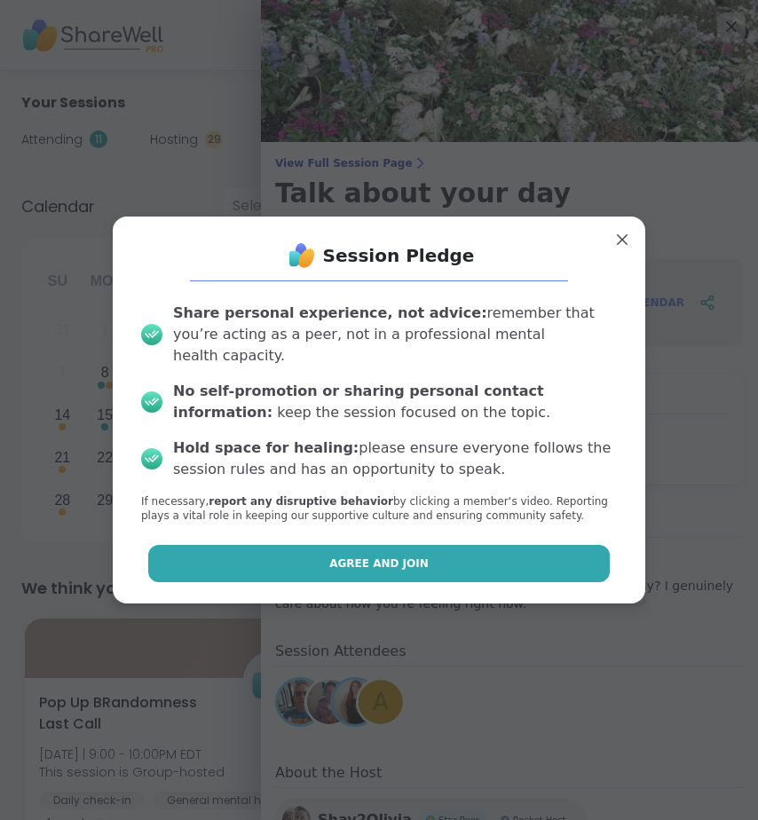
click at [493, 548] on button "Agree and Join" at bounding box center [379, 563] width 463 height 37
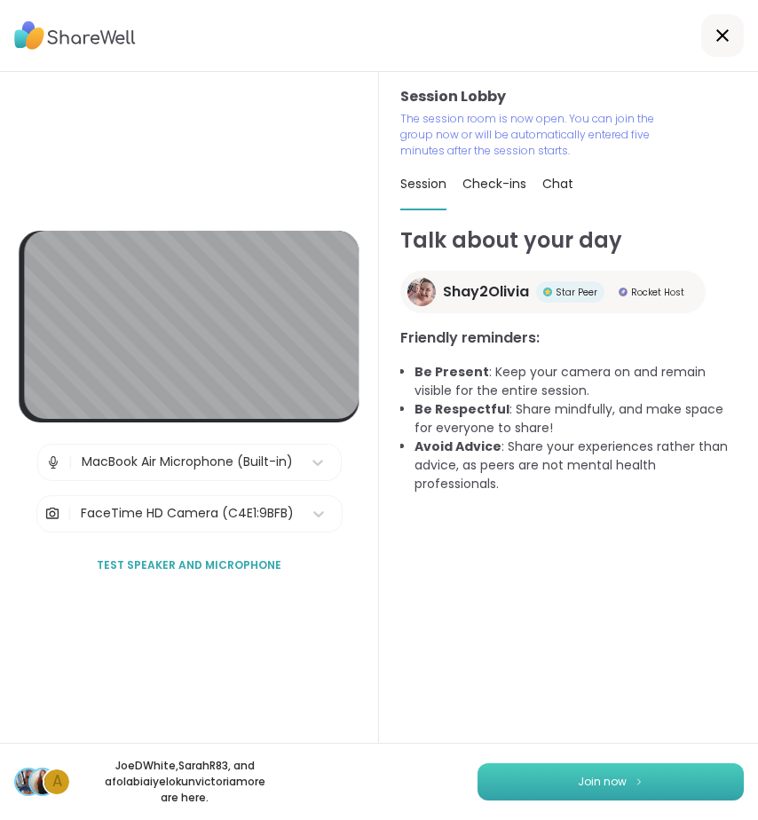
click at [633, 782] on button "Join now" at bounding box center [611, 782] width 266 height 37
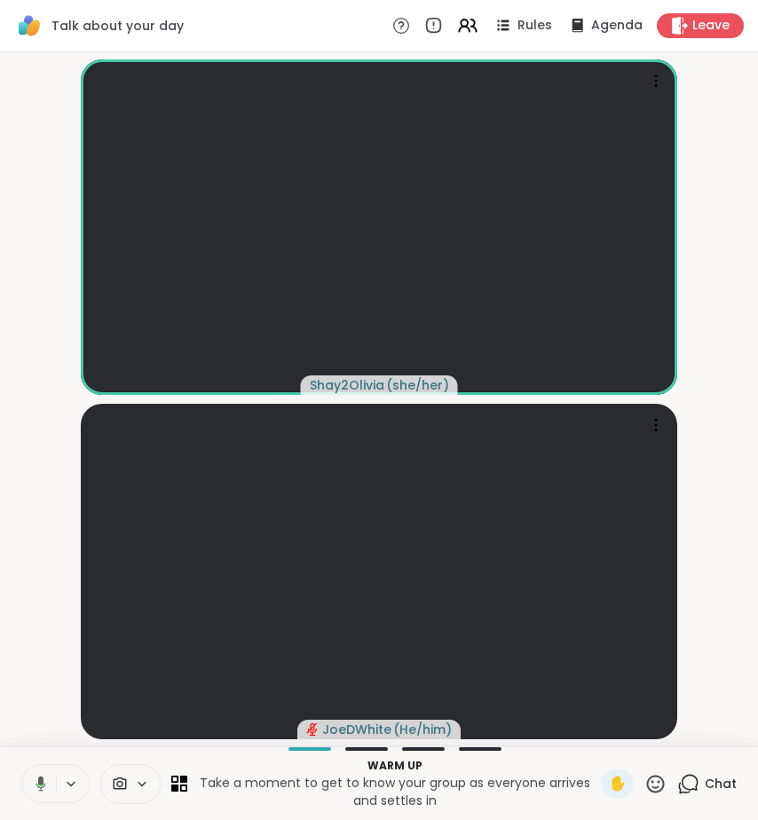
click at [36, 788] on icon at bounding box center [38, 784] width 16 height 16
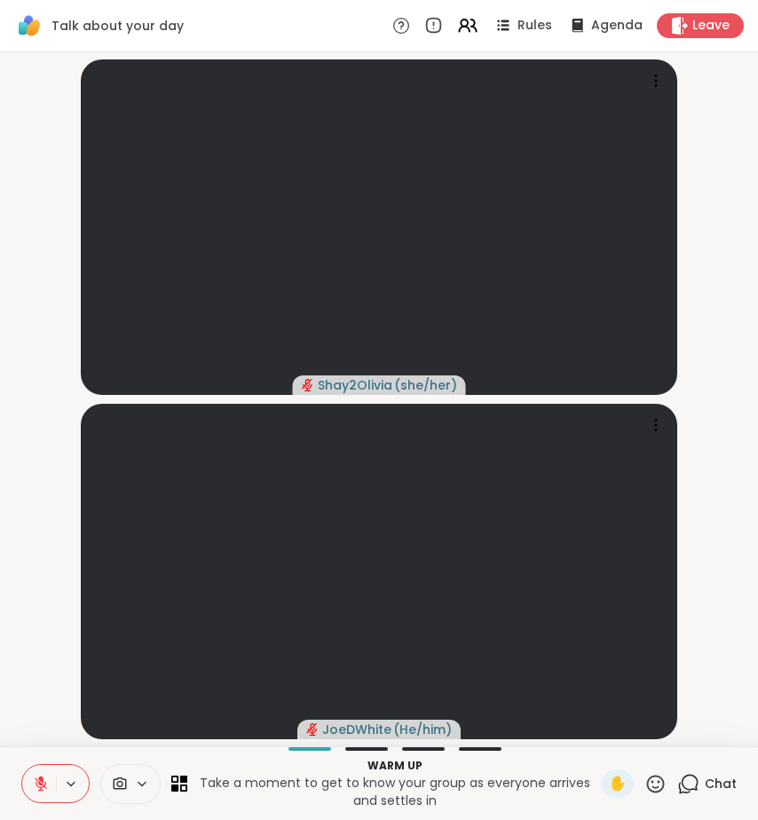
click at [43, 788] on icon at bounding box center [41, 784] width 16 height 16
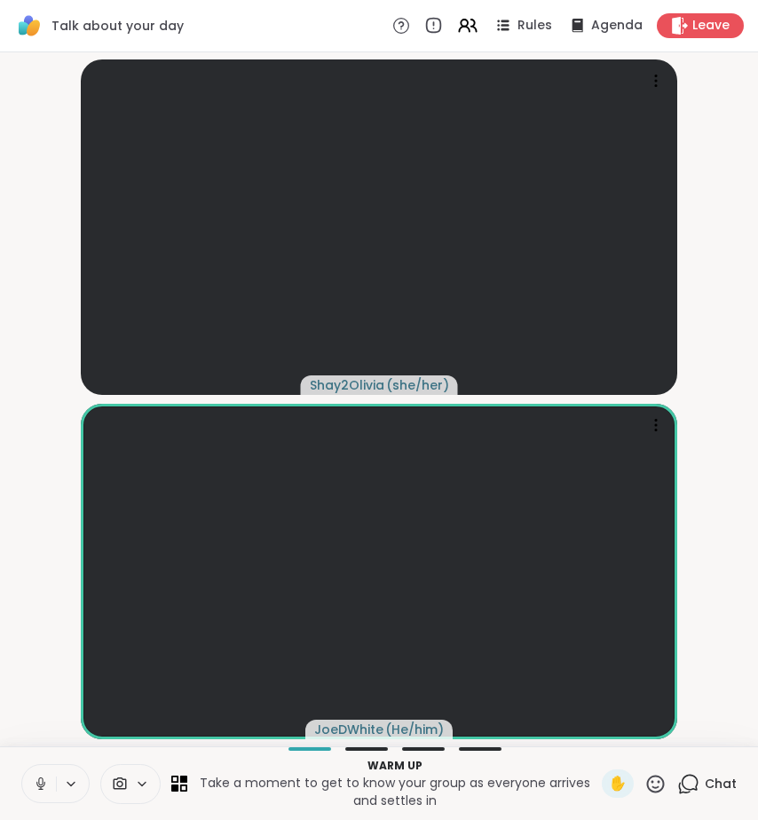
click at [682, 776] on icon at bounding box center [690, 782] width 17 height 16
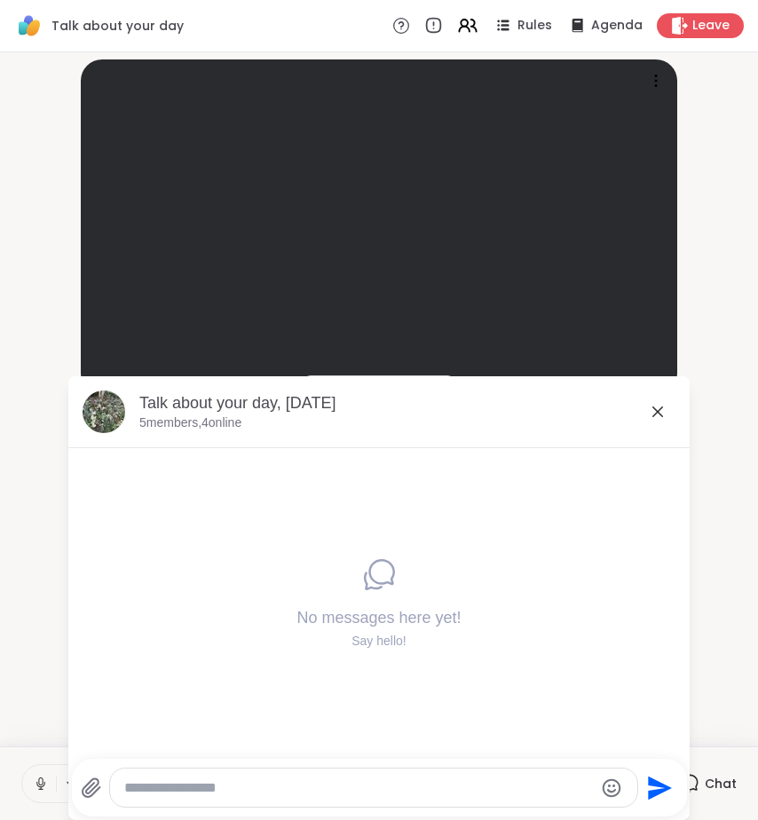
click at [653, 413] on icon at bounding box center [658, 412] width 11 height 11
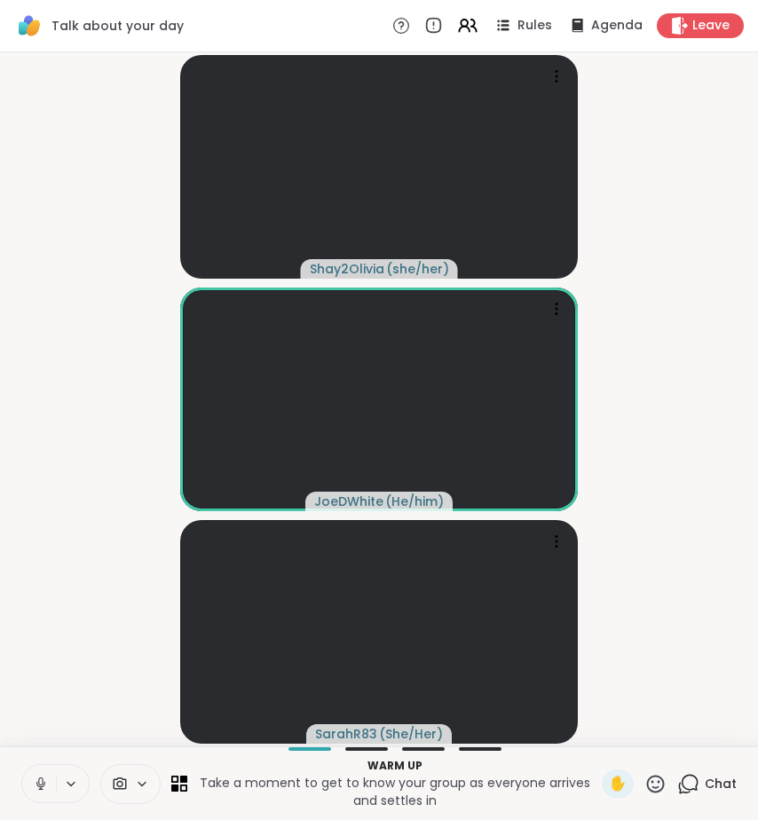
click at [40, 784] on icon at bounding box center [41, 784] width 16 height 16
click at [40, 786] on icon at bounding box center [41, 784] width 16 height 16
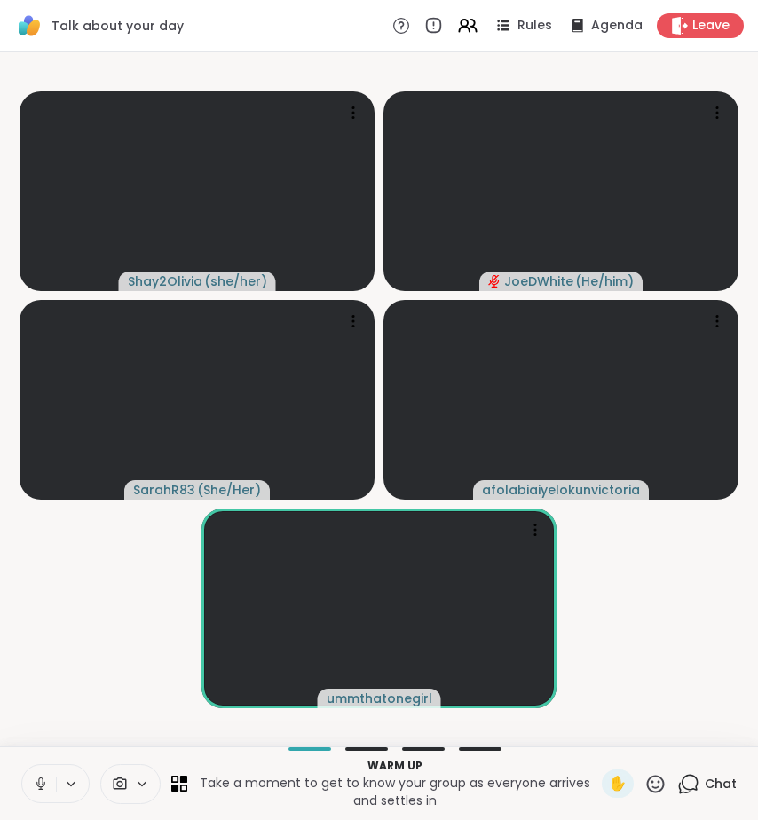
click at [689, 787] on div "Chat" at bounding box center [706, 784] width 59 height 28
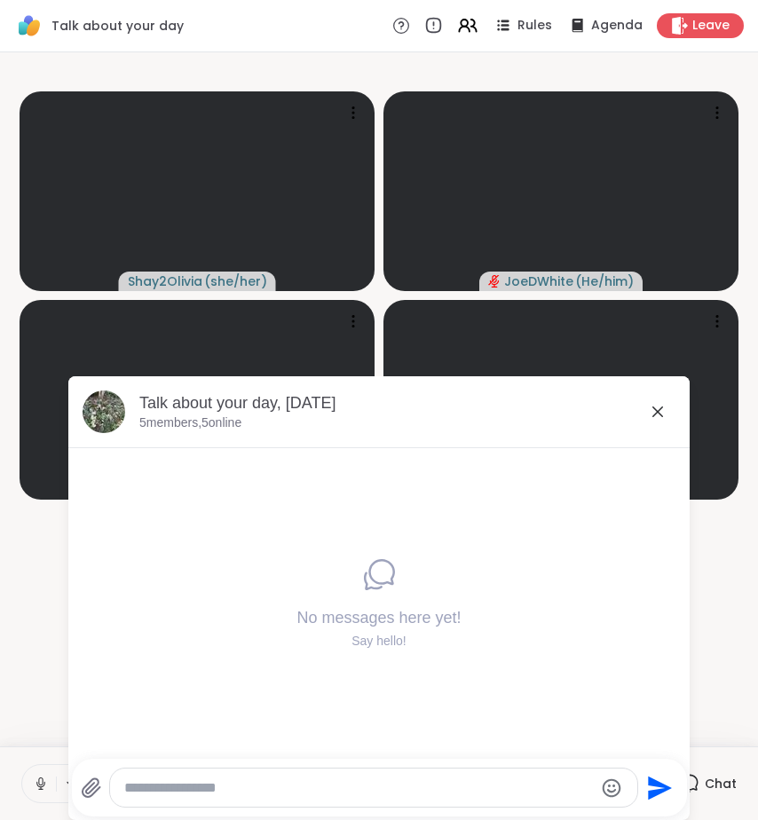
click at [654, 413] on icon at bounding box center [657, 411] width 21 height 21
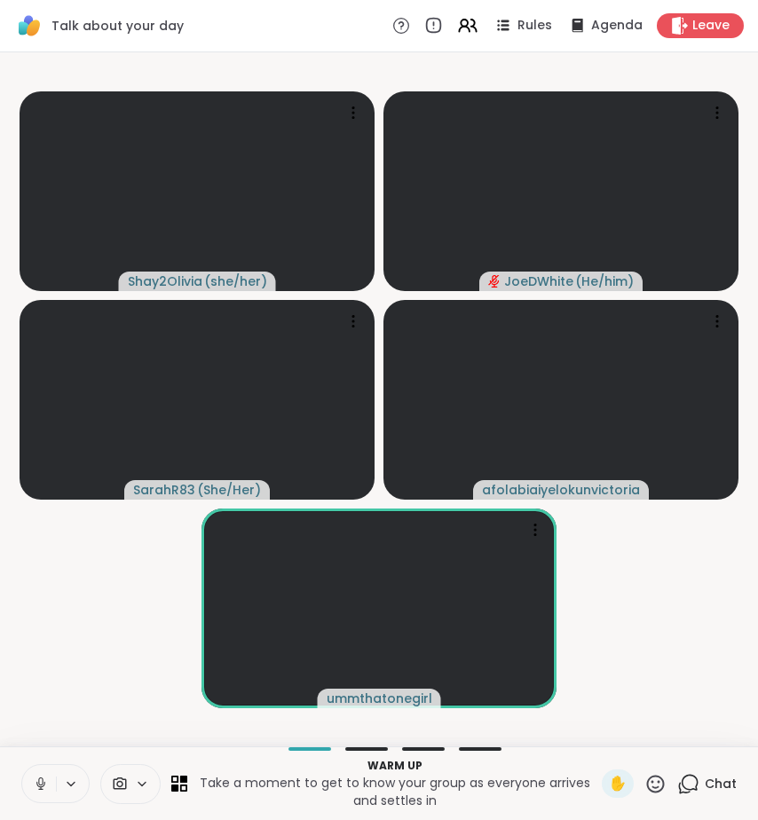
click at [675, 534] on video-player-container "Shay2Olivia ( she/her ) JoeDWhite ( He/him ) SarahR83 ( She/Her ) afolabiaiyelo…" at bounding box center [379, 399] width 737 height 680
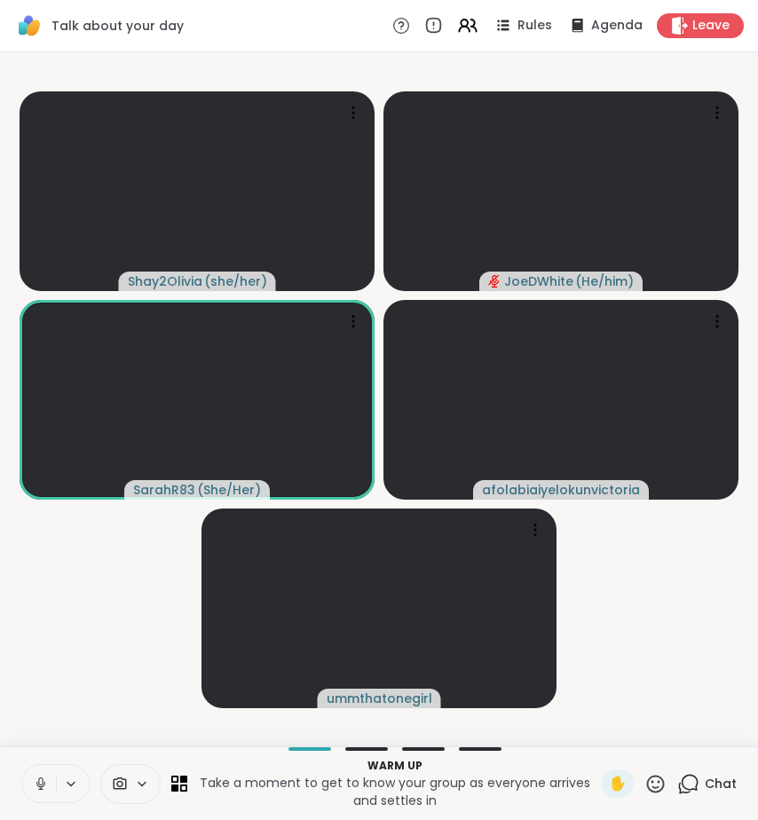
click at [34, 787] on icon at bounding box center [41, 784] width 16 height 16
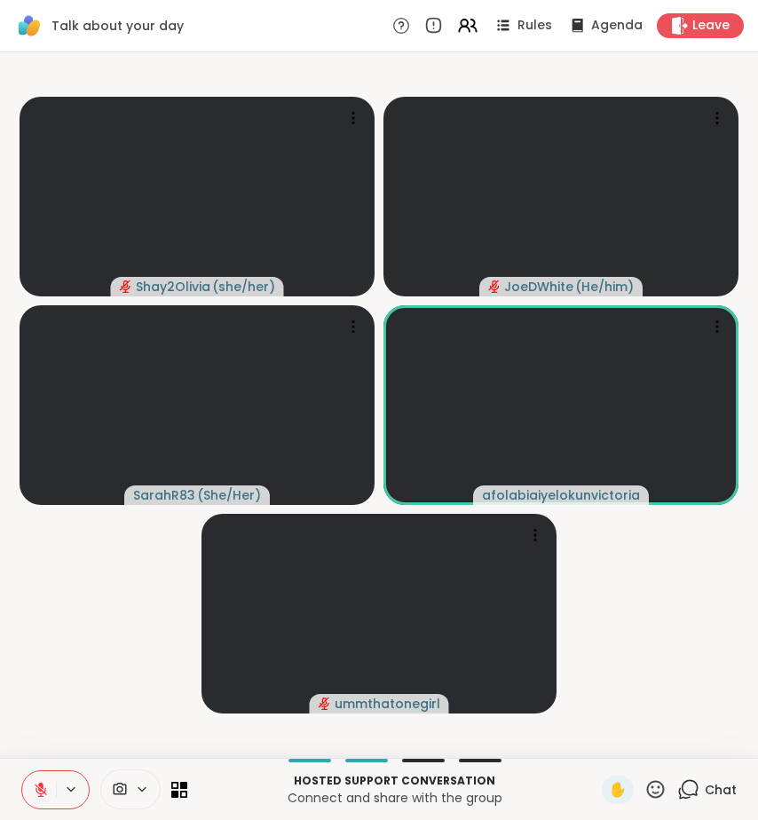
click at [43, 797] on icon at bounding box center [41, 790] width 16 height 16
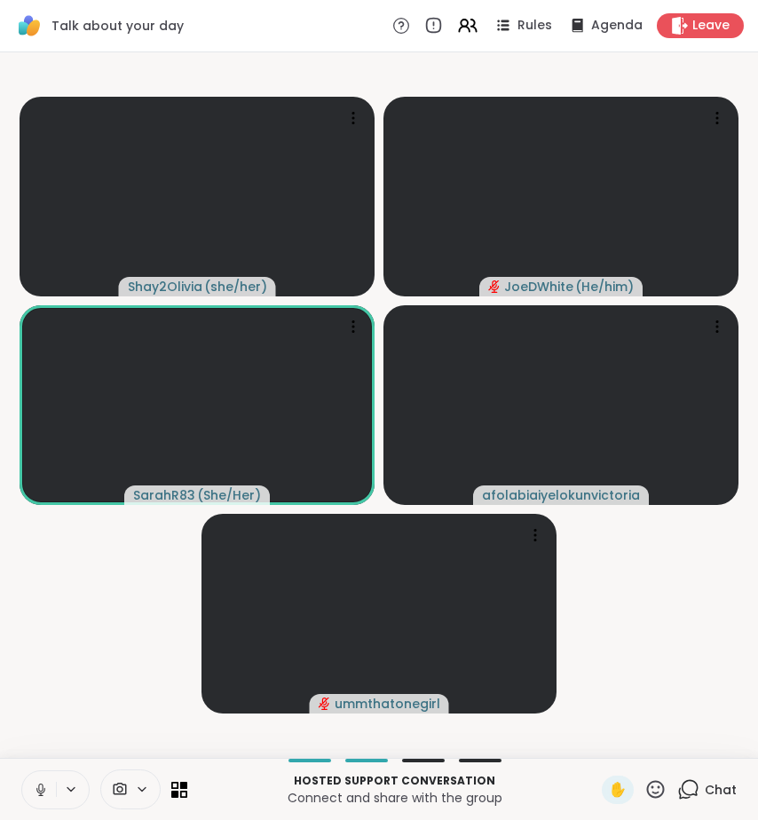
click at [684, 788] on icon at bounding box center [688, 790] width 22 height 22
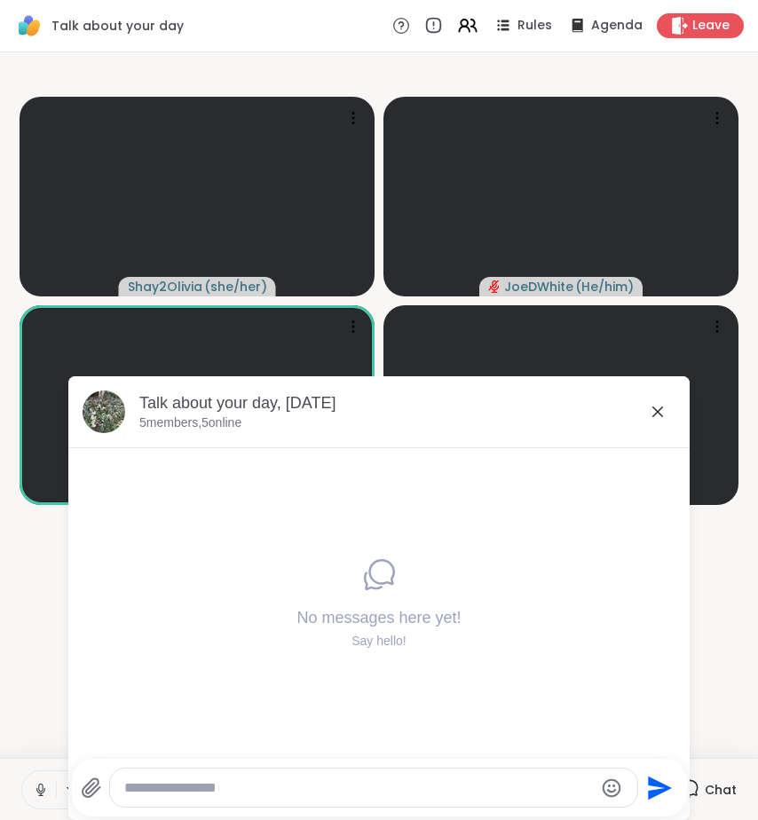
click at [420, 803] on div at bounding box center [373, 788] width 527 height 38
click at [420, 788] on textarea "Type your message" at bounding box center [359, 789] width 470 height 18
type textarea "*"
type textarea "**********"
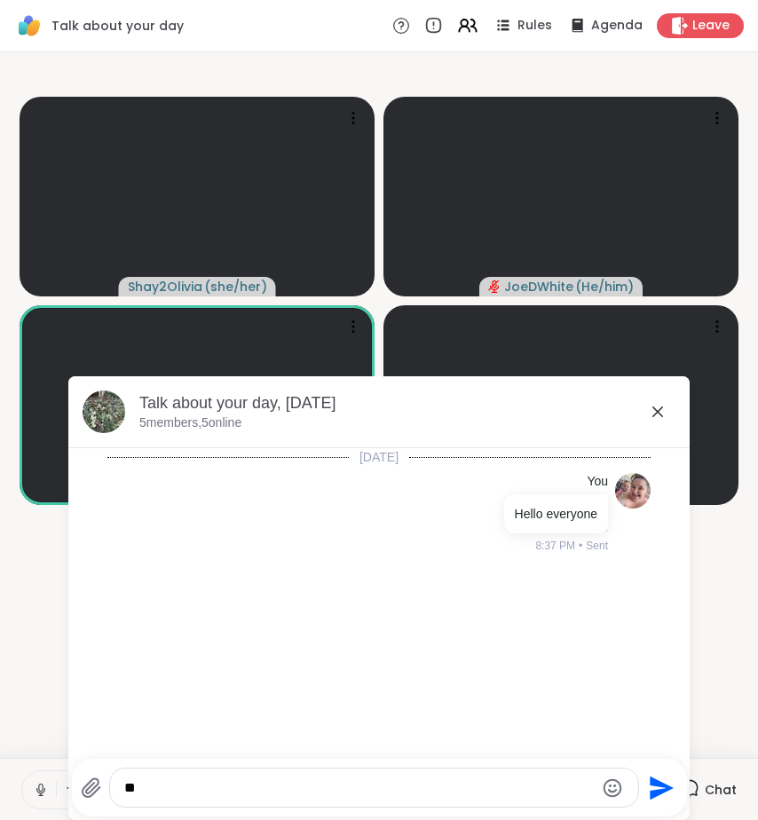
type textarea "*"
type textarea "**********"
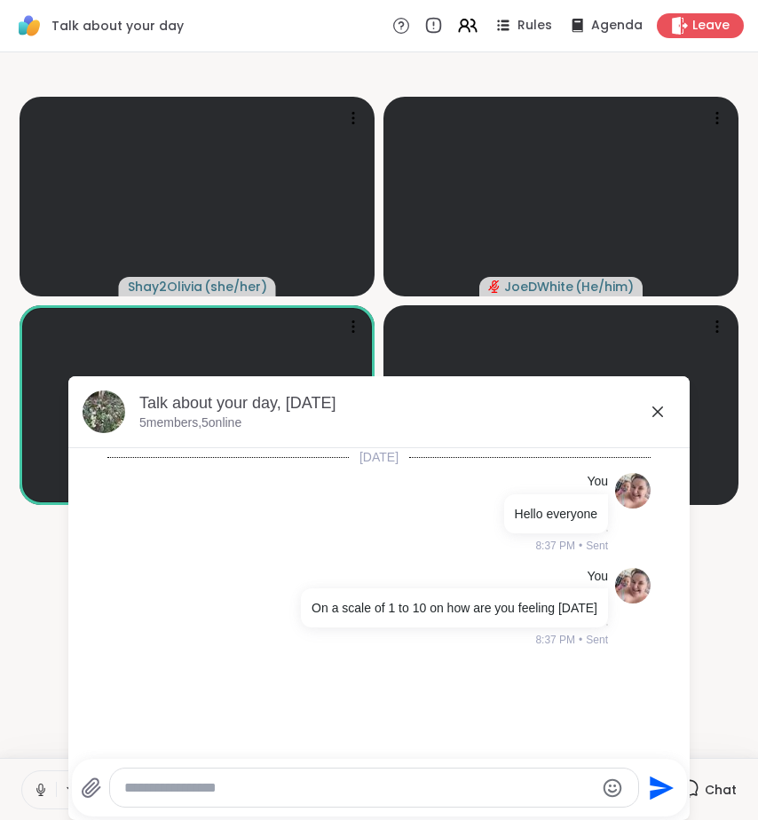
click at [333, 778] on div at bounding box center [374, 788] width 529 height 38
click at [333, 780] on textarea "Type your message" at bounding box center [359, 789] width 470 height 18
type textarea "*"
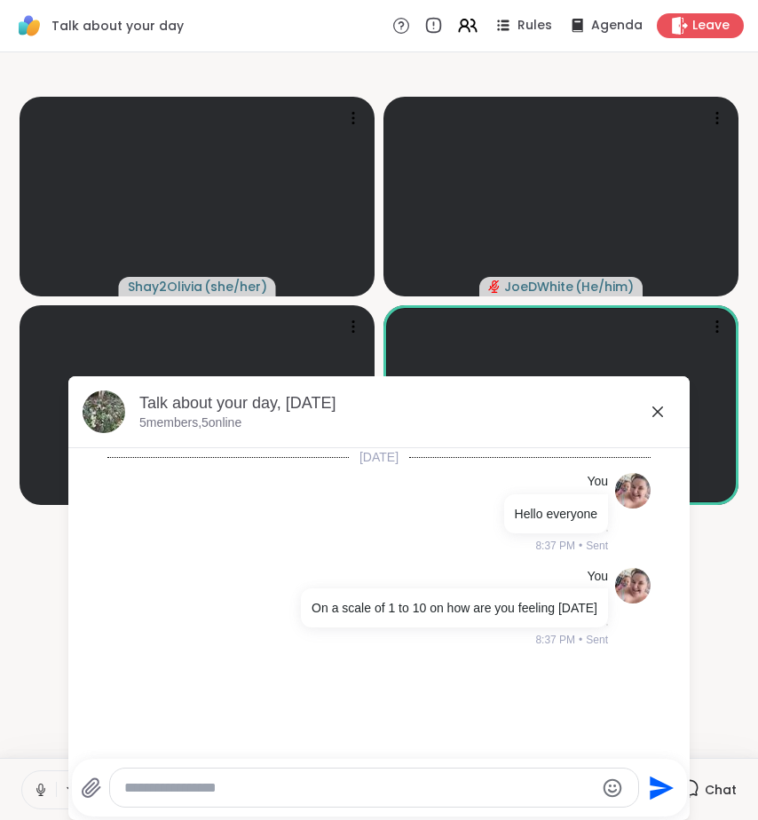
click at [653, 406] on icon at bounding box center [657, 411] width 21 height 21
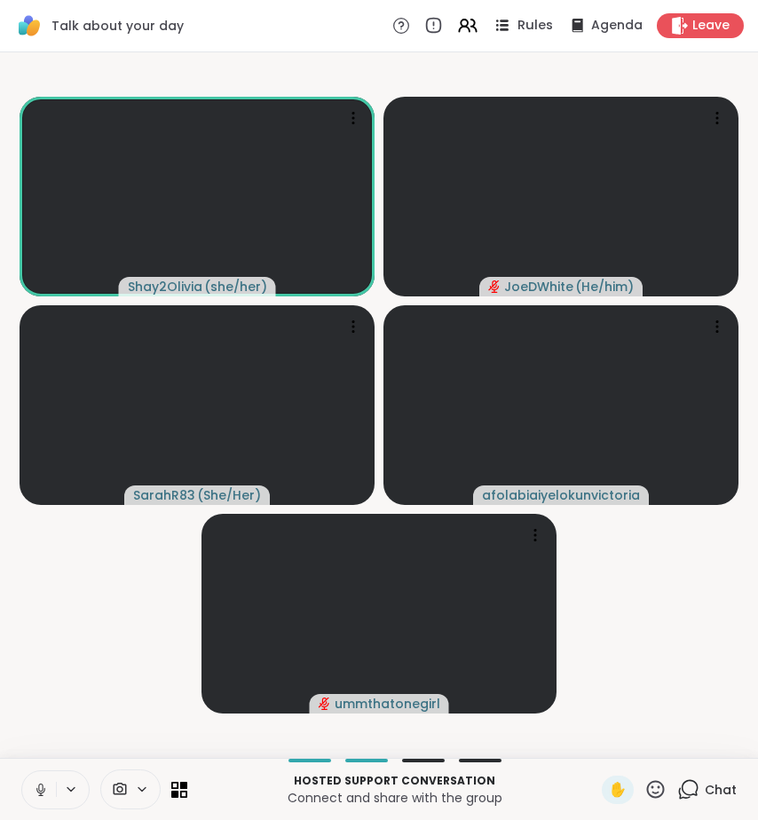
click at [518, 21] on span "Rules" at bounding box center [536, 26] width 36 height 19
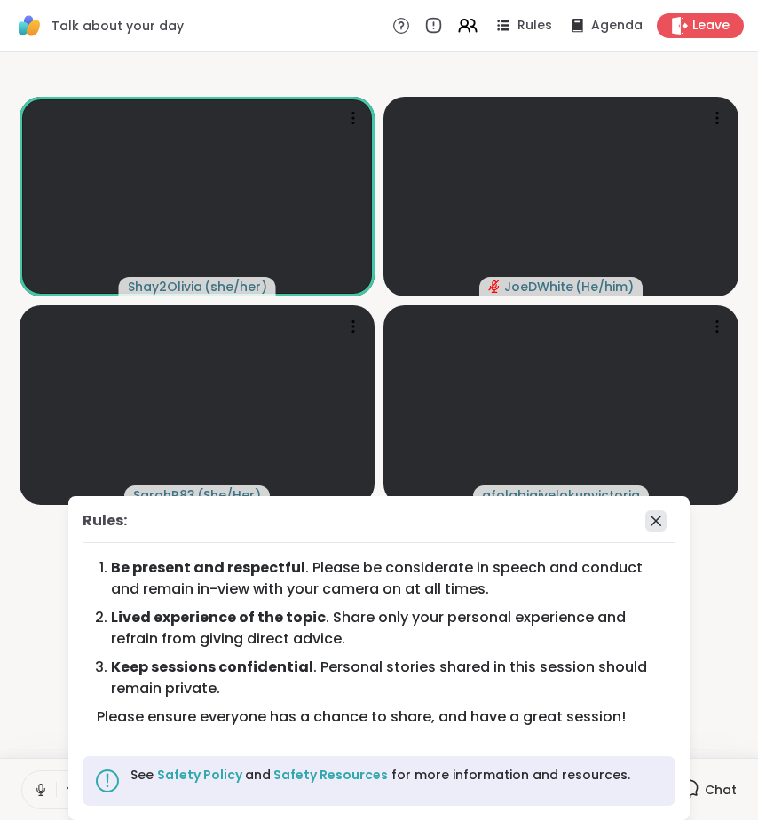
click at [648, 524] on icon at bounding box center [655, 521] width 21 height 21
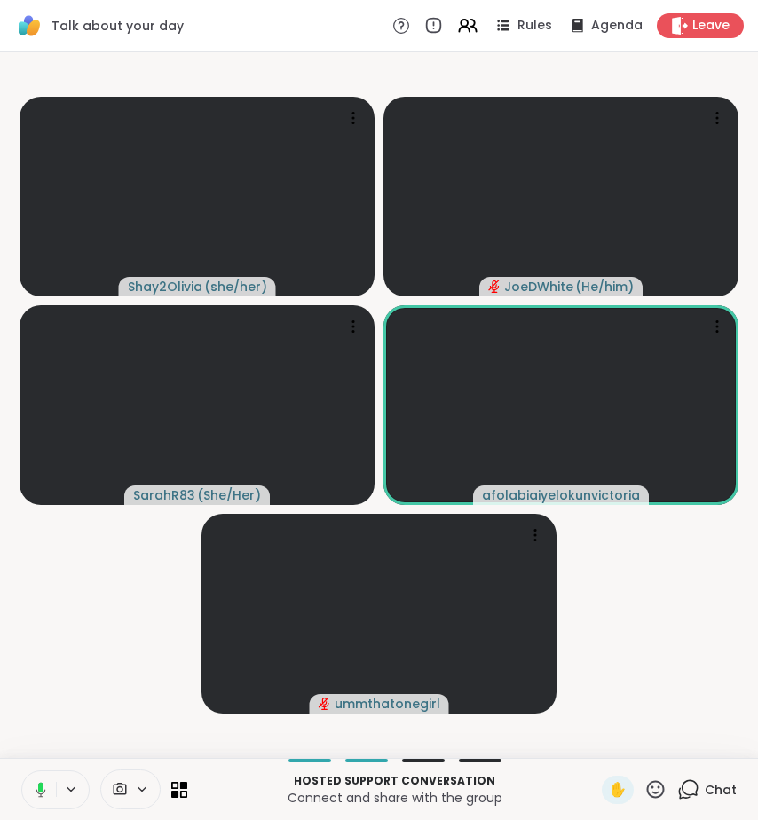
click at [647, 532] on video-player-container "Shay2Olivia ( she/her ) JoeDWhite ( He/him ) SarahR83 ( She/Her ) afolabiaiyelo…" at bounding box center [379, 405] width 737 height 692
click at [677, 779] on icon at bounding box center [688, 790] width 22 height 22
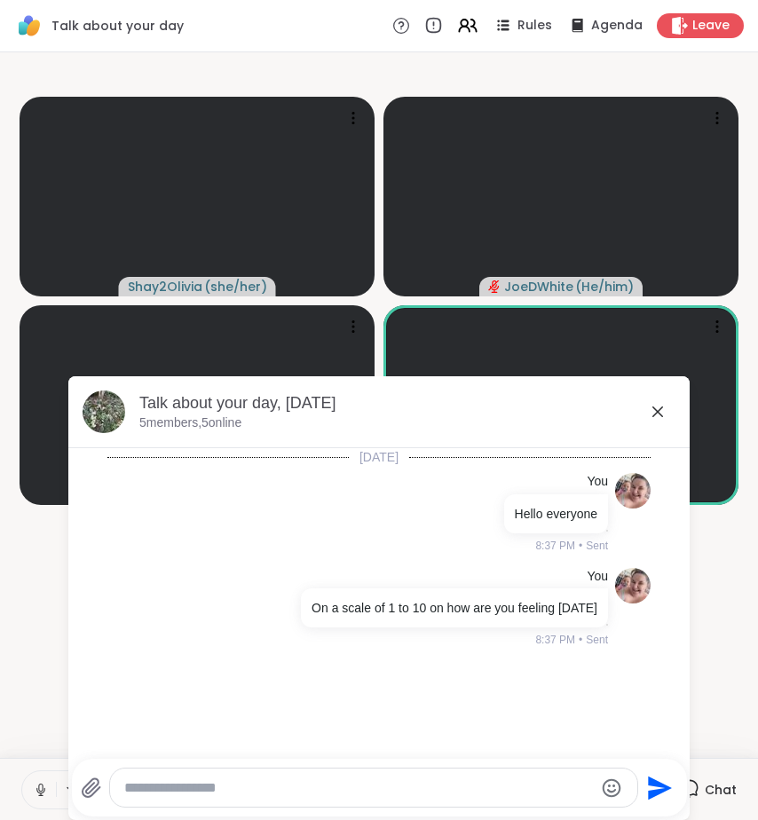
click at [647, 420] on icon at bounding box center [657, 411] width 21 height 21
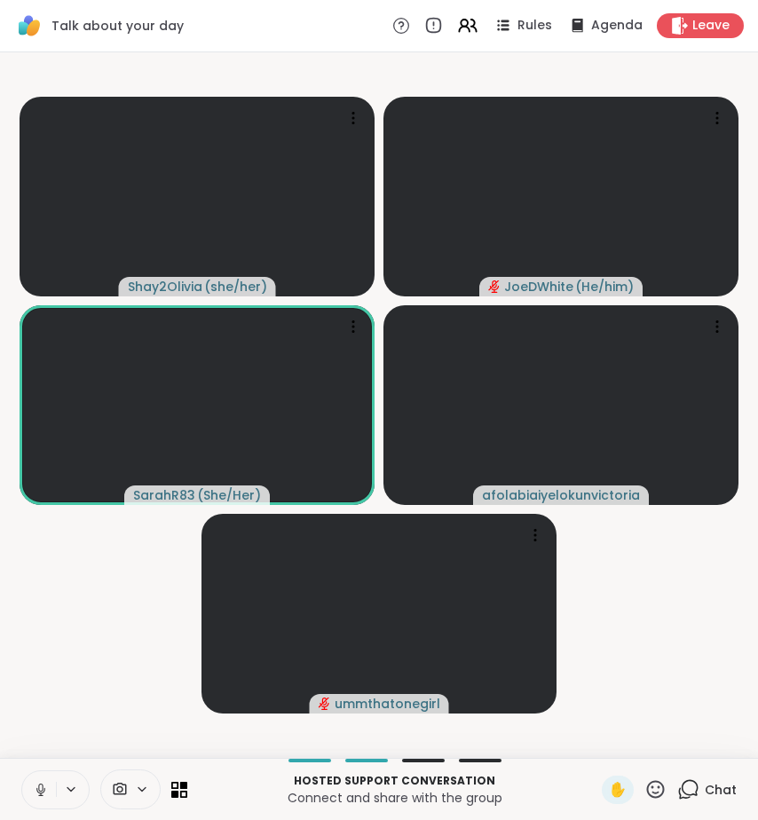
click at [677, 796] on icon at bounding box center [688, 790] width 22 height 22
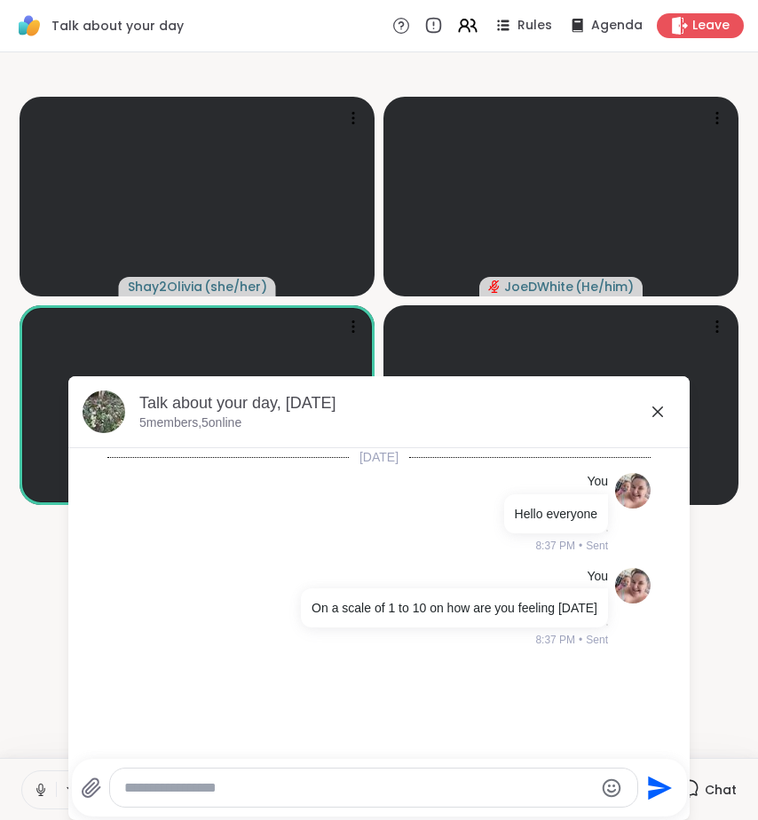
click at [653, 412] on icon at bounding box center [658, 412] width 11 height 11
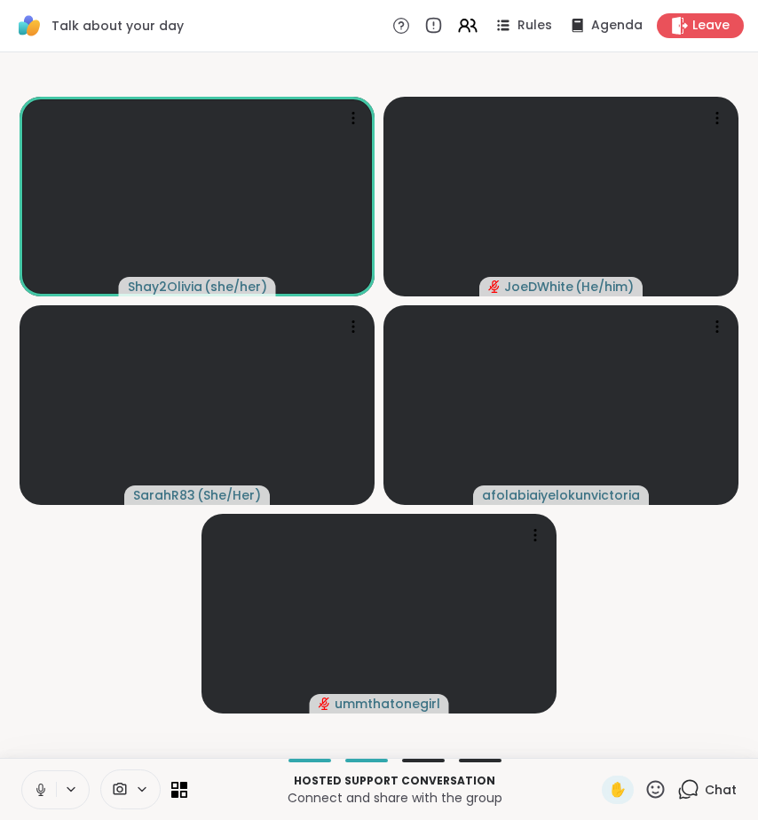
drag, startPoint x: 731, startPoint y: 526, endPoint x: 749, endPoint y: 463, distance: 65.7
click at [731, 526] on video-player-container "Shay2Olivia ( she/her ) JoeDWhite ( He/him ) SarahR83 ( She/Her ) afolabiaiyelo…" at bounding box center [379, 405] width 737 height 692
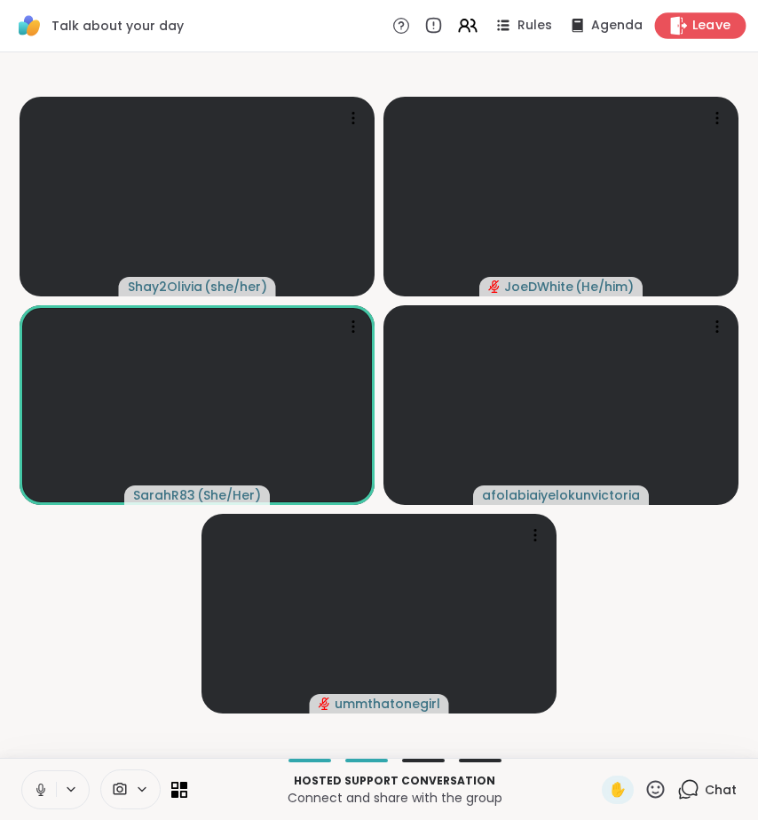
click at [700, 24] on span "Leave" at bounding box center [712, 26] width 39 height 19
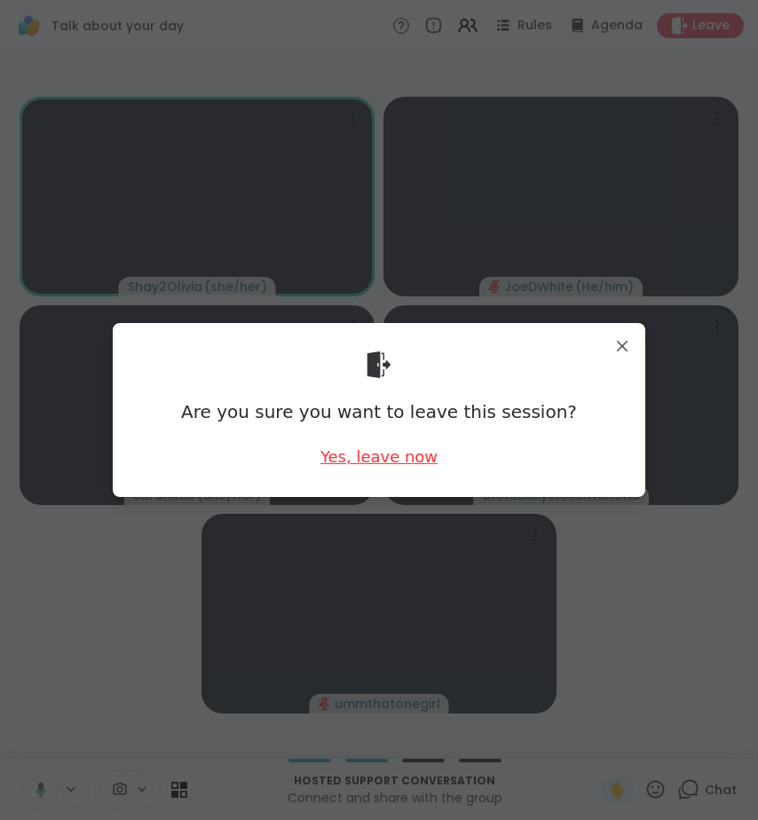
click at [393, 451] on div "Yes, leave now" at bounding box center [379, 457] width 117 height 22
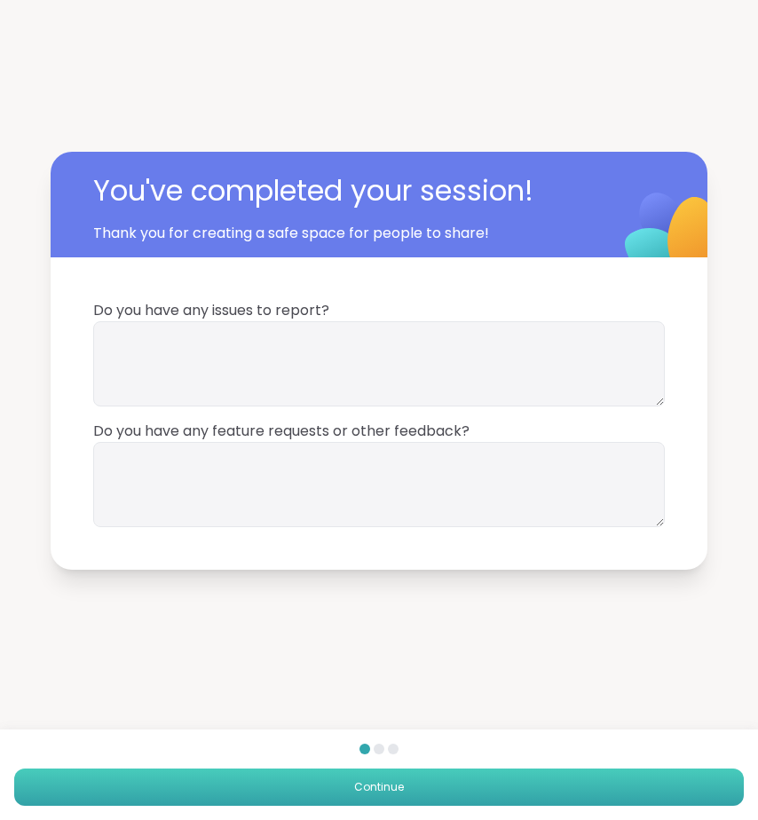
click at [408, 790] on button "Continue" at bounding box center [379, 787] width 730 height 37
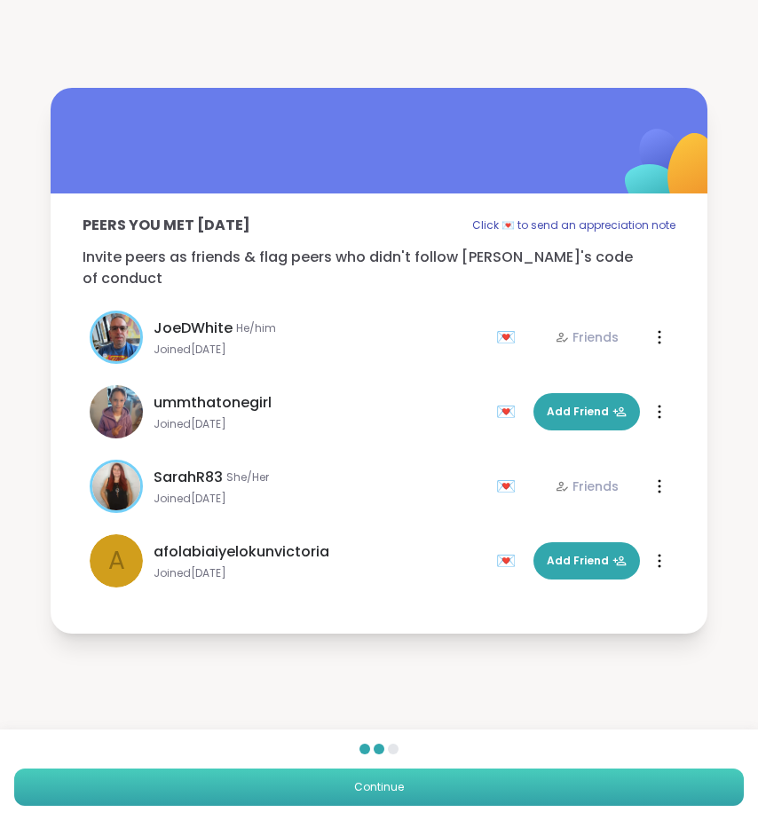
click at [408, 788] on button "Continue" at bounding box center [379, 787] width 730 height 37
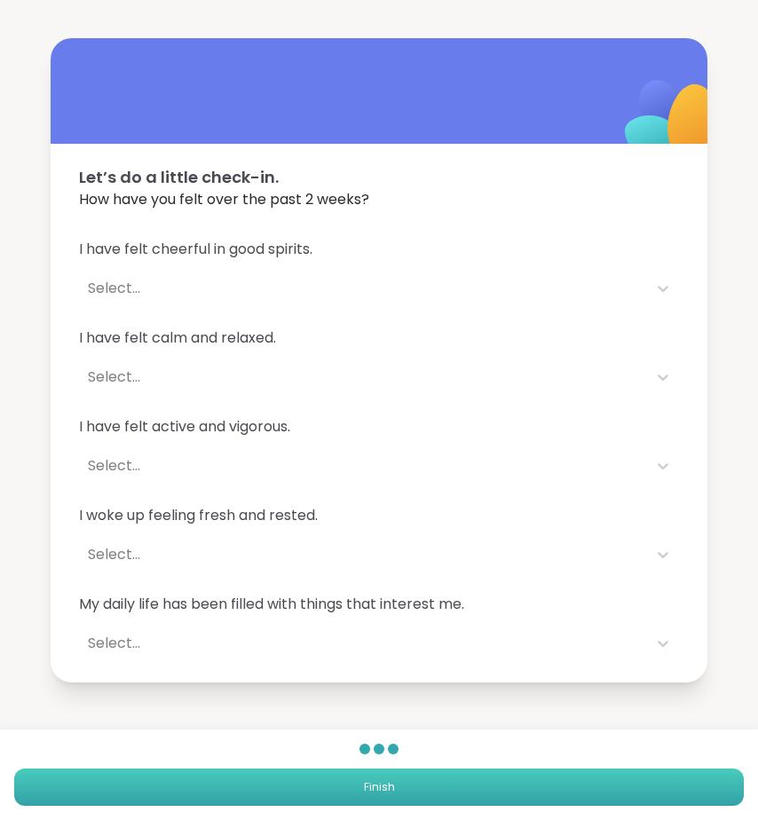
click at [457, 787] on button "Finish" at bounding box center [379, 787] width 730 height 37
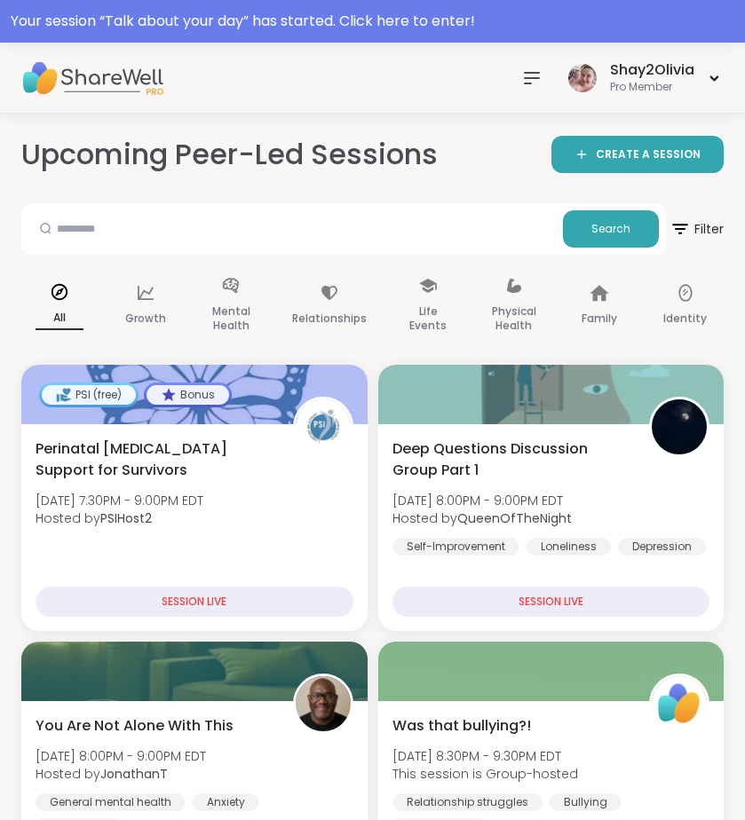
click at [522, 75] on icon at bounding box center [531, 77] width 21 height 21
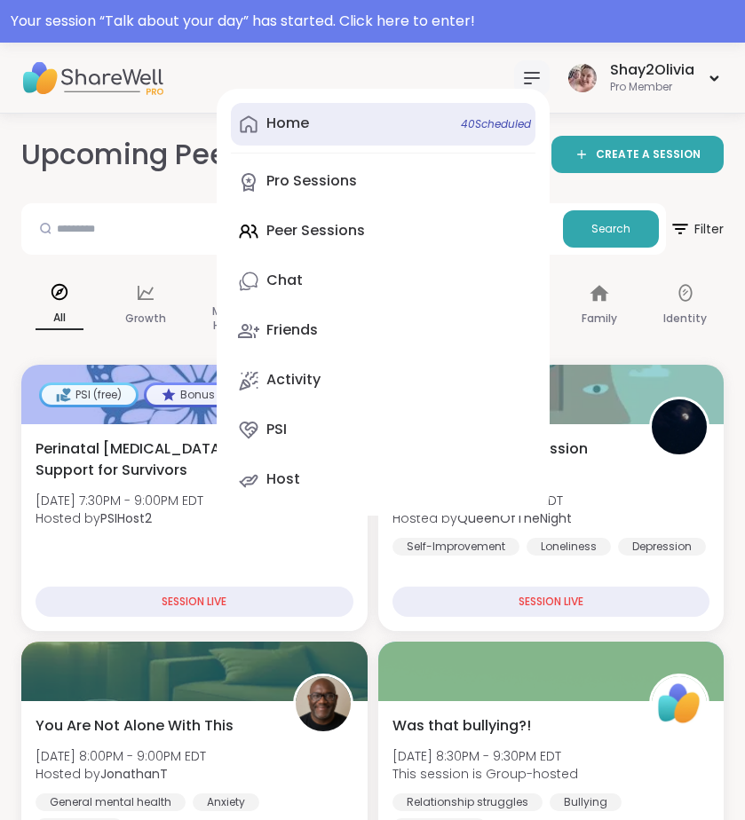
click at [312, 134] on link "Home 40 Scheduled" at bounding box center [383, 124] width 305 height 43
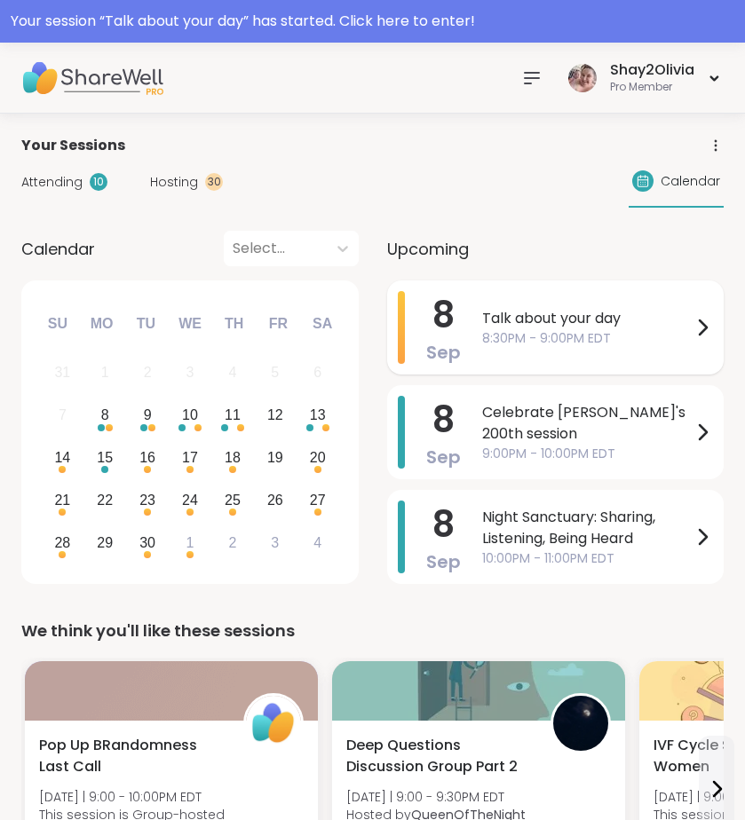
click at [508, 349] on div "Talk about your day 8:30PM - 9:00PM EDT" at bounding box center [597, 327] width 231 height 73
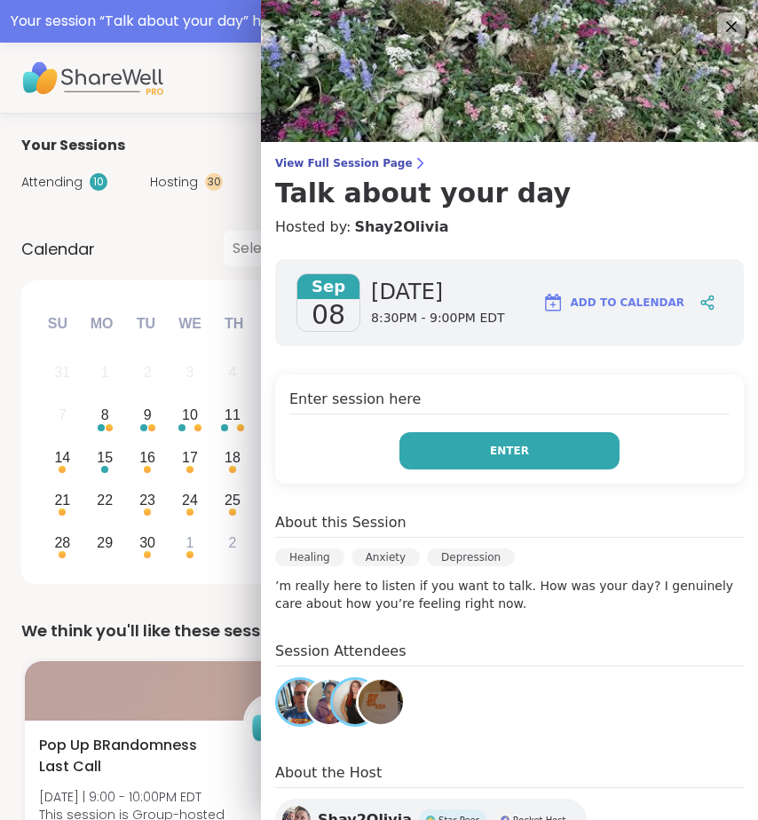
click at [470, 455] on button "Enter" at bounding box center [510, 450] width 220 height 37
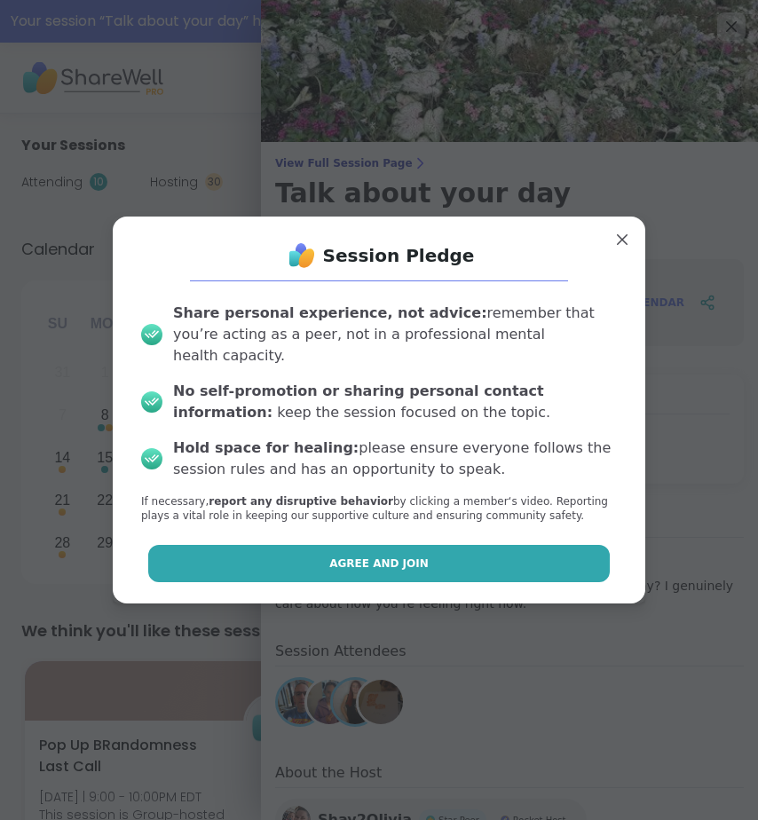
click at [534, 545] on button "Agree and Join" at bounding box center [379, 563] width 463 height 37
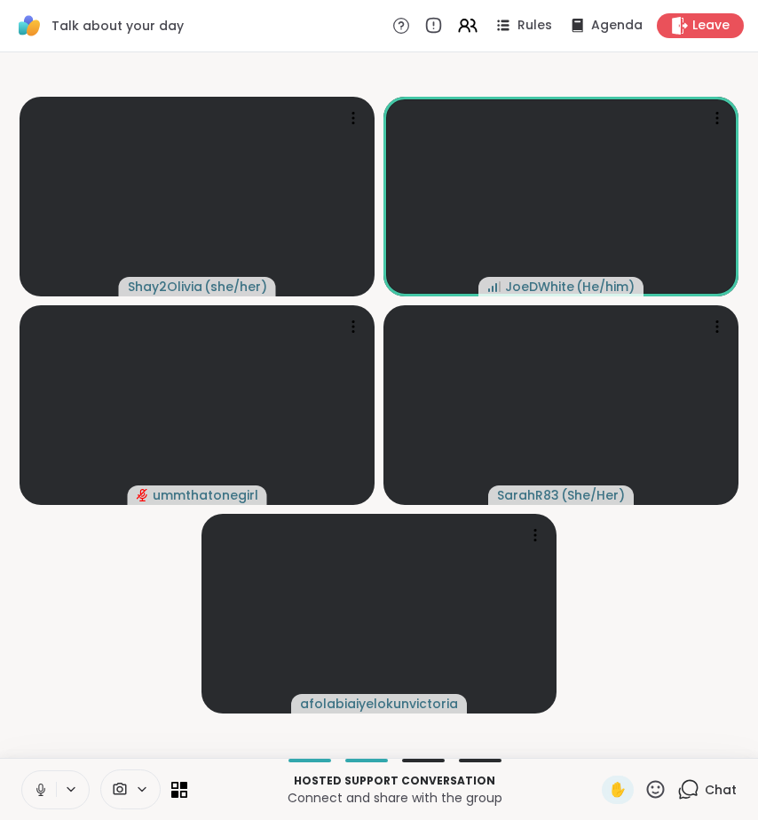
click at [32, 791] on button at bounding box center [39, 790] width 34 height 37
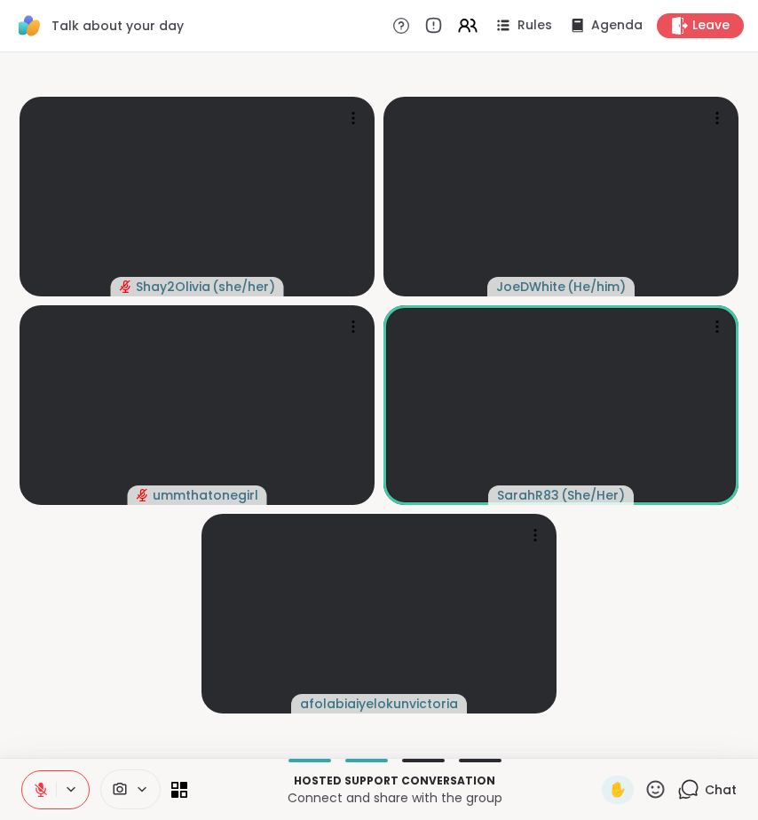
click at [682, 791] on icon at bounding box center [690, 788] width 17 height 16
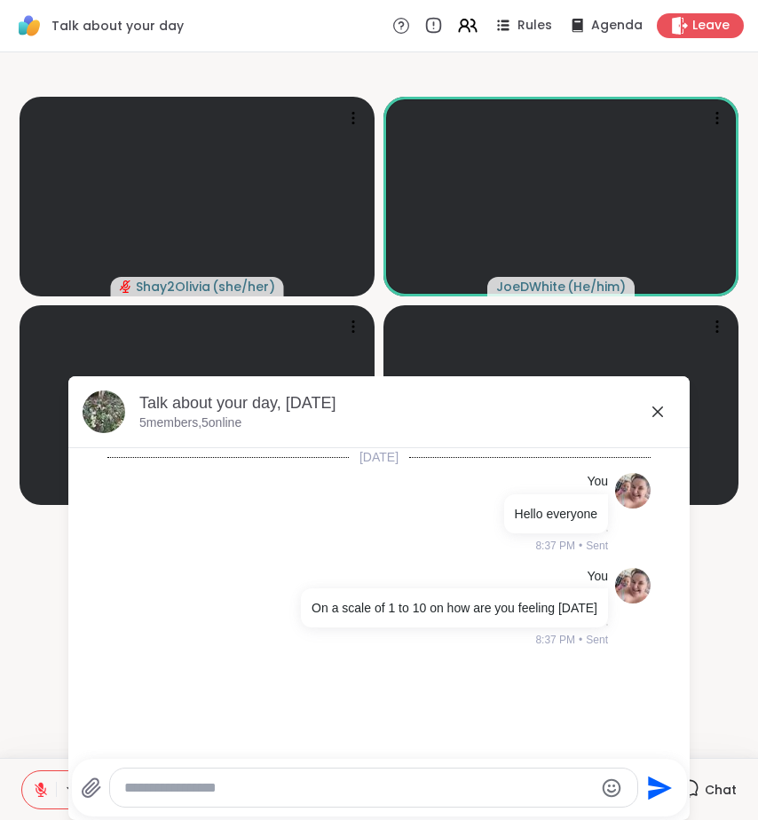
click at [569, 792] on textarea "Type your message" at bounding box center [359, 789] width 470 height 18
paste textarea "**********"
type textarea "**********"
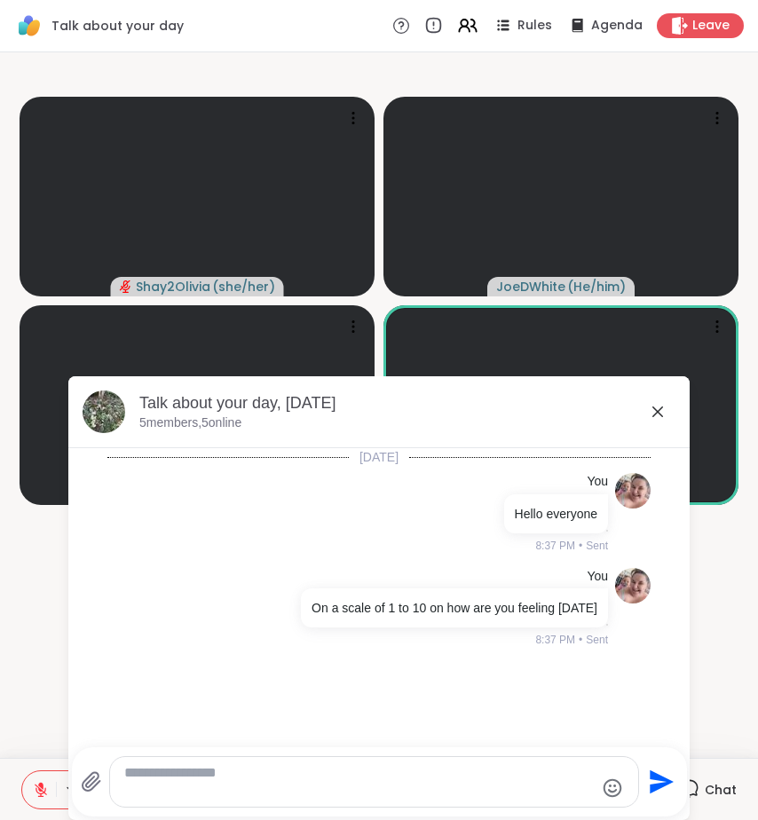
scroll to position [20, 0]
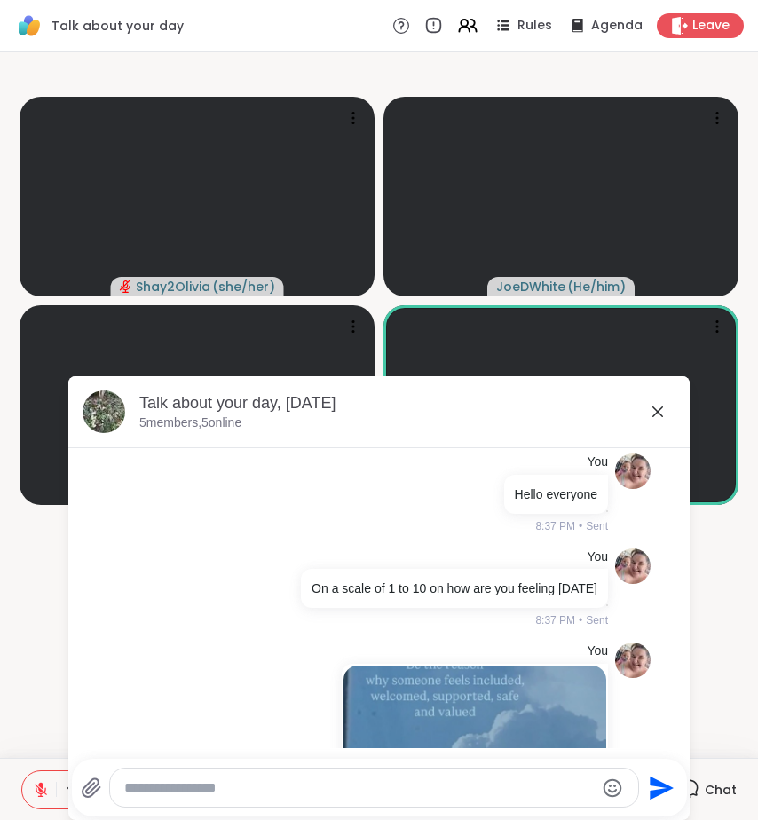
click at [652, 418] on icon at bounding box center [657, 411] width 21 height 21
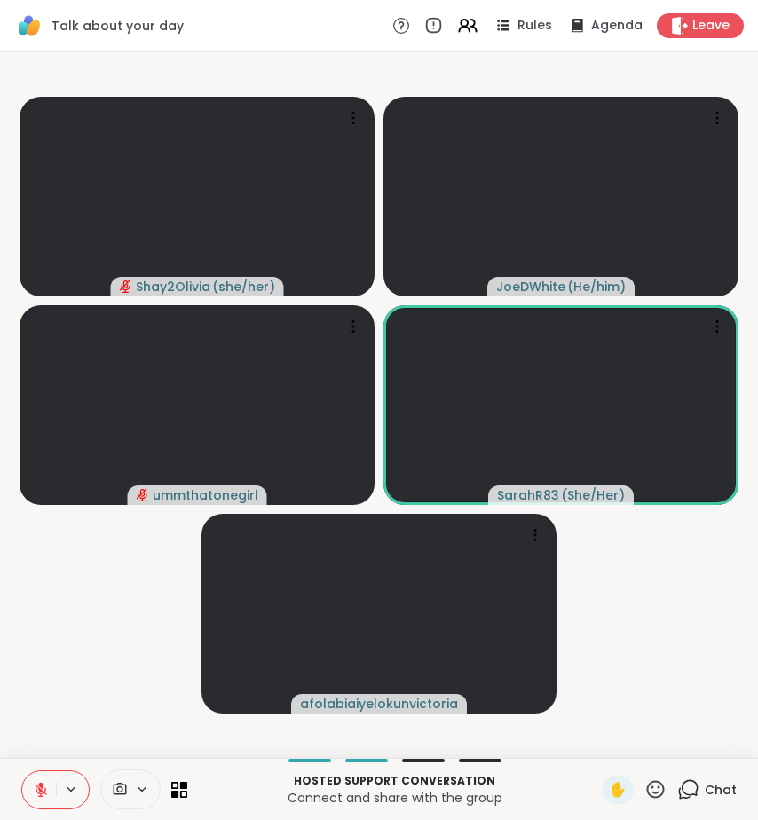
click at [25, 796] on button at bounding box center [39, 790] width 34 height 37
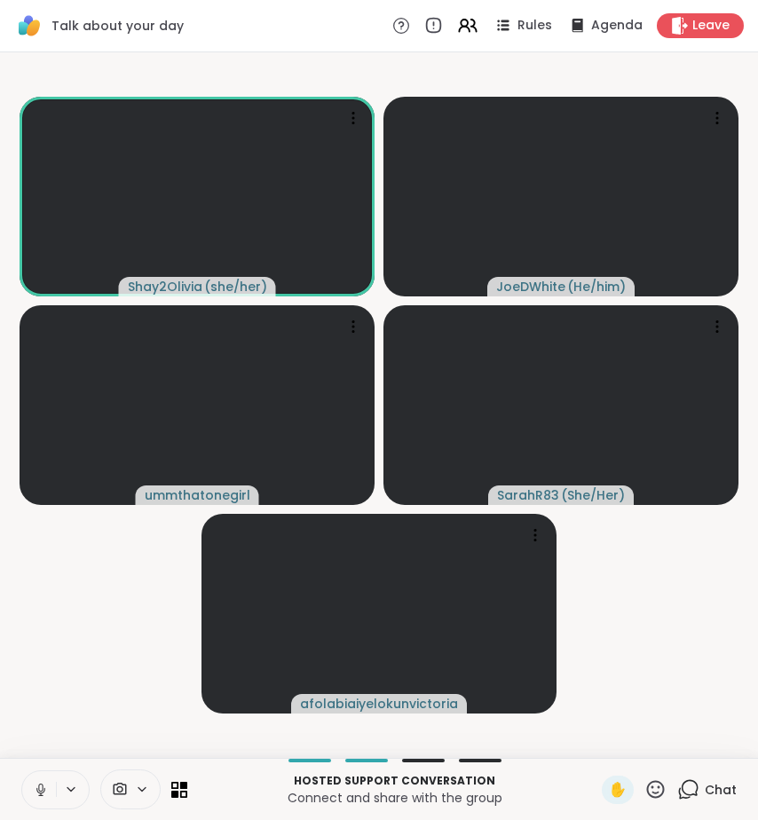
click at [39, 799] on button at bounding box center [39, 790] width 34 height 37
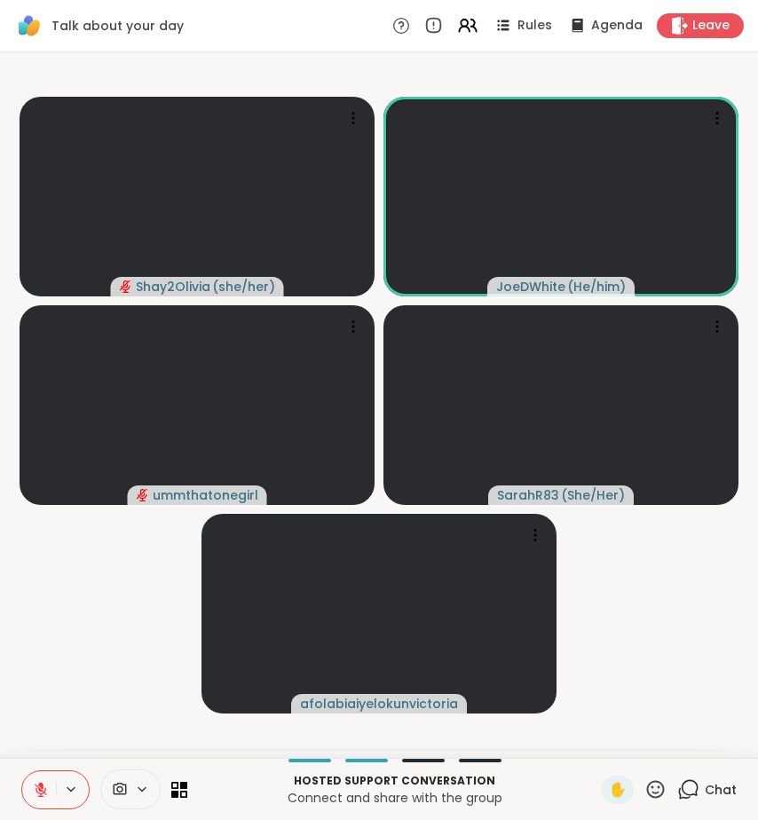
click at [44, 779] on button at bounding box center [39, 790] width 34 height 37
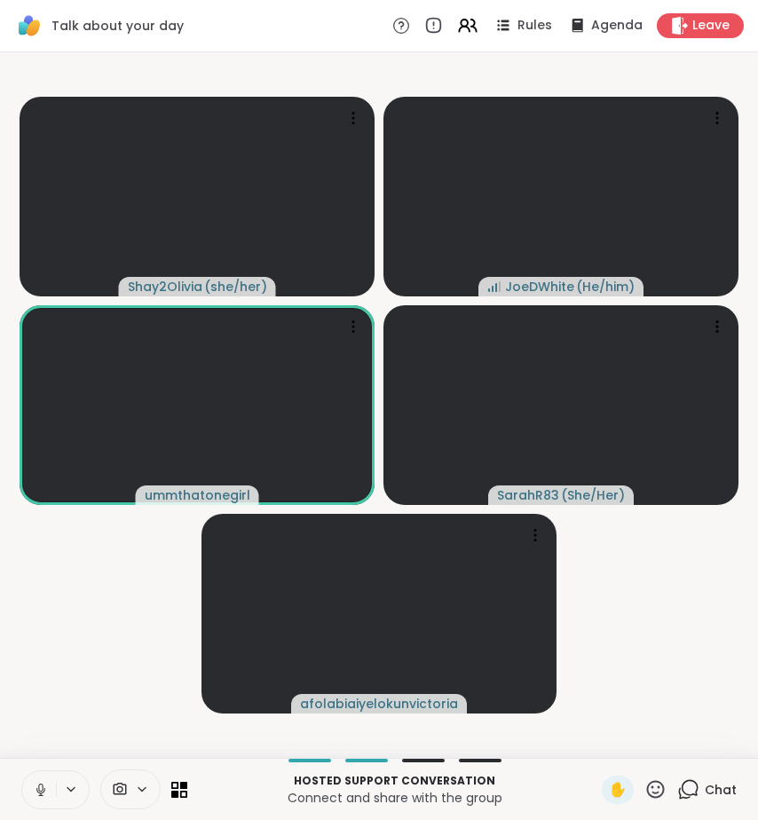
click at [40, 792] on icon at bounding box center [41, 790] width 16 height 16
click at [43, 782] on icon at bounding box center [41, 790] width 16 height 16
click at [143, 678] on video-player-container "Shay2Olivia ( she/her ) JoeDWhite ( He/him ) ummthatonegirl SarahR83 ( She/Her …" at bounding box center [379, 405] width 737 height 692
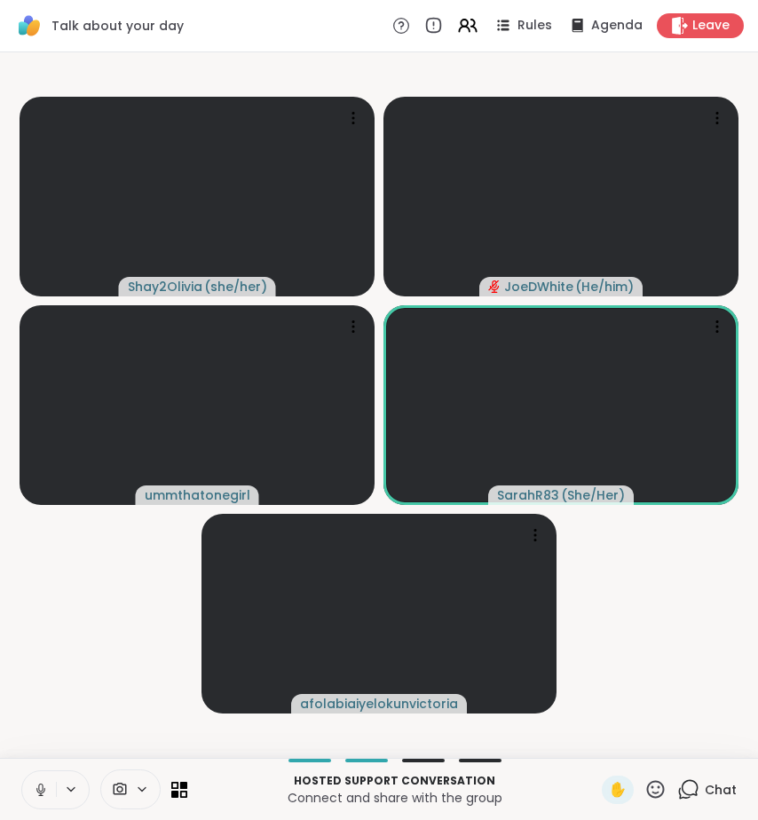
click at [678, 791] on icon at bounding box center [688, 790] width 22 height 22
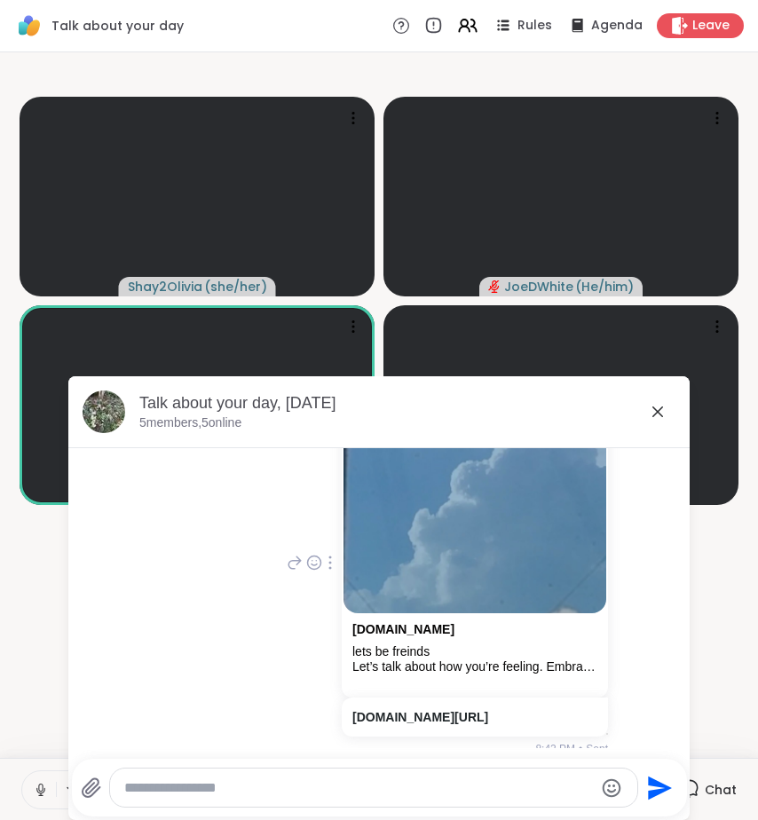
scroll to position [327, 0]
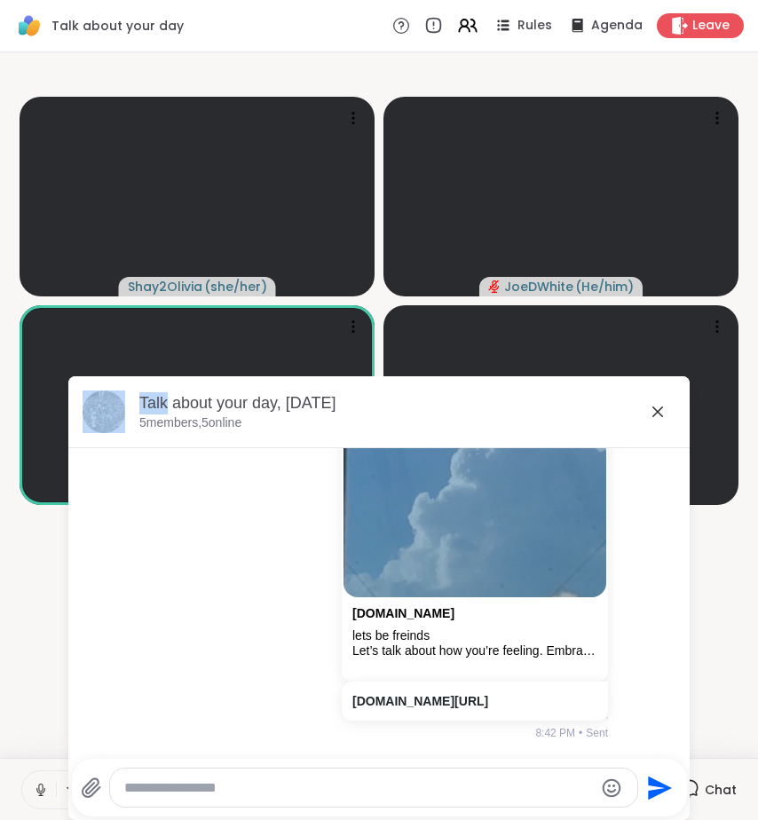
click at [647, 412] on icon at bounding box center [657, 411] width 21 height 21
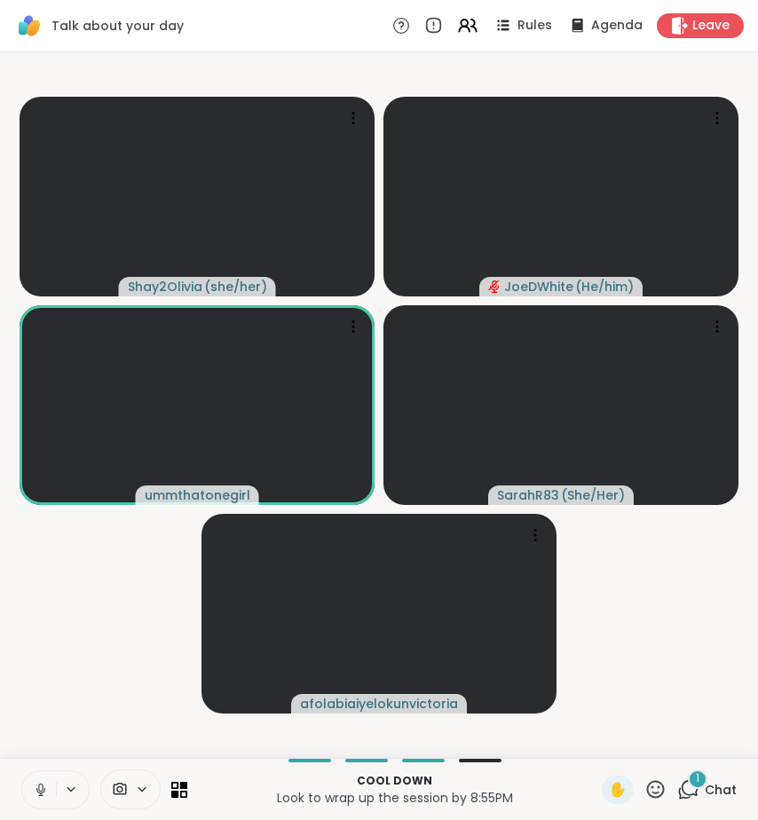
click at [664, 796] on div "✋ 1 Chat" at bounding box center [669, 790] width 135 height 28
click at [680, 788] on icon at bounding box center [688, 790] width 22 height 22
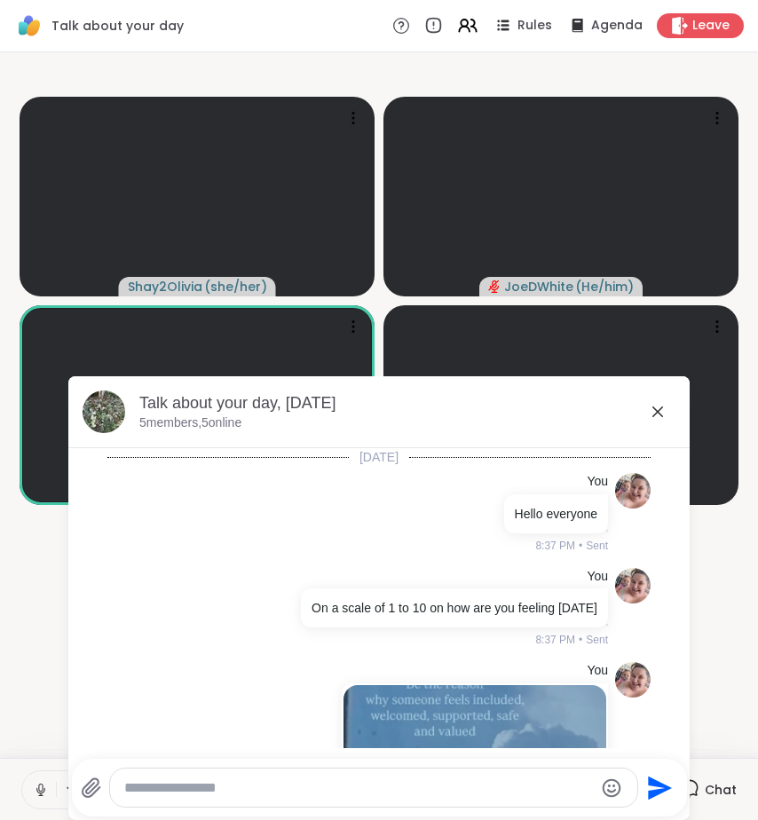
scroll to position [481, 0]
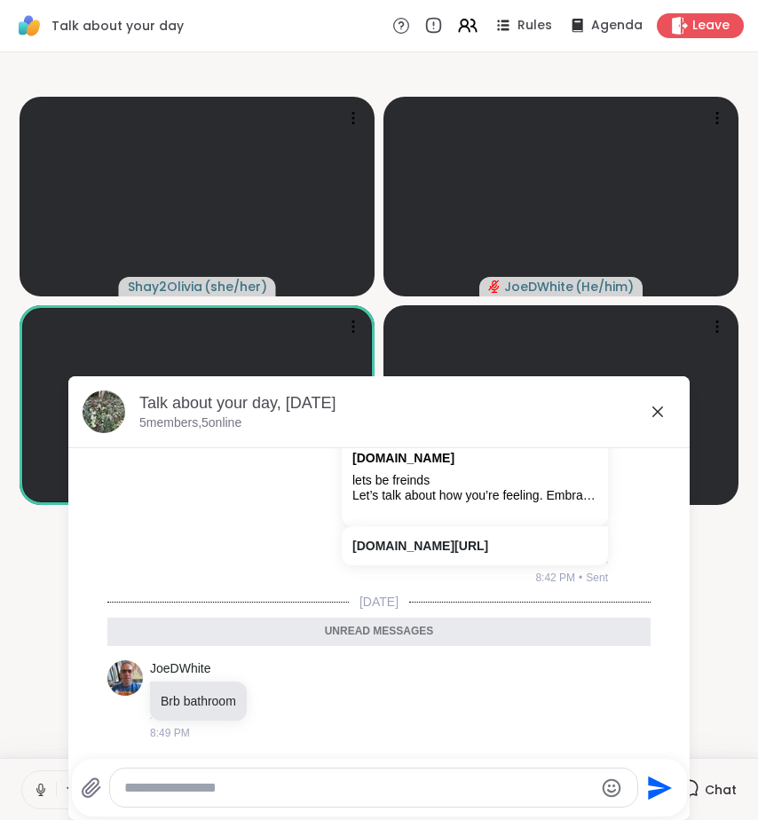
click at [653, 411] on icon at bounding box center [658, 412] width 11 height 11
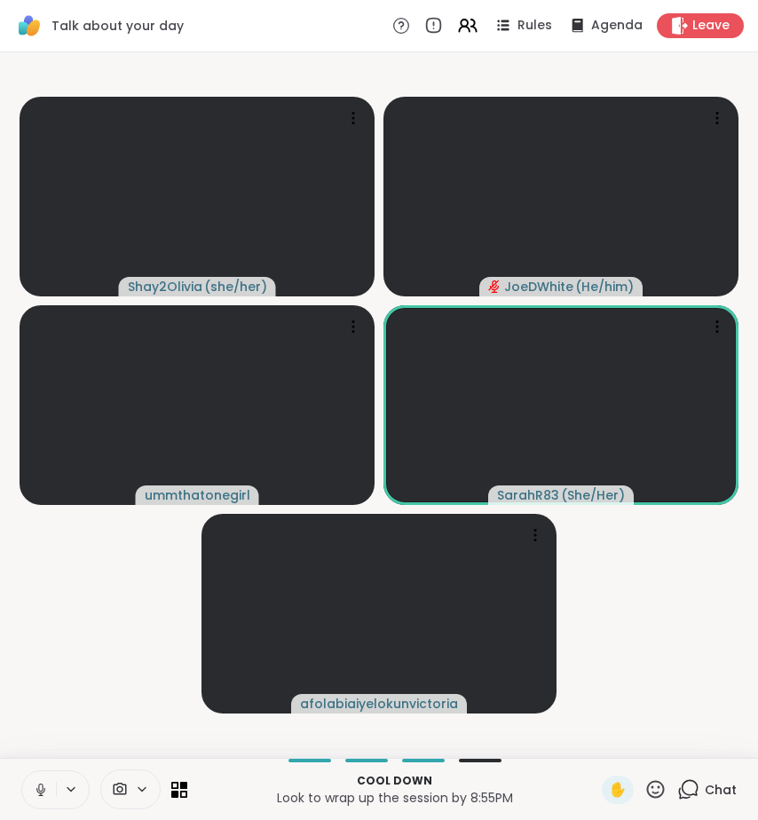
click at [39, 787] on icon at bounding box center [41, 790] width 16 height 16
click at [650, 774] on div "Cool down Look to wrap up the session by 8:55PM ✋ Chat" at bounding box center [379, 789] width 758 height 62
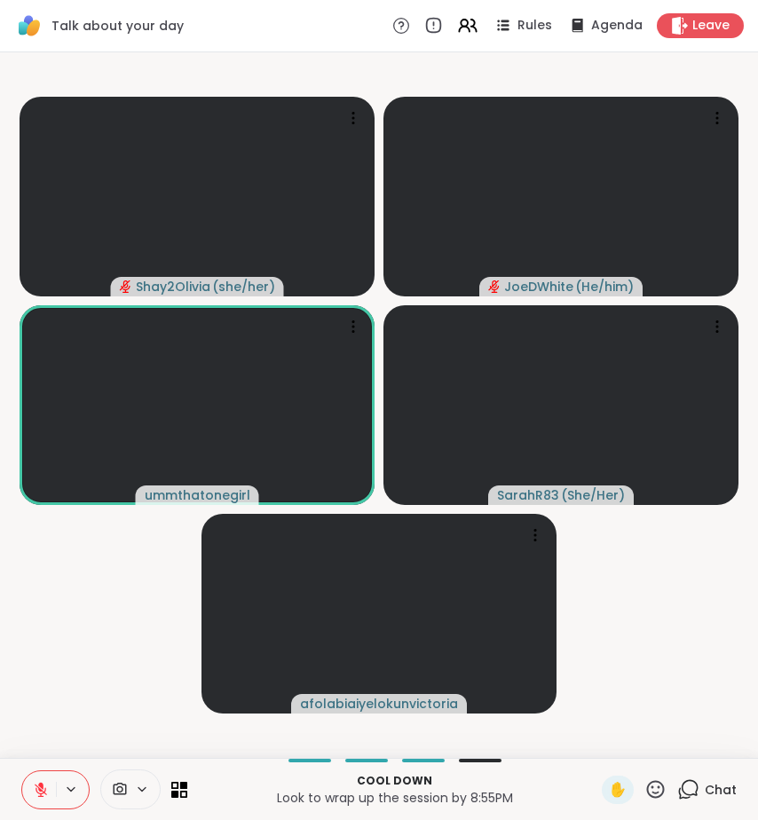
click at [683, 786] on icon at bounding box center [688, 790] width 22 height 22
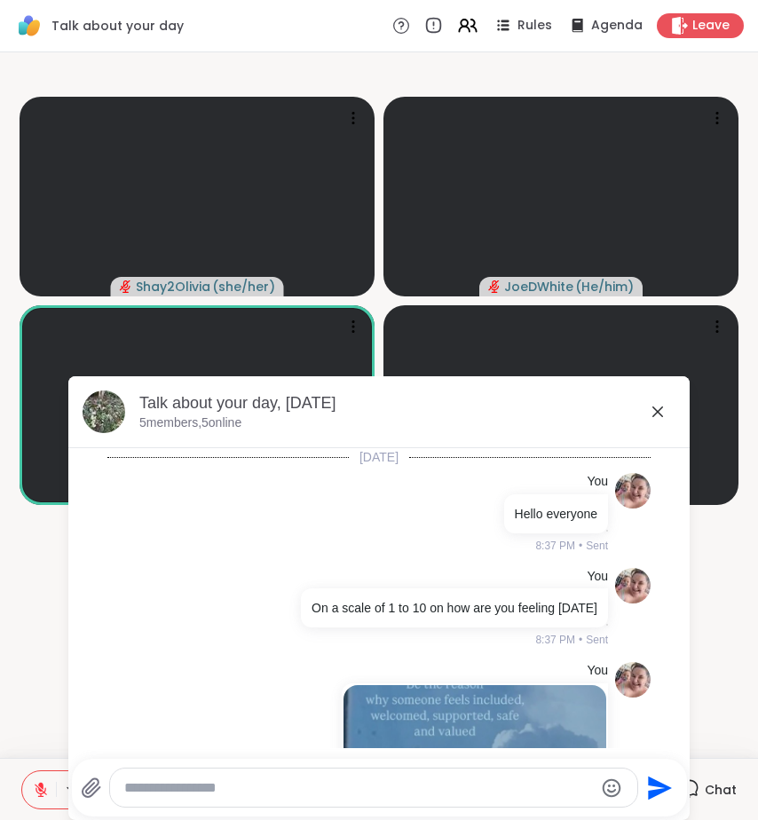
scroll to position [422, 0]
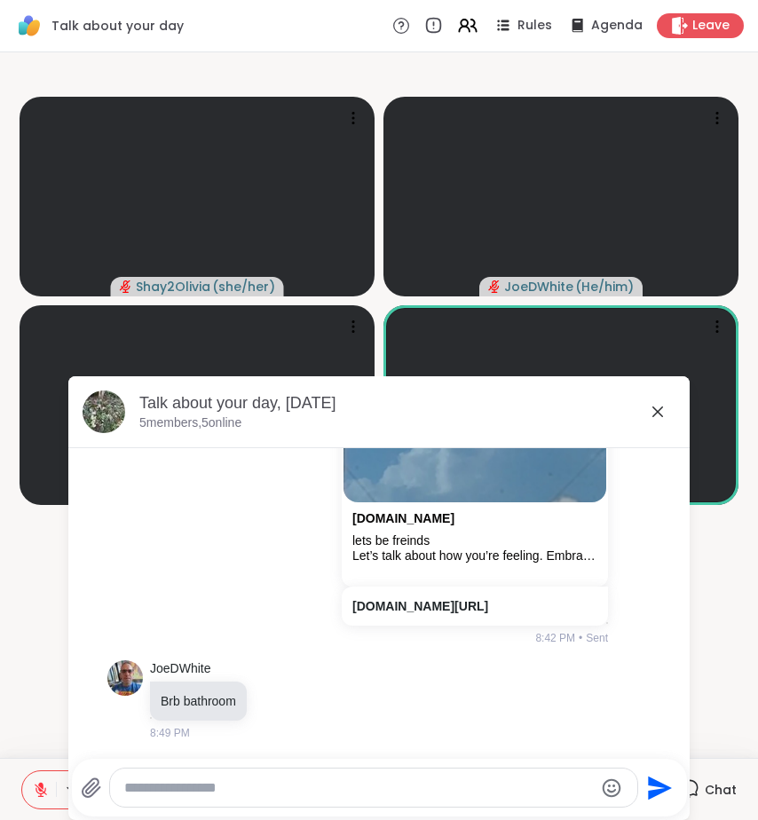
click at [534, 804] on div at bounding box center [373, 788] width 527 height 38
click at [534, 792] on textarea "Type your message" at bounding box center [359, 789] width 470 height 18
type textarea "**********"
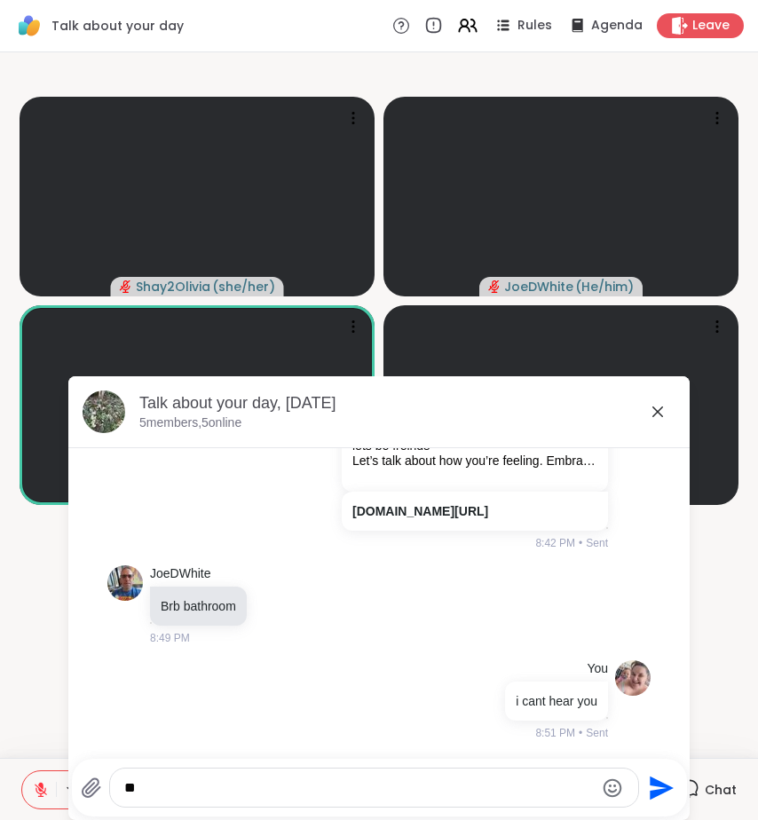
type textarea "*"
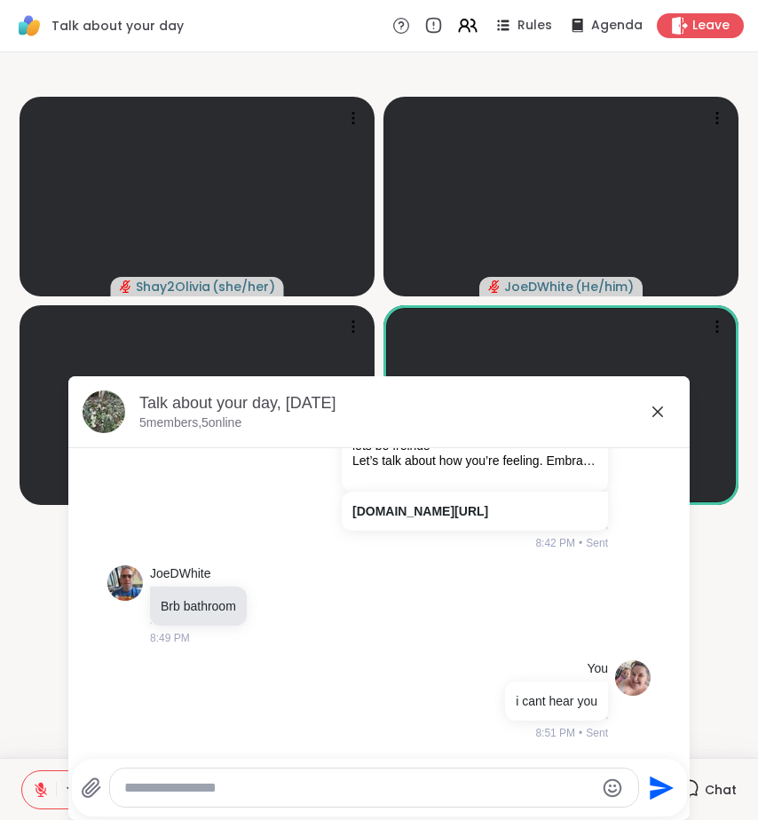
click at [653, 410] on icon at bounding box center [658, 412] width 11 height 11
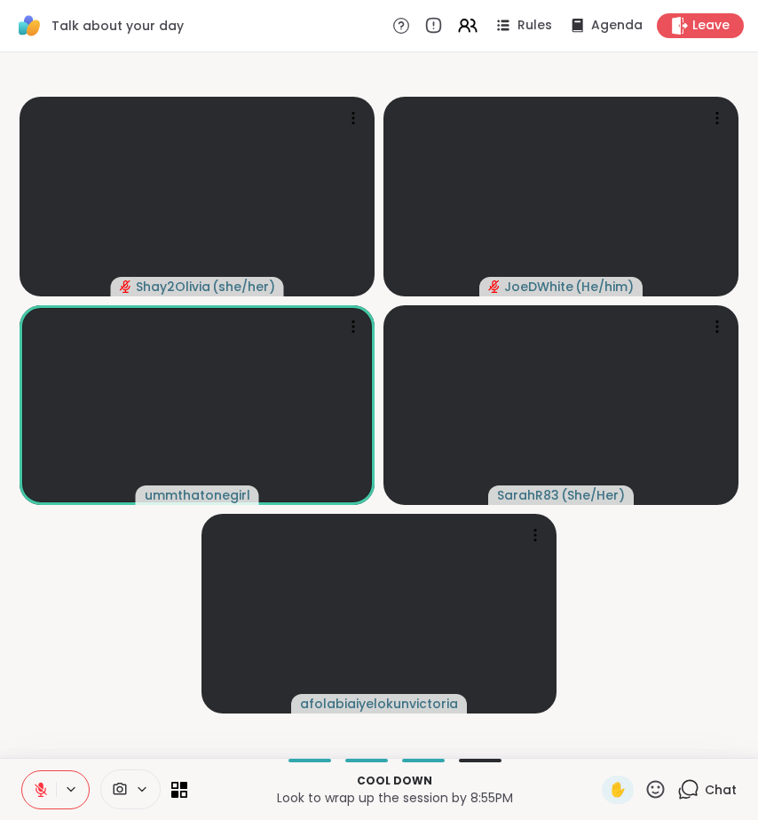
click at [645, 792] on icon at bounding box center [656, 790] width 22 height 22
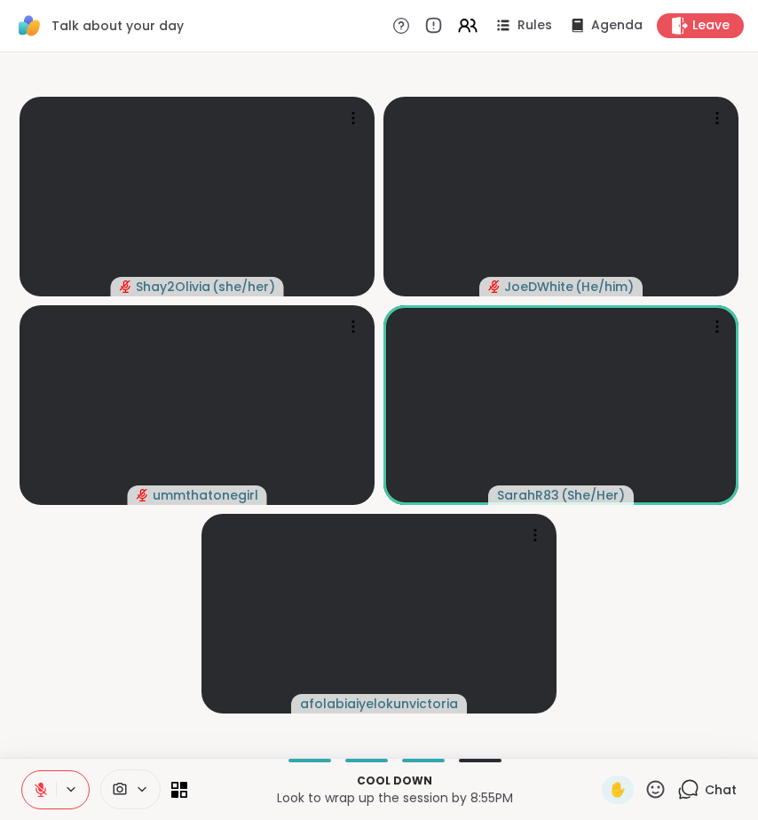
click at [46, 783] on icon at bounding box center [41, 790] width 16 height 16
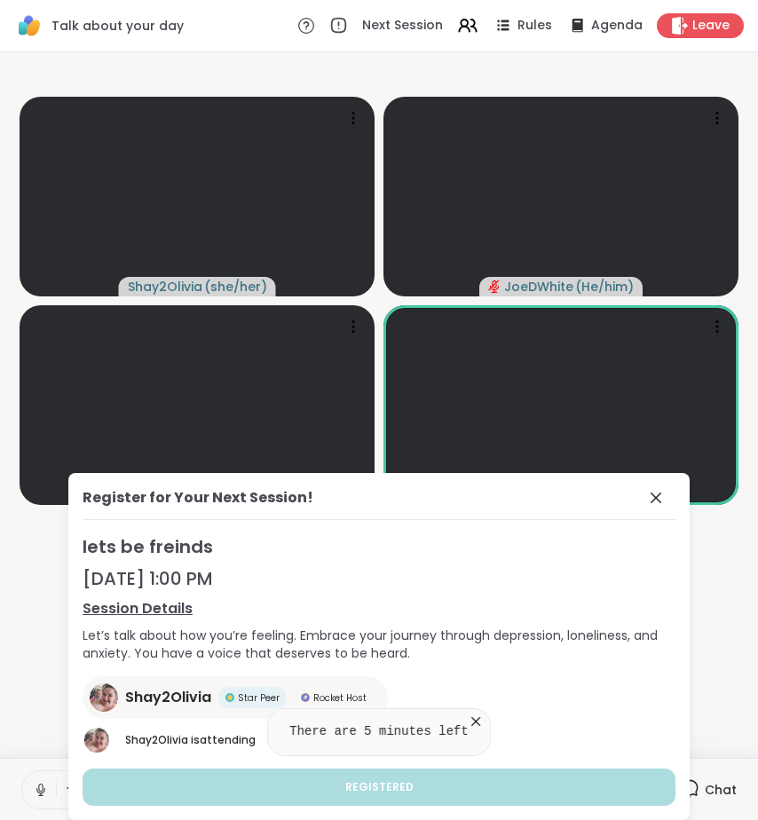
click at [645, 487] on span at bounding box center [657, 497] width 25 height 21
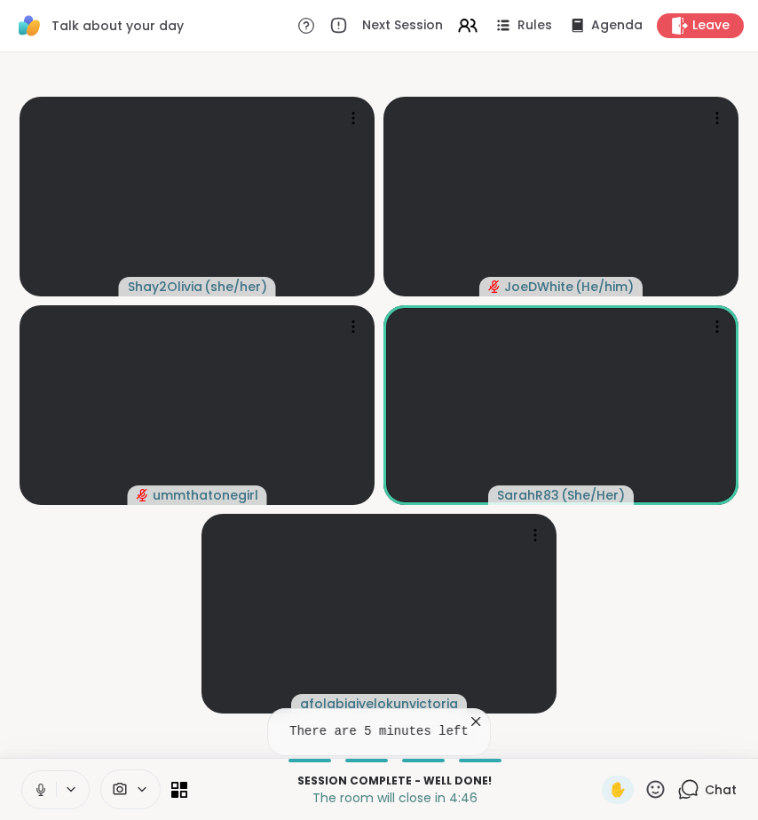
click at [657, 676] on video-player-container "Shay2Olivia ( she/her ) JoeDWhite ( He/him ) ummthatonegirl SarahR83 ( She/Her …" at bounding box center [379, 405] width 737 height 692
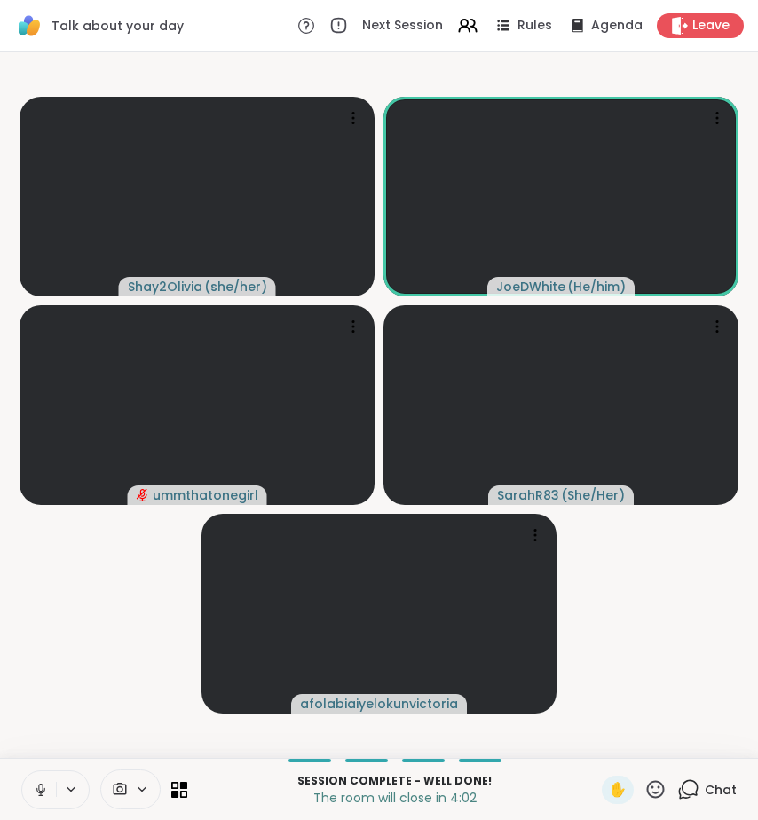
click at [690, 793] on div "Chat" at bounding box center [706, 790] width 59 height 28
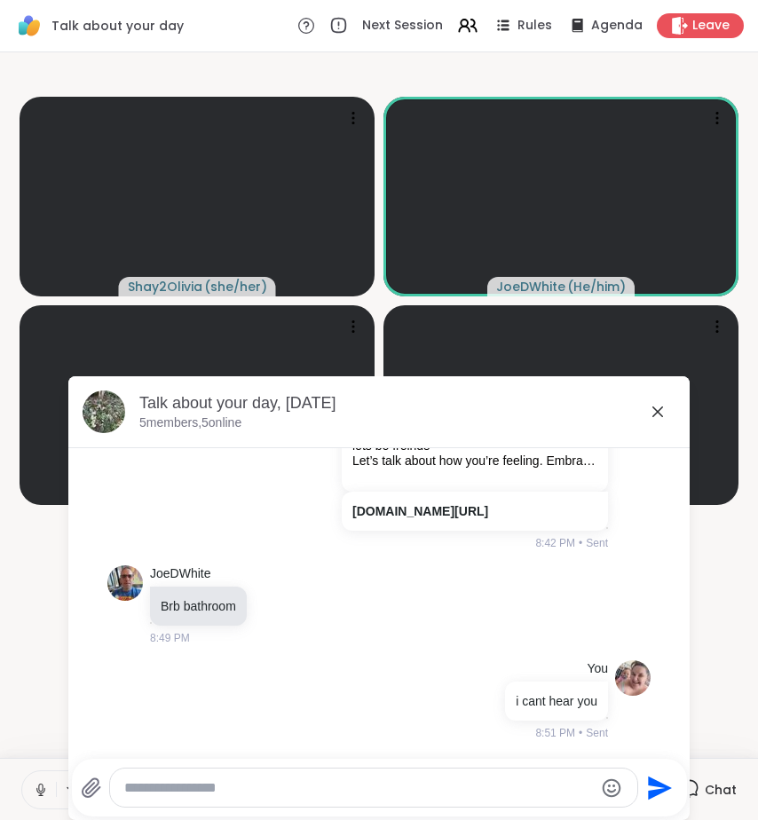
click at [654, 416] on icon at bounding box center [657, 411] width 21 height 21
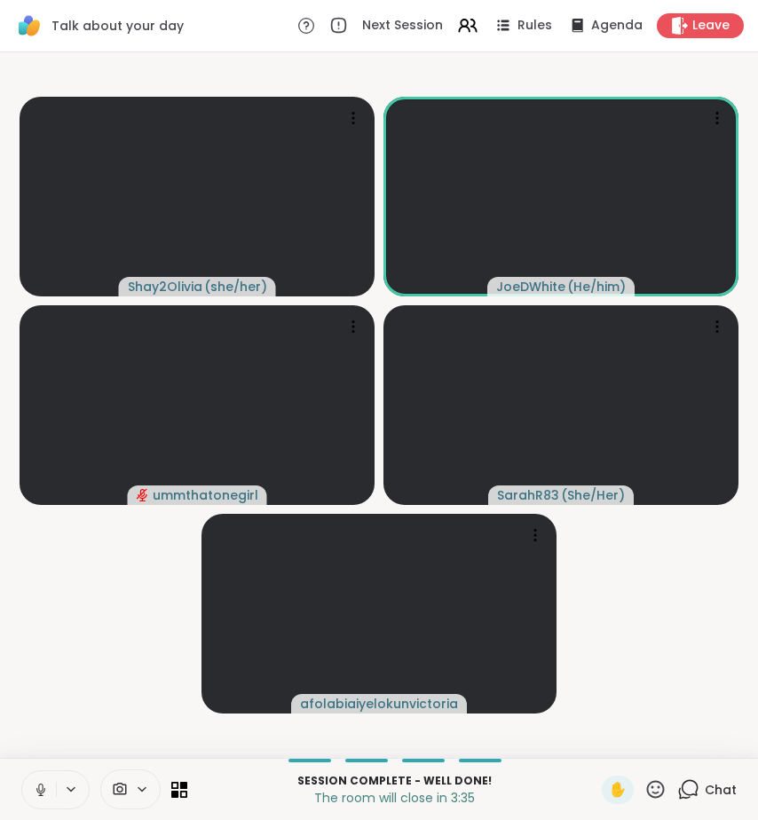
click at [676, 561] on video-player-container "Shay2Olivia ( she/her ) JoeDWhite ( He/him ) ummthatonegirl SarahR83 ( She/Her …" at bounding box center [379, 405] width 737 height 692
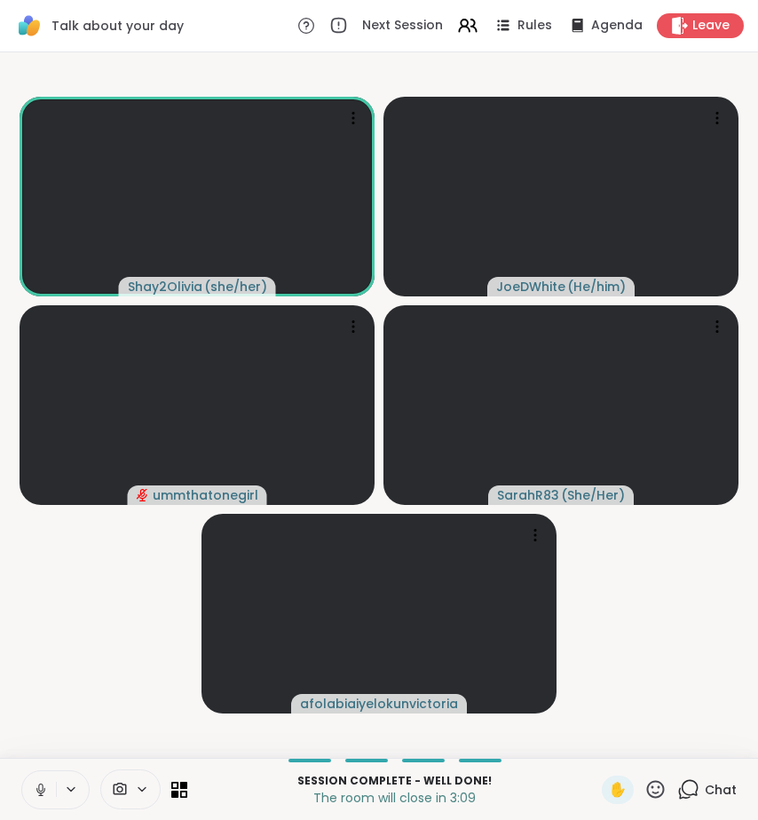
click at [52, 784] on button at bounding box center [39, 790] width 34 height 37
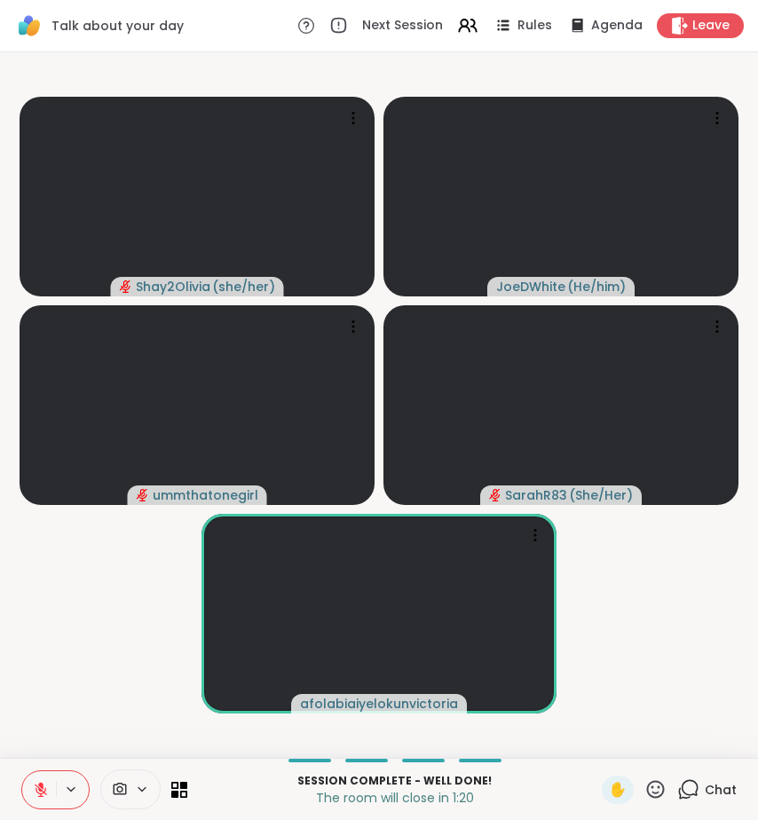
click at [677, 790] on icon at bounding box center [688, 790] width 22 height 22
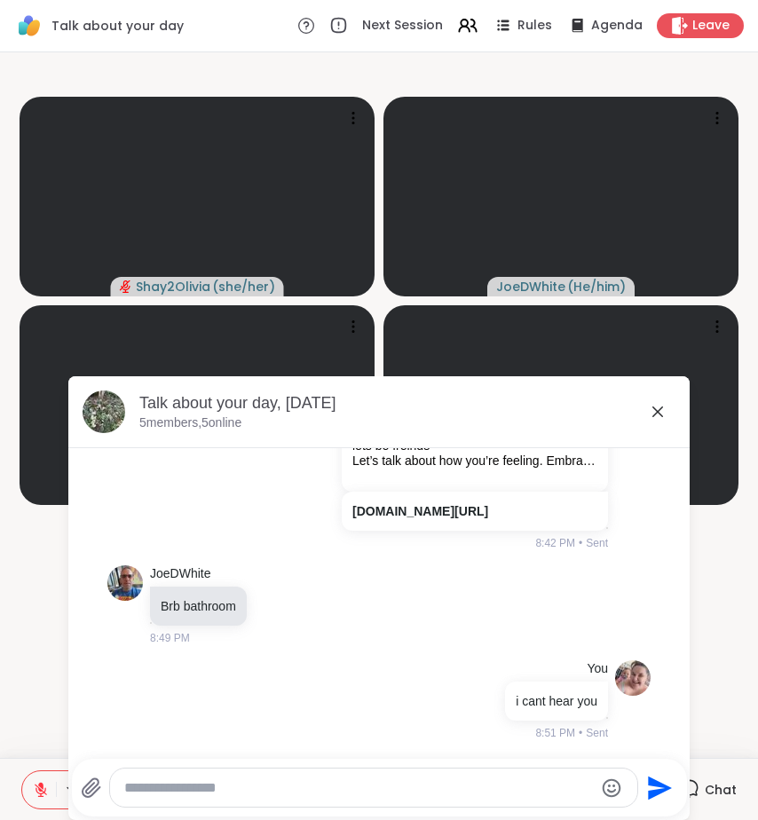
click at [656, 399] on div "Talk about your day, Sep 08" at bounding box center [407, 403] width 536 height 22
click at [637, 417] on div "Talk about your day, Sep 08 5 members, 5 online" at bounding box center [407, 412] width 536 height 40
click at [376, 778] on div at bounding box center [373, 788] width 527 height 38
click at [372, 778] on div at bounding box center [373, 788] width 527 height 38
click at [352, 807] on div at bounding box center [373, 788] width 529 height 40
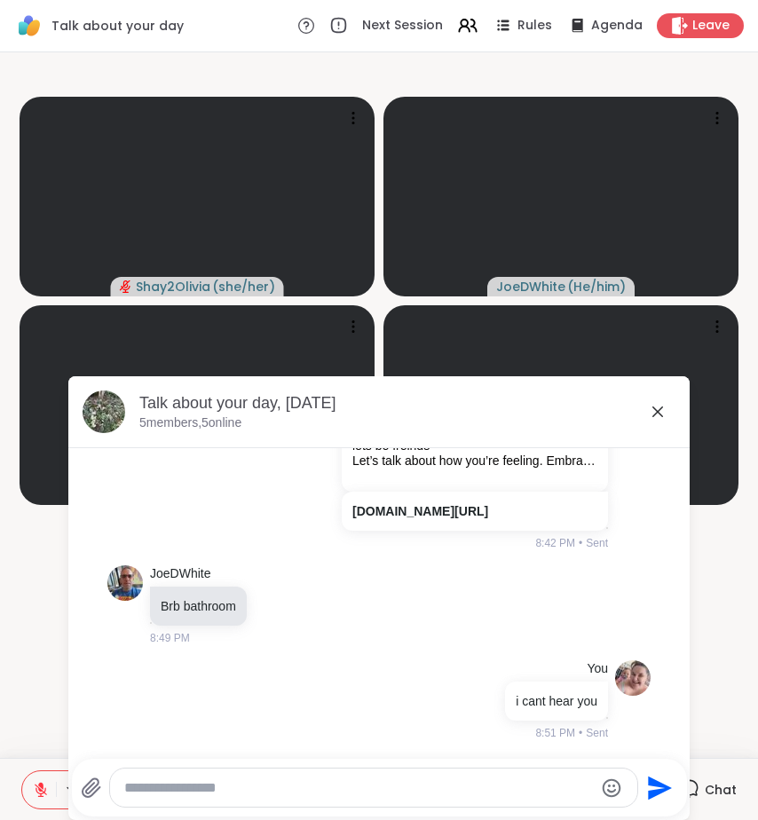
click at [352, 793] on textarea "Type your message" at bounding box center [359, 789] width 470 height 18
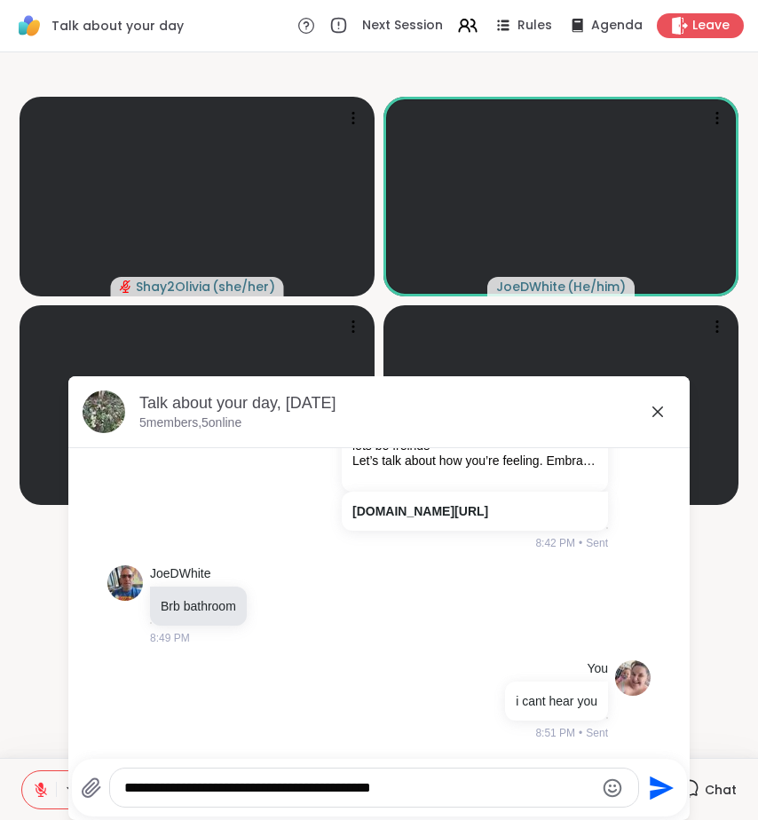
type textarea "**********"
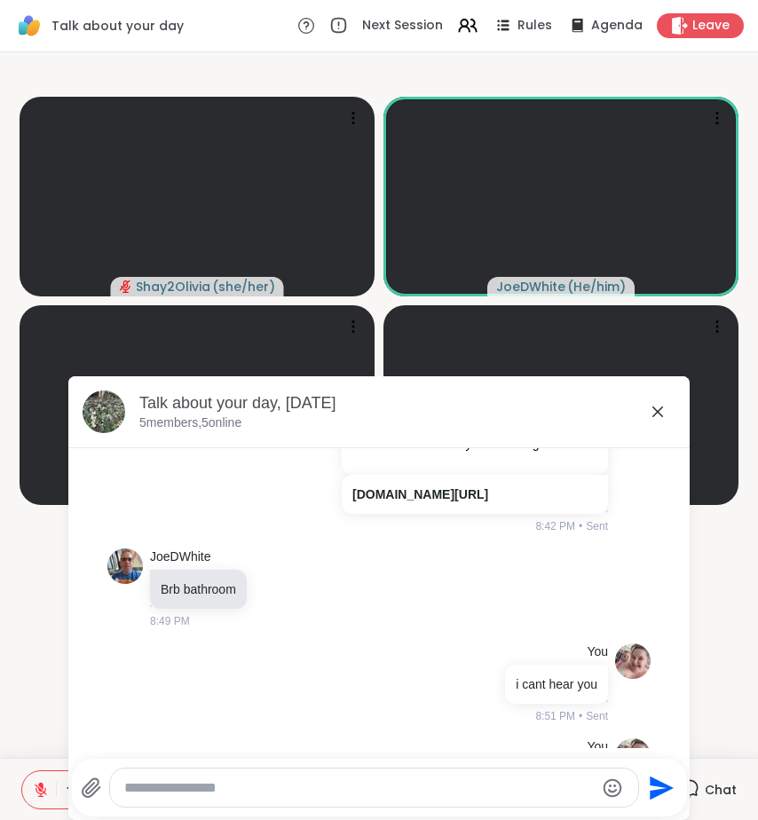
scroll to position [611, 0]
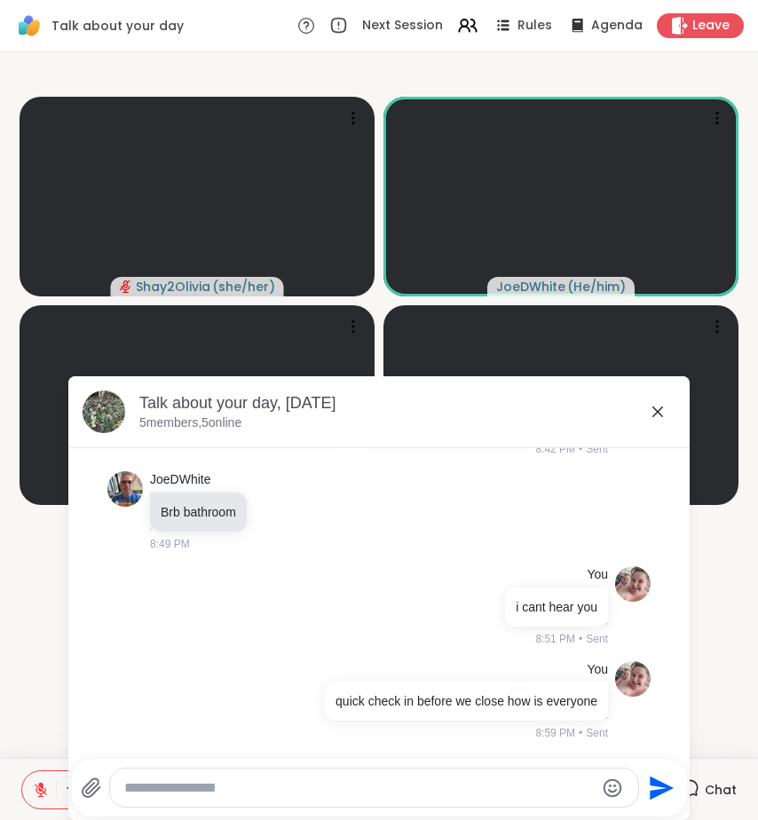
click at [653, 421] on icon at bounding box center [657, 411] width 21 height 21
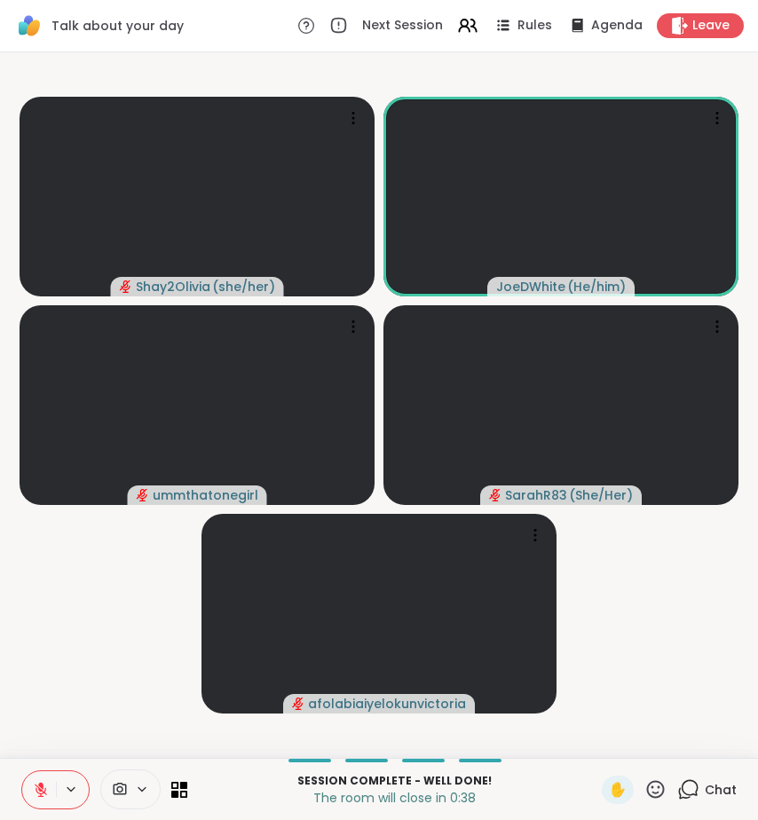
click at [731, 791] on div "Session Complete - well done! The room will close in 0:38 ✋ Chat" at bounding box center [379, 789] width 758 height 62
click at [705, 788] on span "Chat" at bounding box center [721, 790] width 32 height 18
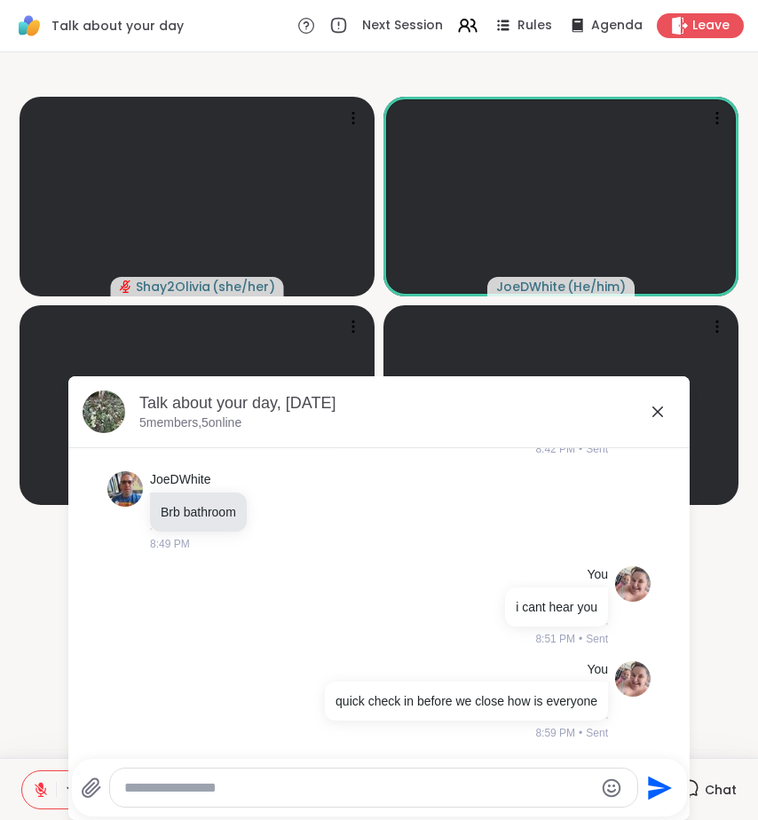
click at [656, 412] on icon at bounding box center [657, 411] width 21 height 21
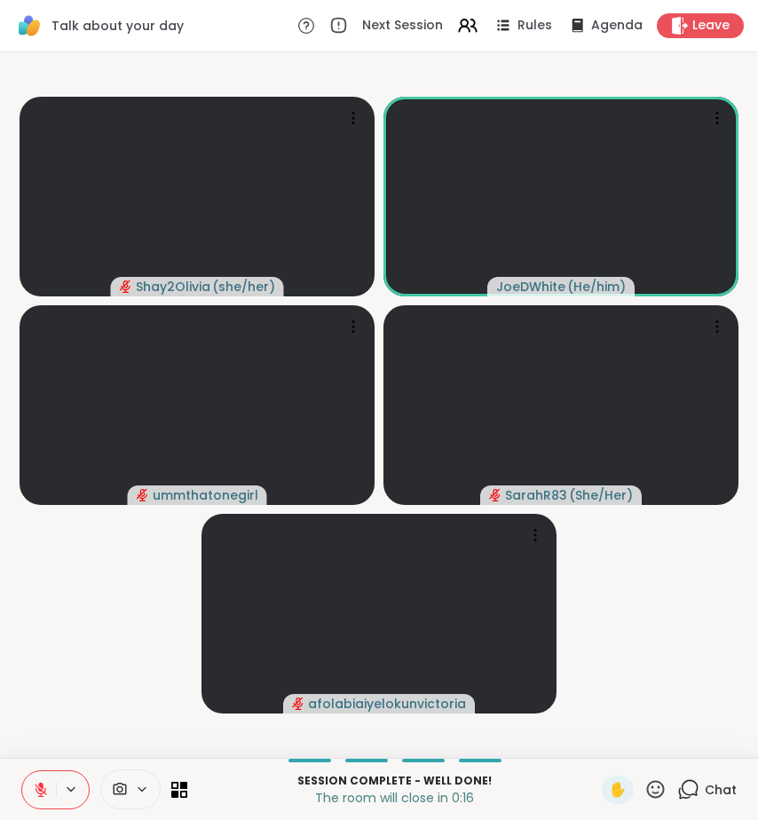
click at [689, 785] on div "Chat" at bounding box center [706, 790] width 59 height 28
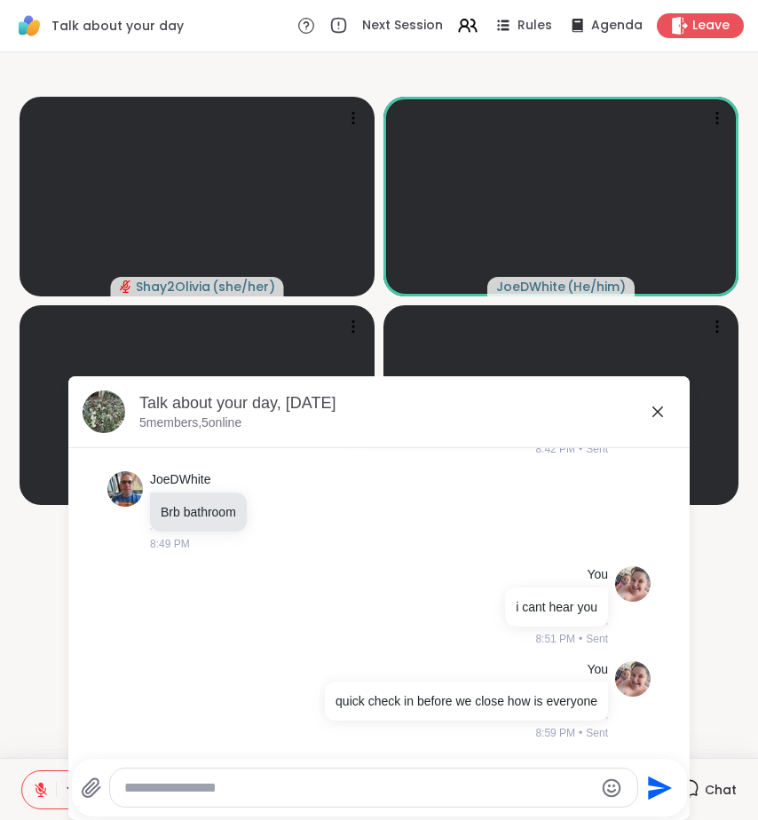
click at [648, 413] on icon at bounding box center [657, 411] width 21 height 21
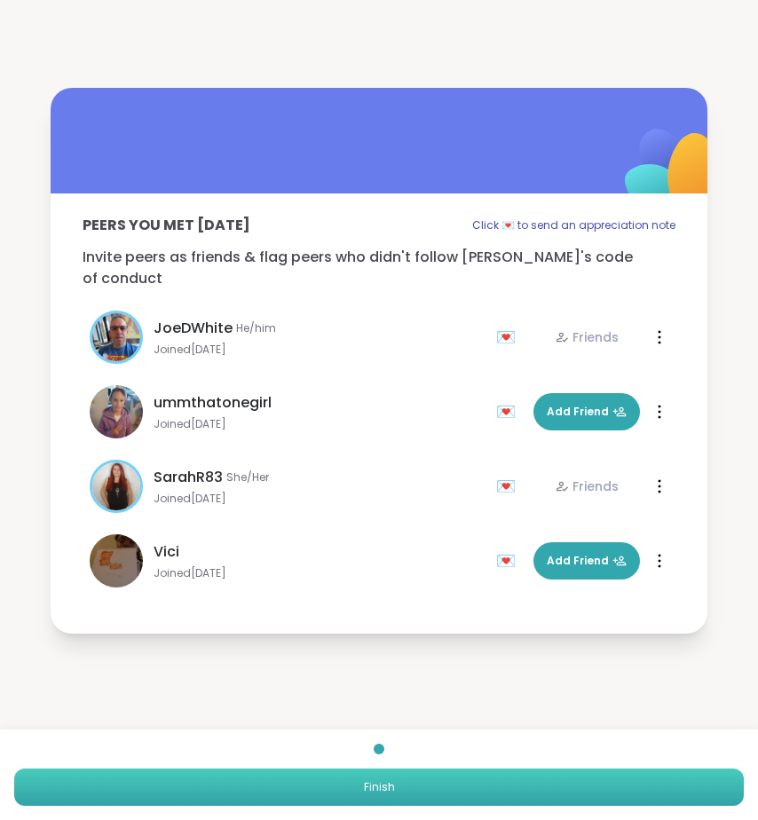
click at [504, 789] on button "Finish" at bounding box center [379, 787] width 730 height 37
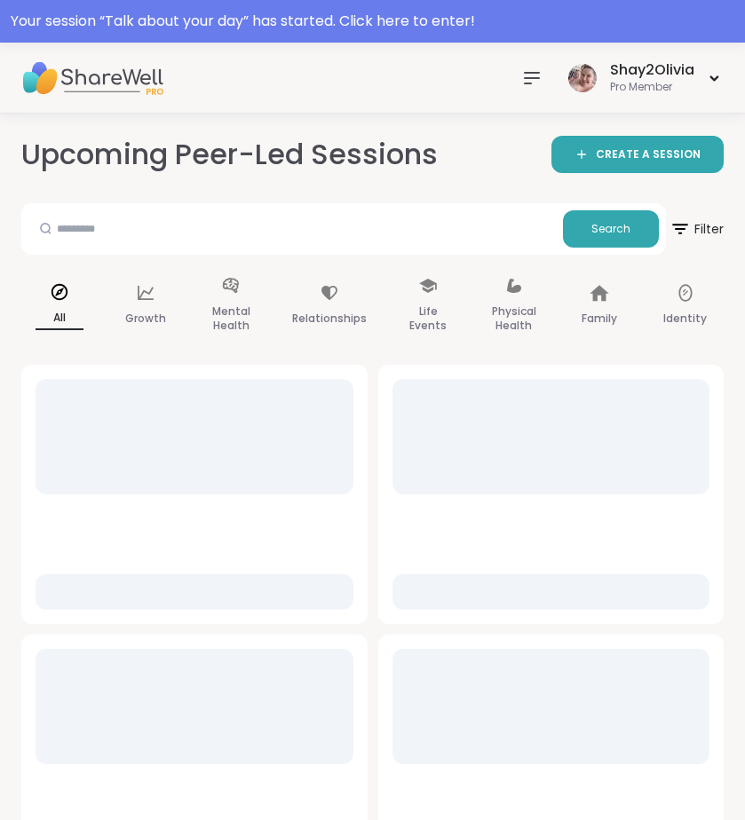
click at [529, 84] on icon at bounding box center [531, 77] width 21 height 21
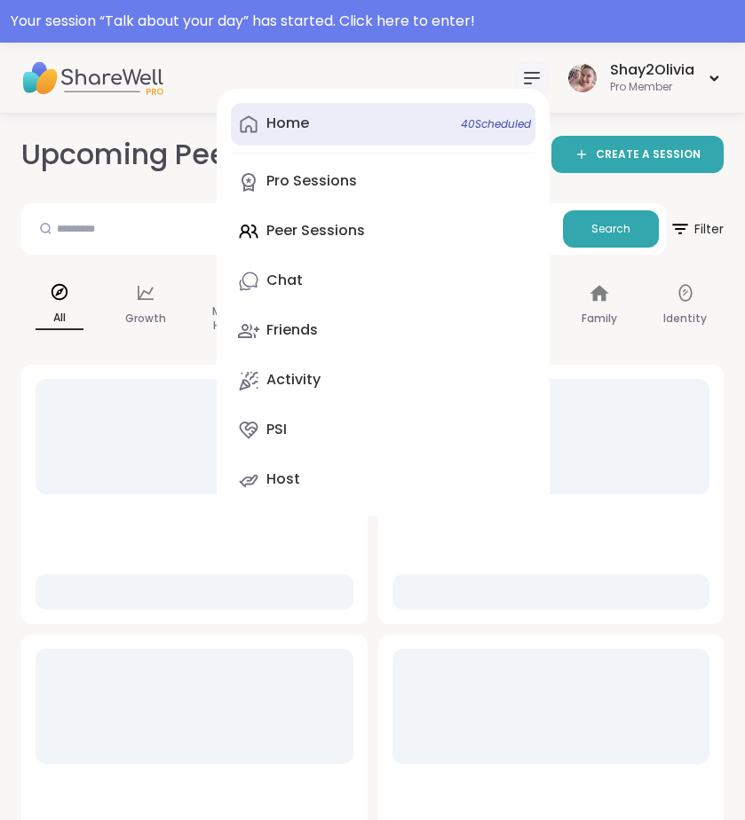
click at [303, 140] on link "Home 40 Scheduled" at bounding box center [383, 124] width 305 height 43
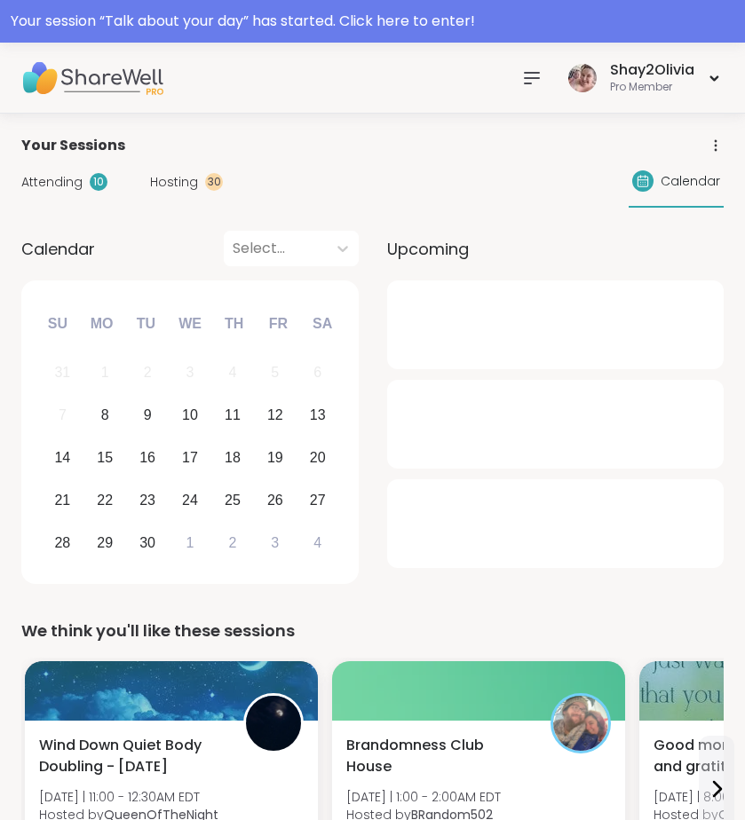
scroll to position [16, 0]
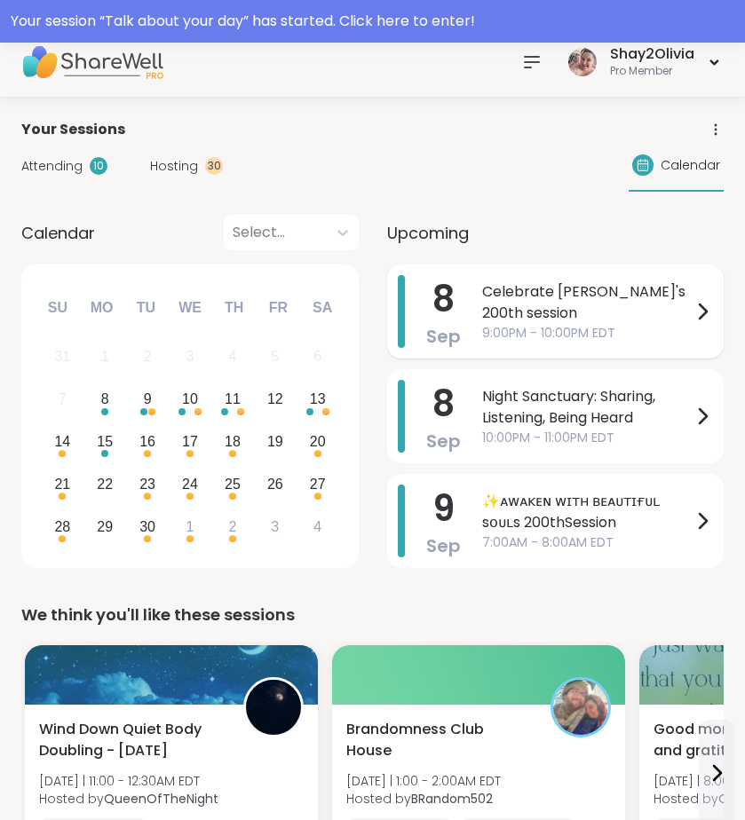
click at [596, 295] on span "Celebrate [PERSON_NAME]'s 200th session" at bounding box center [587, 302] width 210 height 43
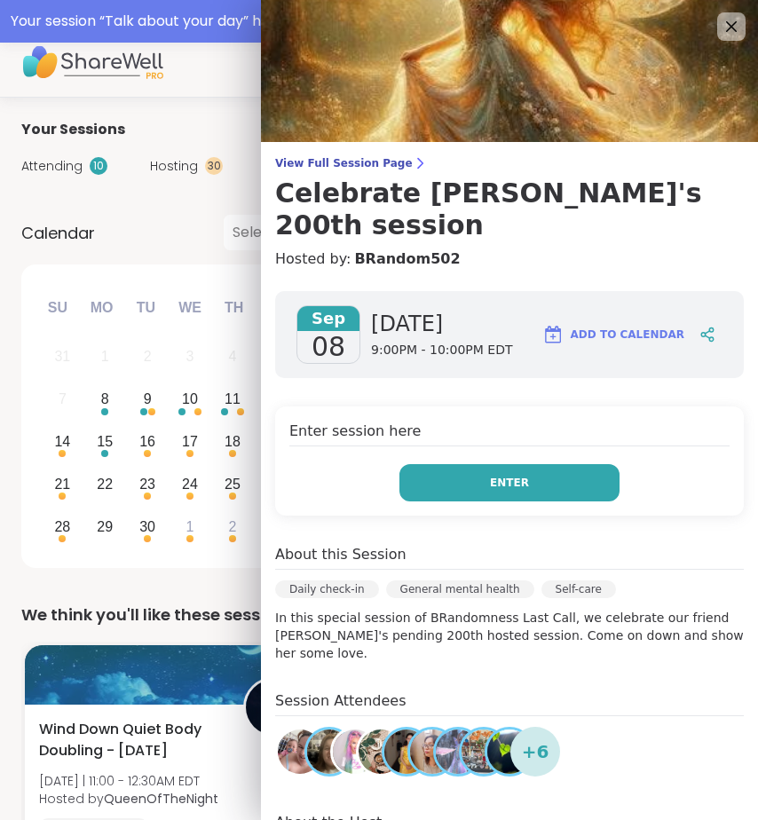
click at [475, 468] on button "Enter" at bounding box center [510, 482] width 220 height 37
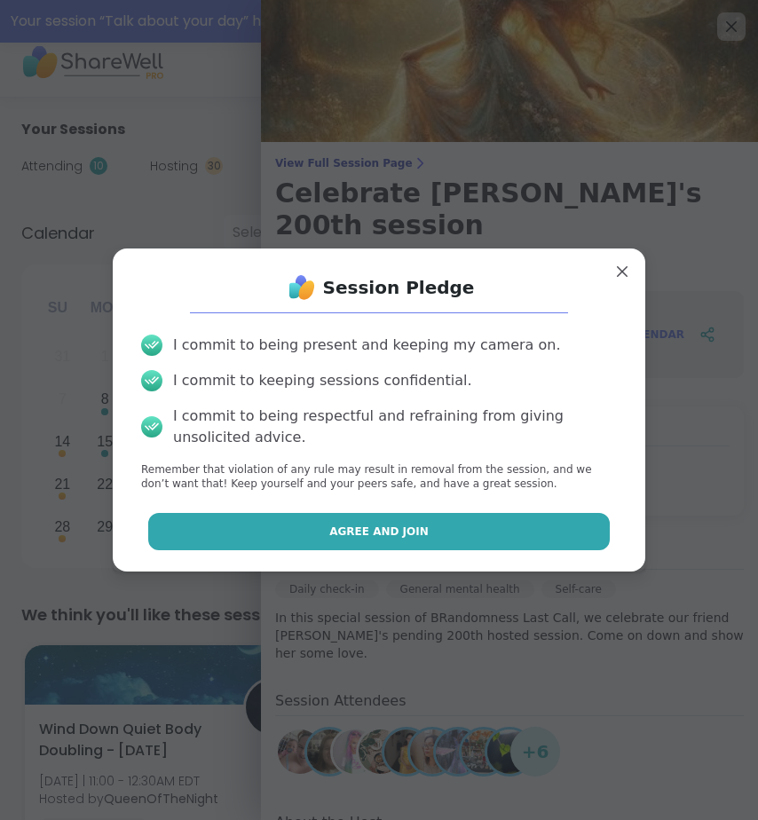
click at [520, 518] on button "Agree and Join" at bounding box center [379, 531] width 463 height 37
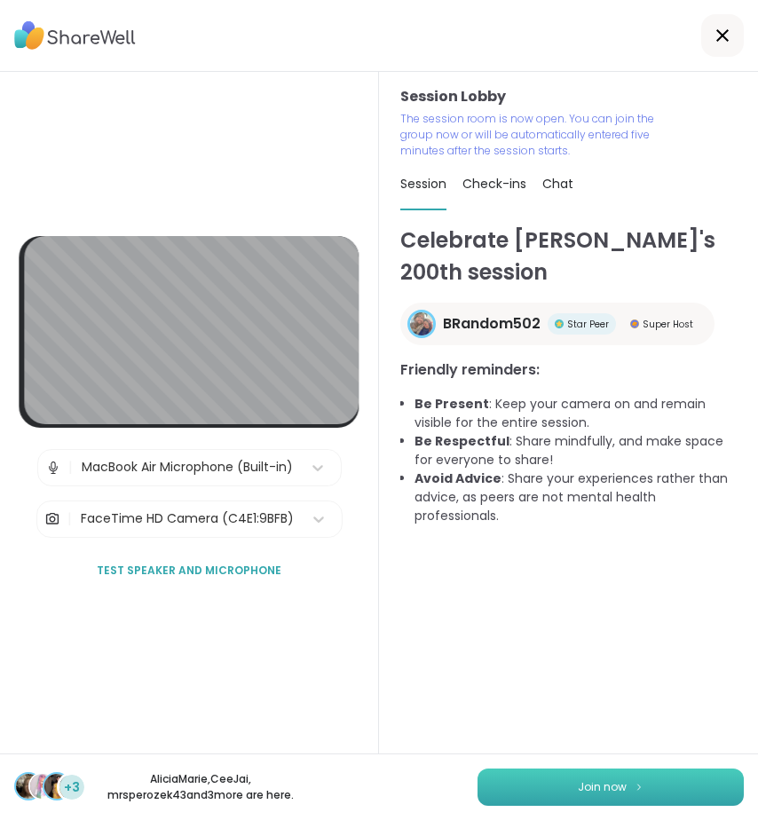
click at [589, 779] on button "Join now" at bounding box center [611, 787] width 266 height 37
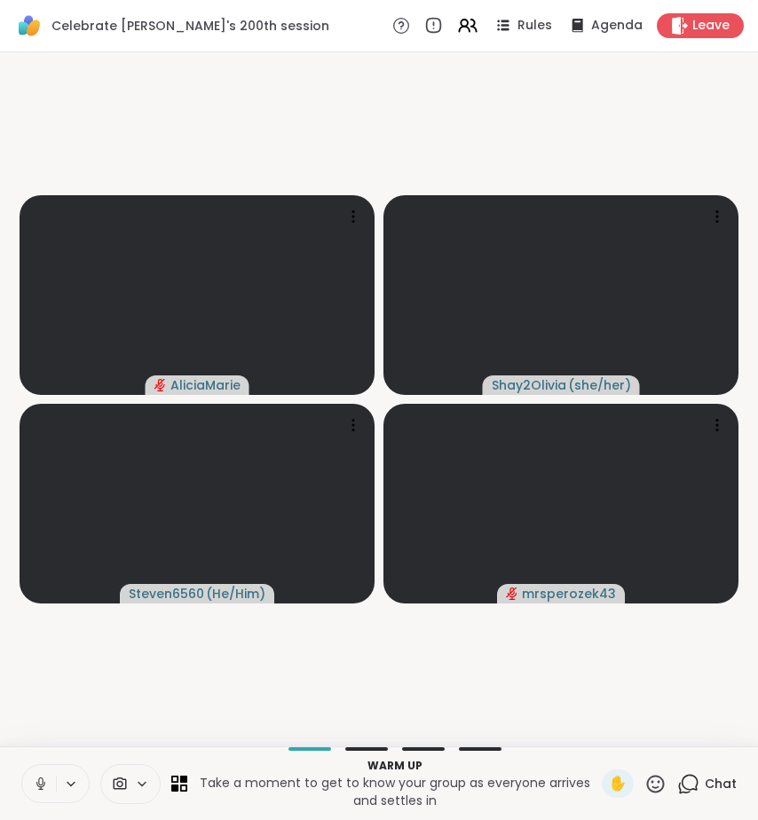
click at [39, 788] on icon at bounding box center [41, 784] width 16 height 16
click at [677, 786] on icon at bounding box center [688, 784] width 22 height 22
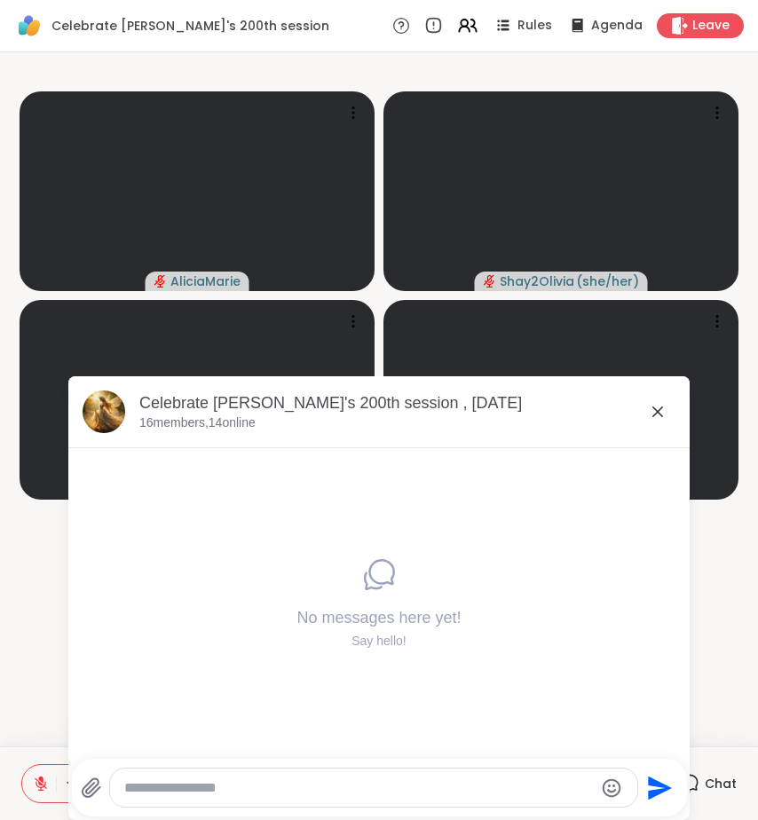
click at [647, 410] on icon at bounding box center [657, 411] width 21 height 21
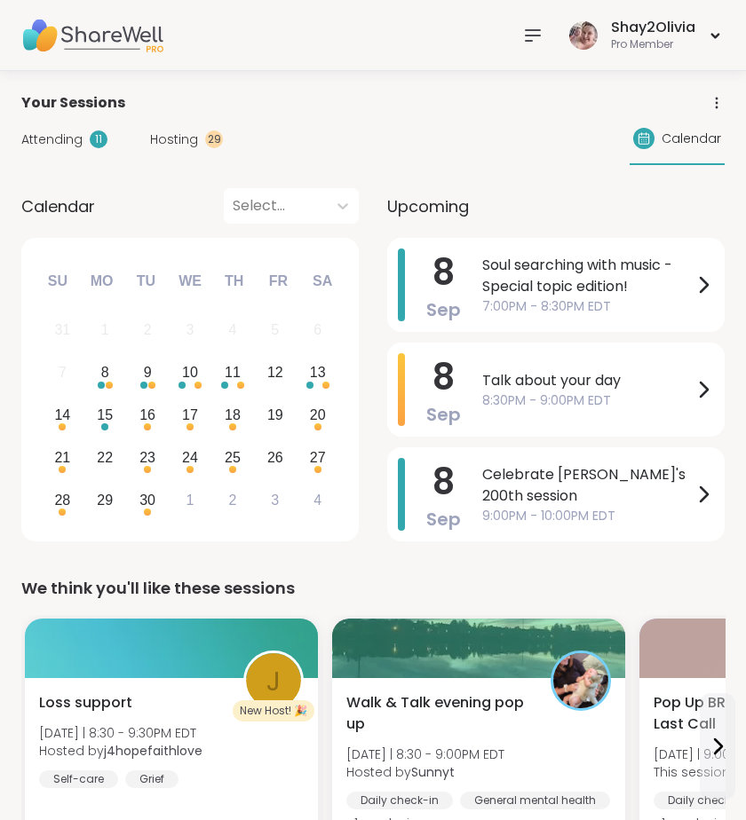
click at [183, 137] on span "Hosting" at bounding box center [174, 140] width 48 height 19
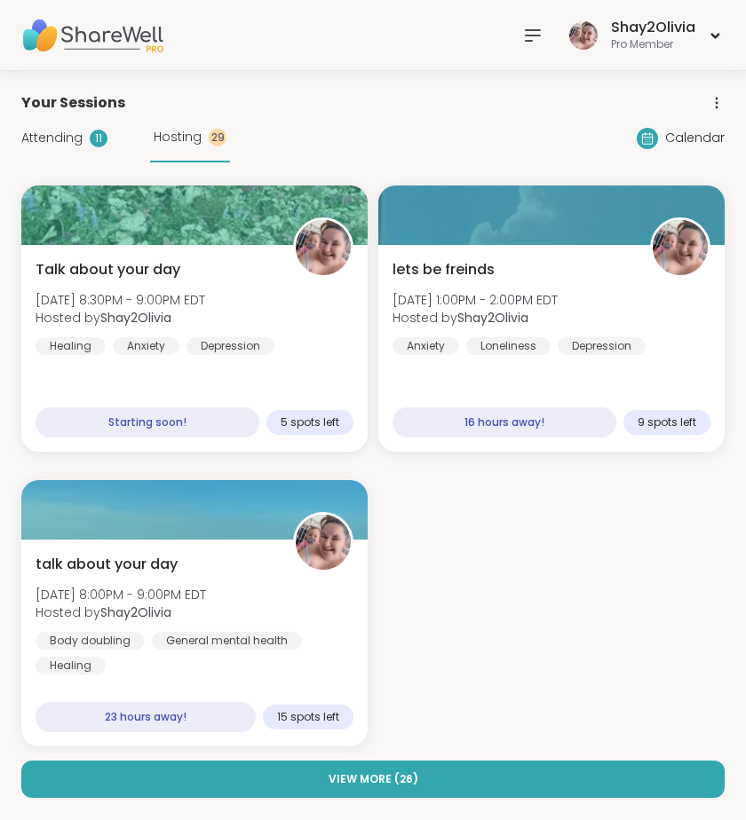
click at [100, 137] on div "11" at bounding box center [99, 139] width 18 height 18
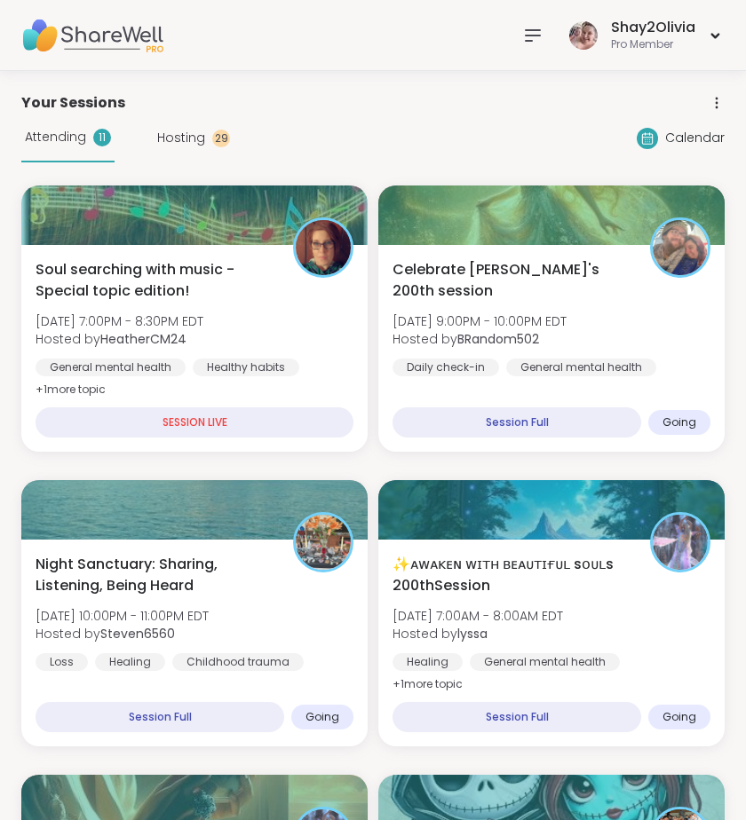
click at [79, 137] on span "Attending" at bounding box center [55, 137] width 61 height 19
click at [215, 136] on div "29" at bounding box center [221, 139] width 18 height 18
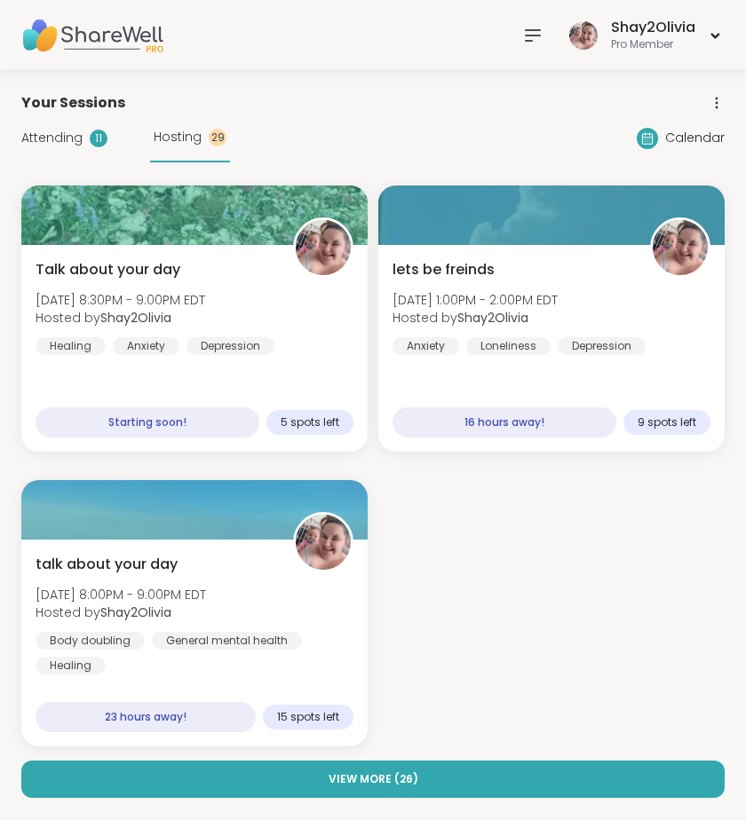
click at [73, 142] on span "Attending" at bounding box center [51, 138] width 61 height 19
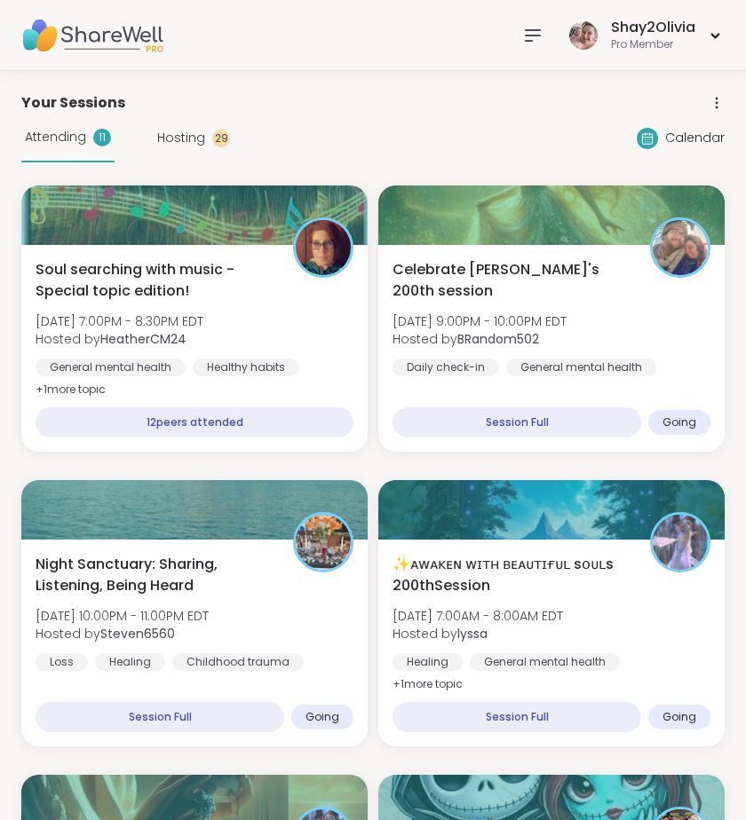
click at [76, 123] on div "Attending 11" at bounding box center [67, 138] width 93 height 49
click at [73, 142] on span "Attending" at bounding box center [55, 137] width 61 height 19
click at [90, 134] on div "Attending 11" at bounding box center [67, 138] width 93 height 49
click at [180, 146] on div "Attending 11 Hosting 29" at bounding box center [125, 138] width 209 height 49
click at [189, 139] on span "Hosting" at bounding box center [181, 138] width 48 height 19
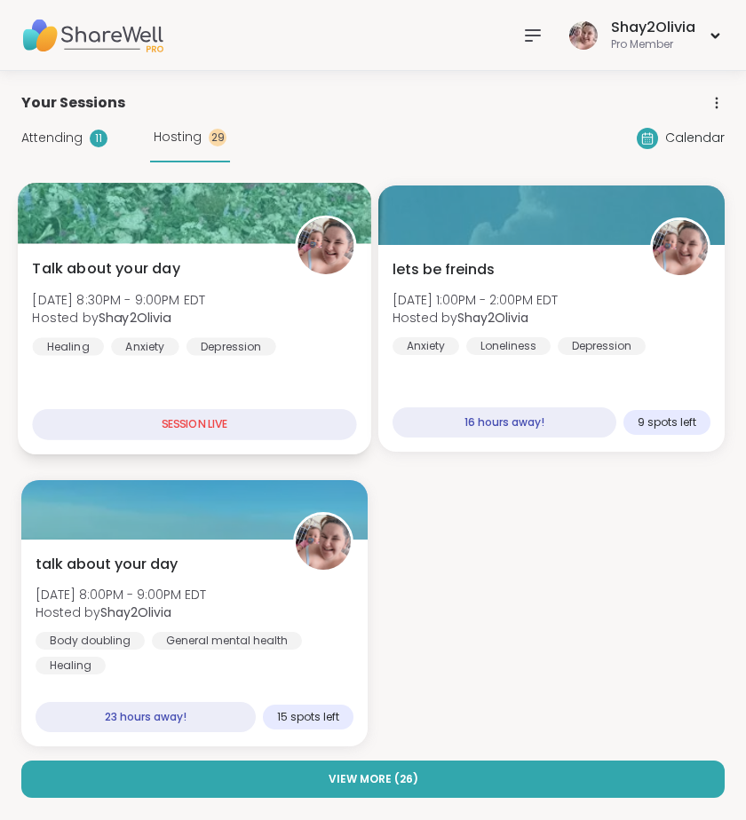
click at [118, 257] on div "Talk about your day [DATE] 8:30PM - 9:00PM EDT Hosted by Shay2Olivia Healing An…" at bounding box center [194, 348] width 353 height 211
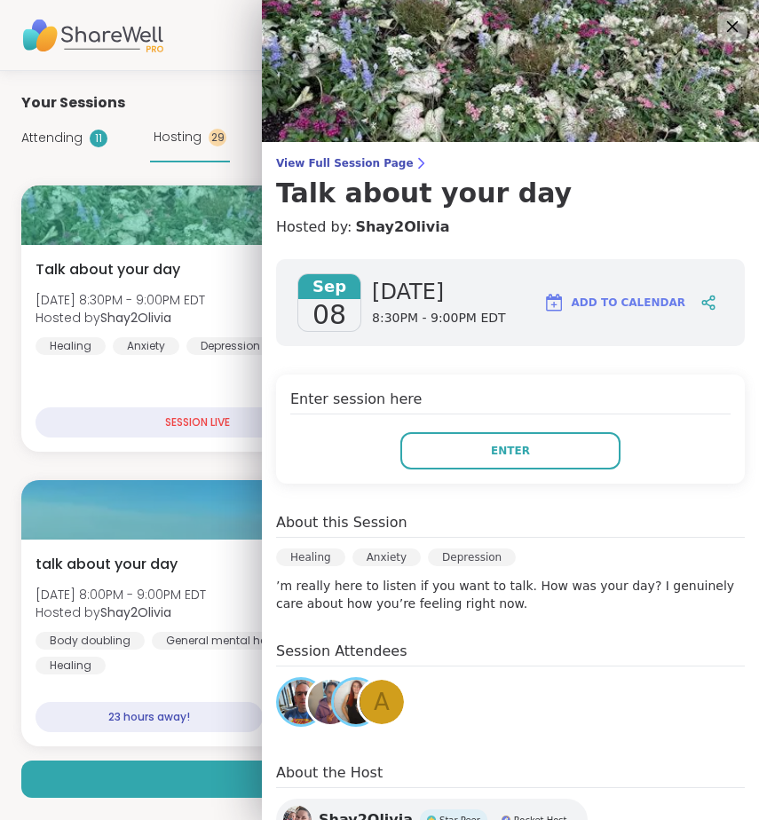
click at [717, 28] on div at bounding box center [732, 27] width 30 height 30
click at [721, 25] on icon at bounding box center [732, 26] width 22 height 22
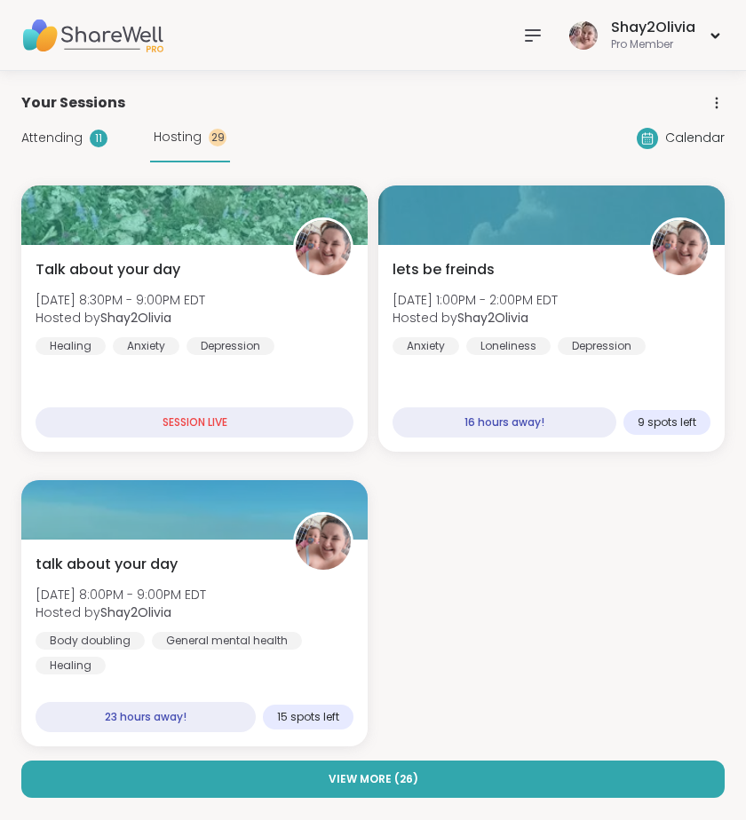
click at [539, 484] on div "Talk about your day [DATE] 8:30PM - 9:00PM EDT Hosted by Shay2Olivia Healing An…" at bounding box center [372, 466] width 703 height 561
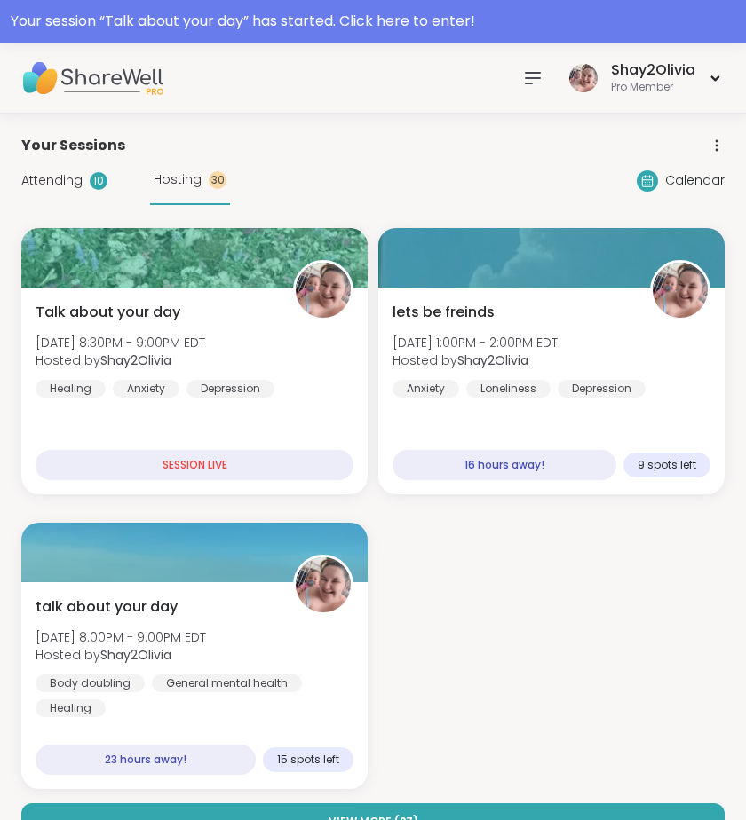
click at [41, 178] on span "Attending" at bounding box center [51, 180] width 61 height 19
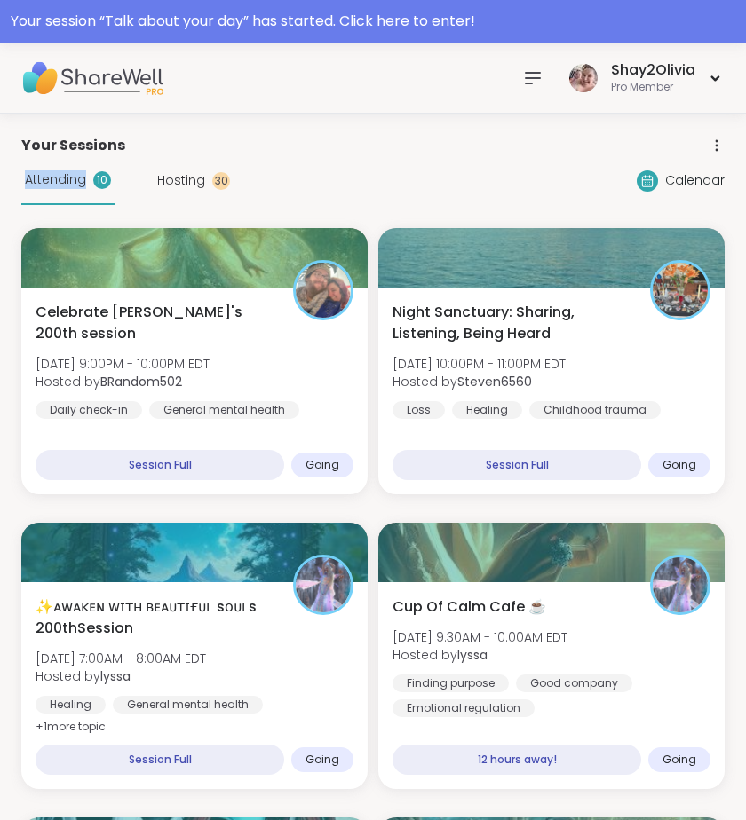
click at [41, 178] on span "Attending" at bounding box center [55, 179] width 61 height 19
click at [550, 73] on div "Shay2Olivia Pro Member" at bounding box center [620, 78] width 210 height 42
click at [537, 83] on icon at bounding box center [532, 77] width 21 height 21
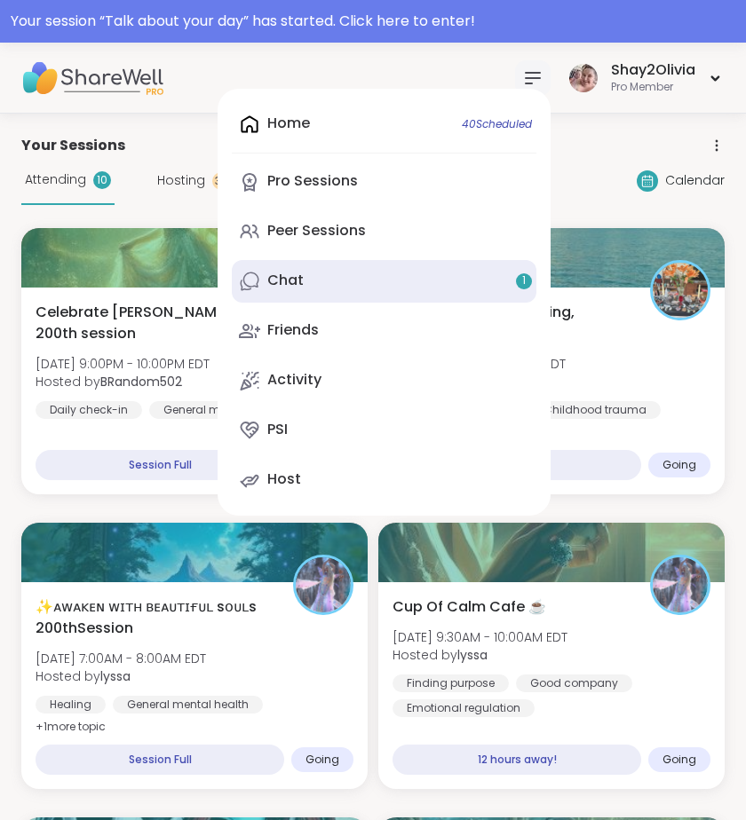
click at [280, 285] on div "Chat 1" at bounding box center [285, 281] width 36 height 20
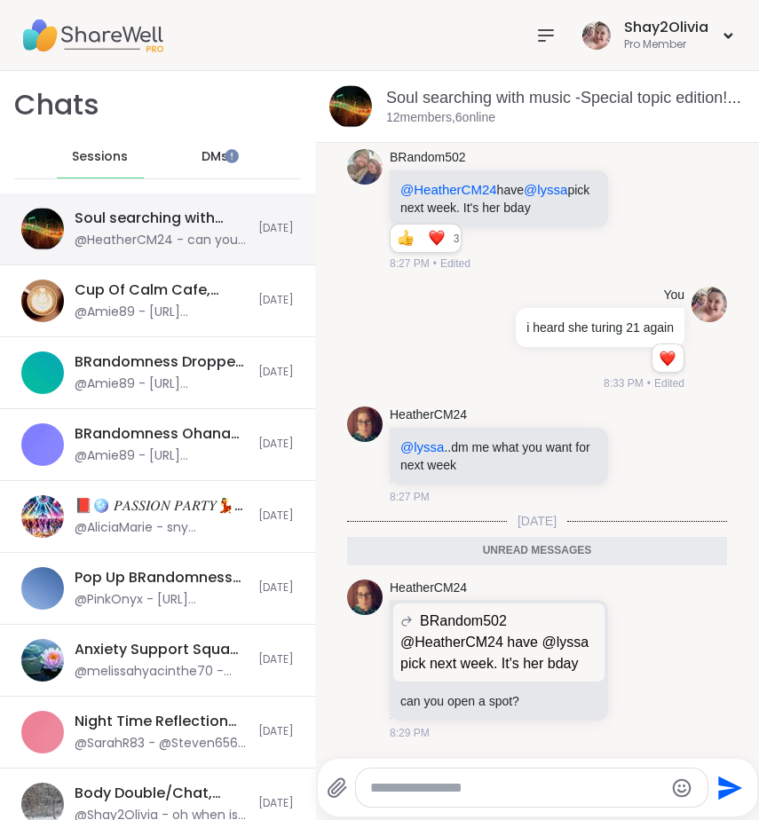
click at [182, 235] on div "@HeatherCM24 - can you open a spot?" at bounding box center [161, 241] width 173 height 18
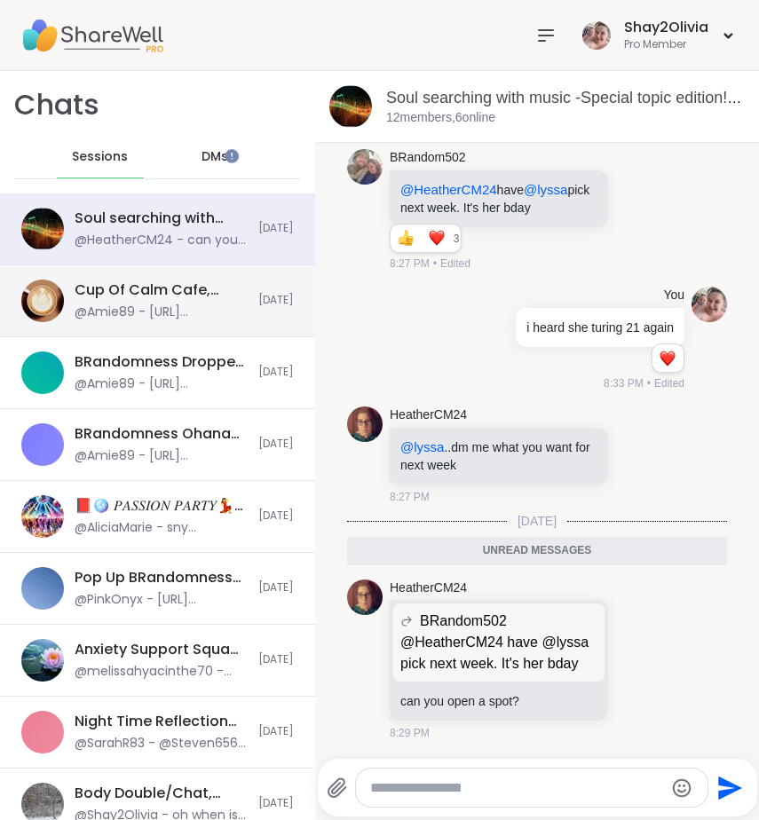
click at [115, 322] on div "Cup Of Calm Cafe, Sep 08 @Amie89 - https://sharewellnow.com/session/ec6af393-96…" at bounding box center [157, 301] width 315 height 72
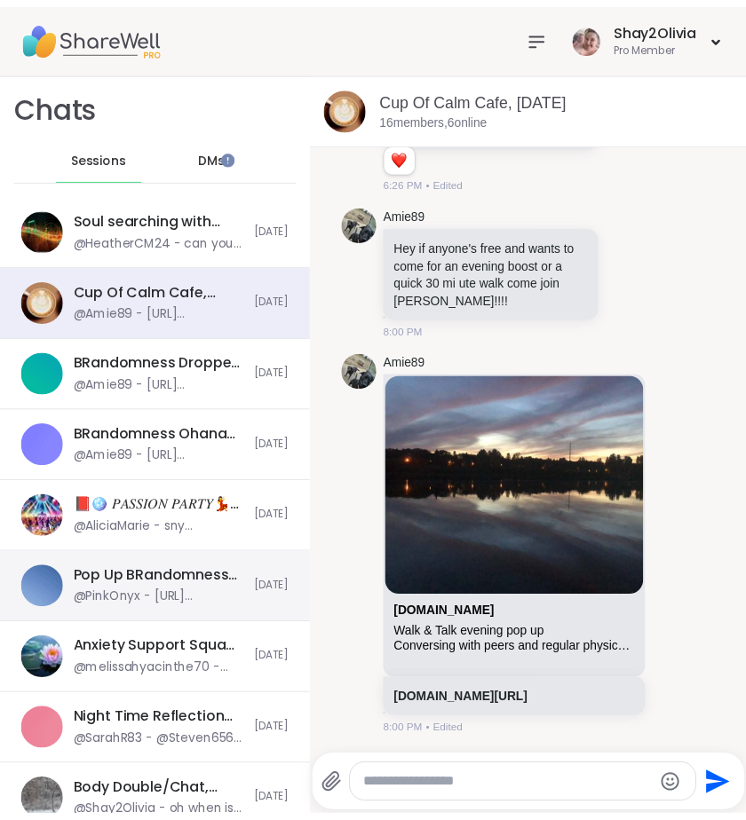
scroll to position [1, 0]
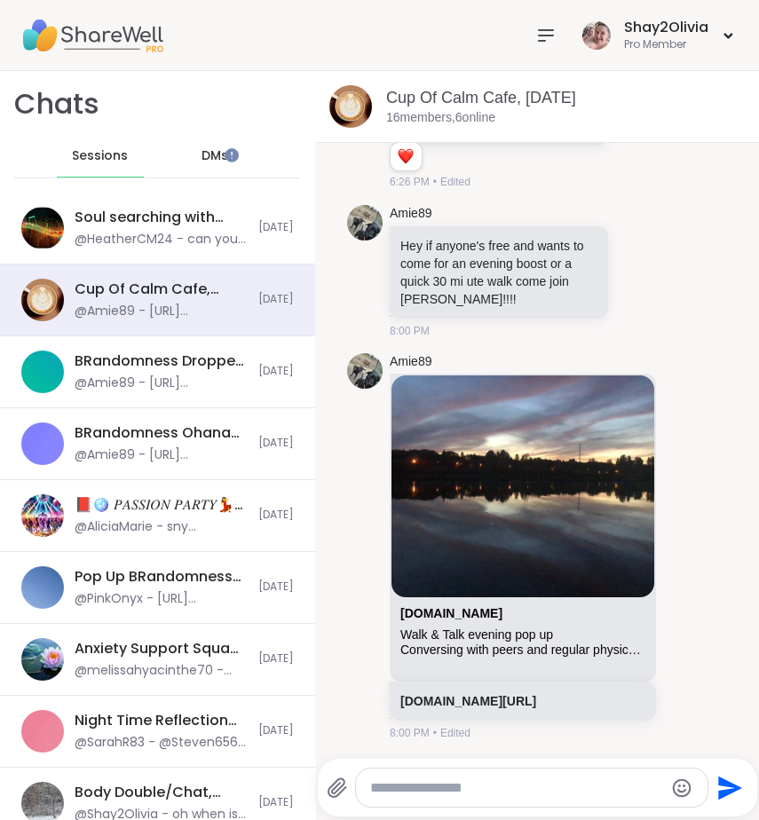
click at [552, 30] on div "Shay2Olivia Pro Member" at bounding box center [633, 35] width 210 height 42
click at [535, 33] on icon at bounding box center [545, 35] width 21 height 21
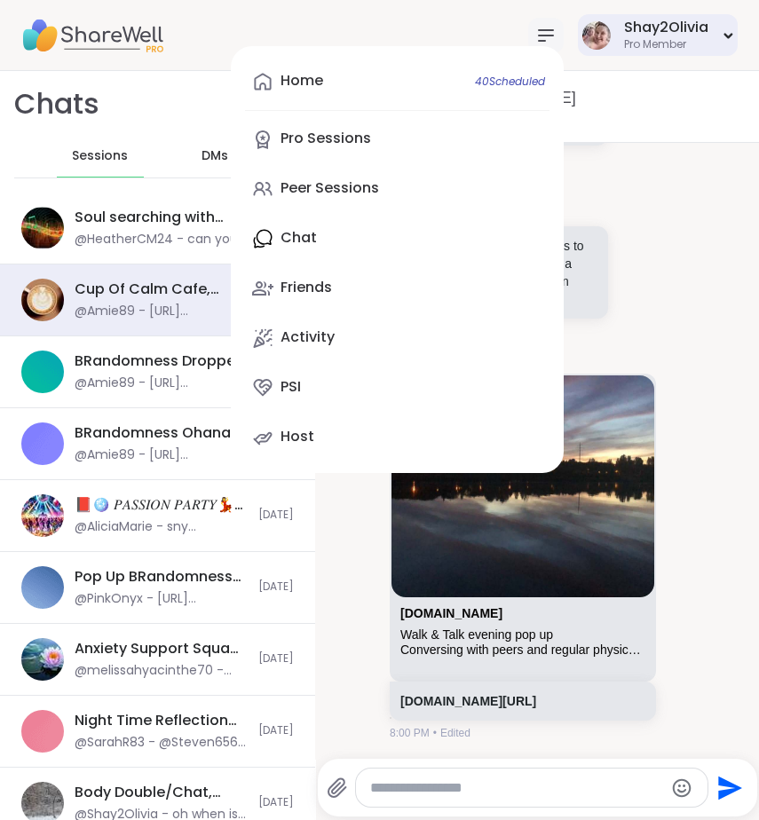
click at [642, 21] on div "Shay2Olivia" at bounding box center [666, 28] width 84 height 20
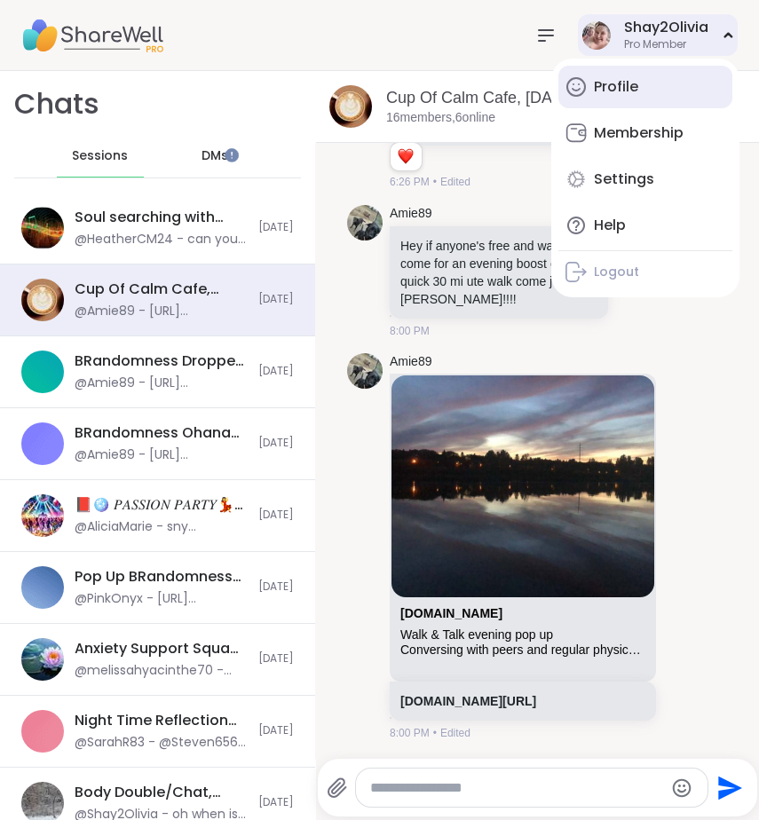
click at [600, 94] on div "Profile" at bounding box center [616, 87] width 44 height 20
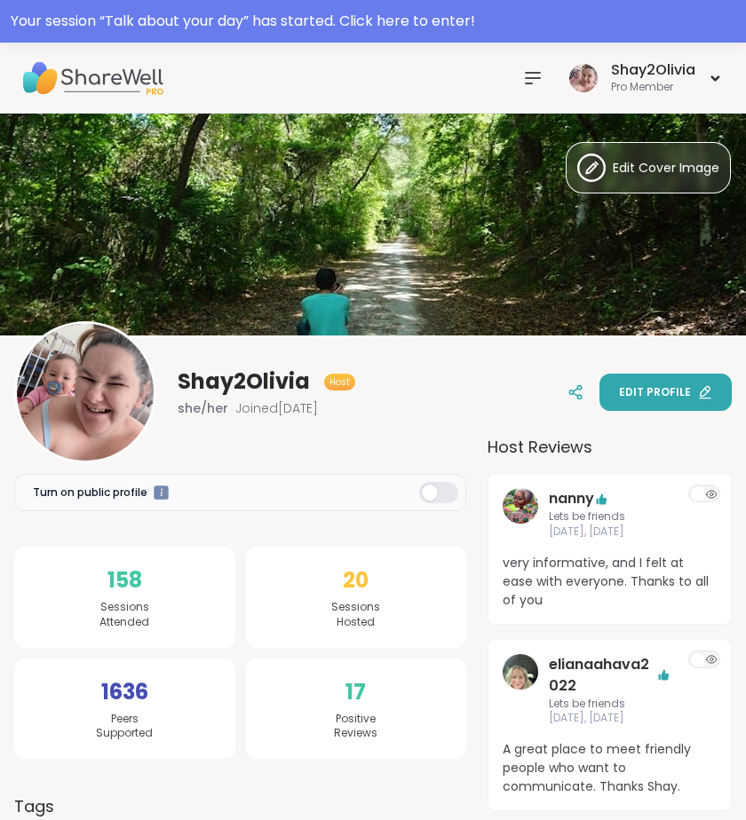
click at [653, 386] on span "Edit profile" at bounding box center [655, 392] width 72 height 16
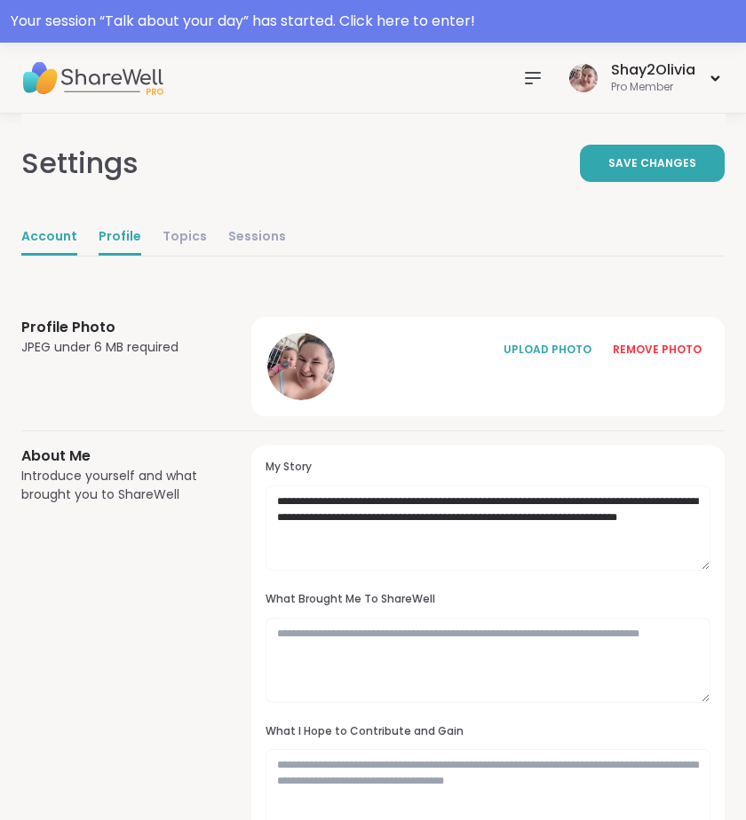
click at [51, 241] on link "Account" at bounding box center [49, 238] width 56 height 36
select select "**"
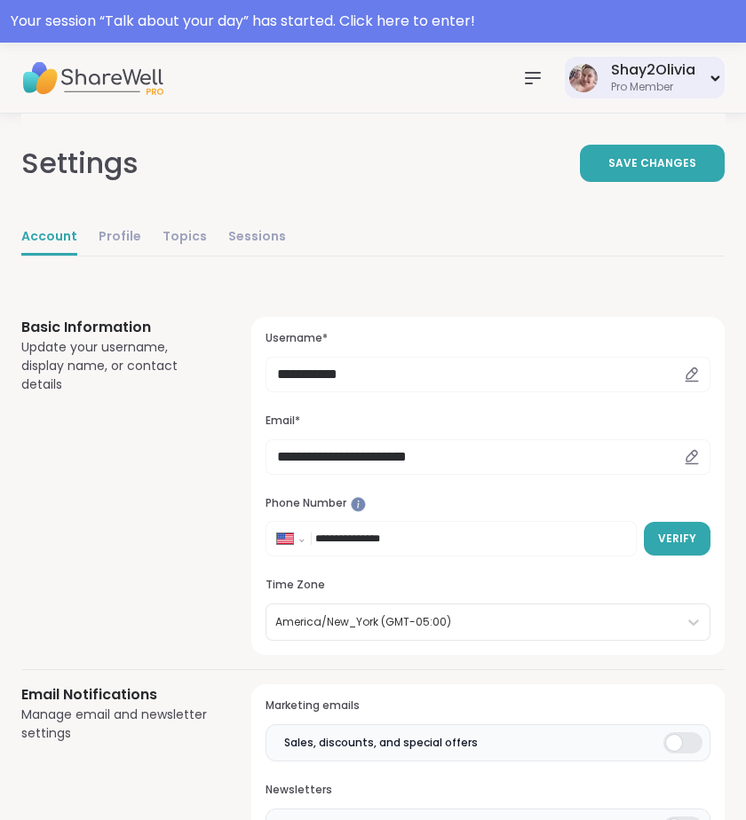
click at [695, 83] on div "Shay2Olivia Pro Member" at bounding box center [645, 78] width 160 height 42
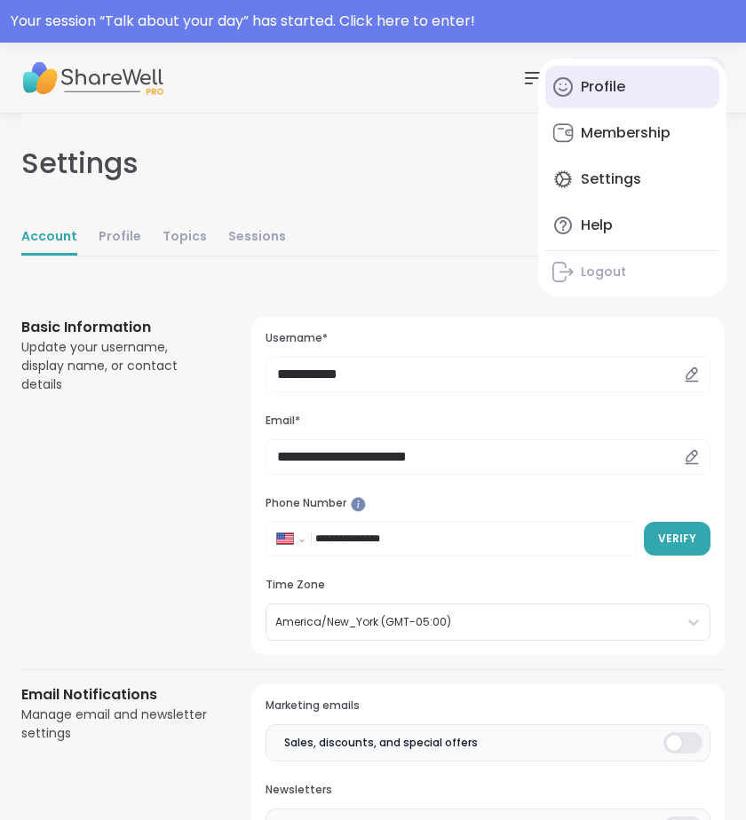
click at [587, 99] on link "Profile" at bounding box center [632, 87] width 174 height 43
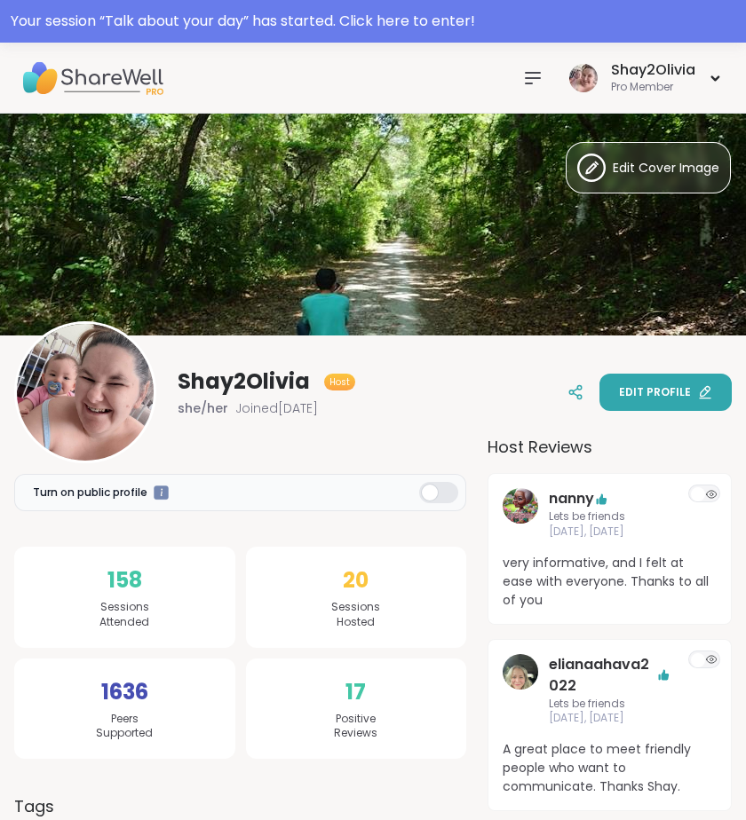
click at [665, 399] on span "Edit profile" at bounding box center [655, 392] width 72 height 16
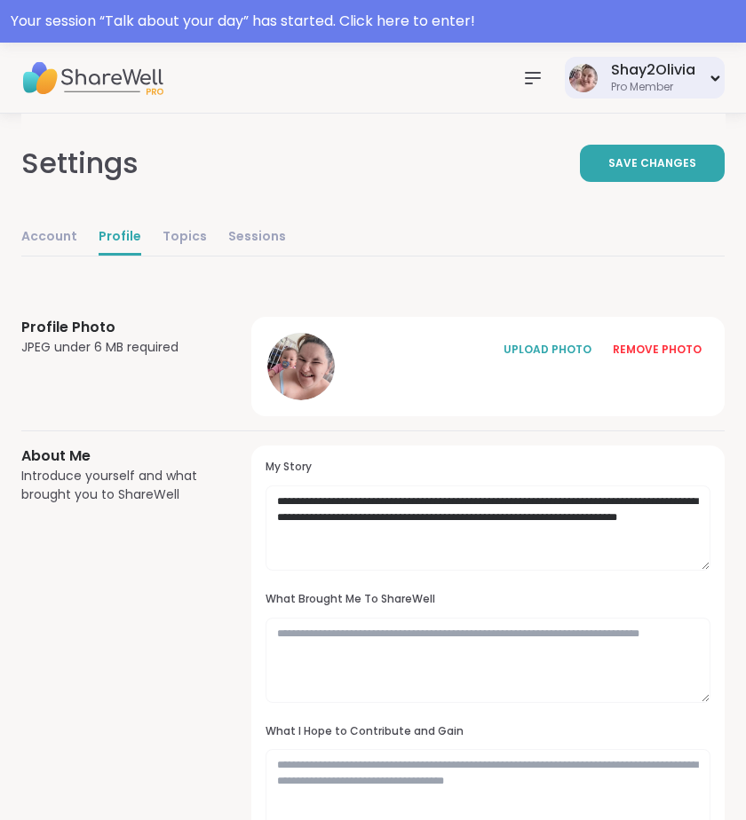
click at [685, 80] on div "Pro Member" at bounding box center [653, 87] width 84 height 15
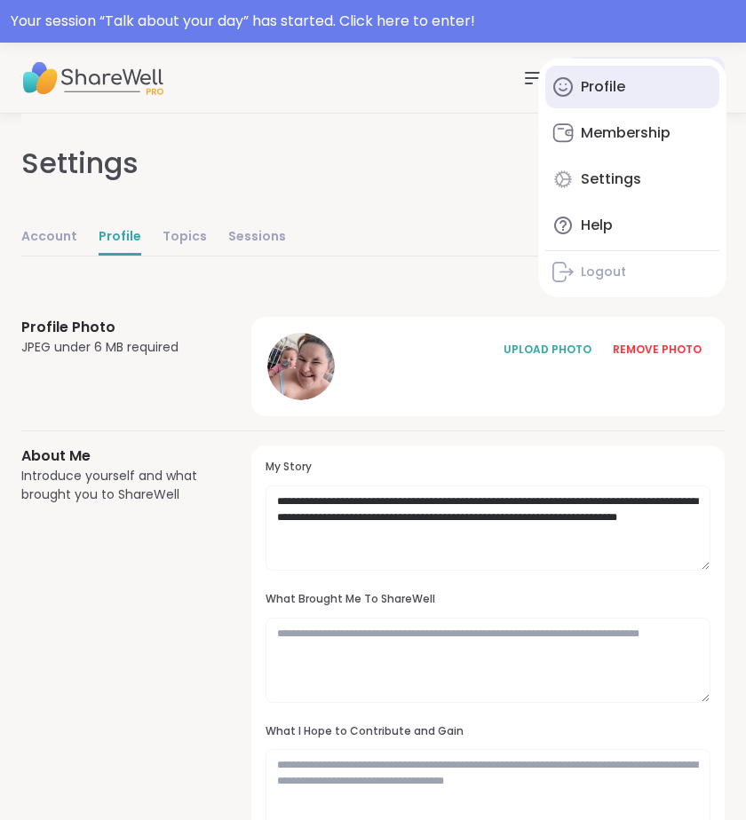
click at [613, 72] on link "Profile" at bounding box center [632, 87] width 174 height 43
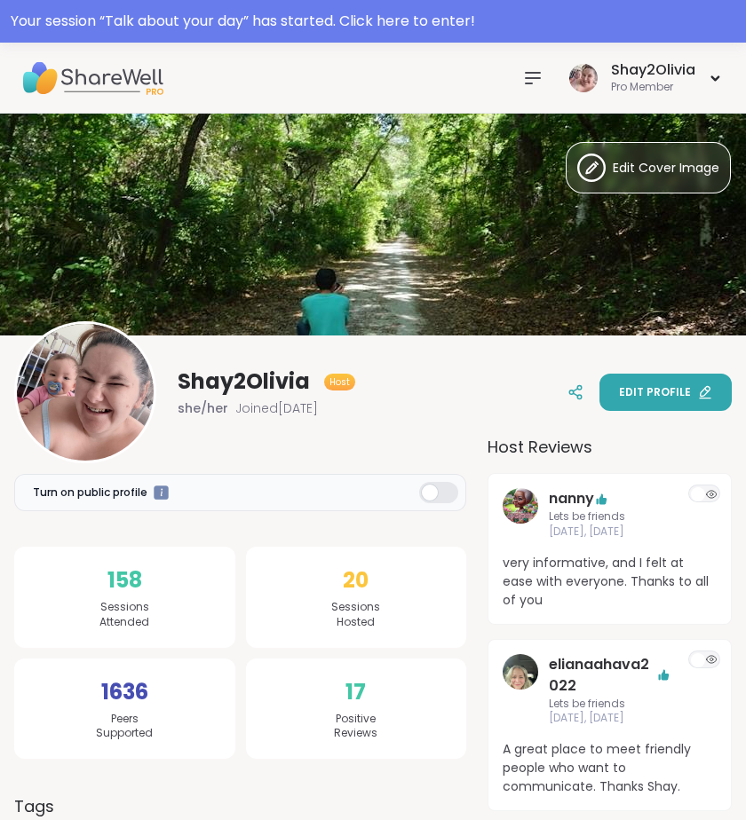
click at [637, 393] on span "Edit profile" at bounding box center [655, 392] width 72 height 16
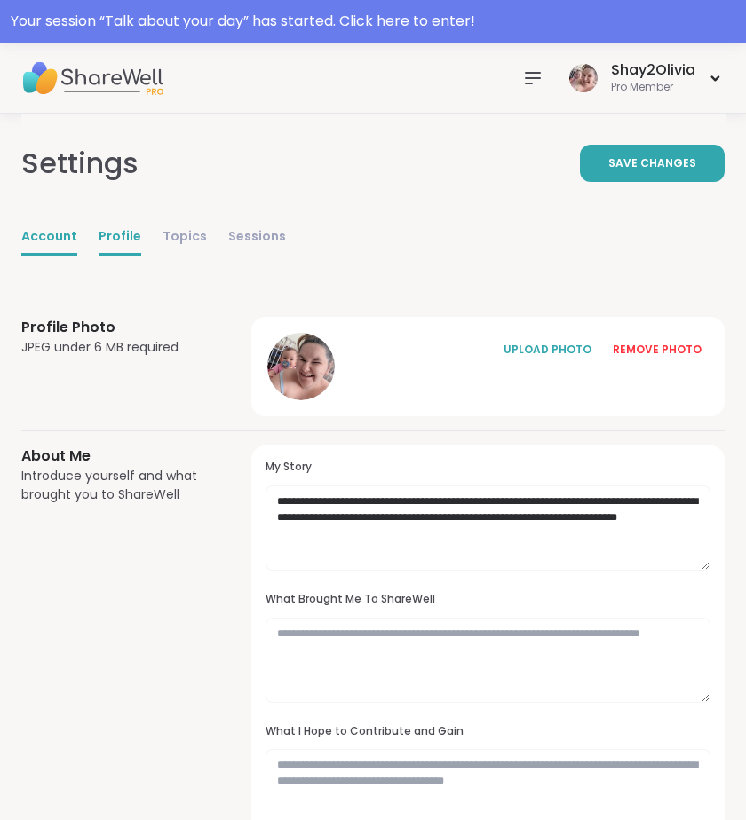
click at [65, 228] on link "Account" at bounding box center [49, 238] width 56 height 36
select select "**"
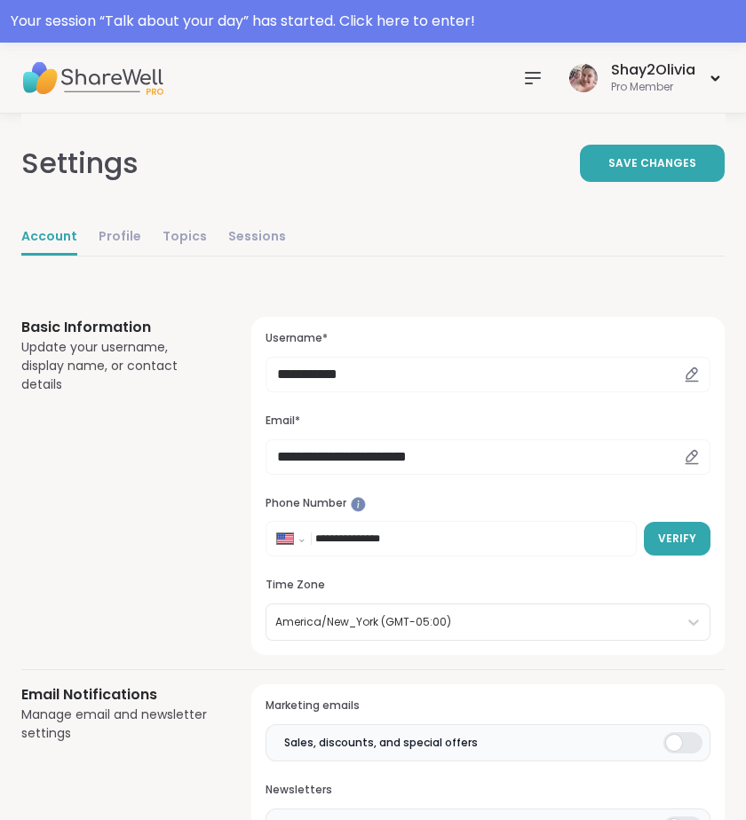
click at [523, 75] on icon at bounding box center [532, 77] width 21 height 21
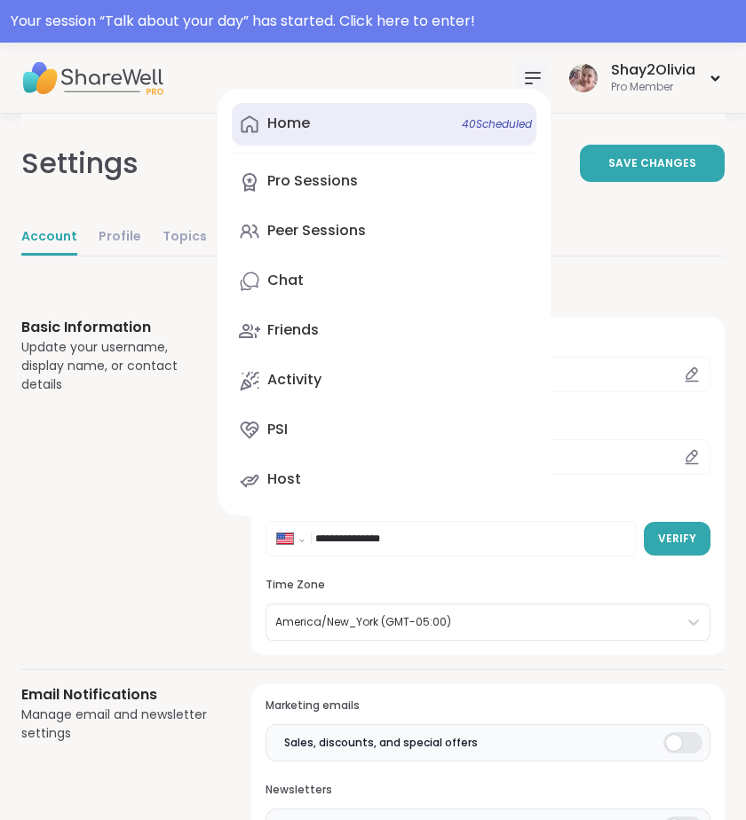
click at [383, 119] on link "Home 40 Scheduled" at bounding box center [384, 124] width 305 height 43
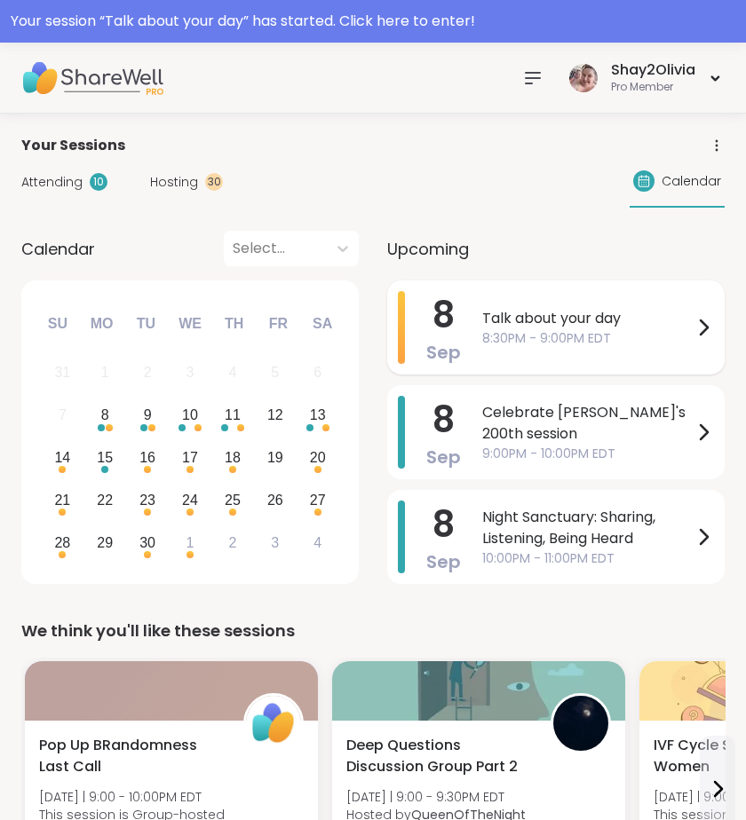
click at [526, 347] on div "Talk about your day 8:30PM - 9:00PM EDT" at bounding box center [598, 327] width 232 height 73
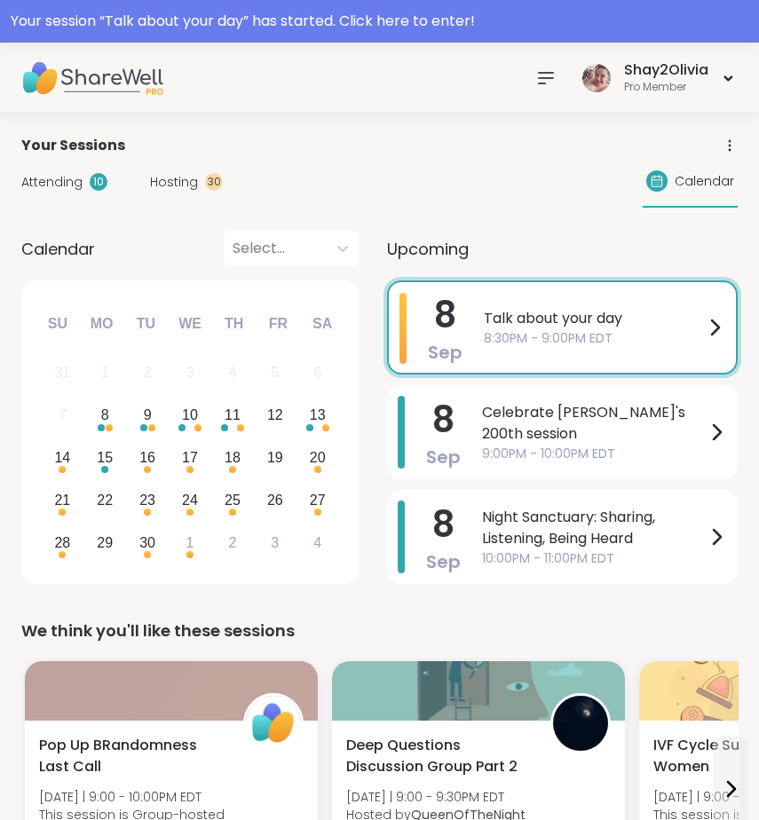
click at [157, 297] on div "September 2025 Su Mo Tu We Th Fr Sa" at bounding box center [190, 320] width 309 height 51
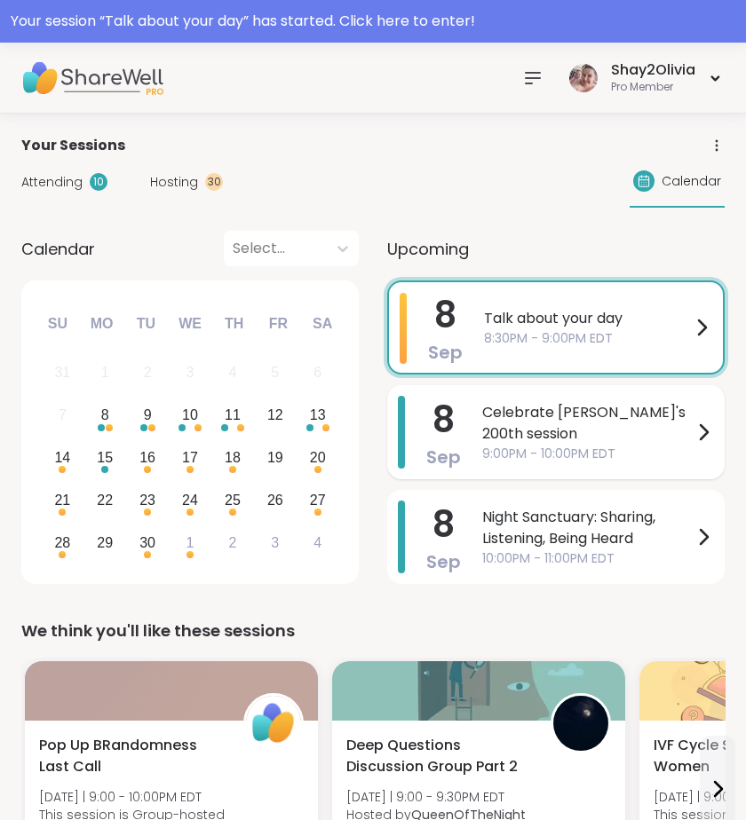
click at [531, 411] on span "Celebrate [PERSON_NAME]'s 200th session" at bounding box center [587, 423] width 210 height 43
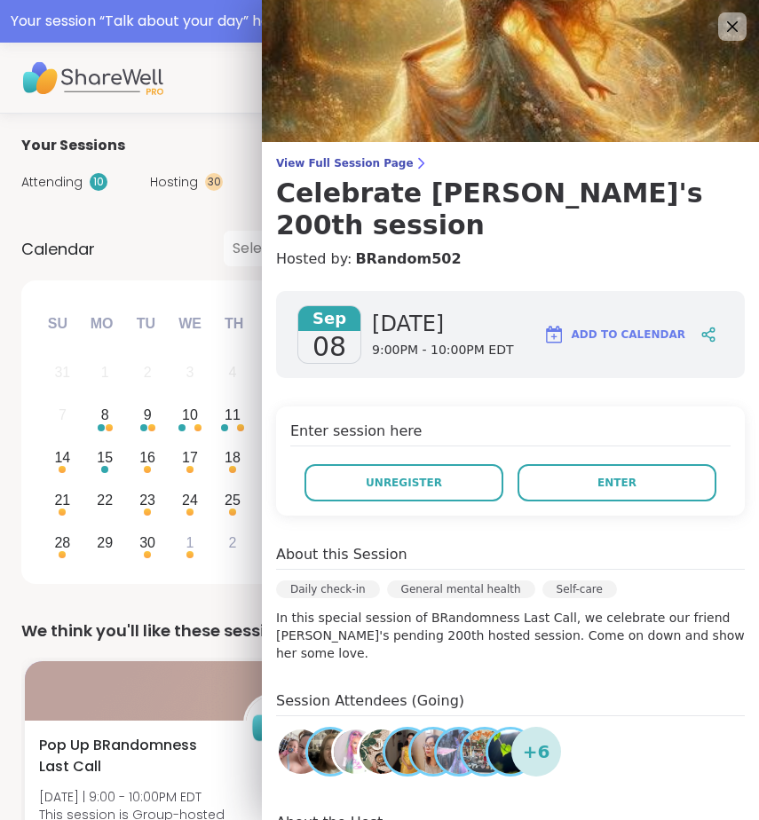
click at [166, 256] on div "Calendar Select..." at bounding box center [189, 249] width 337 height 36
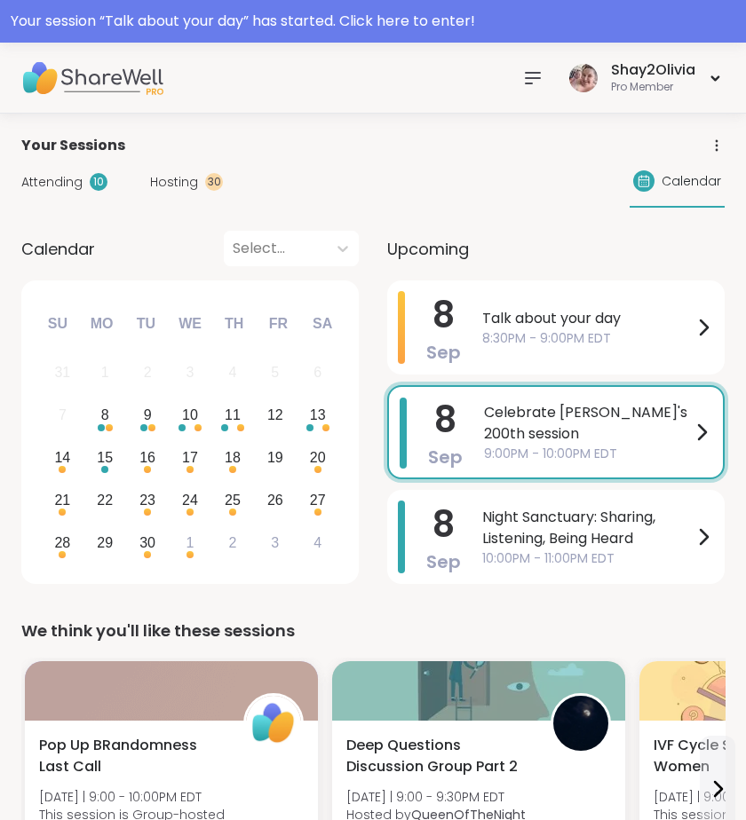
click at [180, 185] on span "Hosting" at bounding box center [174, 182] width 48 height 19
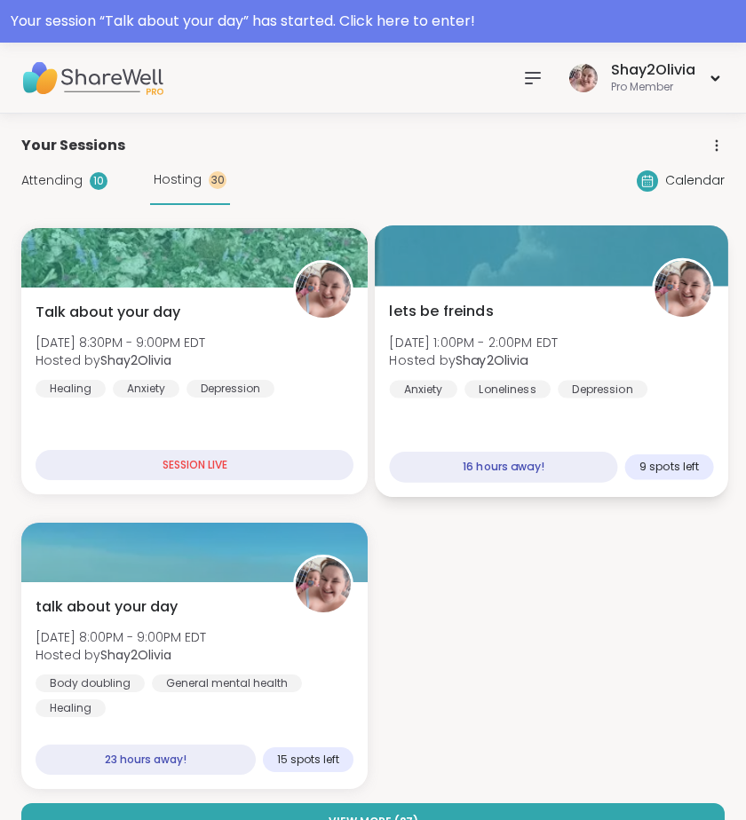
click at [460, 324] on div "lets be freinds Tue, Sep 09 | 1:00PM - 2:00PM EDT Hosted by Shay2Olivia Anxiety…" at bounding box center [551, 350] width 324 height 98
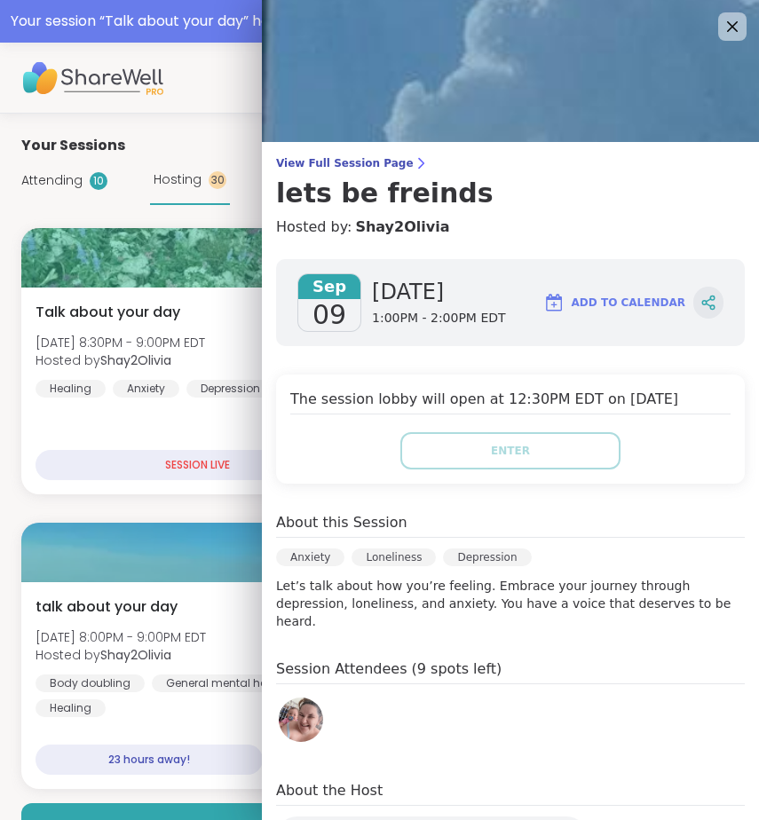
click at [701, 296] on icon at bounding box center [709, 303] width 16 height 16
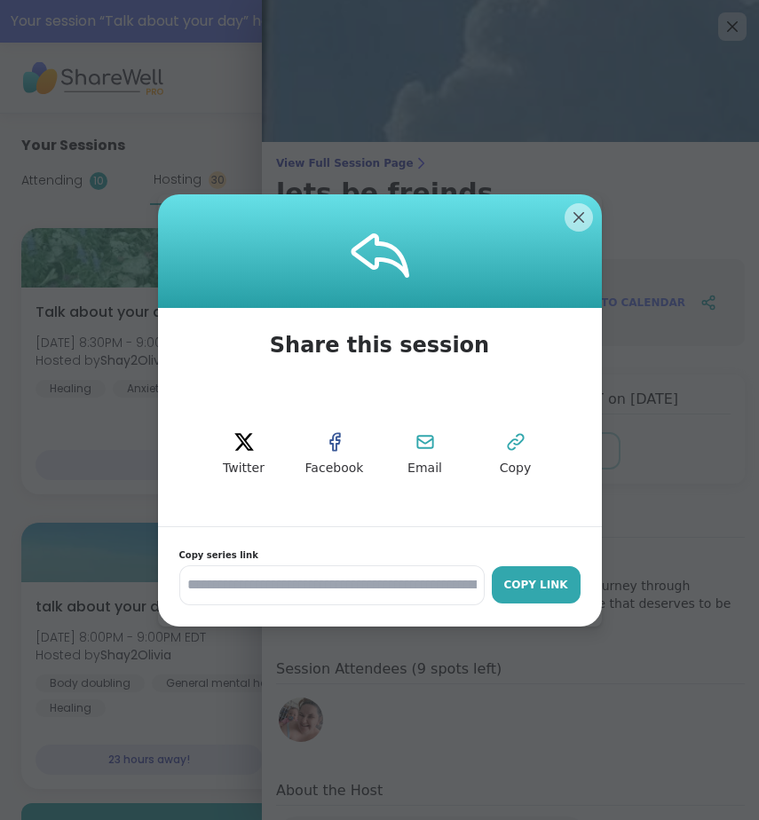
click at [501, 582] on div "Copy Link" at bounding box center [536, 585] width 71 height 16
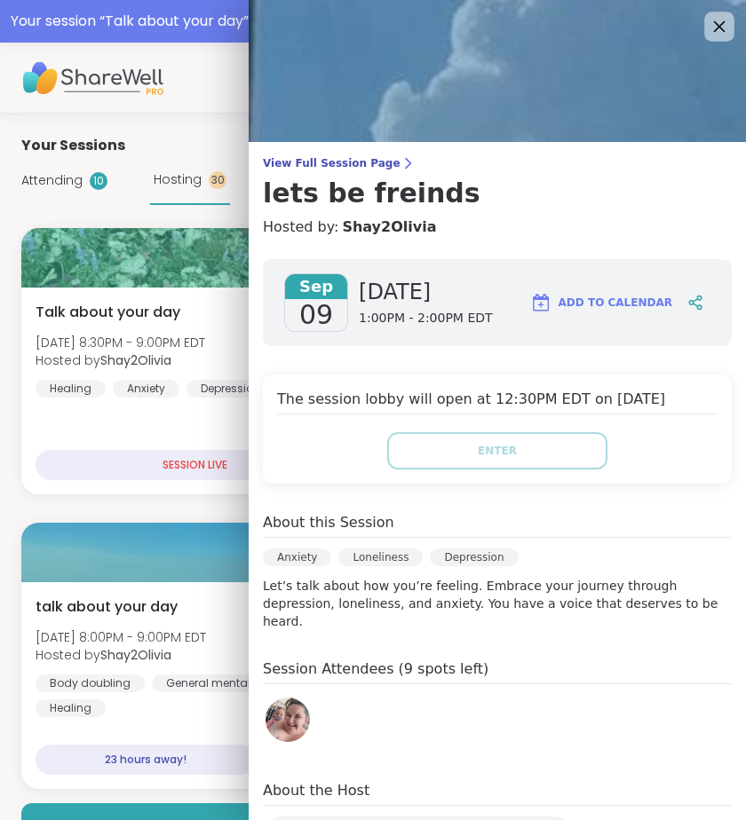
click at [708, 31] on icon at bounding box center [719, 26] width 22 height 22
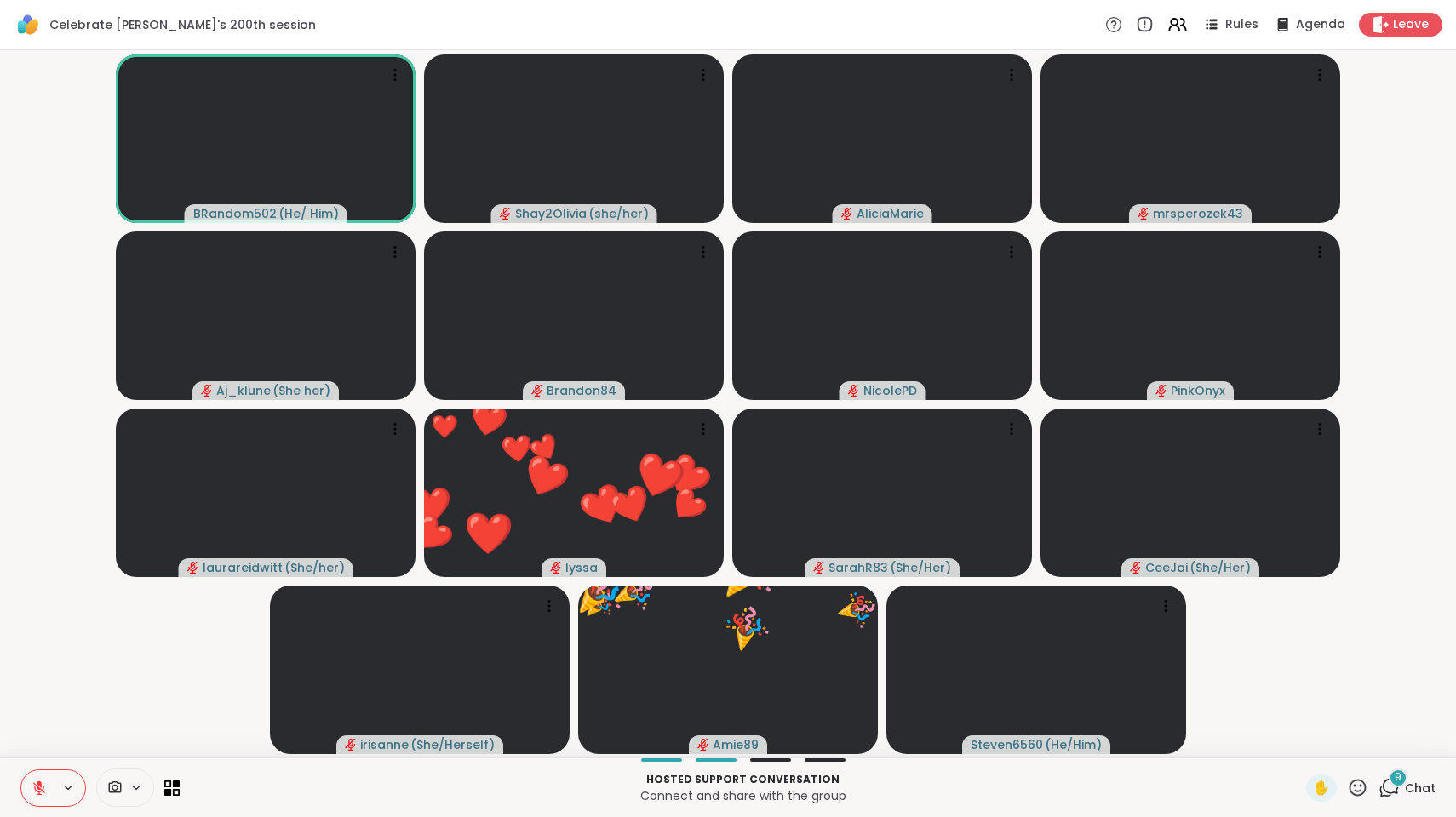
click at [1397, 778] on div "9 Chat" at bounding box center [1406, 788] width 57 height 27
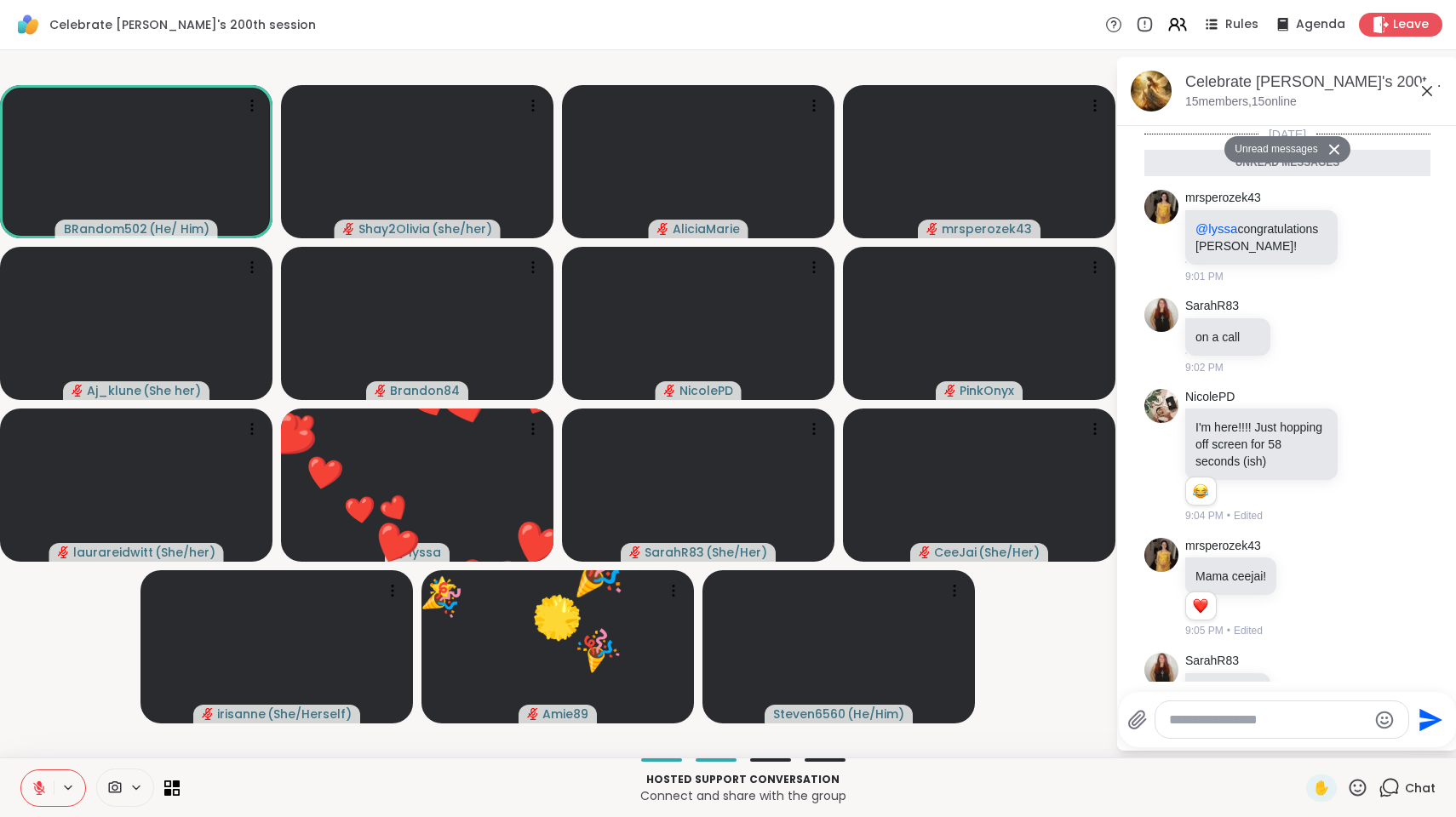
scroll to position [569, 0]
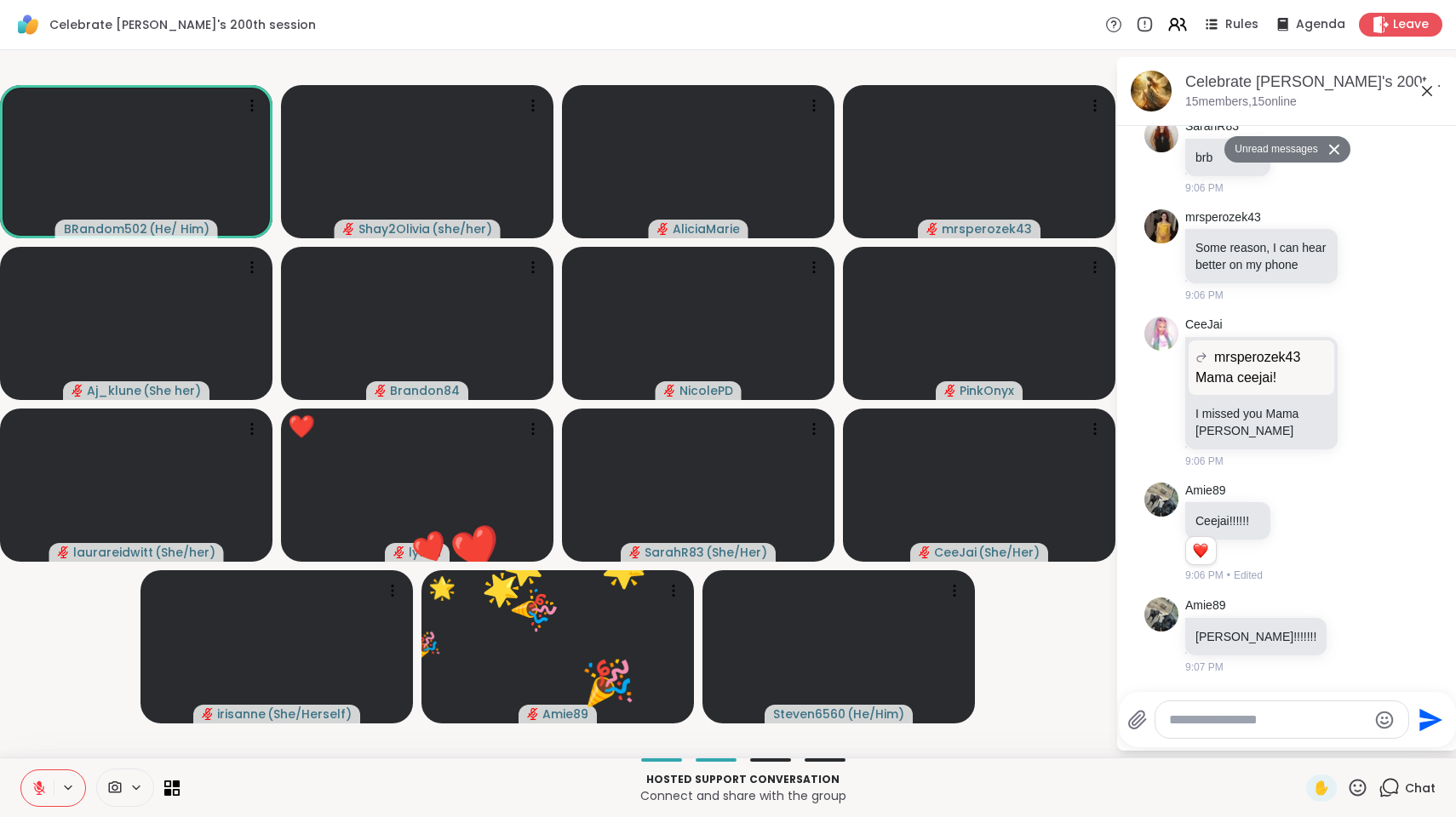
click at [1270, 730] on div at bounding box center [1282, 720] width 253 height 36
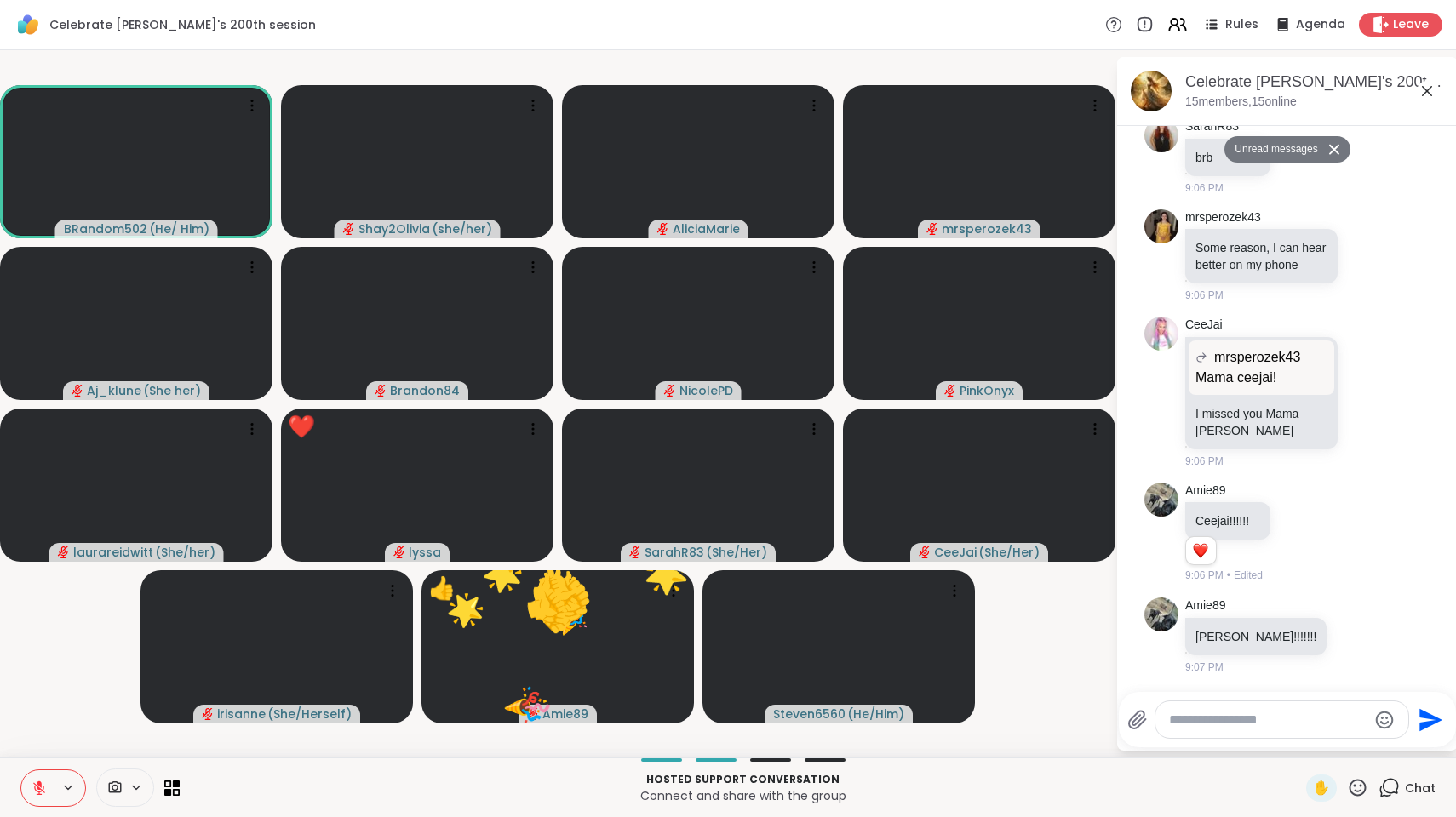
click at [1270, 722] on textarea "Type your message" at bounding box center [1268, 720] width 199 height 17
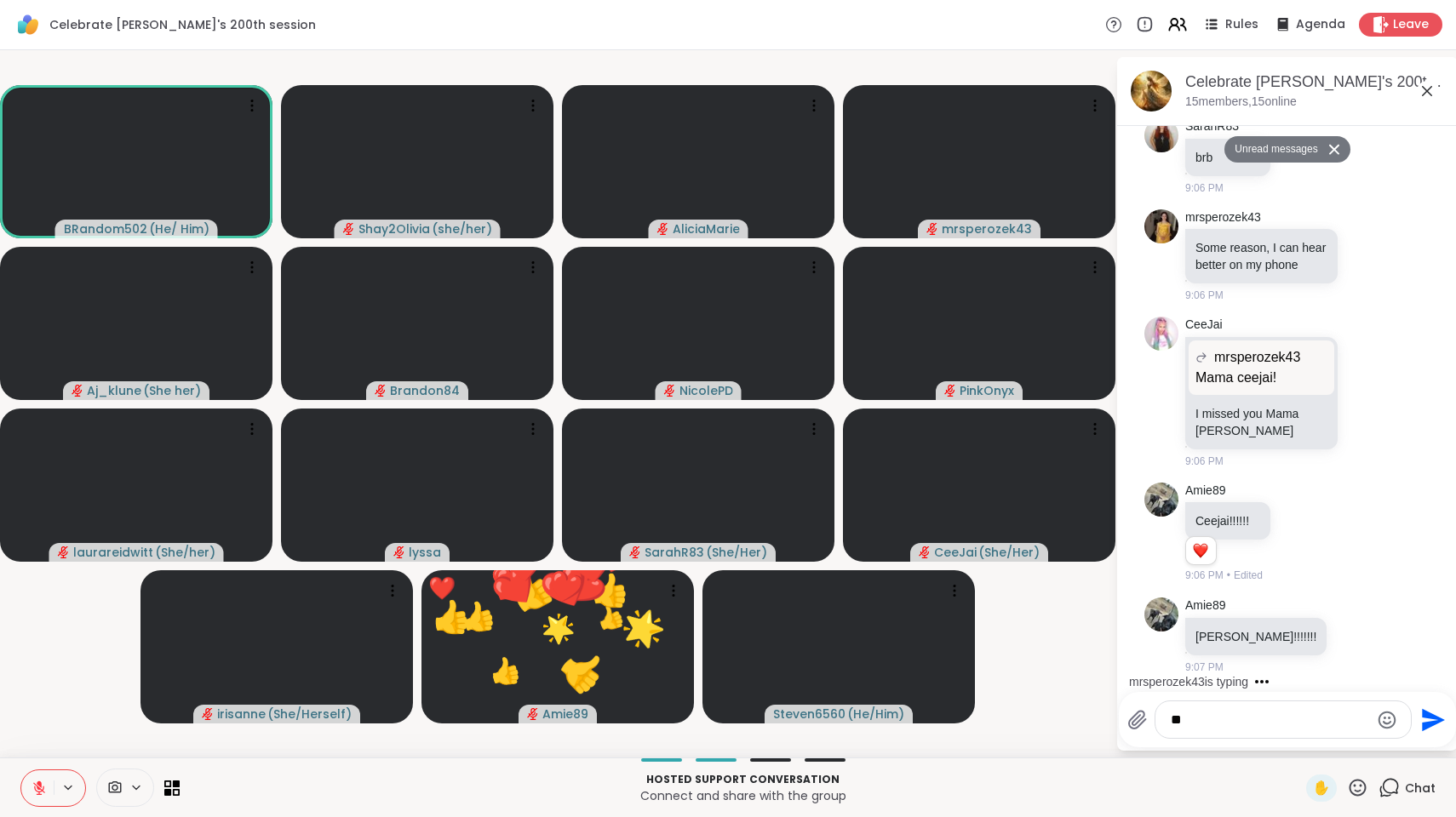
type textarea "***"
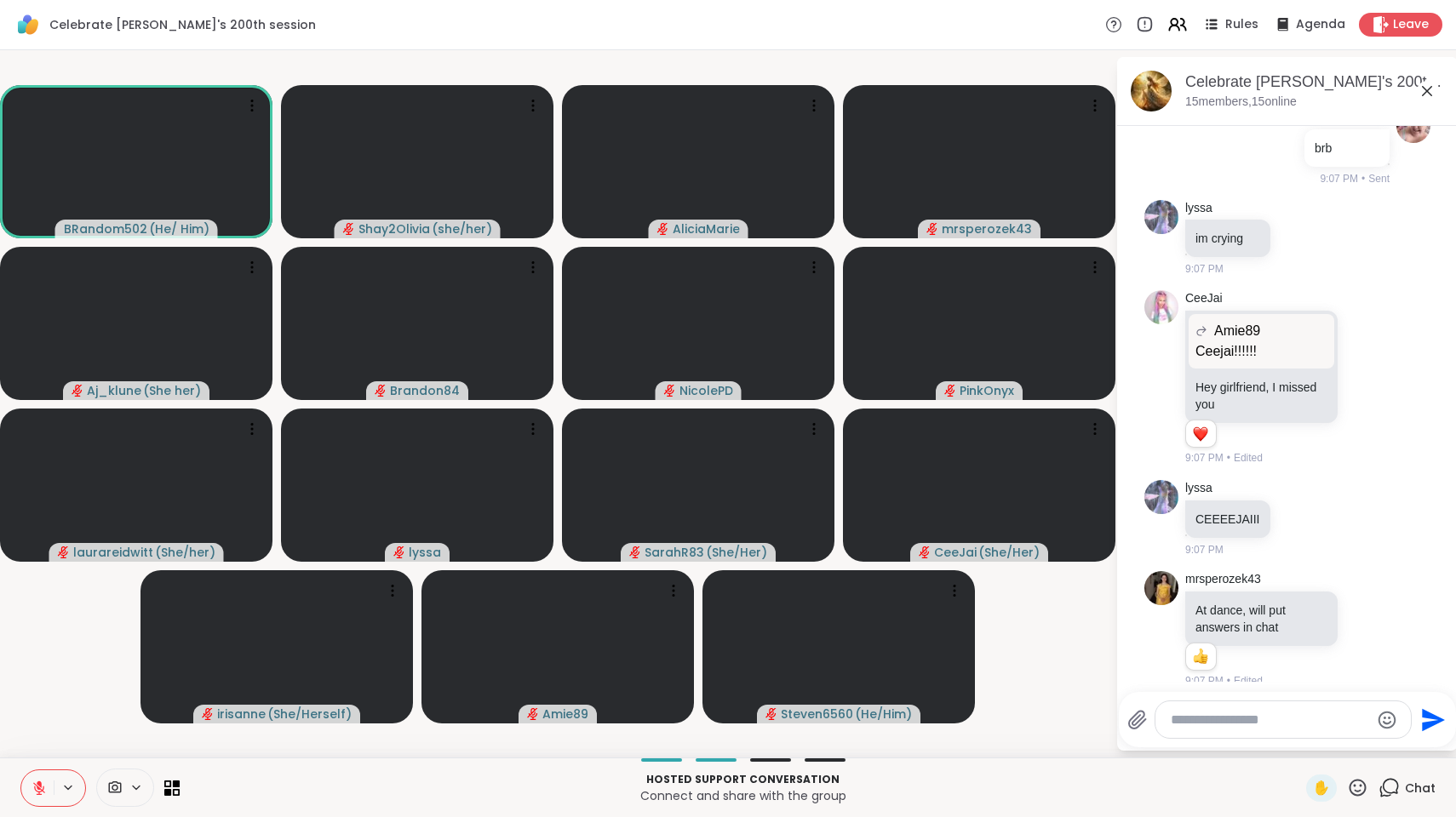
scroll to position [1122, 0]
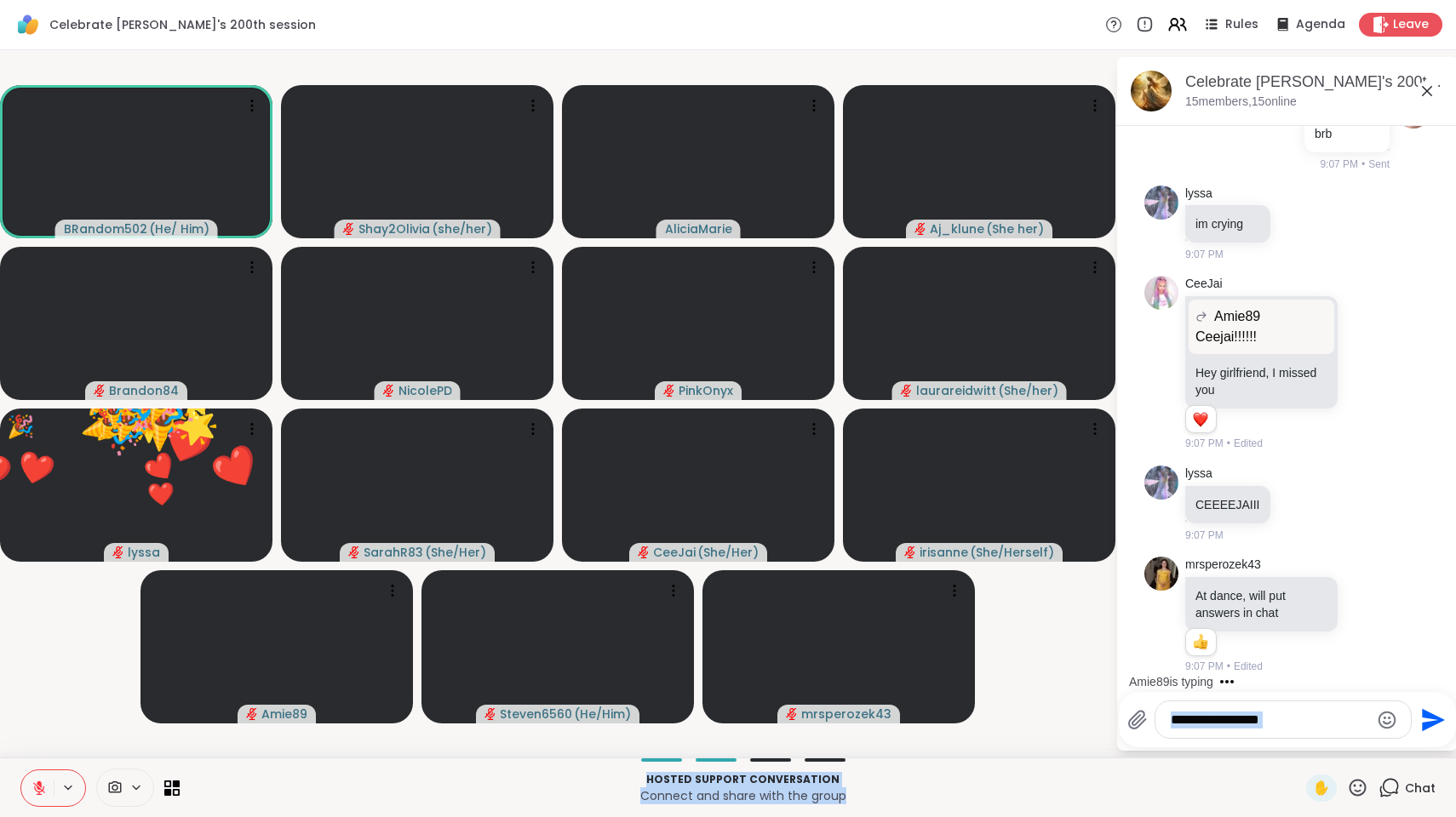
click at [1238, 816] on div "Celebrate [PERSON_NAME]'s 200th session Rules Agenda Leave BRandom502 ( He/ Him…" at bounding box center [728, 408] width 1456 height 817
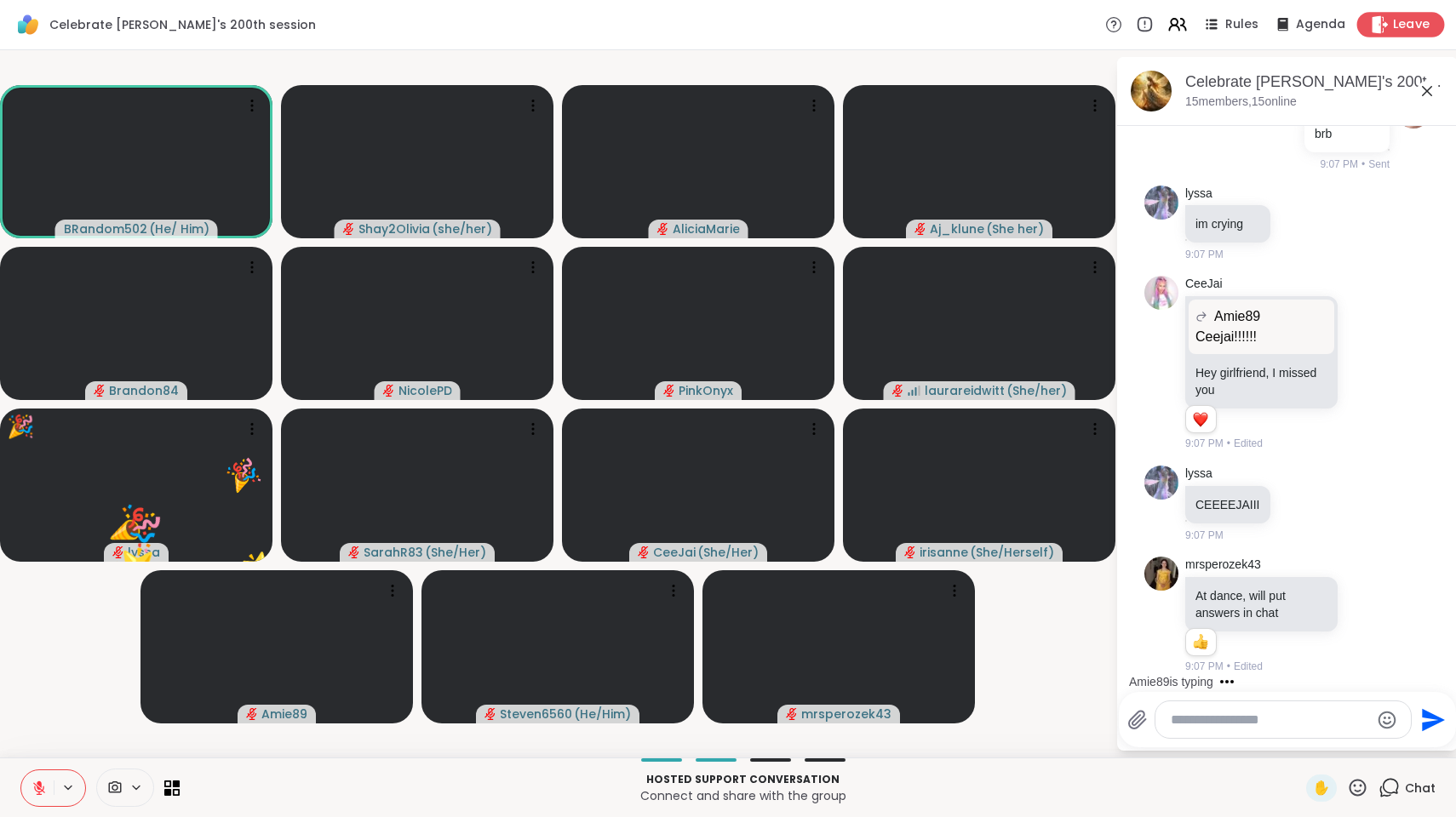
click at [1372, 19] on icon at bounding box center [1379, 24] width 18 height 18
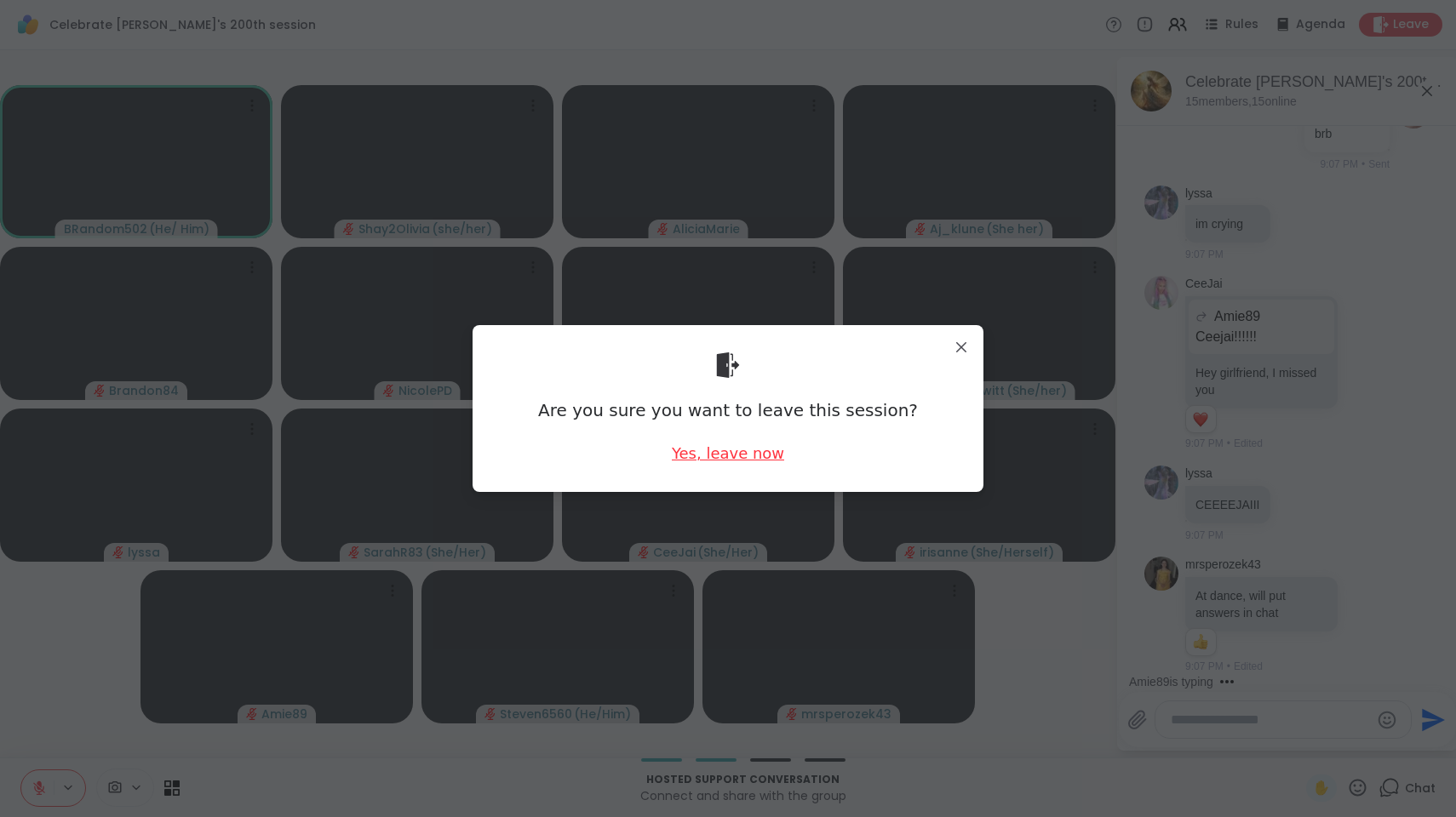
click at [719, 452] on div "Yes, leave now" at bounding box center [728, 454] width 112 height 21
